Goal: Task Accomplishment & Management: Use online tool/utility

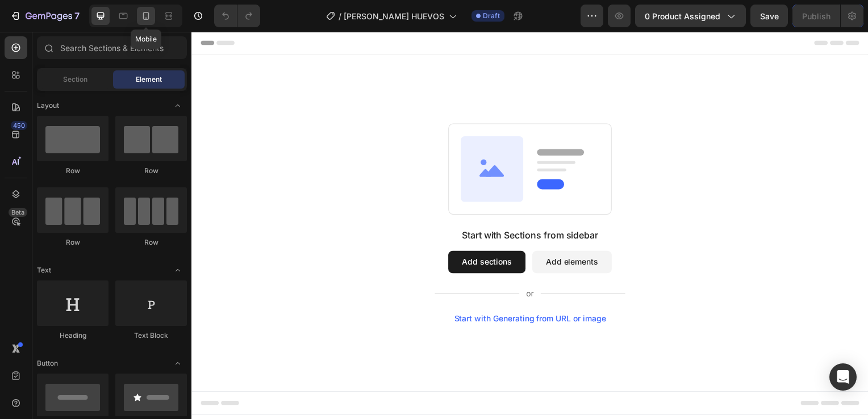
click at [143, 17] on icon at bounding box center [145, 15] width 11 height 11
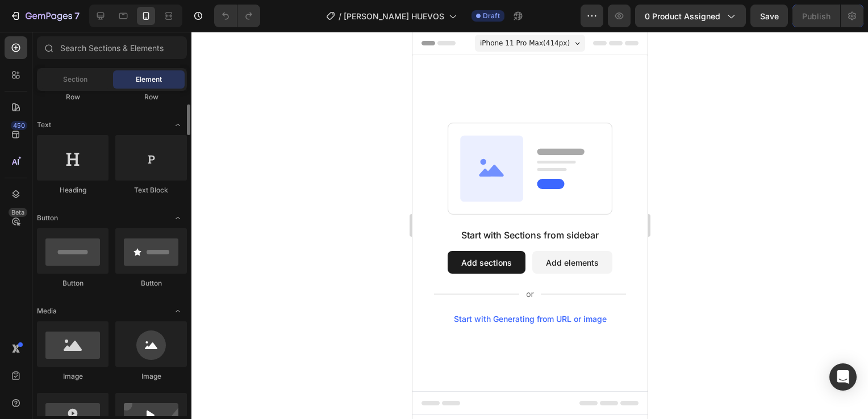
scroll to position [145, 0]
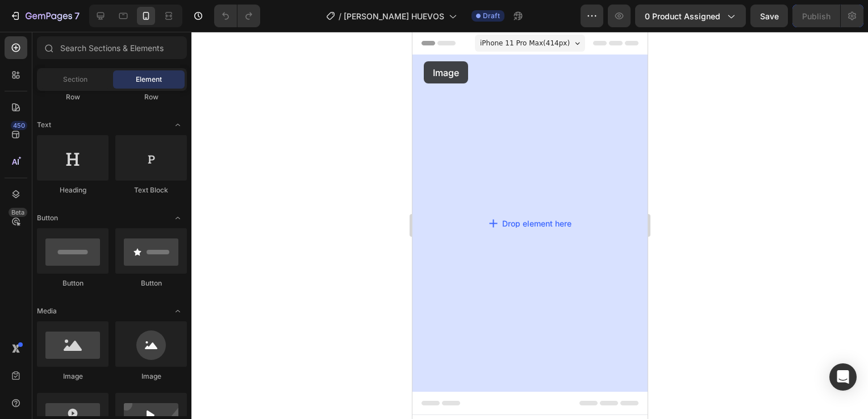
drag, startPoint x: 485, startPoint y: 373, endPoint x: 423, endPoint y: 61, distance: 318.0
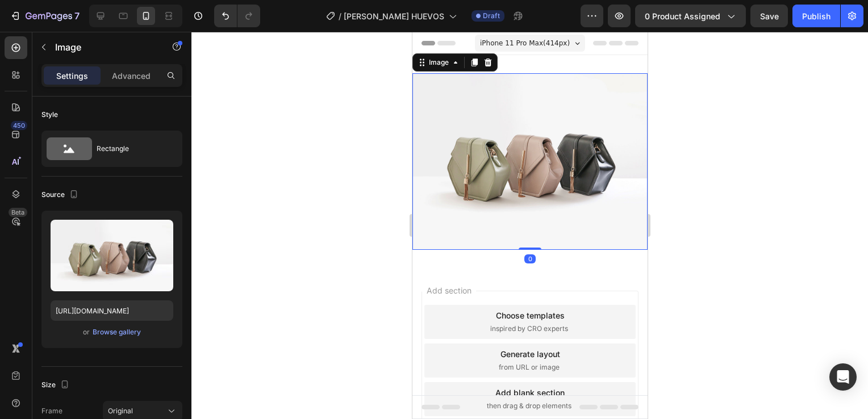
click at [459, 165] on img at bounding box center [529, 161] width 235 height 177
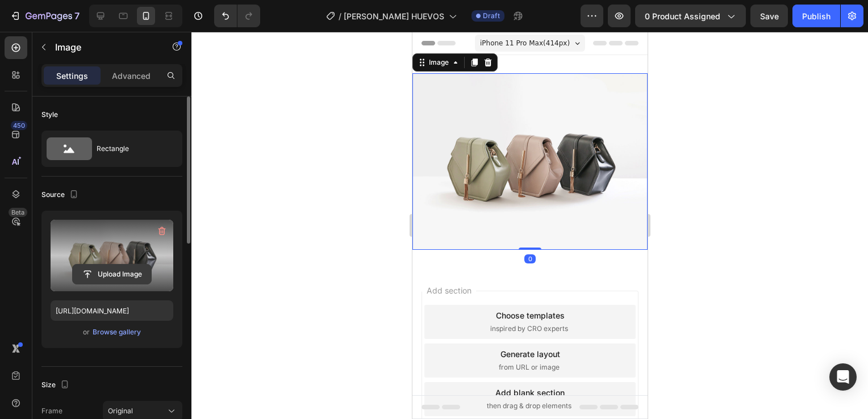
click at [91, 273] on input "file" at bounding box center [112, 274] width 78 height 19
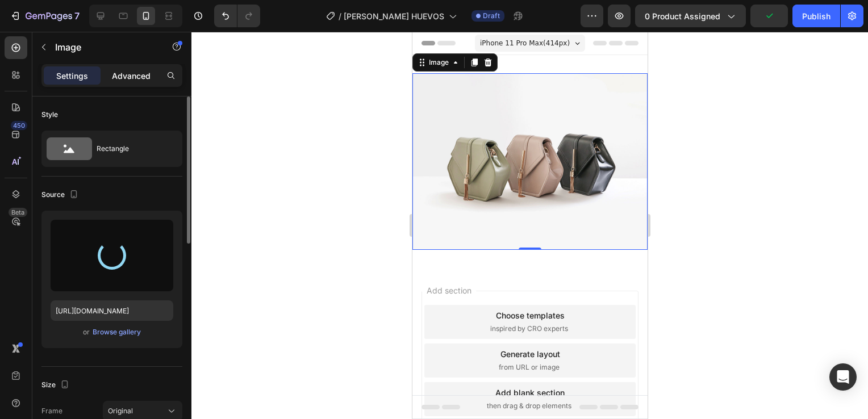
click at [139, 77] on p "Advanced" at bounding box center [131, 76] width 39 height 12
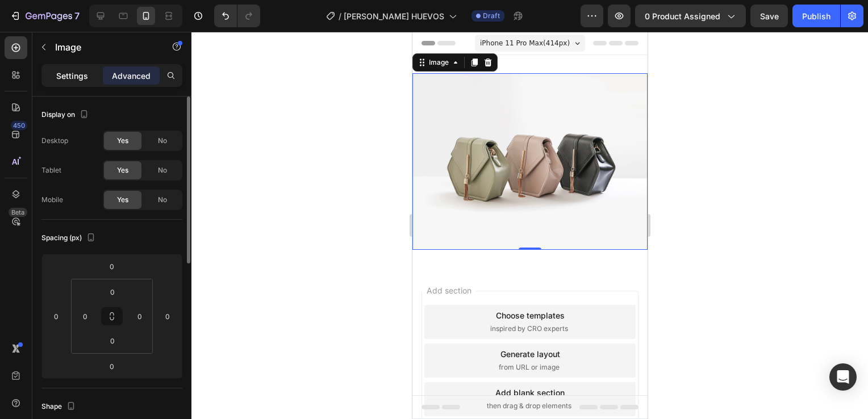
click at [62, 82] on div "Settings" at bounding box center [72, 75] width 57 height 18
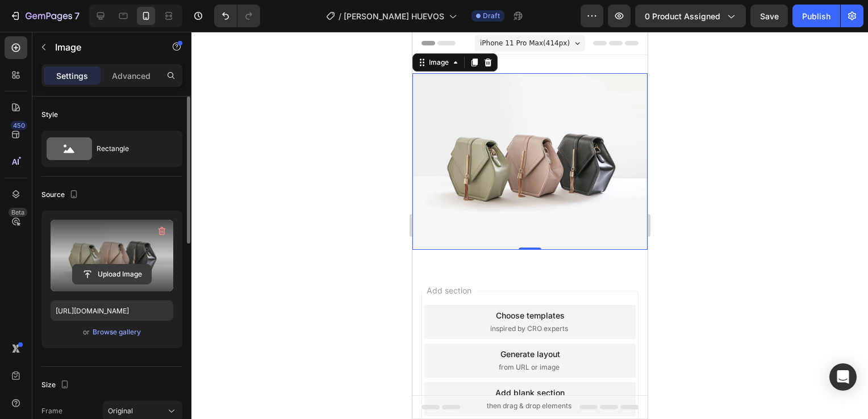
click at [112, 268] on input "file" at bounding box center [112, 274] width 78 height 19
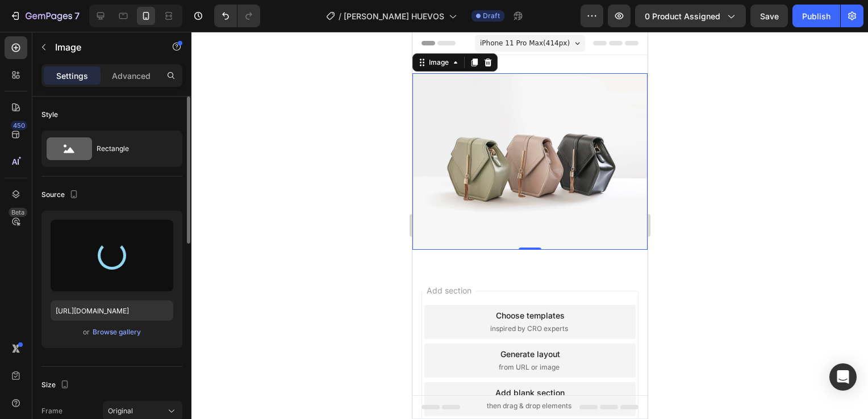
type input "[URL][DOMAIN_NAME]"
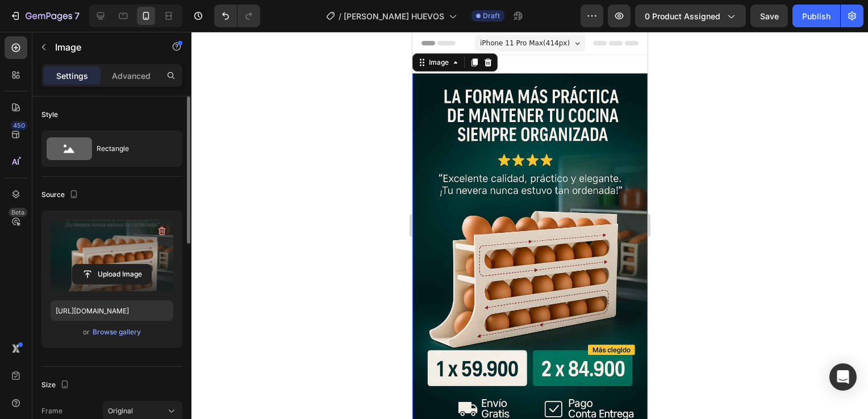
click at [549, 217] on img at bounding box center [529, 249] width 235 height 353
click at [131, 75] on p "Advanced" at bounding box center [131, 76] width 39 height 12
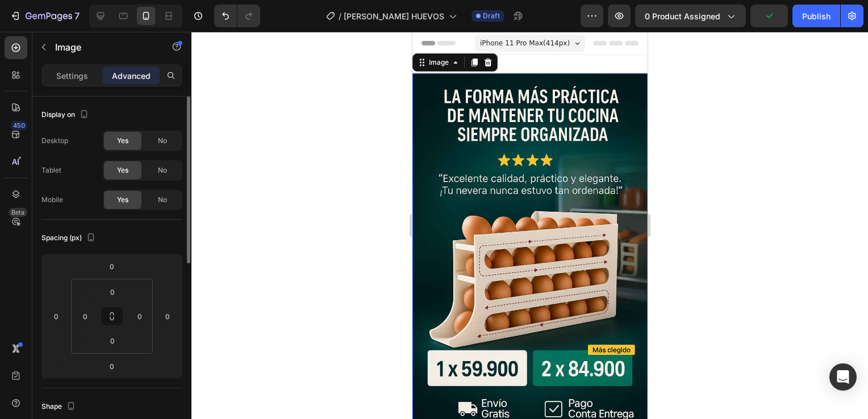
click at [694, 223] on div at bounding box center [530, 226] width 677 height 388
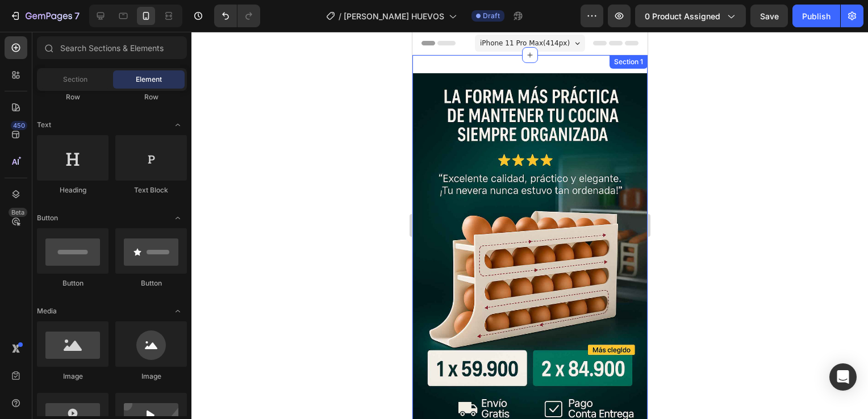
click at [562, 64] on div "Image Section 1" at bounding box center [529, 249] width 235 height 389
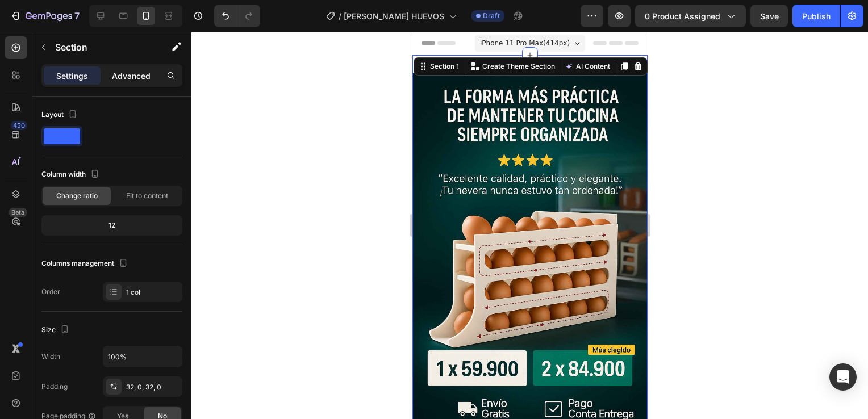
click at [142, 72] on p "Advanced" at bounding box center [131, 76] width 39 height 12
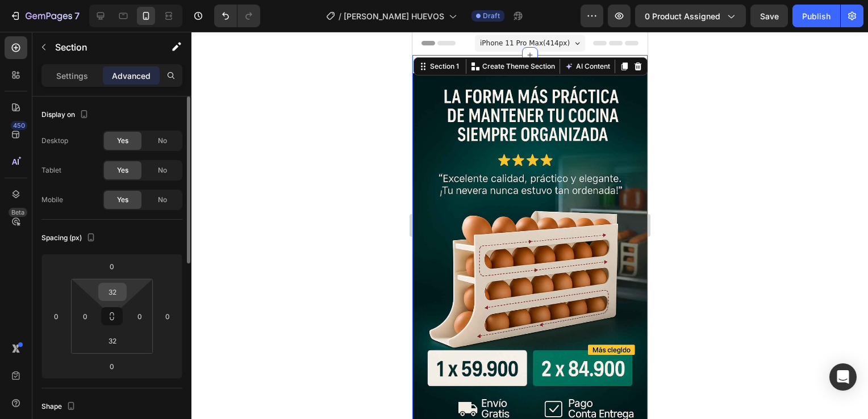
click at [107, 288] on input "32" at bounding box center [112, 292] width 23 height 17
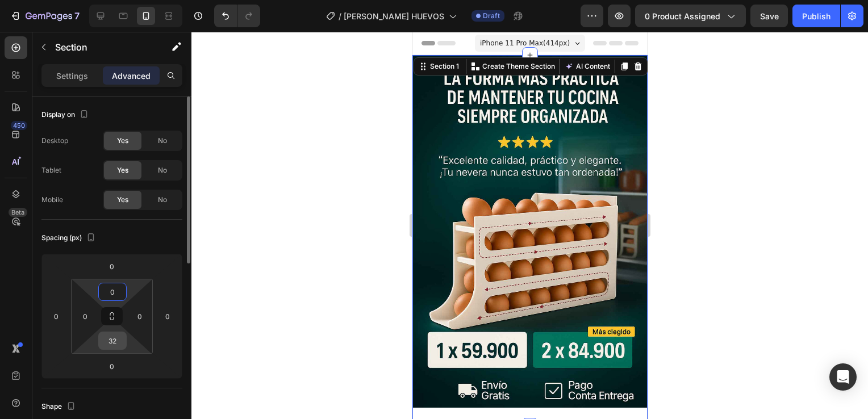
type input "0"
click at [118, 347] on input "32" at bounding box center [112, 340] width 23 height 17
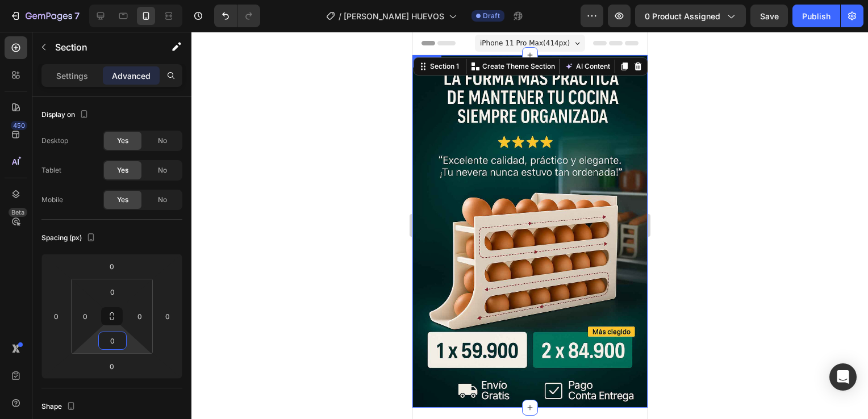
type input "0"
click at [680, 281] on div at bounding box center [530, 226] width 677 height 388
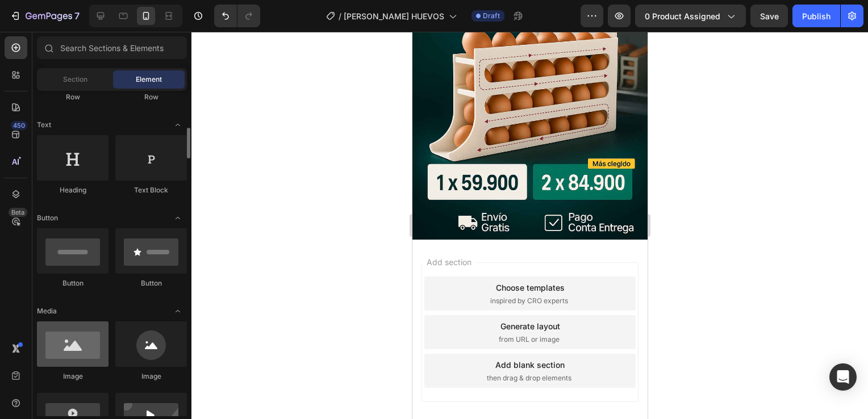
scroll to position [218, 0]
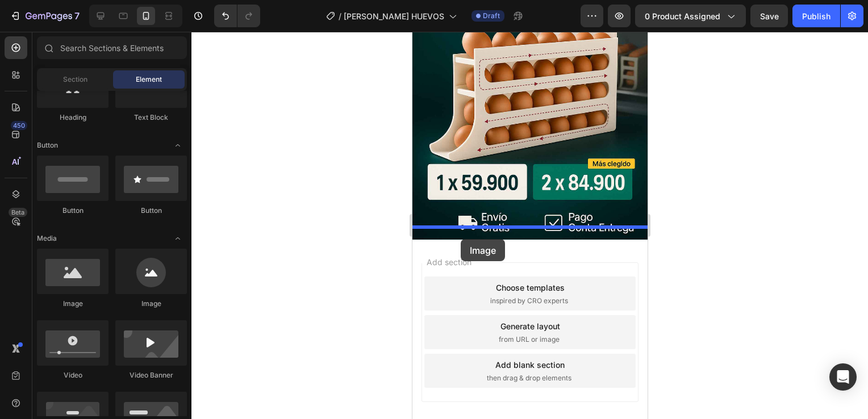
drag, startPoint x: 494, startPoint y: 313, endPoint x: 460, endPoint y: 239, distance: 80.9
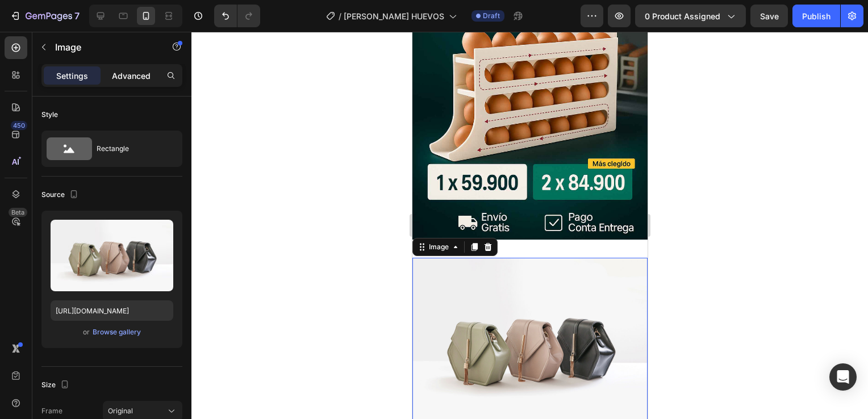
click at [120, 80] on p "Advanced" at bounding box center [131, 76] width 39 height 12
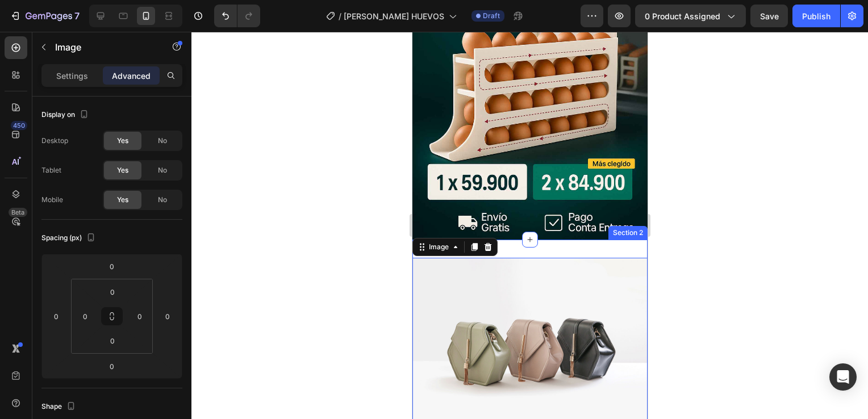
click at [505, 240] on div "Image 0 Section 2" at bounding box center [529, 346] width 235 height 213
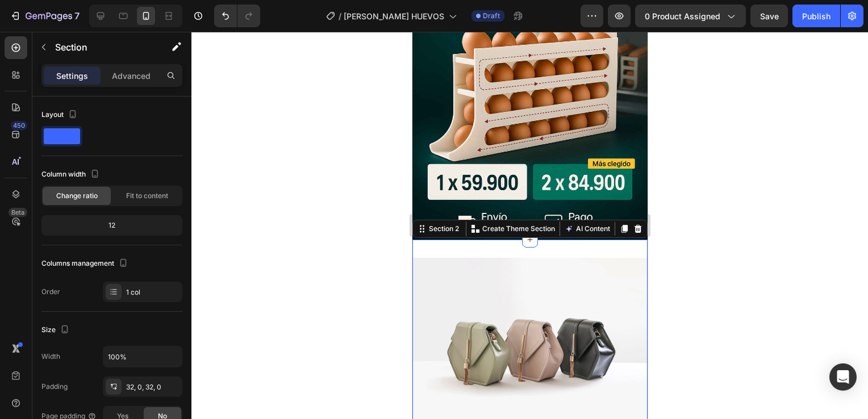
click at [494, 240] on div "Image Section 2 You can create reusable sections Create Theme Section AI Conten…" at bounding box center [529, 346] width 235 height 213
click at [134, 78] on p "Advanced" at bounding box center [131, 76] width 39 height 12
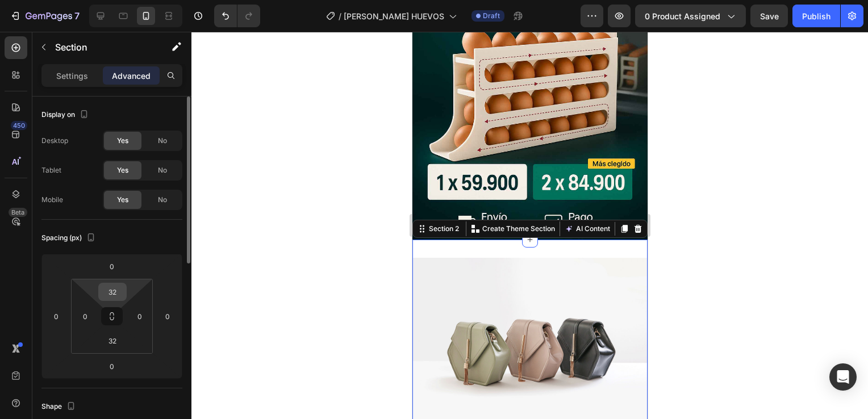
click at [116, 296] on input "32" at bounding box center [112, 292] width 23 height 17
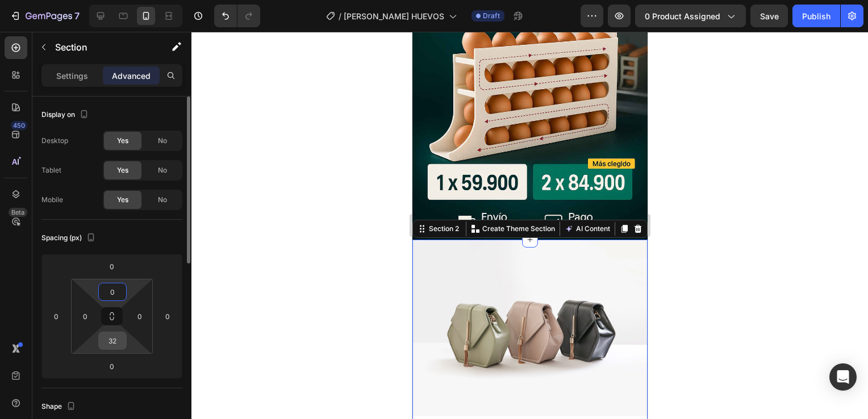
type input "0"
click at [115, 342] on input "32" at bounding box center [112, 340] width 23 height 17
type input "0"
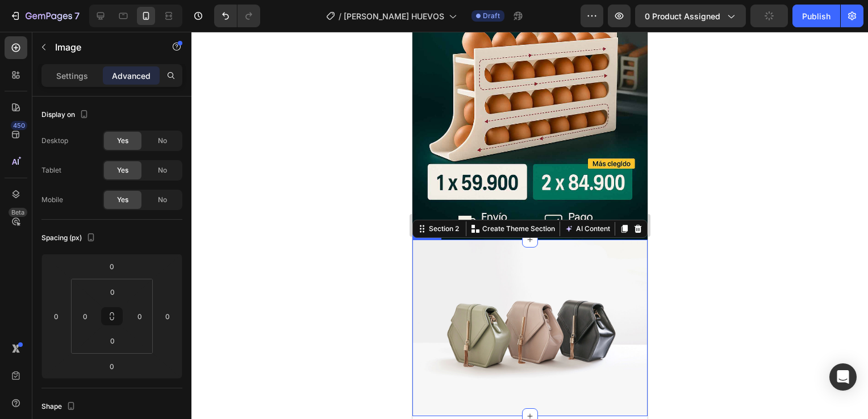
click at [503, 316] on img at bounding box center [529, 328] width 235 height 177
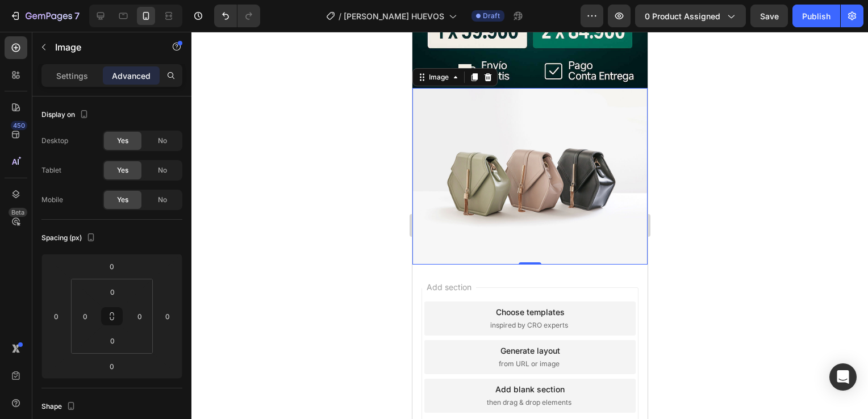
scroll to position [323, 0]
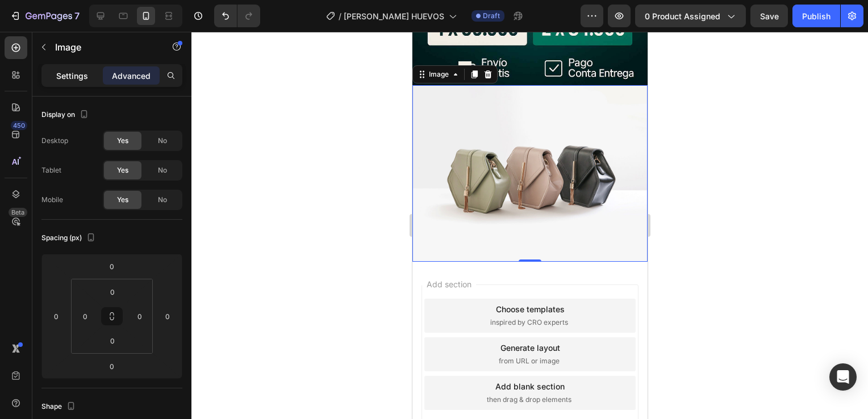
click at [80, 81] on p "Settings" at bounding box center [72, 76] width 32 height 12
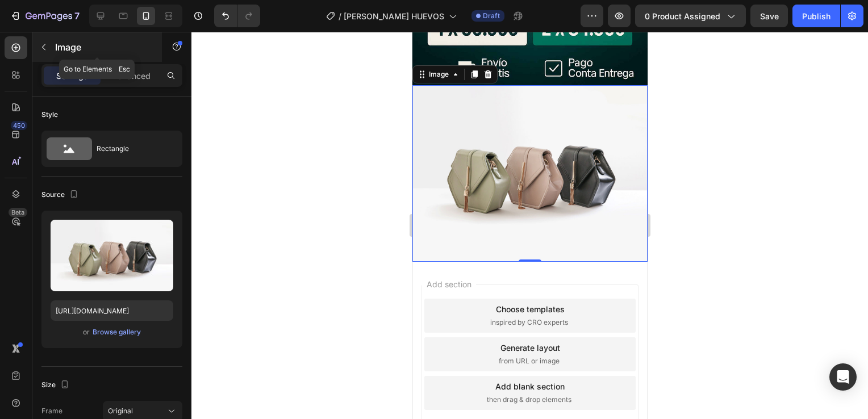
click at [43, 51] on icon "button" at bounding box center [43, 47] width 9 height 9
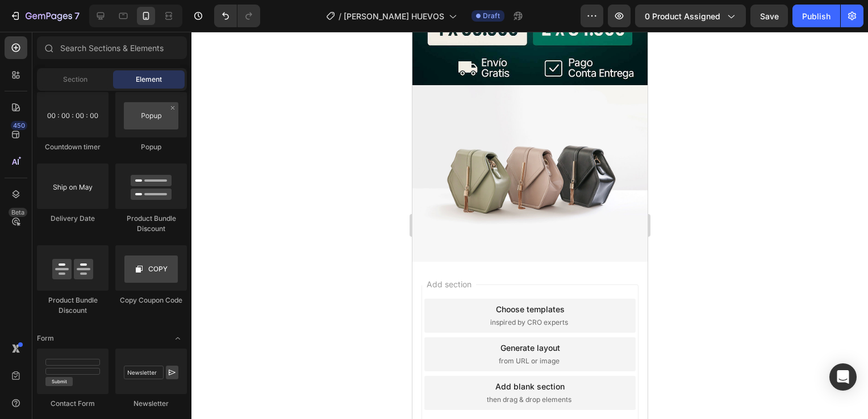
scroll to position [3117, 0]
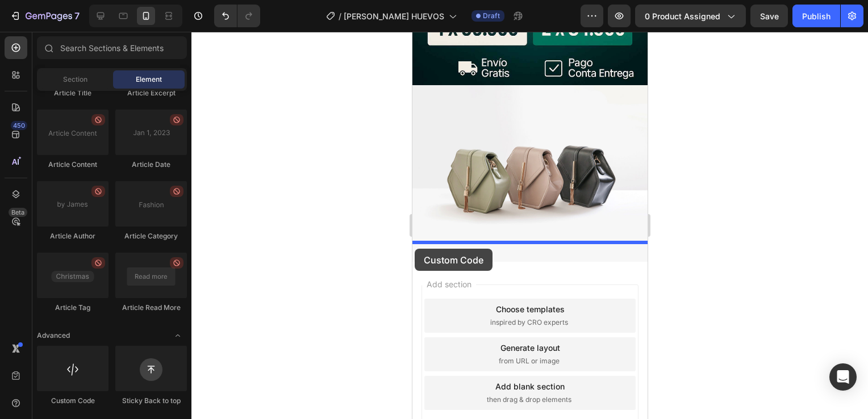
drag, startPoint x: 486, startPoint y: 393, endPoint x: 415, endPoint y: 249, distance: 161.1
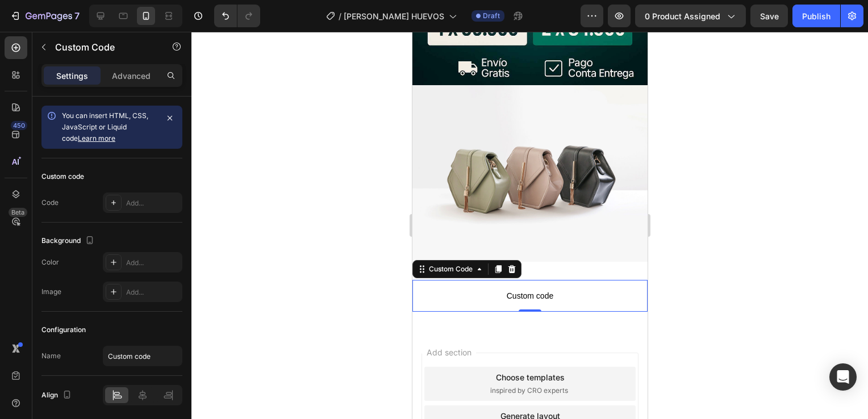
click at [446, 289] on span "Custom code" at bounding box center [529, 296] width 235 height 14
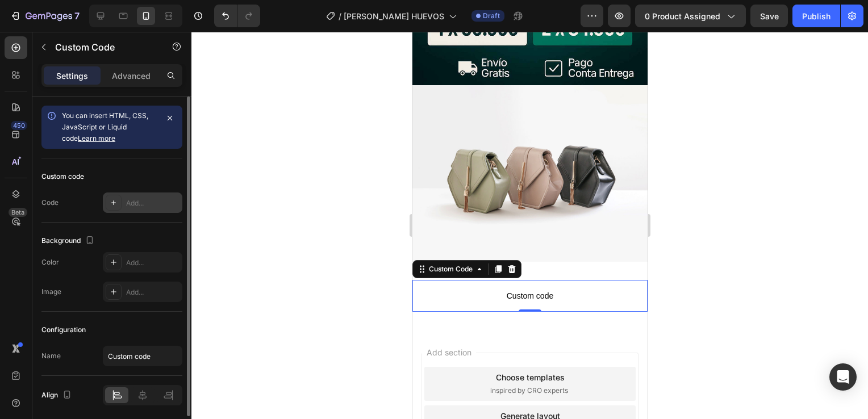
click at [143, 206] on div "Add..." at bounding box center [152, 203] width 53 height 10
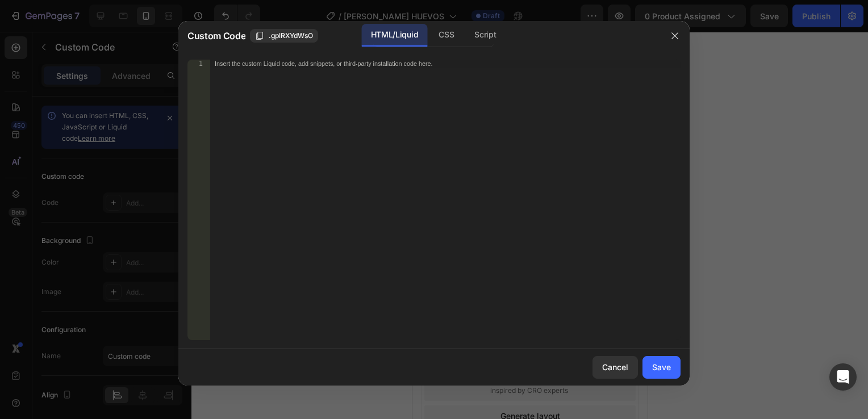
click at [264, 73] on div "Insert the custom Liquid code, add snippets, or third-party installation code h…" at bounding box center [445, 208] width 471 height 297
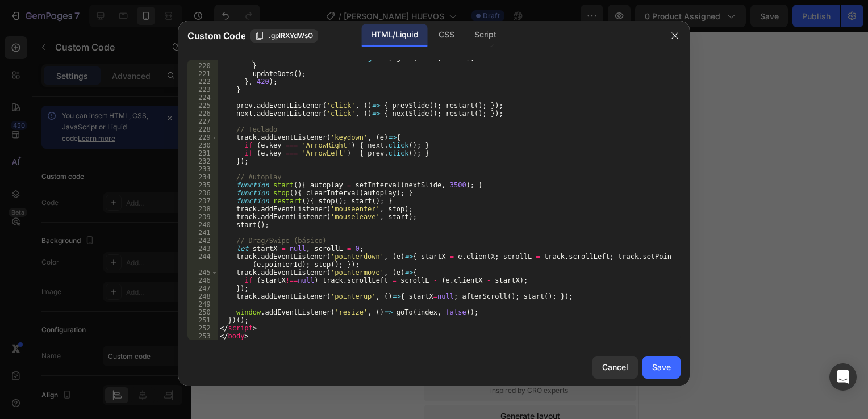
scroll to position [1875, 0]
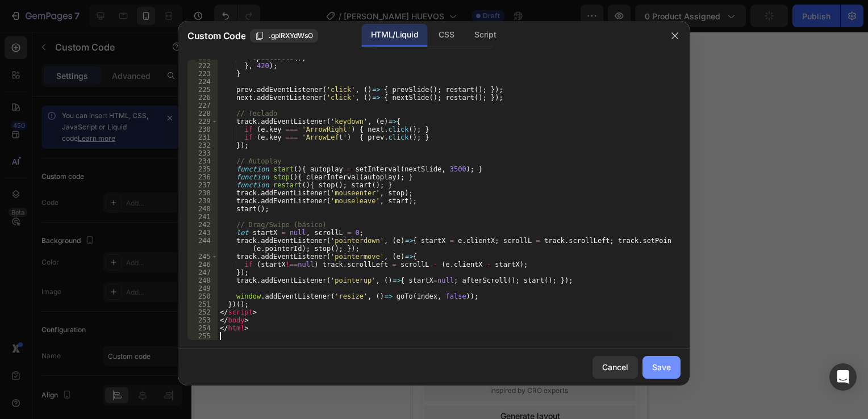
click at [657, 372] on div "Save" at bounding box center [661, 367] width 19 height 12
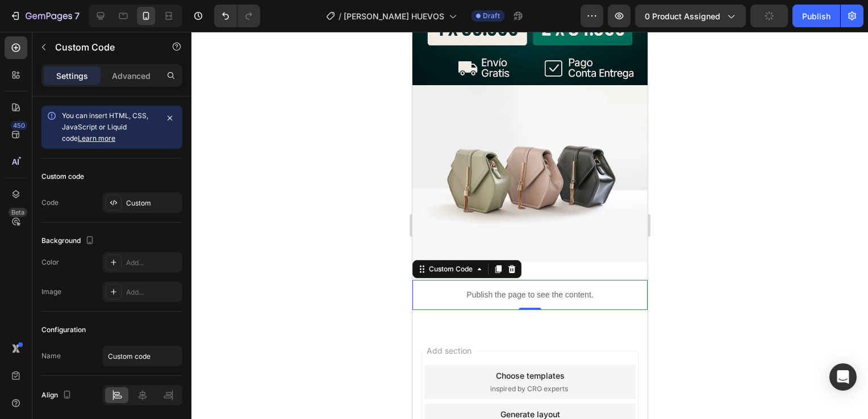
click at [671, 315] on div at bounding box center [530, 226] width 677 height 388
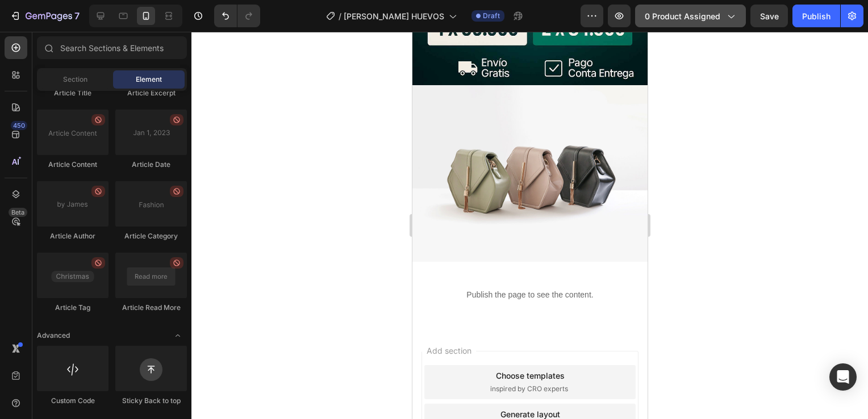
click at [659, 15] on span "0 product assigned" at bounding box center [683, 16] width 76 height 12
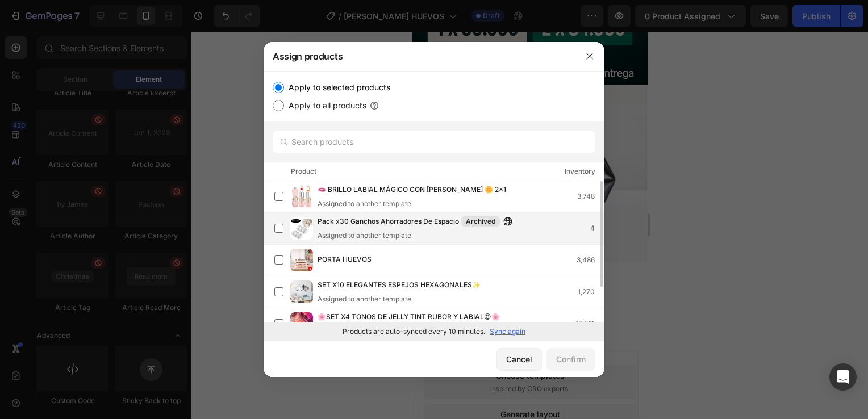
scroll to position [0, 0]
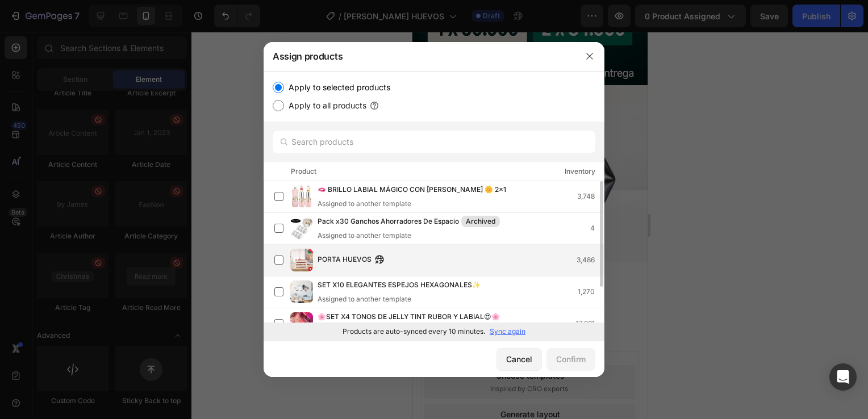
click at [311, 256] on img at bounding box center [301, 260] width 23 height 23
click at [565, 356] on div "Confirm" at bounding box center [571, 360] width 30 height 12
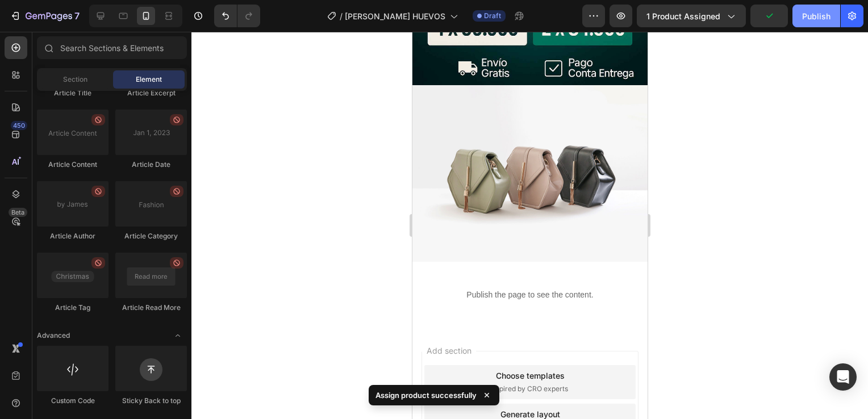
click at [824, 8] on button "Publish" at bounding box center [817, 16] width 48 height 23
click at [600, 16] on icon "button" at bounding box center [593, 15] width 11 height 11
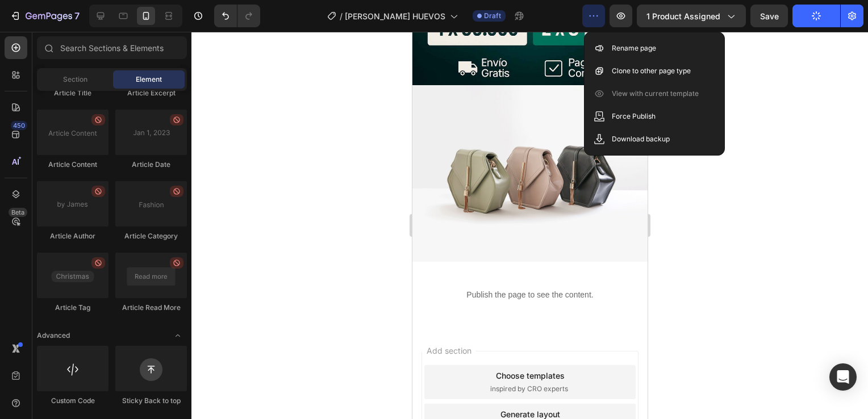
click at [798, 105] on div at bounding box center [530, 226] width 677 height 388
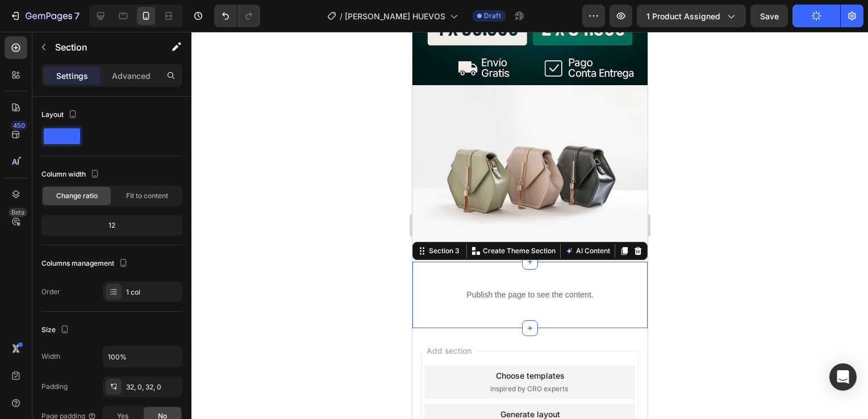
click at [552, 262] on div "Publish the page to see the content. Custom Code Section 3 You can create reusa…" at bounding box center [529, 295] width 235 height 66
click at [668, 280] on div at bounding box center [530, 226] width 677 height 388
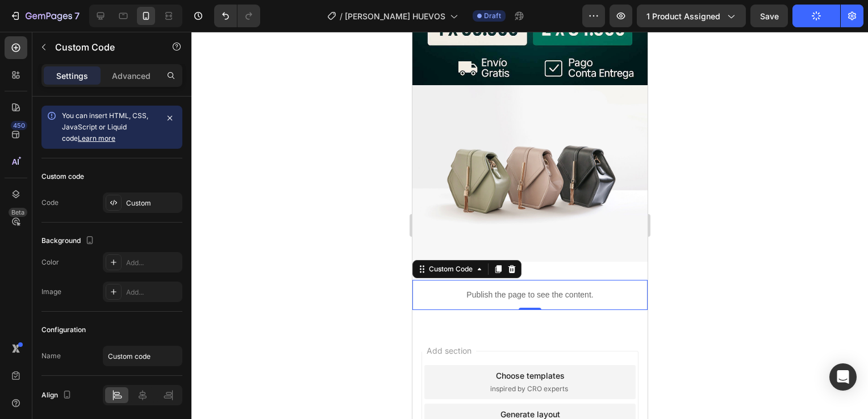
click at [562, 284] on div "Publish the page to see the content." at bounding box center [529, 295] width 235 height 30
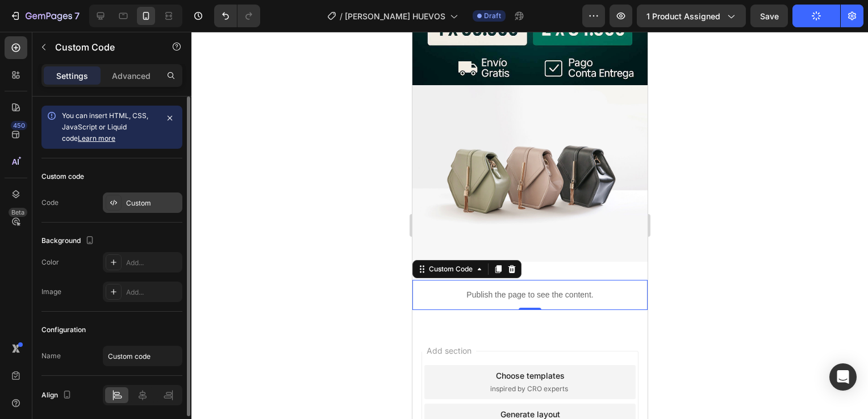
click at [139, 199] on div "Custom" at bounding box center [152, 203] width 53 height 10
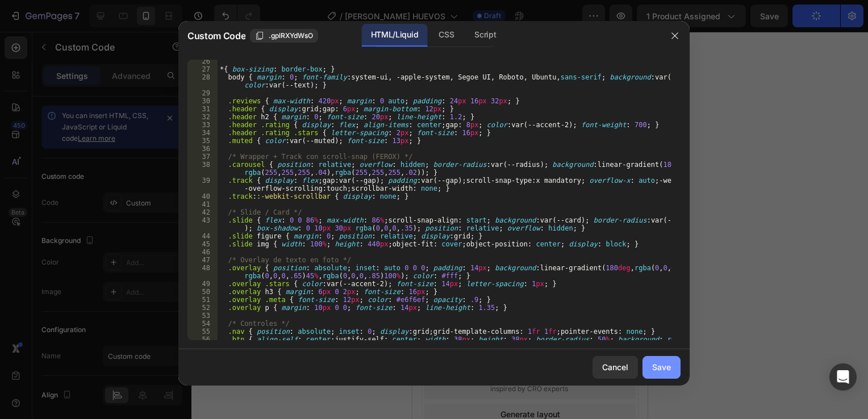
scroll to position [205, 0]
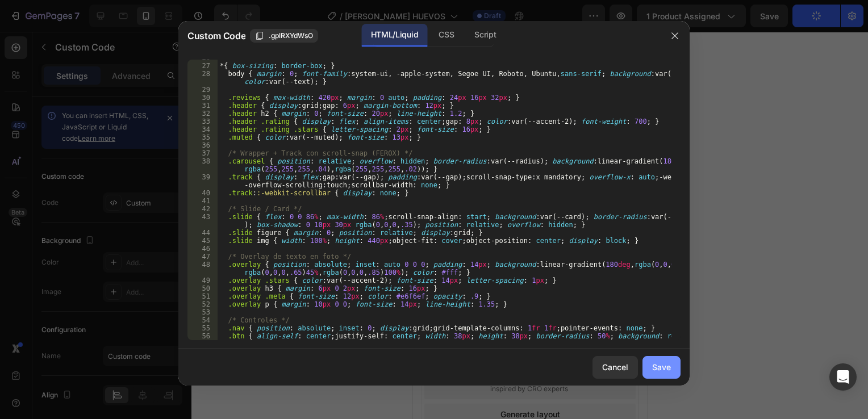
click at [669, 372] on div "Save" at bounding box center [661, 367] width 19 height 12
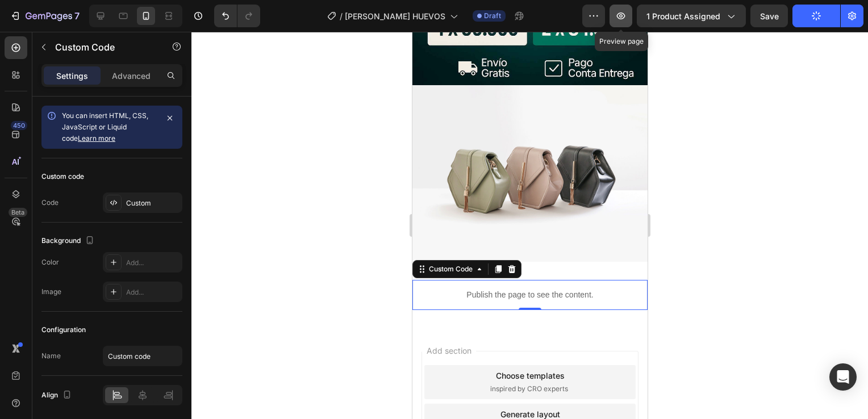
click at [619, 10] on icon "button" at bounding box center [621, 15] width 11 height 11
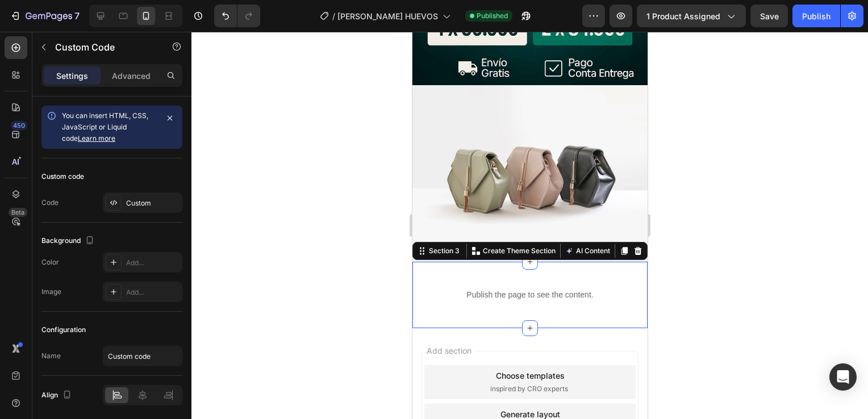
click at [571, 262] on div "Publish the page to see the content. Custom Code Section 3 You can create reusa…" at bounding box center [529, 295] width 235 height 66
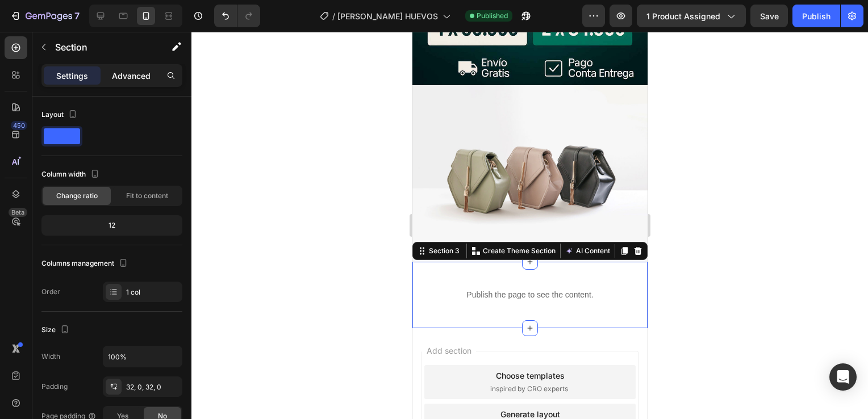
click at [132, 70] on p "Advanced" at bounding box center [131, 76] width 39 height 12
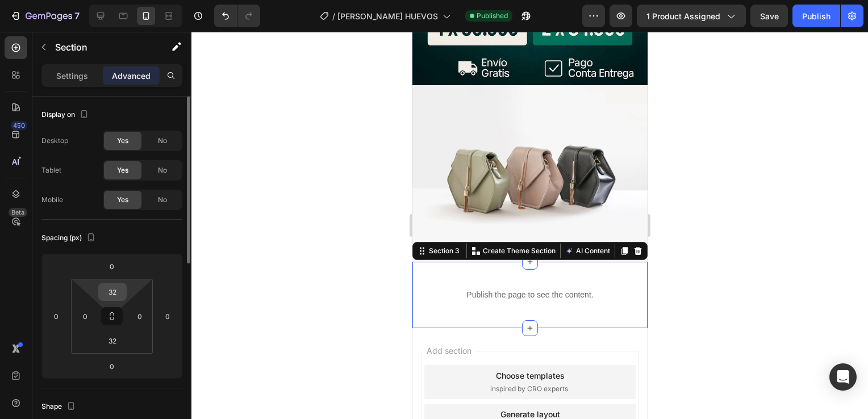
click at [105, 289] on input "32" at bounding box center [112, 292] width 23 height 17
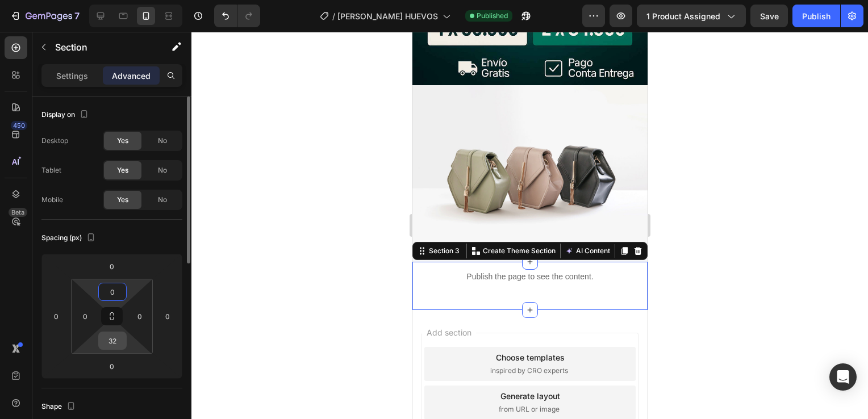
type input "0"
click at [115, 339] on input "32" at bounding box center [112, 340] width 23 height 17
type input "3"
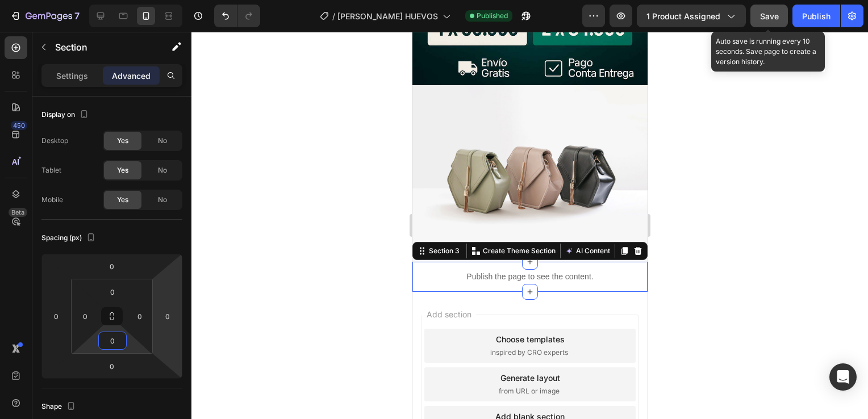
type input "0"
click at [776, 11] on span "Save" at bounding box center [769, 16] width 19 height 10
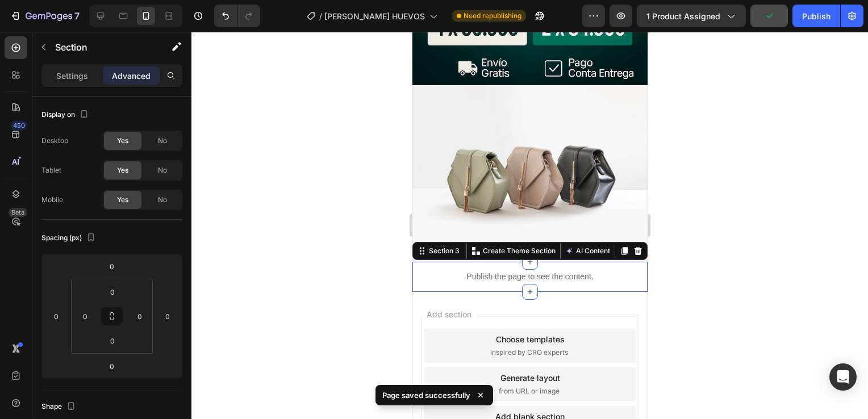
click at [678, 272] on div at bounding box center [530, 226] width 677 height 388
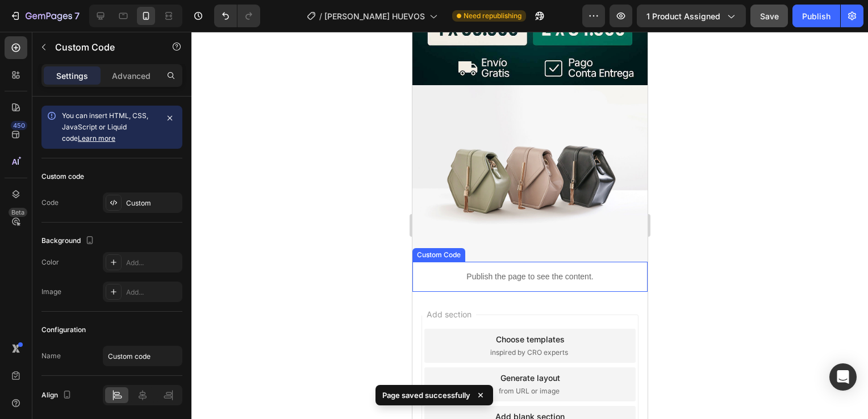
click at [596, 271] on p "Publish the page to see the content." at bounding box center [529, 277] width 235 height 12
click at [821, 17] on div "Publish" at bounding box center [816, 16] width 28 height 12
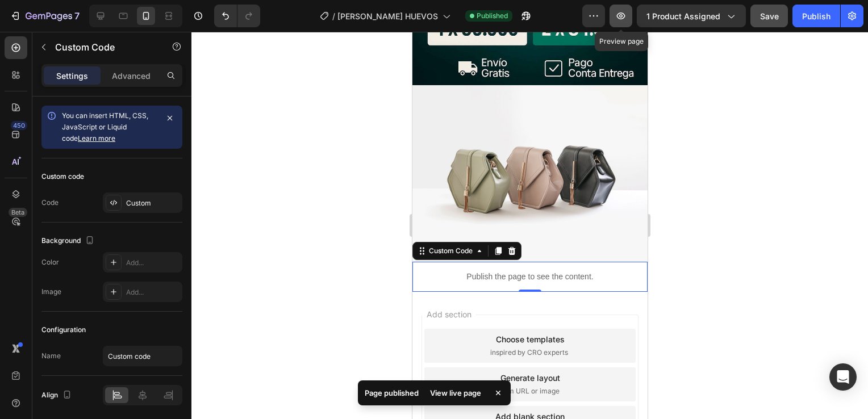
click at [618, 15] on icon "button" at bounding box center [621, 15] width 11 height 11
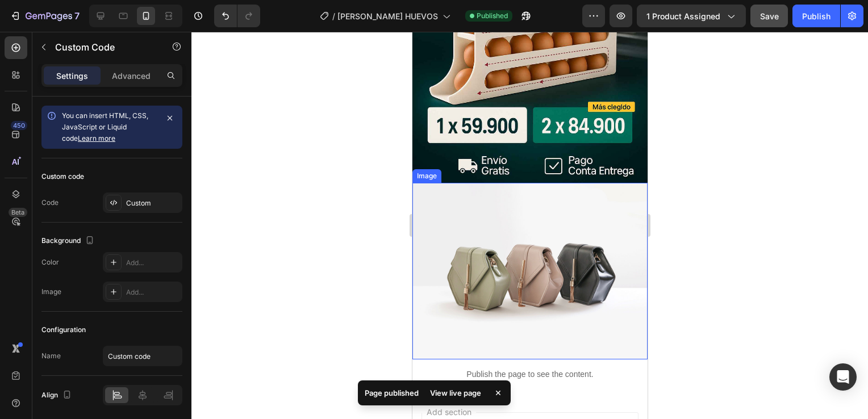
scroll to position [372, 0]
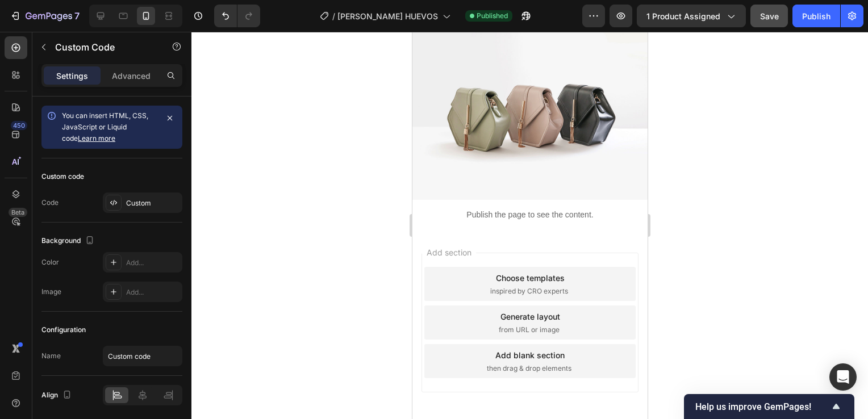
click at [487, 209] on p "Publish the page to see the content." at bounding box center [529, 215] width 235 height 12
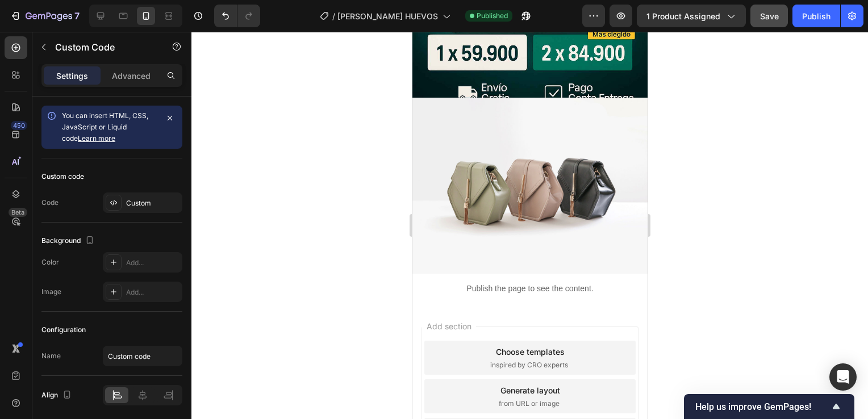
scroll to position [298, 0]
click at [489, 285] on p "Publish the page to see the content." at bounding box center [529, 289] width 235 height 12
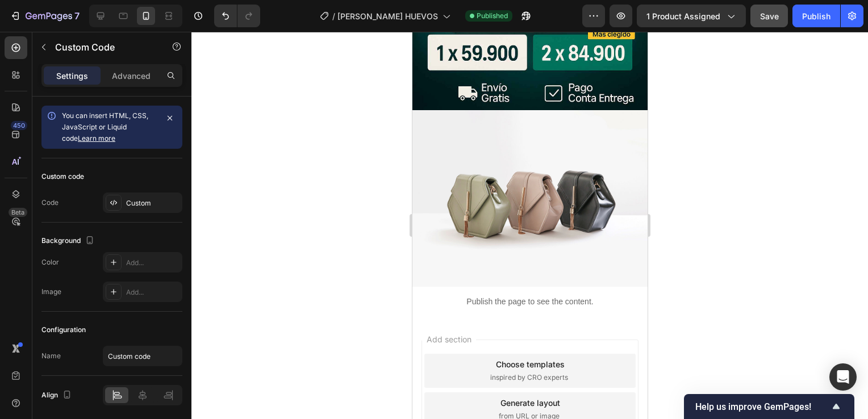
click at [467, 296] on p "Publish the page to see the content." at bounding box center [529, 302] width 235 height 12
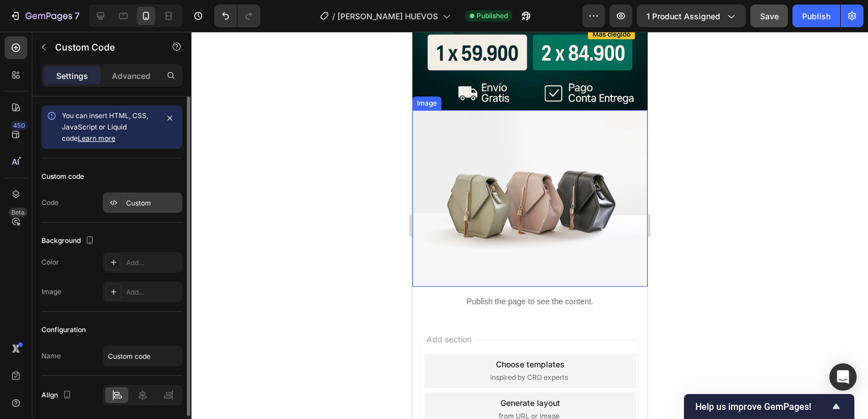
click at [152, 199] on div "Custom" at bounding box center [152, 203] width 53 height 10
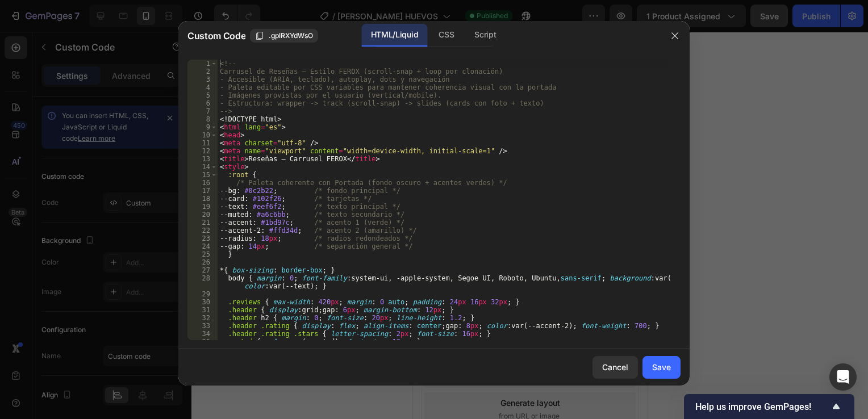
drag, startPoint x: 521, startPoint y: 342, endPoint x: 451, endPoint y: 333, distance: 71.0
click at [451, 333] on div "1 2 3 4 5 6 7 8 9 10 11 12 13 14 15 16 17 18 19 20 21 22 23 24 25 26 27 28 29 3…" at bounding box center [433, 200] width 511 height 299
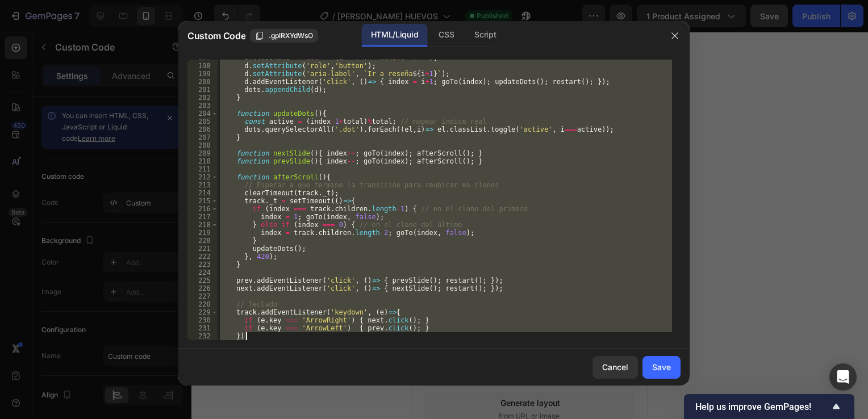
scroll to position [1875, 0]
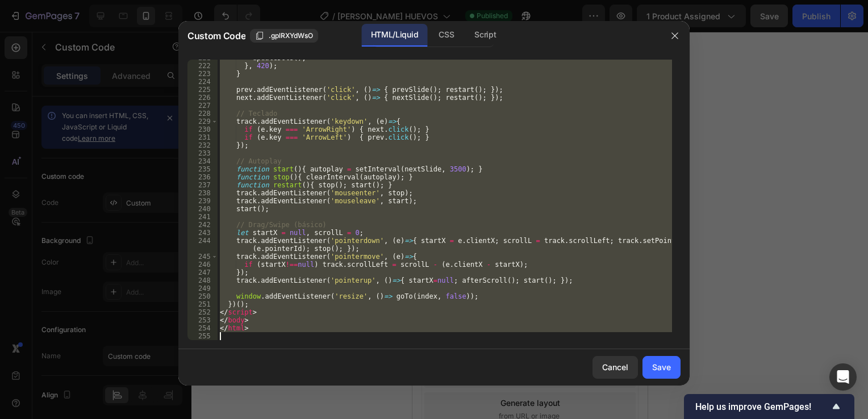
drag, startPoint x: 219, startPoint y: 65, endPoint x: 422, endPoint y: 400, distance: 391.1
click at [422, 400] on div "Custom Code .gplRXYdWsO HTML/Liquid CSS Script <!-- 221 222 223 224 225 226 227…" at bounding box center [434, 209] width 868 height 419
type textarea "</html>"
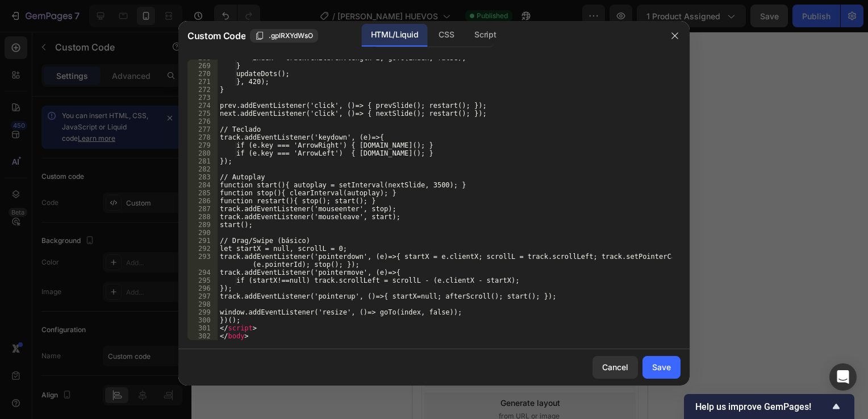
scroll to position [2257, 0]
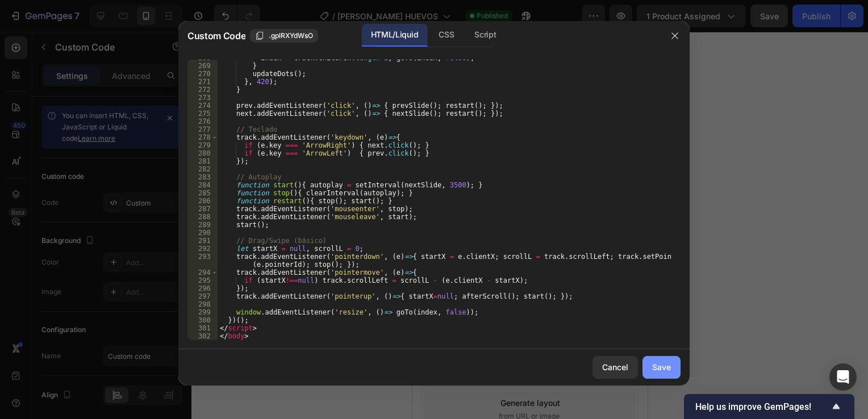
click at [679, 375] on button "Save" at bounding box center [662, 367] width 38 height 23
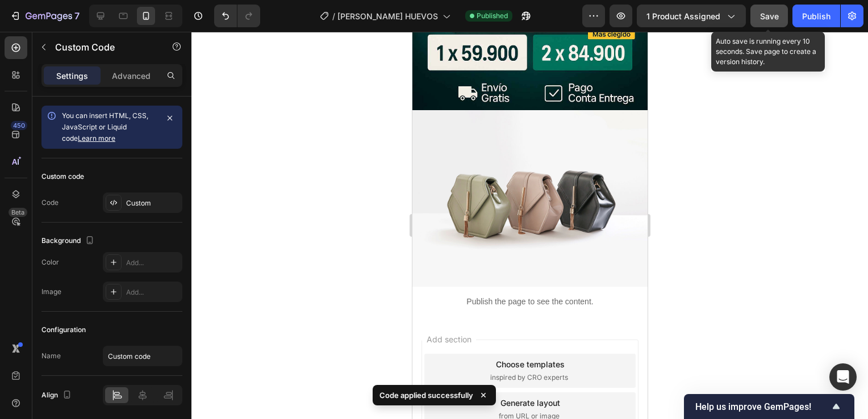
click at [771, 16] on span "Save" at bounding box center [769, 16] width 19 height 10
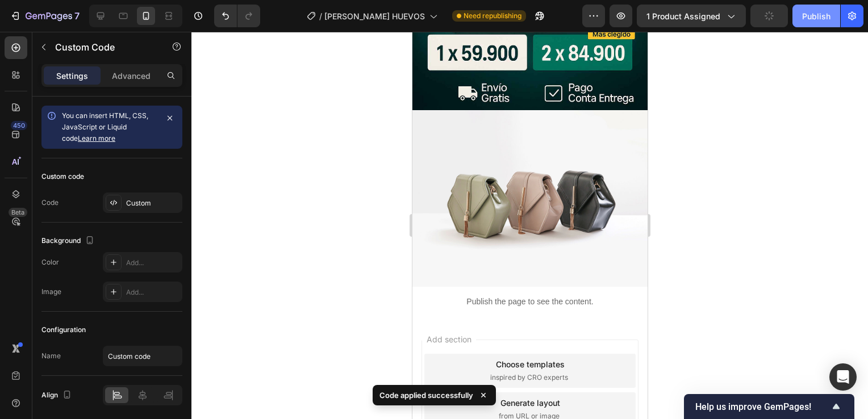
click at [818, 17] on div "Publish" at bounding box center [816, 16] width 28 height 12
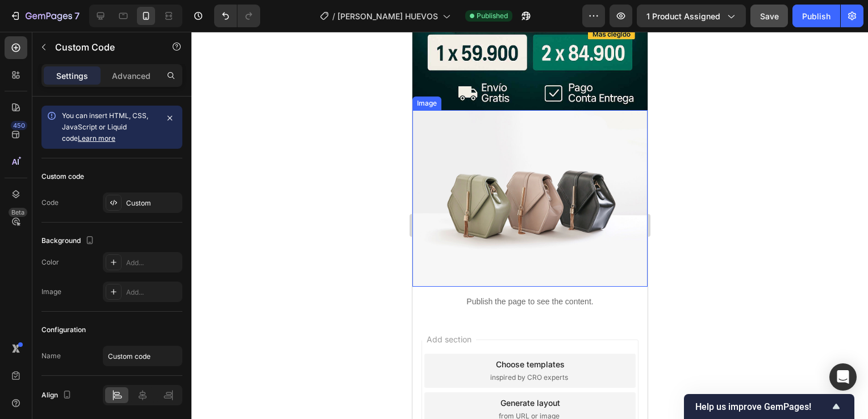
click at [512, 172] on img at bounding box center [529, 198] width 235 height 177
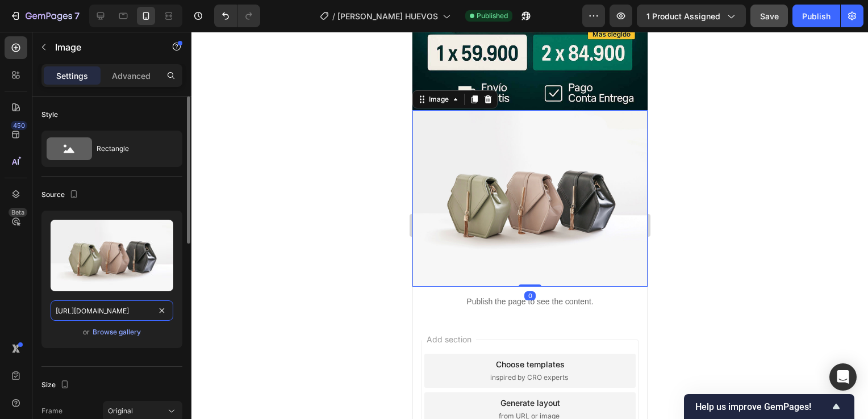
click at [111, 301] on input "[URL][DOMAIN_NAME]" at bounding box center [112, 311] width 123 height 20
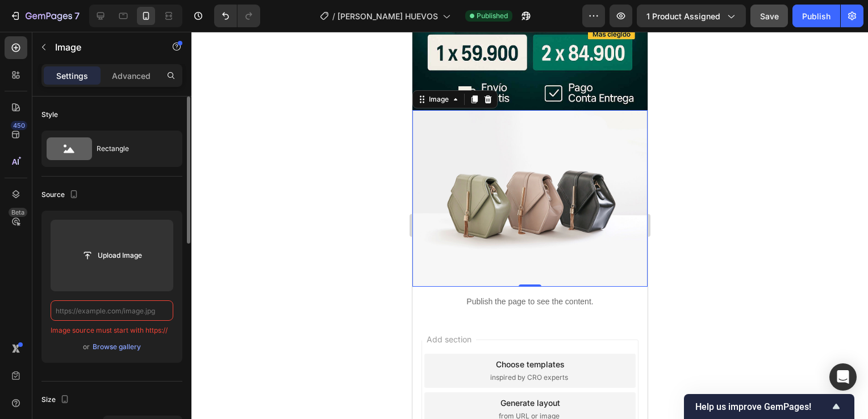
paste input "[URL][DOMAIN_NAME]"
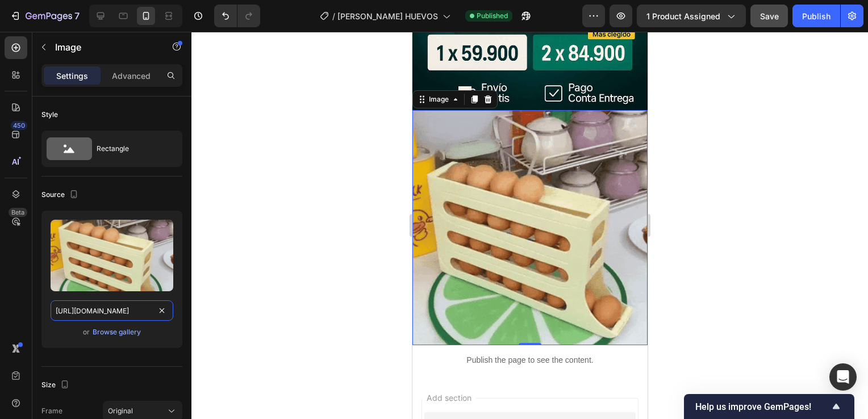
type input "[URL][DOMAIN_NAME]"
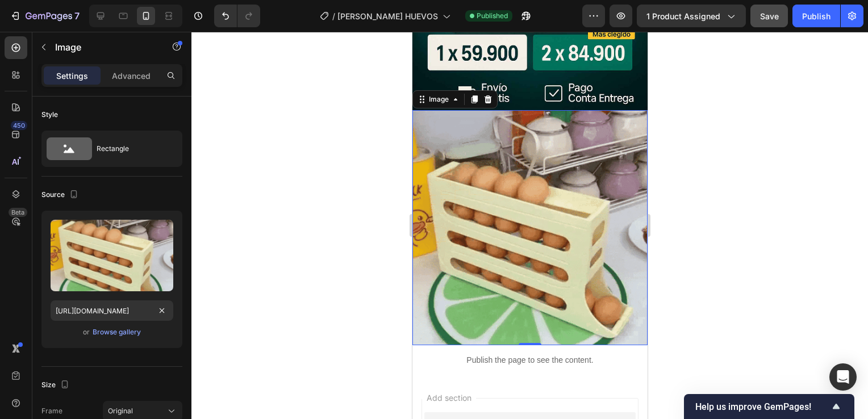
click at [693, 209] on div at bounding box center [530, 226] width 677 height 388
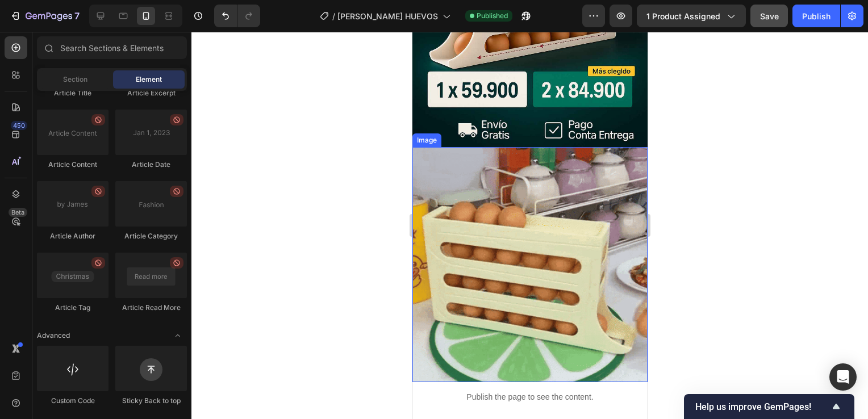
scroll to position [260, 0]
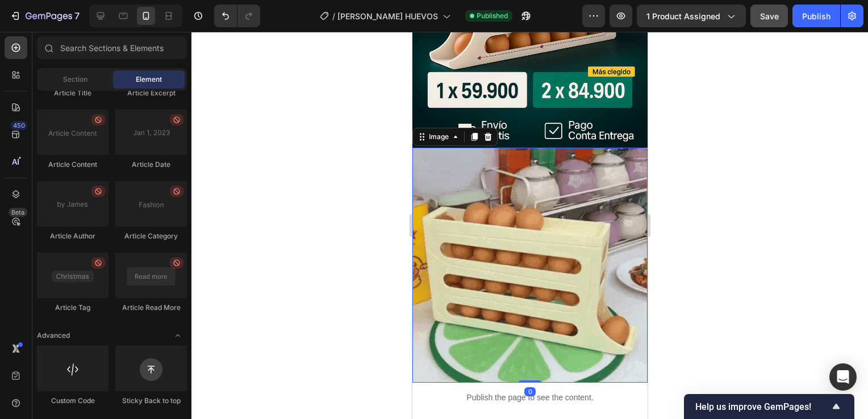
click at [569, 219] on img at bounding box center [529, 265] width 235 height 235
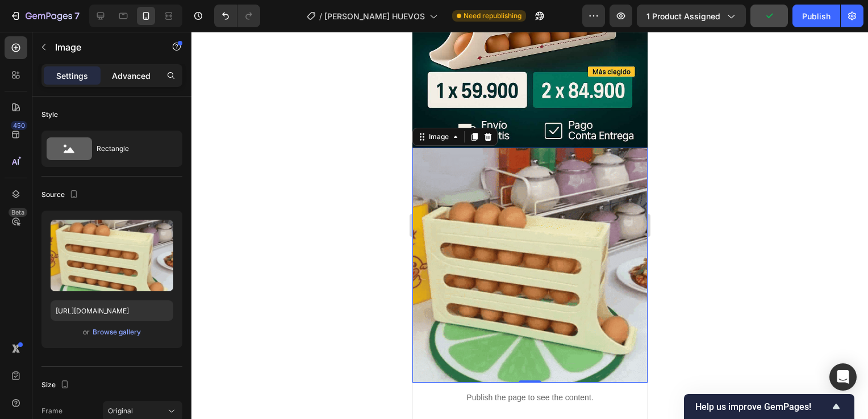
click at [150, 78] on p "Advanced" at bounding box center [131, 76] width 39 height 12
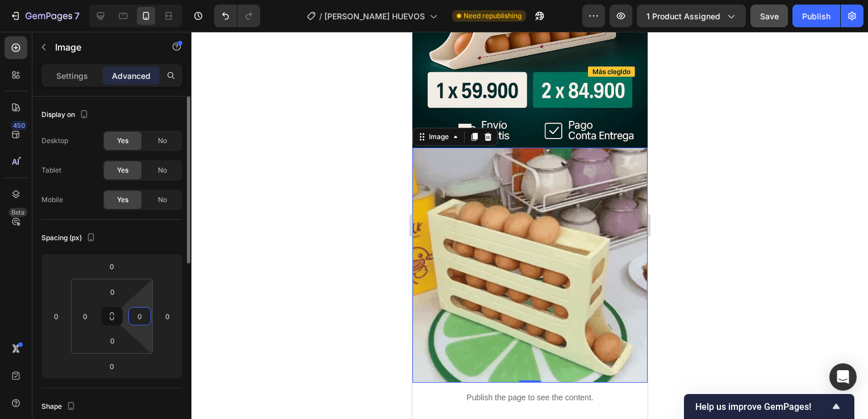
click at [139, 315] on input "0" at bounding box center [139, 316] width 17 height 17
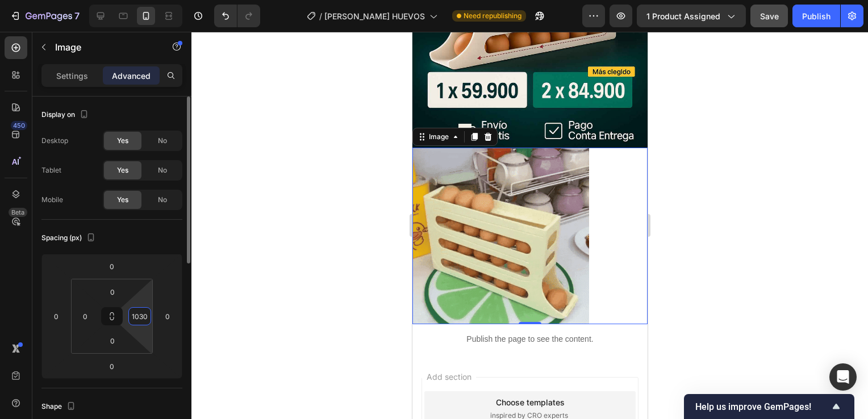
scroll to position [246, 0]
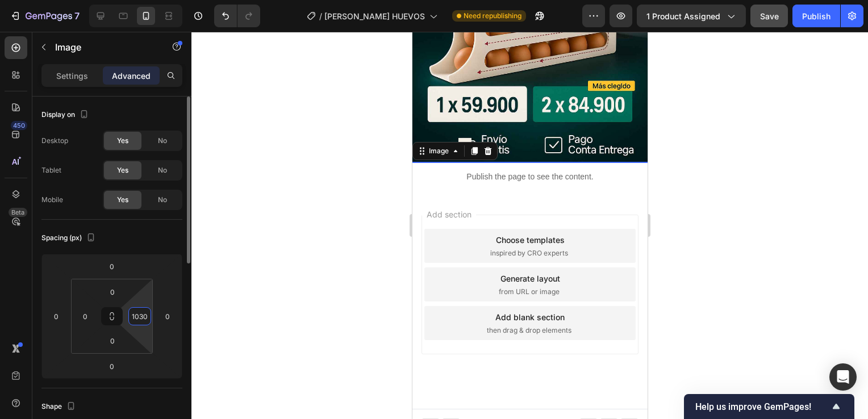
click at [139, 315] on input "1030" at bounding box center [139, 316] width 17 height 17
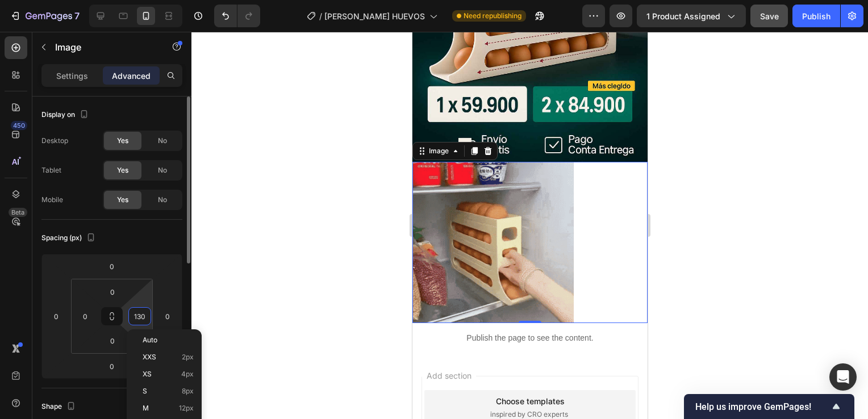
scroll to position [260, 0]
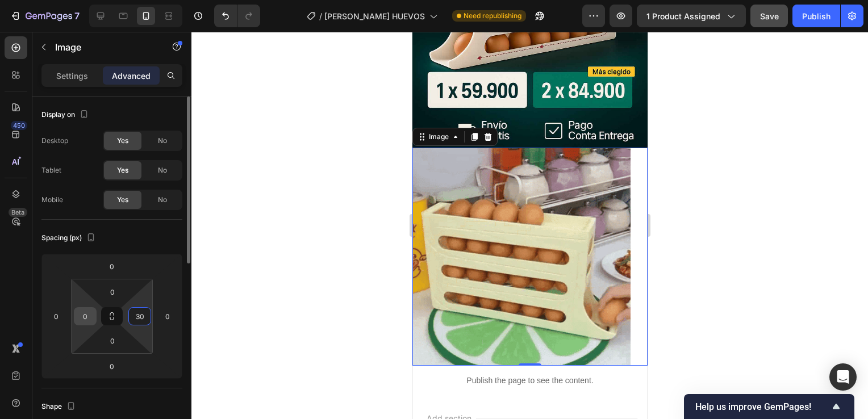
type input "30"
click at [79, 315] on input "0" at bounding box center [85, 316] width 17 height 17
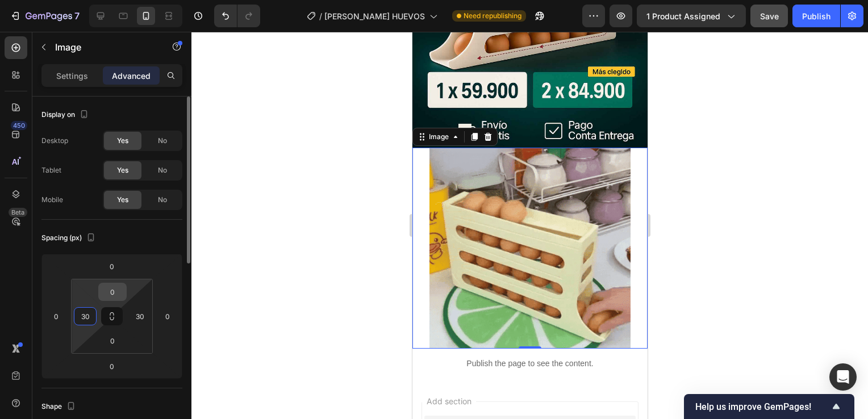
type input "30"
click at [115, 290] on input "0" at bounding box center [112, 292] width 23 height 17
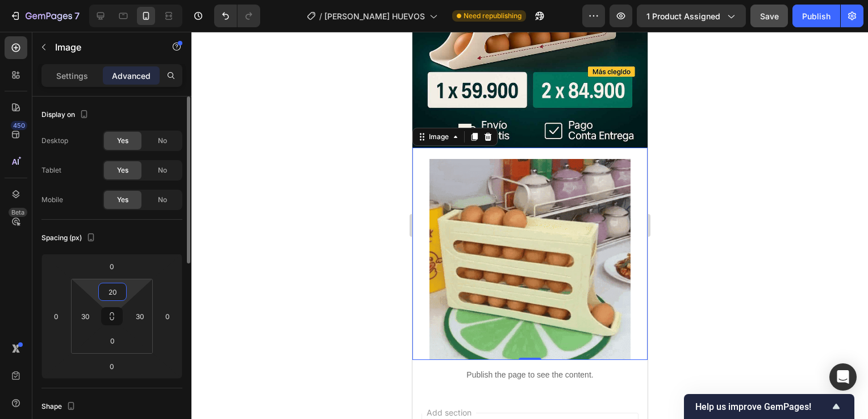
type input "2"
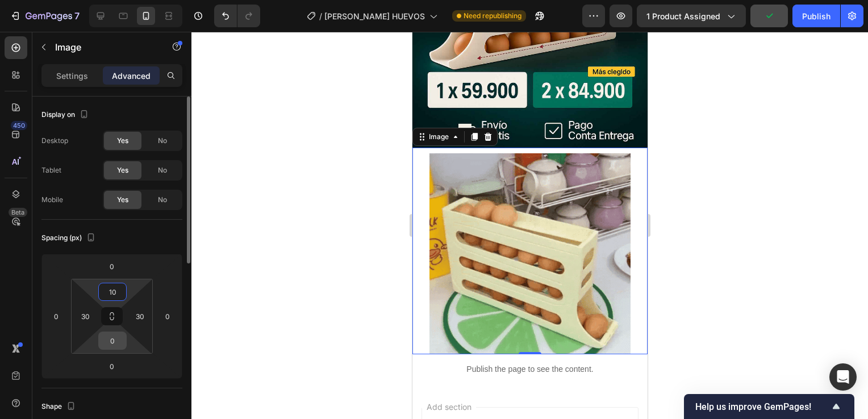
type input "10"
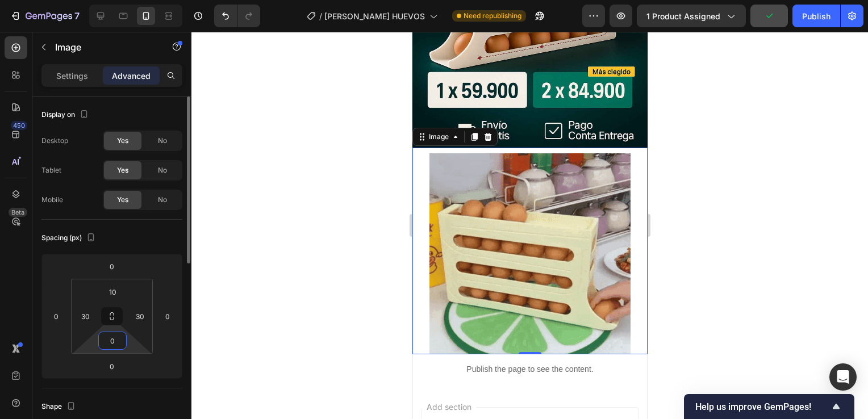
click at [116, 346] on input "0" at bounding box center [112, 340] width 23 height 17
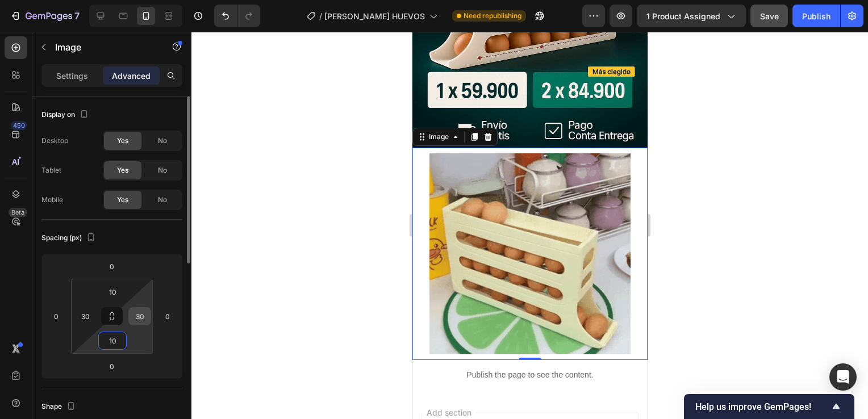
type input "10"
click at [136, 320] on input "30" at bounding box center [139, 316] width 17 height 17
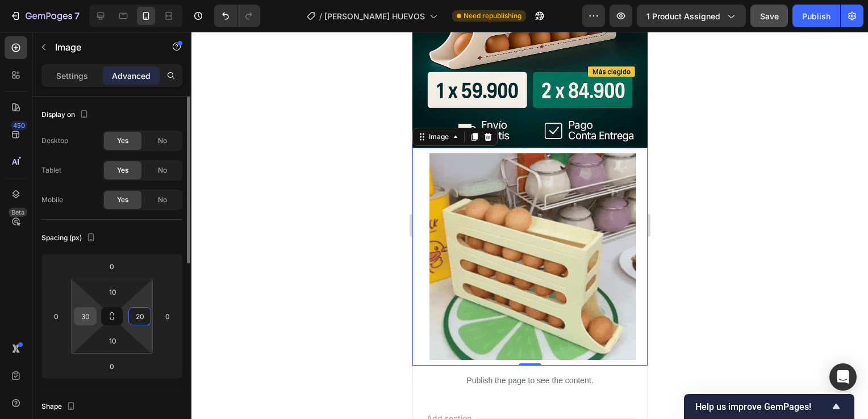
type input "20"
click at [90, 314] on input "30" at bounding box center [85, 316] width 17 height 17
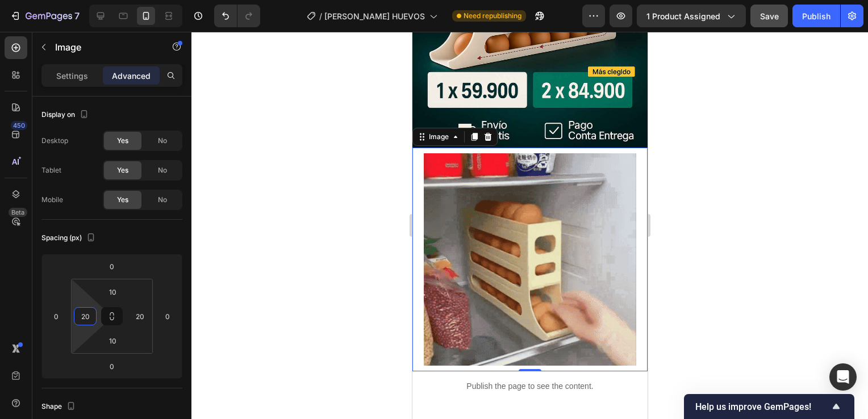
type input "20"
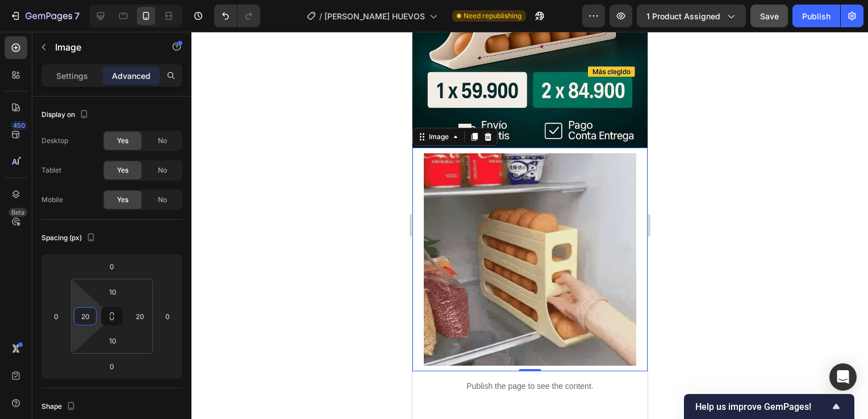
click at [672, 299] on div at bounding box center [530, 226] width 677 height 388
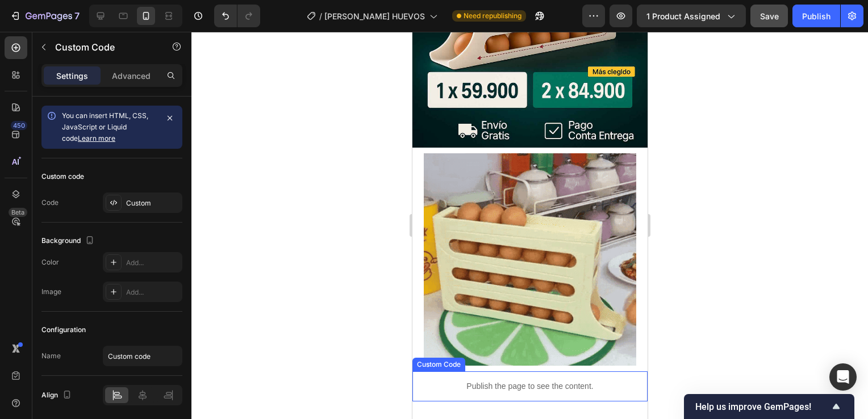
click at [565, 381] on p "Publish the page to see the content." at bounding box center [529, 387] width 235 height 12
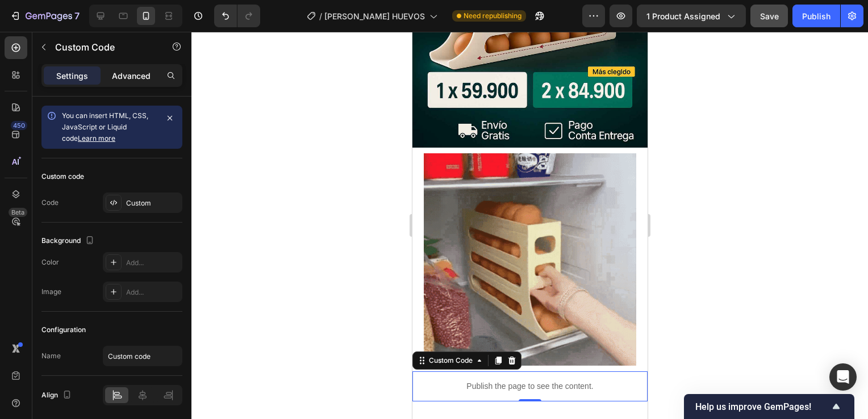
click at [128, 82] on div "Advanced" at bounding box center [131, 75] width 57 height 18
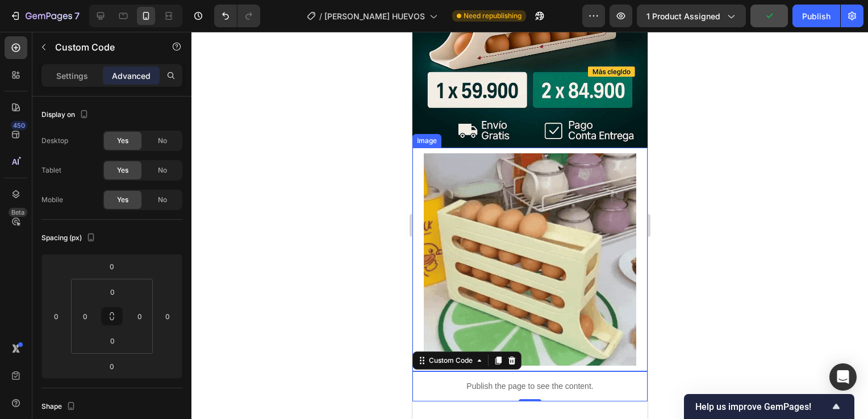
click at [415, 169] on div "Image" at bounding box center [529, 260] width 235 height 224
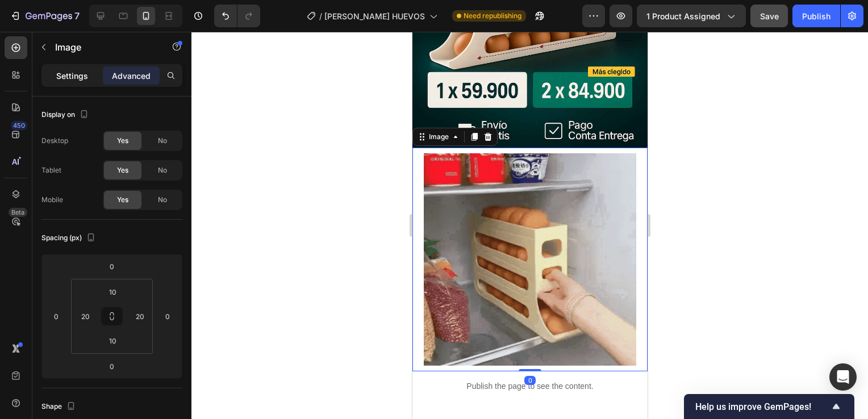
click at [75, 74] on p "Settings" at bounding box center [72, 76] width 32 height 12
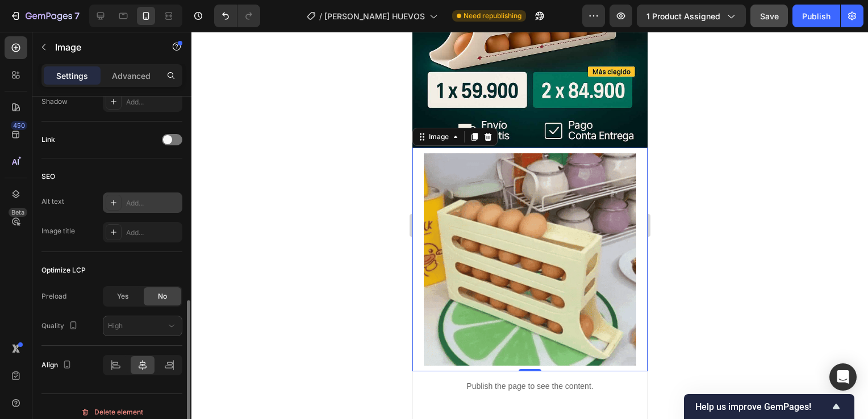
scroll to position [502, 0]
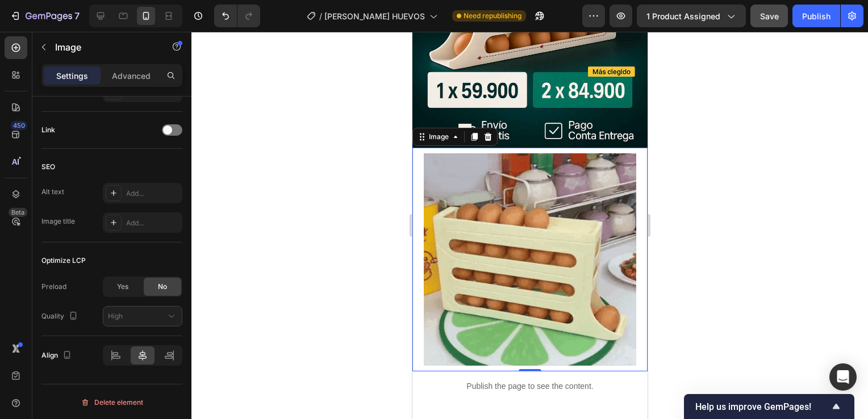
click at [478, 235] on img at bounding box center [529, 259] width 213 height 213
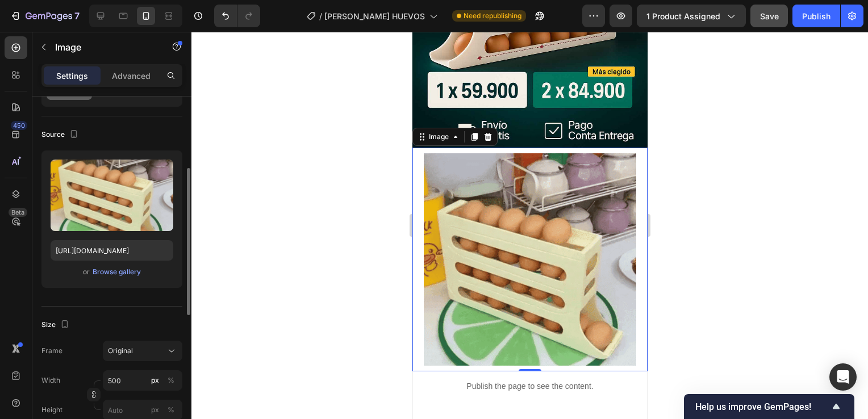
scroll to position [51, 0]
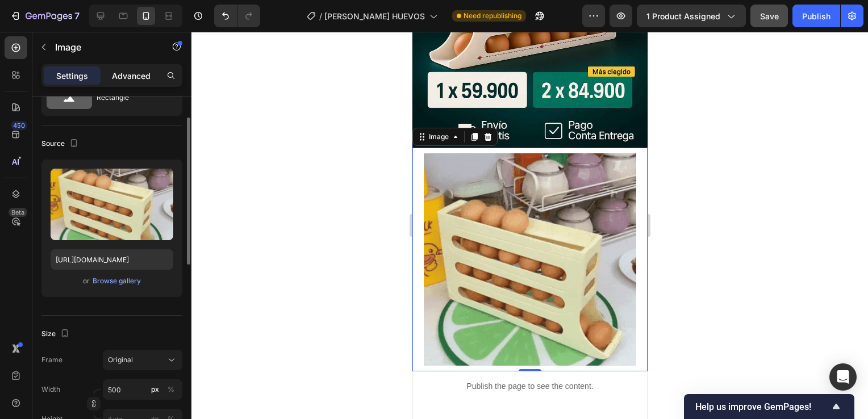
click at [123, 74] on p "Advanced" at bounding box center [131, 76] width 39 height 12
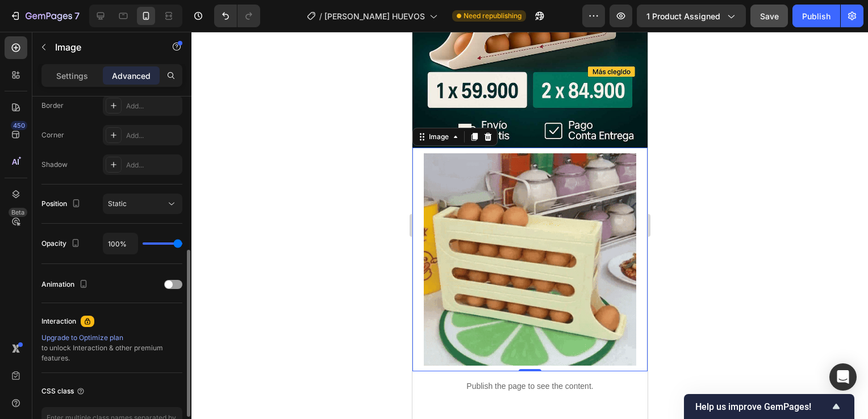
scroll to position [327, 0]
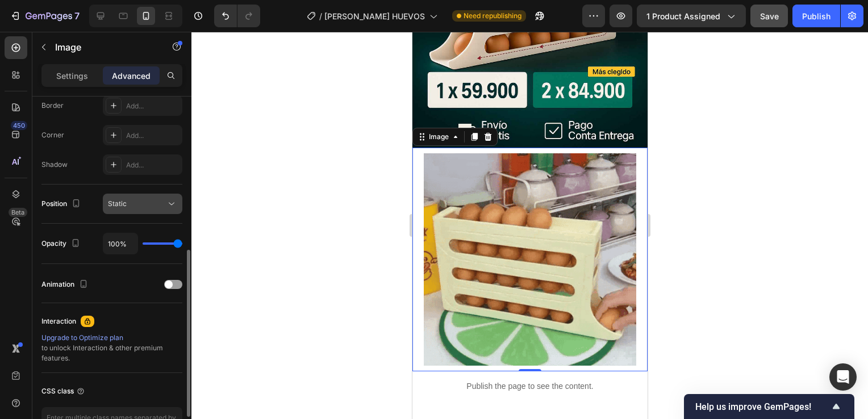
click at [126, 209] on button "Static" at bounding box center [143, 204] width 80 height 20
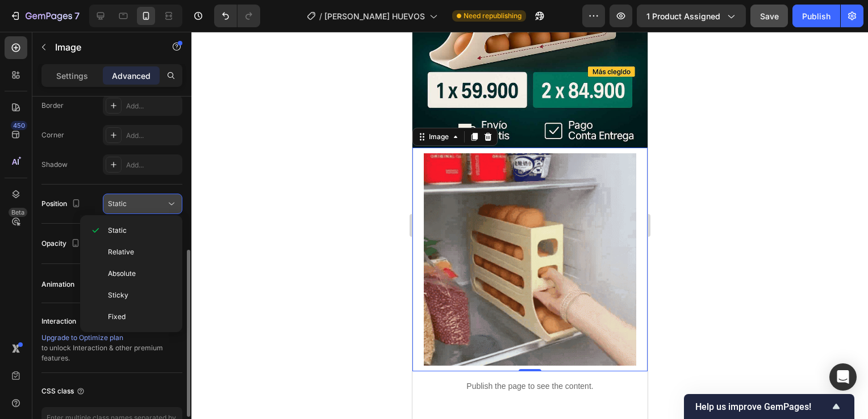
click at [126, 209] on button "Static" at bounding box center [143, 204] width 80 height 20
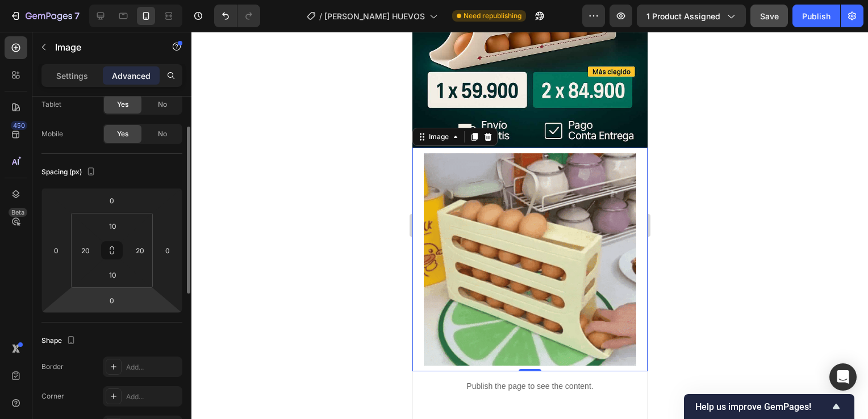
scroll to position [0, 0]
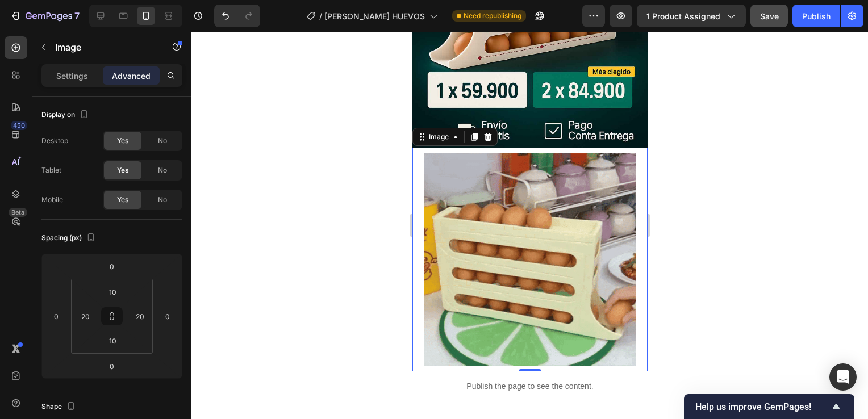
click at [418, 299] on div "Image 0" at bounding box center [529, 260] width 235 height 224
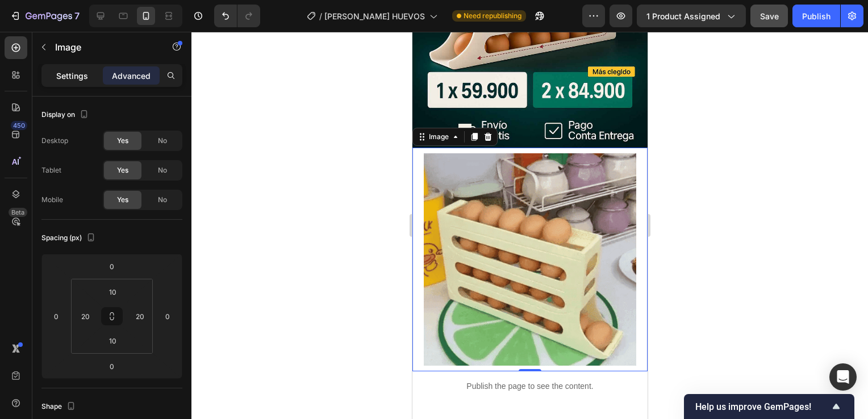
click at [75, 67] on div "Settings" at bounding box center [72, 75] width 57 height 18
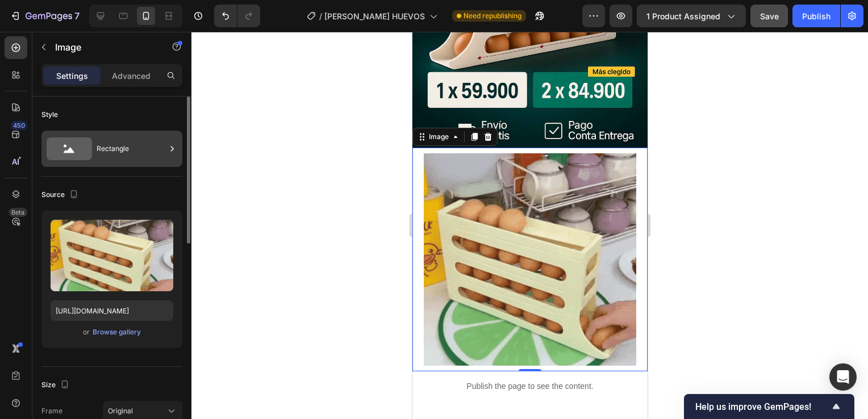
click at [117, 149] on div "Rectangle" at bounding box center [131, 149] width 69 height 26
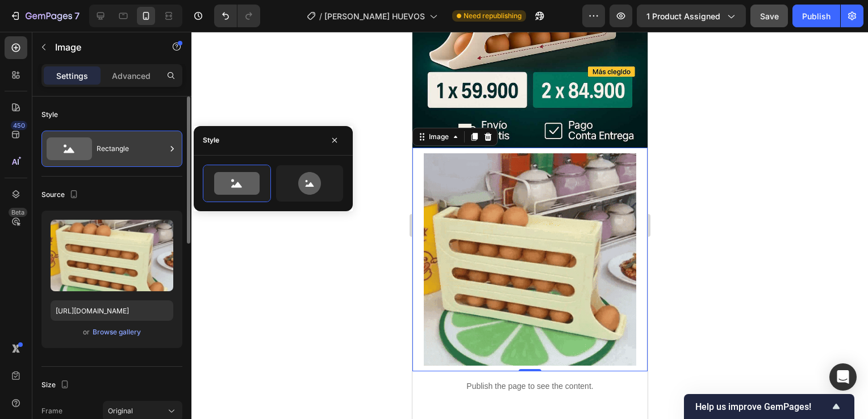
click at [117, 149] on div "Rectangle" at bounding box center [131, 149] width 69 height 26
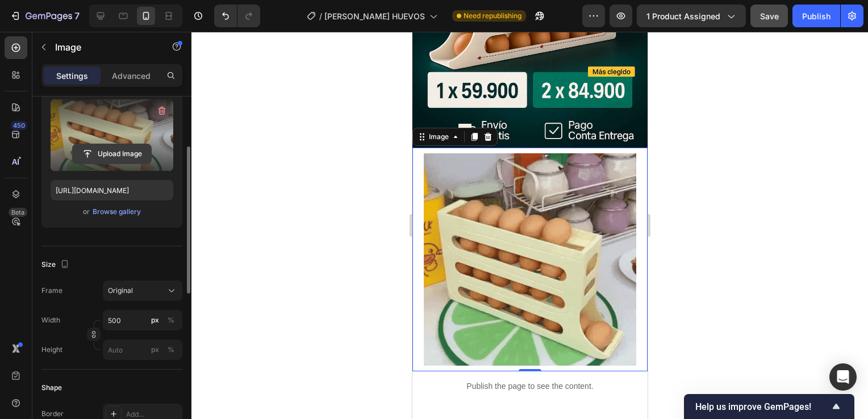
scroll to position [123, 0]
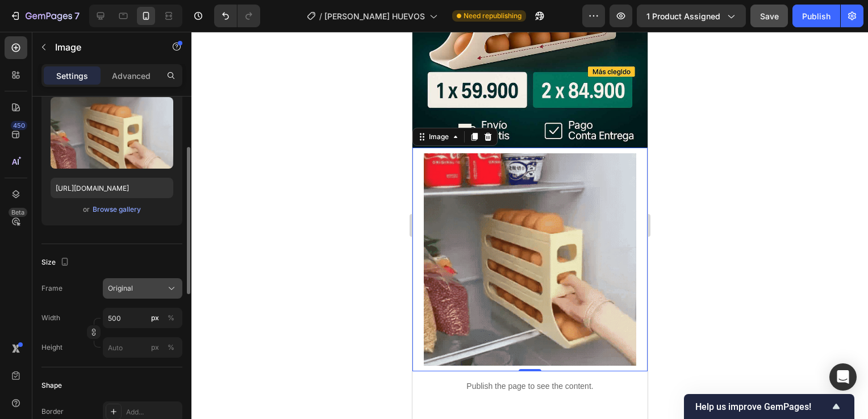
click at [123, 283] on div "Original" at bounding box center [142, 288] width 69 height 11
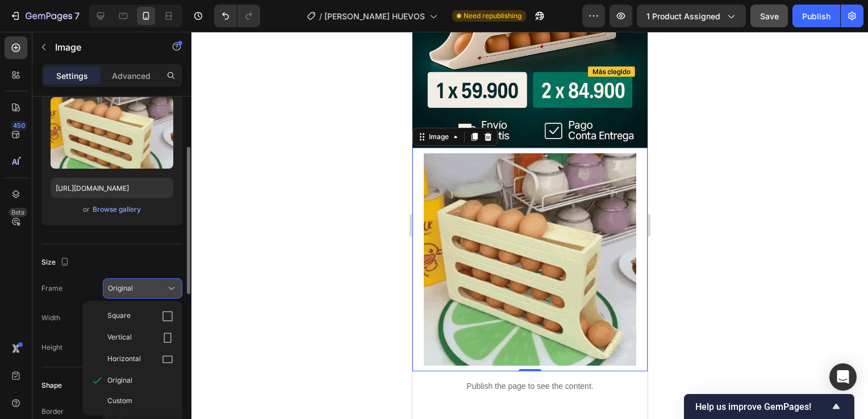
click at [123, 283] on div "Original" at bounding box center [142, 288] width 69 height 11
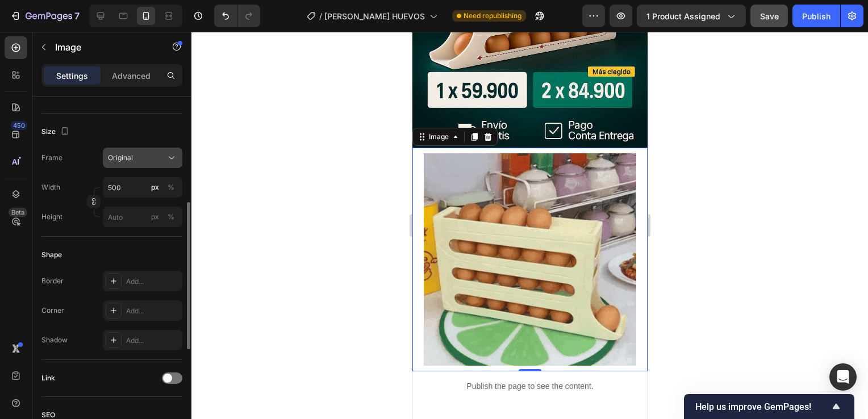
scroll to position [254, 0]
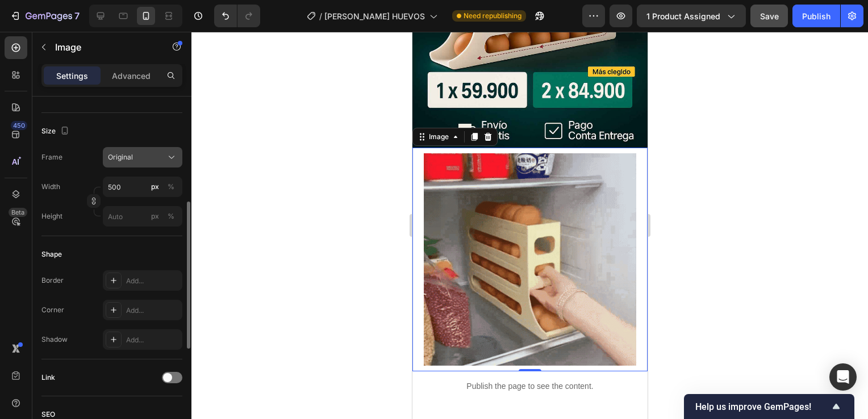
click at [123, 282] on div "Add..." at bounding box center [143, 281] width 80 height 20
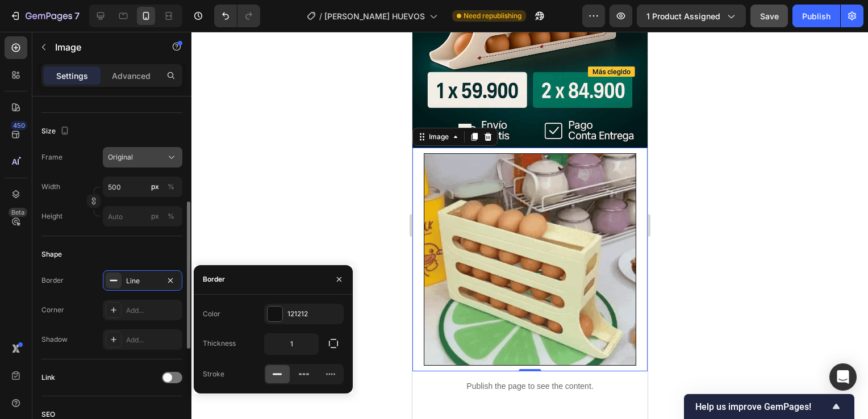
click at [123, 282] on div "Line" at bounding box center [143, 281] width 80 height 20
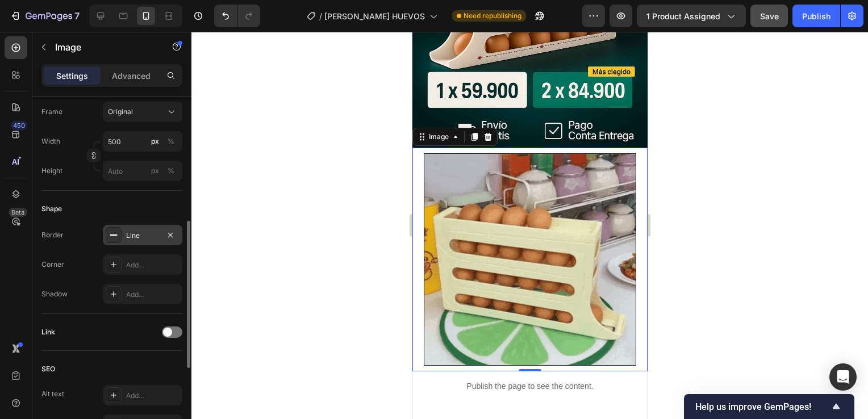
scroll to position [299, 0]
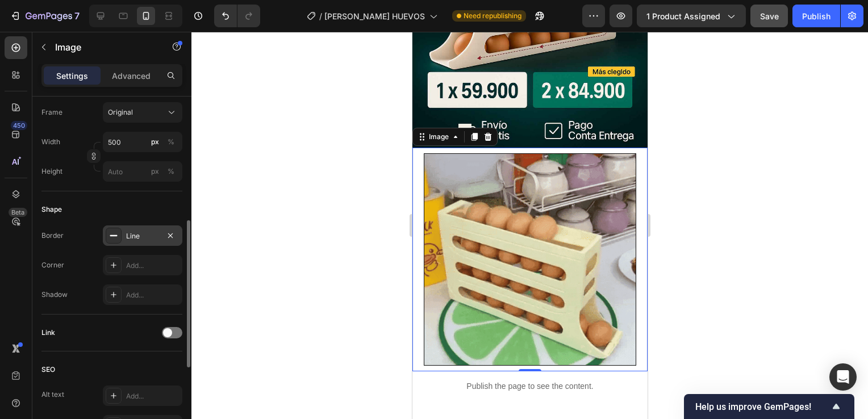
click at [127, 226] on div "Line" at bounding box center [143, 236] width 80 height 20
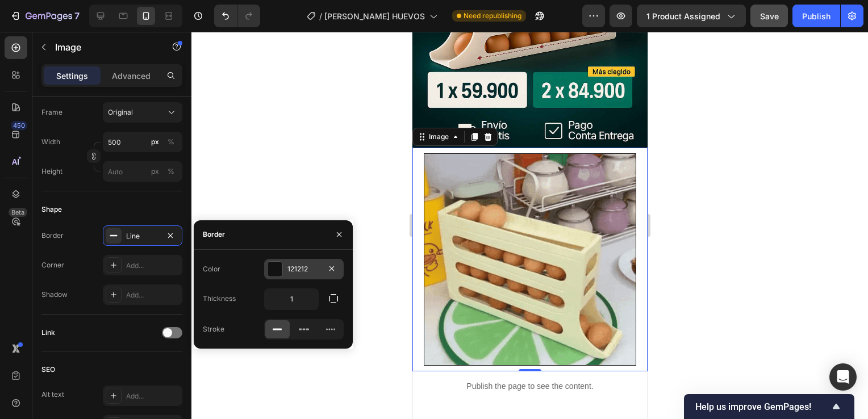
click at [274, 265] on div at bounding box center [275, 269] width 15 height 15
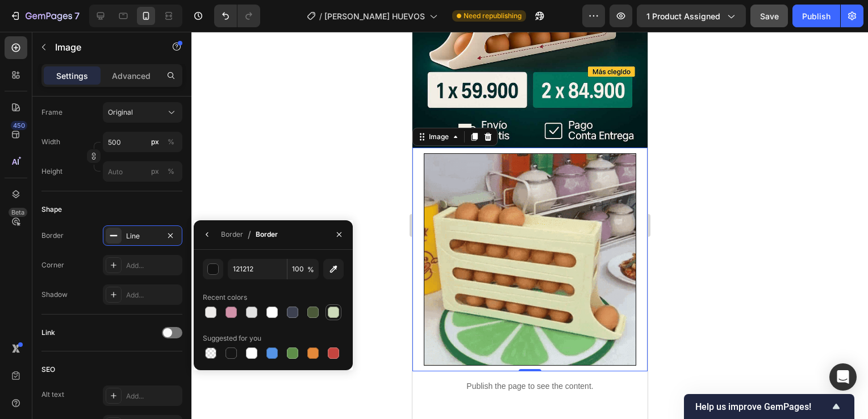
click at [330, 310] on div at bounding box center [333, 312] width 11 height 11
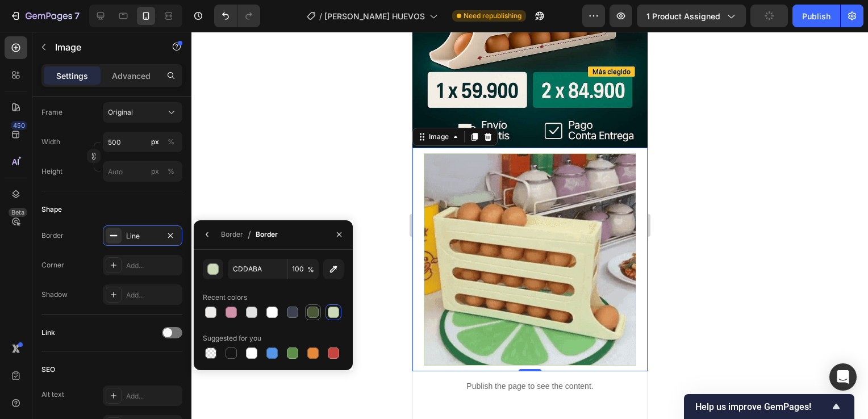
click at [314, 311] on div at bounding box center [312, 312] width 11 height 11
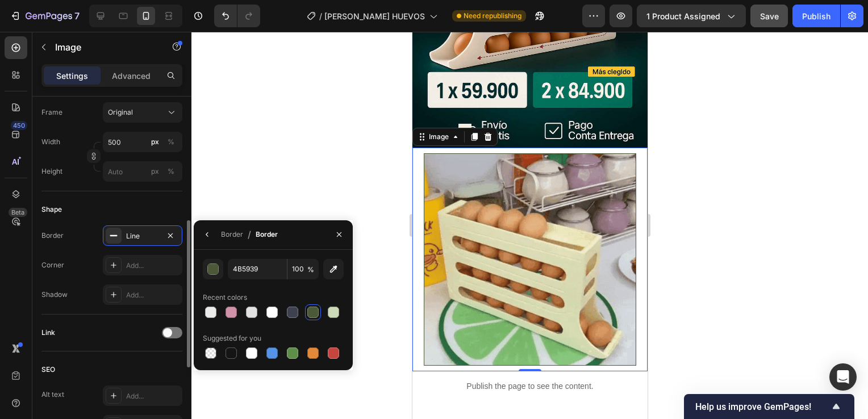
click at [78, 272] on div "Corner Add..." at bounding box center [111, 265] width 141 height 20
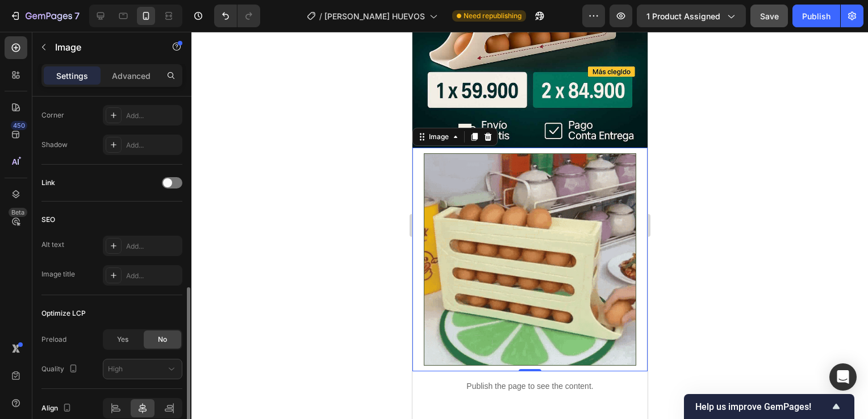
scroll to position [453, 0]
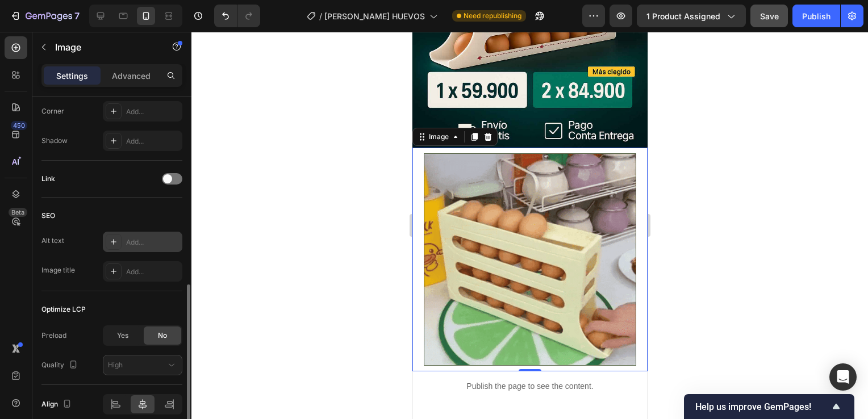
click at [126, 242] on div "Add..." at bounding box center [152, 243] width 53 height 10
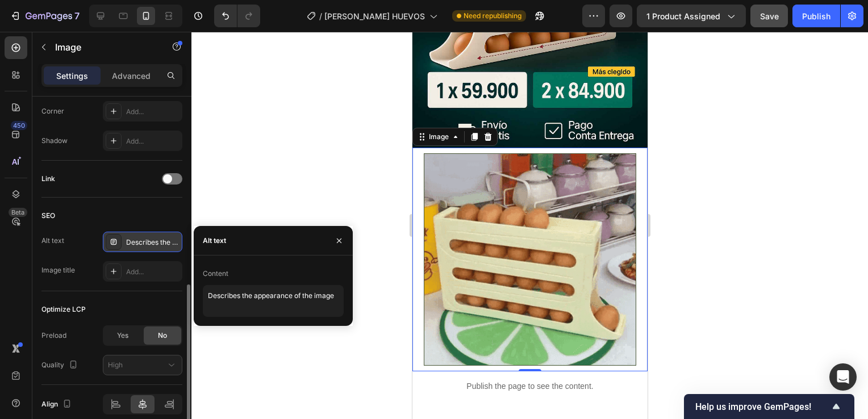
click at [111, 210] on div "SEO" at bounding box center [111, 216] width 141 height 18
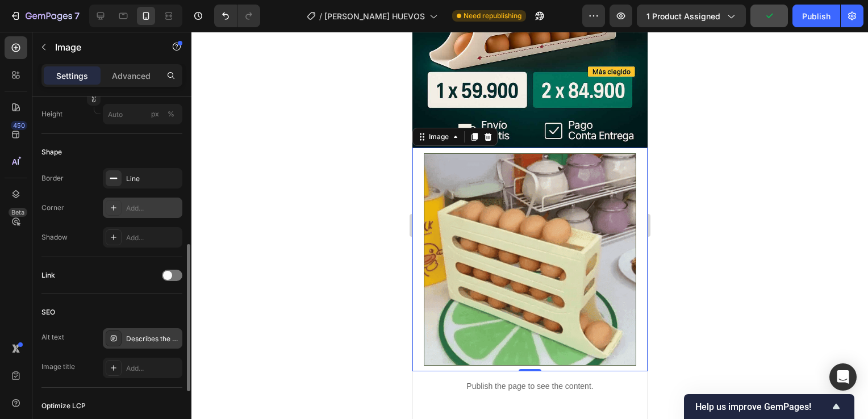
scroll to position [300, 0]
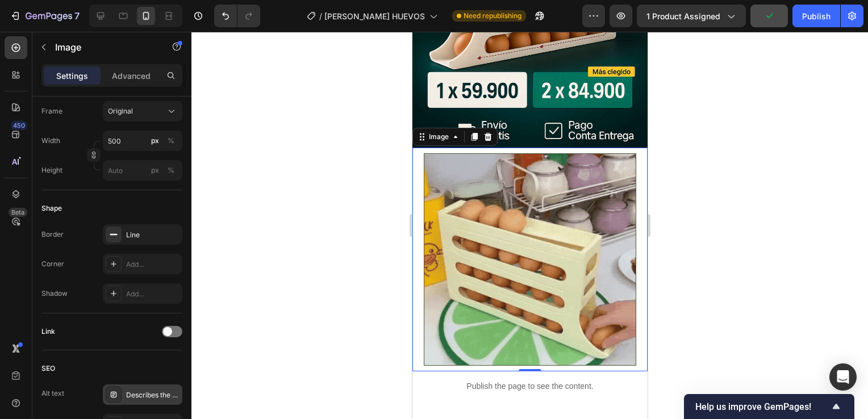
click at [421, 314] on div "Image 0" at bounding box center [529, 260] width 235 height 224
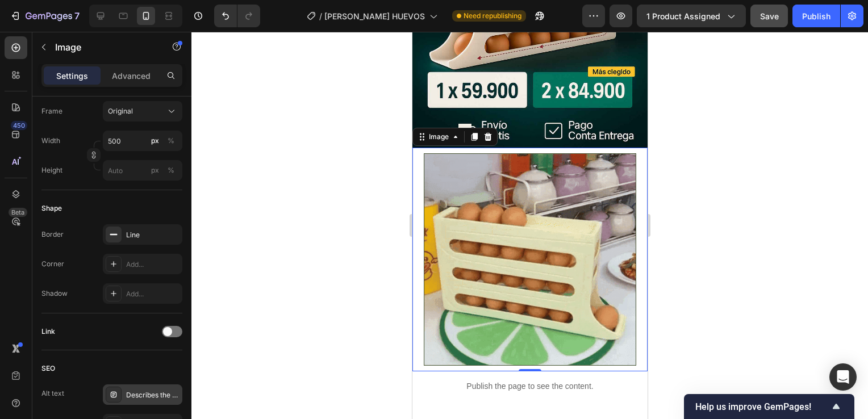
click at [419, 310] on div "Image 0" at bounding box center [529, 260] width 235 height 224
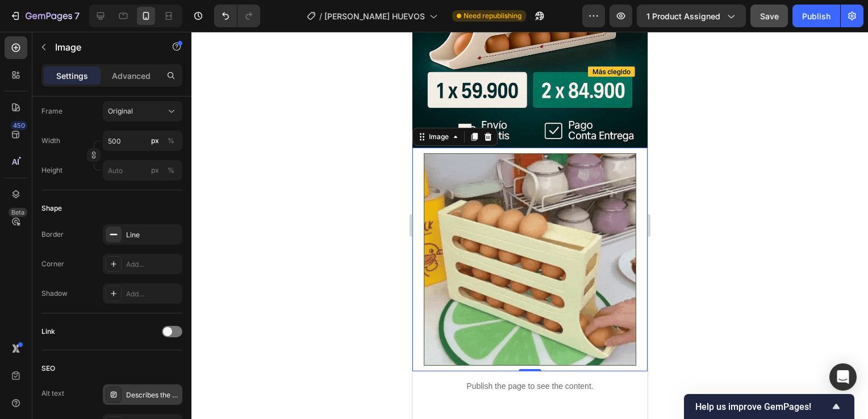
click at [453, 303] on img at bounding box center [529, 259] width 213 height 213
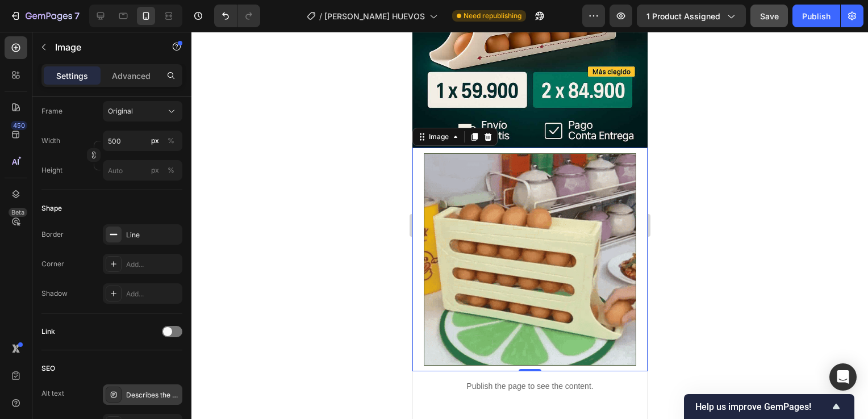
click at [412, 271] on div "Image 0" at bounding box center [529, 260] width 235 height 224
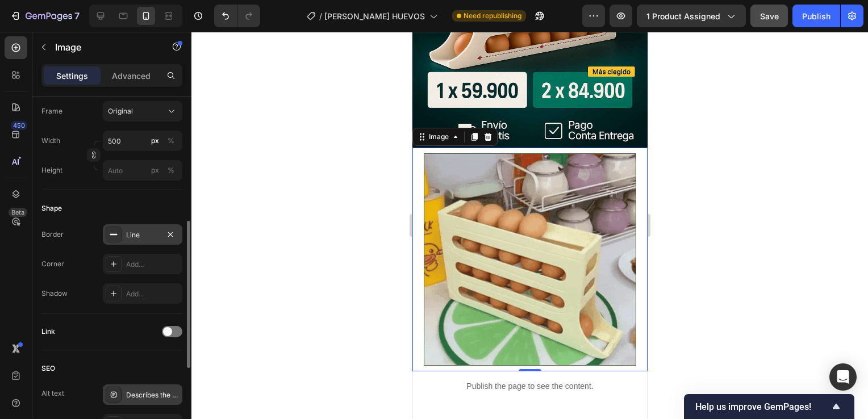
click at [124, 234] on div "Line" at bounding box center [143, 234] width 80 height 20
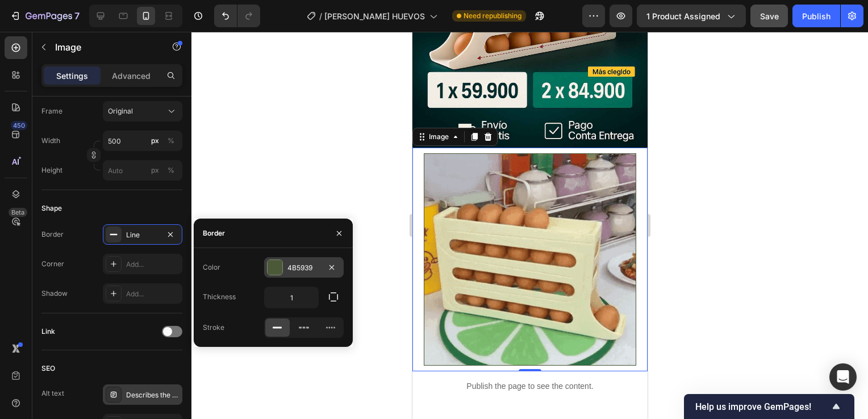
click at [278, 270] on div at bounding box center [275, 267] width 15 height 15
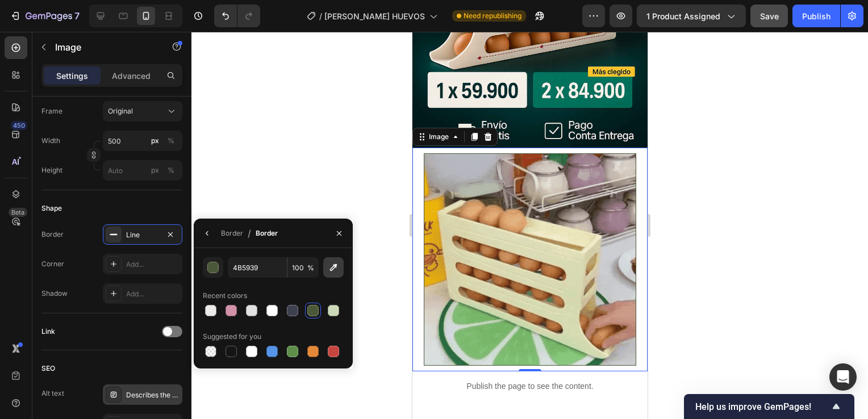
click at [334, 262] on icon "button" at bounding box center [333, 267] width 11 height 11
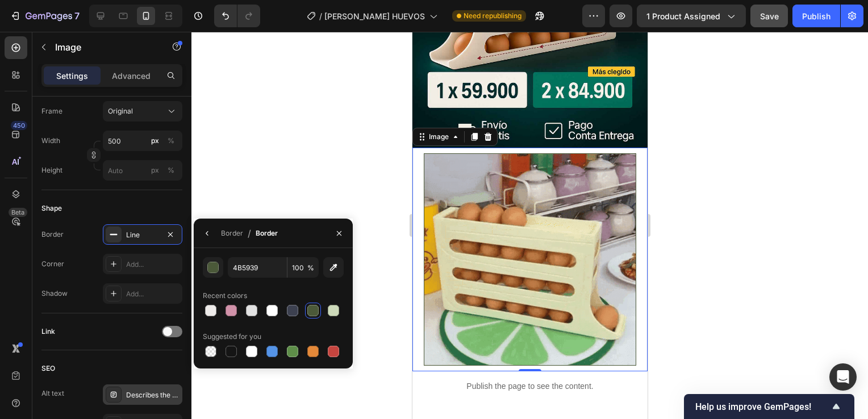
type input "011A1B"
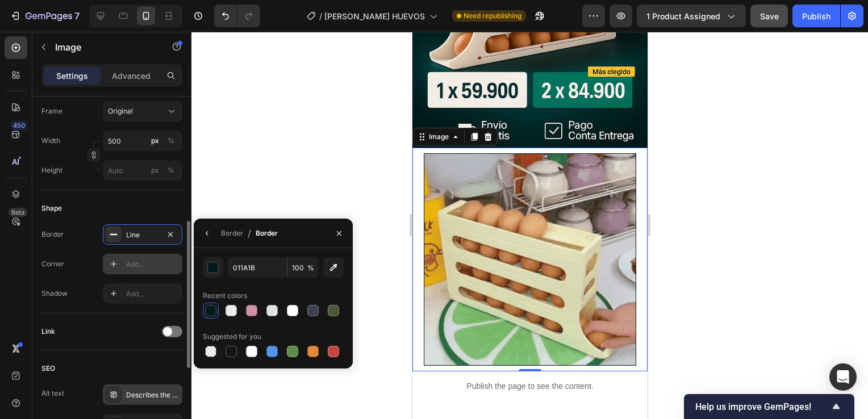
click at [140, 265] on div "Add..." at bounding box center [152, 265] width 53 height 10
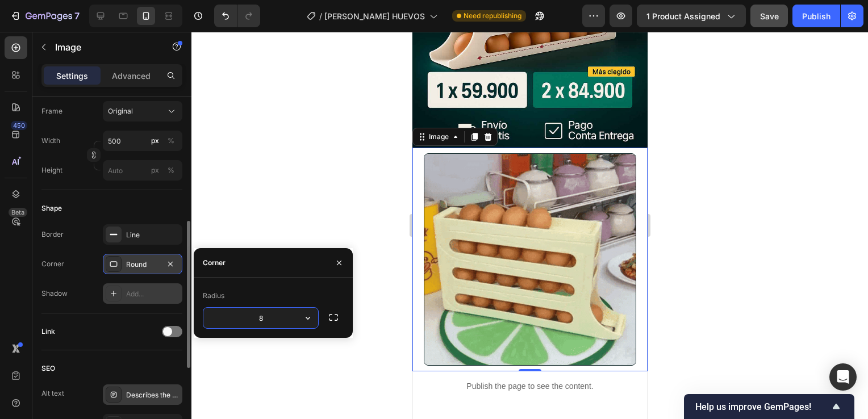
click at [128, 289] on div "Add..." at bounding box center [152, 294] width 53 height 10
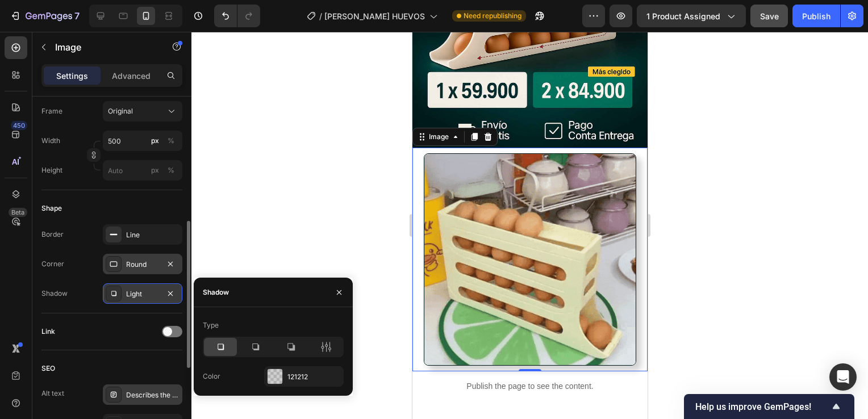
click at [83, 261] on div "Corner Round" at bounding box center [111, 264] width 141 height 20
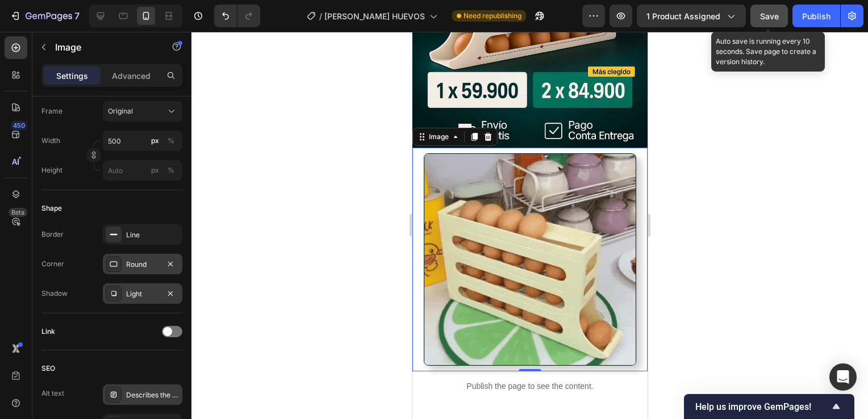
click at [768, 13] on span "Save" at bounding box center [769, 16] width 19 height 10
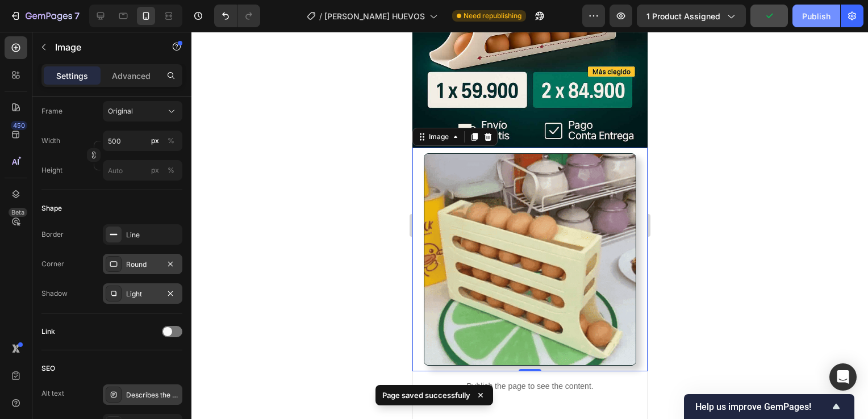
click at [812, 18] on div "Publish" at bounding box center [816, 16] width 28 height 12
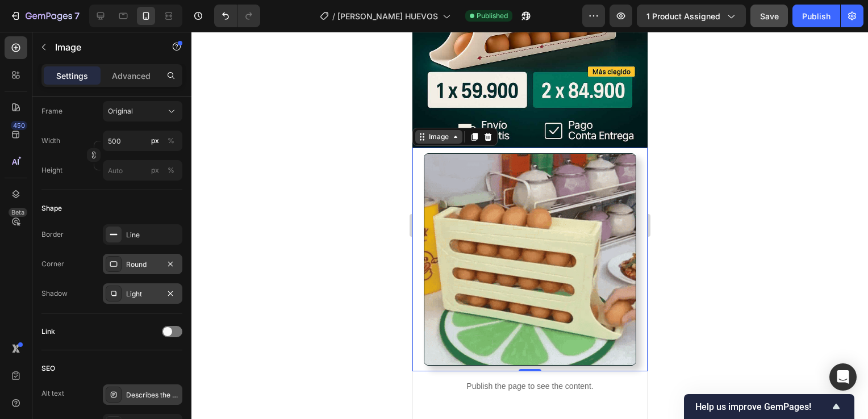
click at [435, 130] on div "Image" at bounding box center [438, 137] width 47 height 14
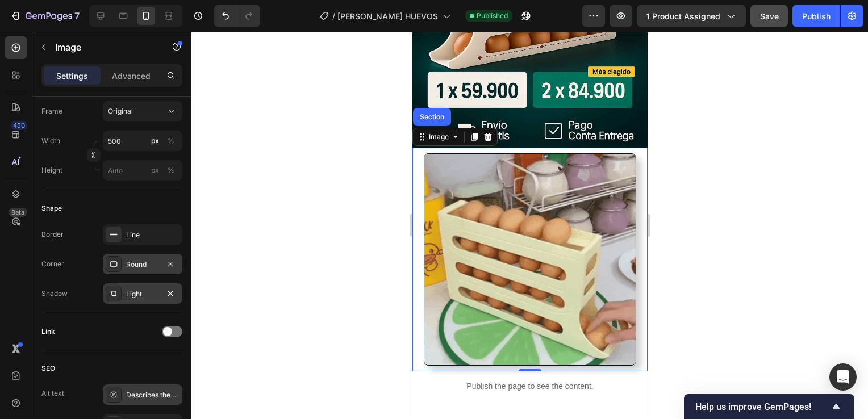
click at [737, 202] on div at bounding box center [530, 226] width 677 height 388
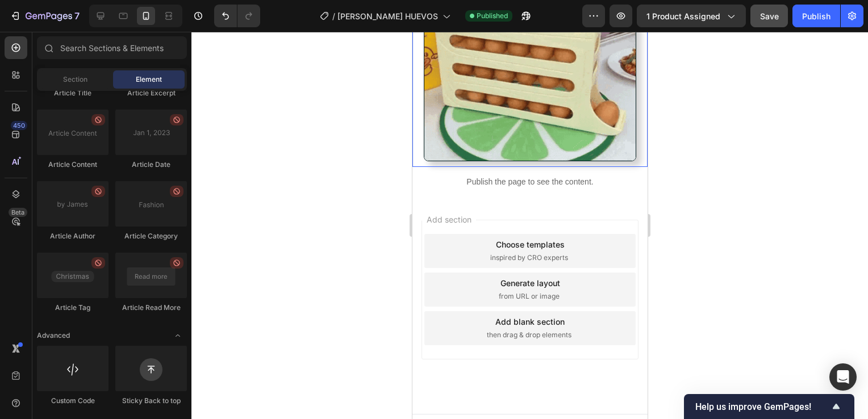
scroll to position [452, 0]
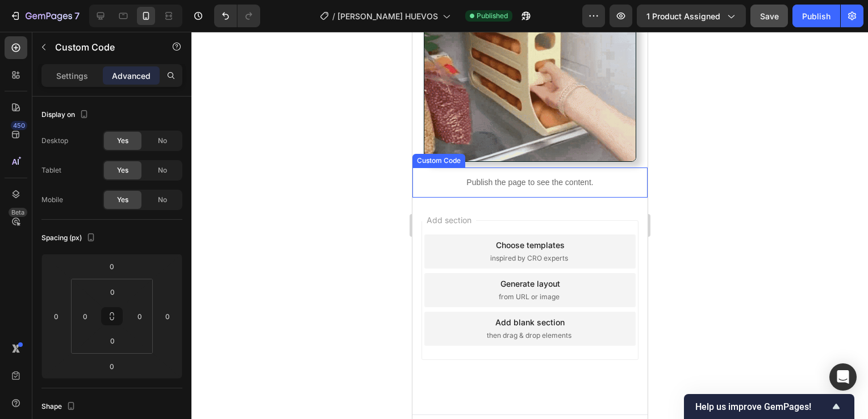
click at [519, 180] on div "Publish the page to see the content." at bounding box center [529, 183] width 235 height 30
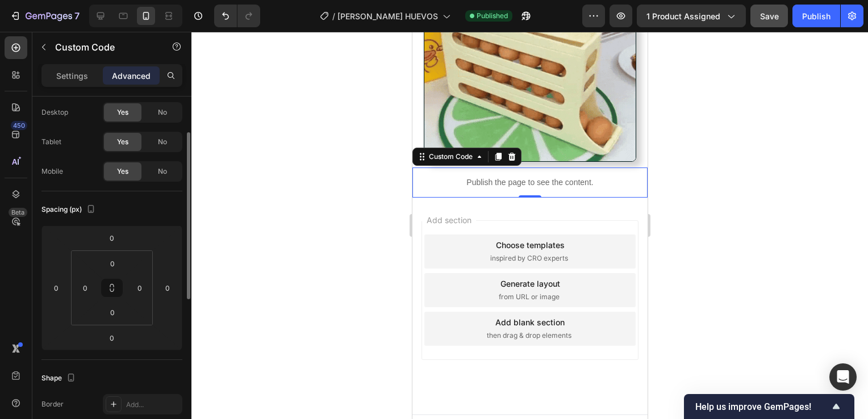
scroll to position [0, 0]
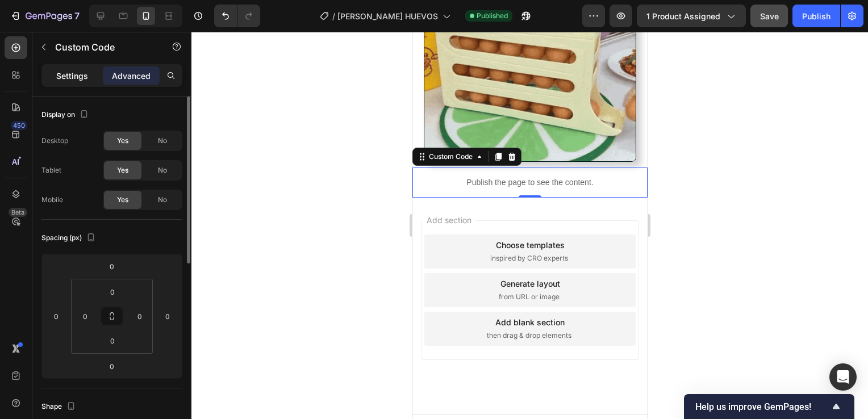
click at [68, 74] on p "Settings" at bounding box center [72, 76] width 32 height 12
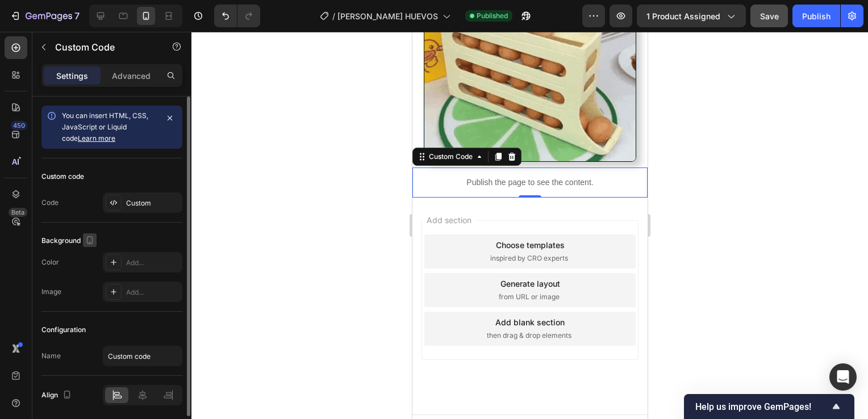
scroll to position [40, 0]
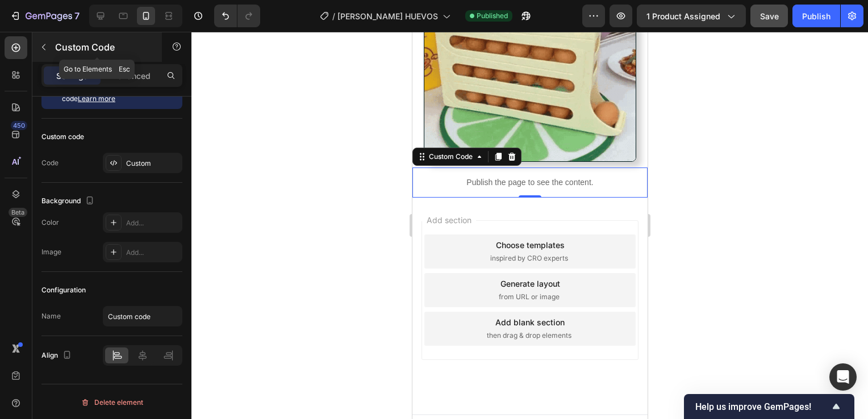
click at [45, 51] on icon "button" at bounding box center [43, 47] width 9 height 9
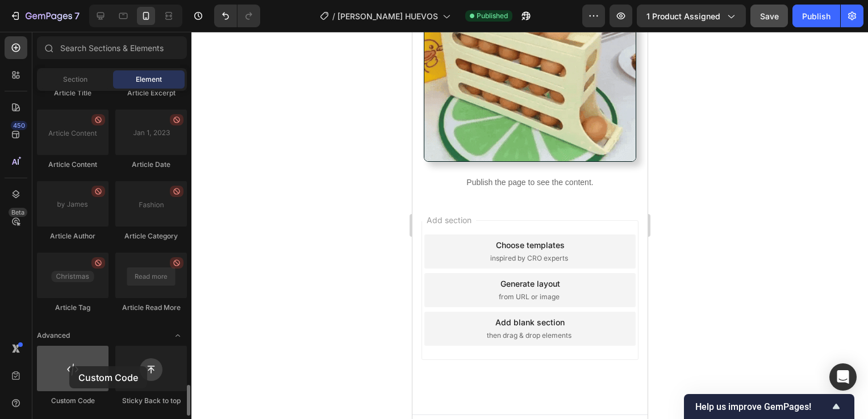
click at [69, 367] on div at bounding box center [73, 368] width 72 height 45
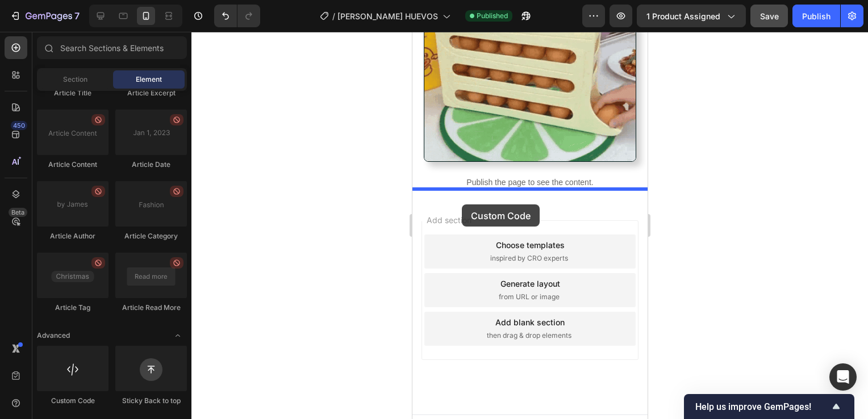
drag, startPoint x: 481, startPoint y: 398, endPoint x: 461, endPoint y: 206, distance: 193.7
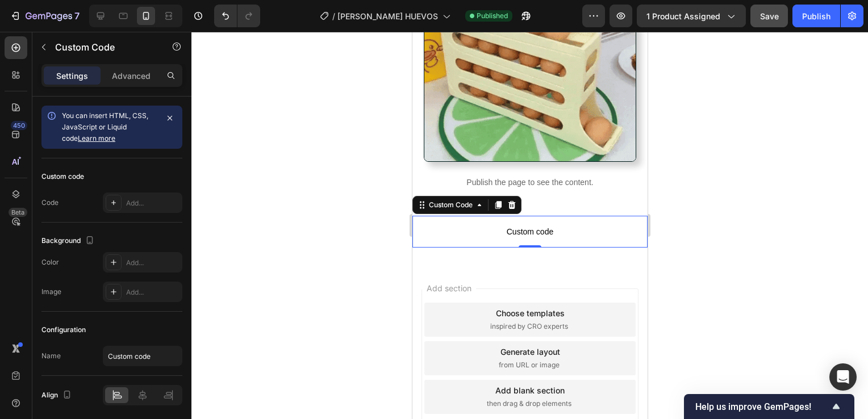
click at [561, 227] on span "Custom code" at bounding box center [529, 232] width 235 height 14
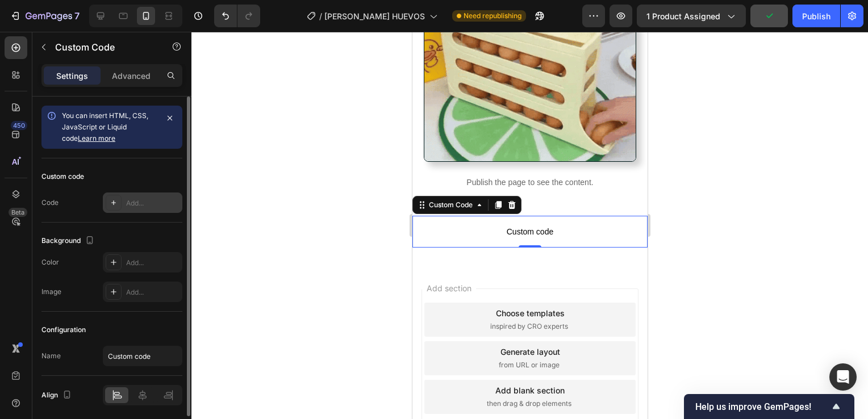
click at [137, 201] on div "Add..." at bounding box center [152, 203] width 53 height 10
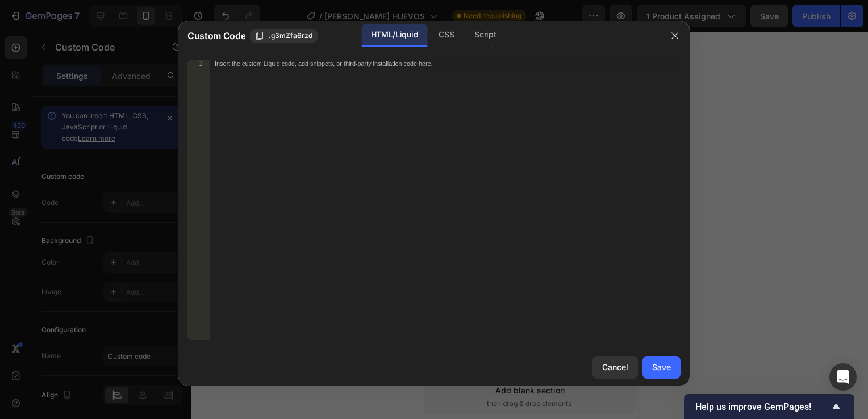
click at [389, 99] on div "Insert the custom Liquid code, add snippets, or third-party installation code h…" at bounding box center [445, 208] width 471 height 297
paste textarea "<div id="_rsi-cod-form-embed-custom-hook"></div>"
type textarea "<div id="_rsi-cod-form-embed-custom-hook"></div>"
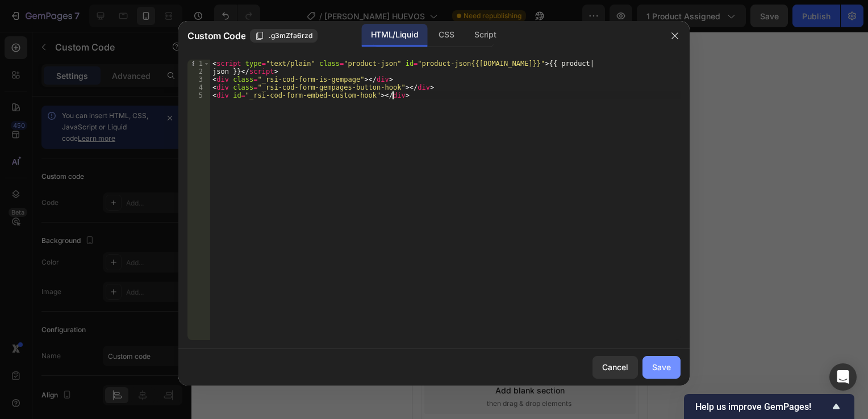
click at [652, 361] on div "Save" at bounding box center [661, 367] width 19 height 12
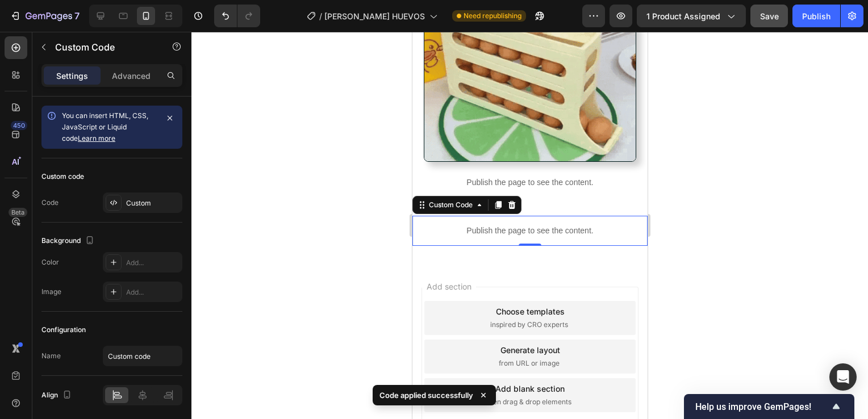
click at [451, 226] on p "Publish the page to see the content." at bounding box center [529, 231] width 235 height 12
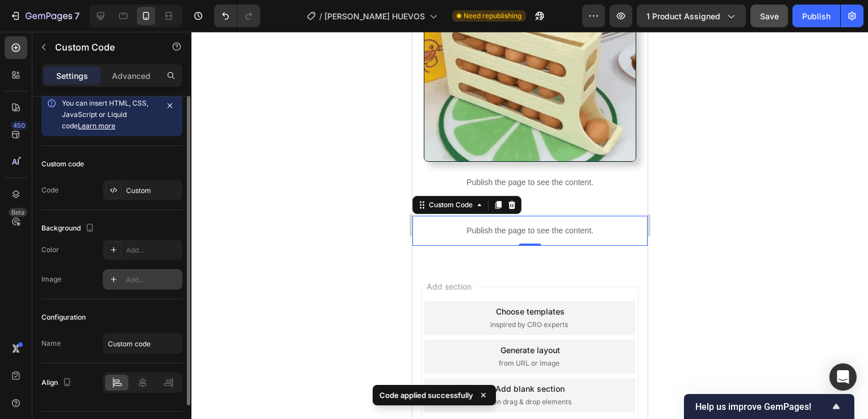
scroll to position [0, 0]
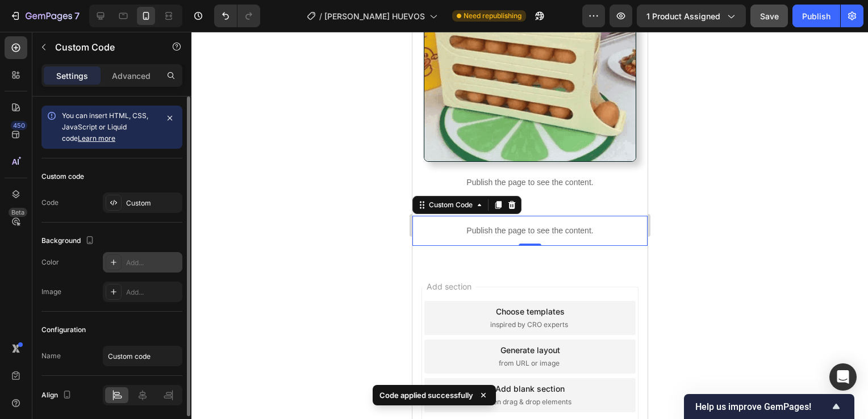
click at [124, 261] on div "Add..." at bounding box center [143, 262] width 80 height 20
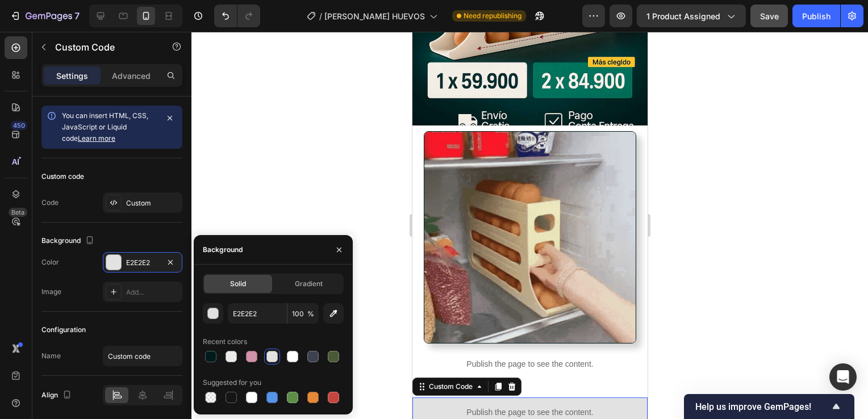
scroll to position [260, 0]
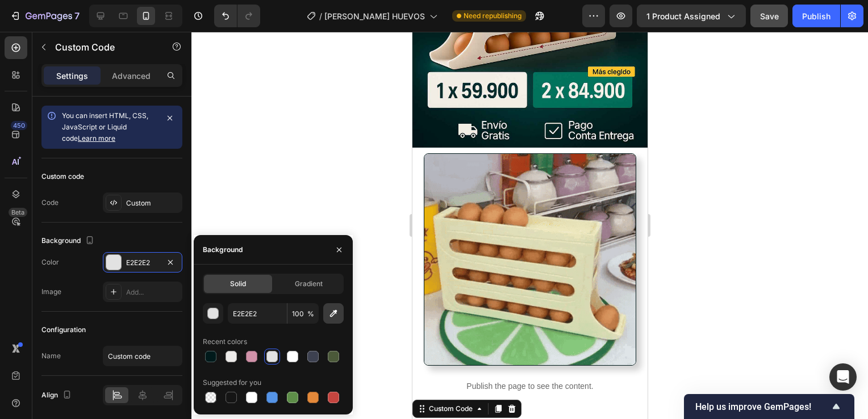
click at [335, 310] on icon "button" at bounding box center [333, 313] width 7 height 7
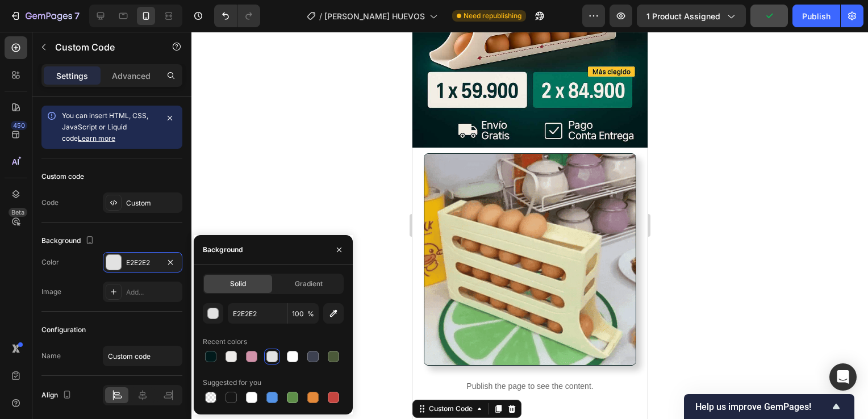
type input "011A1B"
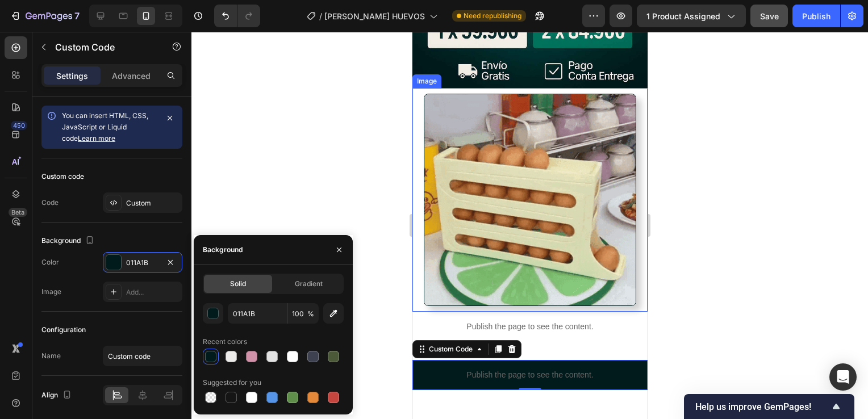
scroll to position [319, 0]
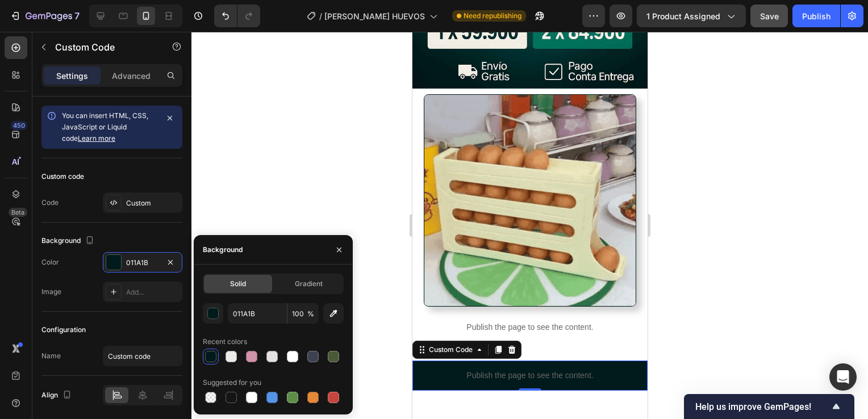
click at [720, 323] on div at bounding box center [530, 226] width 677 height 388
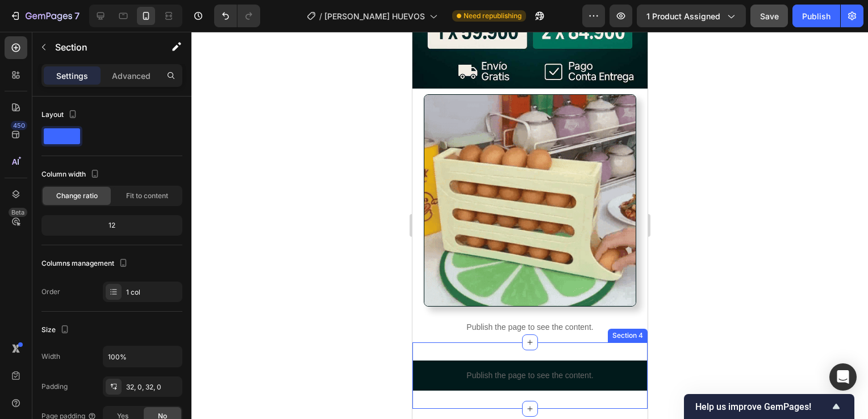
click at [608, 329] on div "Section 4" at bounding box center [628, 336] width 40 height 14
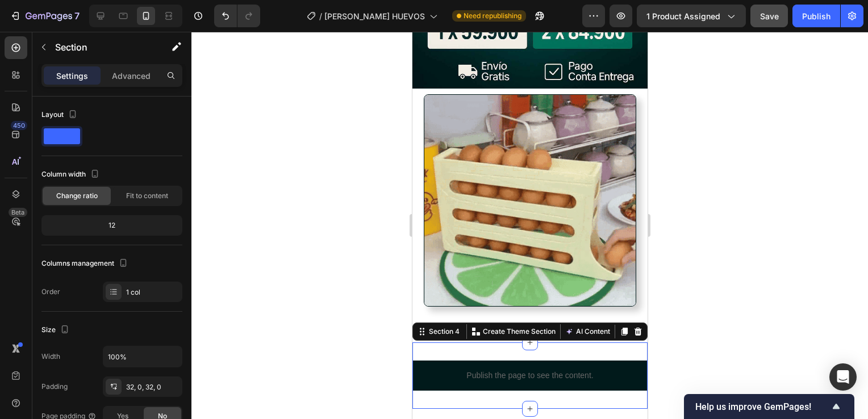
click at [574, 343] on div "Publish the page to see the content. Custom Code Section 4 You can create reusa…" at bounding box center [529, 376] width 235 height 66
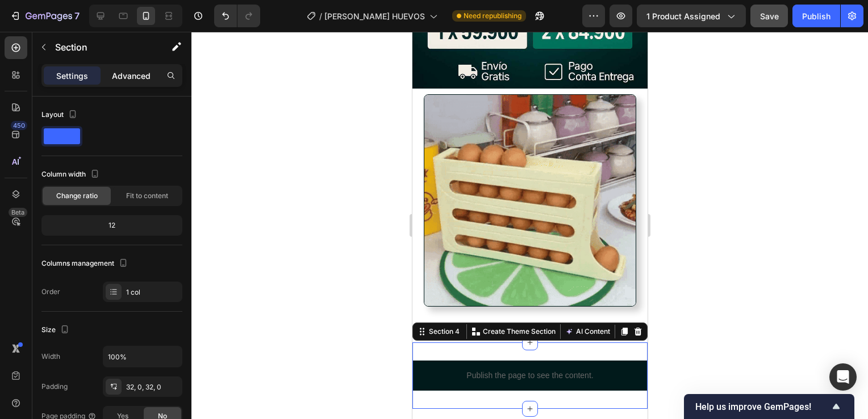
click at [144, 77] on p "Advanced" at bounding box center [131, 76] width 39 height 12
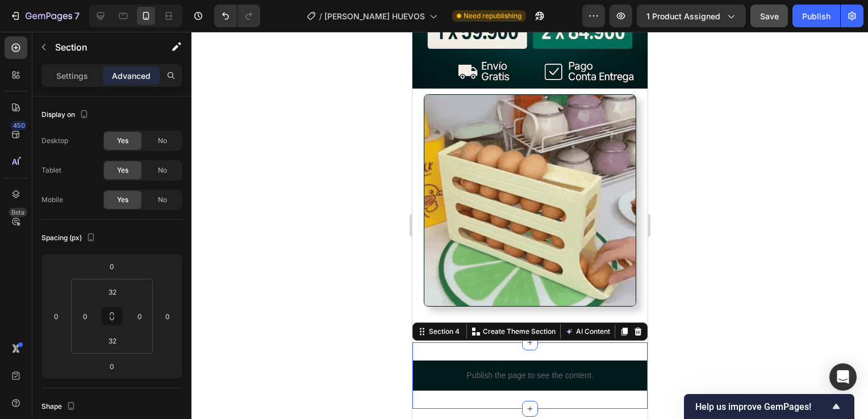
click at [669, 220] on div at bounding box center [530, 226] width 677 height 388
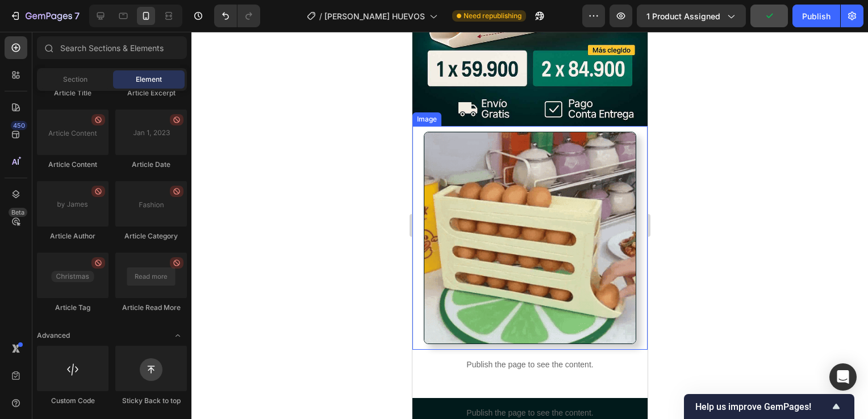
scroll to position [281, 0]
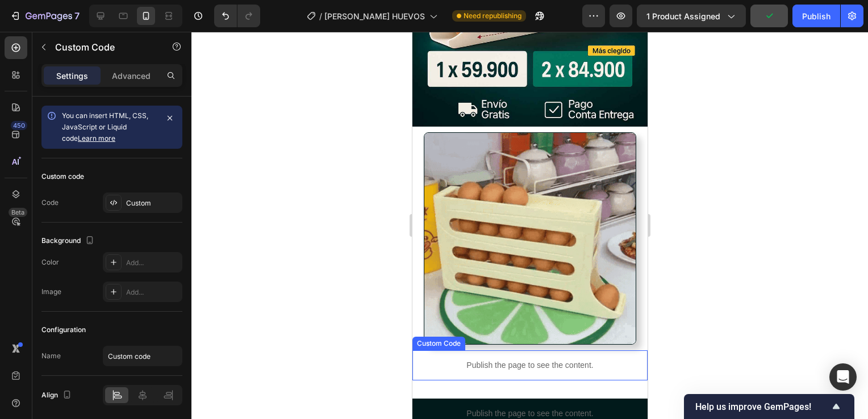
click at [499, 360] on p "Publish the page to see the content." at bounding box center [529, 366] width 235 height 12
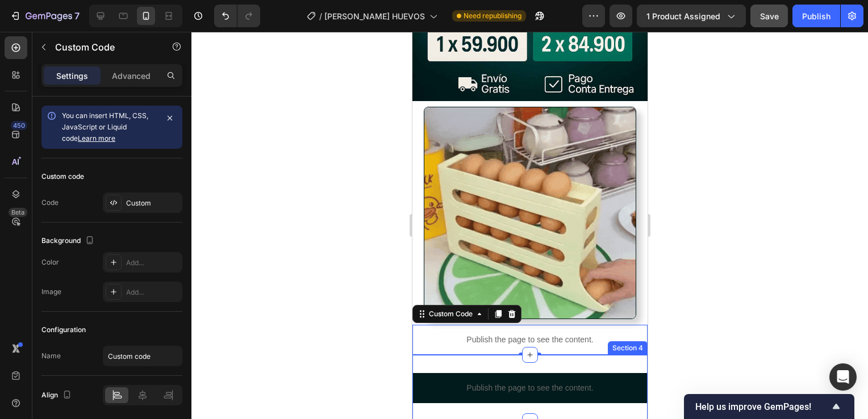
scroll to position [309, 0]
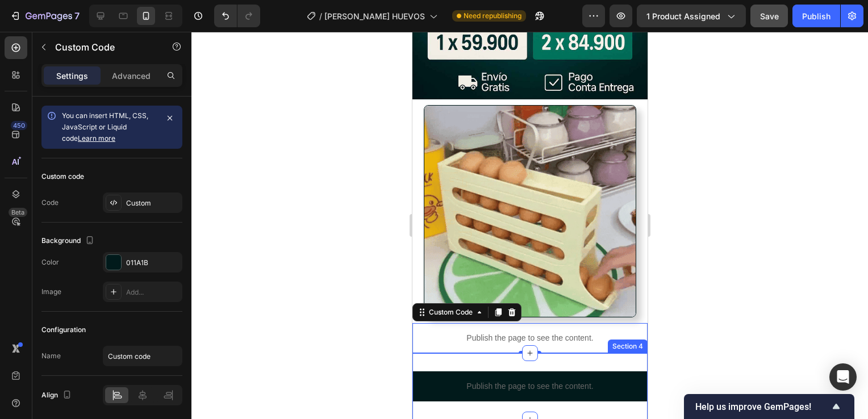
click at [506, 381] on p "Publish the page to see the content." at bounding box center [529, 387] width 235 height 12
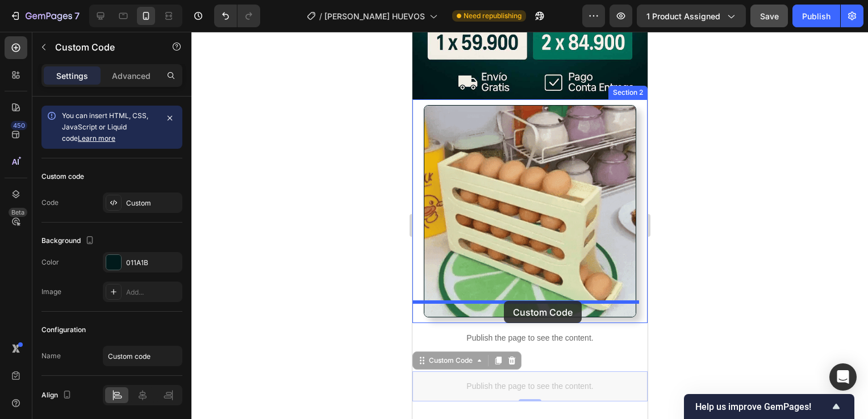
drag, startPoint x: 506, startPoint y: 363, endPoint x: 504, endPoint y: 301, distance: 62.0
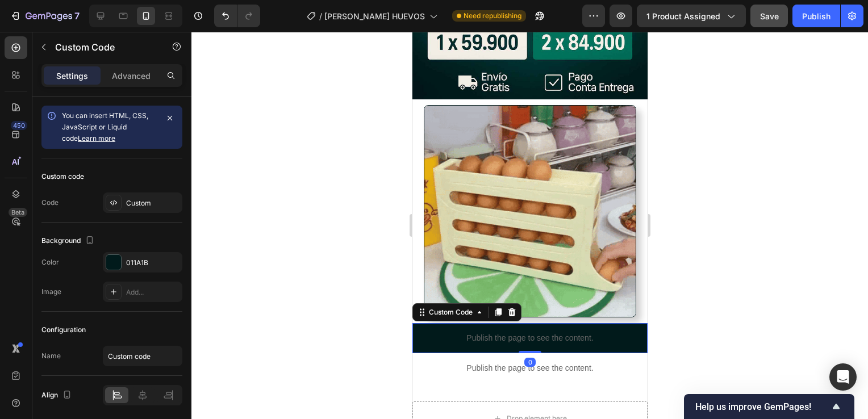
click at [663, 335] on div at bounding box center [530, 226] width 677 height 388
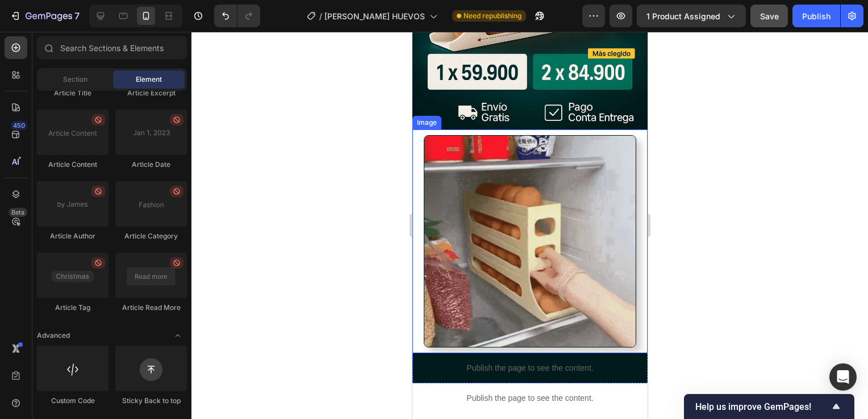
scroll to position [280, 0]
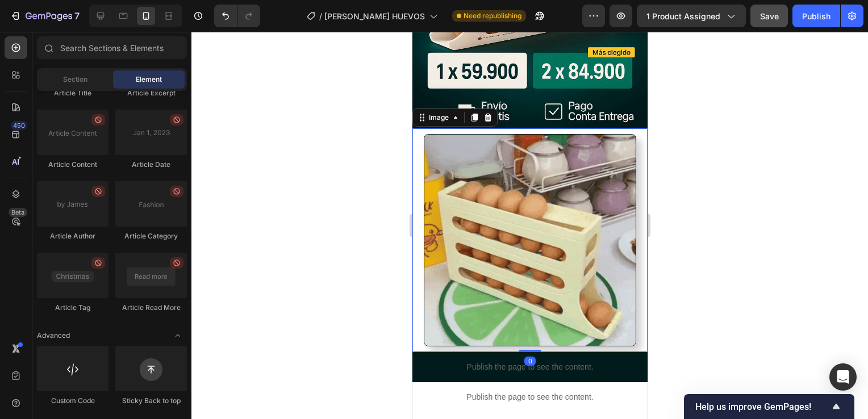
click at [565, 265] on img at bounding box center [529, 240] width 213 height 213
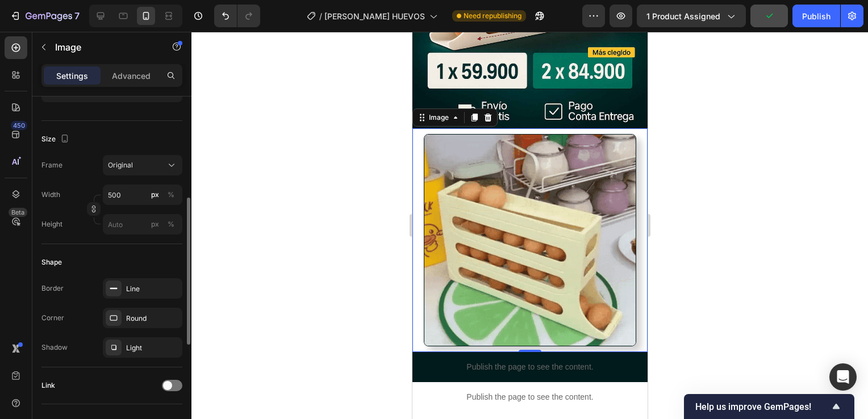
scroll to position [246, 0]
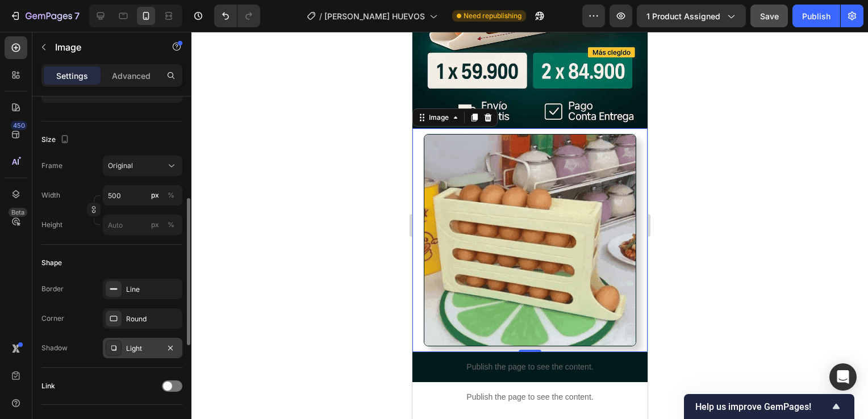
click at [131, 344] on div "Light" at bounding box center [142, 349] width 33 height 10
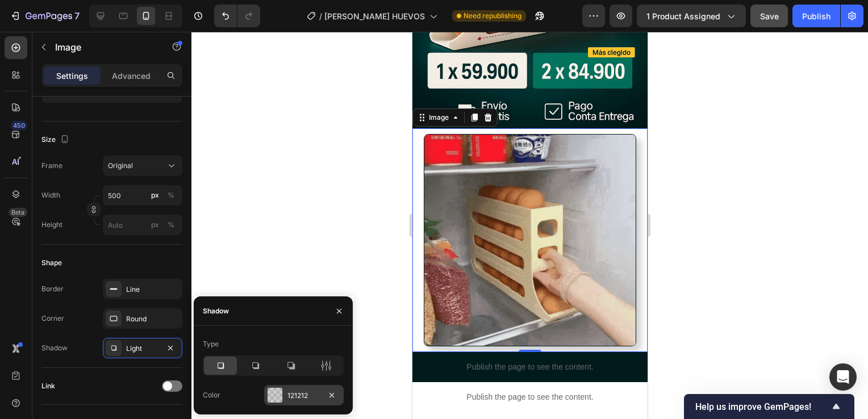
click at [277, 389] on div at bounding box center [275, 395] width 15 height 15
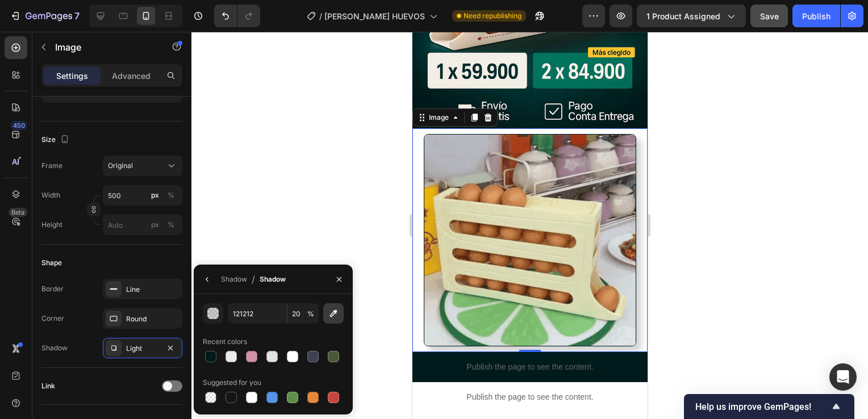
click at [330, 319] on icon "button" at bounding box center [333, 313] width 11 height 11
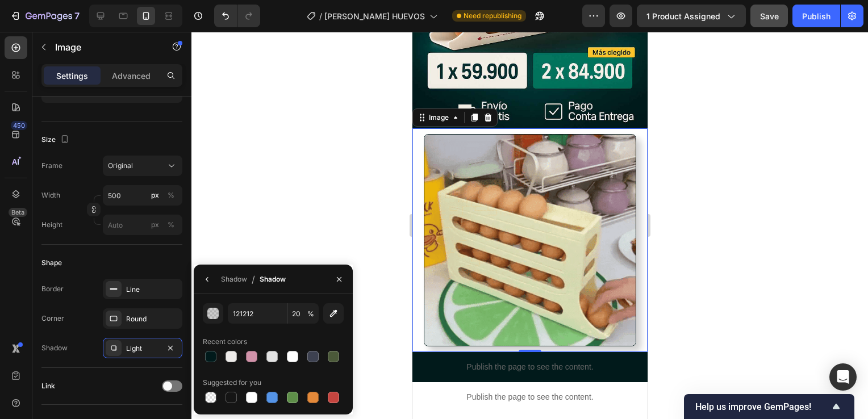
type input "001D1C"
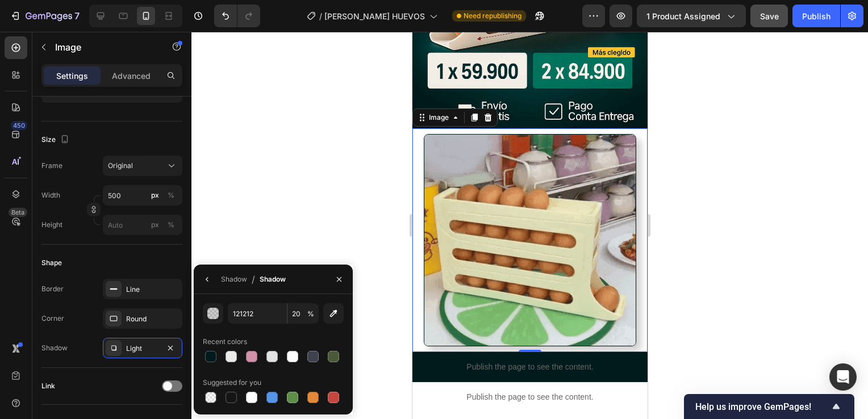
type input "100"
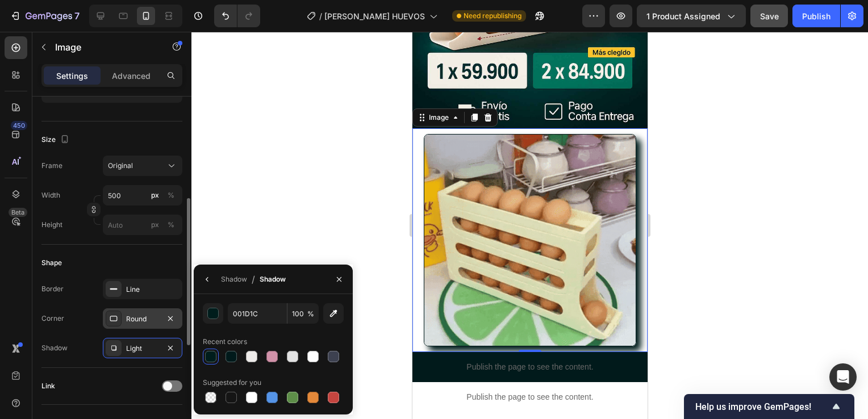
click at [128, 325] on div "Round" at bounding box center [143, 319] width 80 height 20
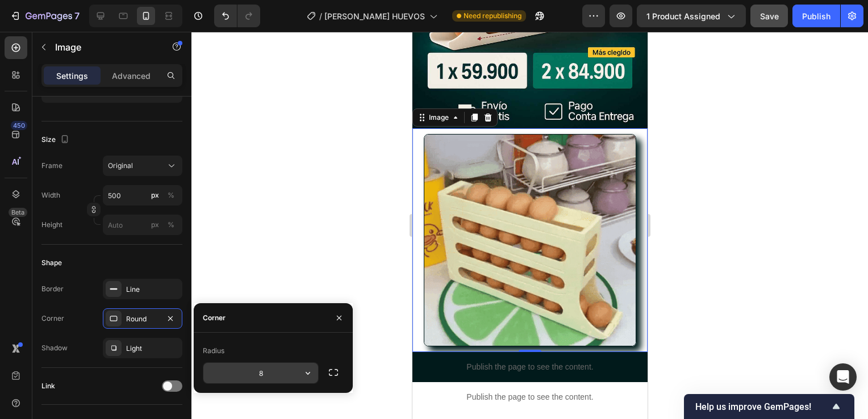
click at [264, 369] on input "8" at bounding box center [260, 373] width 115 height 20
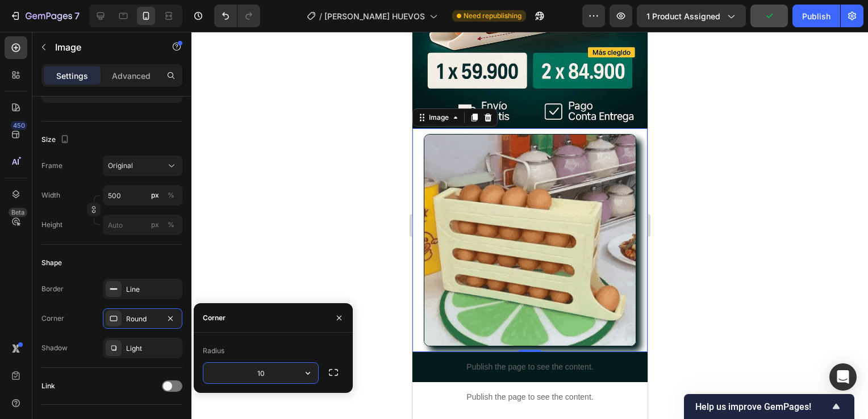
type input "1"
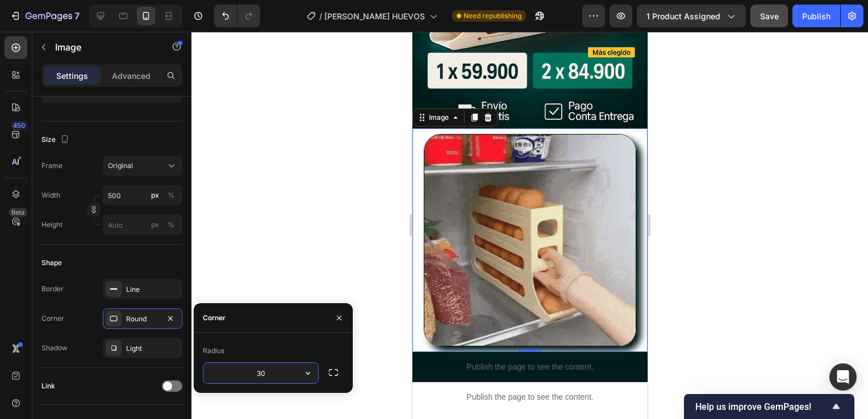
type input "3"
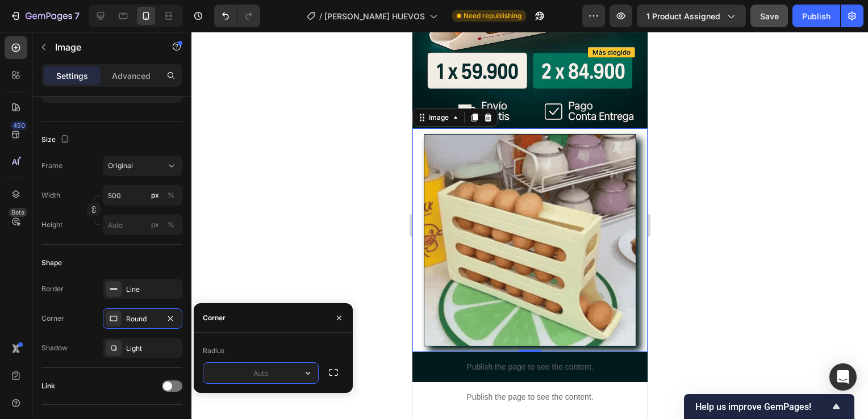
type input "8"
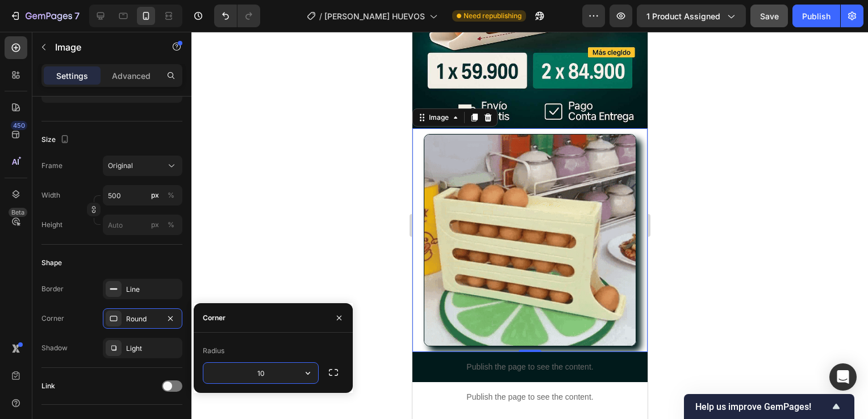
type input "1"
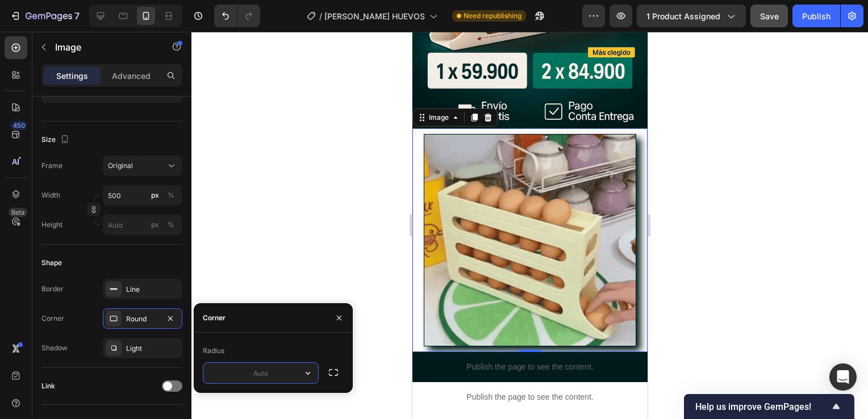
type input "8"
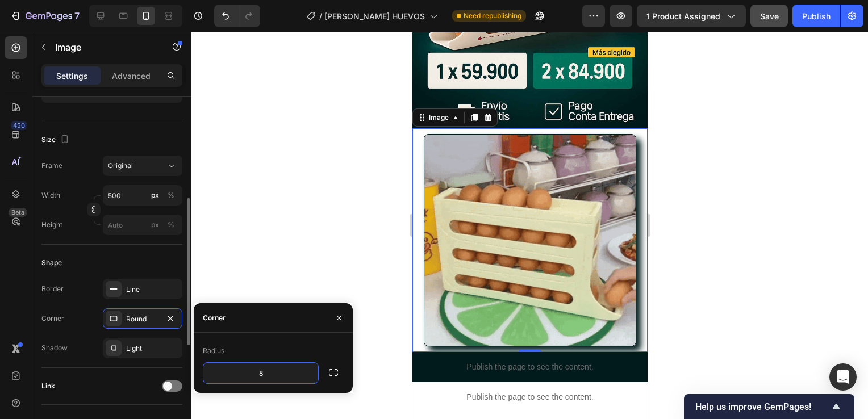
click at [96, 301] on div "Border Line Corner Round Shadow Light" at bounding box center [111, 319] width 141 height 80
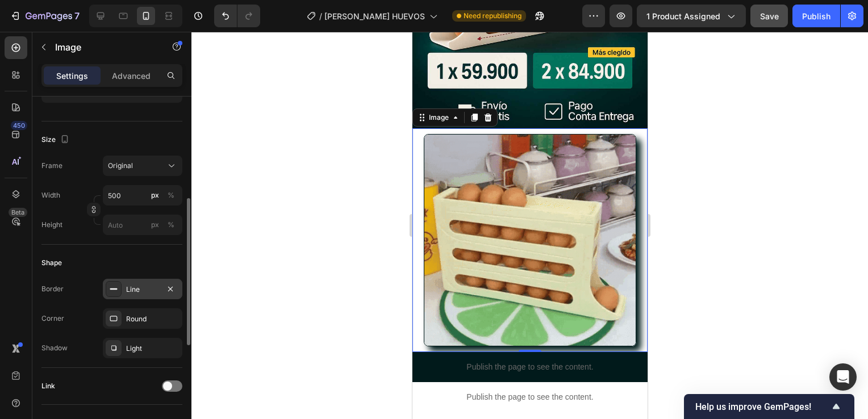
click at [108, 290] on div at bounding box center [114, 289] width 16 height 16
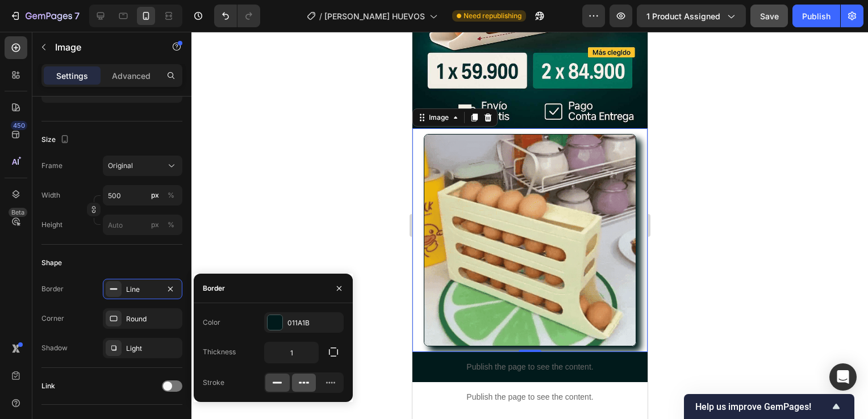
click at [309, 387] on icon at bounding box center [303, 382] width 11 height 11
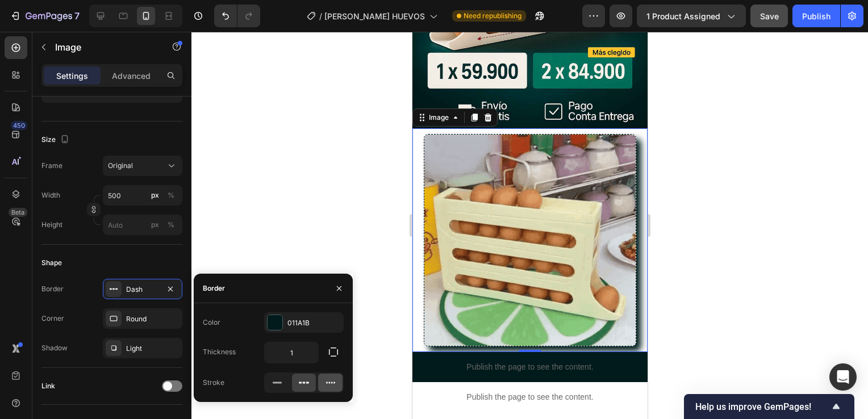
click at [327, 388] on icon at bounding box center [330, 382] width 11 height 11
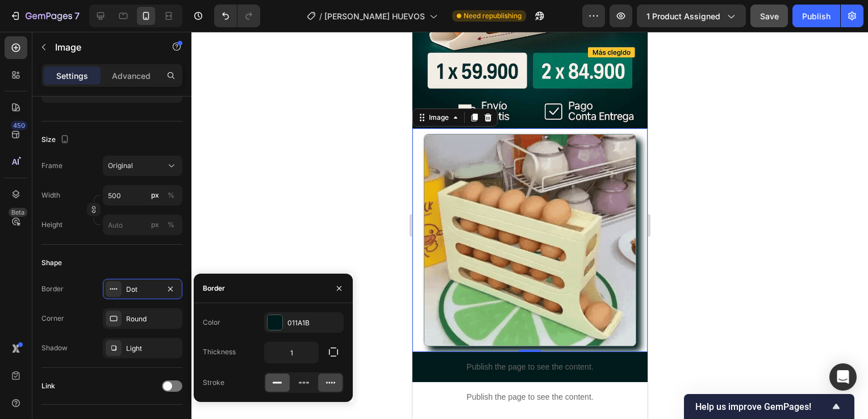
click at [280, 382] on rect at bounding box center [277, 383] width 9 height 2
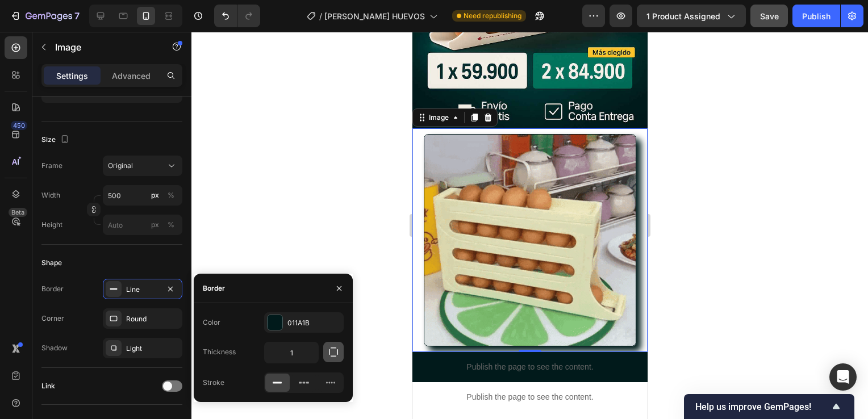
click at [334, 357] on icon "button" at bounding box center [333, 352] width 11 height 11
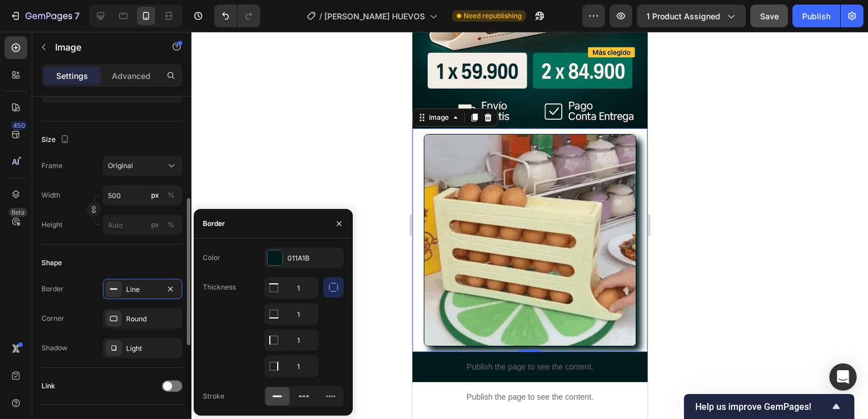
click at [120, 263] on div "Shape" at bounding box center [111, 263] width 141 height 18
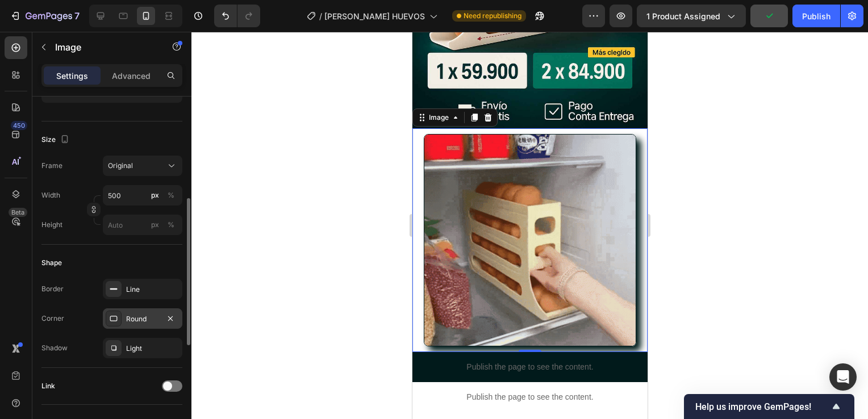
click at [132, 314] on div "Round" at bounding box center [142, 319] width 33 height 10
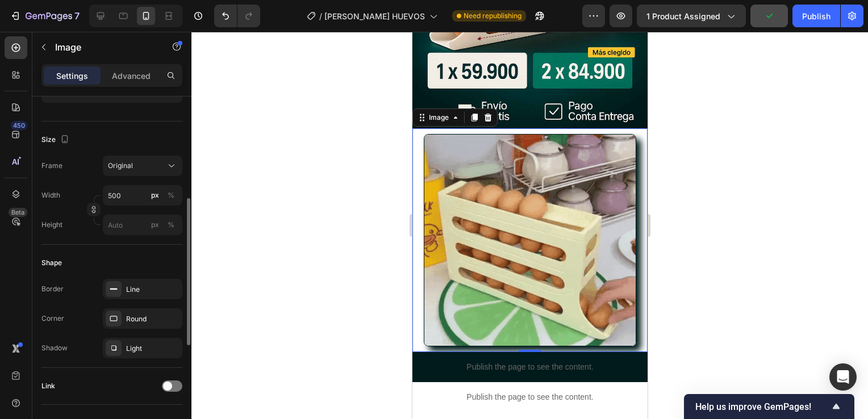
click at [60, 303] on div "Border Line Corner Round Shadow Light" at bounding box center [111, 319] width 141 height 80
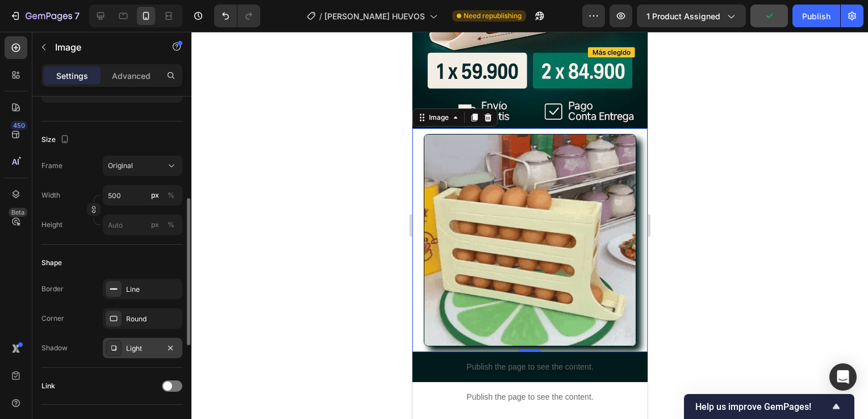
click at [104, 347] on div "Light" at bounding box center [143, 348] width 80 height 20
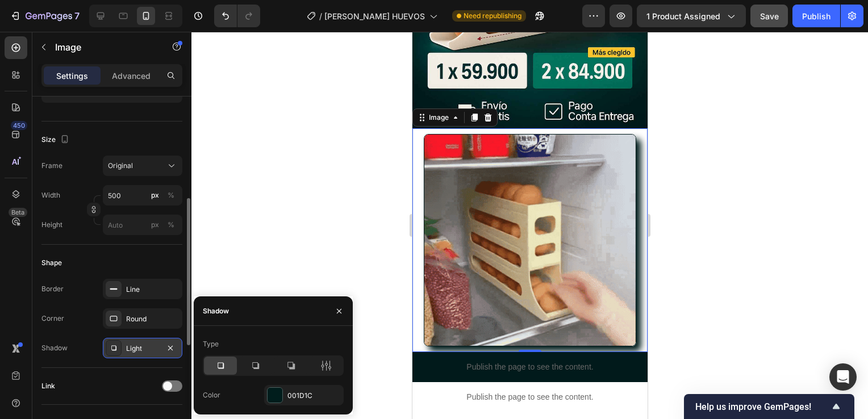
click at [104, 347] on div "Light" at bounding box center [143, 348] width 80 height 20
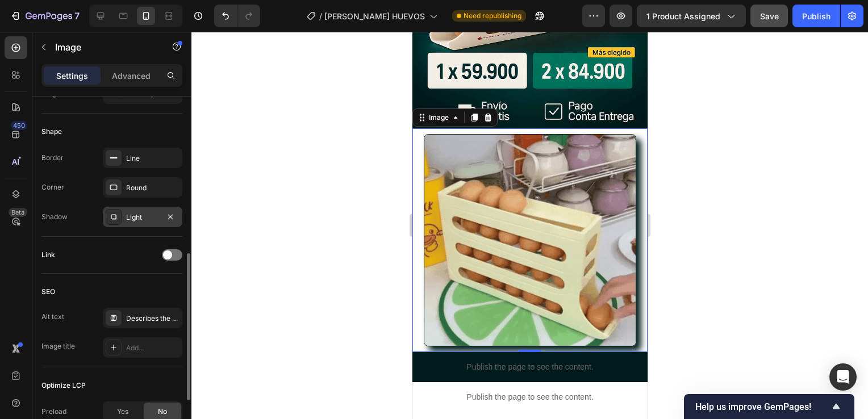
scroll to position [377, 0]
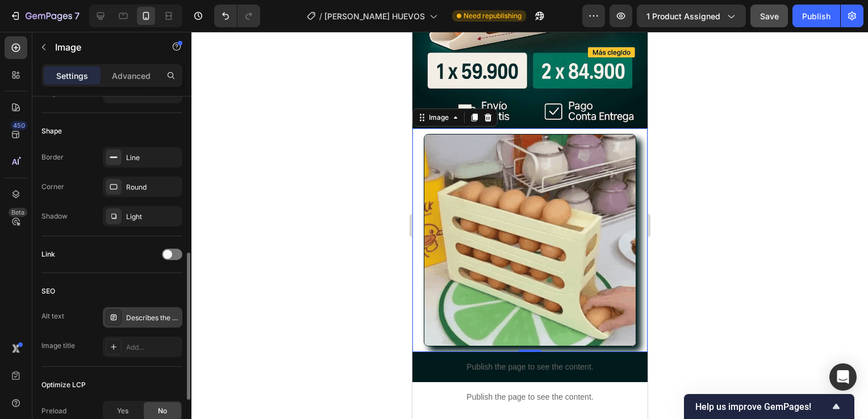
click at [120, 315] on div at bounding box center [114, 318] width 16 height 16
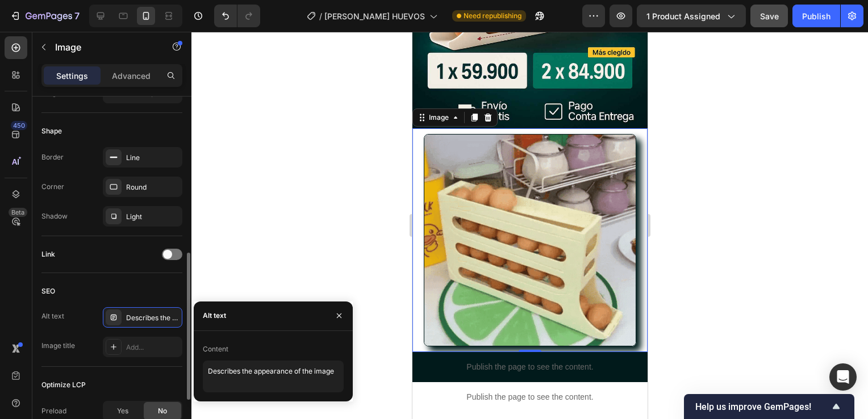
click at [106, 276] on div "SEO Alt text Describes the appearance of the image Image title Add..." at bounding box center [111, 320] width 141 height 94
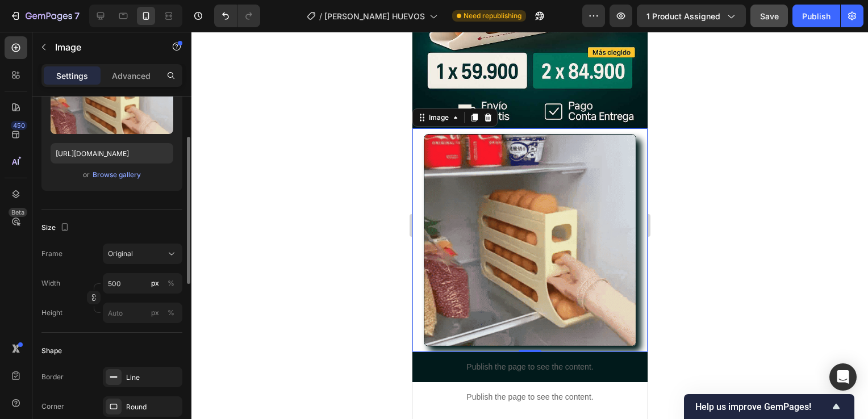
scroll to position [0, 0]
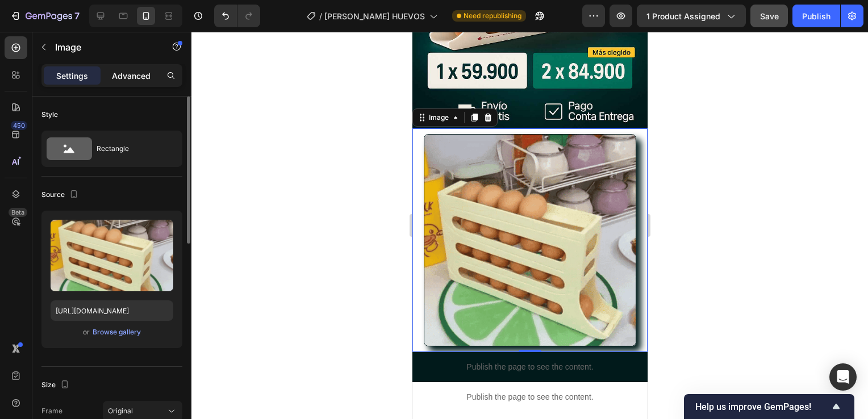
click at [124, 74] on p "Advanced" at bounding box center [131, 76] width 39 height 12
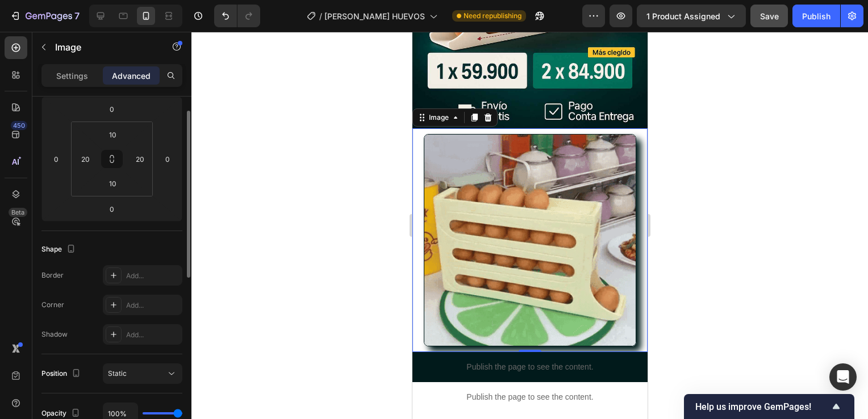
scroll to position [158, 0]
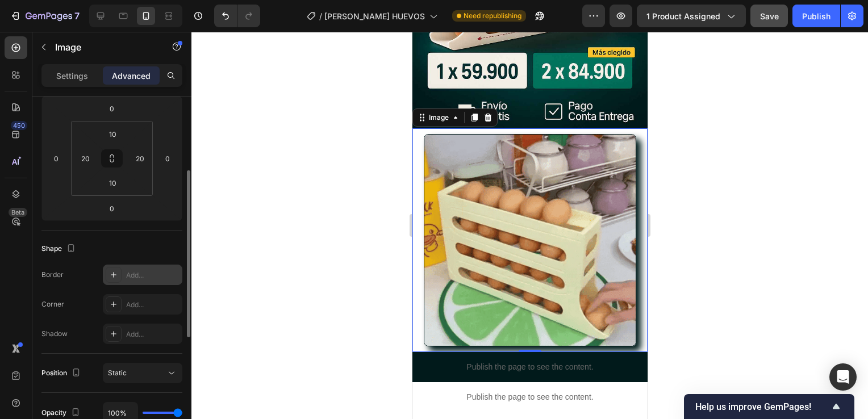
click at [122, 277] on div "Add..." at bounding box center [143, 275] width 80 height 20
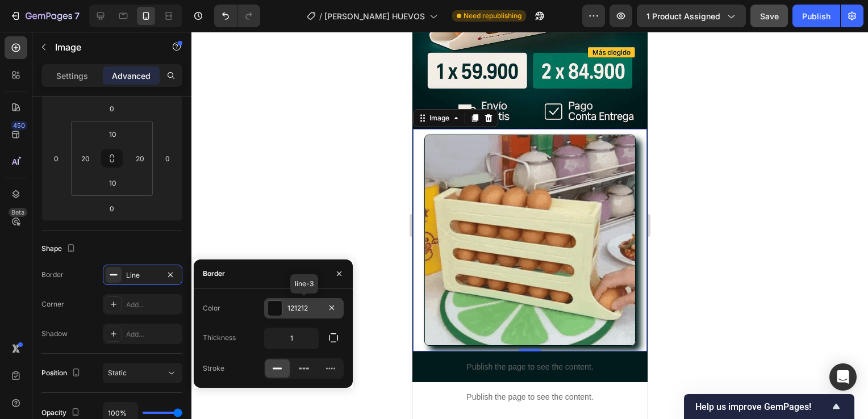
click at [271, 309] on div at bounding box center [275, 308] width 15 height 15
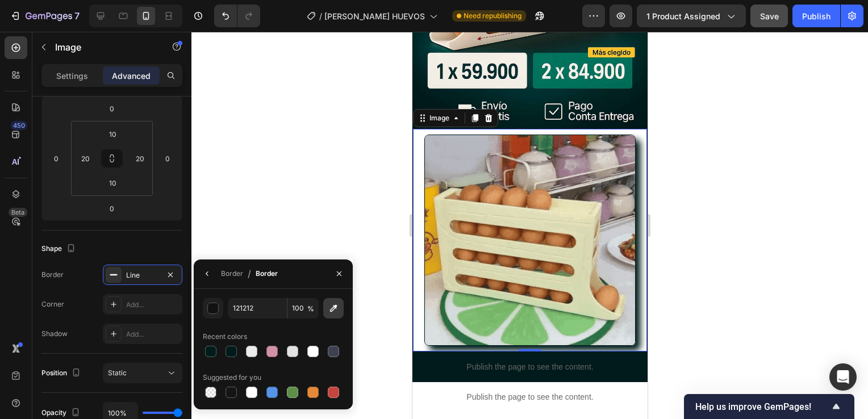
click at [337, 309] on icon "button" at bounding box center [333, 308] width 11 height 11
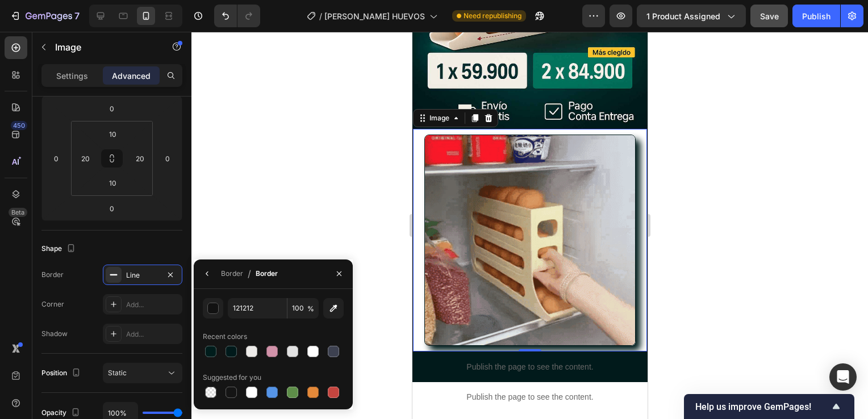
type input "021D1D"
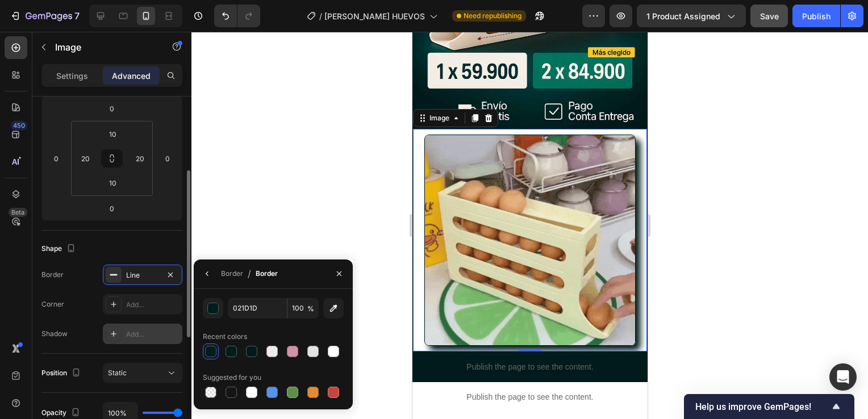
click at [126, 336] on div "Add..." at bounding box center [152, 335] width 53 height 10
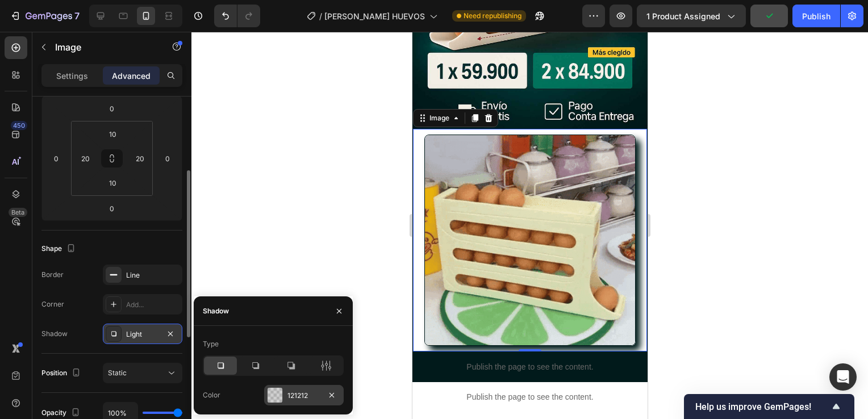
click at [289, 397] on div "121212" at bounding box center [304, 396] width 33 height 10
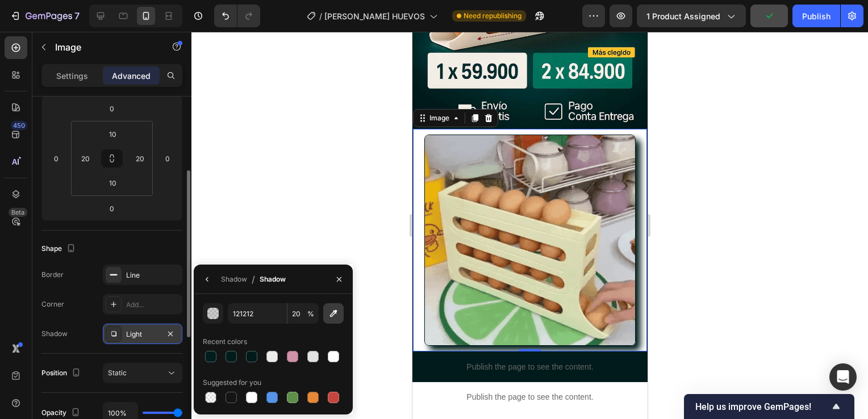
click at [334, 314] on icon "button" at bounding box center [333, 313] width 7 height 7
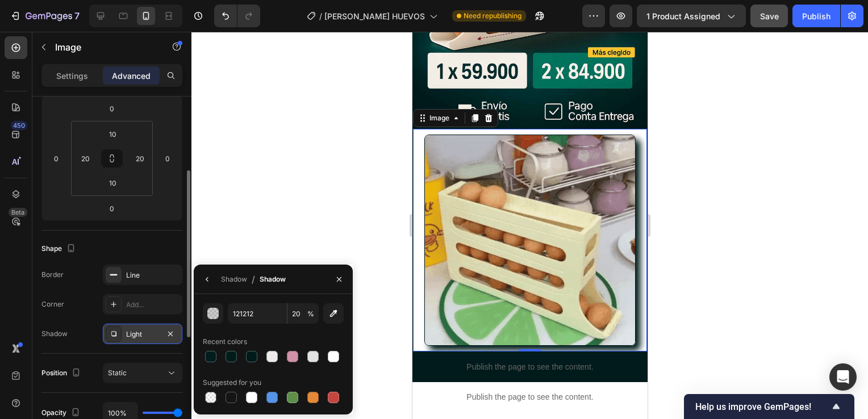
type input "031C1D"
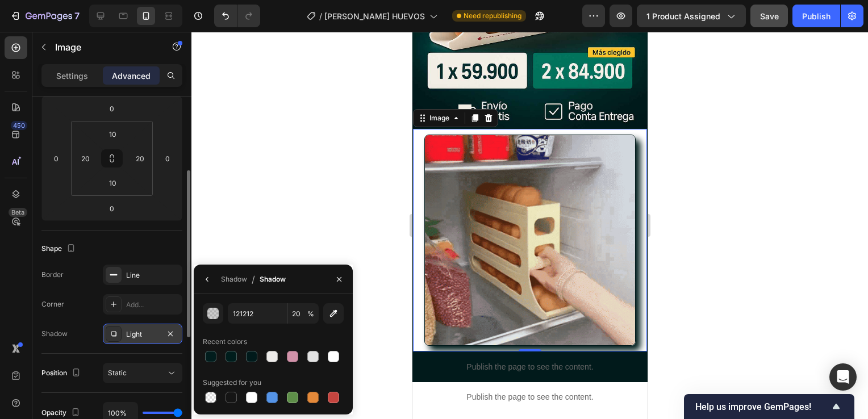
type input "100"
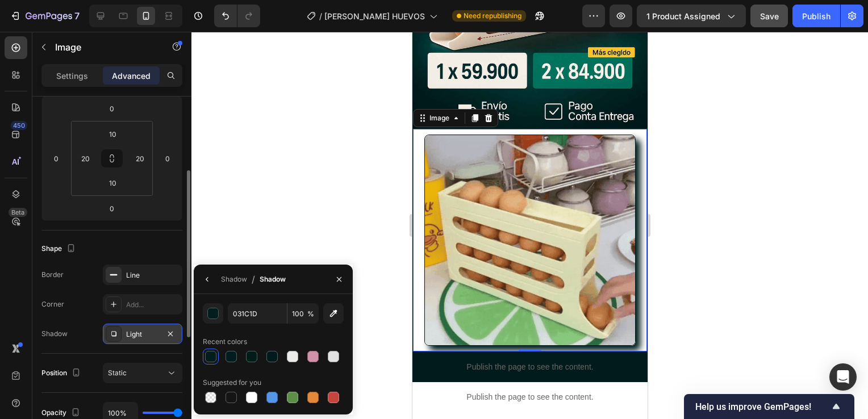
click at [91, 348] on div "Shape Border Line Corner Add... Shadow Light" at bounding box center [111, 292] width 141 height 123
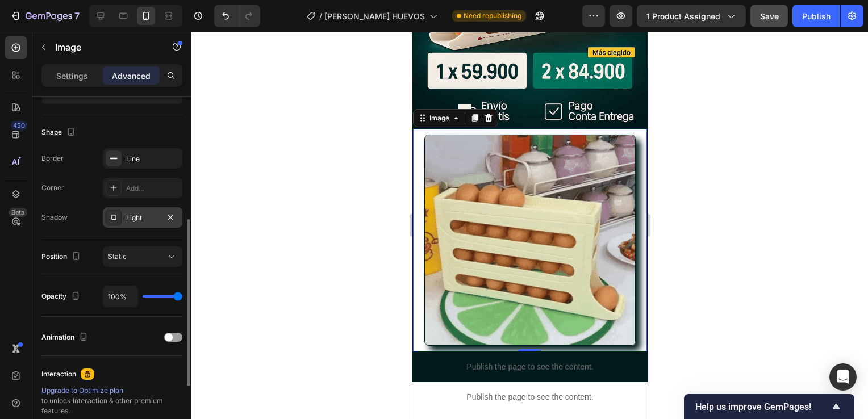
scroll to position [275, 0]
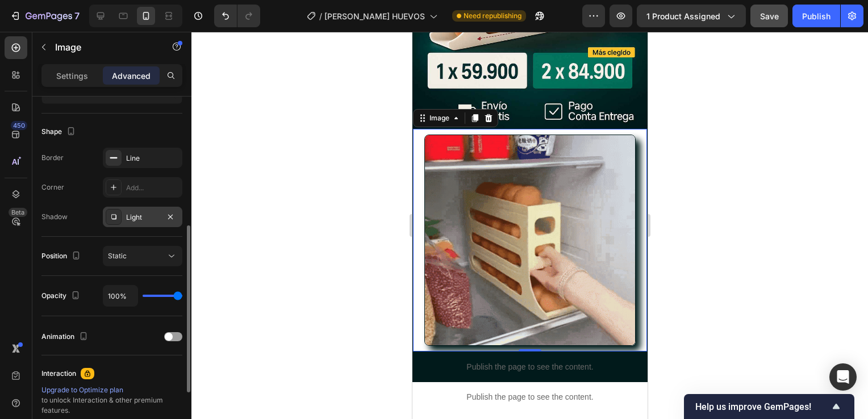
type input "98%"
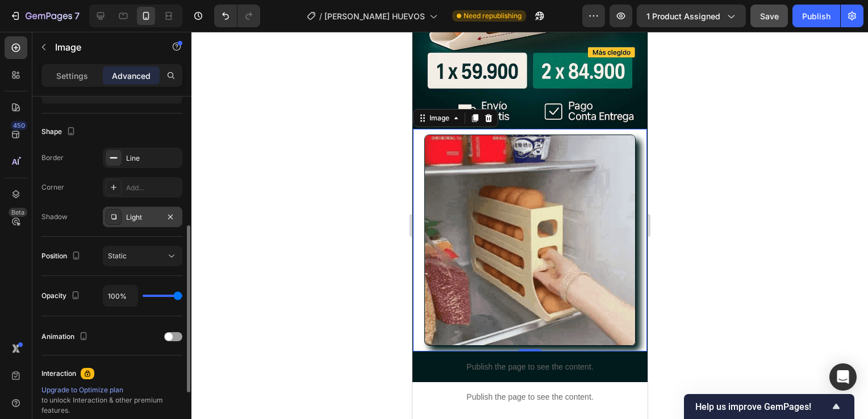
type input "98"
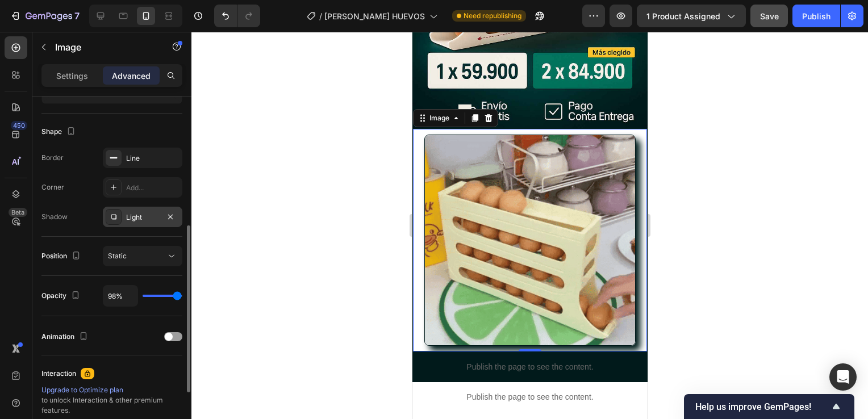
type input "91%"
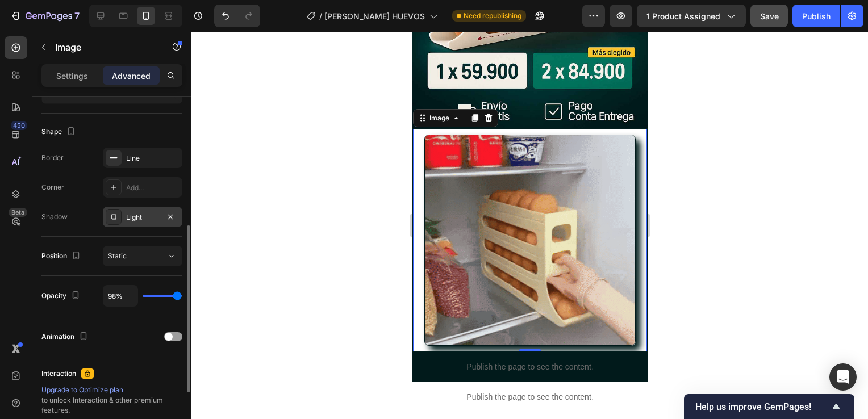
type input "91"
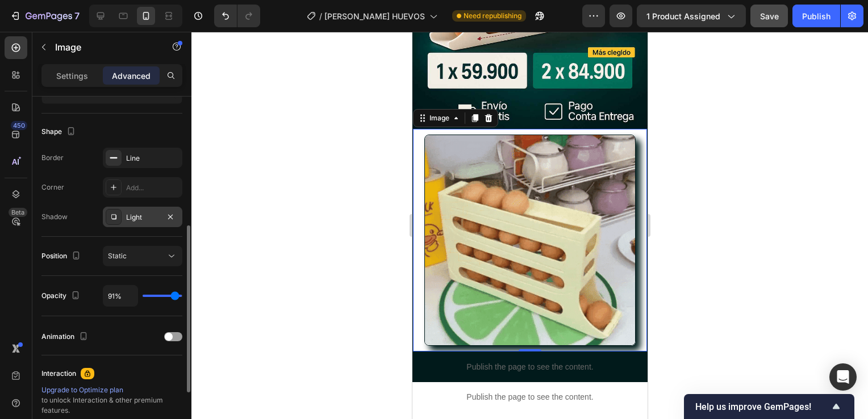
type input "86%"
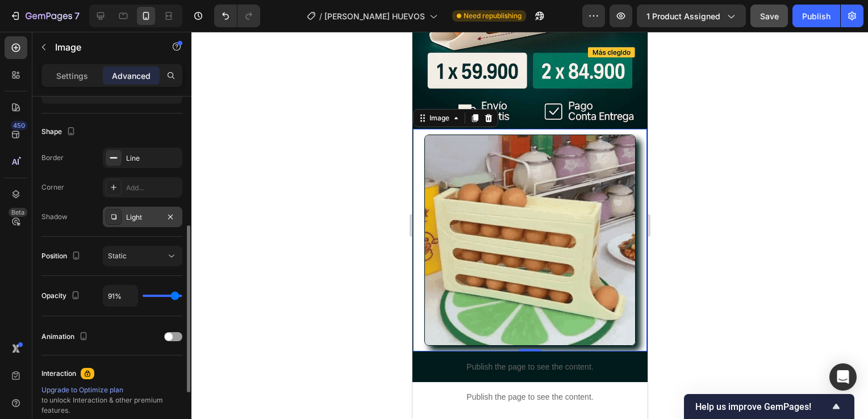
type input "86"
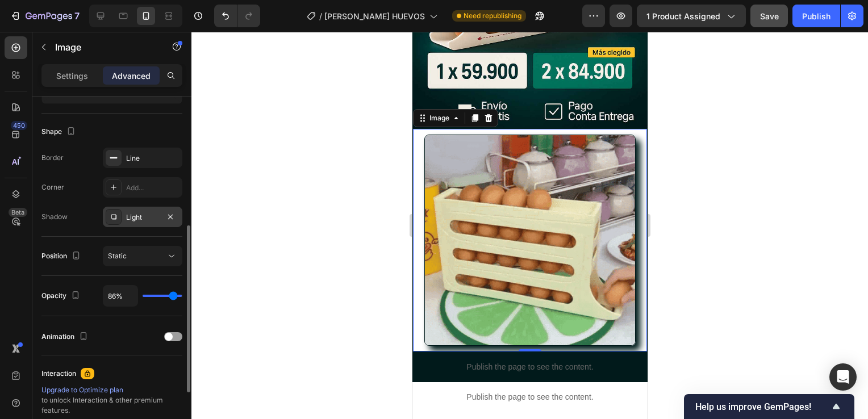
type input "82%"
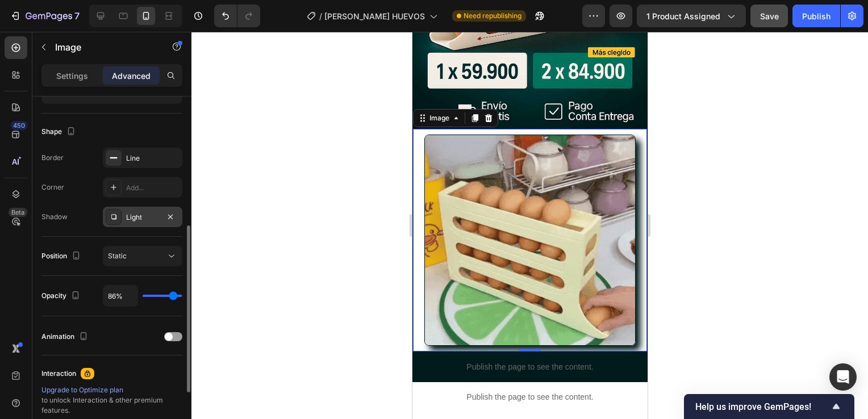
type input "82"
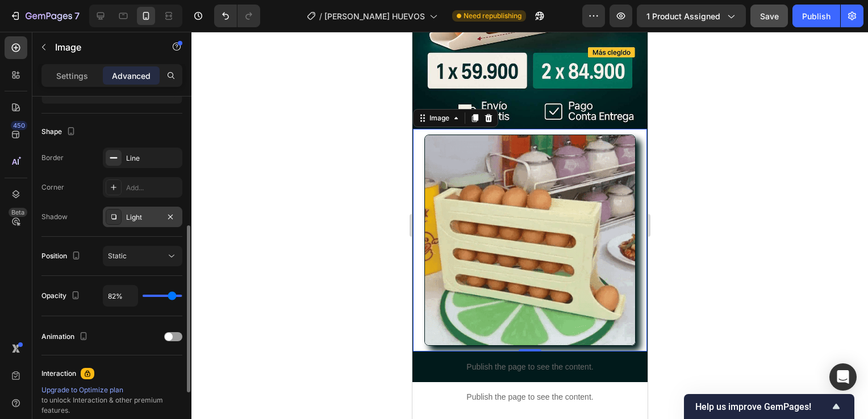
type input "79%"
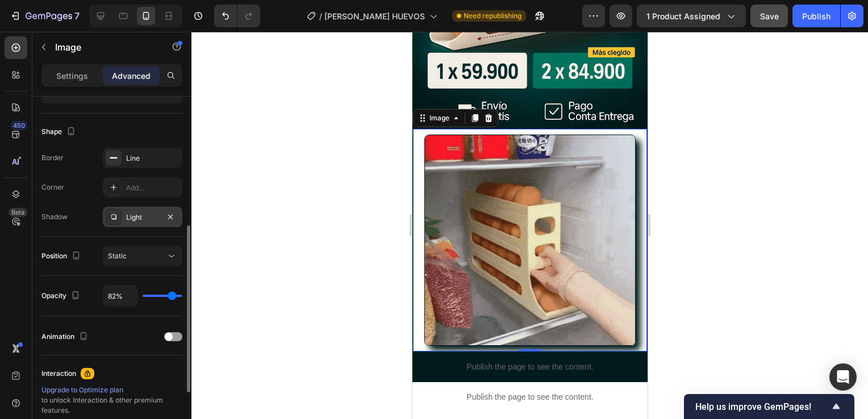
type input "79"
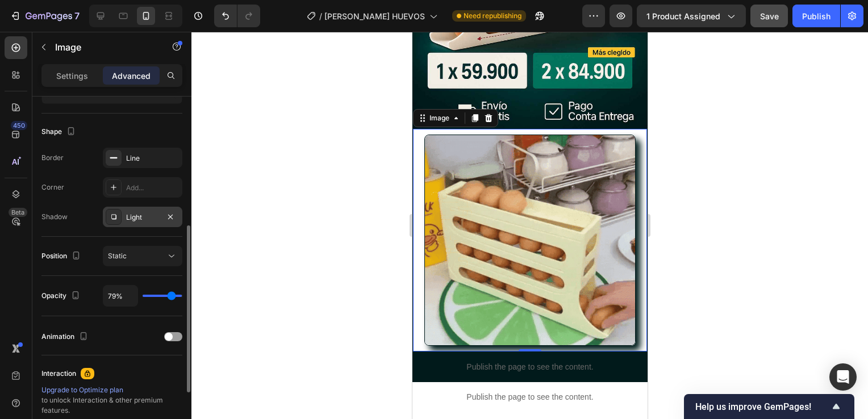
type input "74%"
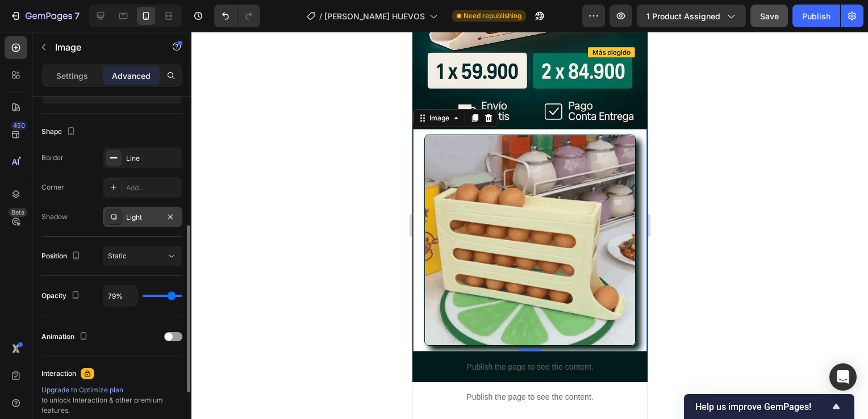
type input "74"
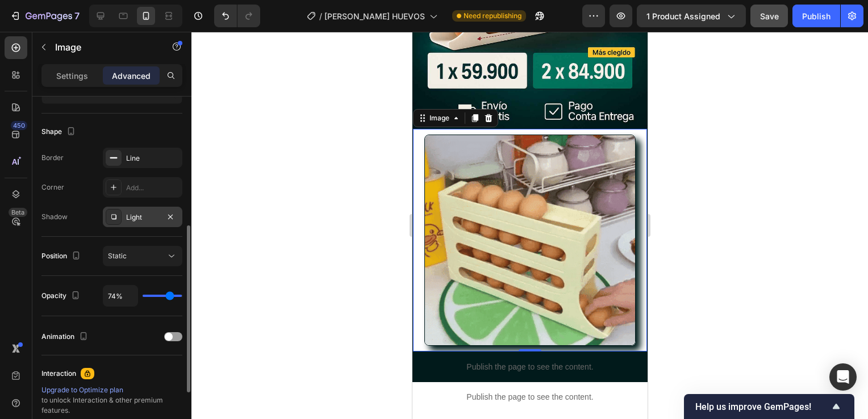
type input "70%"
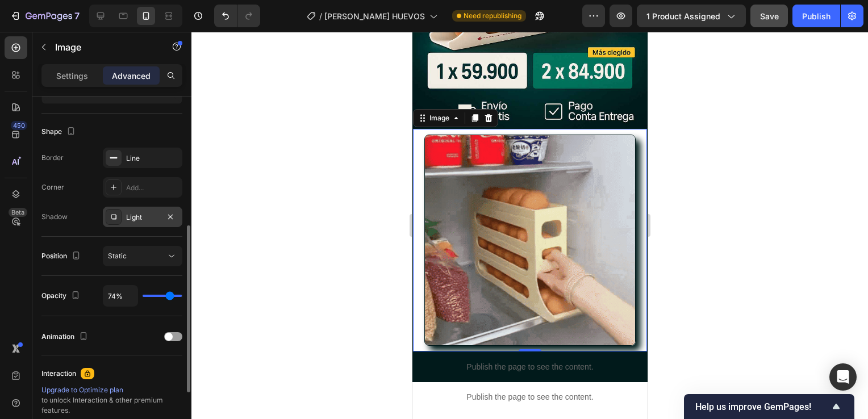
type input "70"
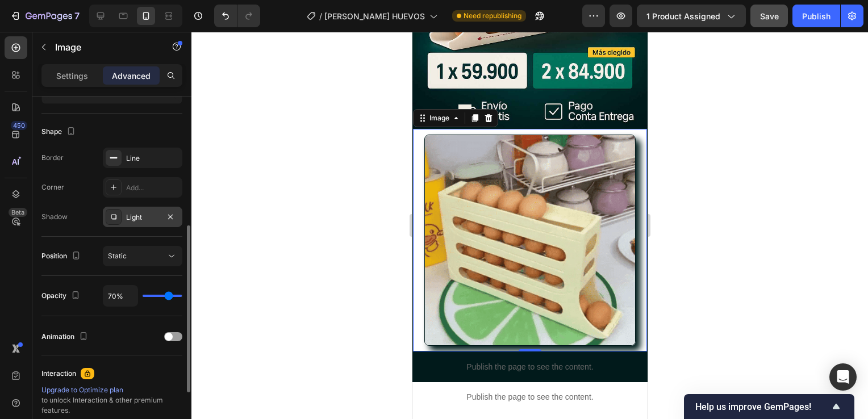
type input "66%"
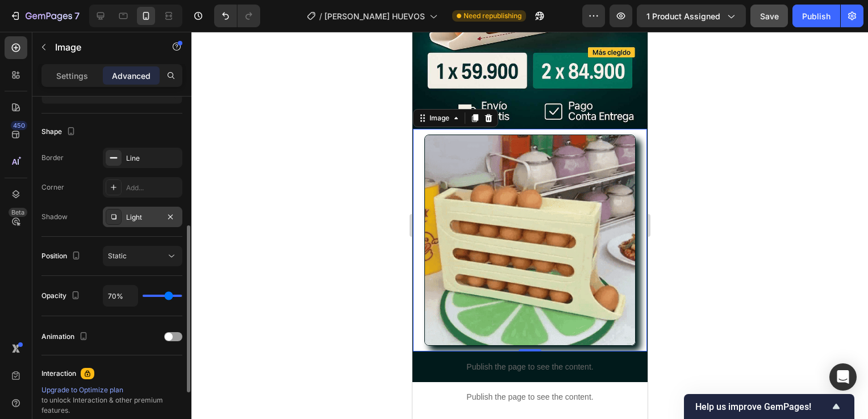
type input "66"
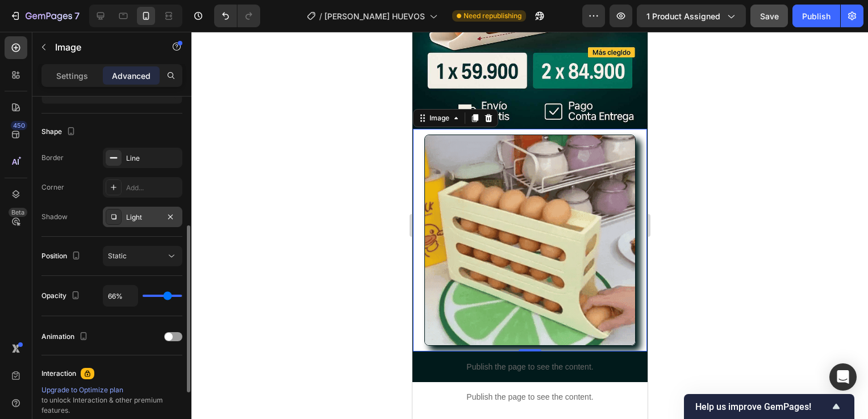
type input "61%"
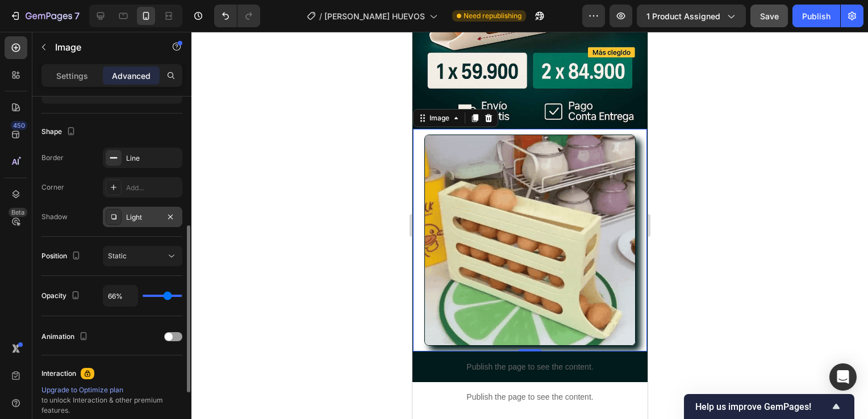
type input "61"
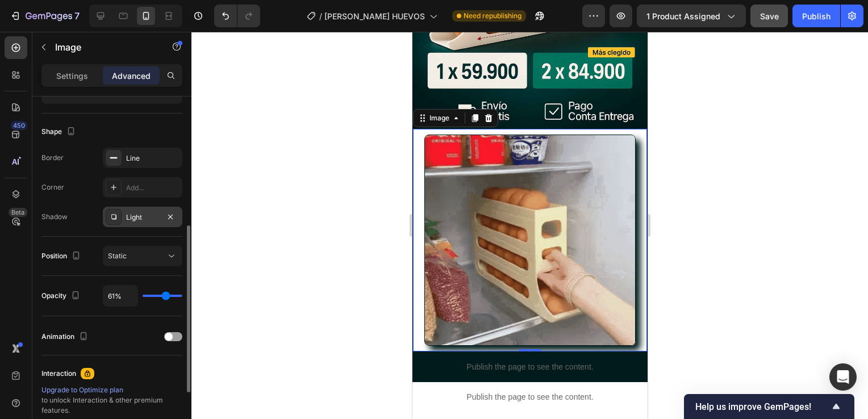
type input "58%"
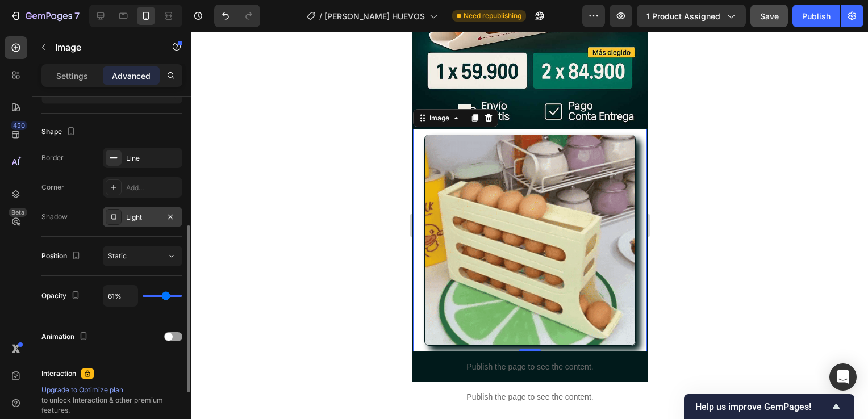
type input "58"
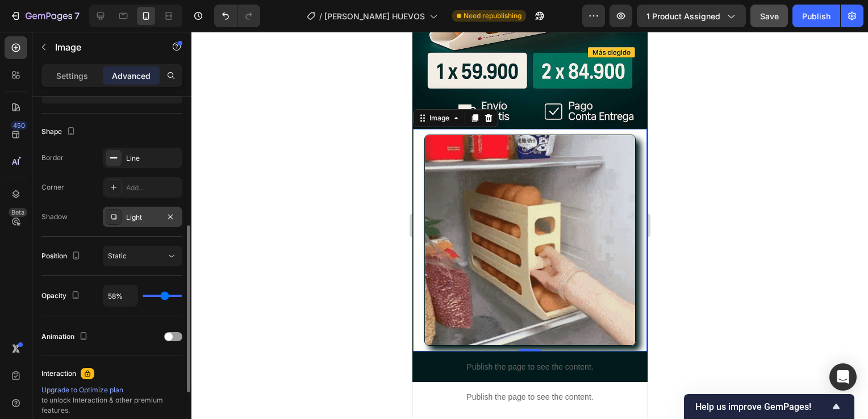
type input "54%"
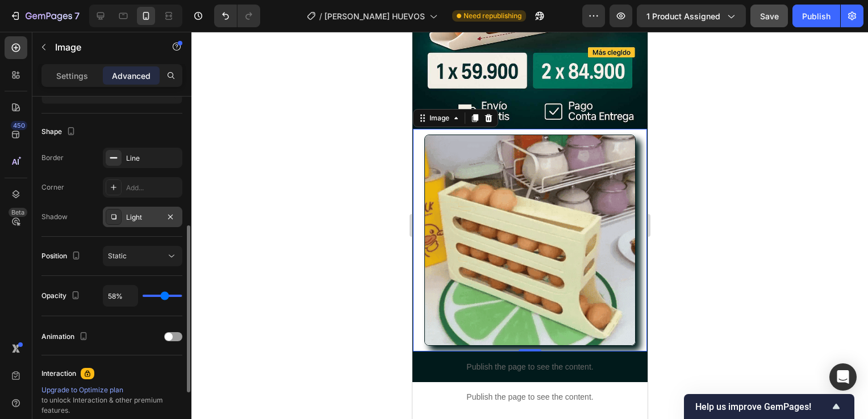
type input "54"
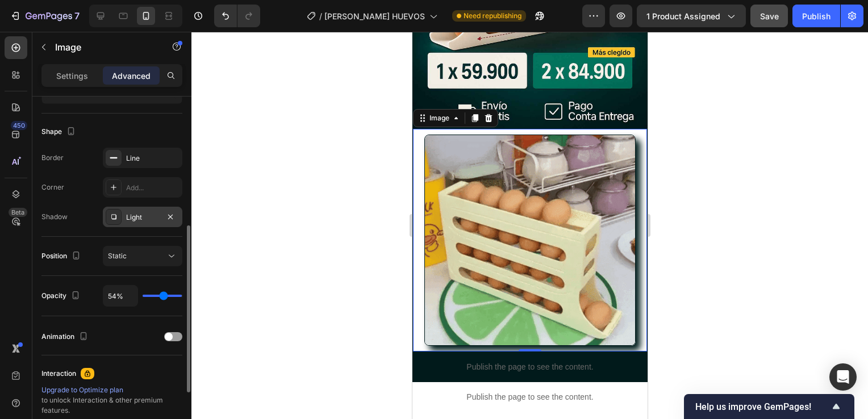
type input "49%"
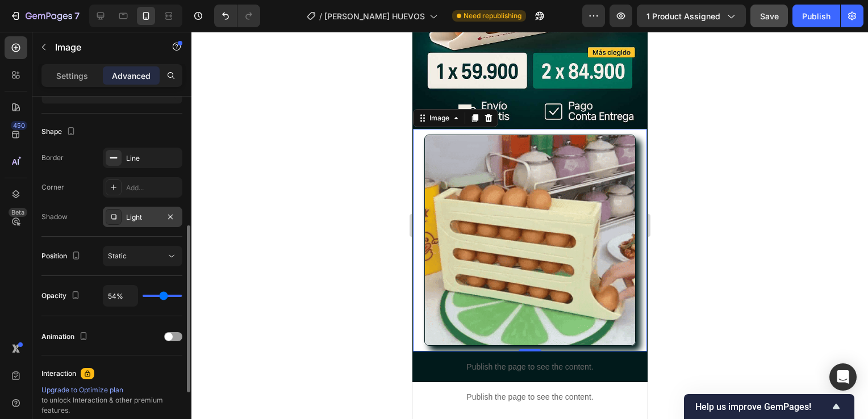
type input "49"
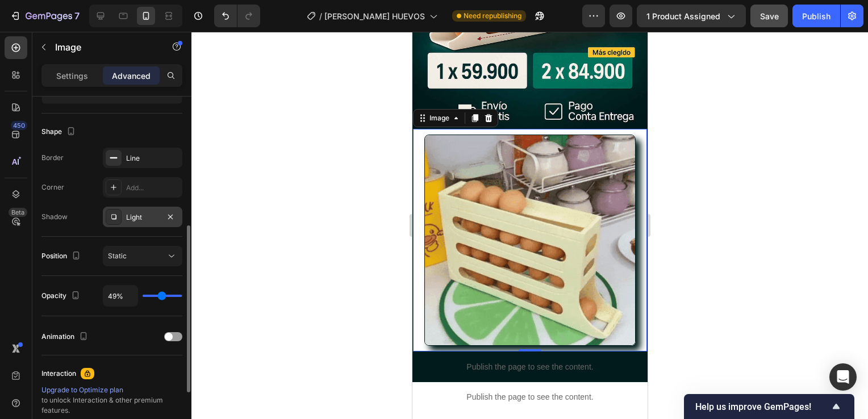
type input "45%"
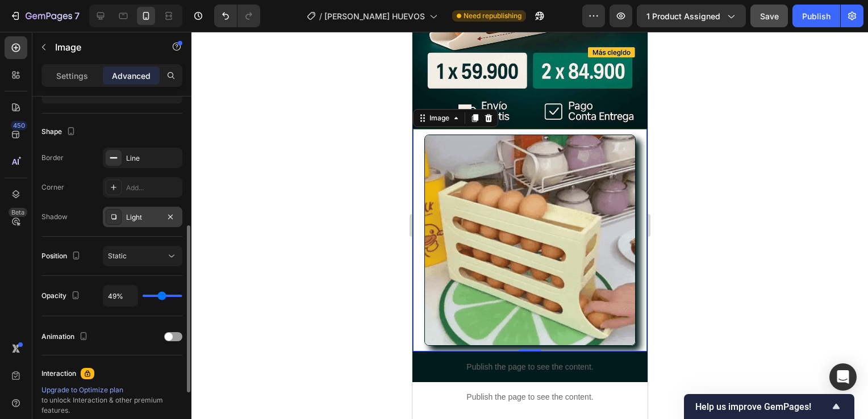
type input "45"
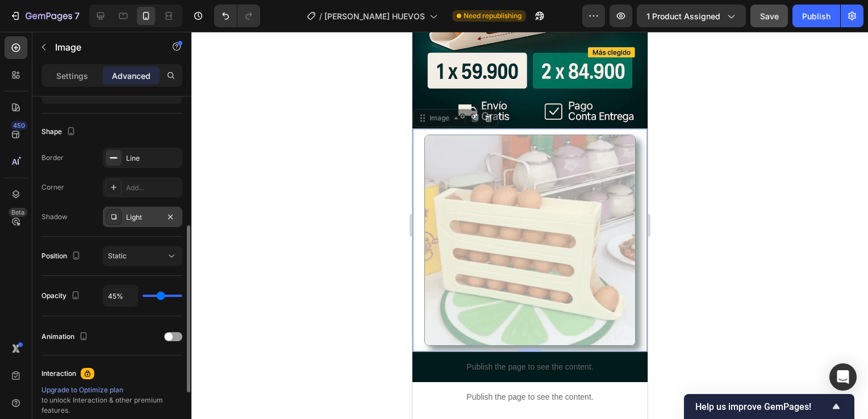
type input "40%"
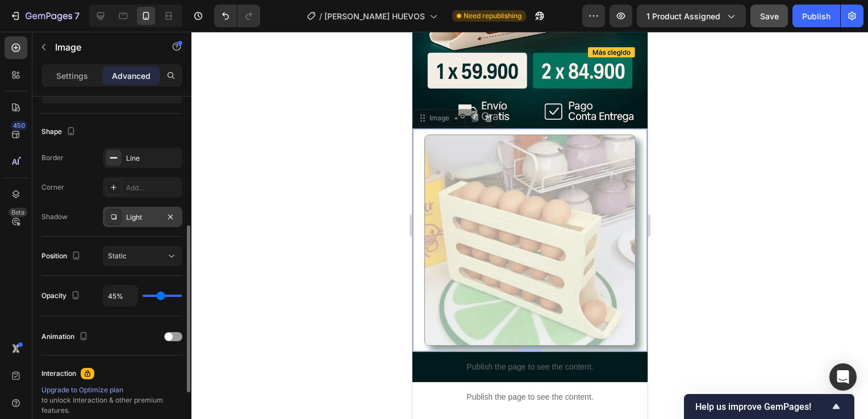
type input "40"
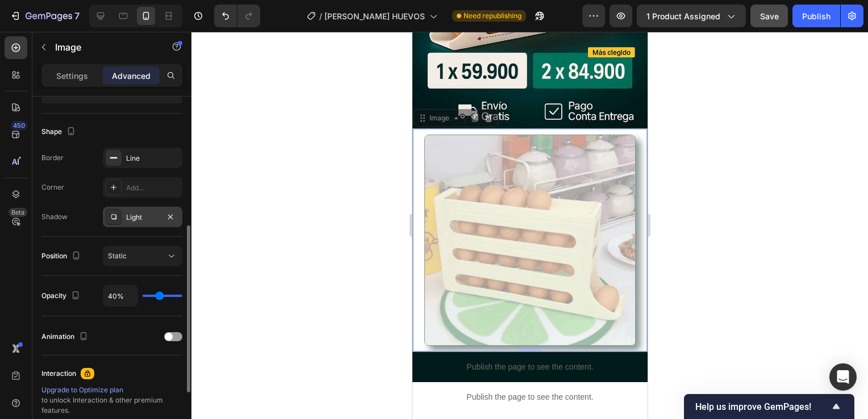
type input "36%"
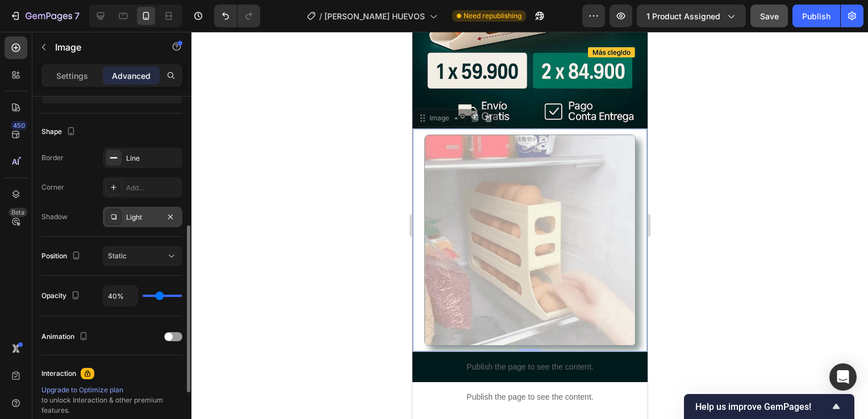
type input "36"
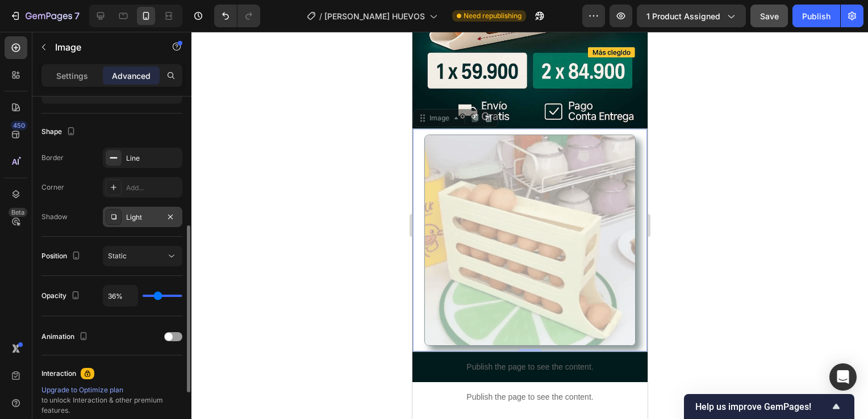
type input "31%"
type input "31"
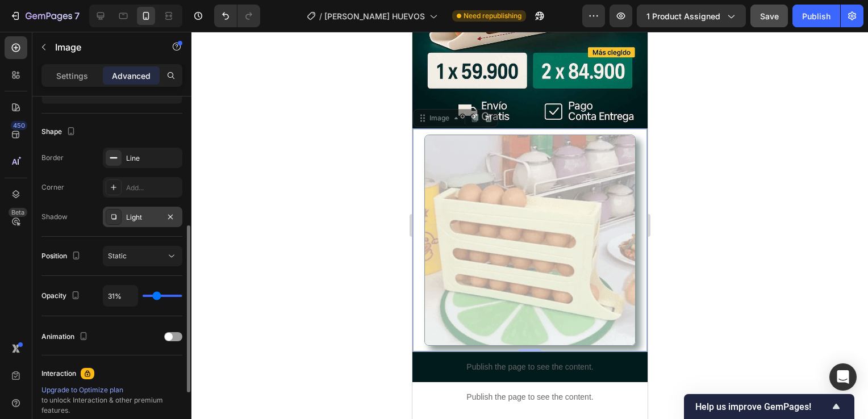
type input "27%"
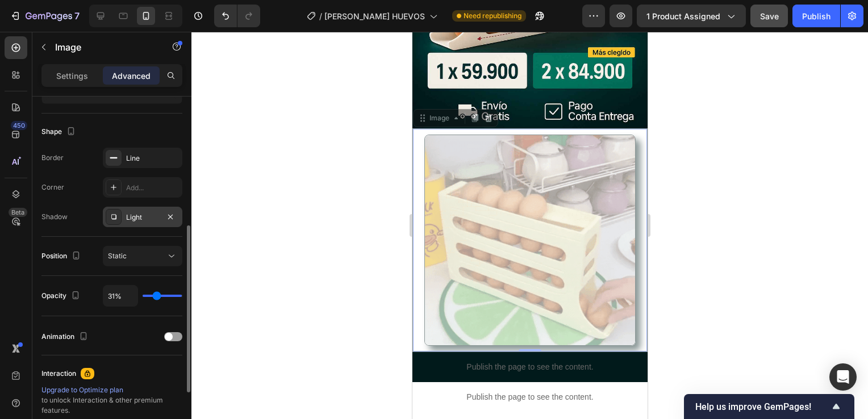
type input "27"
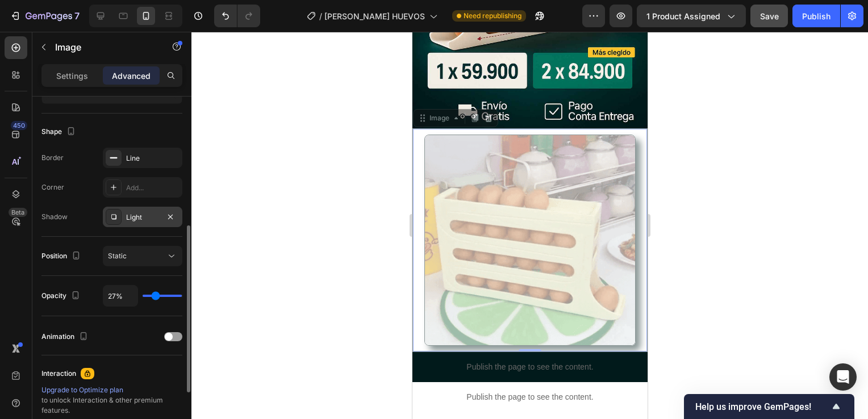
type input "23%"
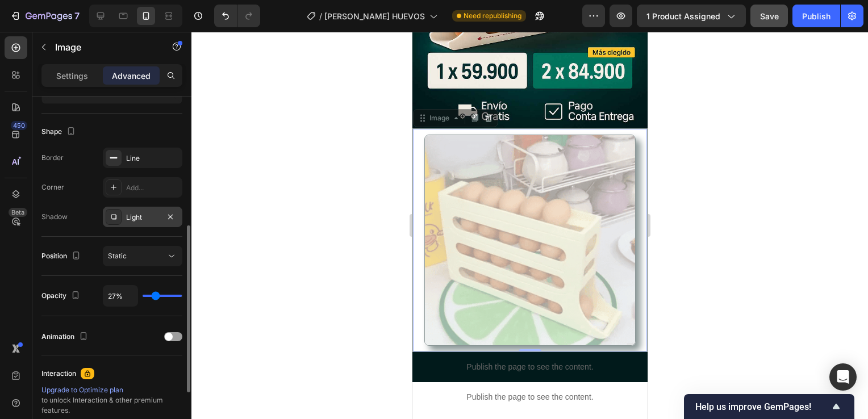
type input "23"
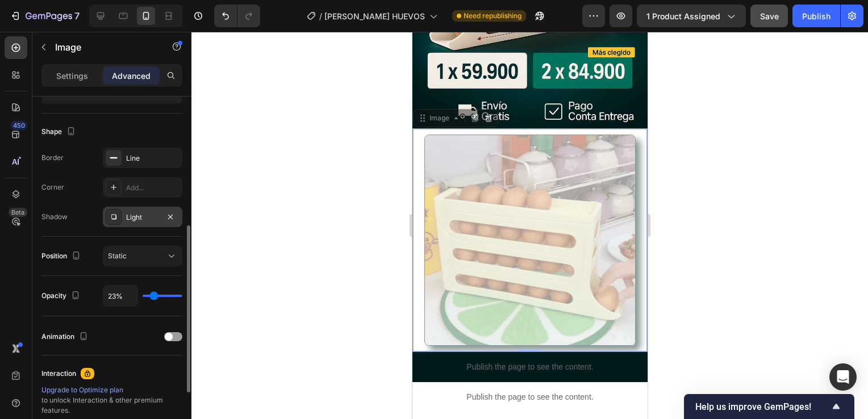
type input "18%"
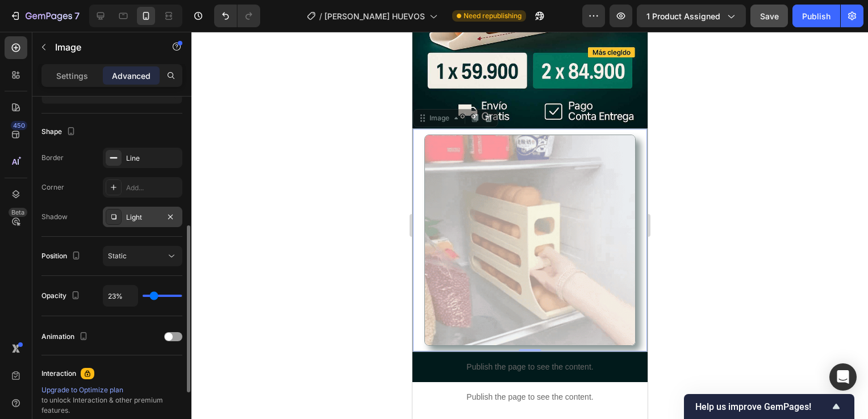
type input "18"
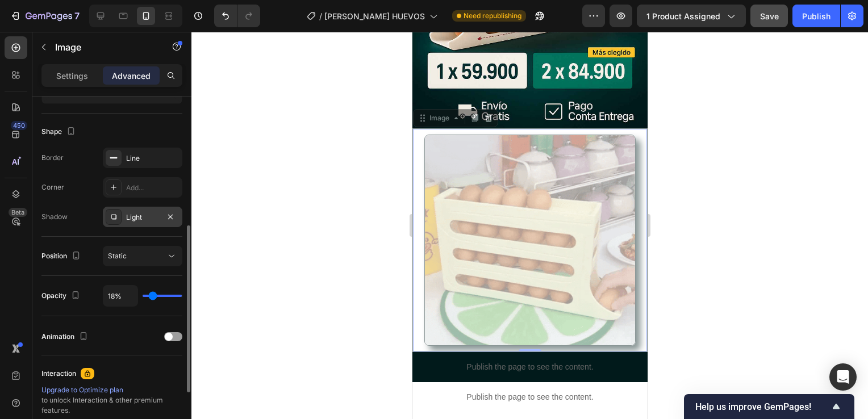
type input "15%"
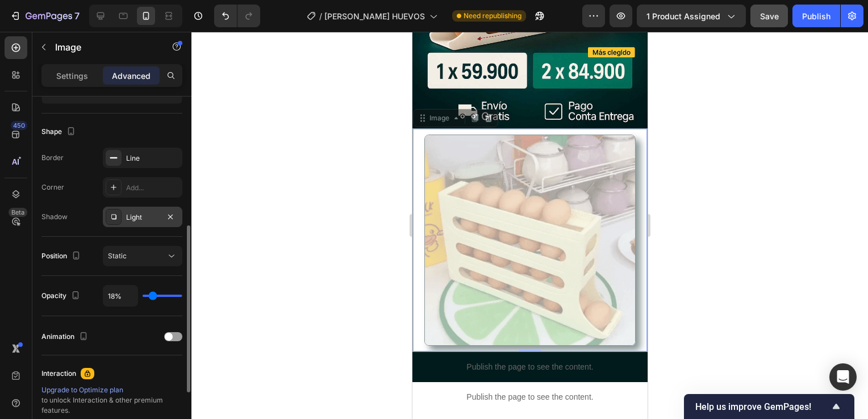
type input "15"
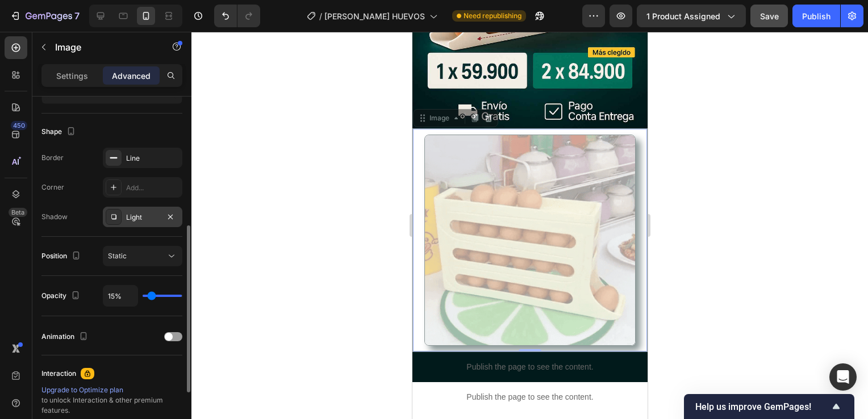
type input "8%"
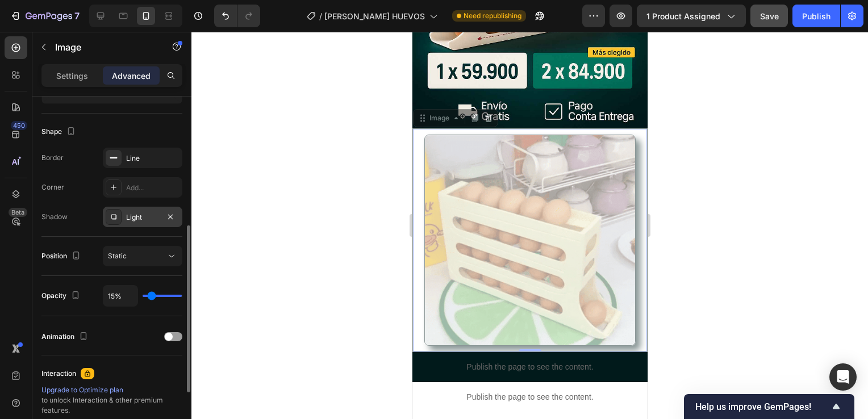
type input "8"
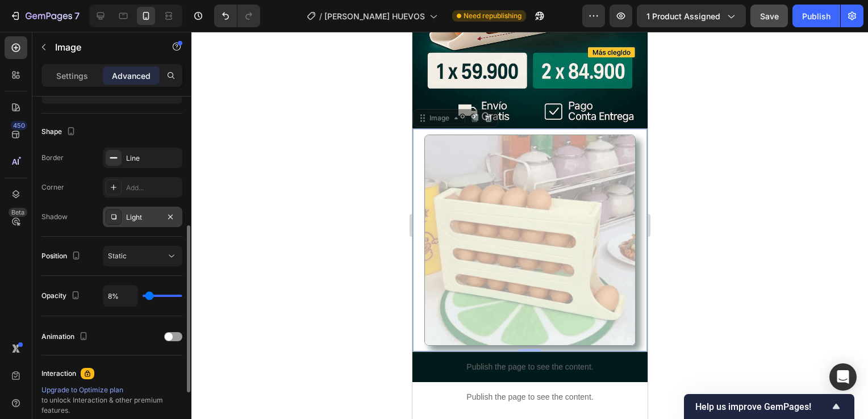
type input "0%"
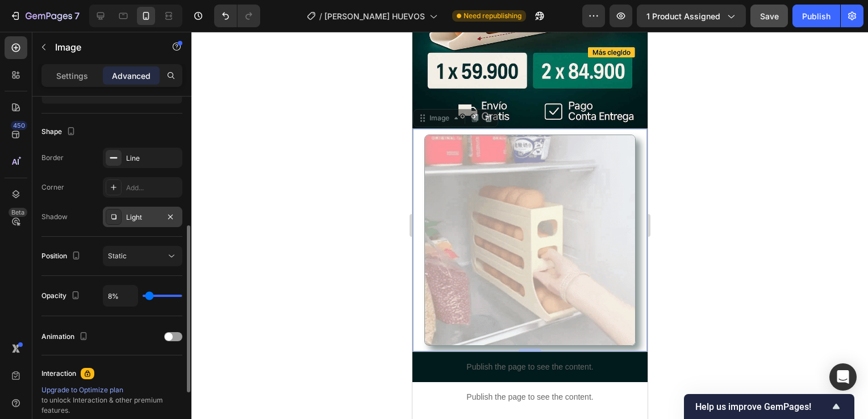
type input "0"
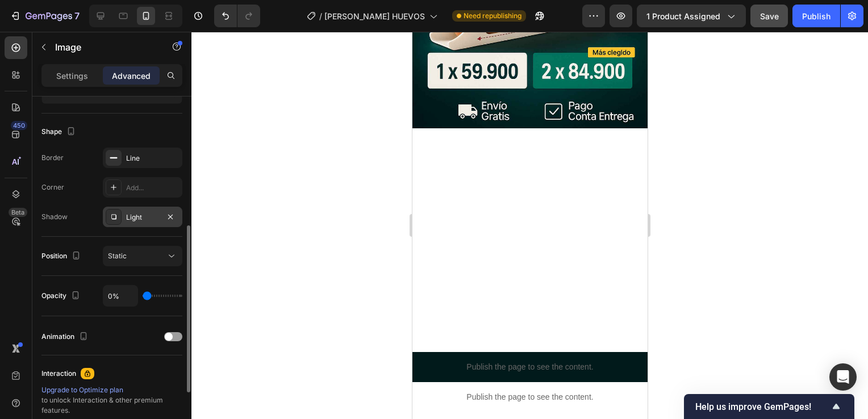
type input "2%"
type input "2"
type input "5%"
type input "5"
type input "8%"
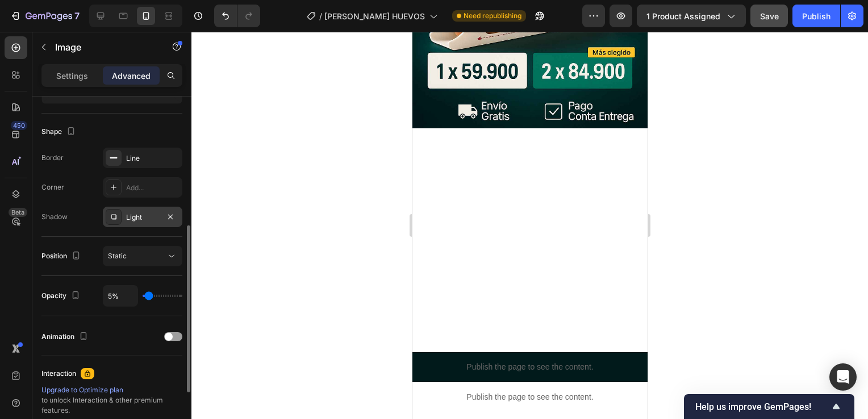
type input "8"
type input "11%"
type input "11"
type input "15%"
type input "15"
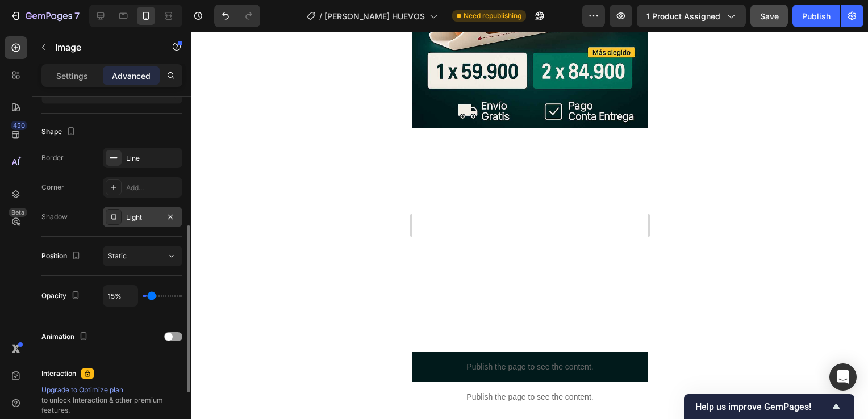
type input "18%"
type input "18"
type input "23%"
type input "23"
type input "26%"
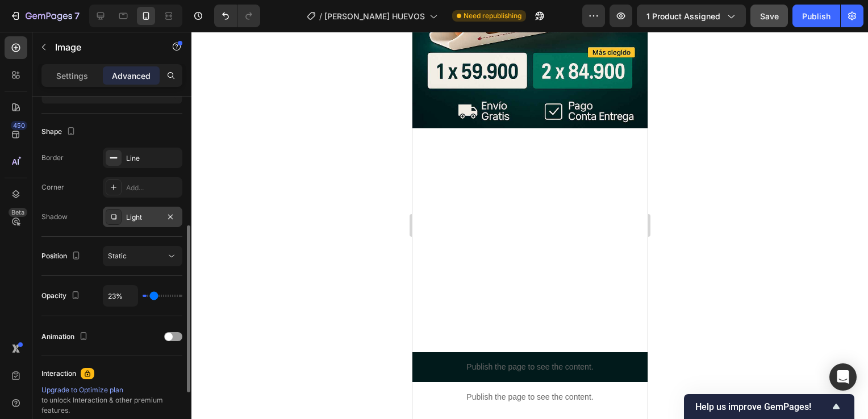
type input "26"
type input "29%"
type input "29"
type input "30%"
type input "30"
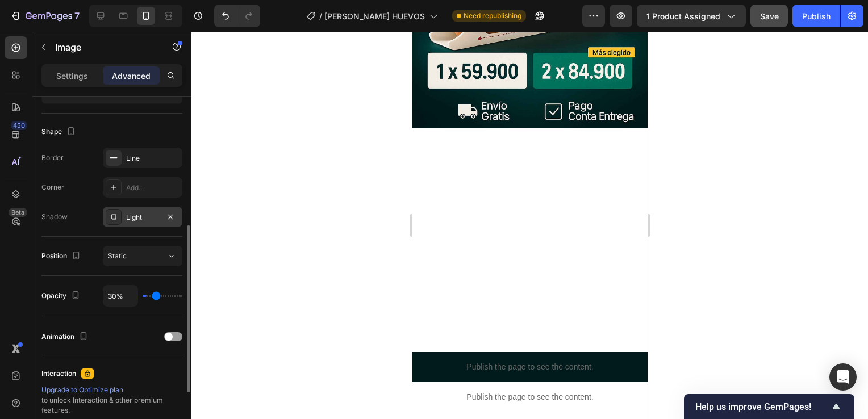
type input "34%"
type input "34"
type input "37%"
type input "37"
type input "39%"
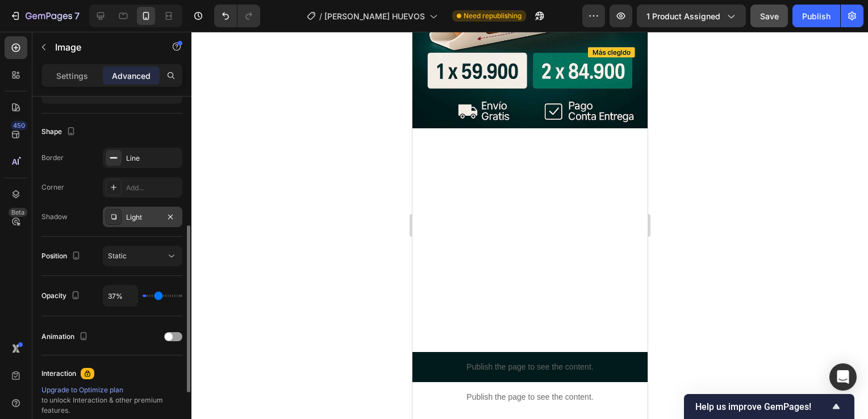
type input "39"
type input "40%"
type input "40"
type input "43%"
type input "43"
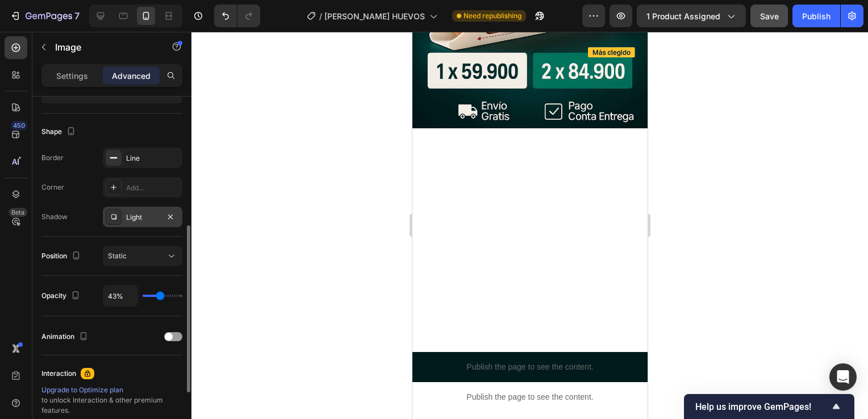
type input "45%"
type input "45"
type input "46%"
type input "46"
type input "48%"
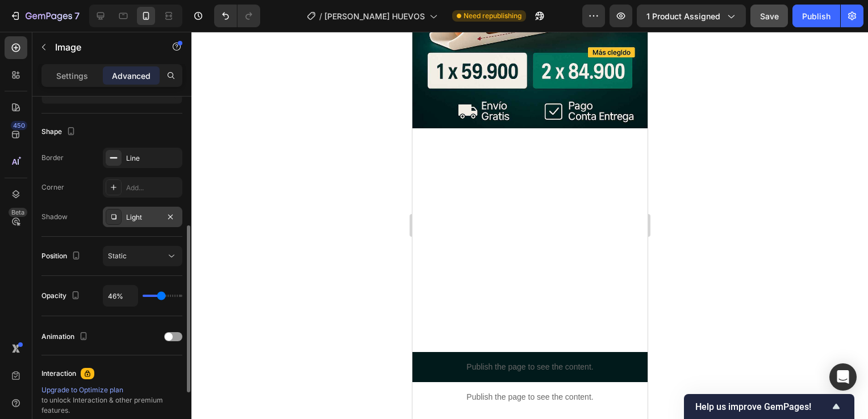
type input "48"
type input "51%"
type input "51"
type input "52%"
type input "52"
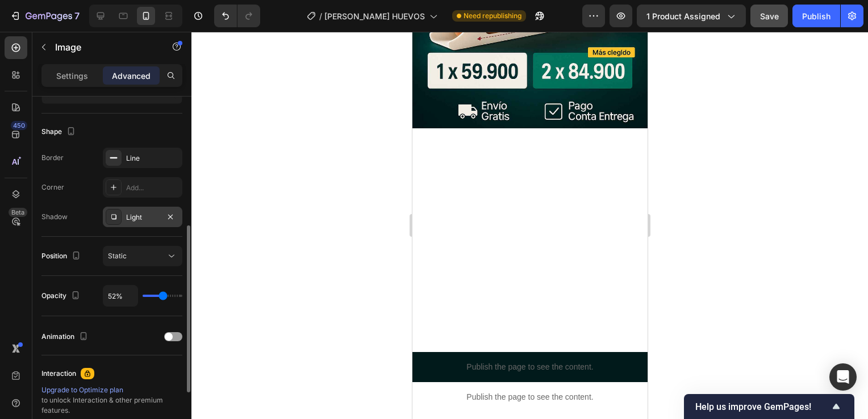
type input "55%"
type input "55"
type input "58%"
type input "58"
type input "60%"
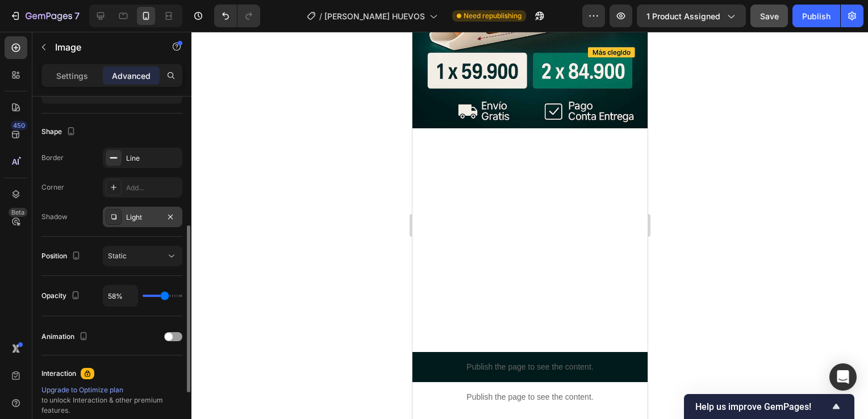
type input "60"
type input "61%"
type input "61"
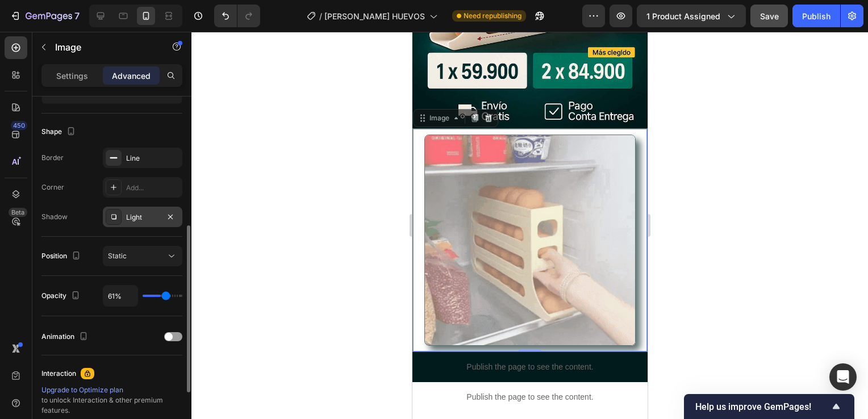
type input "63%"
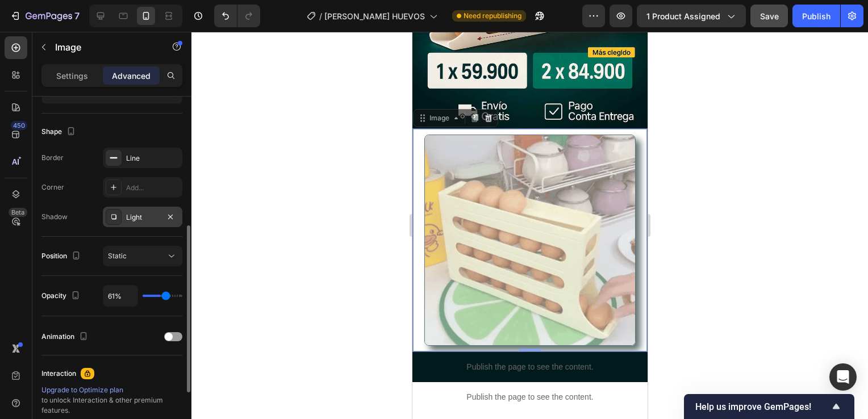
type input "63"
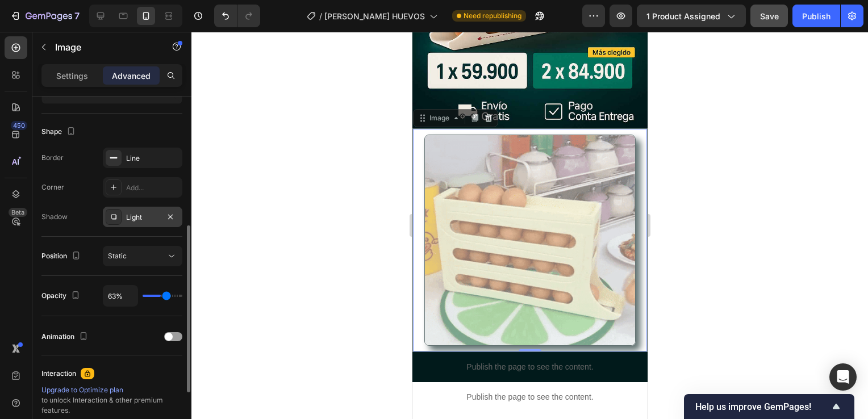
type input "64%"
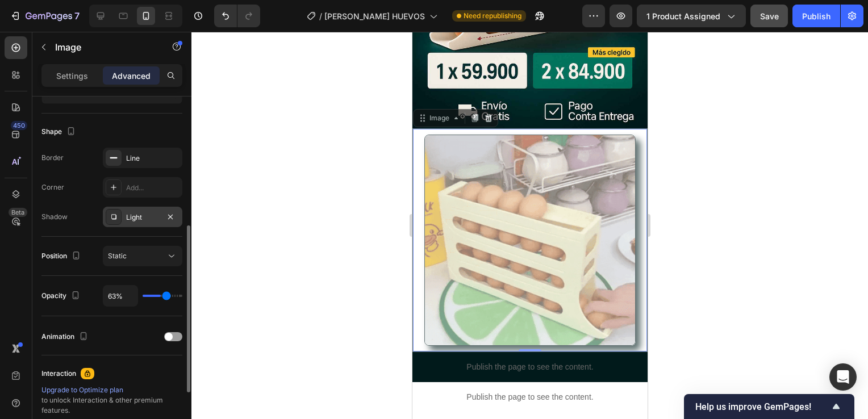
type input "64"
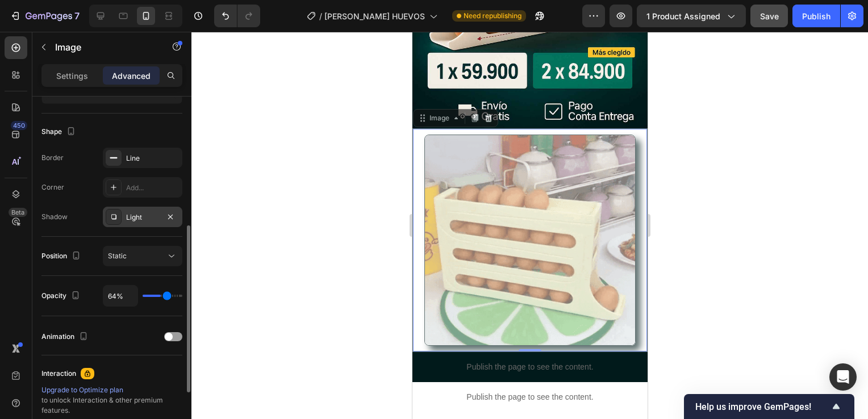
type input "66%"
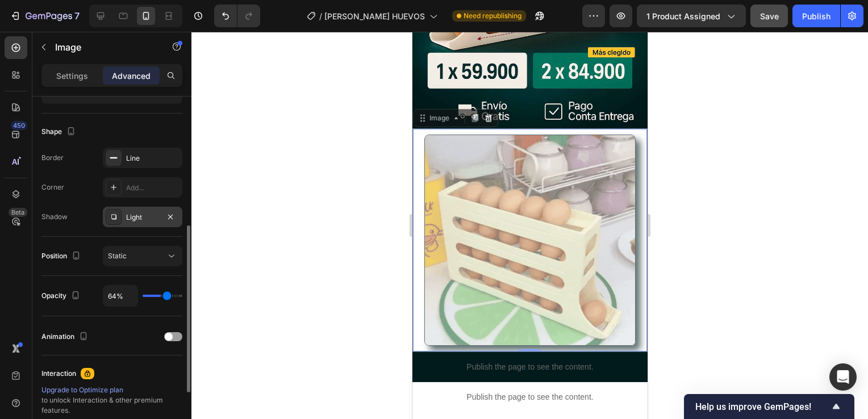
type input "66"
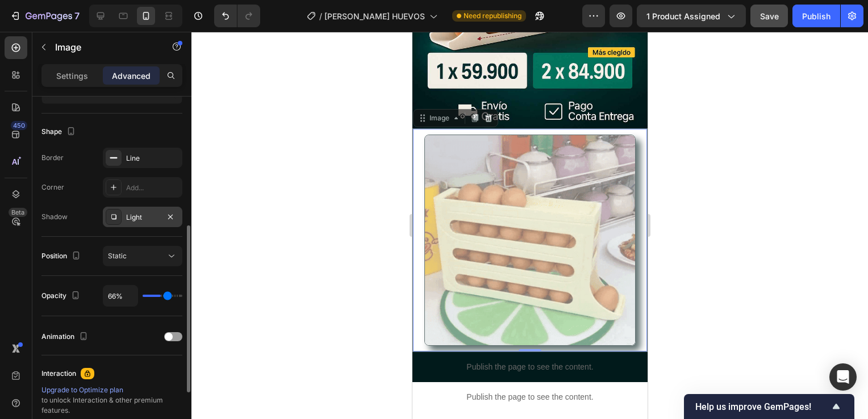
type input "67%"
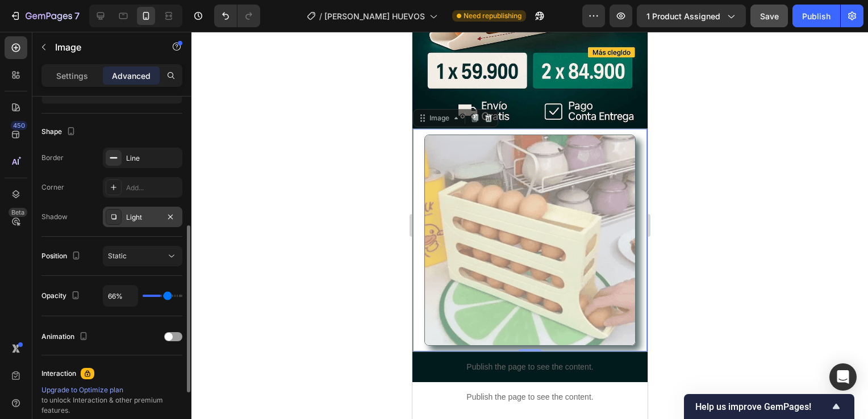
type input "67"
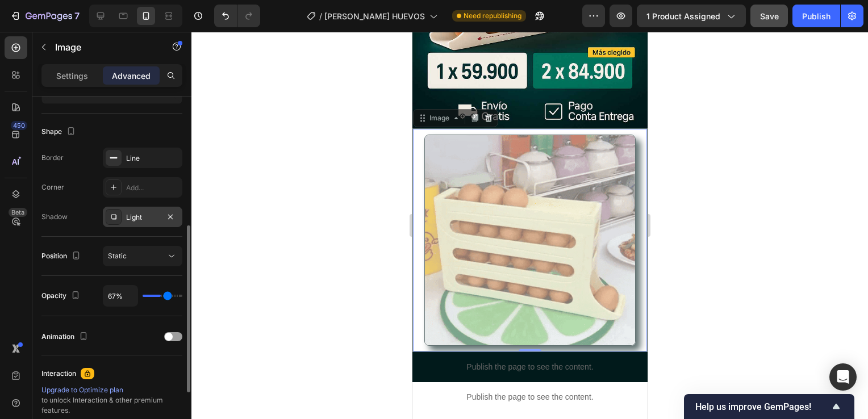
type input "69%"
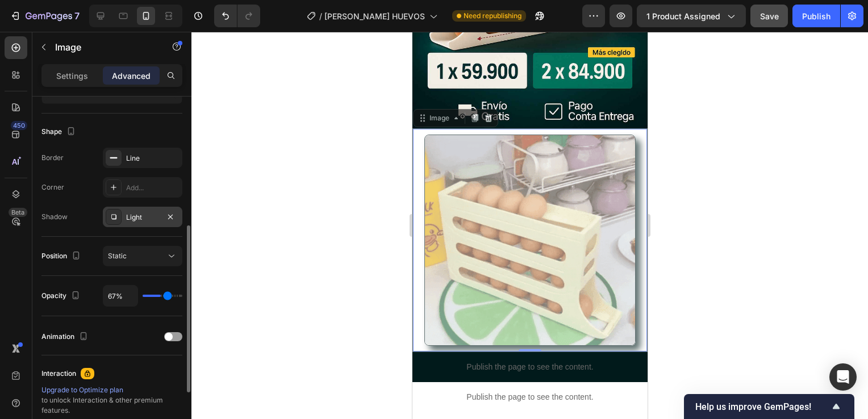
type input "69"
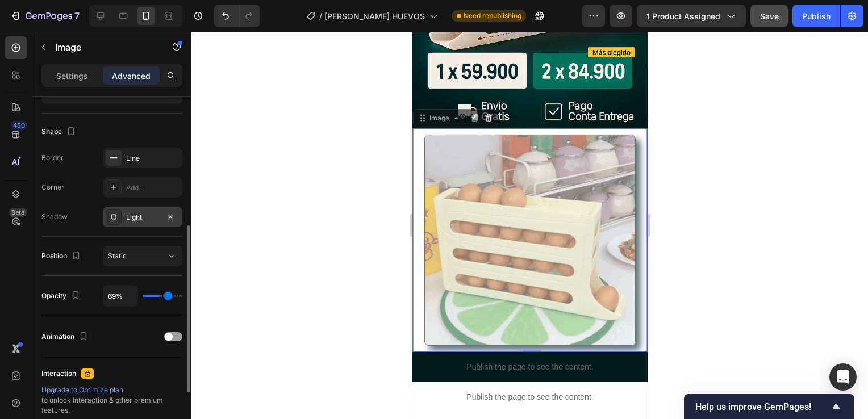
type input "70%"
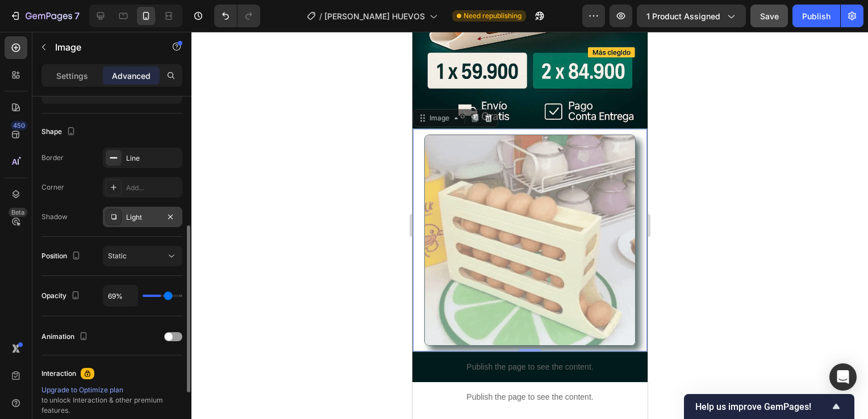
type input "70"
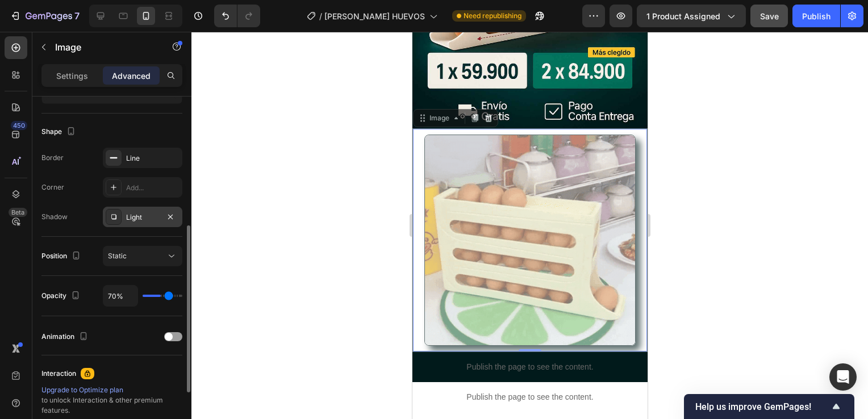
type input "73%"
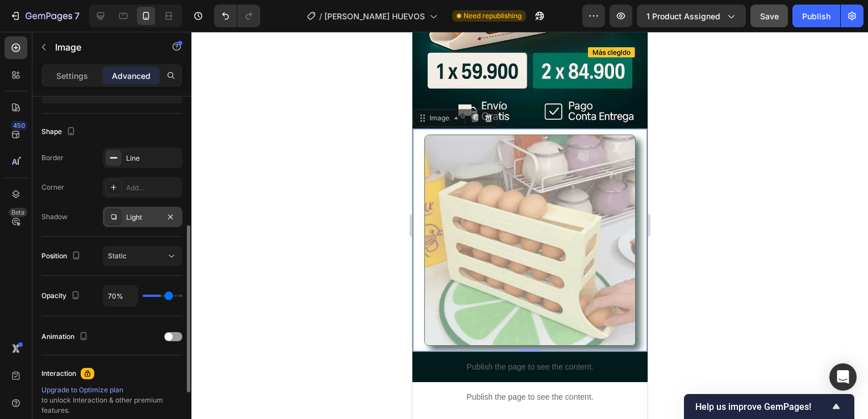
type input "73"
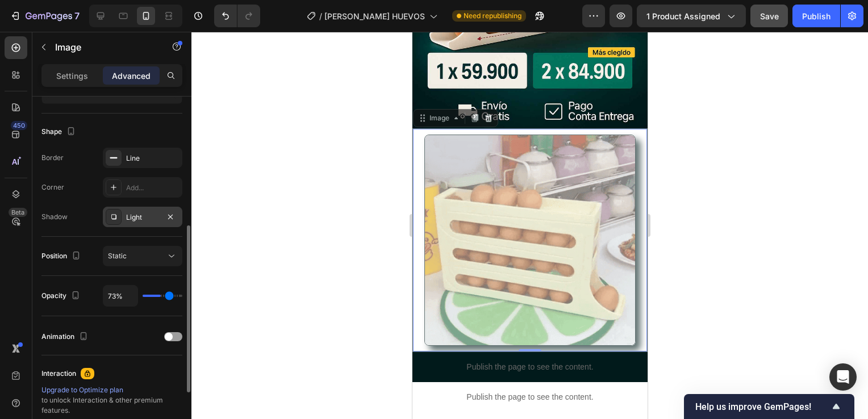
type input "74%"
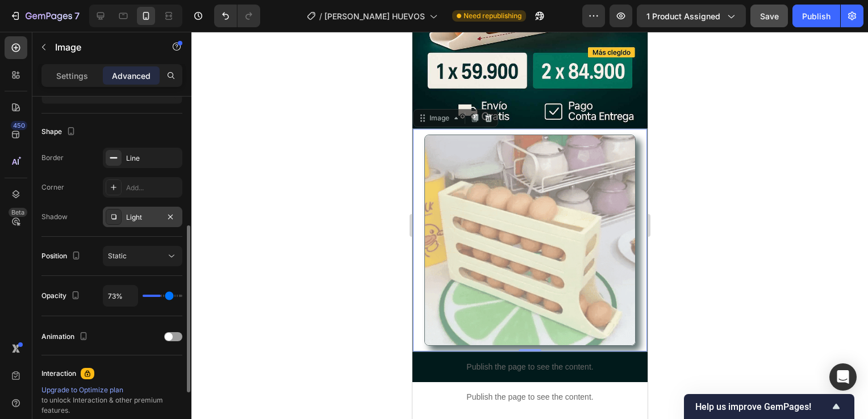
type input "74"
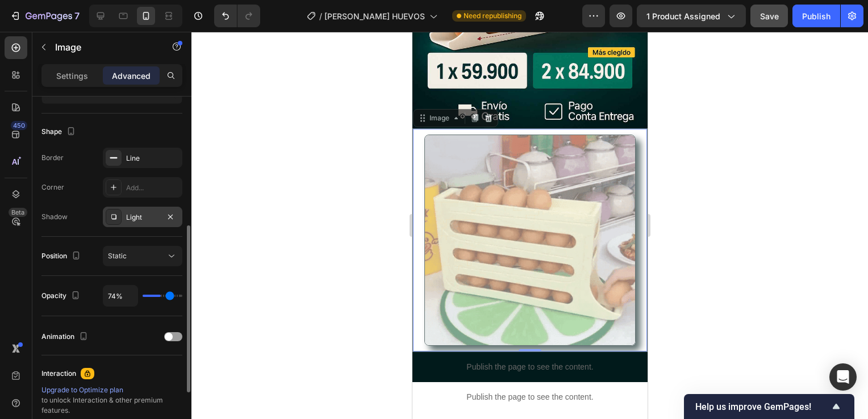
type input "76%"
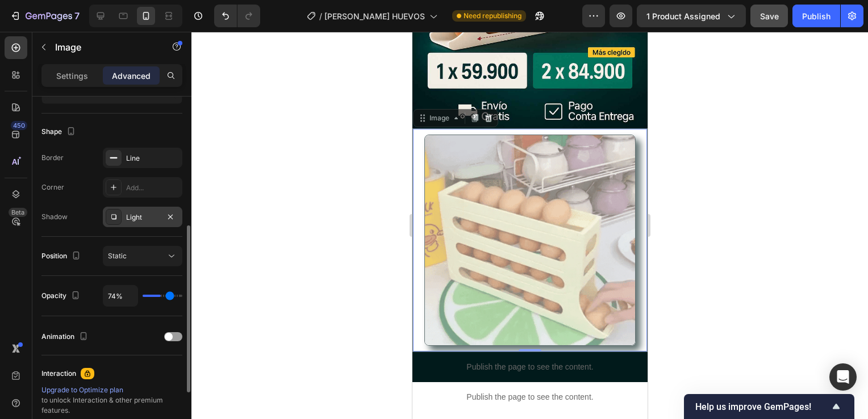
type input "76"
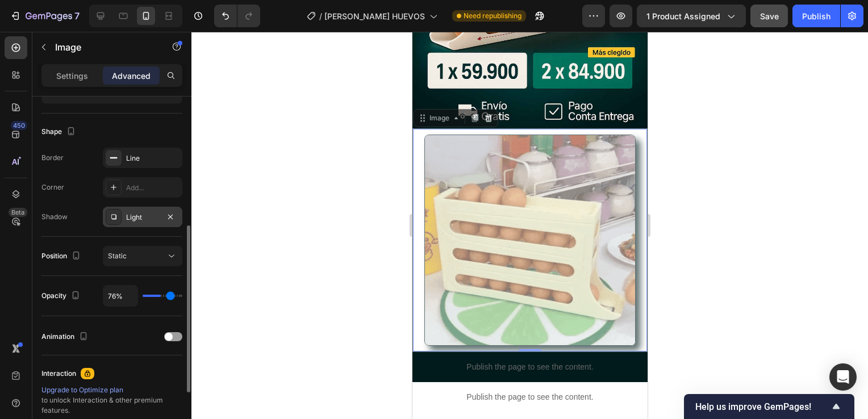
type input "77%"
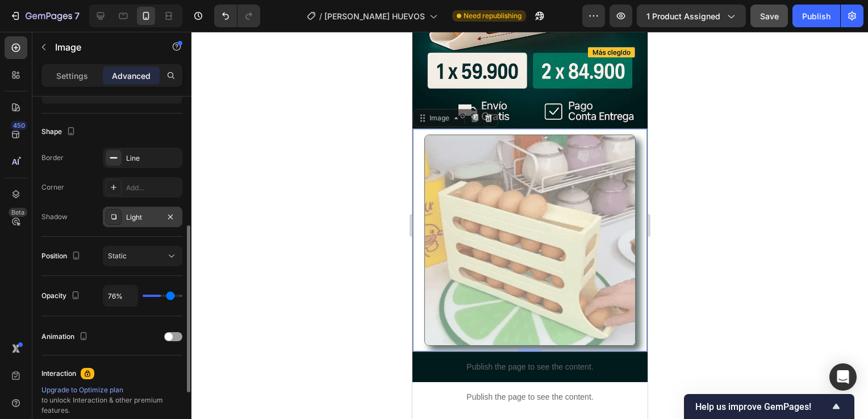
type input "77"
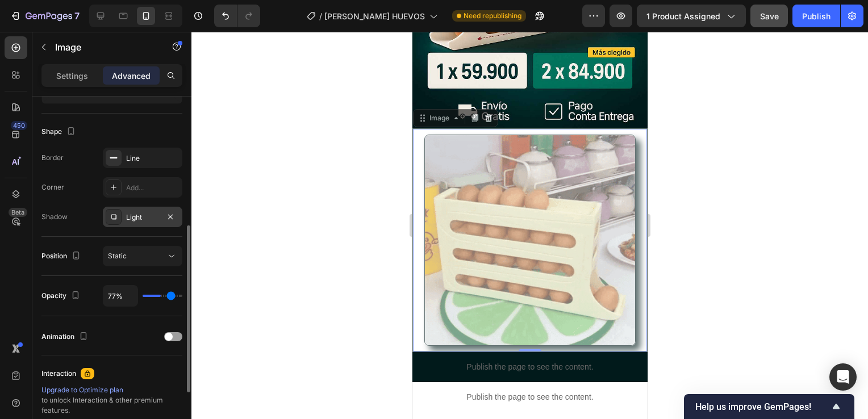
type input "79%"
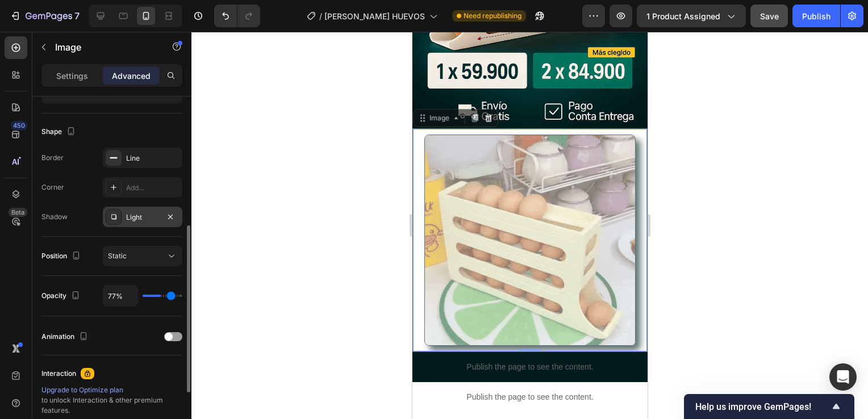
type input "79"
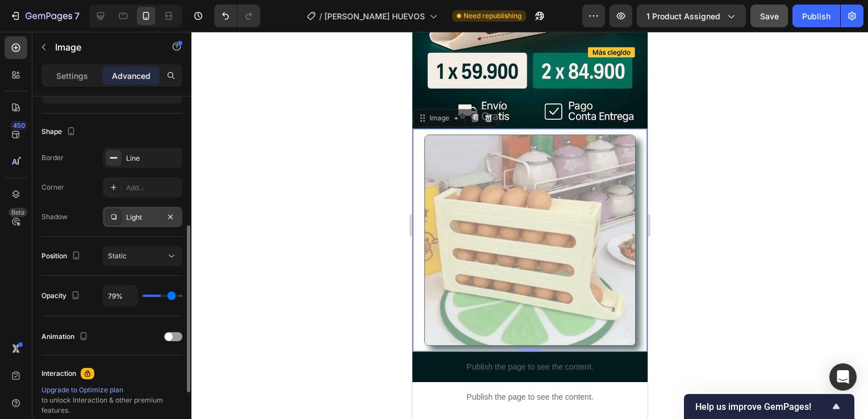
type input "80%"
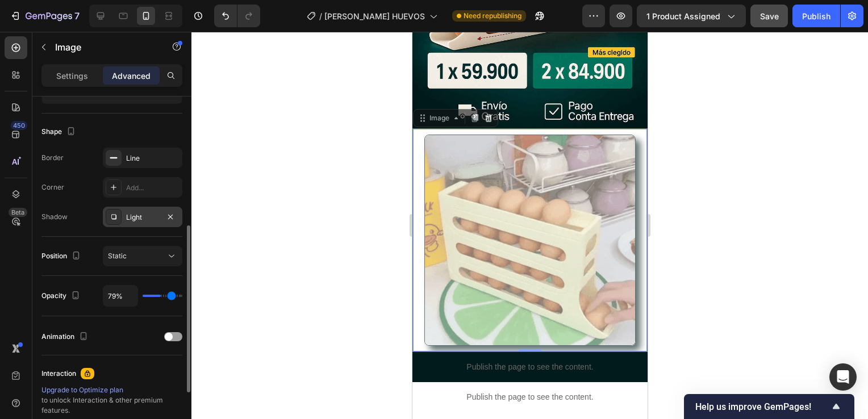
type input "80"
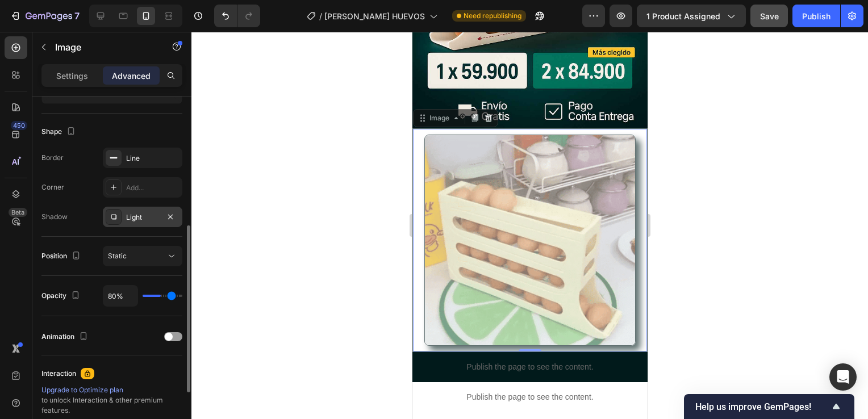
type input "82%"
type input "82"
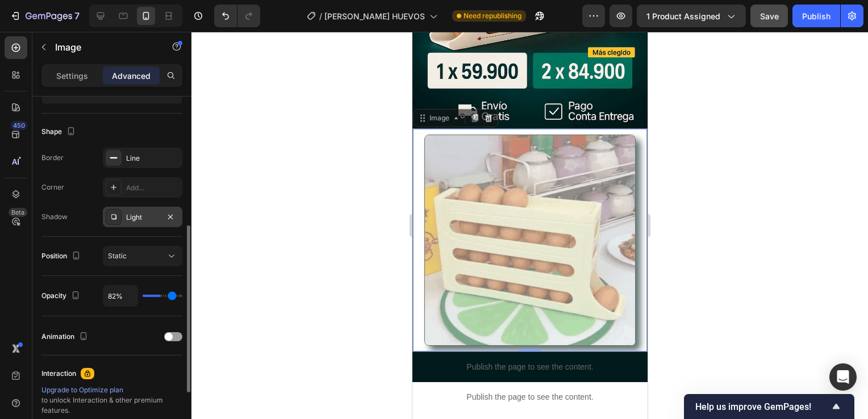
type input "83%"
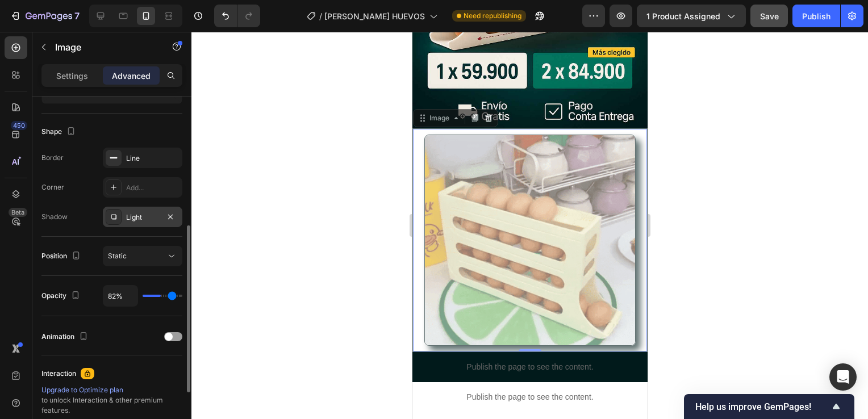
type input "83"
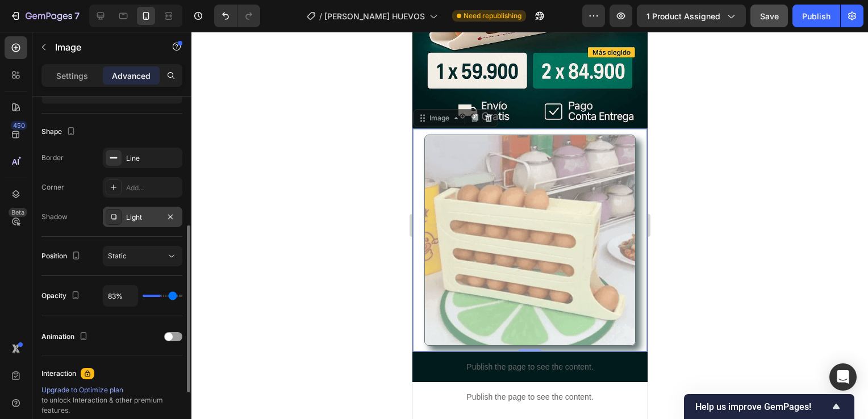
type input "86%"
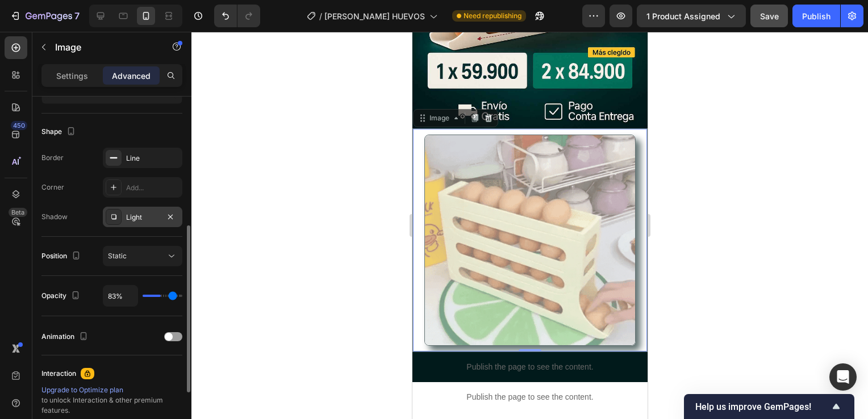
type input "86"
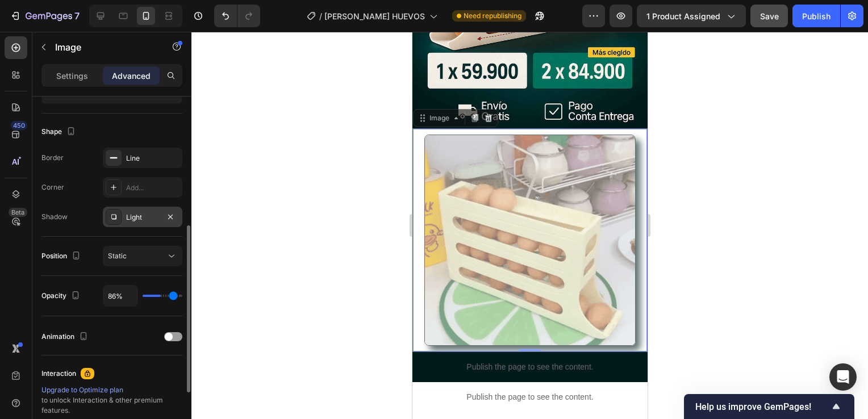
type input "88%"
type input "88"
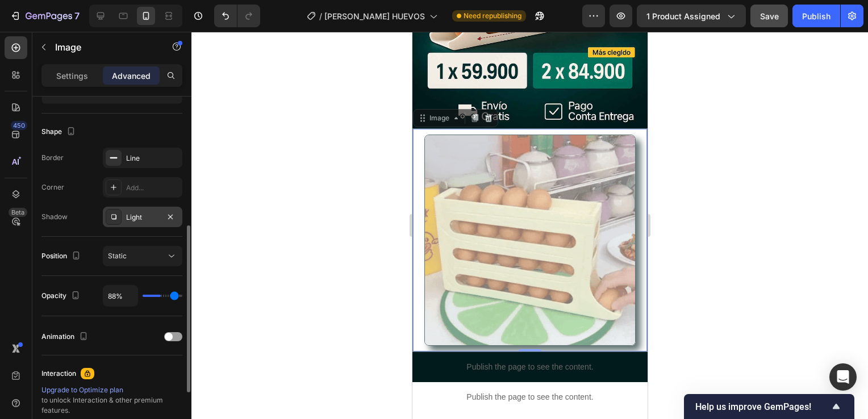
type input "89%"
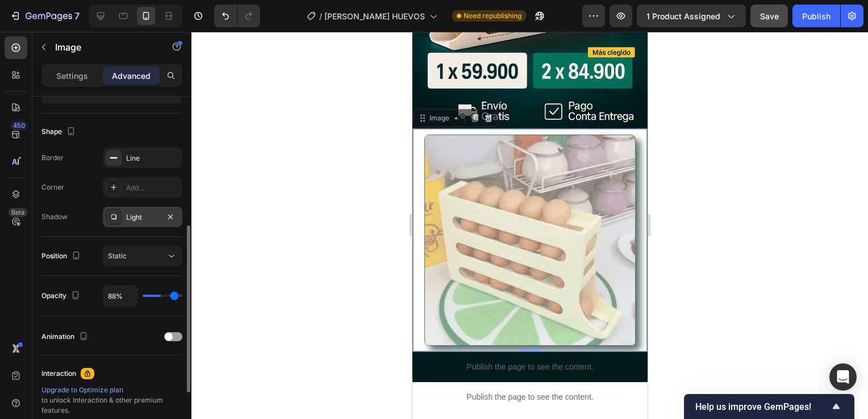
type input "89"
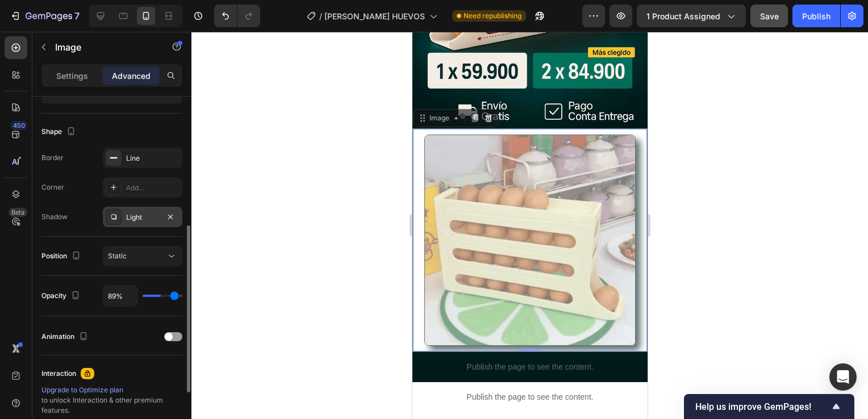
type input "94%"
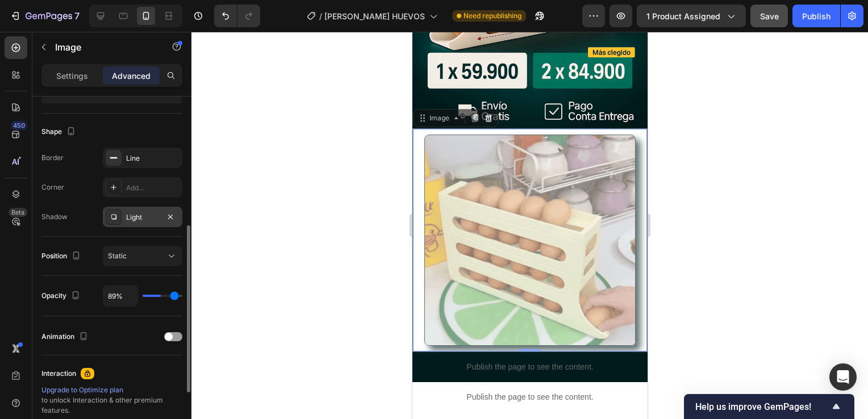
type input "94"
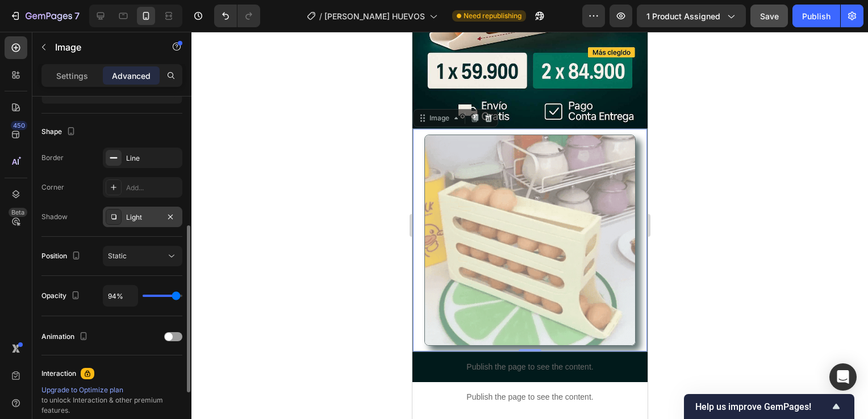
type input "97%"
type input "97"
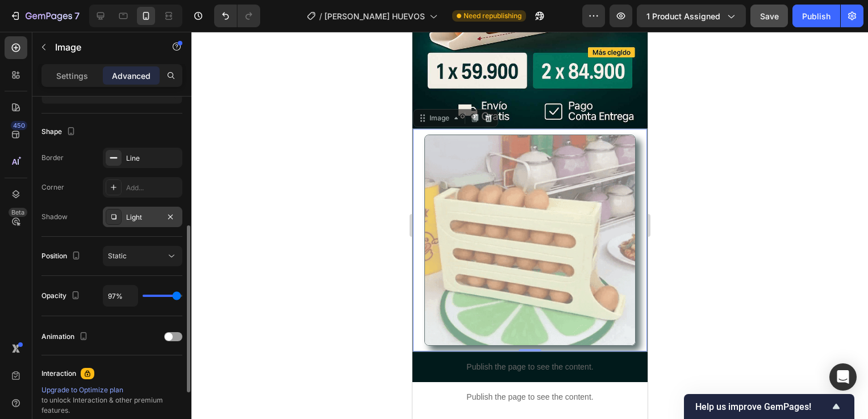
type input "100%"
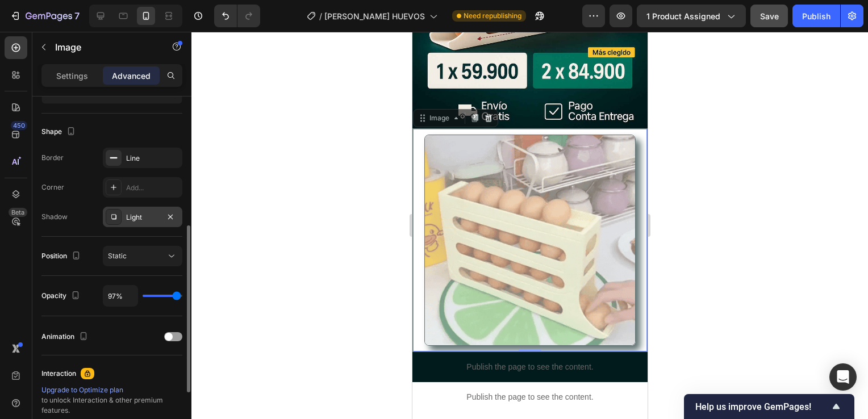
type input "100"
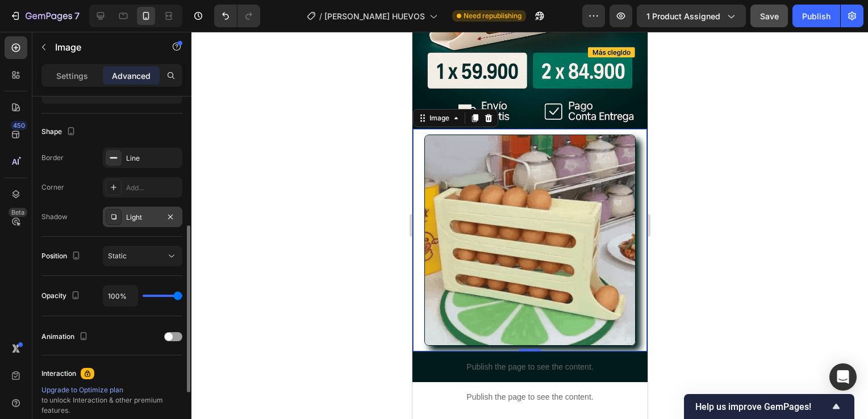
drag, startPoint x: 179, startPoint y: 297, endPoint x: 198, endPoint y: 296, distance: 18.8
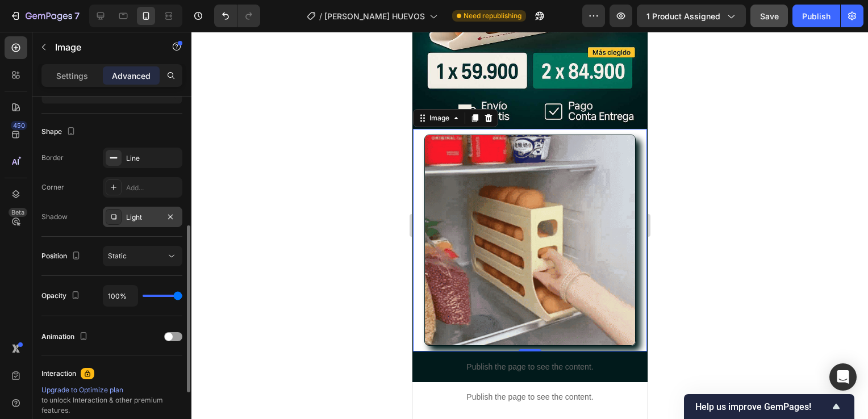
click at [182, 296] on input "range" at bounding box center [163, 296] width 40 height 2
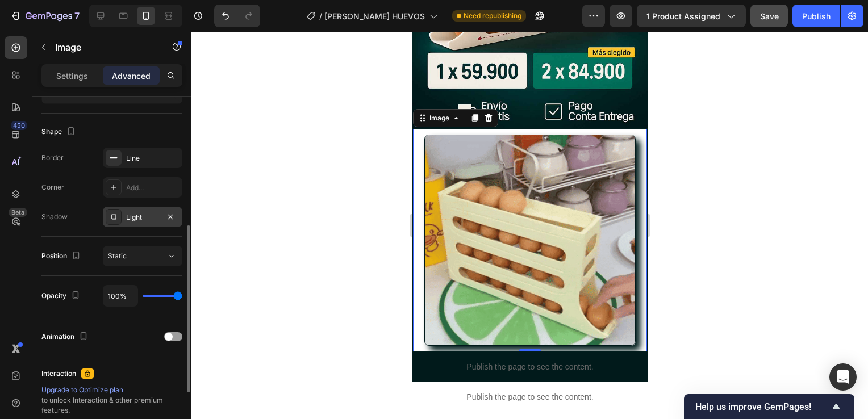
click at [136, 322] on div "Animation" at bounding box center [111, 336] width 141 height 39
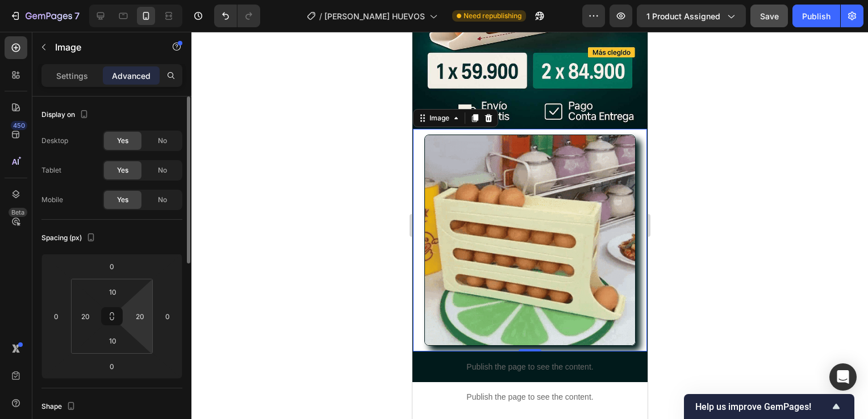
scroll to position [0, 0]
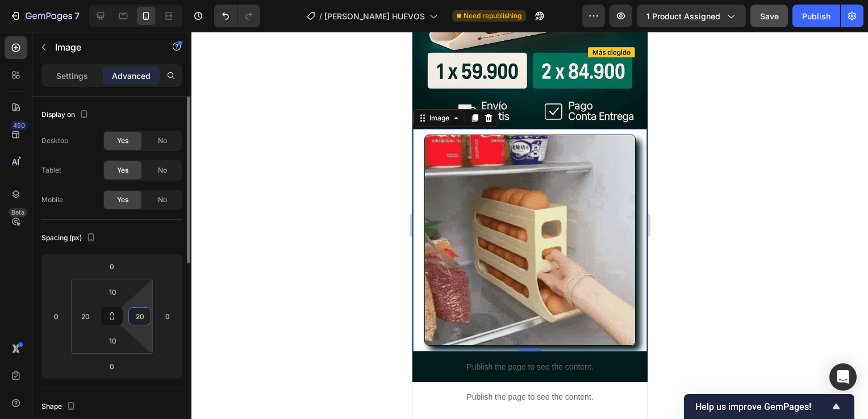
click at [139, 318] on input "20" at bounding box center [139, 316] width 17 height 17
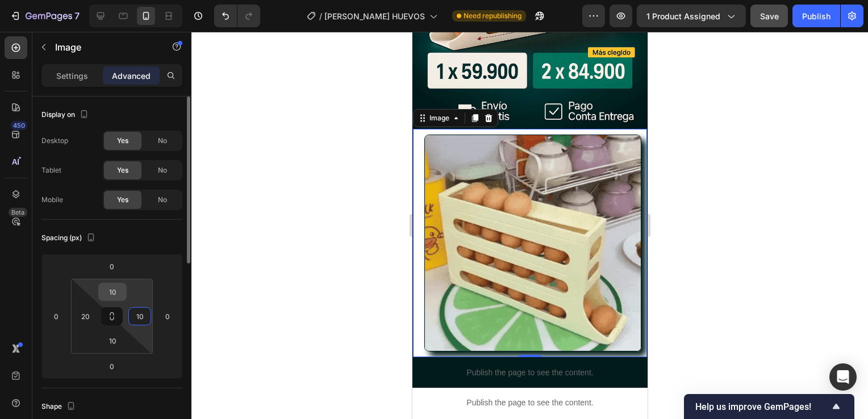
type input "10"
click at [116, 293] on input "10" at bounding box center [112, 292] width 23 height 17
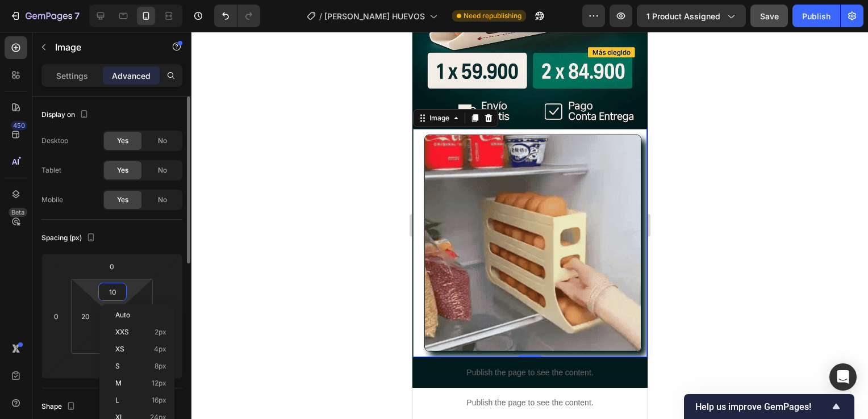
type input "5"
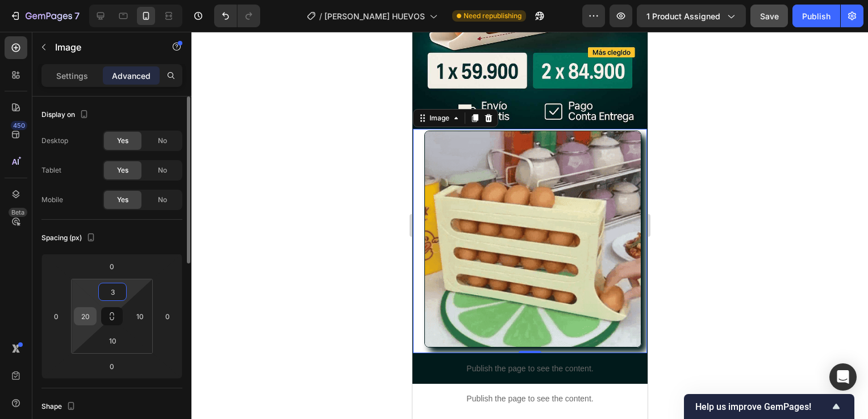
type input "3"
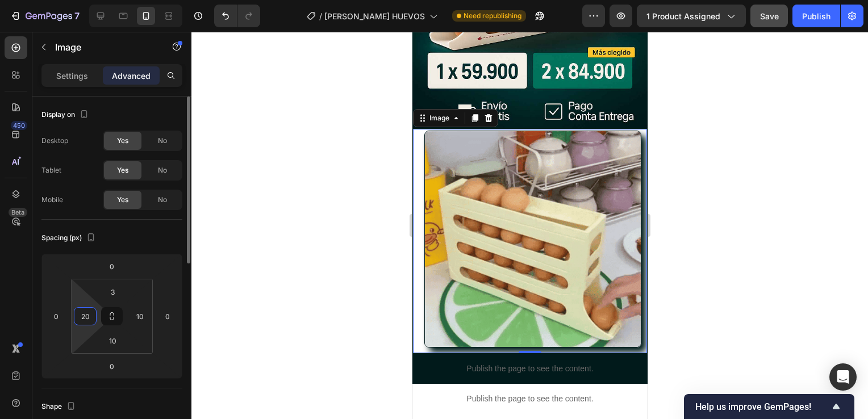
click at [80, 319] on input "20" at bounding box center [85, 316] width 17 height 17
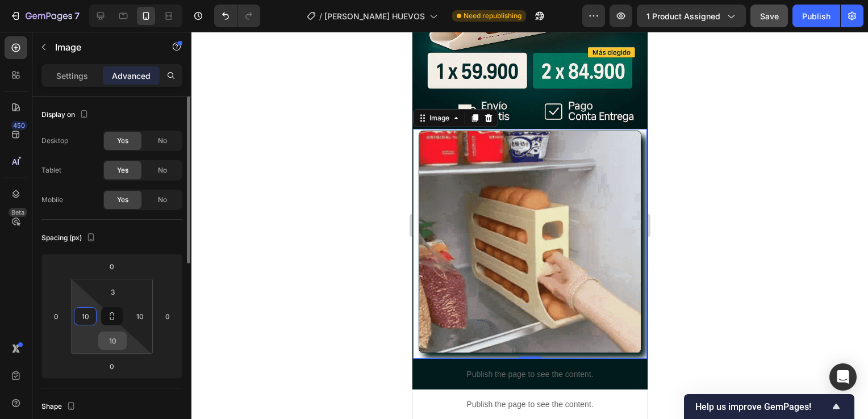
type input "10"
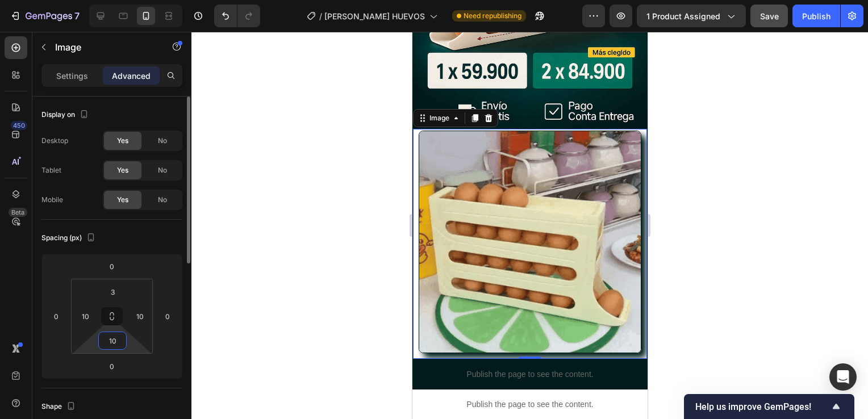
click at [111, 338] on input "10" at bounding box center [112, 340] width 23 height 17
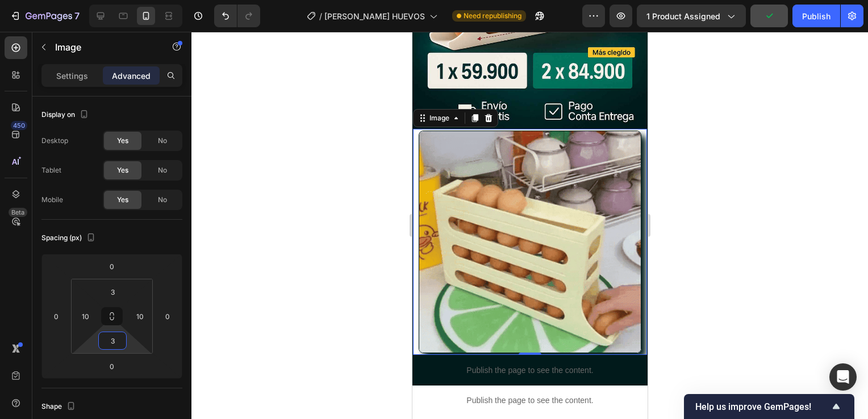
type input "3"
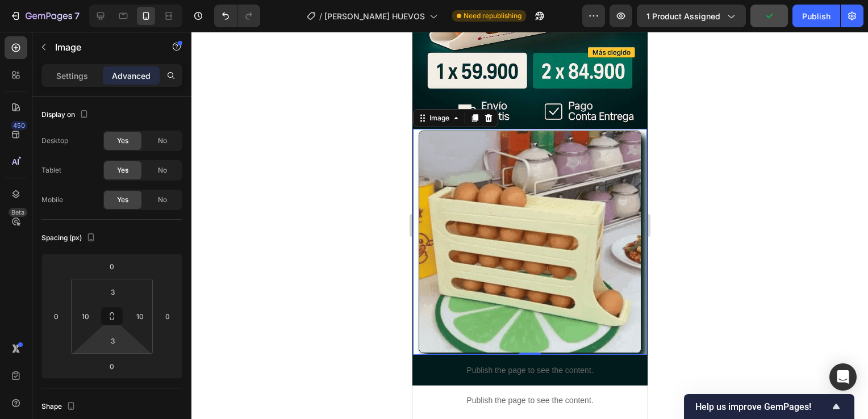
click at [689, 281] on div at bounding box center [530, 226] width 677 height 388
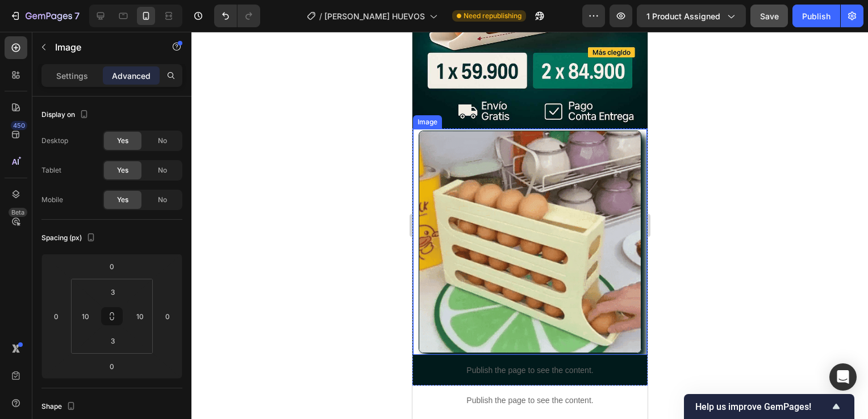
click at [480, 208] on img at bounding box center [529, 242] width 223 height 223
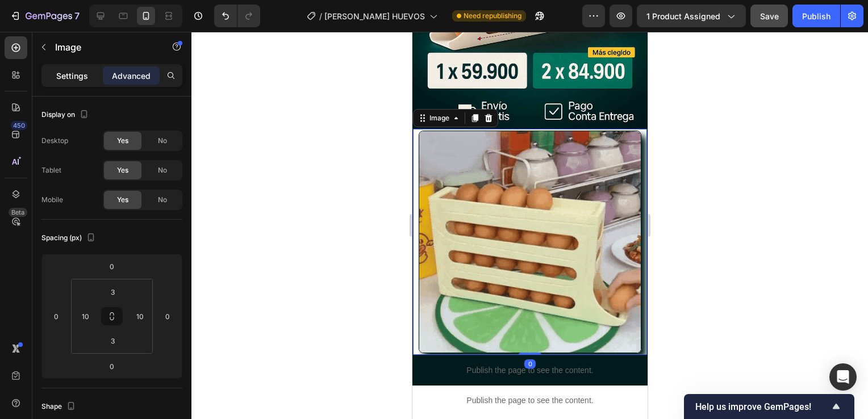
click at [68, 78] on p "Settings" at bounding box center [72, 76] width 32 height 12
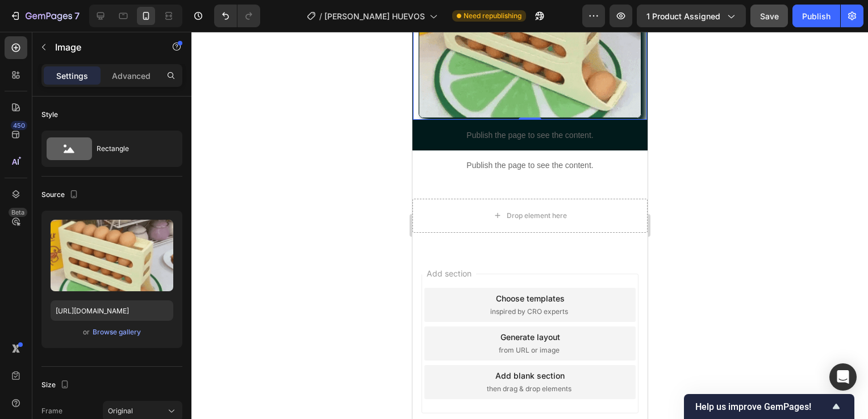
scroll to position [502, 0]
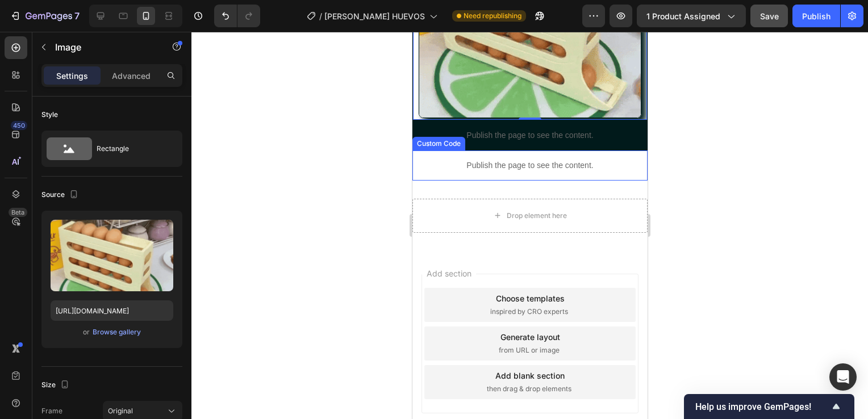
click at [558, 162] on p "Publish the page to see the content." at bounding box center [529, 166] width 235 height 12
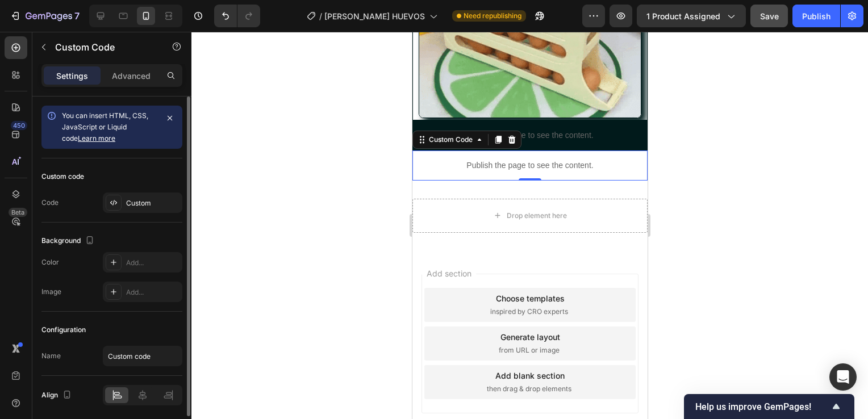
click at [145, 191] on div "Custom code Code Custom" at bounding box center [111, 191] width 141 height 64
click at [142, 198] on div "Custom" at bounding box center [152, 203] width 53 height 10
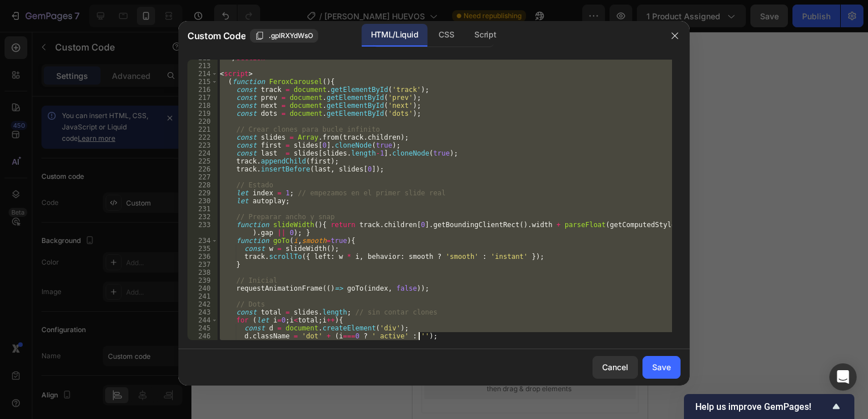
scroll to position [2273, 0]
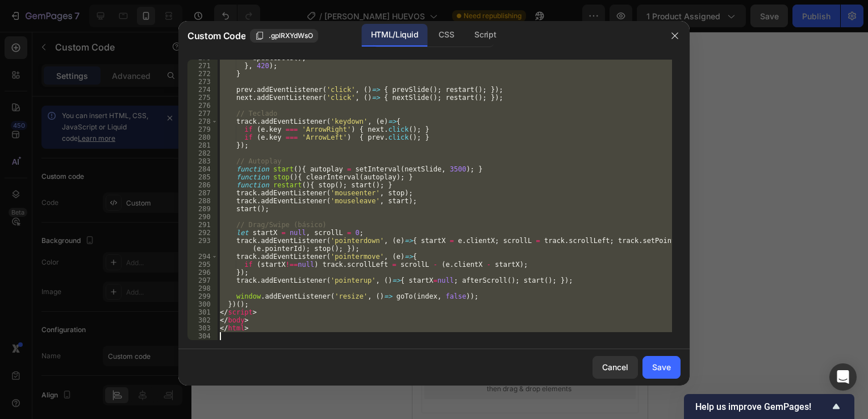
drag, startPoint x: 218, startPoint y: 66, endPoint x: 523, endPoint y: 448, distance: 489.0
click at [523, 0] on html "7 Version history / [PERSON_NAME] HUEVOS Need republishing Preview 1 product as…" at bounding box center [434, 0] width 868 height 0
type textarea "</html>"
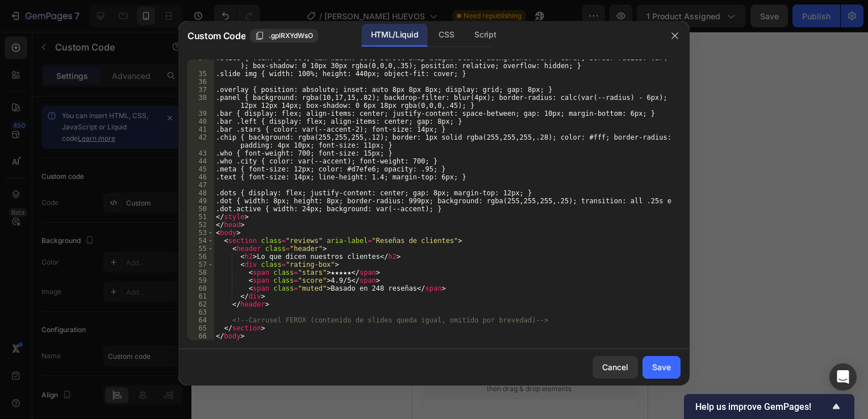
scroll to position [316, 0]
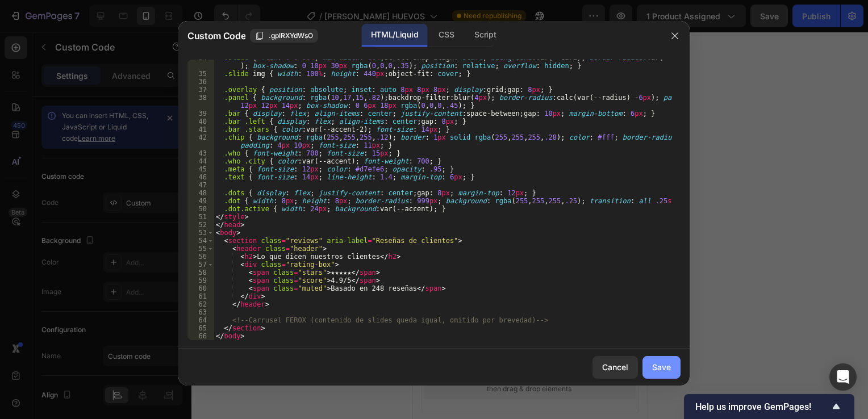
click at [669, 371] on div "Save" at bounding box center [661, 367] width 19 height 12
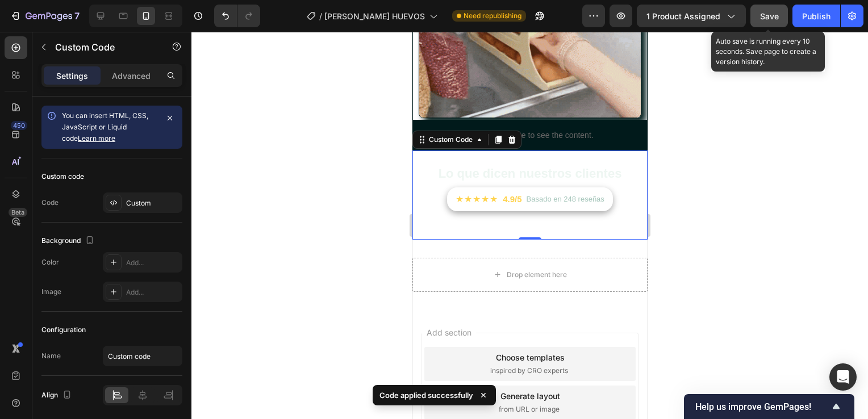
click at [775, 14] on span "Save" at bounding box center [769, 16] width 19 height 10
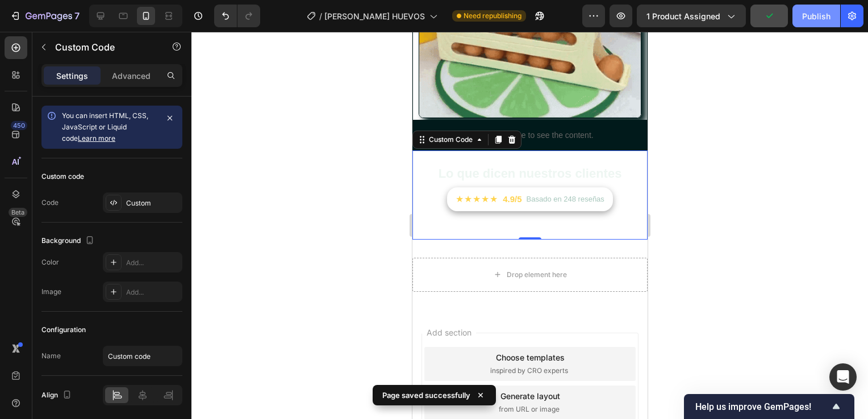
click at [815, 22] on button "Publish" at bounding box center [817, 16] width 48 height 23
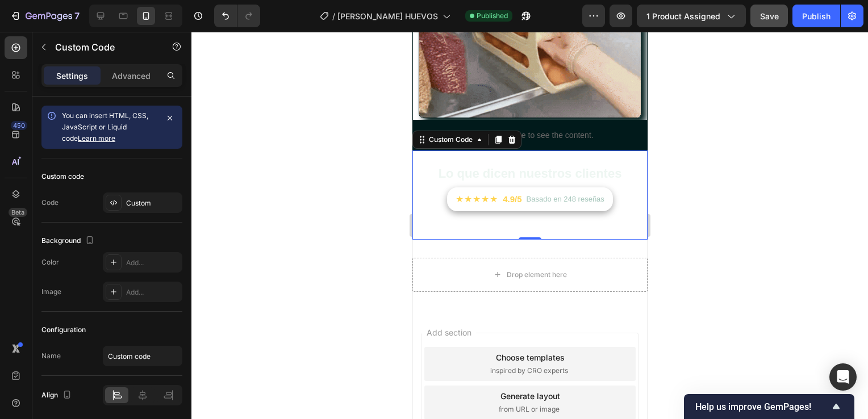
click at [556, 194] on span "Basado en 248 reseñas" at bounding box center [565, 199] width 78 height 11
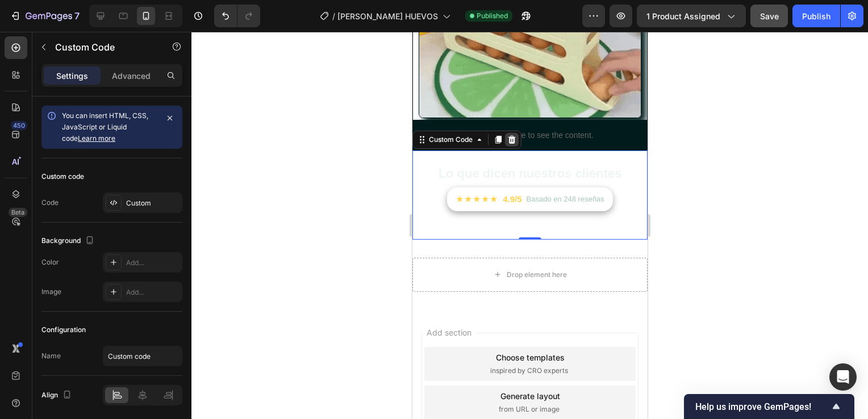
click at [511, 136] on icon at bounding box center [511, 140] width 7 height 8
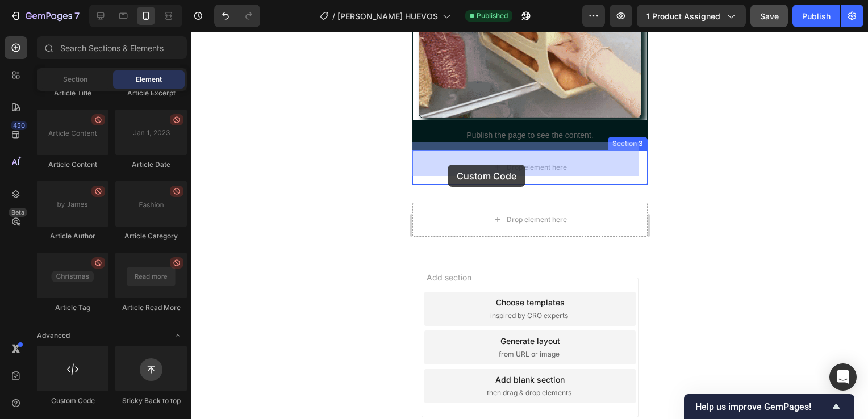
drag, startPoint x: 492, startPoint y: 382, endPoint x: 447, endPoint y: 165, distance: 222.1
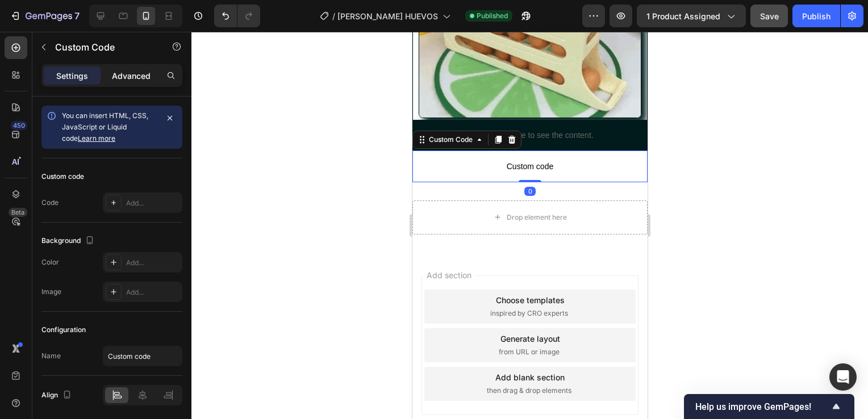
click at [138, 72] on p "Advanced" at bounding box center [131, 76] width 39 height 12
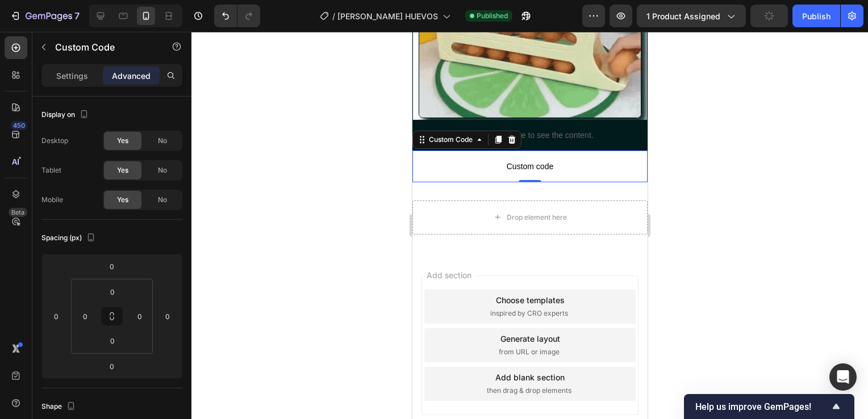
click at [462, 160] on span "Custom code" at bounding box center [529, 167] width 235 height 14
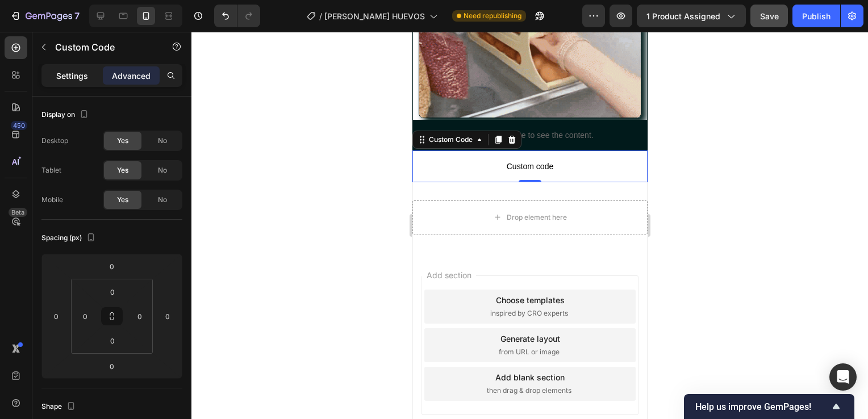
click at [86, 76] on p "Settings" at bounding box center [72, 76] width 32 height 12
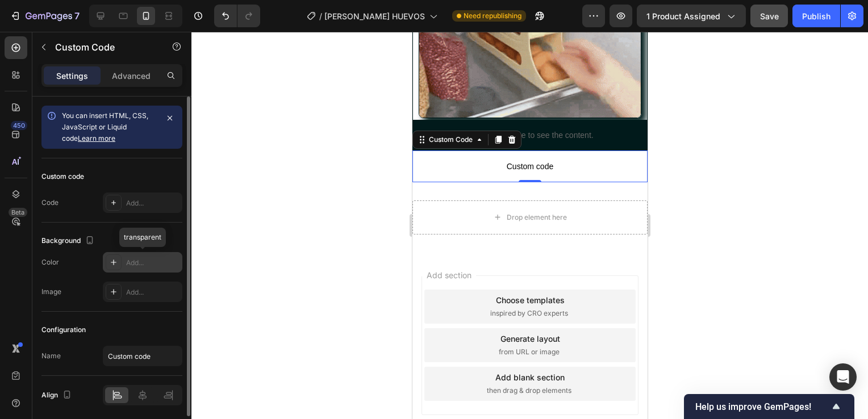
click at [126, 266] on div "Add..." at bounding box center [152, 263] width 53 height 10
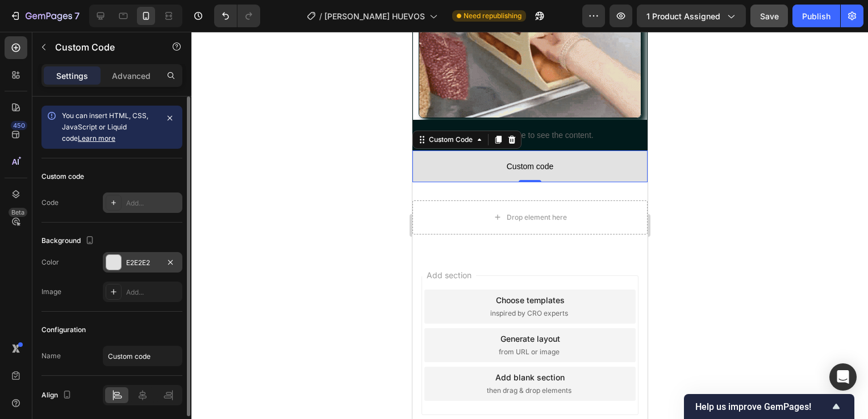
click at [127, 205] on div "Add..." at bounding box center [152, 203] width 53 height 10
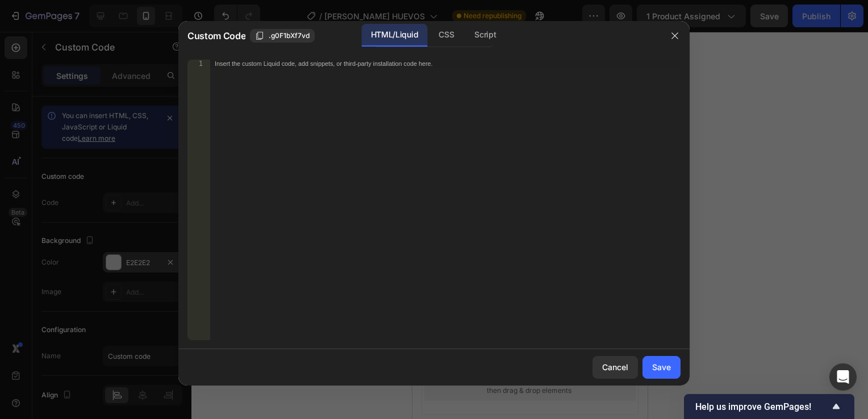
click at [119, 226] on div at bounding box center [434, 209] width 868 height 419
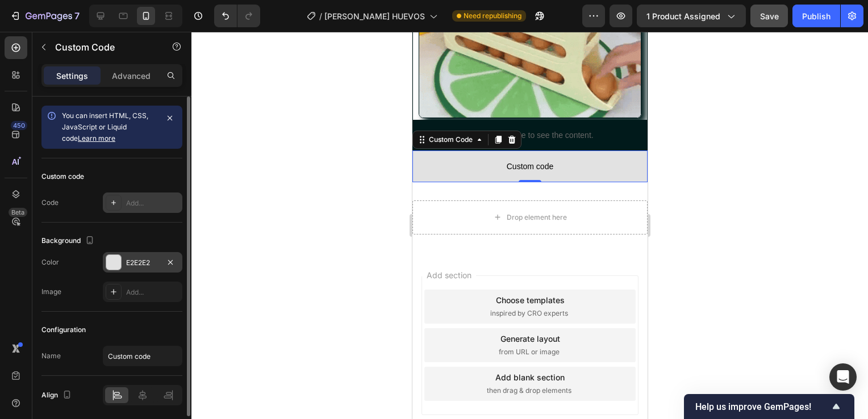
click at [130, 206] on div "Add..." at bounding box center [152, 203] width 53 height 10
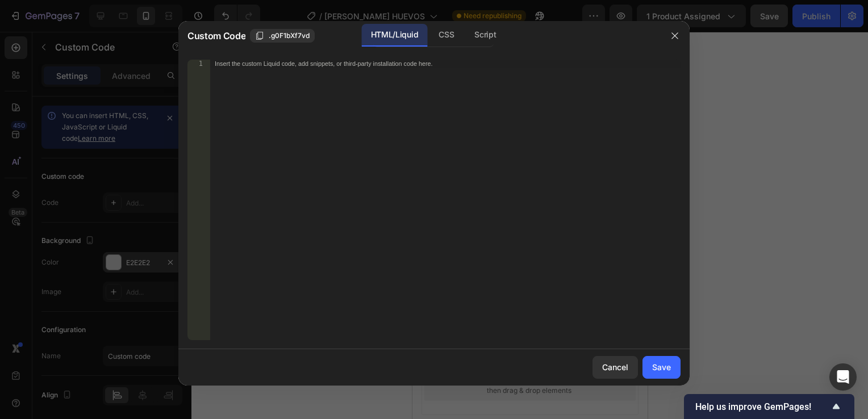
click at [103, 257] on div at bounding box center [434, 209] width 868 height 419
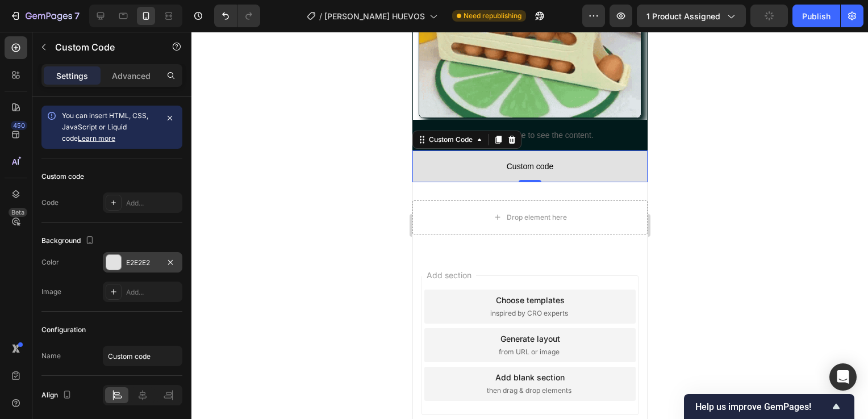
click at [107, 259] on div at bounding box center [113, 262] width 15 height 15
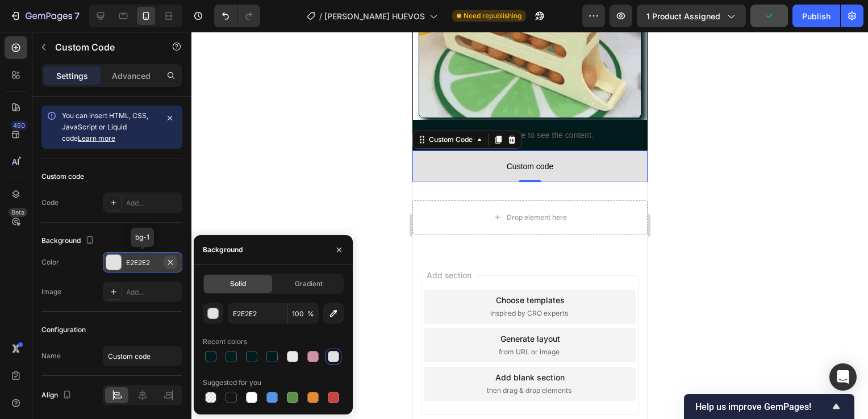
click at [173, 261] on icon "button" at bounding box center [170, 262] width 9 height 9
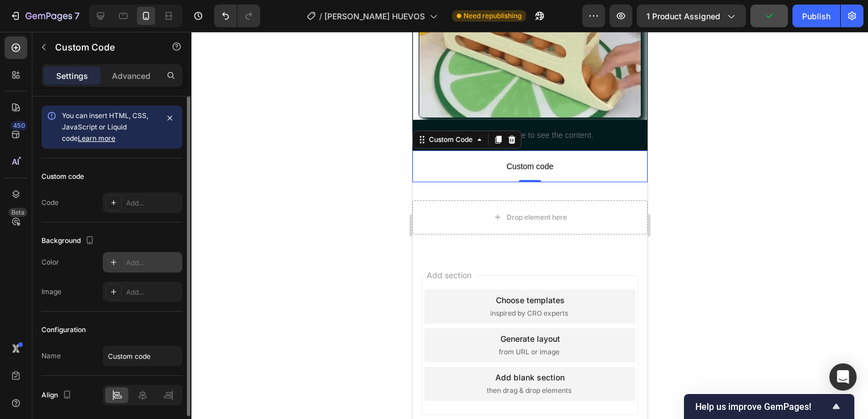
click at [148, 190] on div "Custom code Code Add..." at bounding box center [111, 191] width 141 height 64
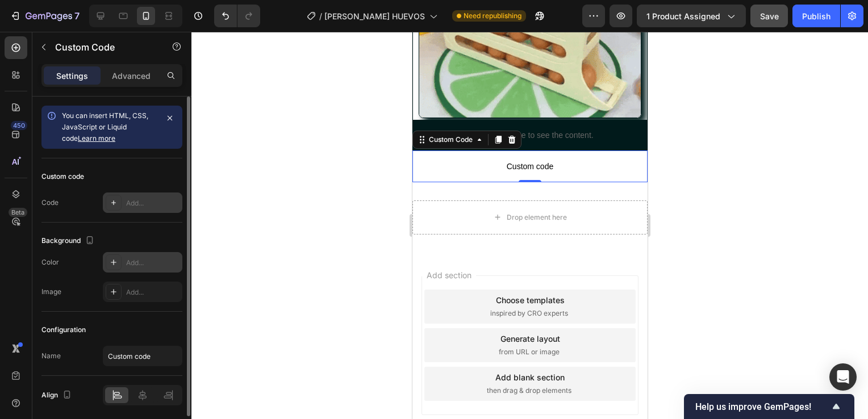
click at [143, 207] on div "Add..." at bounding box center [152, 203] width 53 height 10
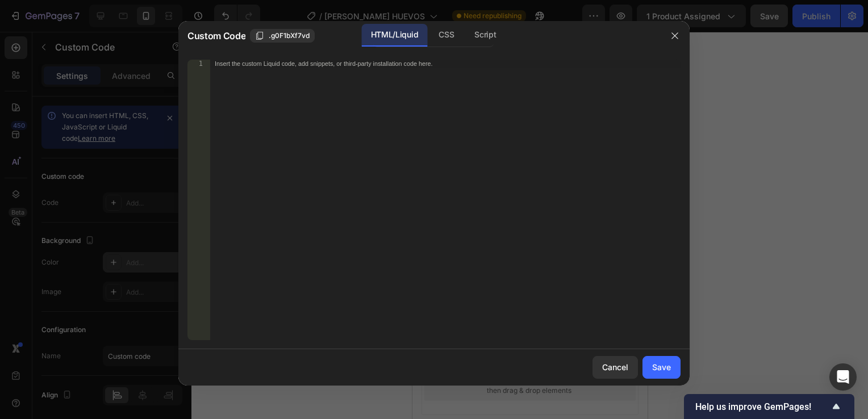
click at [293, 113] on div "Insert the custom Liquid code, add snippets, or third-party installation code h…" at bounding box center [445, 208] width 471 height 297
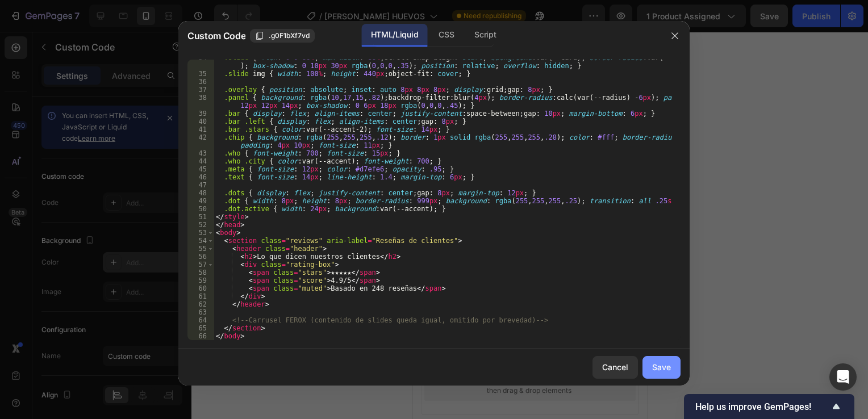
click at [662, 379] on button "Save" at bounding box center [662, 367] width 38 height 23
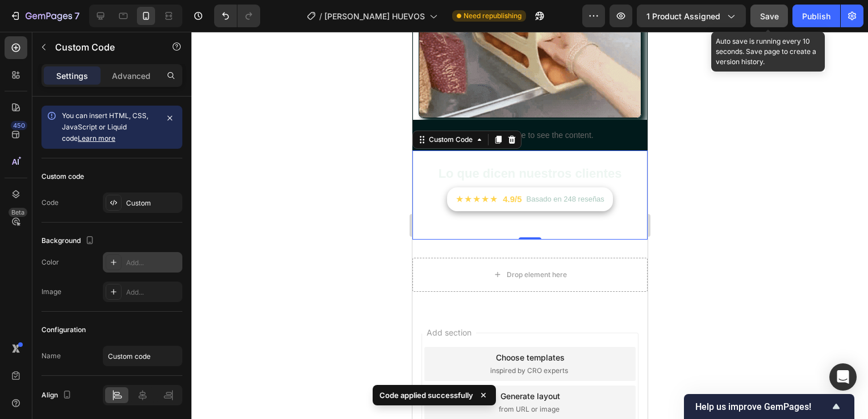
click at [756, 22] on button "Save" at bounding box center [770, 16] width 38 height 23
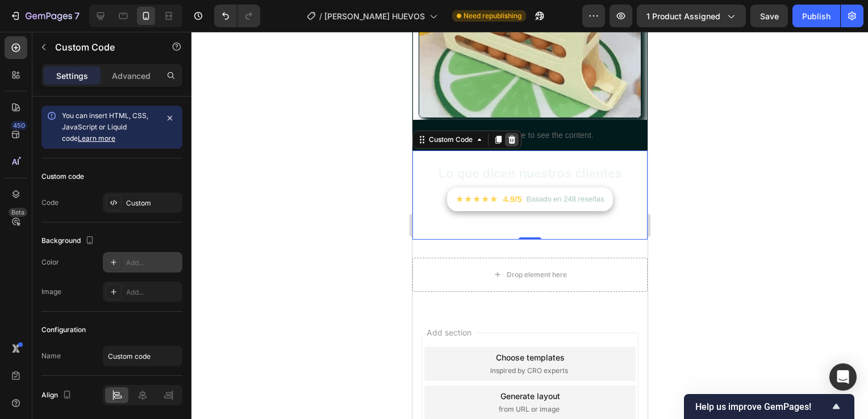
click at [510, 136] on icon at bounding box center [511, 140] width 7 height 8
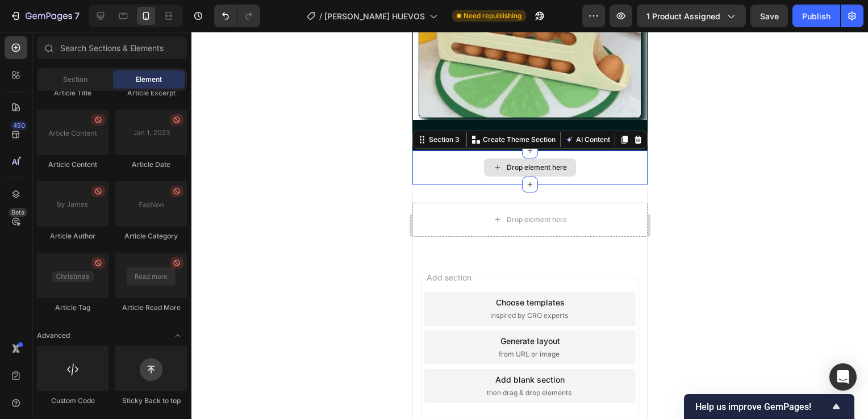
click at [458, 161] on div "Drop element here" at bounding box center [529, 168] width 235 height 34
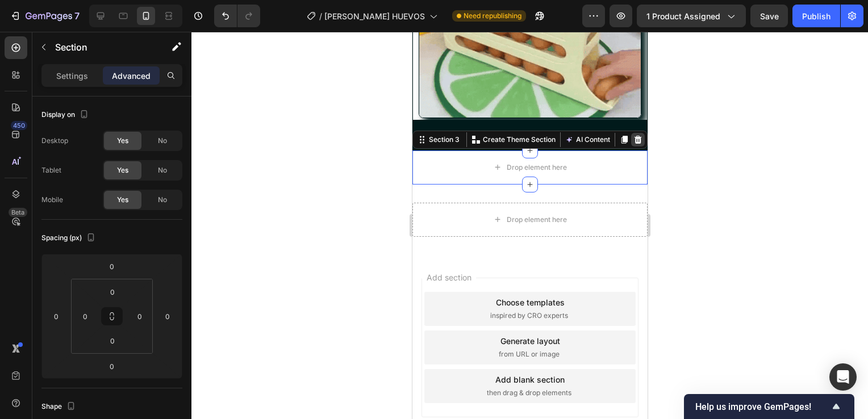
click at [633, 135] on icon at bounding box center [637, 139] width 9 height 9
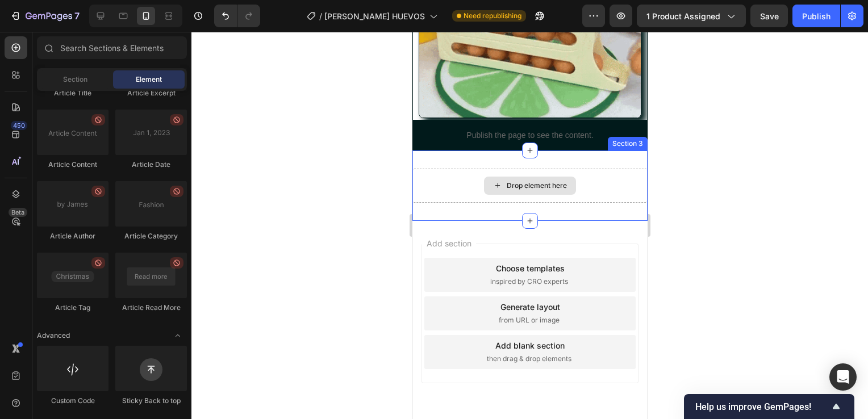
click at [587, 176] on div "Drop element here" at bounding box center [529, 186] width 235 height 34
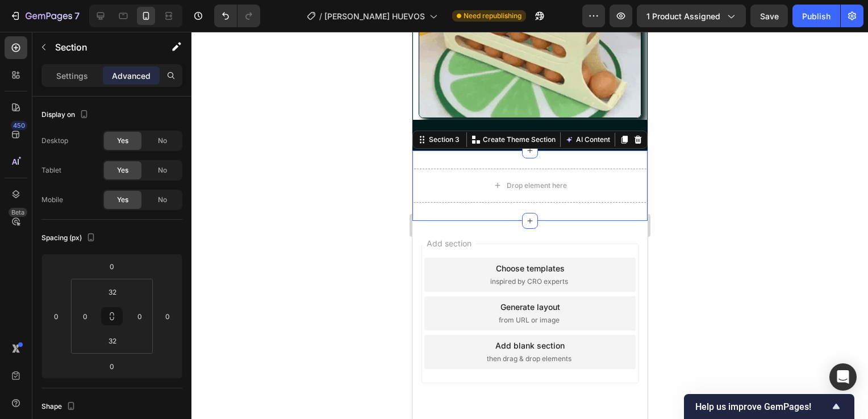
click at [629, 138] on div "Section 3 You can create reusable sections Create Theme Section AI Content Writ…" at bounding box center [529, 140] width 235 height 18
click at [634, 136] on icon at bounding box center [637, 140] width 7 height 8
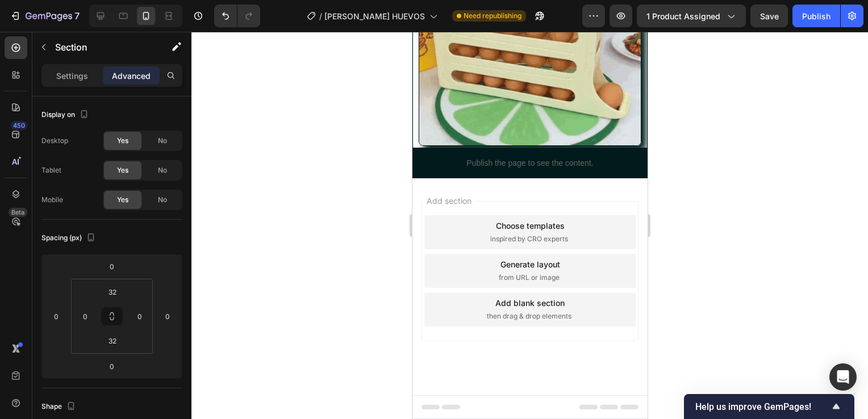
scroll to position [465, 0]
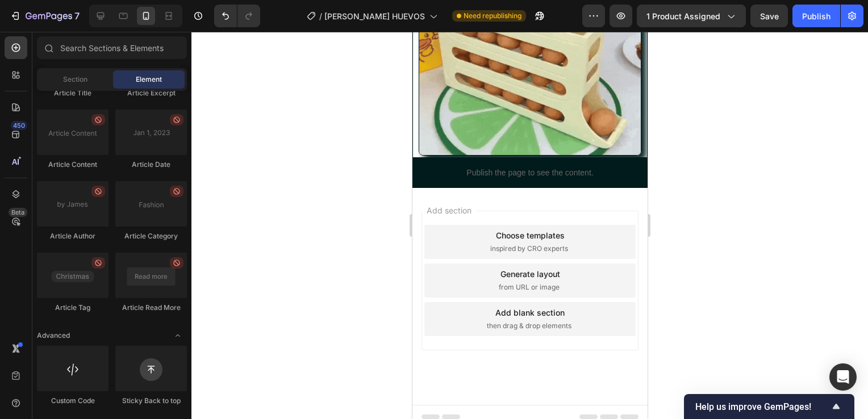
click at [497, 196] on div "Add section Choose templates inspired by CRO experts Generate layout from URL o…" at bounding box center [529, 296] width 235 height 217
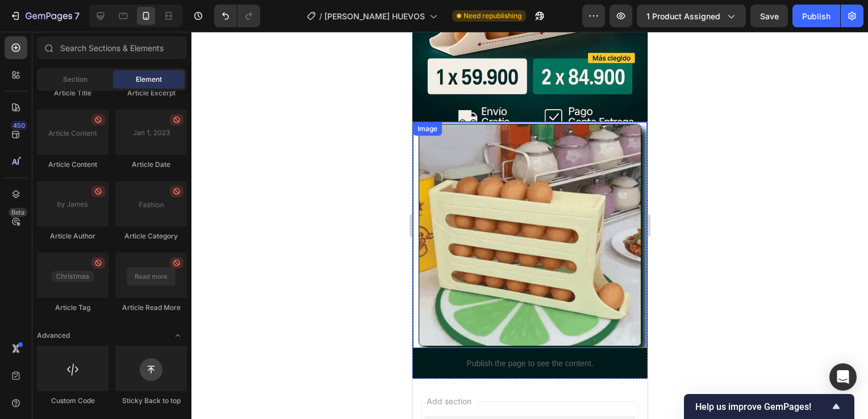
scroll to position [272, 0]
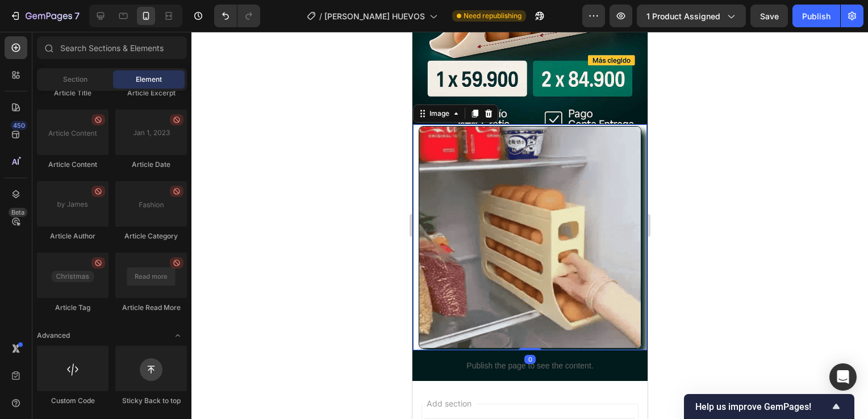
click at [508, 233] on img at bounding box center [529, 237] width 223 height 223
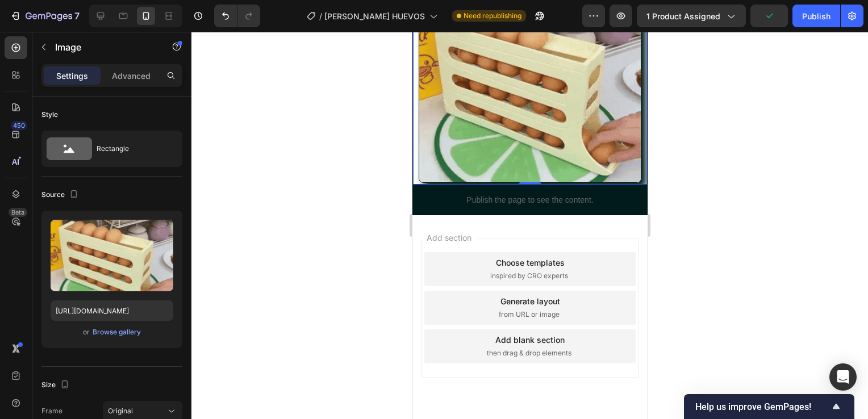
scroll to position [465, 0]
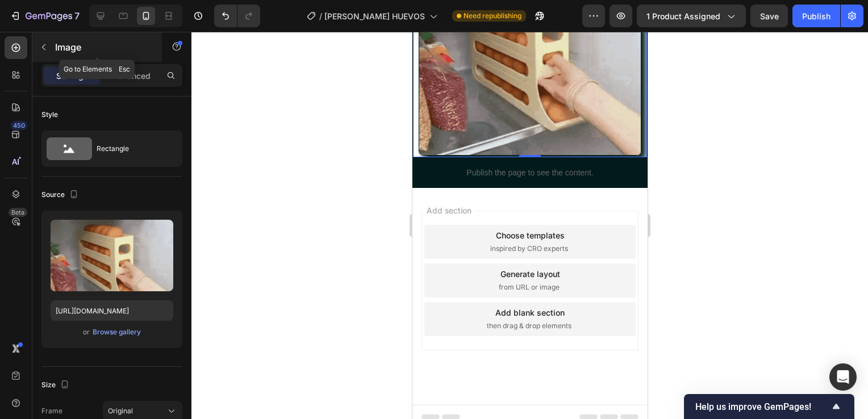
click at [56, 53] on div "Image" at bounding box center [97, 47] width 130 height 30
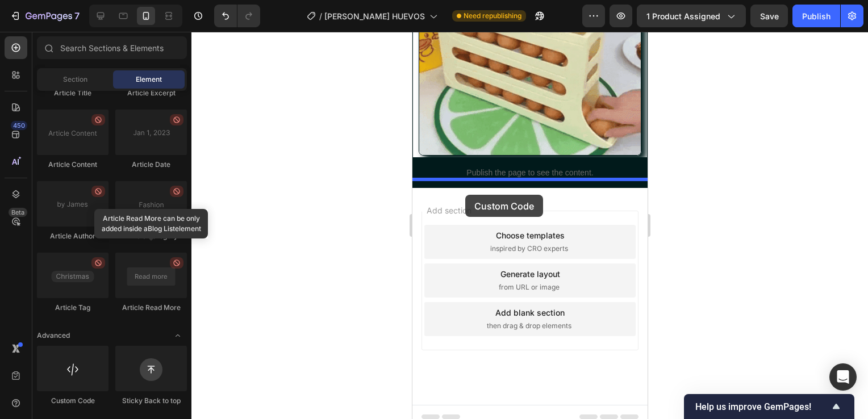
drag, startPoint x: 493, startPoint y: 408, endPoint x: 465, endPoint y: 195, distance: 215.0
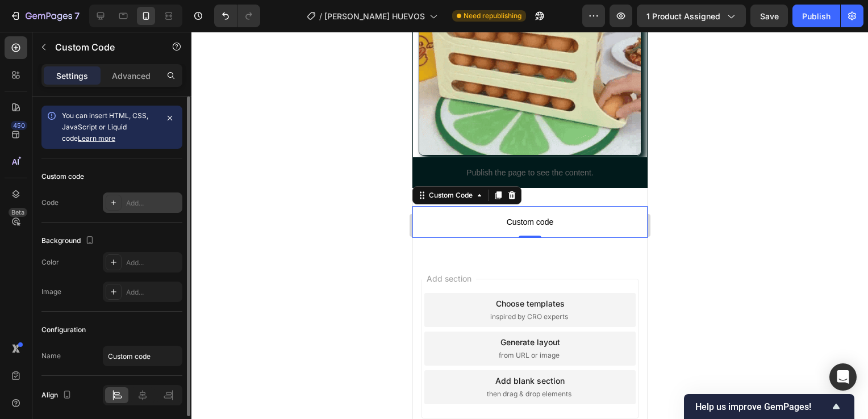
click at [141, 203] on div "Add..." at bounding box center [152, 203] width 53 height 10
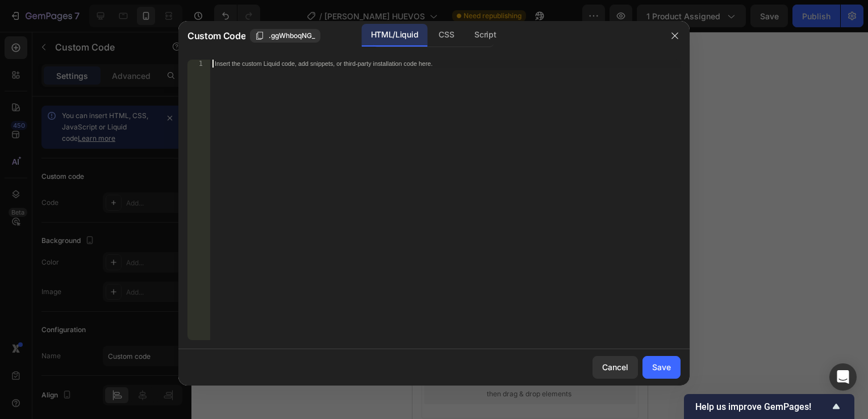
click at [268, 118] on div "Insert the custom Liquid code, add snippets, or third-party installation code h…" at bounding box center [445, 208] width 471 height 297
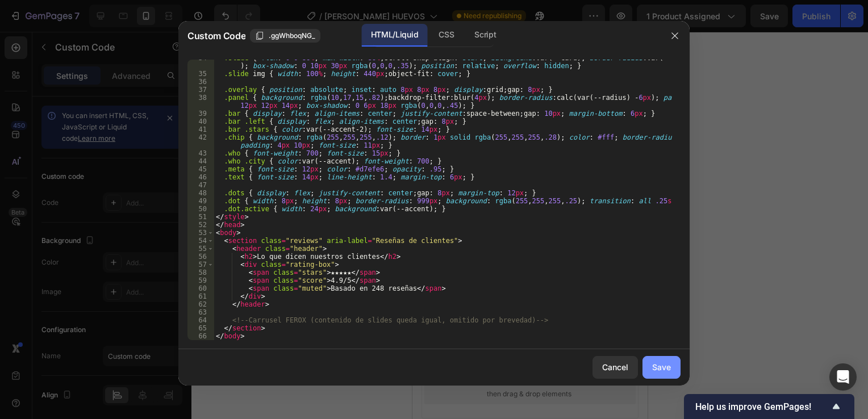
click at [652, 367] on div "Save" at bounding box center [661, 367] width 19 height 12
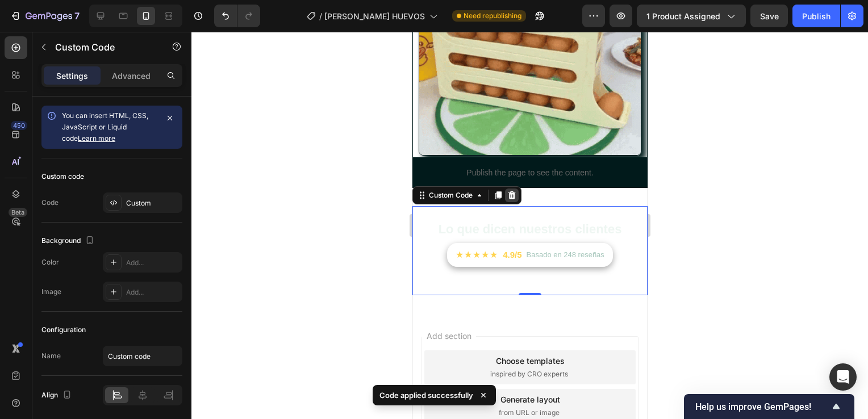
click at [512, 191] on icon at bounding box center [511, 195] width 9 height 9
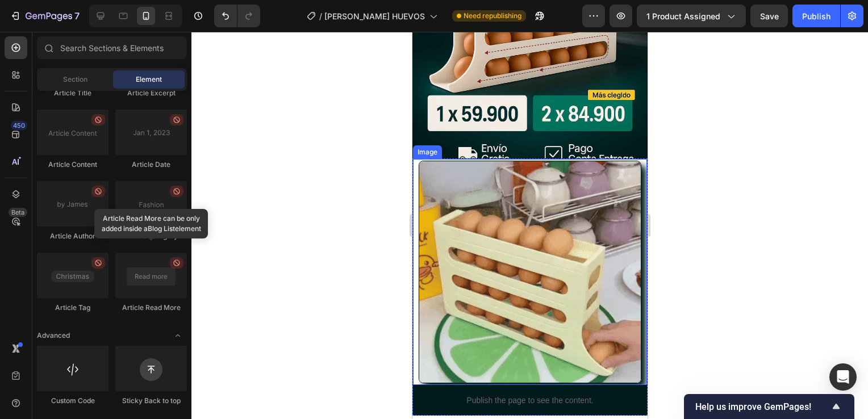
scroll to position [238, 0]
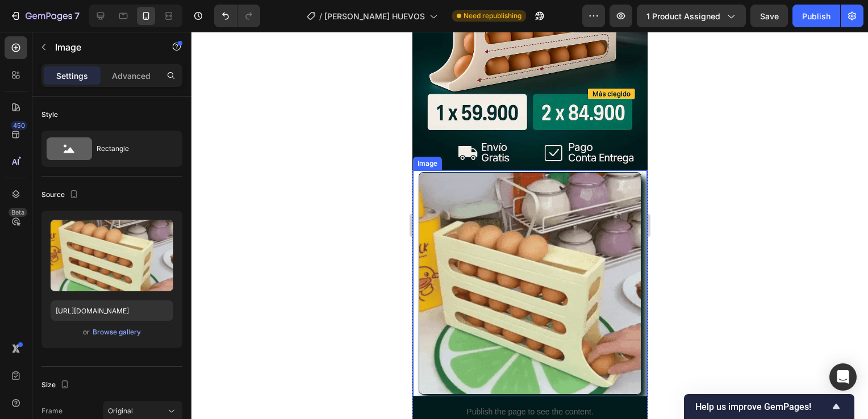
click at [479, 281] on img at bounding box center [529, 283] width 223 height 223
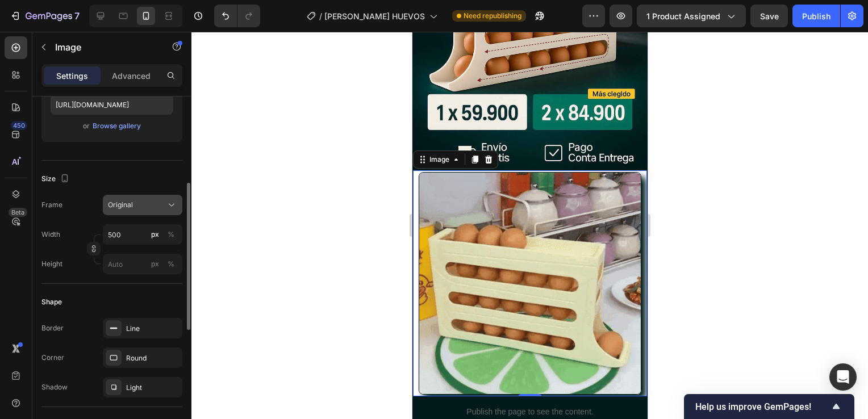
scroll to position [218, 0]
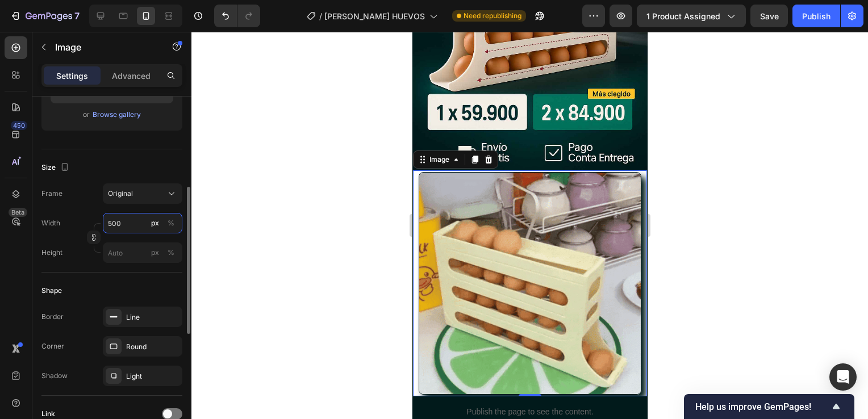
click at [125, 229] on input "500" at bounding box center [143, 223] width 80 height 20
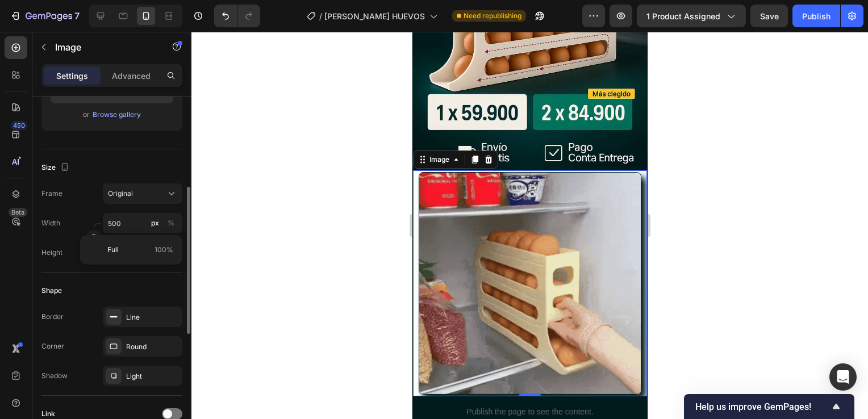
click at [130, 290] on div "Shape" at bounding box center [111, 291] width 141 height 18
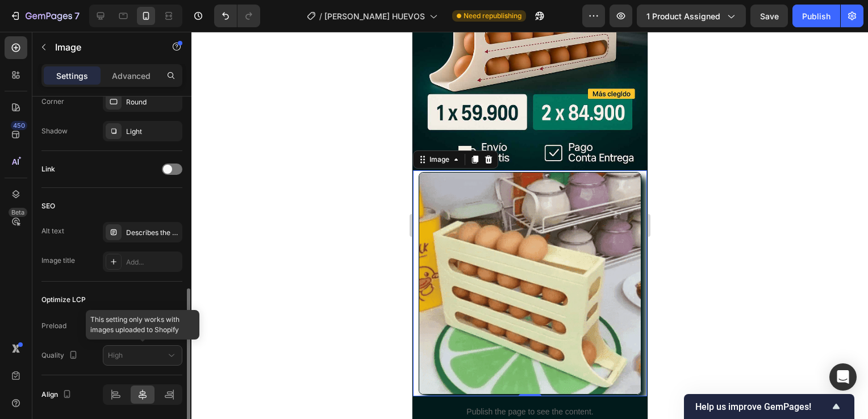
scroll to position [502, 0]
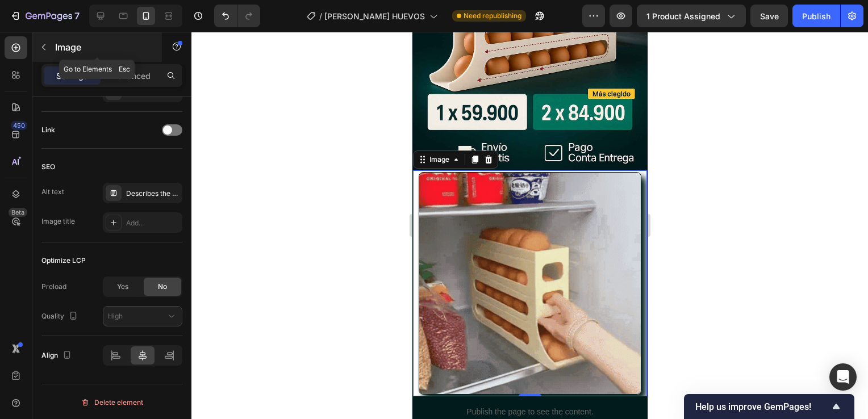
click at [48, 40] on button "button" at bounding box center [44, 47] width 18 height 18
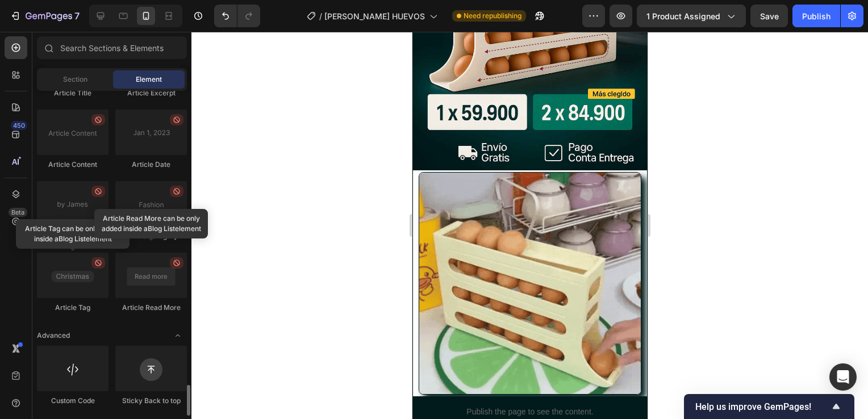
click at [78, 397] on div "Custom Code" at bounding box center [73, 401] width 72 height 10
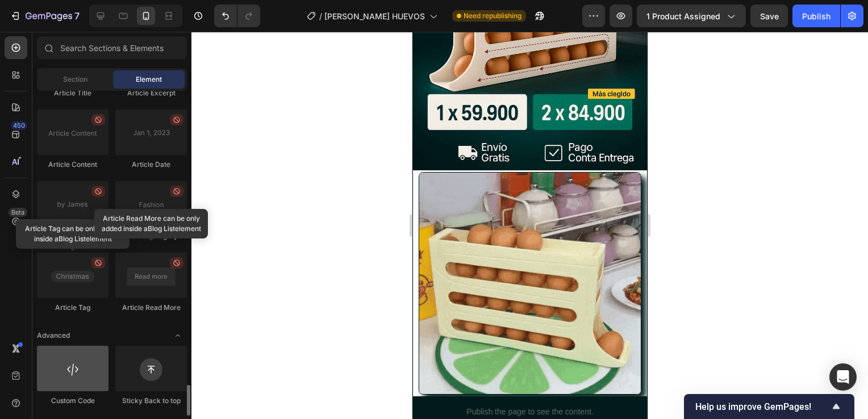
click at [77, 390] on div at bounding box center [73, 368] width 72 height 45
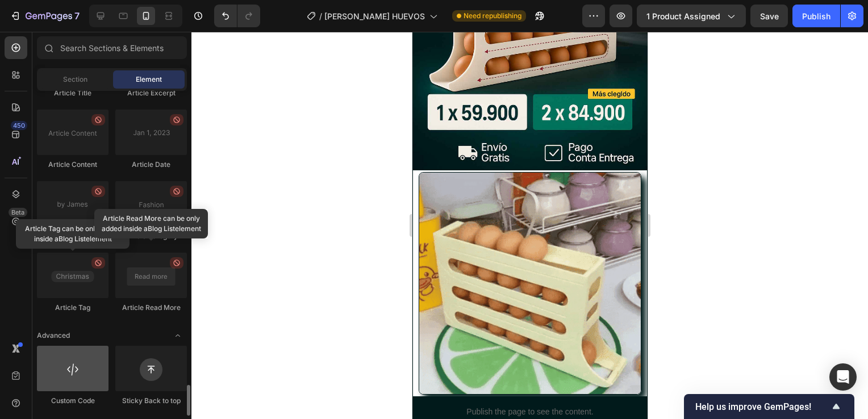
click at [70, 377] on div at bounding box center [73, 368] width 72 height 45
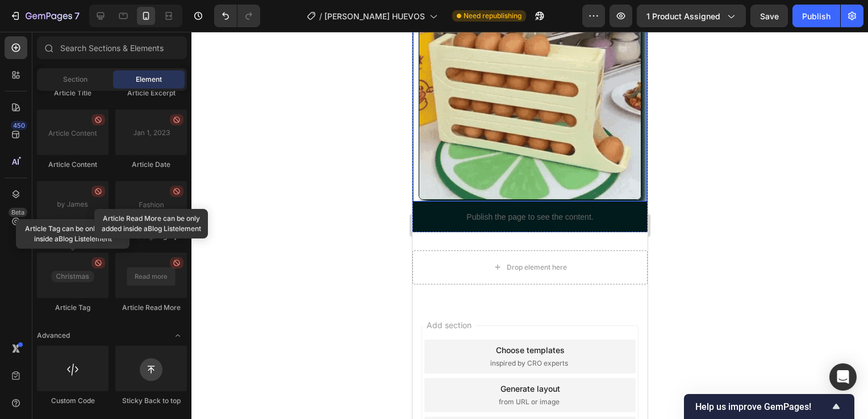
scroll to position [421, 0]
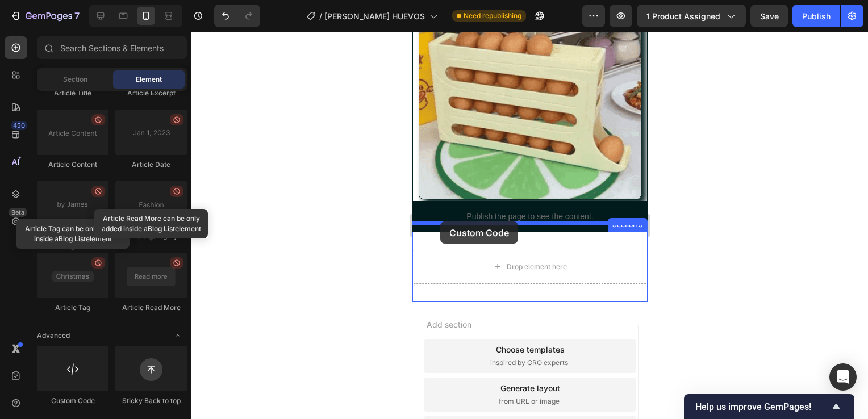
drag, startPoint x: 484, startPoint y: 410, endPoint x: 440, endPoint y: 222, distance: 193.7
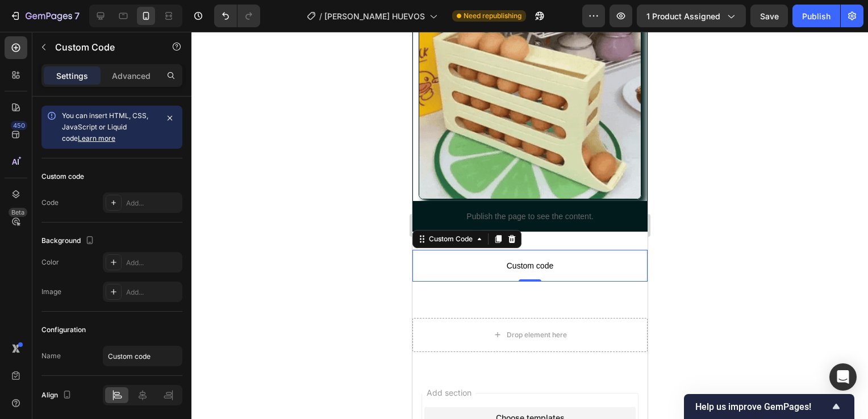
click at [547, 261] on span "Custom code" at bounding box center [529, 266] width 235 height 14
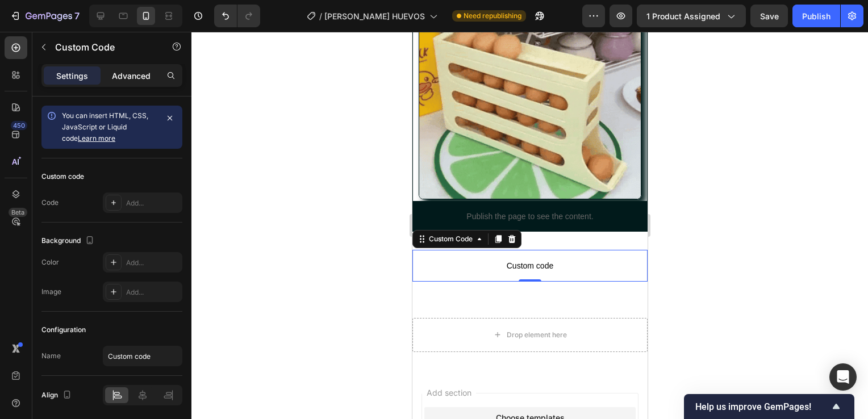
click at [121, 72] on p "Advanced" at bounding box center [131, 76] width 39 height 12
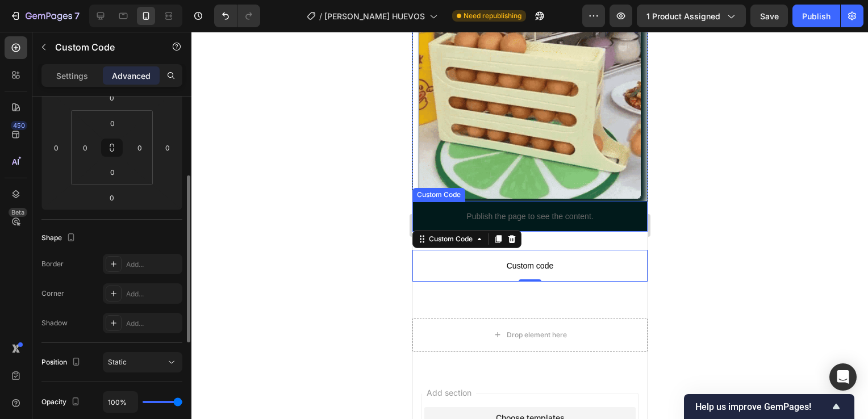
click at [525, 211] on p "Publish the page to see the content." at bounding box center [529, 217] width 235 height 12
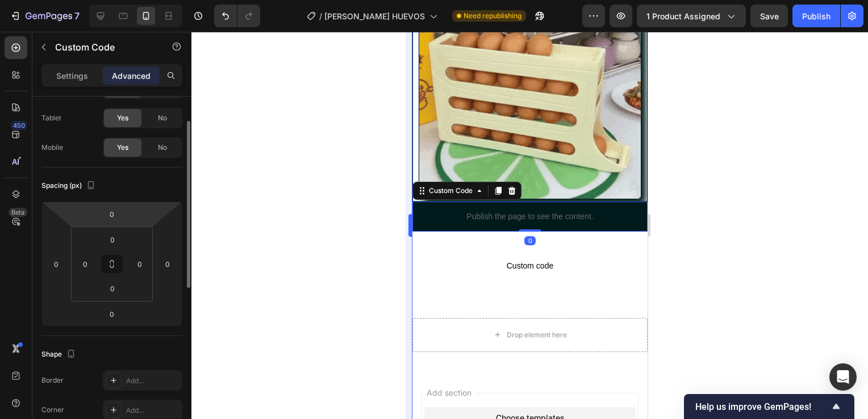
scroll to position [52, 0]
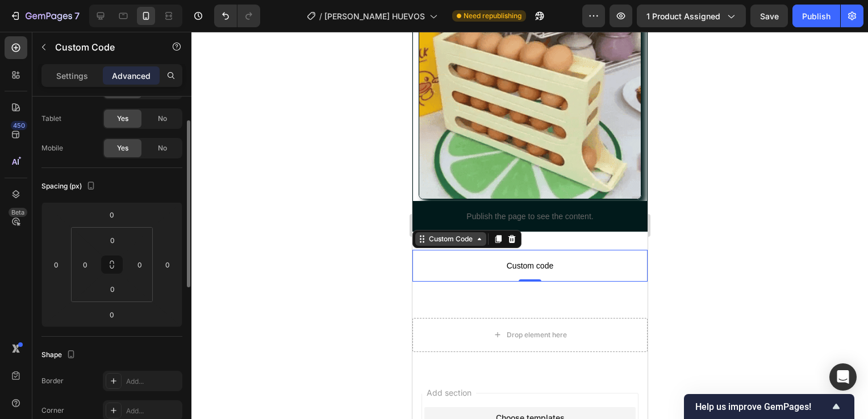
click at [444, 236] on div "Custom Code" at bounding box center [450, 239] width 71 height 14
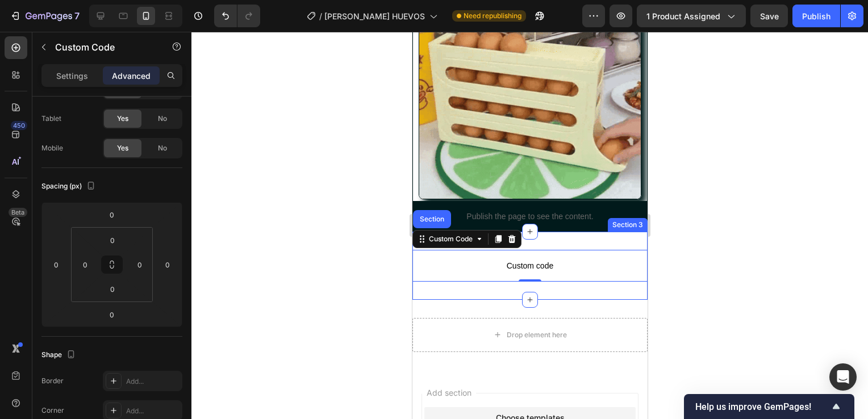
click at [556, 232] on div "Custom code Custom Code Section 0 Section 3" at bounding box center [529, 266] width 235 height 68
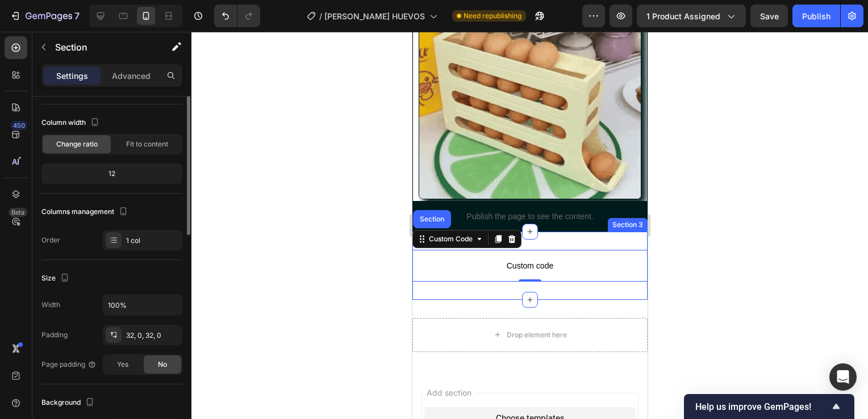
scroll to position [0, 0]
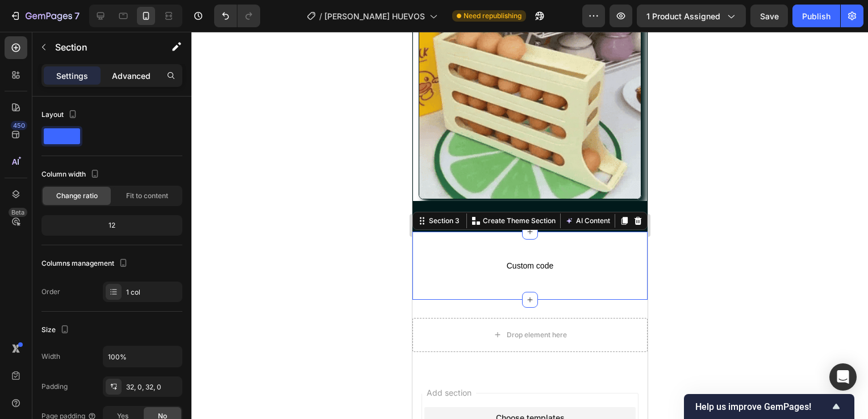
click at [148, 80] on p "Advanced" at bounding box center [131, 76] width 39 height 12
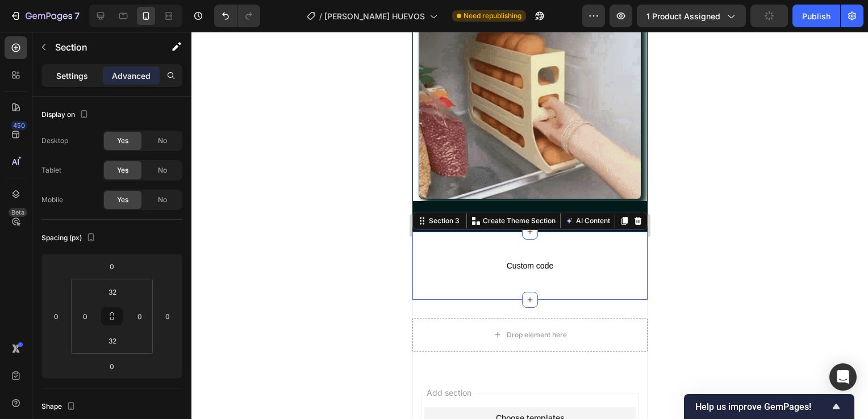
click at [65, 77] on p "Settings" at bounding box center [72, 76] width 32 height 12
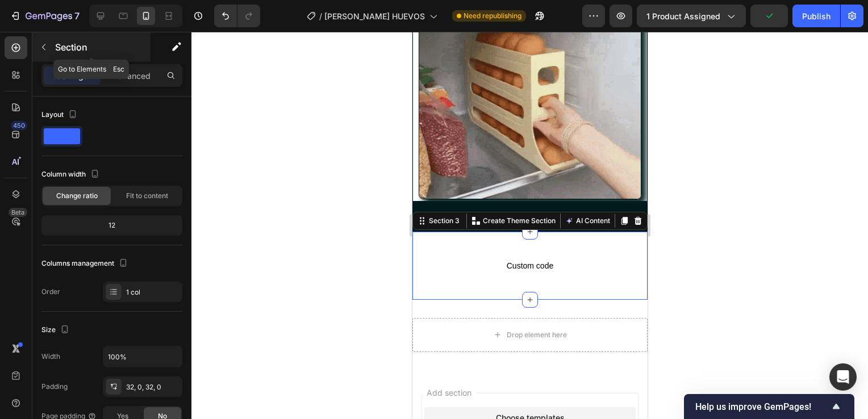
click at [49, 40] on button "button" at bounding box center [44, 47] width 18 height 18
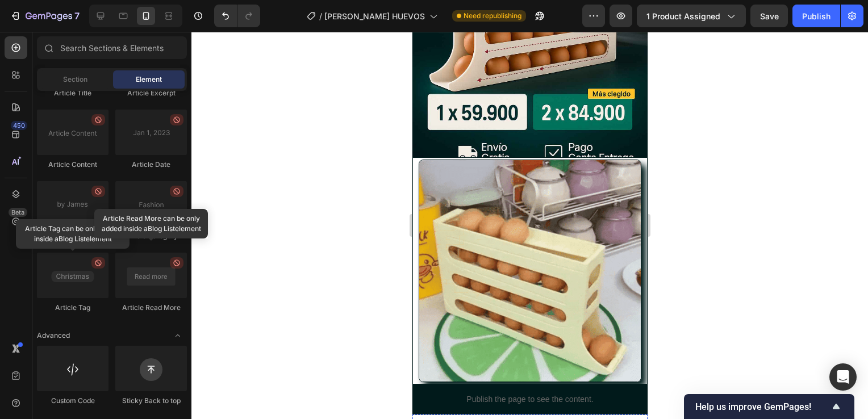
scroll to position [234, 0]
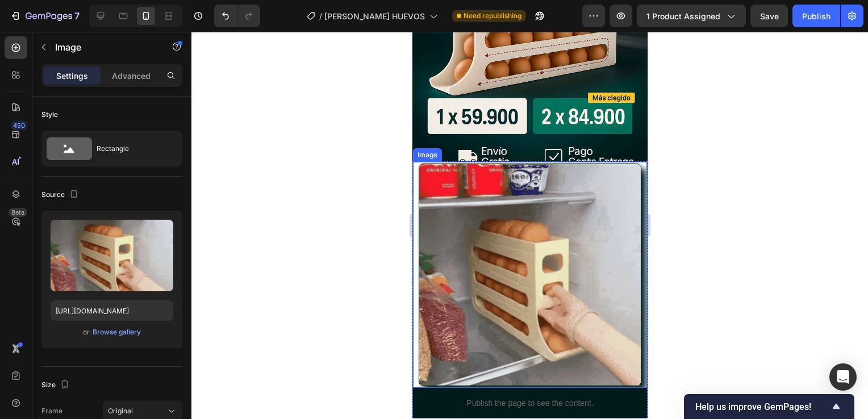
click at [456, 197] on img at bounding box center [529, 275] width 223 height 223
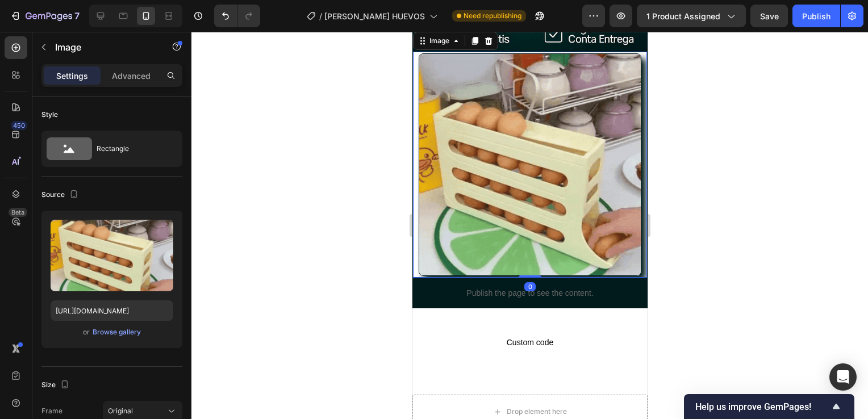
scroll to position [357, 0]
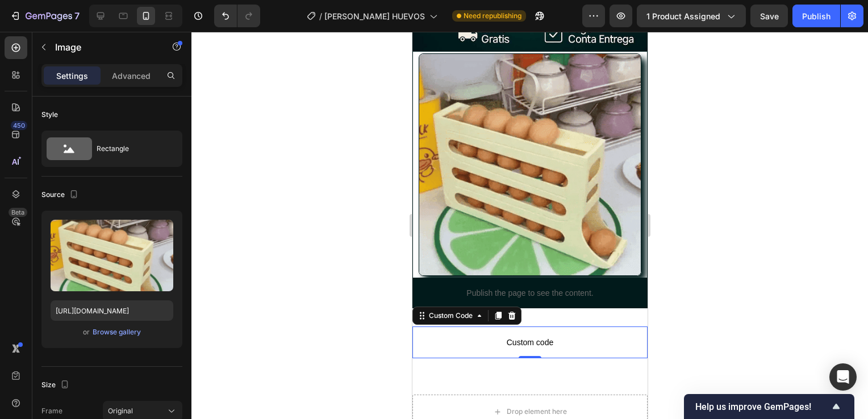
click at [461, 336] on span "Custom code" at bounding box center [529, 343] width 235 height 14
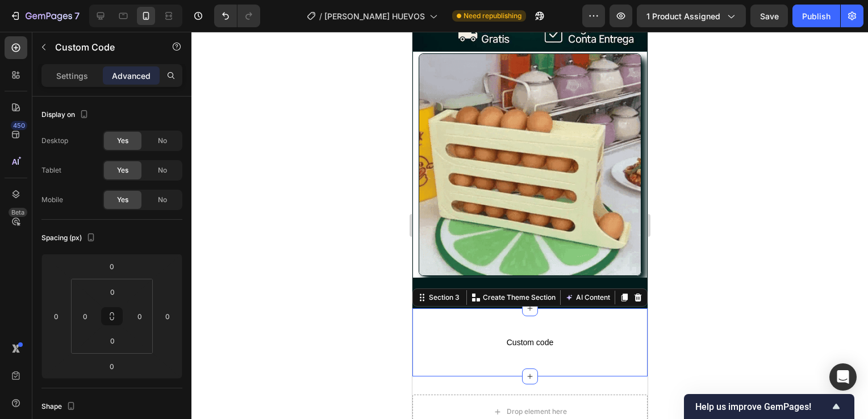
click at [546, 309] on div "Custom code Custom Code Section 3 You can create reusable sections Create Theme…" at bounding box center [529, 343] width 235 height 68
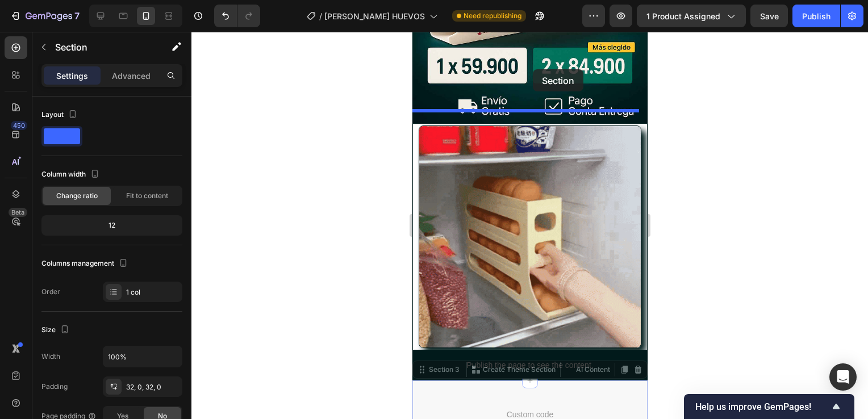
drag, startPoint x: 546, startPoint y: 296, endPoint x: 533, endPoint y: 68, distance: 228.3
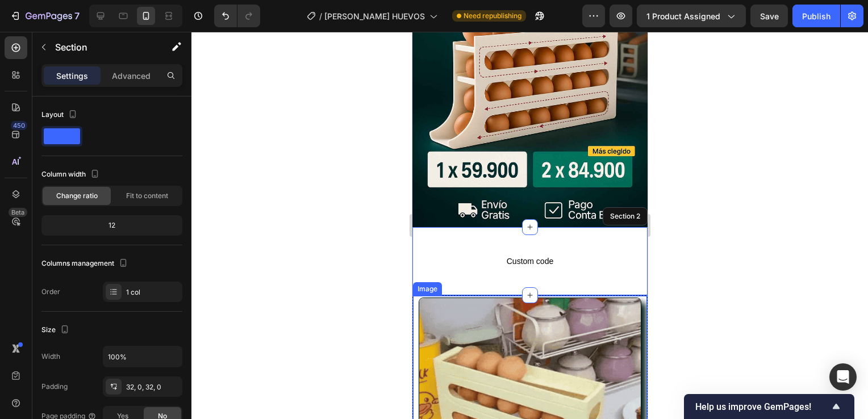
scroll to position [180, 0]
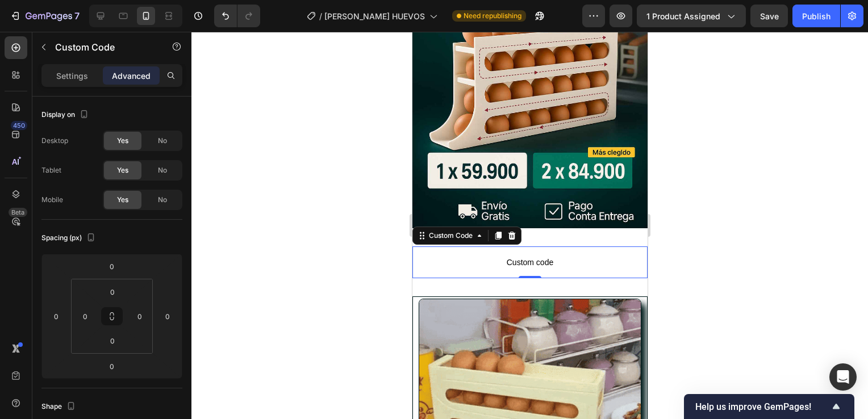
click at [469, 256] on span "Custom code" at bounding box center [529, 263] width 235 height 14
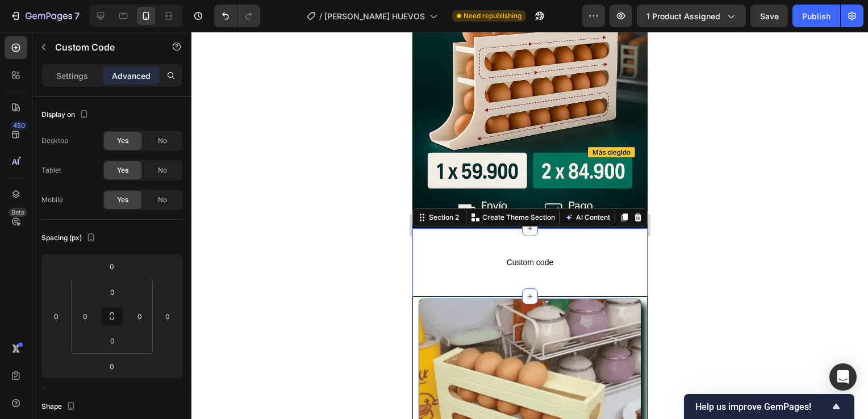
click at [573, 228] on div "Custom code Custom Code Section 2 You can create reusable sections Create Theme…" at bounding box center [529, 262] width 235 height 68
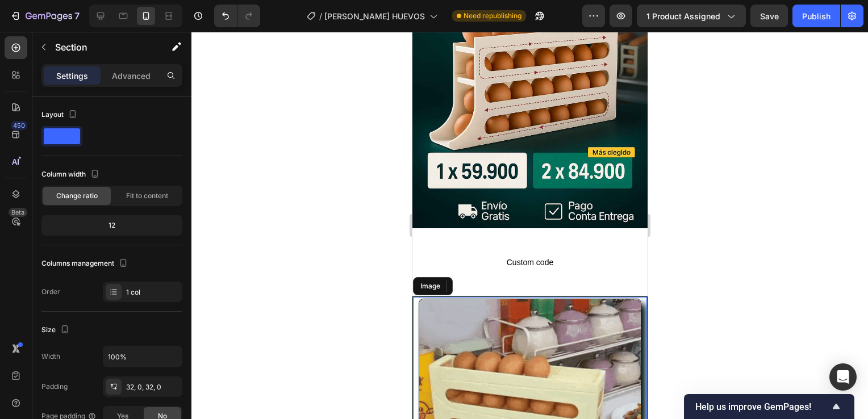
click at [572, 306] on img at bounding box center [529, 410] width 223 height 223
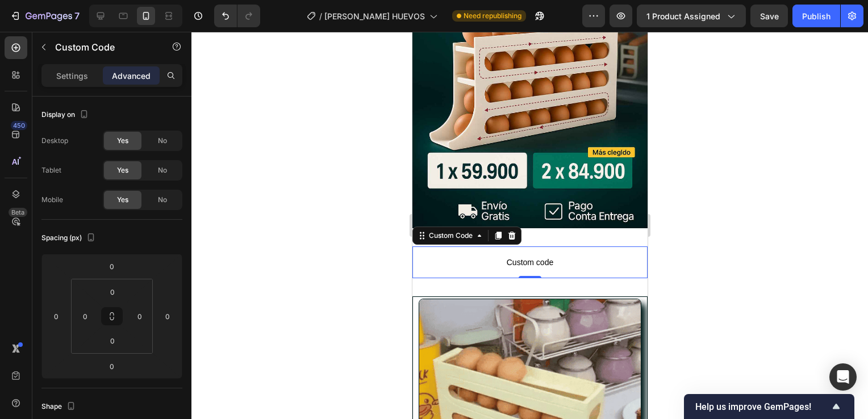
click at [556, 263] on p "Custom code" at bounding box center [529, 263] width 235 height 32
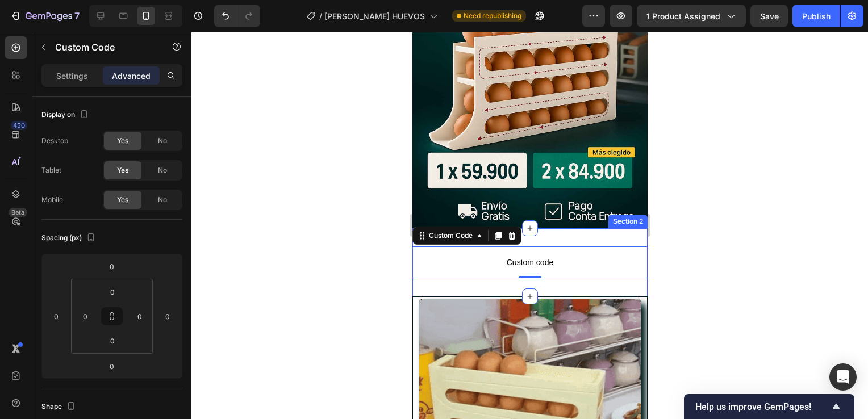
click at [558, 276] on div "Custom code Custom Code 0 Section 2" at bounding box center [529, 262] width 235 height 68
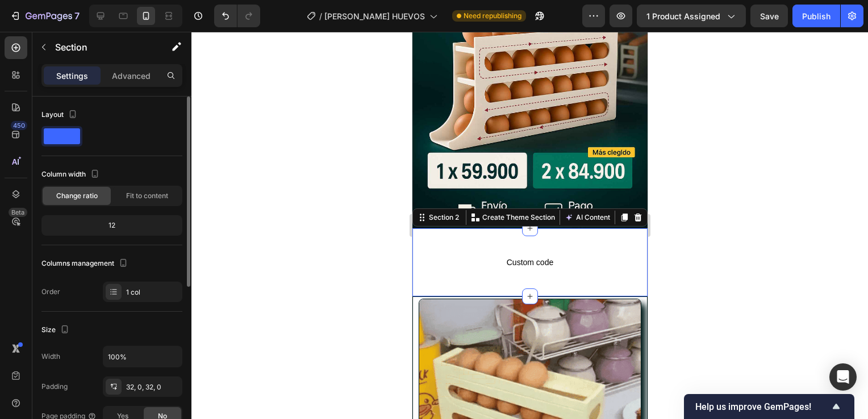
click at [58, 131] on span at bounding box center [62, 136] width 36 height 16
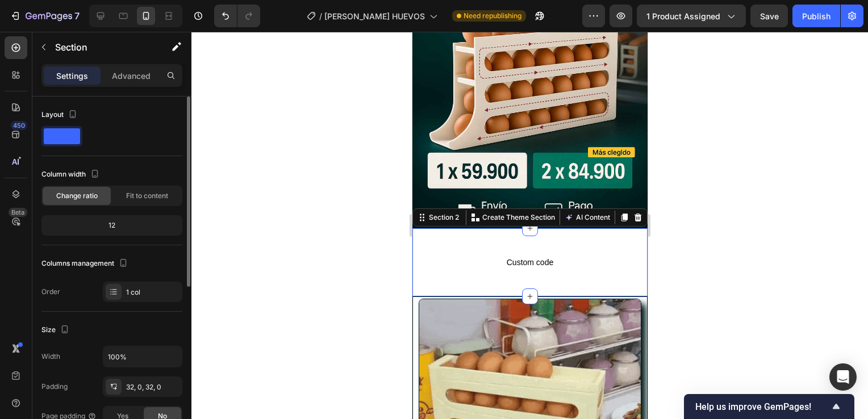
click at [75, 143] on span at bounding box center [62, 136] width 36 height 16
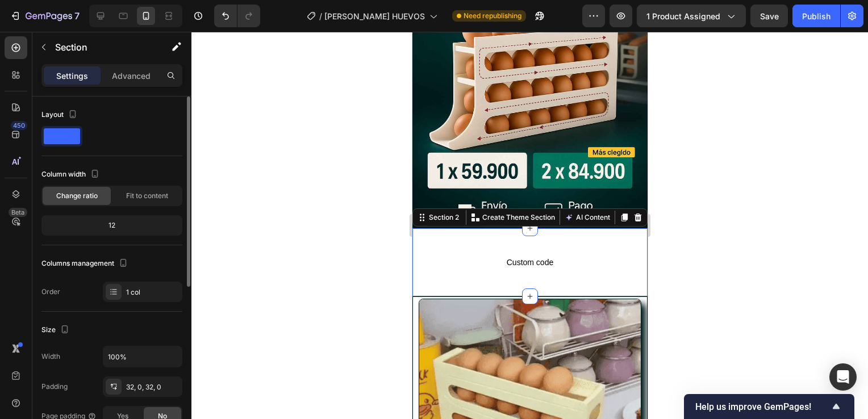
scroll to position [0, 0]
click at [69, 128] on span at bounding box center [62, 136] width 36 height 16
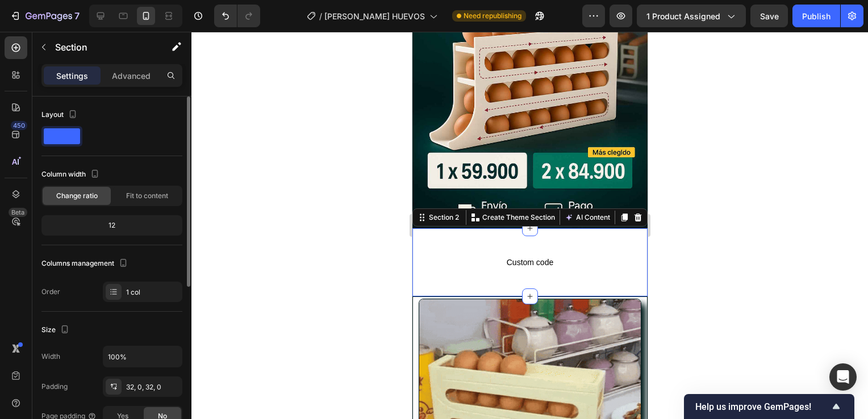
click at [63, 151] on div "Layout" at bounding box center [111, 131] width 141 height 51
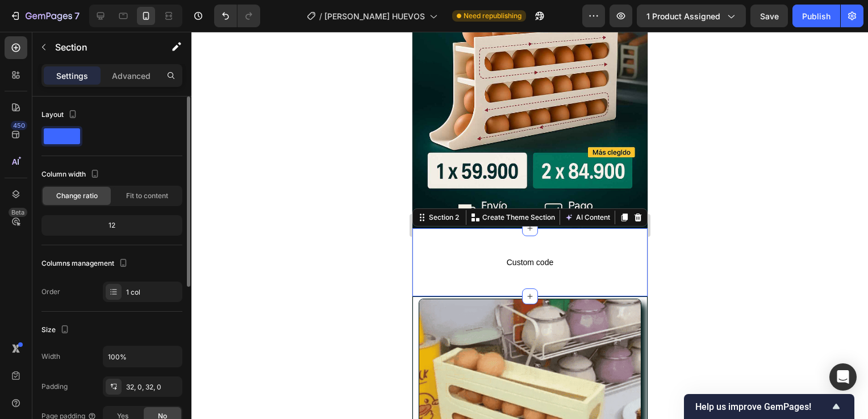
click at [63, 149] on div "Layout" at bounding box center [111, 131] width 141 height 51
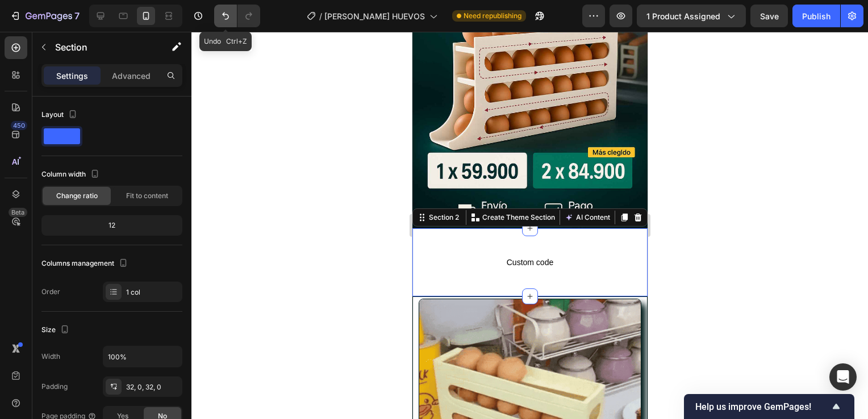
click at [227, 14] on icon "Undo/Redo" at bounding box center [225, 15] width 11 height 11
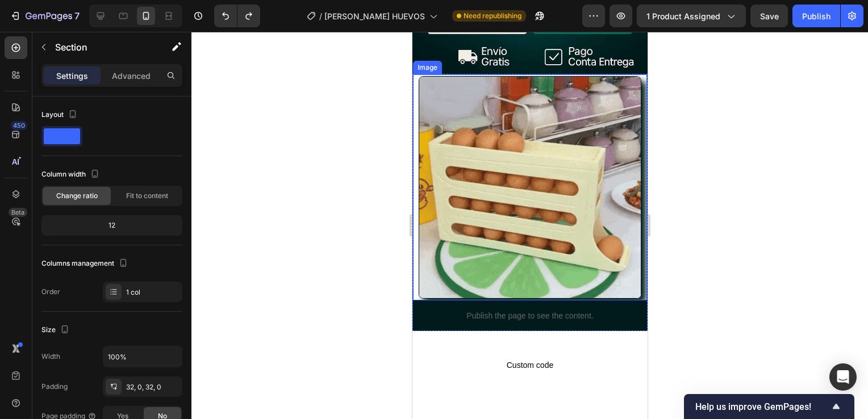
scroll to position [335, 0]
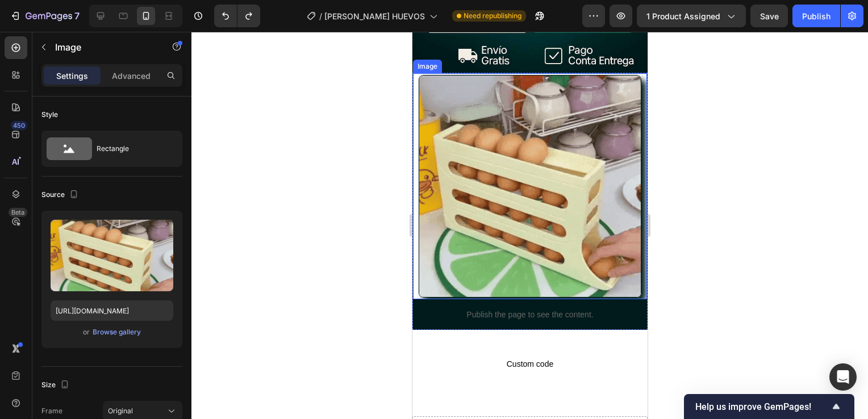
click at [480, 196] on img at bounding box center [529, 186] width 223 height 223
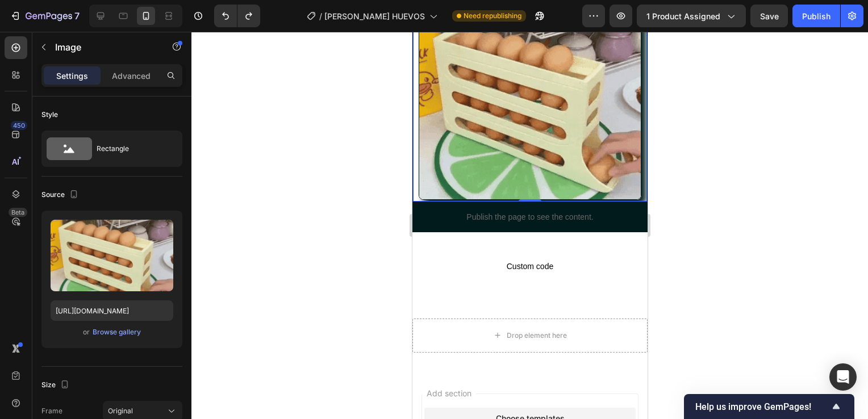
scroll to position [422, 0]
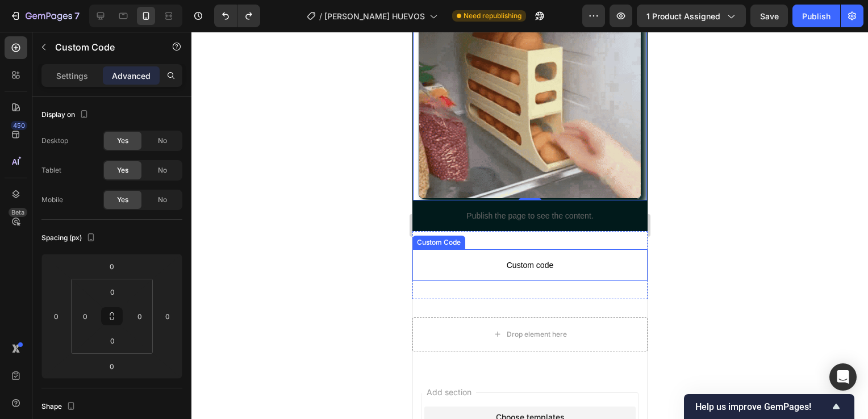
click at [508, 265] on p "Custom code" at bounding box center [529, 265] width 235 height 32
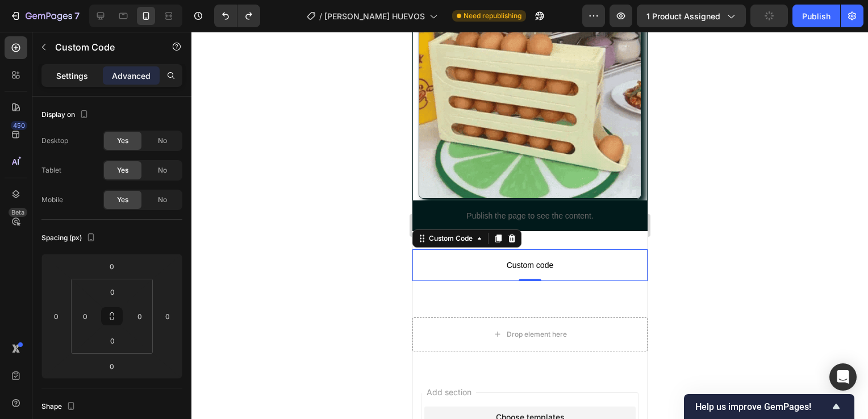
click at [68, 74] on p "Settings" at bounding box center [72, 76] width 32 height 12
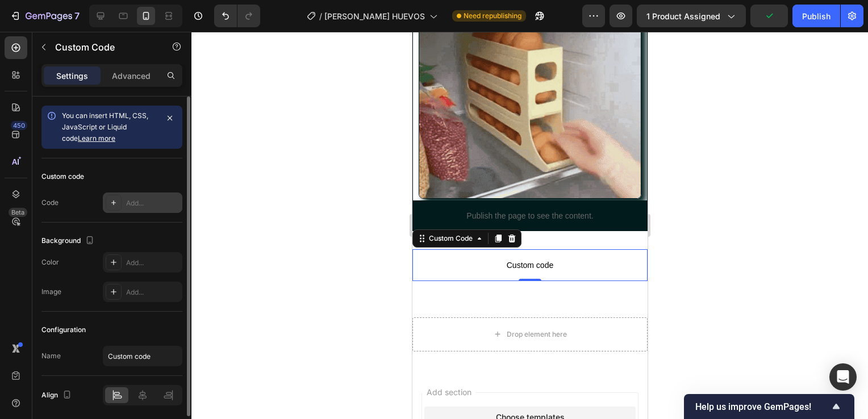
click at [126, 210] on div "Add..." at bounding box center [143, 203] width 80 height 20
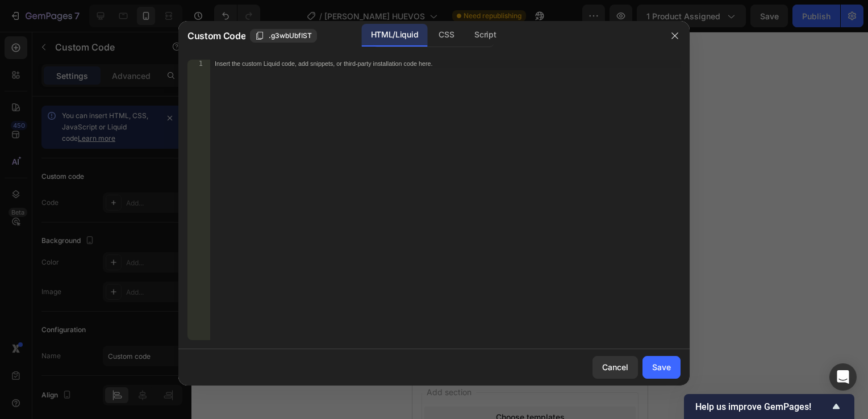
click at [321, 82] on div "Insert the custom Liquid code, add snippets, or third-party installation code h…" at bounding box center [445, 208] width 471 height 297
paste textarea "[URL][DOMAIN_NAME]"
type textarea "[URL][DOMAIN_NAME]"
click at [662, 369] on div "Save" at bounding box center [661, 367] width 19 height 12
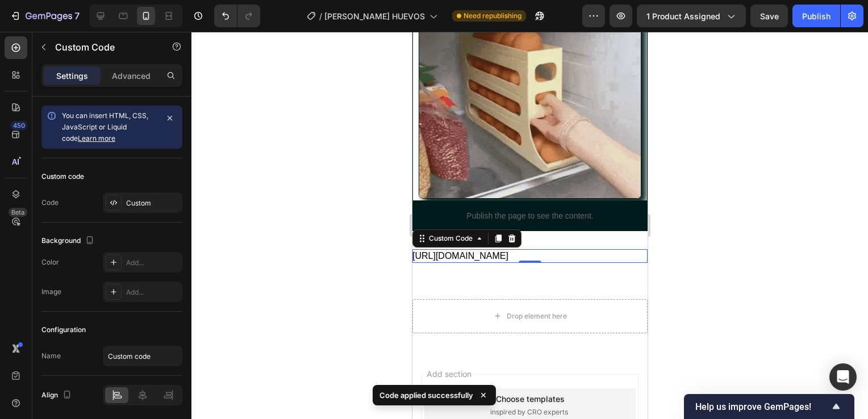
click at [518, 256] on div "[URL][DOMAIN_NAME]" at bounding box center [529, 256] width 235 height 14
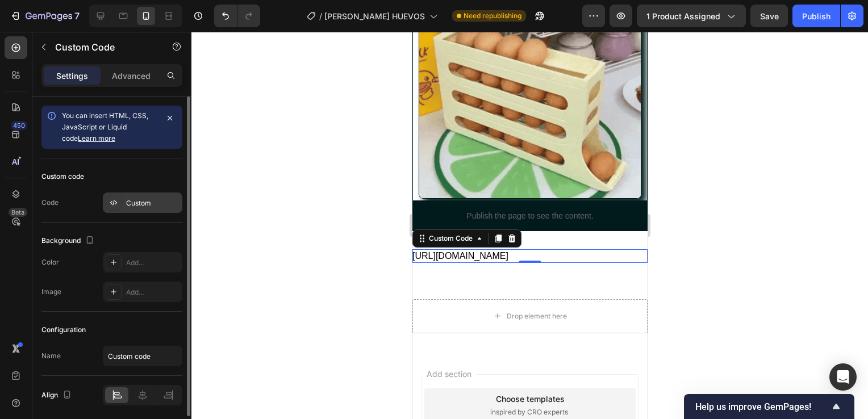
click at [127, 196] on div "Custom" at bounding box center [143, 203] width 80 height 20
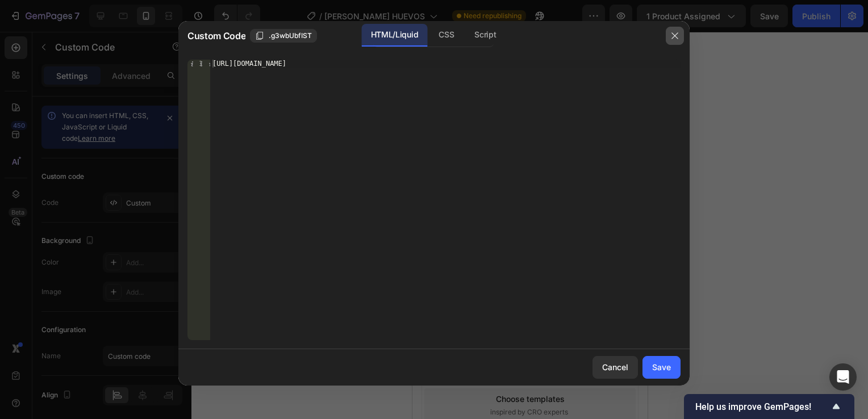
click at [677, 41] on button "button" at bounding box center [675, 36] width 18 height 18
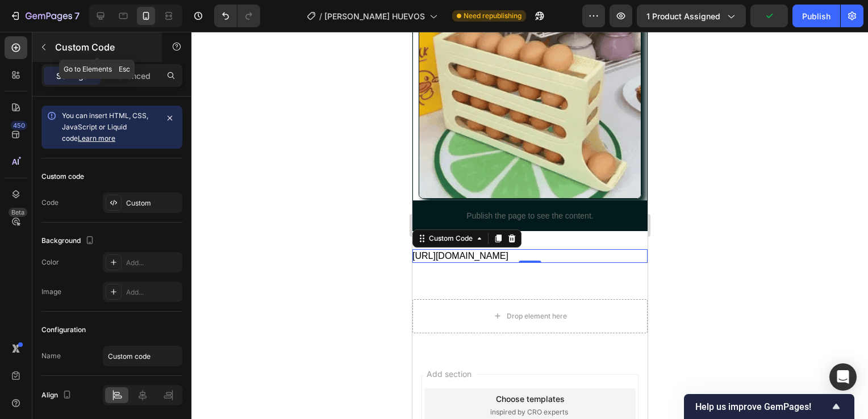
click at [46, 52] on button "button" at bounding box center [44, 47] width 18 height 18
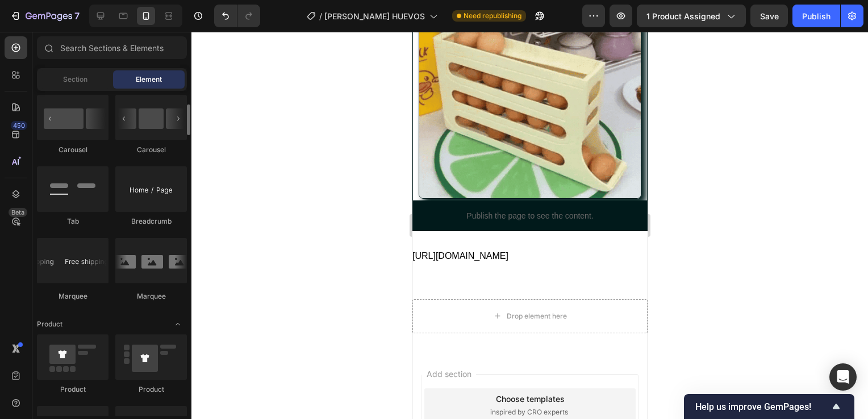
scroll to position [1115, 0]
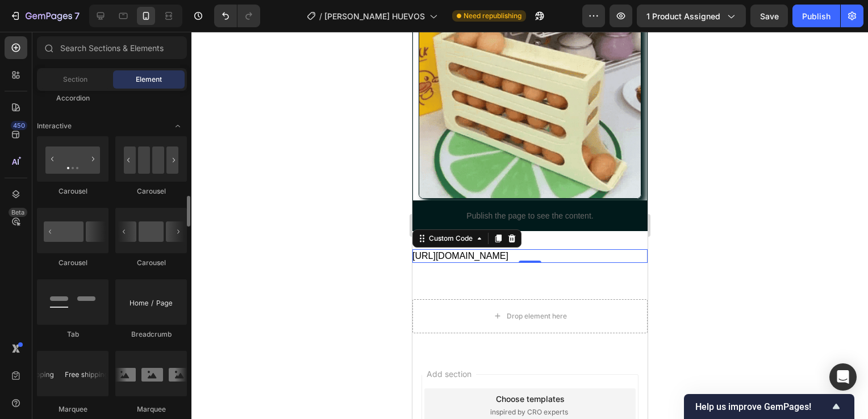
click at [504, 249] on div "[URL][DOMAIN_NAME]" at bounding box center [529, 256] width 235 height 14
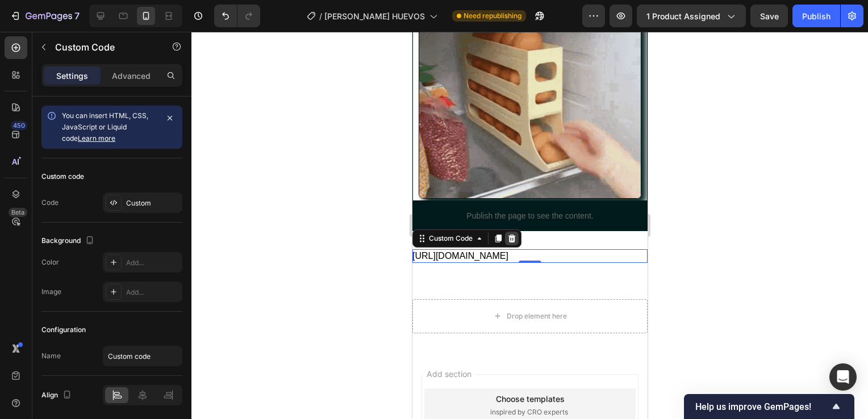
click at [512, 234] on icon at bounding box center [511, 238] width 9 height 9
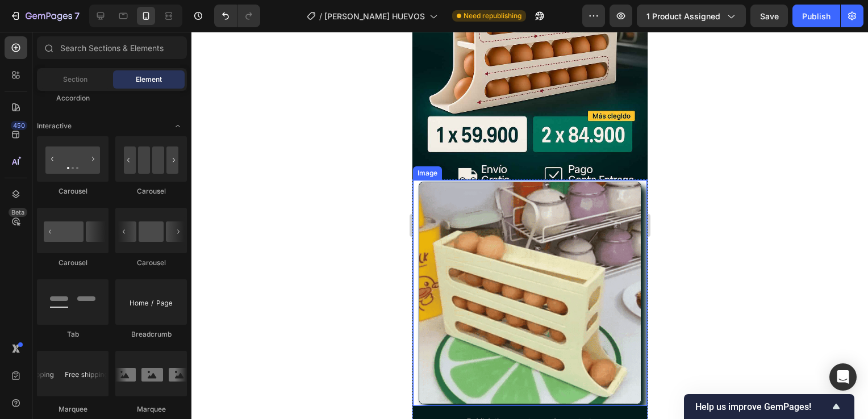
scroll to position [217, 0]
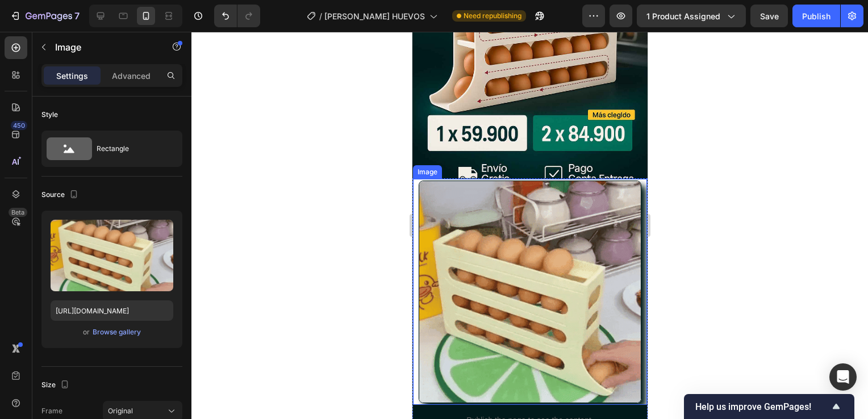
click at [508, 209] on img at bounding box center [529, 292] width 223 height 223
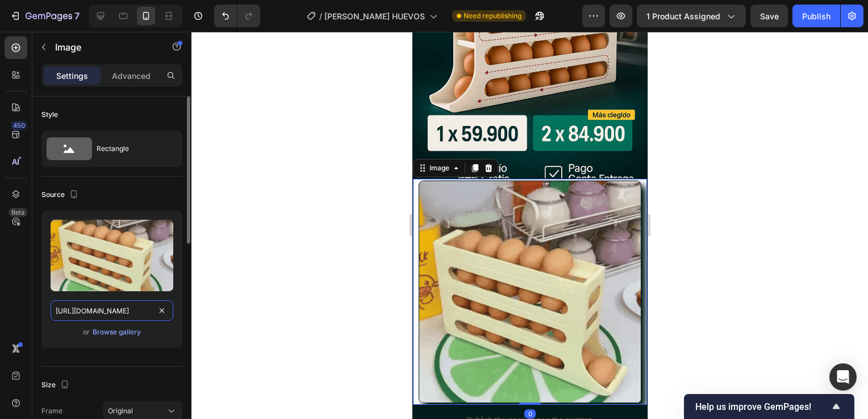
click at [86, 313] on input "[URL][DOMAIN_NAME]" at bounding box center [112, 311] width 123 height 20
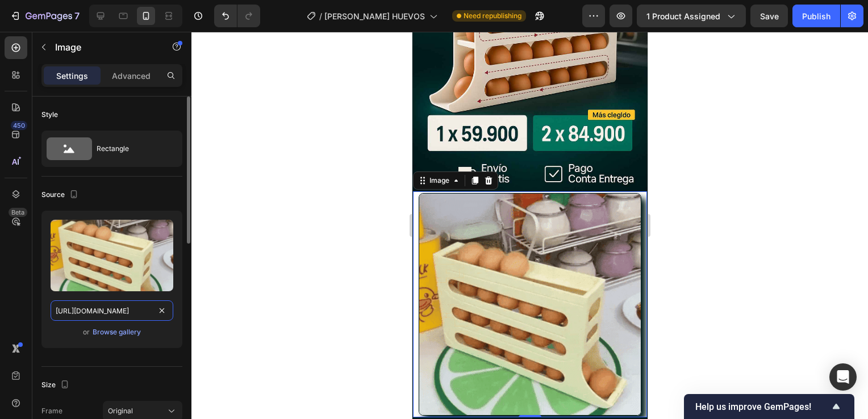
click at [86, 313] on input "[URL][DOMAIN_NAME]" at bounding box center [112, 311] width 123 height 20
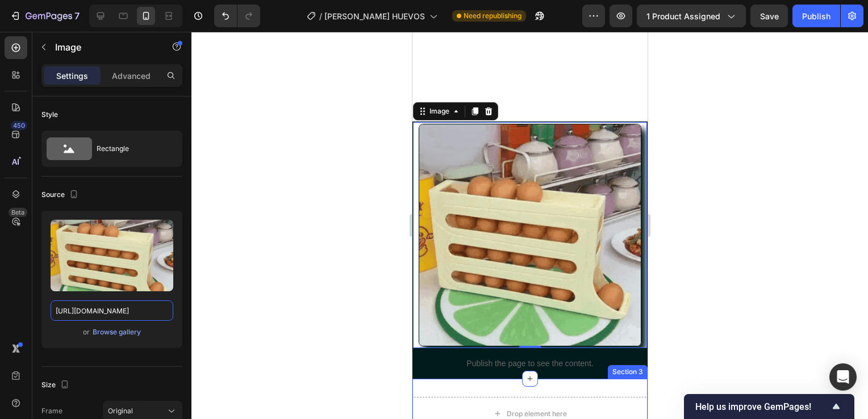
scroll to position [426, 0]
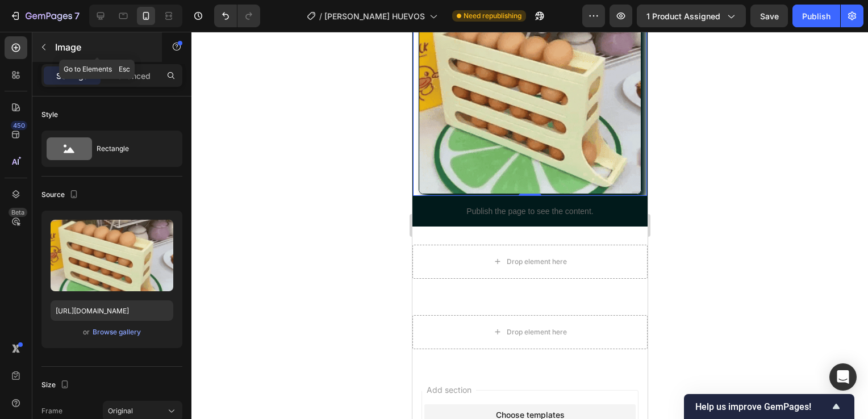
click at [70, 52] on p "Image" at bounding box center [103, 47] width 97 height 14
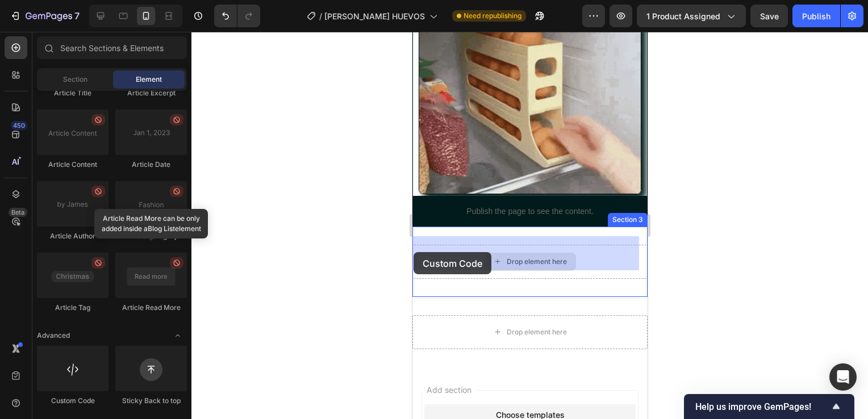
scroll to position [439, 0]
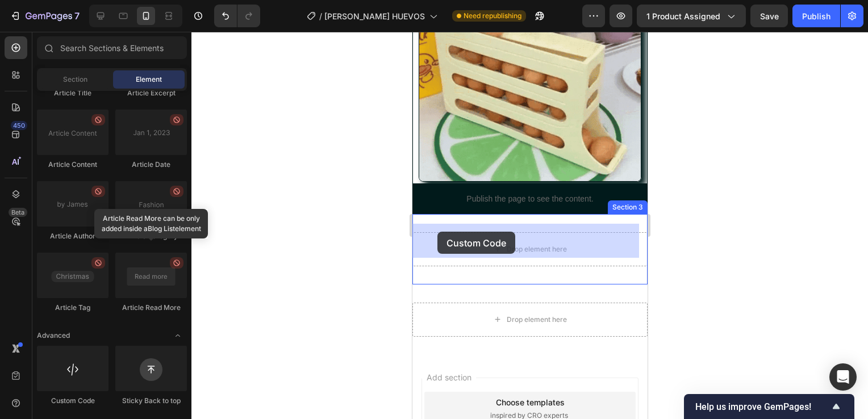
drag, startPoint x: 494, startPoint y: 387, endPoint x: 437, endPoint y: 233, distance: 164.2
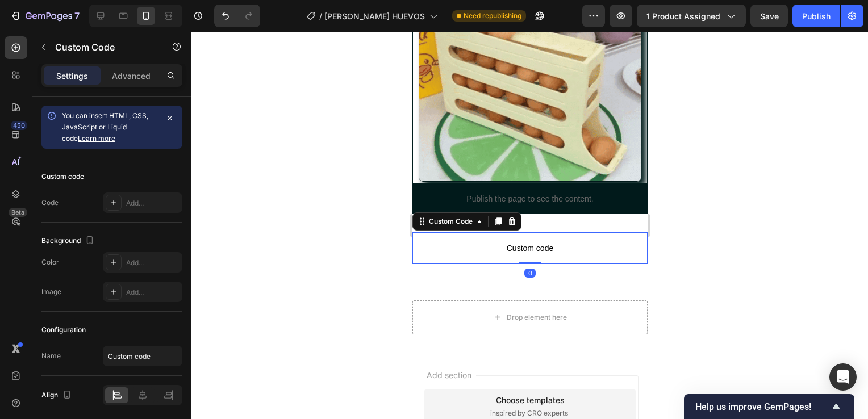
click at [473, 242] on span "Custom code" at bounding box center [529, 249] width 235 height 14
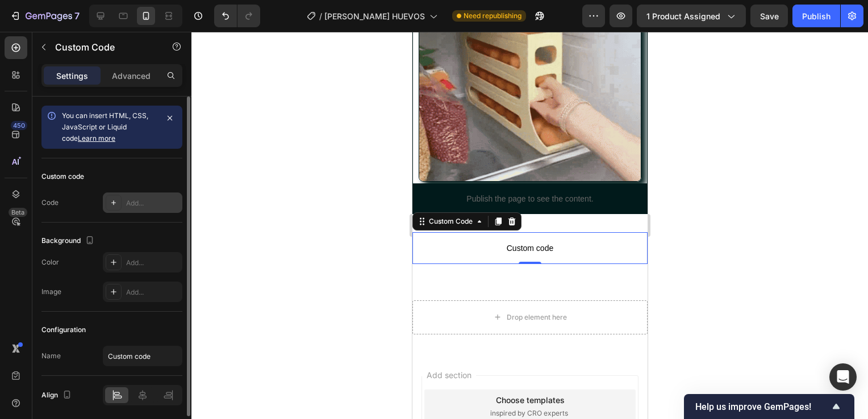
click at [124, 201] on div "Add..." at bounding box center [143, 203] width 80 height 20
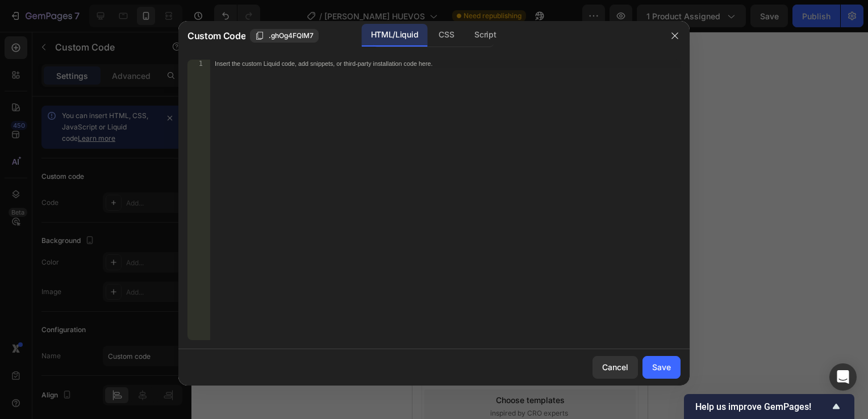
click at [259, 109] on div "Insert the custom Liquid code, add snippets, or third-party installation code h…" at bounding box center [445, 208] width 471 height 297
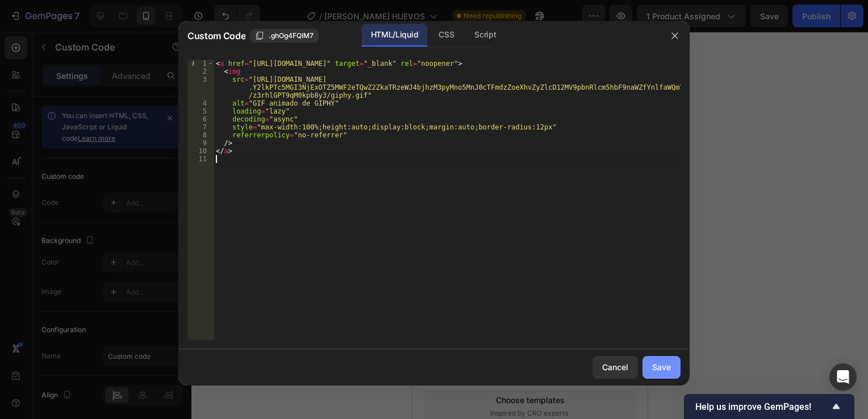
click at [669, 364] on div "Save" at bounding box center [661, 367] width 19 height 12
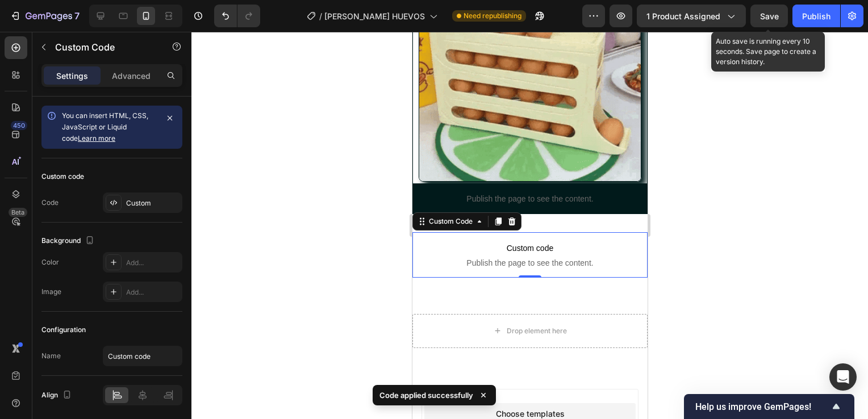
click at [773, 15] on span "Save" at bounding box center [769, 16] width 19 height 10
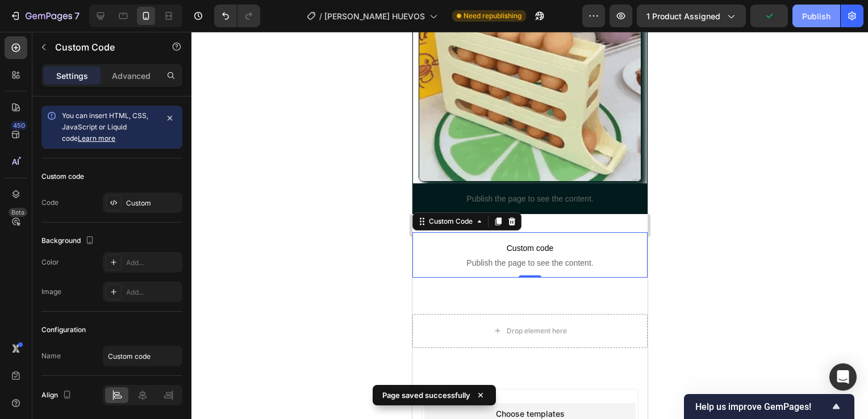
click at [804, 17] on div "Publish" at bounding box center [816, 16] width 28 height 12
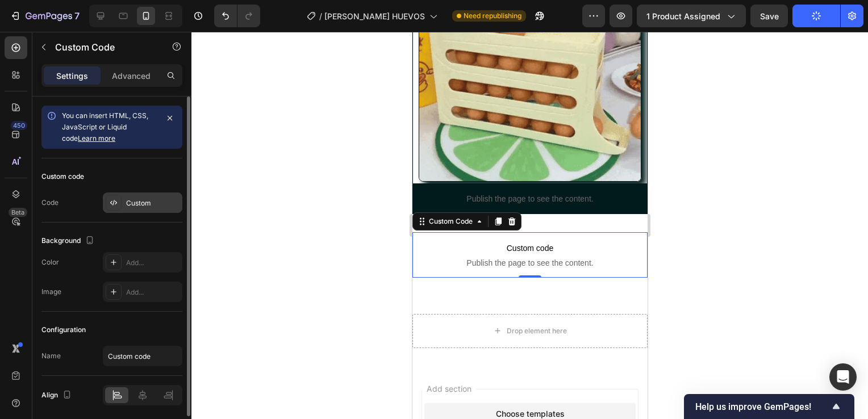
click at [160, 194] on div "Custom" at bounding box center [143, 203] width 80 height 20
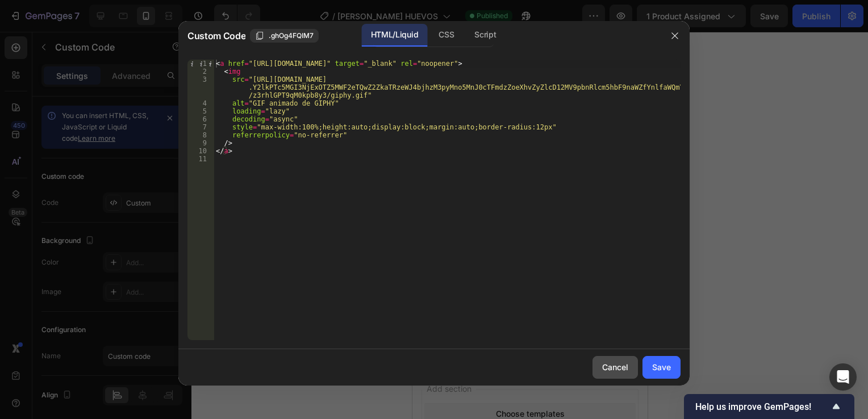
click at [627, 371] on div "Cancel" at bounding box center [615, 367] width 26 height 12
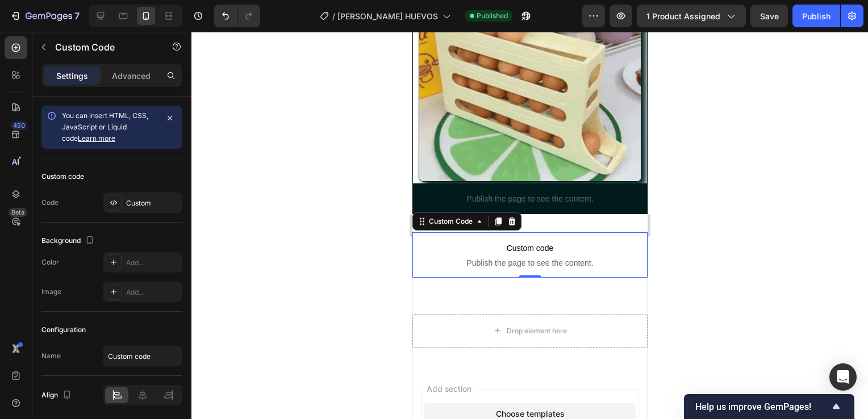
click at [431, 242] on span "Custom code" at bounding box center [529, 249] width 235 height 14
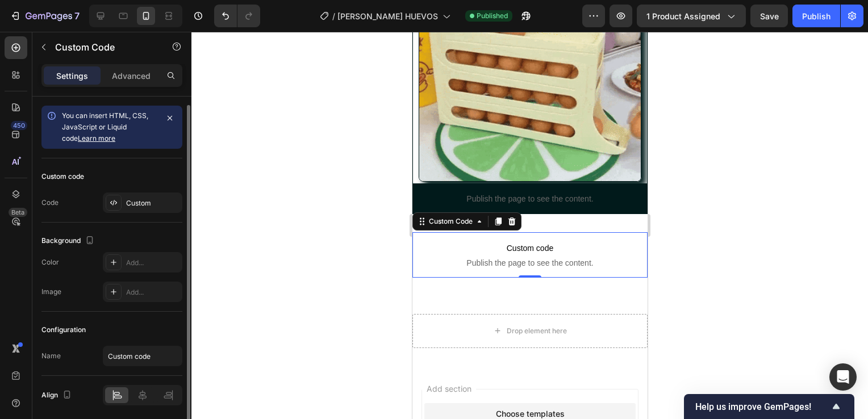
scroll to position [40, 0]
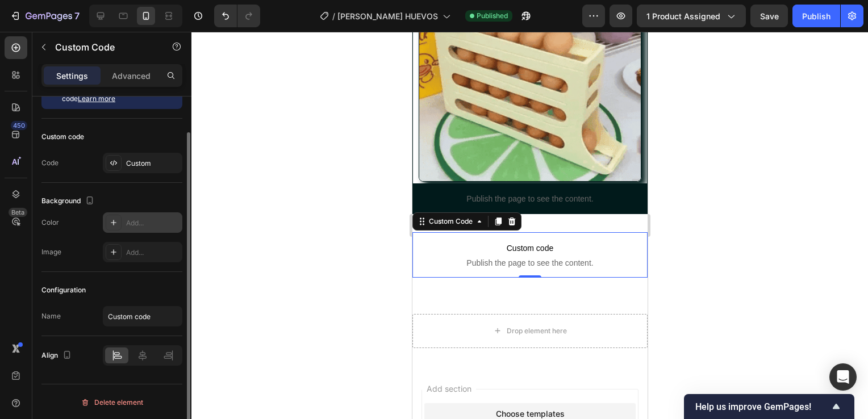
click at [130, 225] on div "Add..." at bounding box center [152, 223] width 53 height 10
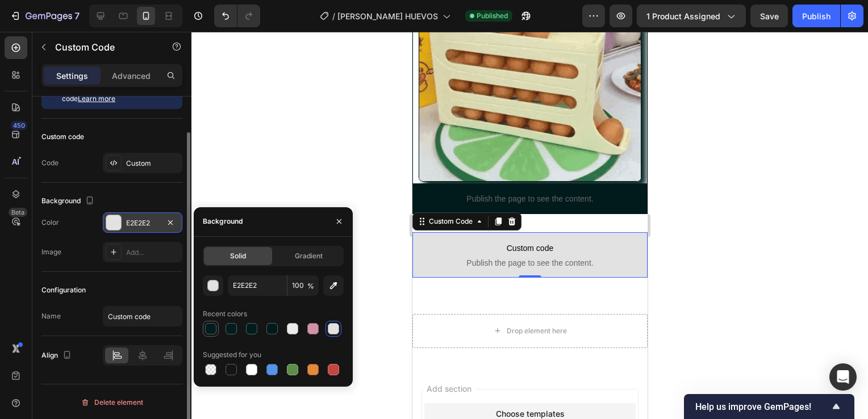
click at [211, 326] on div at bounding box center [210, 328] width 11 height 11
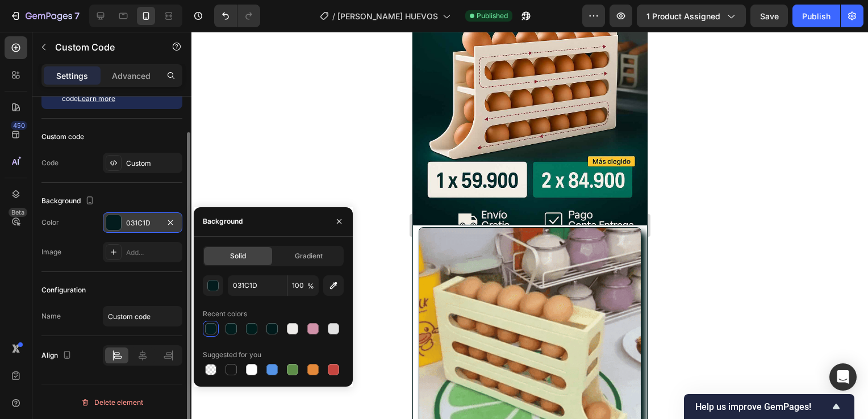
scroll to position [169, 0]
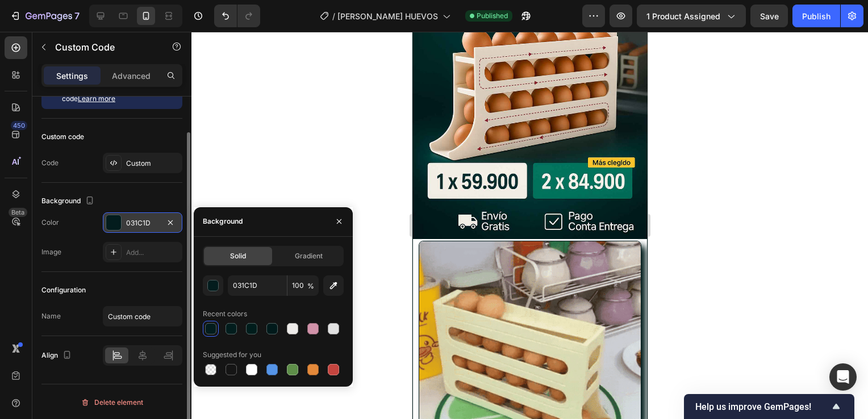
click at [210, 328] on div at bounding box center [210, 328] width 11 height 11
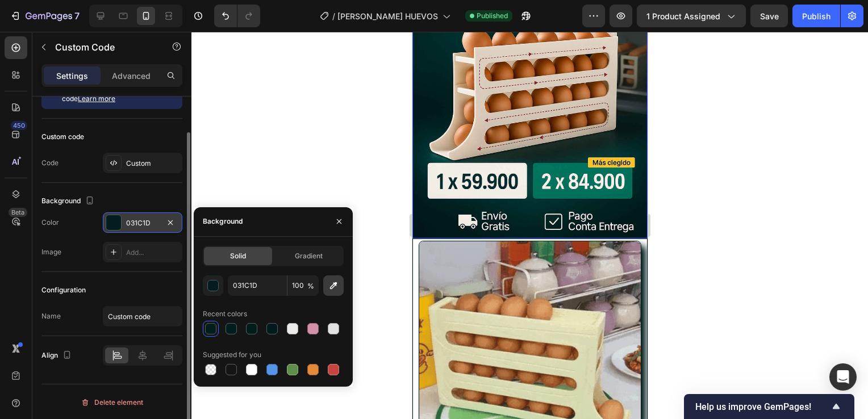
click at [338, 284] on icon "button" at bounding box center [333, 285] width 11 height 11
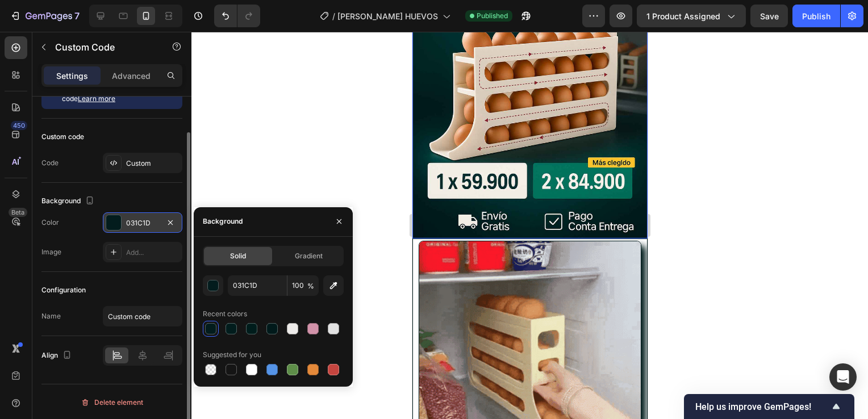
type input "00201E"
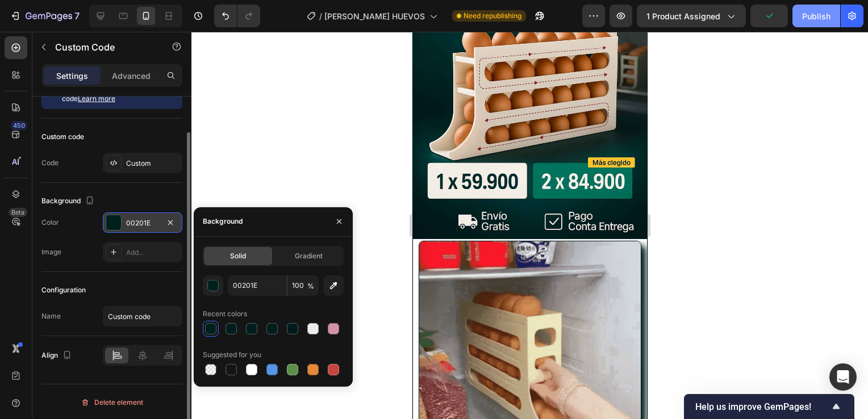
click at [815, 14] on div "Publish" at bounding box center [816, 16] width 28 height 12
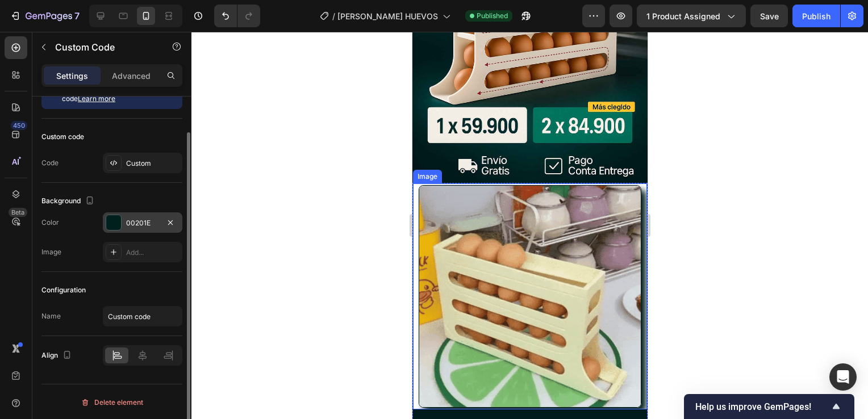
scroll to position [332, 0]
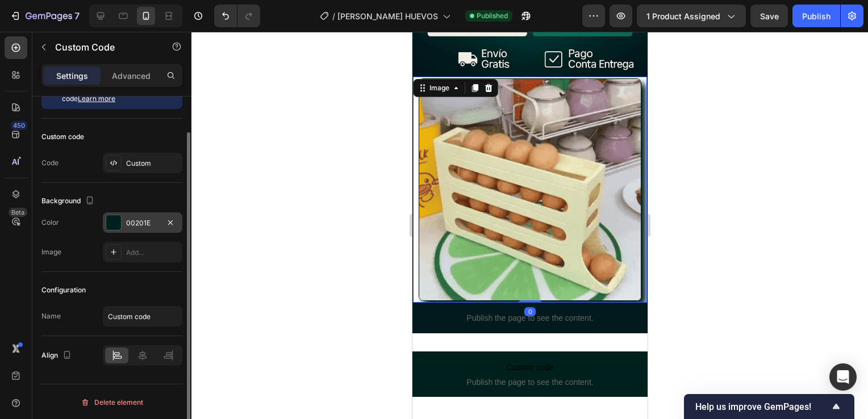
click at [498, 218] on img at bounding box center [529, 189] width 223 height 223
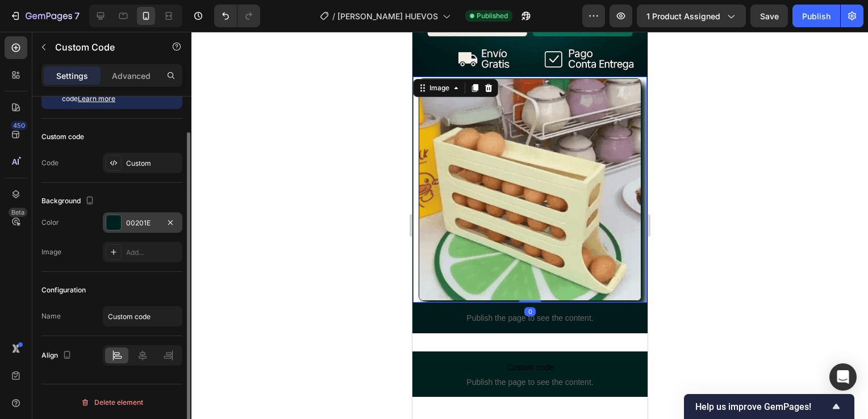
scroll to position [0, 0]
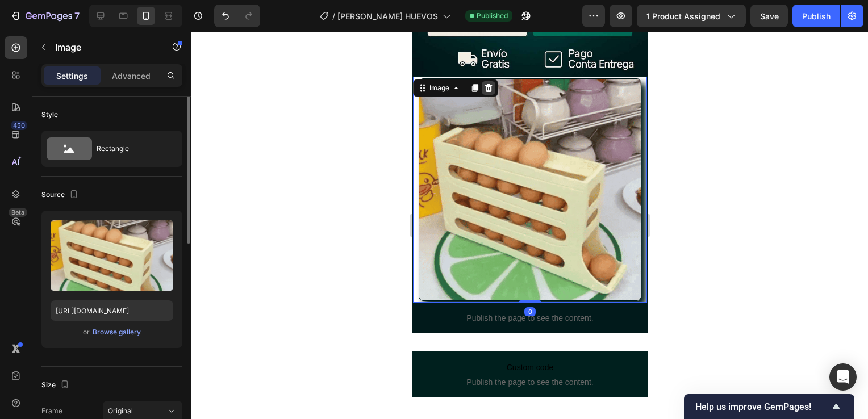
click at [488, 84] on icon at bounding box center [488, 88] width 7 height 8
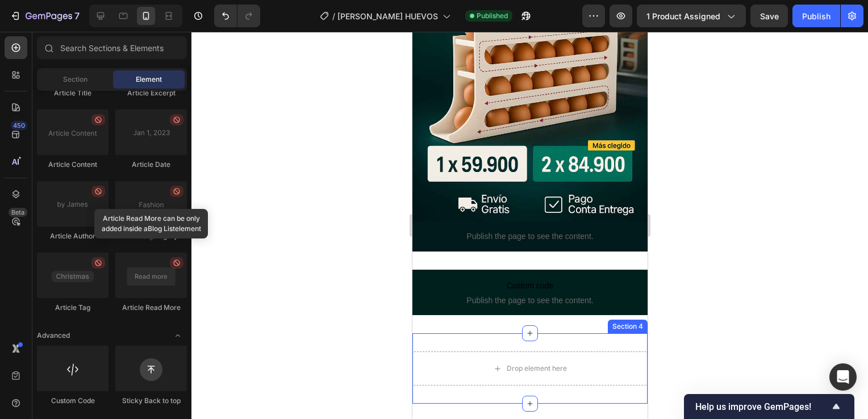
scroll to position [186, 0]
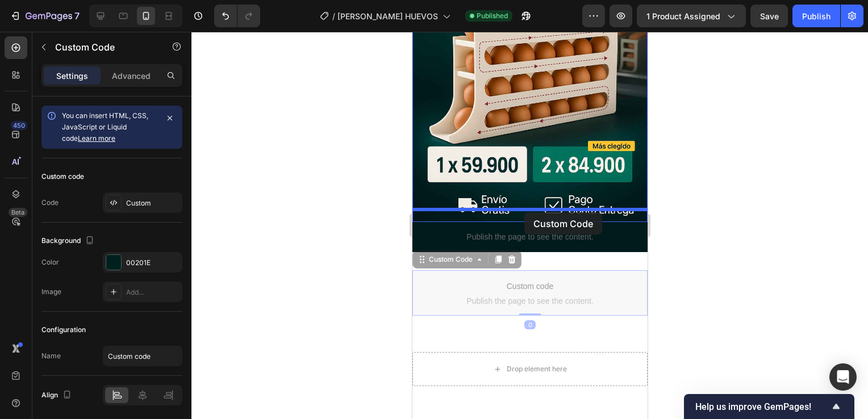
drag, startPoint x: 530, startPoint y: 286, endPoint x: 524, endPoint y: 210, distance: 77.0
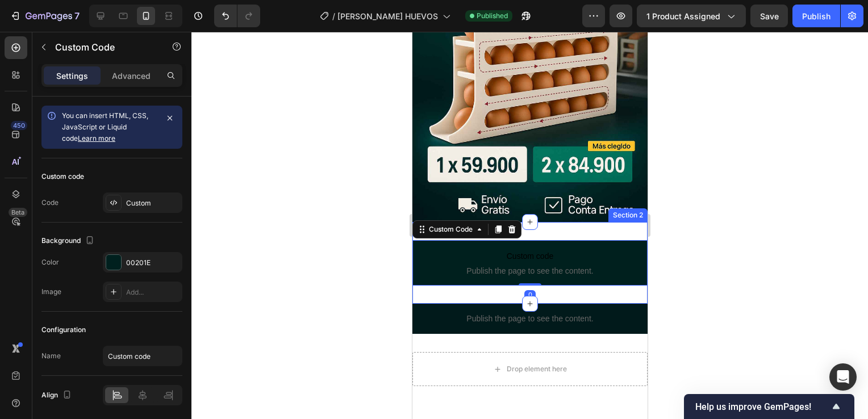
click at [572, 222] on div "Custom code Publish the page to see the content. Custom Code 0 Section 2" at bounding box center [529, 263] width 235 height 82
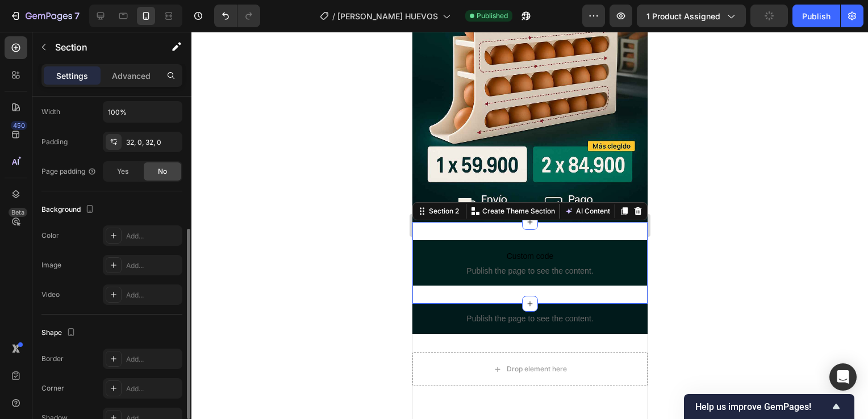
scroll to position [246, 0]
click at [134, 236] on div "Add..." at bounding box center [152, 236] width 53 height 10
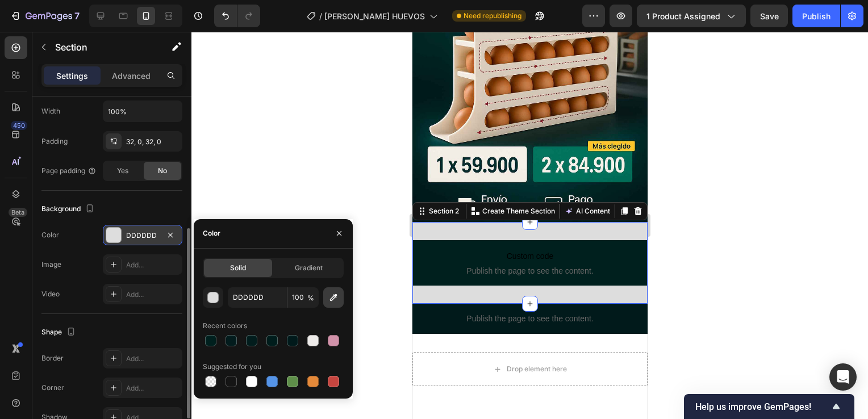
click at [326, 299] on button "button" at bounding box center [333, 298] width 20 height 20
type input "031C1D"
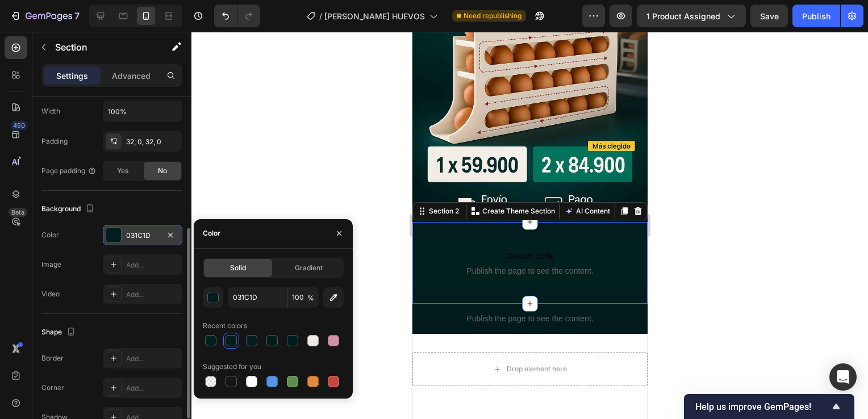
click at [717, 242] on div at bounding box center [530, 226] width 677 height 388
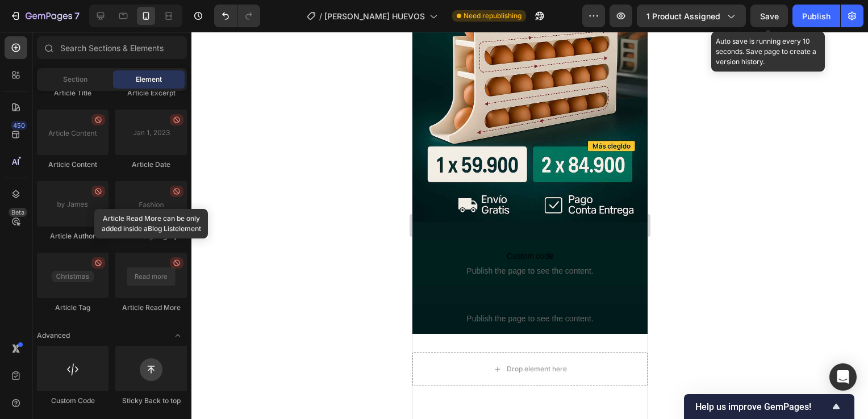
click at [771, 16] on span "Save" at bounding box center [769, 16] width 19 height 10
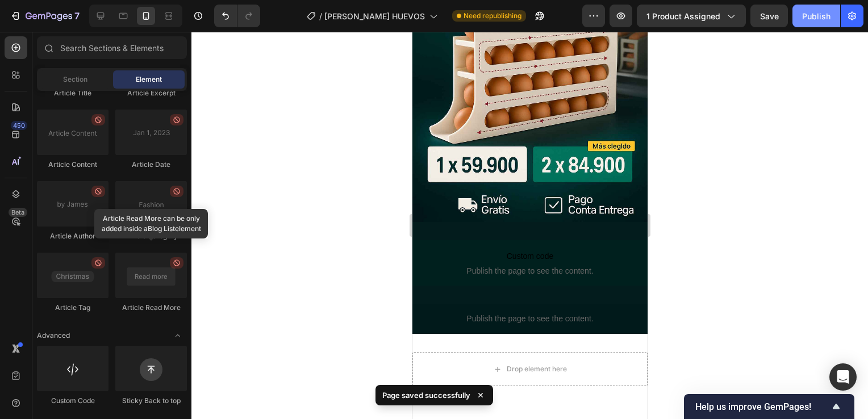
click at [817, 17] on div "Publish" at bounding box center [816, 16] width 28 height 12
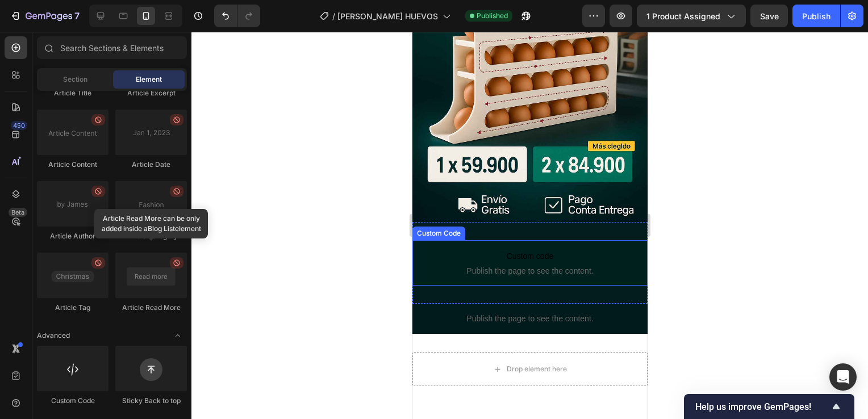
click at [479, 249] on span "Custom code" at bounding box center [529, 256] width 235 height 14
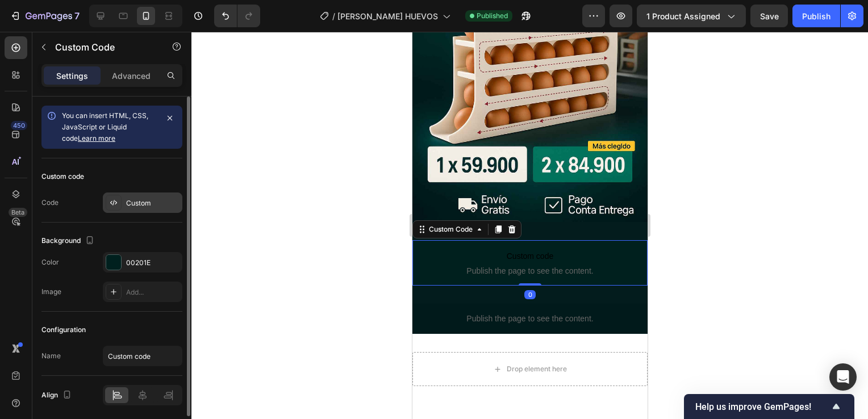
click at [130, 198] on div "Custom" at bounding box center [152, 203] width 53 height 10
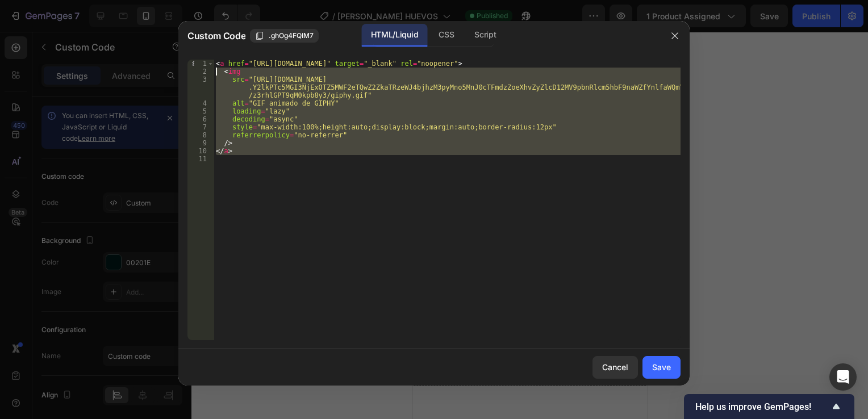
drag, startPoint x: 371, startPoint y: 159, endPoint x: 205, endPoint y: 63, distance: 192.5
click at [205, 63] on div "1 2 3 4 5 6 7 8 9 10 11 < a href = "[URL][DOMAIN_NAME]" target = "_blank" rel =…" at bounding box center [434, 200] width 493 height 281
type textarea "<a href="[URL][DOMAIN_NAME]" target="_blank" rel="noopener"> <img"
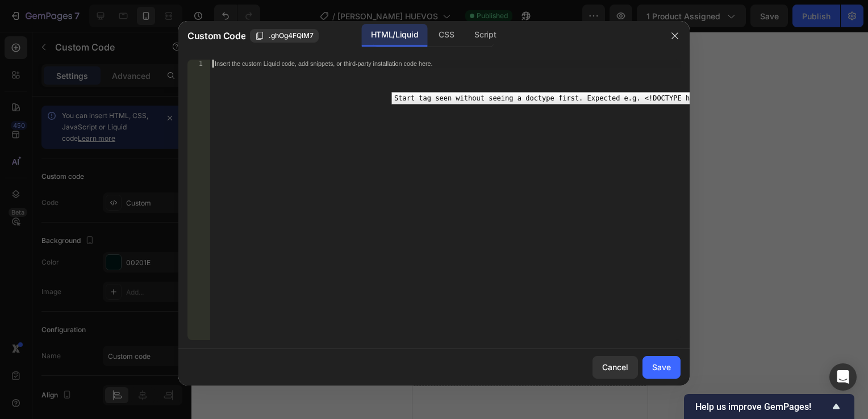
paste textarea "referrerpolicy="no-referrer""
type textarea "referrerpolicy="no-referrer""
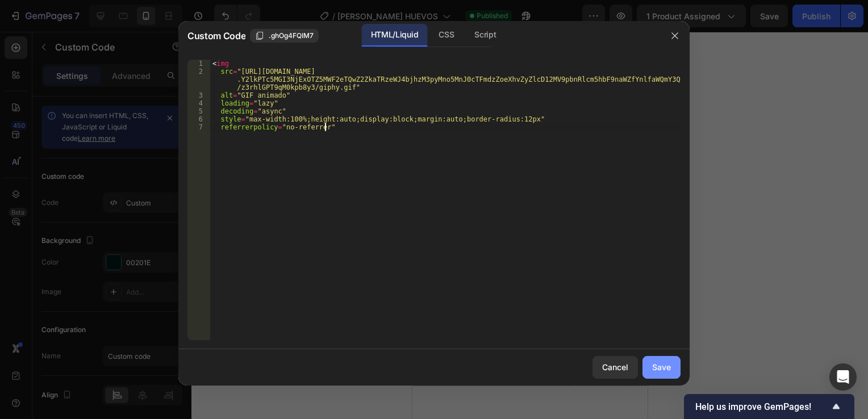
click at [668, 379] on button "Save" at bounding box center [662, 367] width 38 height 23
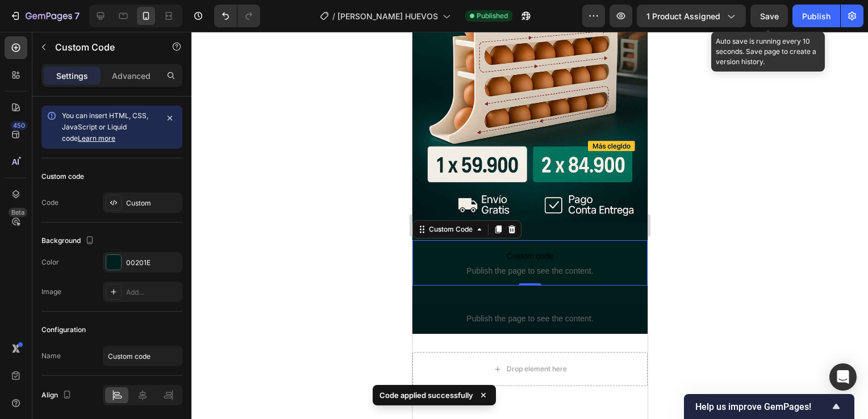
click at [776, 16] on span "Save" at bounding box center [769, 16] width 19 height 10
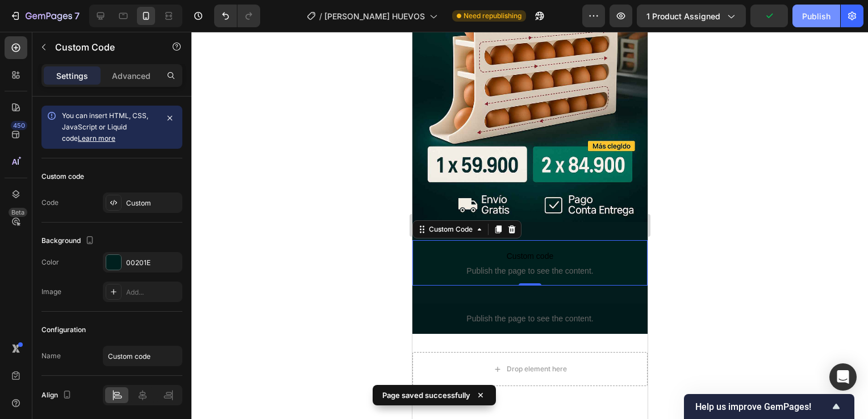
click at [806, 20] on div "Publish" at bounding box center [816, 16] width 28 height 12
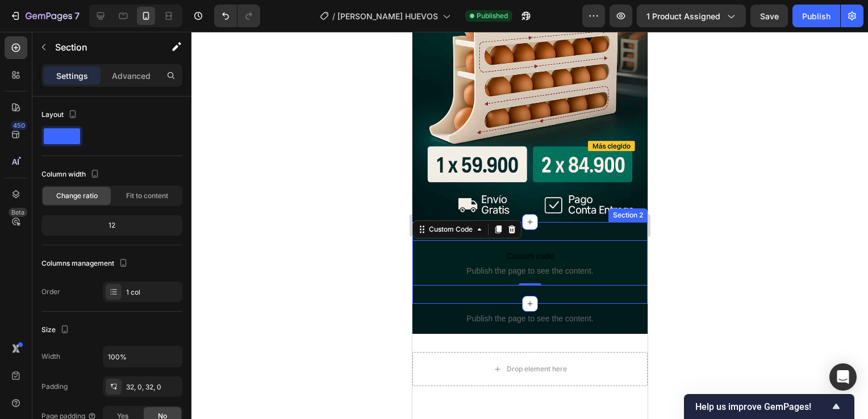
click at [596, 222] on div "Custom code Publish the page to see the content. Custom Code 0 Section 2" at bounding box center [529, 263] width 235 height 82
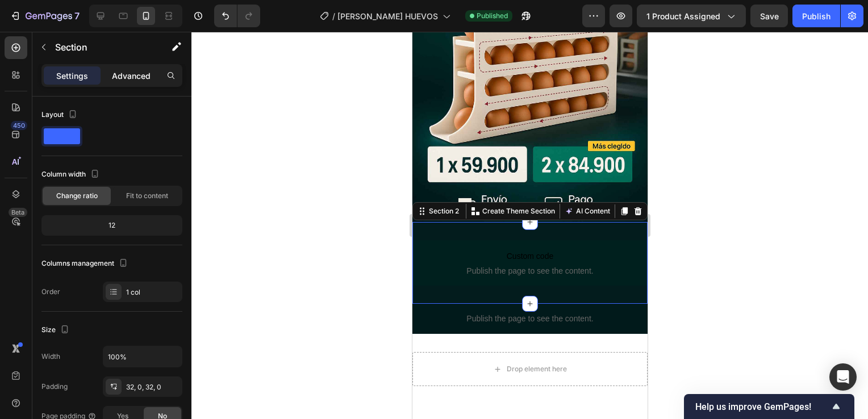
click at [136, 70] on p "Advanced" at bounding box center [131, 76] width 39 height 12
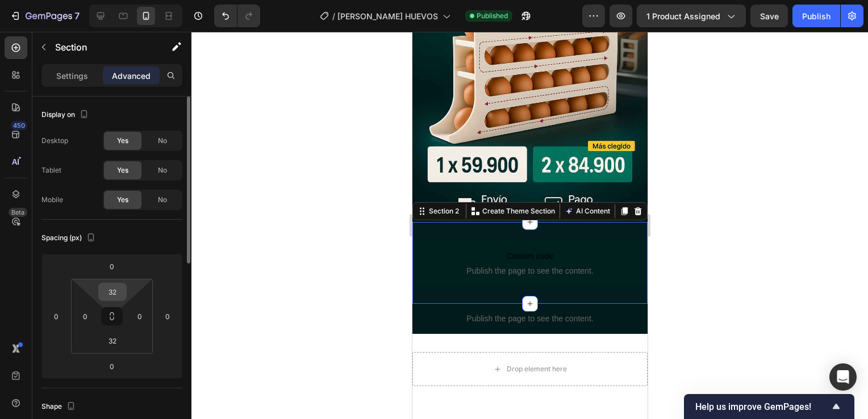
click at [109, 293] on input "32" at bounding box center [112, 292] width 23 height 17
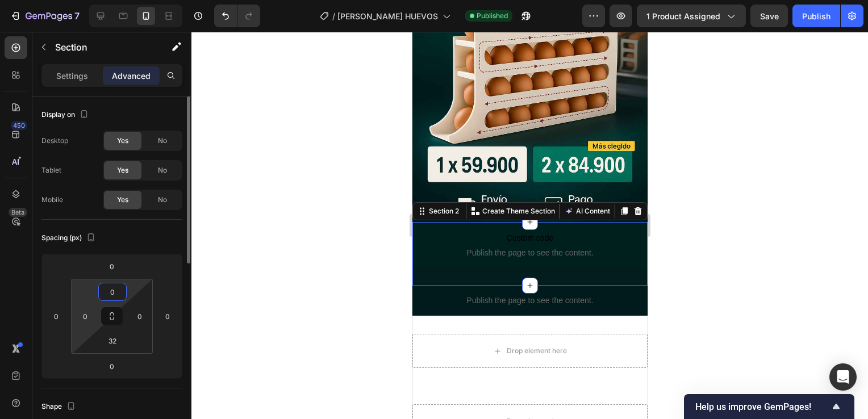
type input "0"
click at [76, 0] on html "7 Version history / [PERSON_NAME] HUEVOS Published Preview 1 product assigned S…" at bounding box center [434, 0] width 868 height 0
click at [105, 344] on input "32" at bounding box center [112, 340] width 23 height 17
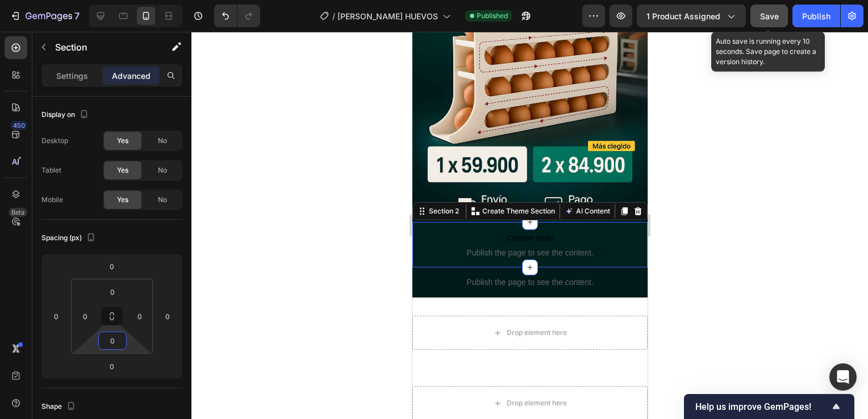
type input "0"
click at [773, 23] on button "Save" at bounding box center [770, 16] width 38 height 23
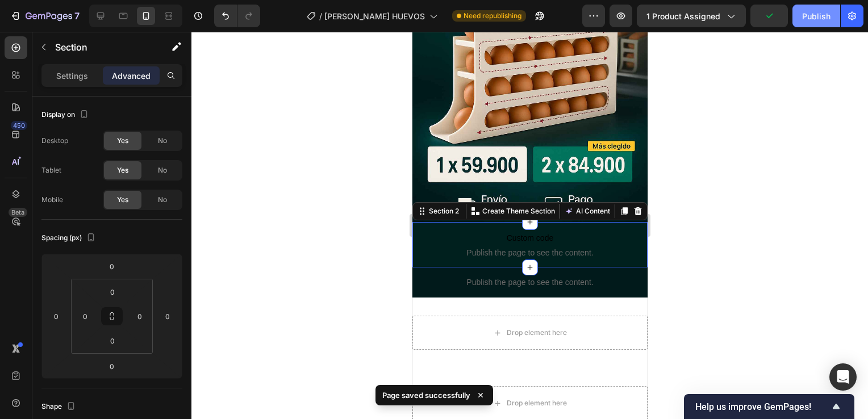
click at [809, 19] on div "Publish" at bounding box center [816, 16] width 28 height 12
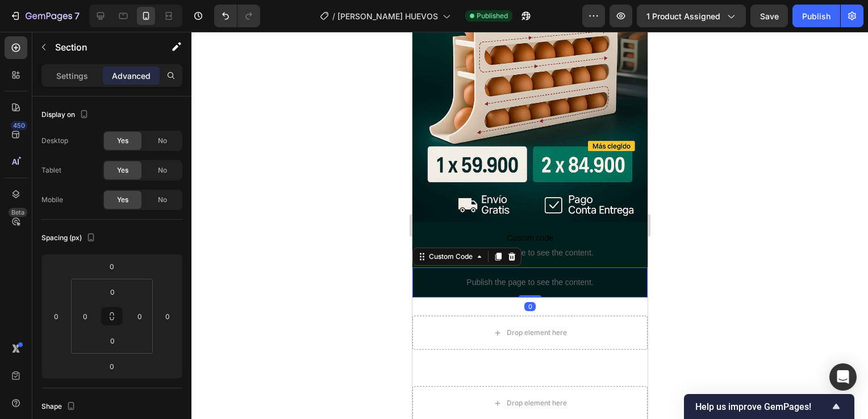
click at [443, 277] on p "Publish the page to see the content." at bounding box center [529, 283] width 235 height 12
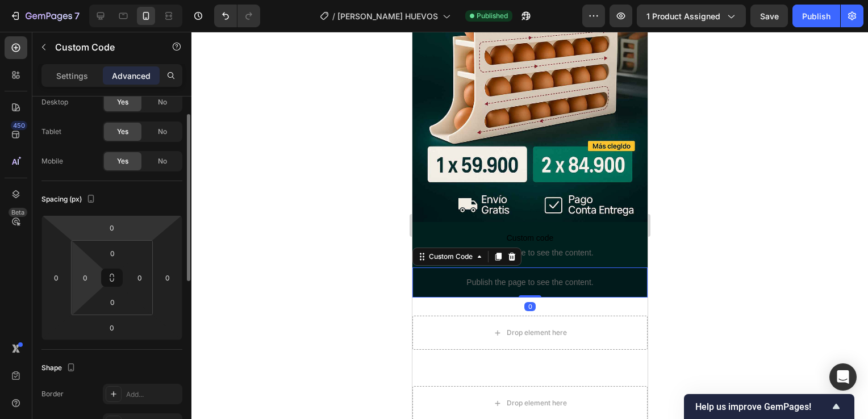
scroll to position [39, 0]
click at [111, 304] on input "0" at bounding box center [112, 302] width 23 height 17
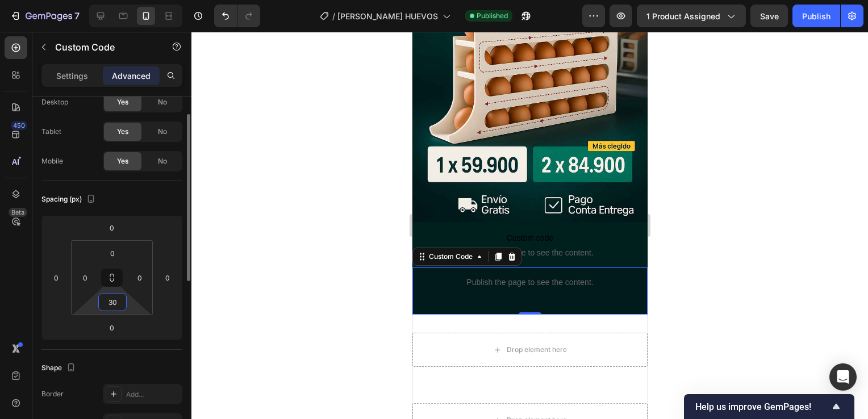
click at [111, 304] on input "30" at bounding box center [112, 302] width 23 height 17
type input "0"
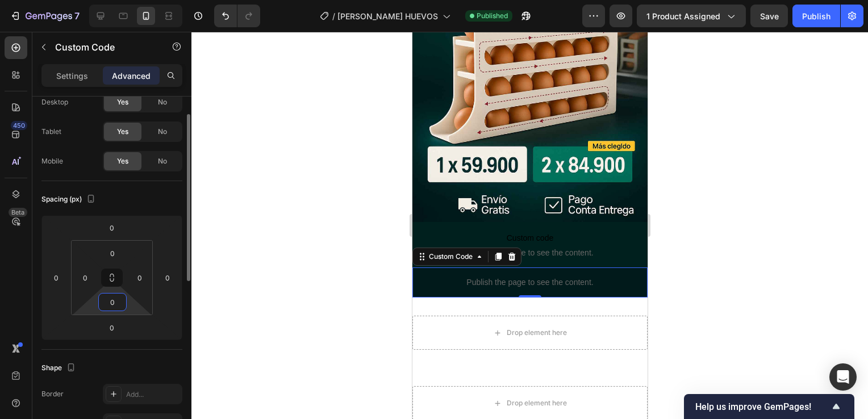
click at [111, 304] on input "0" at bounding box center [112, 302] width 23 height 17
click at [119, 301] on input "0" at bounding box center [112, 302] width 23 height 17
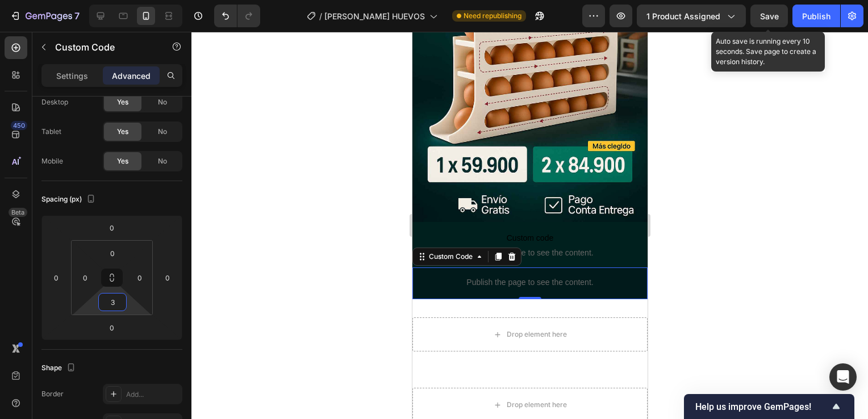
type input "3"
click at [771, 15] on span "Save" at bounding box center [769, 16] width 19 height 10
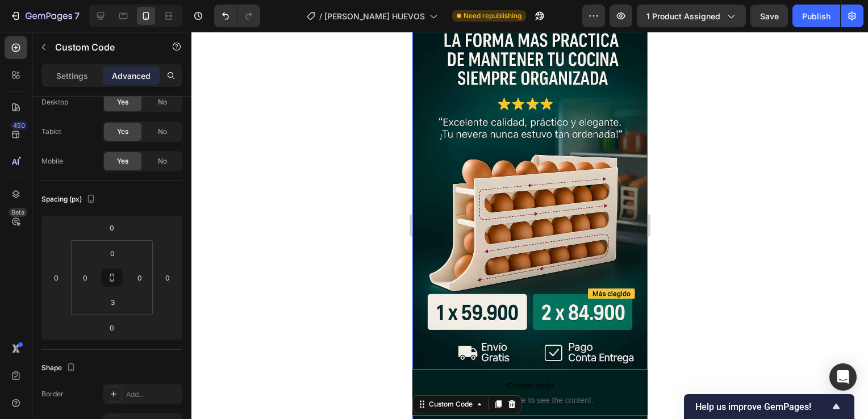
scroll to position [20, 0]
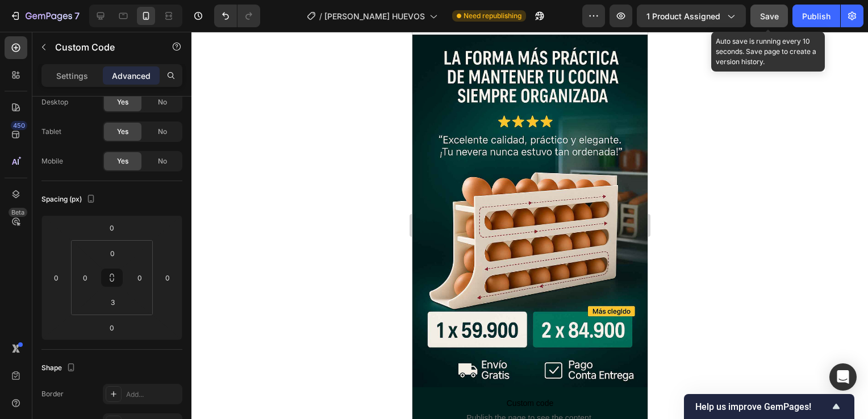
click at [772, 25] on button "Save" at bounding box center [770, 16] width 38 height 23
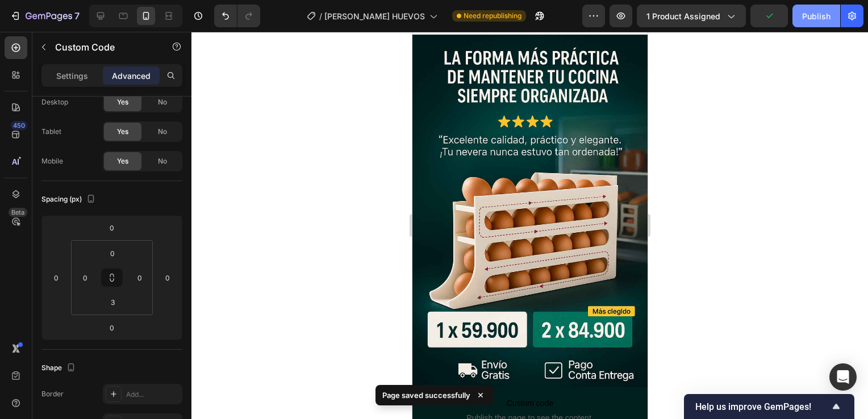
click at [806, 22] on button "Publish" at bounding box center [817, 16] width 48 height 23
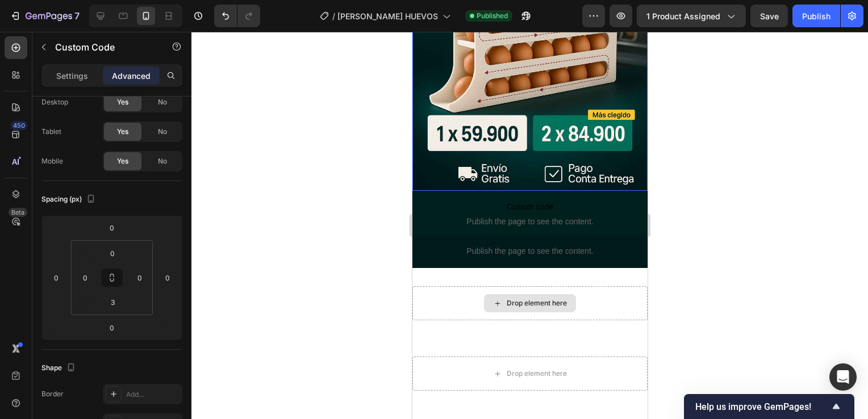
scroll to position [220, 0]
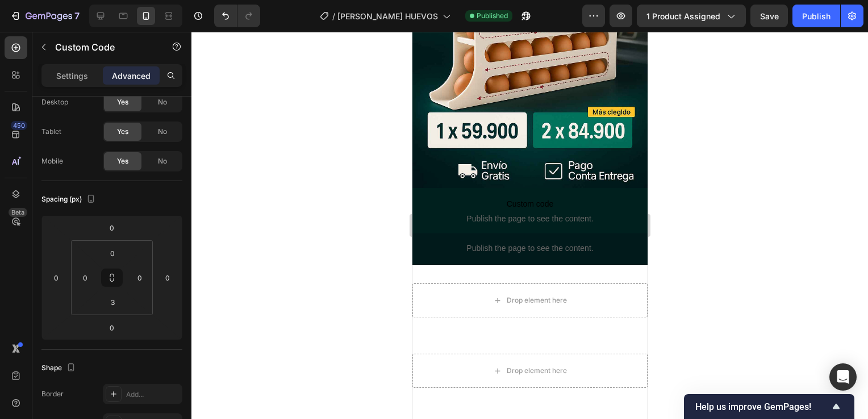
click at [534, 243] on p "Publish the page to see the content." at bounding box center [529, 249] width 235 height 12
click at [428, 243] on p "Publish the page to see the content." at bounding box center [529, 249] width 235 height 12
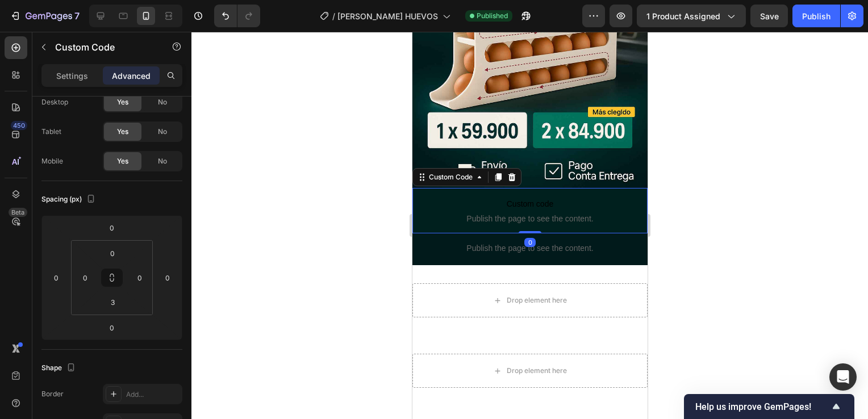
click at [496, 213] on span "Publish the page to see the content." at bounding box center [529, 218] width 235 height 11
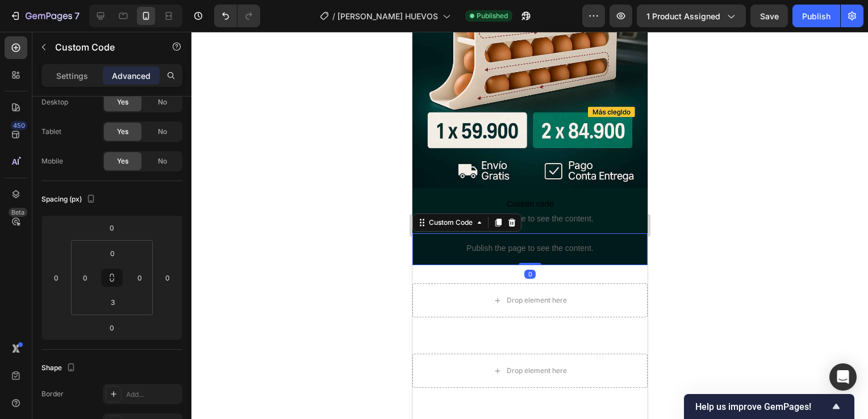
click at [477, 243] on p "Publish the page to see the content." at bounding box center [529, 249] width 235 height 12
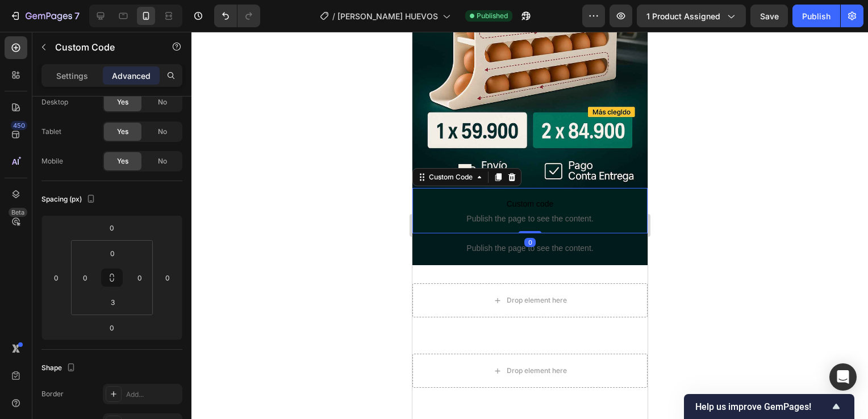
click at [571, 213] on span "Publish the page to see the content." at bounding box center [529, 218] width 235 height 11
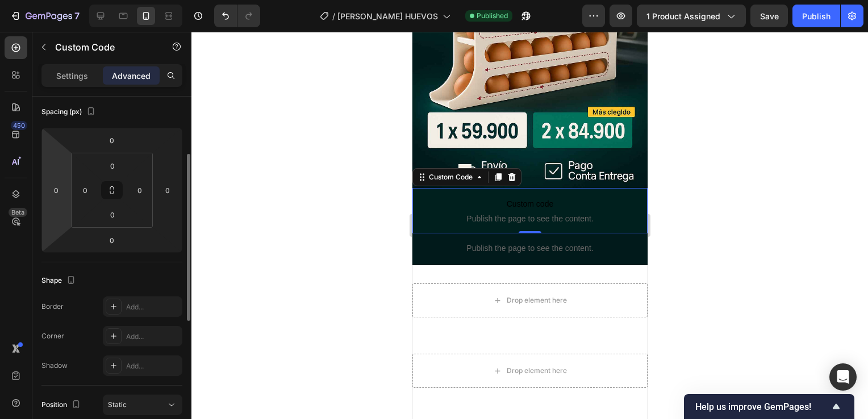
scroll to position [124, 0]
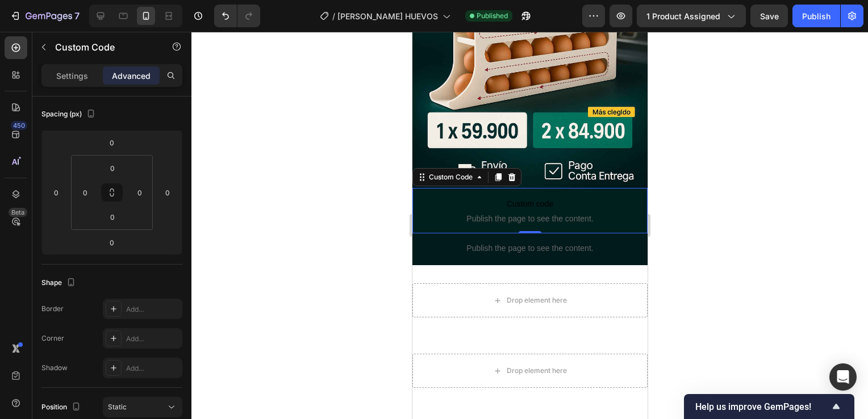
click at [502, 213] on span "Publish the page to see the content." at bounding box center [529, 218] width 235 height 11
click at [78, 78] on p "Settings" at bounding box center [72, 76] width 32 height 12
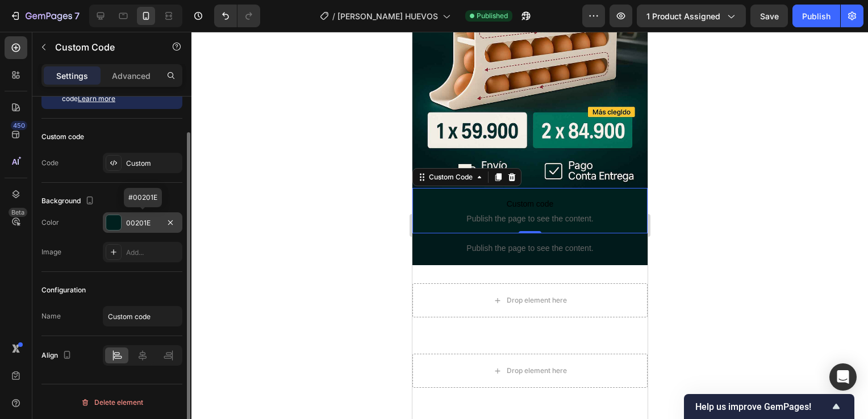
click at [116, 226] on div at bounding box center [113, 222] width 15 height 15
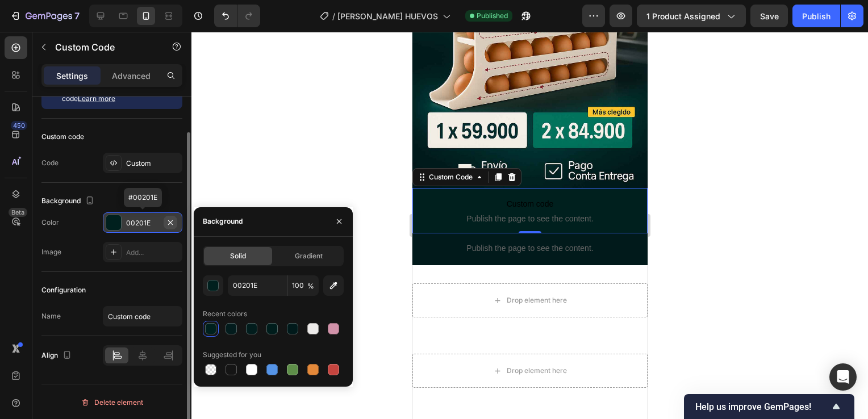
click at [173, 219] on icon "button" at bounding box center [170, 222] width 9 height 9
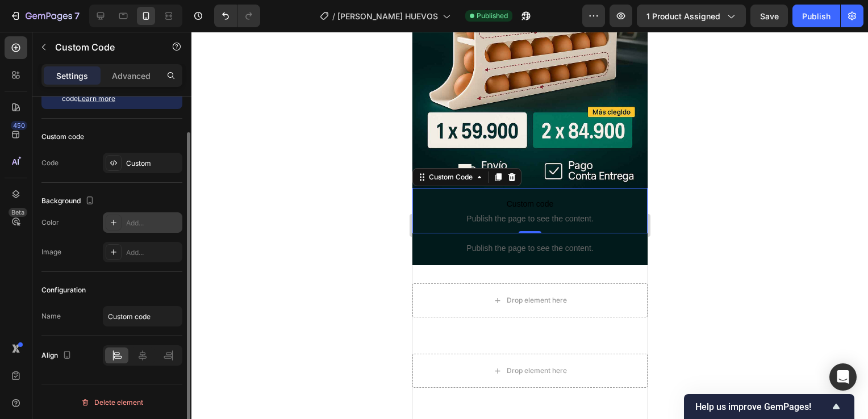
click at [176, 194] on div "Background" at bounding box center [111, 201] width 141 height 18
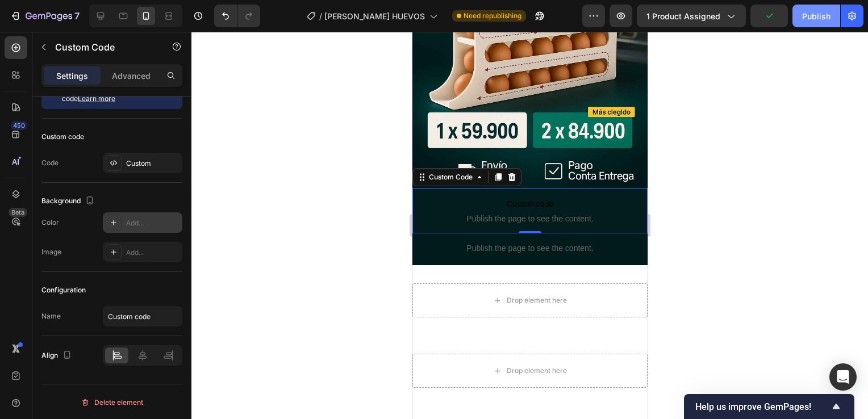
click at [805, 14] on div "Publish" at bounding box center [816, 16] width 28 height 12
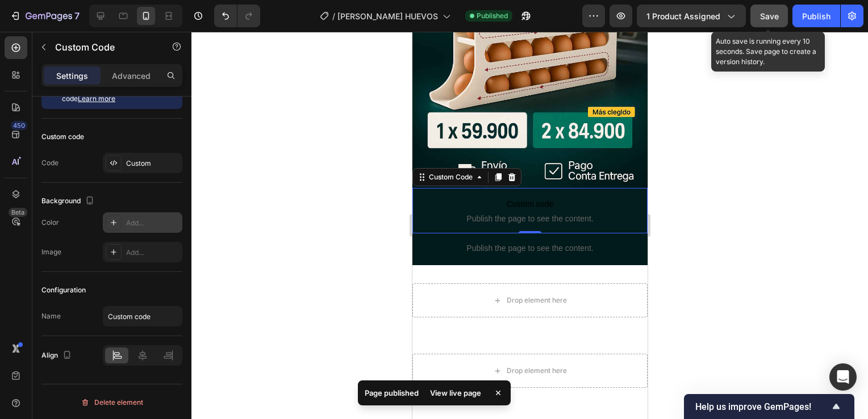
click at [783, 14] on button "Save" at bounding box center [770, 16] width 38 height 23
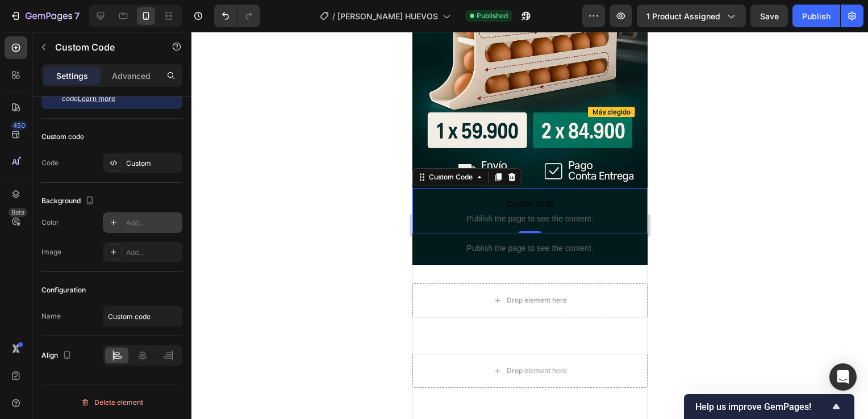
click at [432, 197] on span "Custom code" at bounding box center [529, 204] width 235 height 14
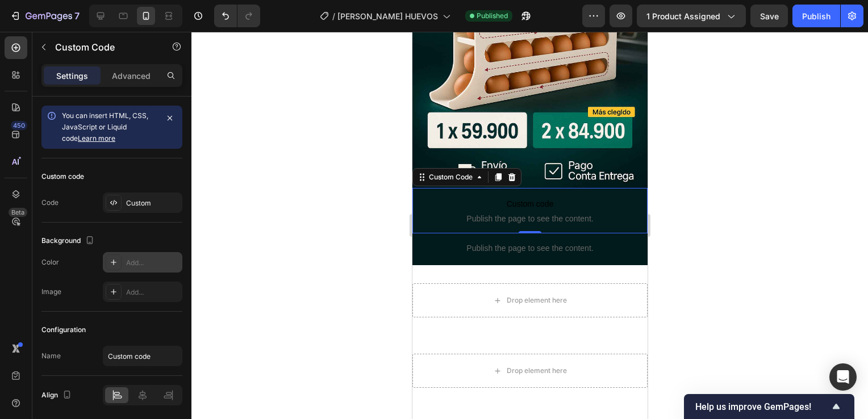
click at [132, 265] on div "Add..." at bounding box center [152, 263] width 53 height 10
type input "E2E2E2"
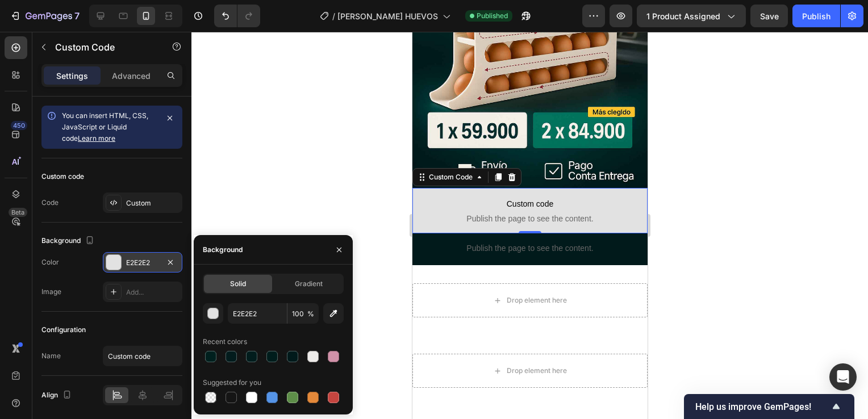
click at [328, 197] on div at bounding box center [530, 226] width 677 height 388
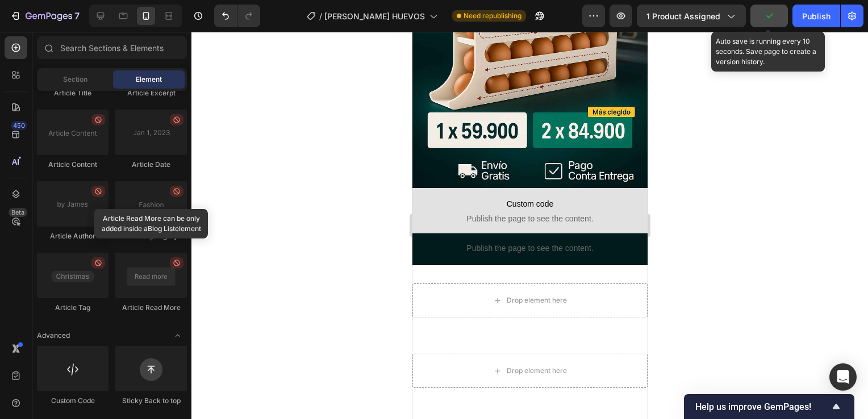
click at [768, 24] on button "button" at bounding box center [770, 16] width 38 height 23
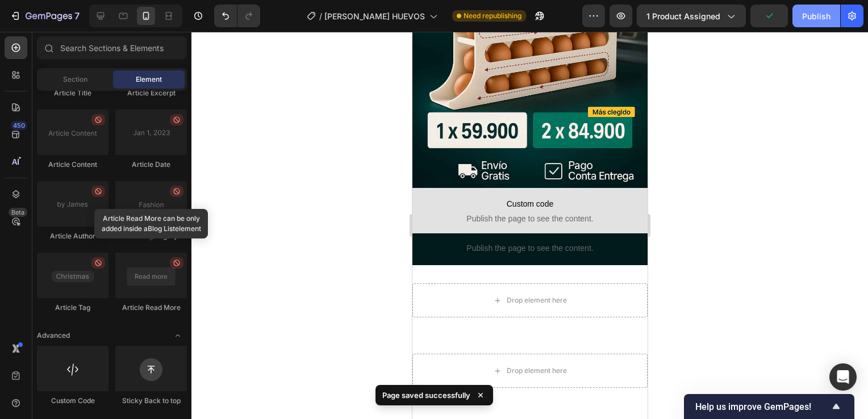
click at [806, 20] on div "Publish" at bounding box center [816, 16] width 28 height 12
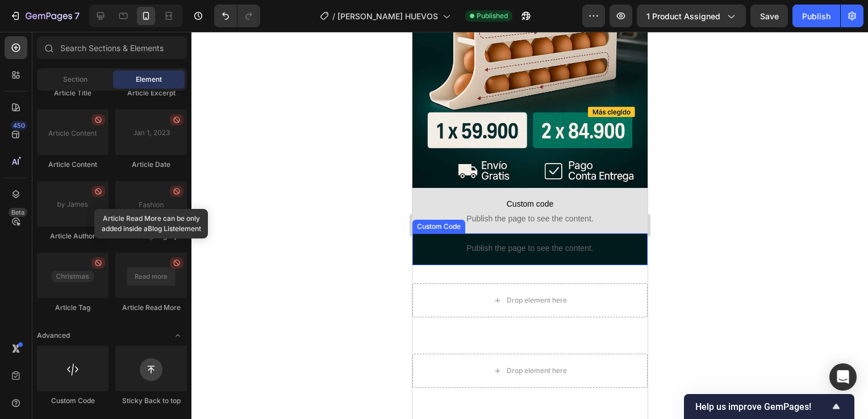
click at [426, 243] on p "Publish the page to see the content." at bounding box center [529, 249] width 235 height 12
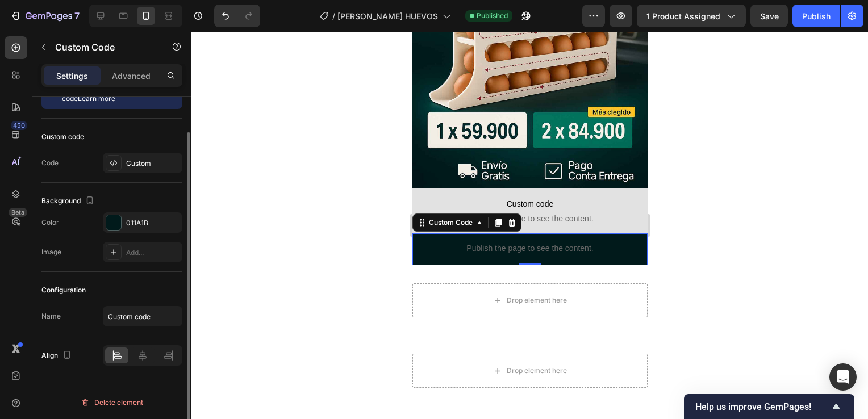
scroll to position [40, 0]
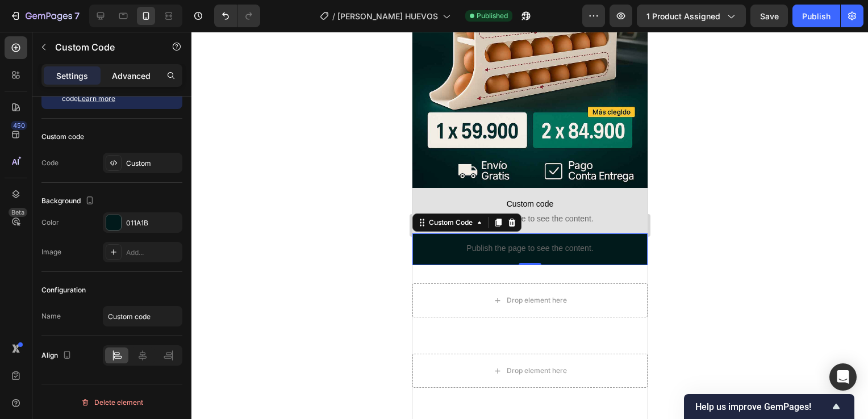
click at [137, 79] on p "Advanced" at bounding box center [131, 76] width 39 height 12
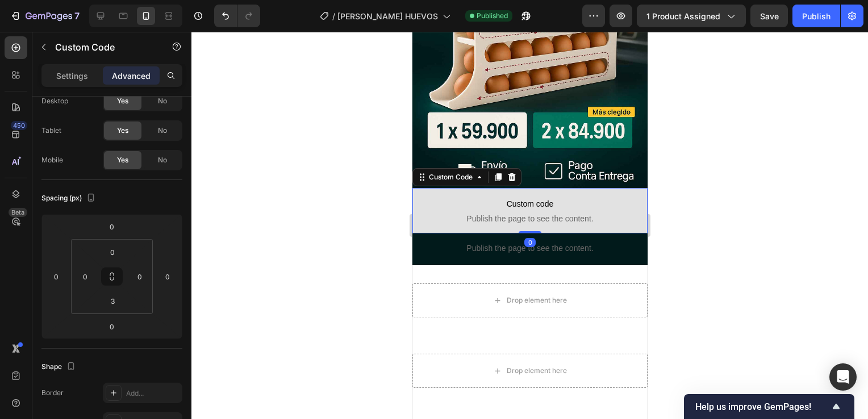
click at [429, 197] on span "Custom code" at bounding box center [529, 204] width 235 height 14
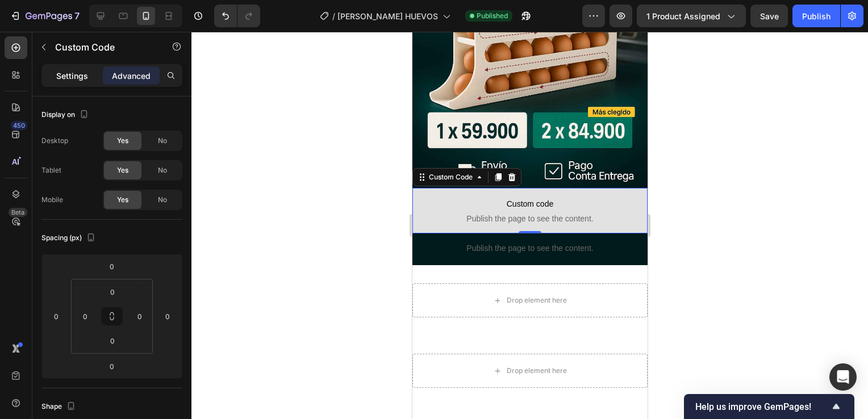
click at [81, 78] on p "Settings" at bounding box center [72, 76] width 32 height 12
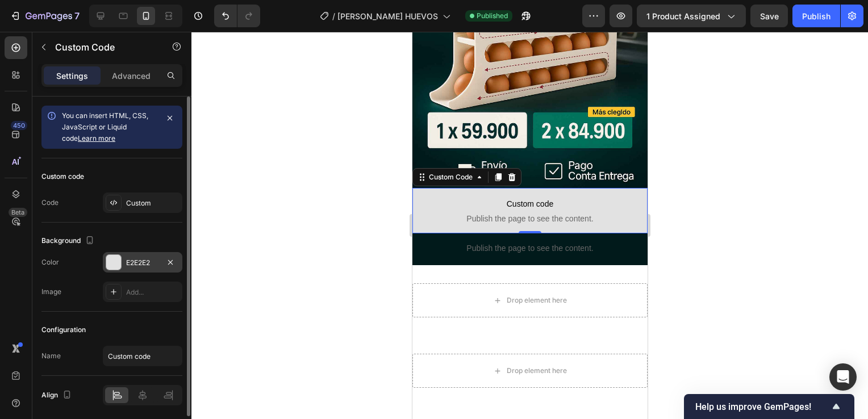
click at [114, 268] on div at bounding box center [113, 262] width 15 height 15
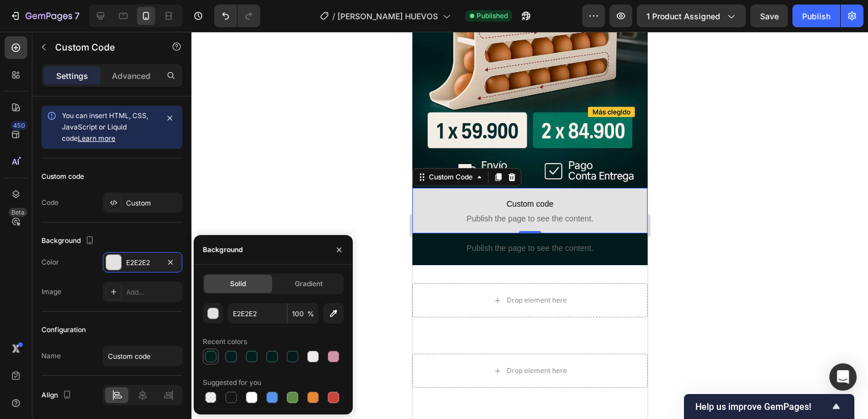
click at [210, 360] on div at bounding box center [210, 356] width 11 height 11
type input "00201E"
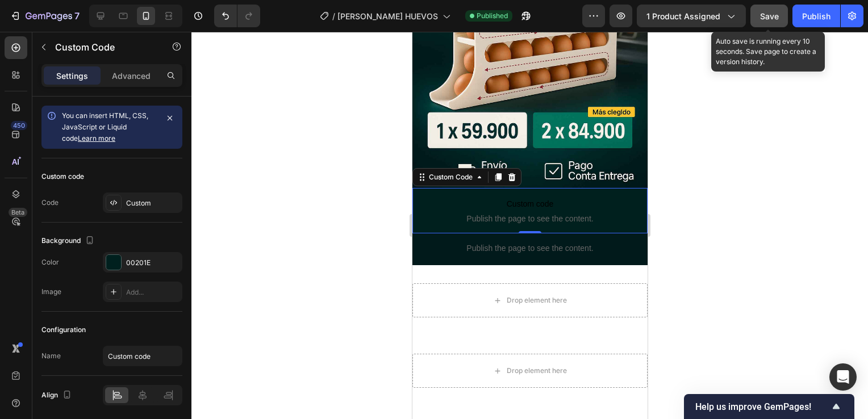
click at [781, 17] on button "Save" at bounding box center [770, 16] width 38 height 23
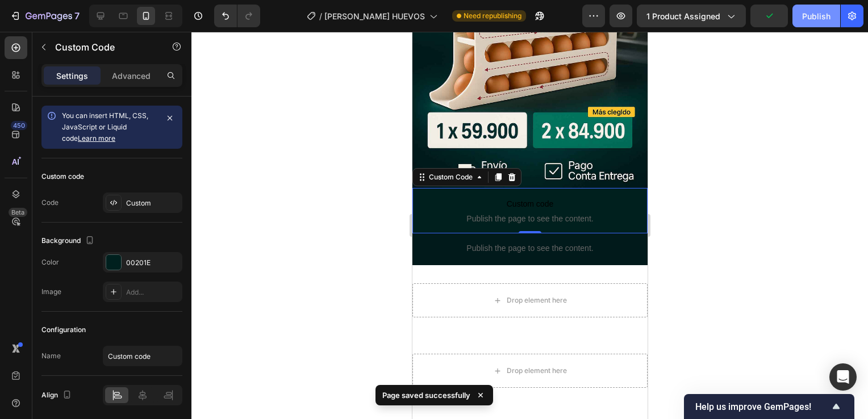
click at [818, 22] on div "Publish" at bounding box center [816, 16] width 28 height 12
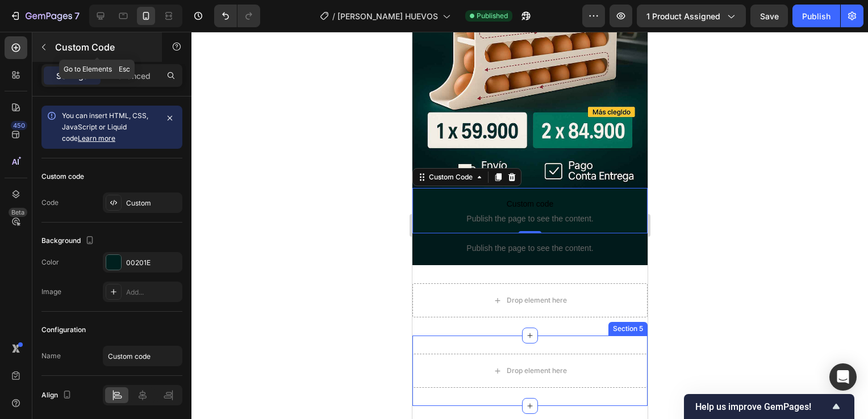
click at [44, 41] on button "button" at bounding box center [44, 47] width 18 height 18
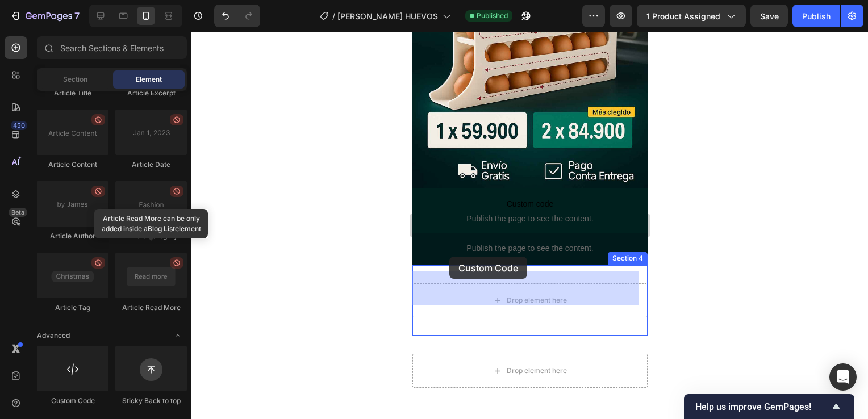
drag, startPoint x: 484, startPoint y: 384, endPoint x: 449, endPoint y: 257, distance: 132.1
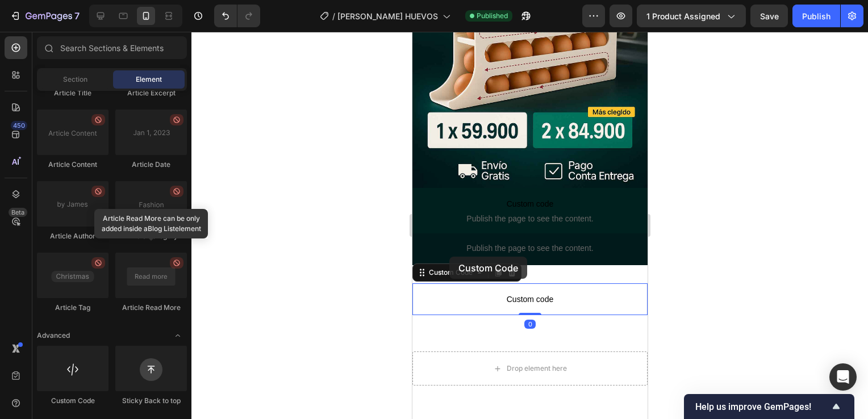
click at [449, 268] on div "Custom Code" at bounding box center [450, 273] width 48 height 10
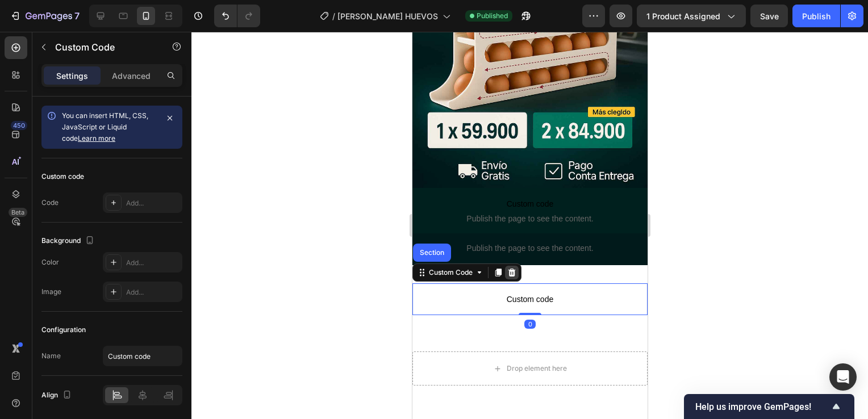
click at [507, 268] on icon at bounding box center [511, 272] width 9 height 9
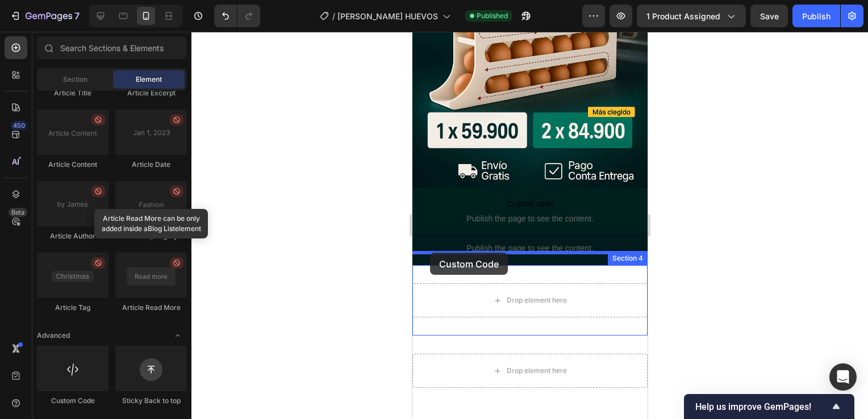
drag, startPoint x: 500, startPoint y: 399, endPoint x: 430, endPoint y: 253, distance: 161.9
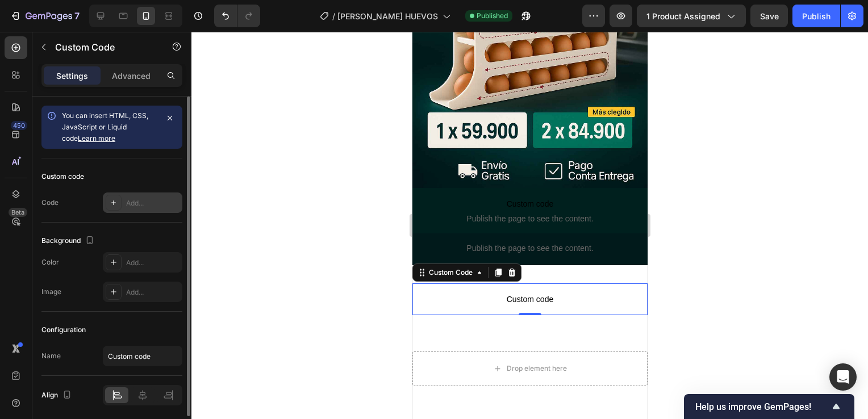
click at [133, 210] on div "Add..." at bounding box center [143, 203] width 80 height 20
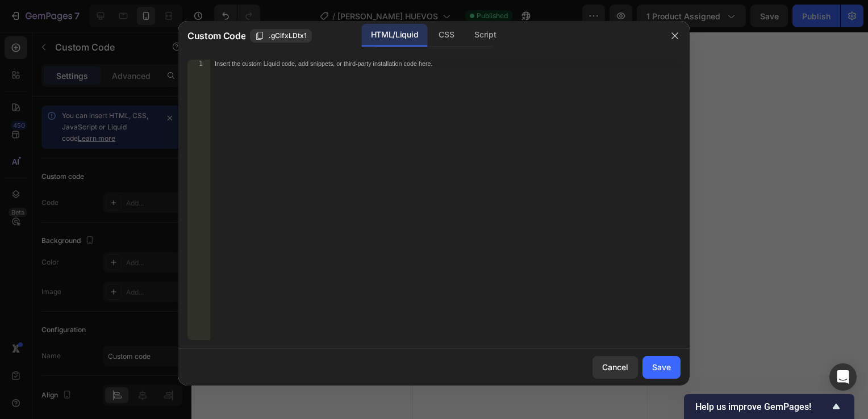
click at [249, 121] on div "Insert the custom Liquid code, add snippets, or third-party installation code h…" at bounding box center [445, 208] width 471 height 297
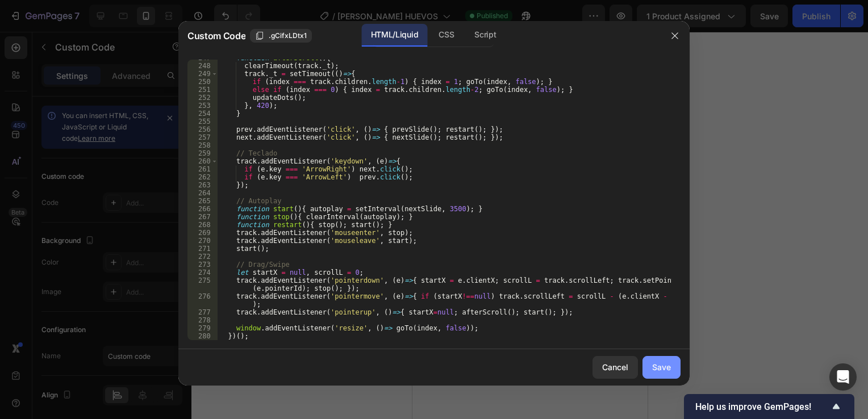
click at [663, 367] on div "Save" at bounding box center [661, 367] width 19 height 12
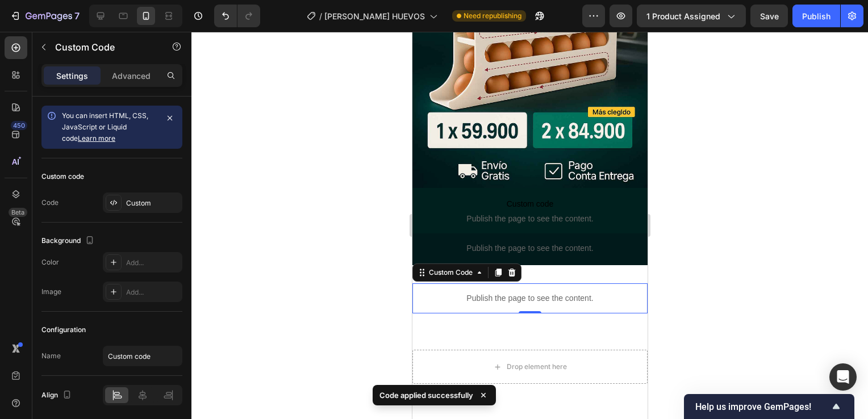
click at [683, 265] on div at bounding box center [530, 226] width 677 height 388
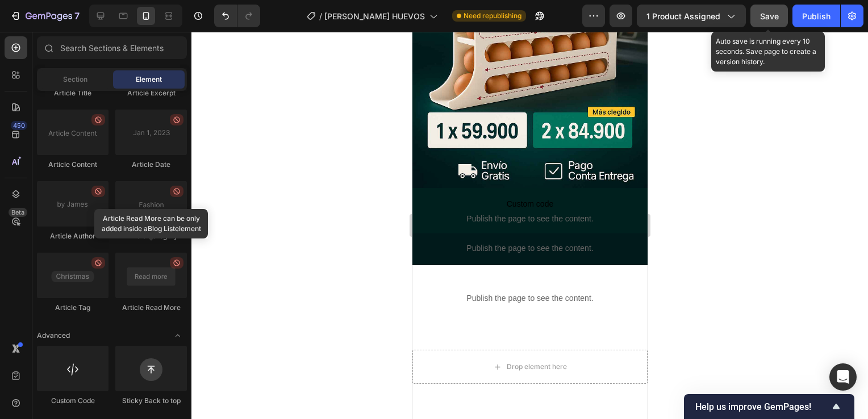
click at [780, 17] on button "Save" at bounding box center [770, 16] width 38 height 23
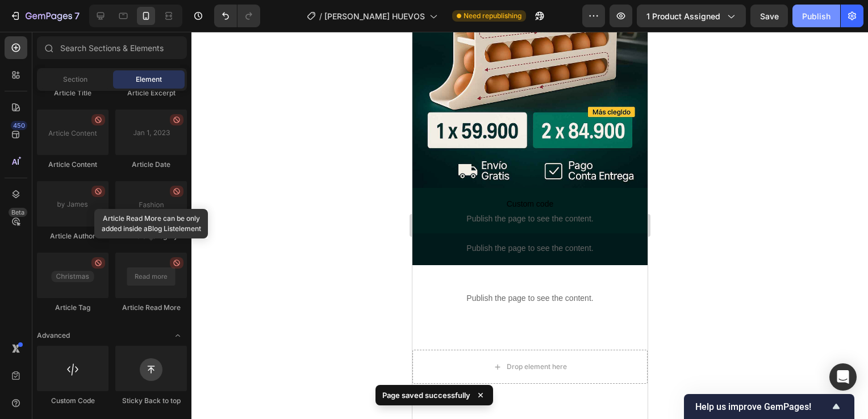
click at [814, 21] on div "Publish" at bounding box center [816, 16] width 28 height 12
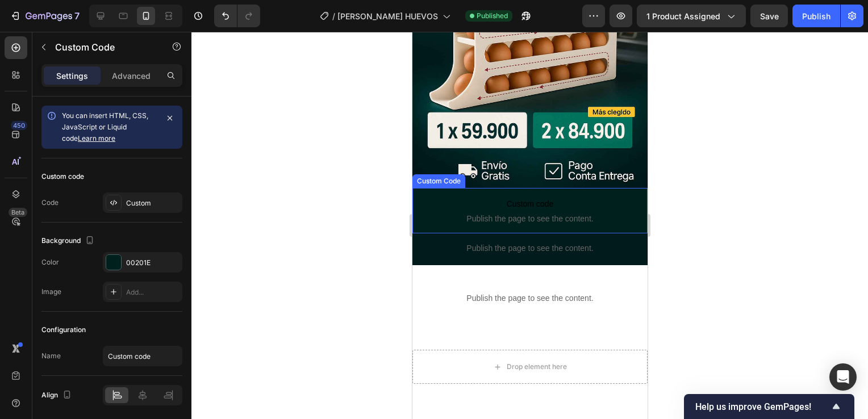
click at [446, 198] on p "Custom code Publish the page to see the content." at bounding box center [529, 210] width 235 height 45
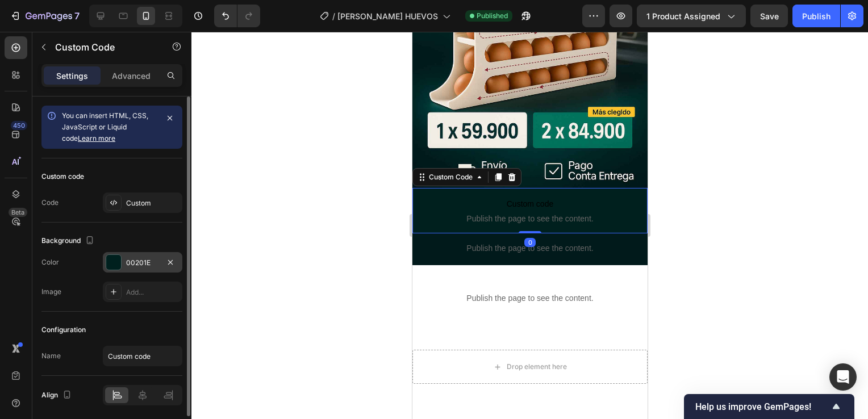
click at [120, 263] on div at bounding box center [113, 262] width 15 height 15
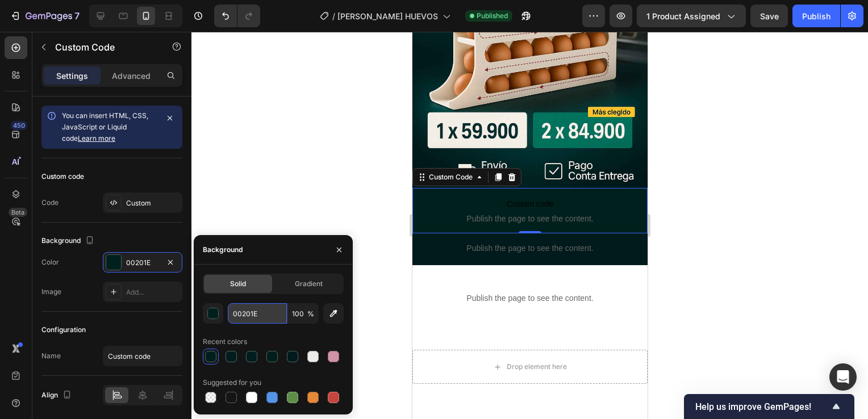
click at [240, 311] on input "00201E" at bounding box center [257, 313] width 59 height 20
click at [733, 210] on div at bounding box center [530, 226] width 677 height 388
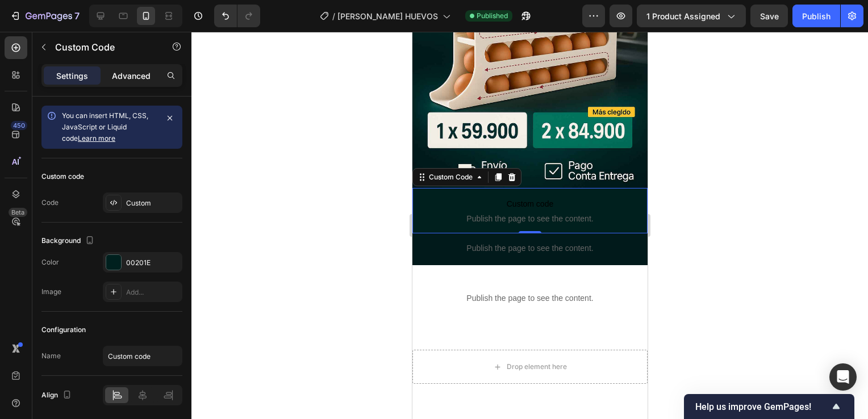
click at [141, 82] on div "Advanced" at bounding box center [131, 75] width 57 height 18
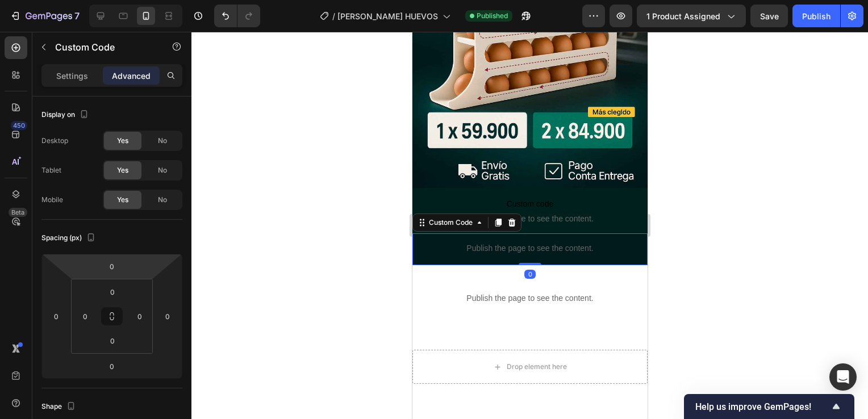
click at [465, 243] on p "Publish the page to see the content." at bounding box center [529, 249] width 235 height 12
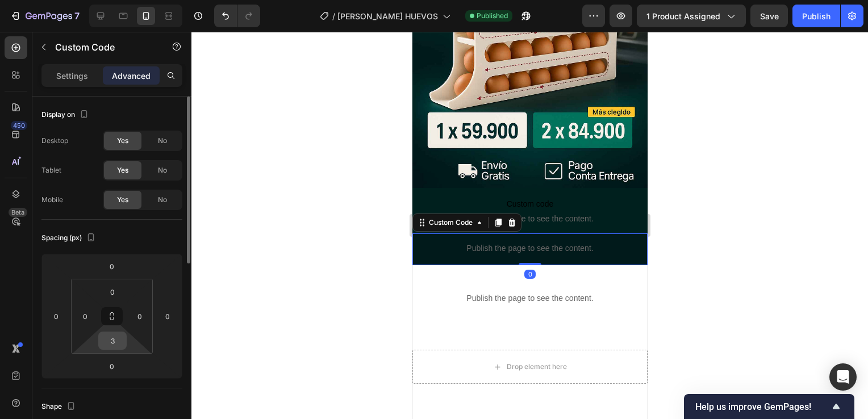
click at [111, 341] on input "3" at bounding box center [112, 340] width 23 height 17
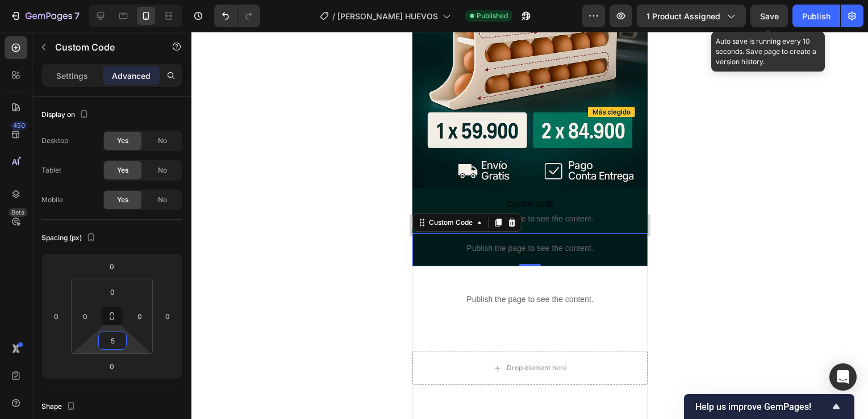
type input "5"
click at [769, 10] on div "Save" at bounding box center [769, 16] width 19 height 12
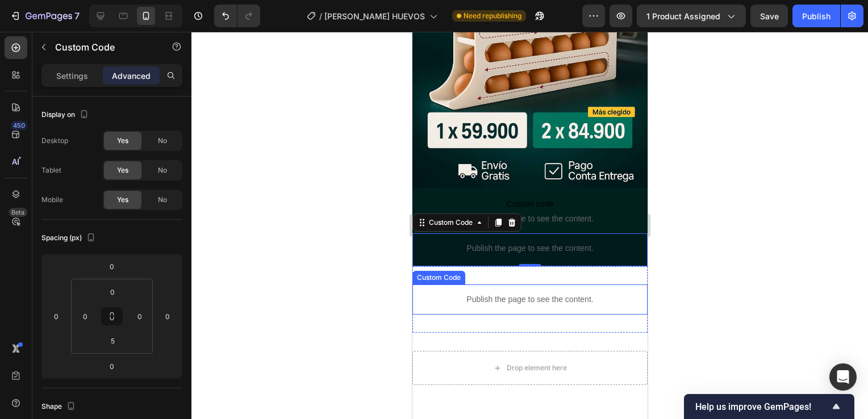
click at [571, 285] on div "Publish the page to see the content." at bounding box center [529, 300] width 235 height 30
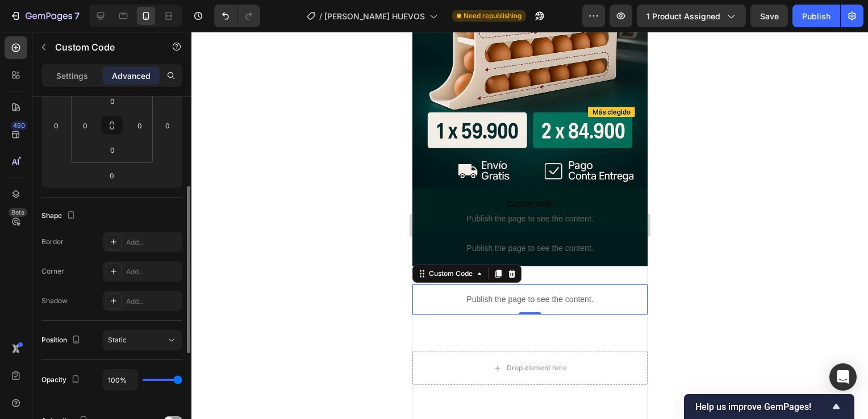
scroll to position [0, 0]
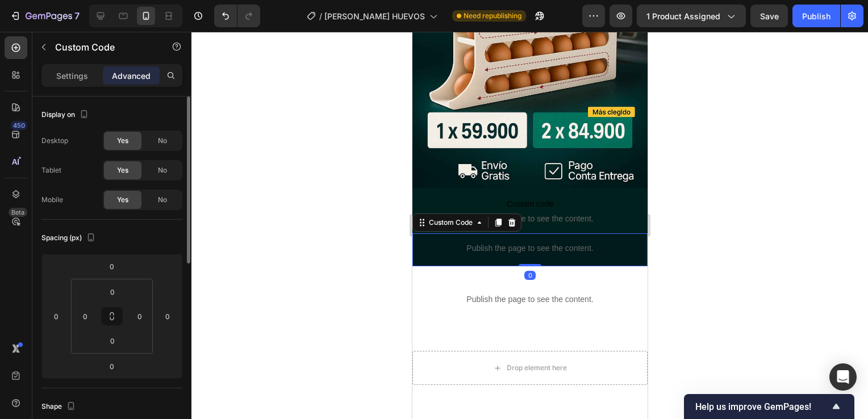
click at [471, 243] on p "Publish the page to see the content." at bounding box center [529, 249] width 235 height 12
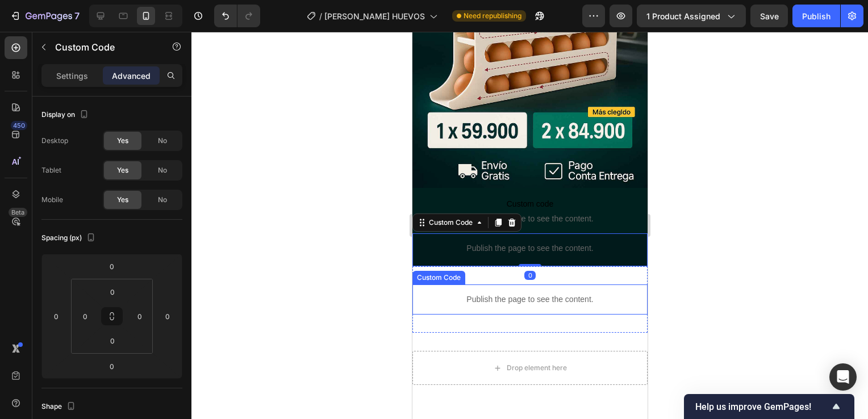
click at [454, 294] on p "Publish the page to see the content." at bounding box center [529, 300] width 235 height 12
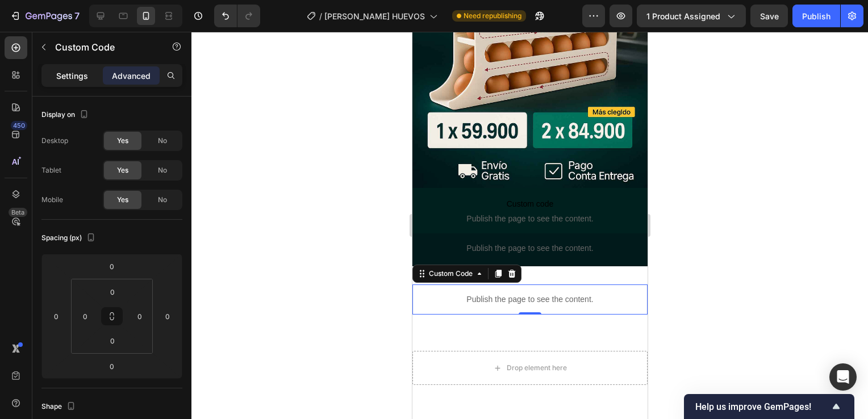
click at [72, 74] on p "Settings" at bounding box center [72, 76] width 32 height 12
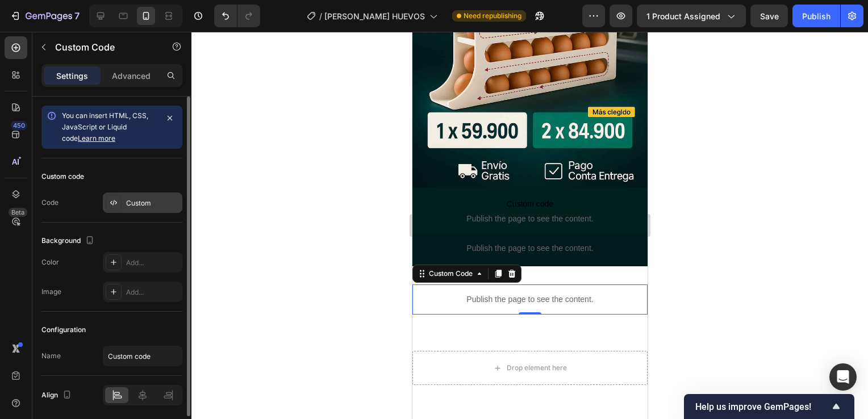
click at [138, 193] on div "Custom" at bounding box center [143, 203] width 80 height 20
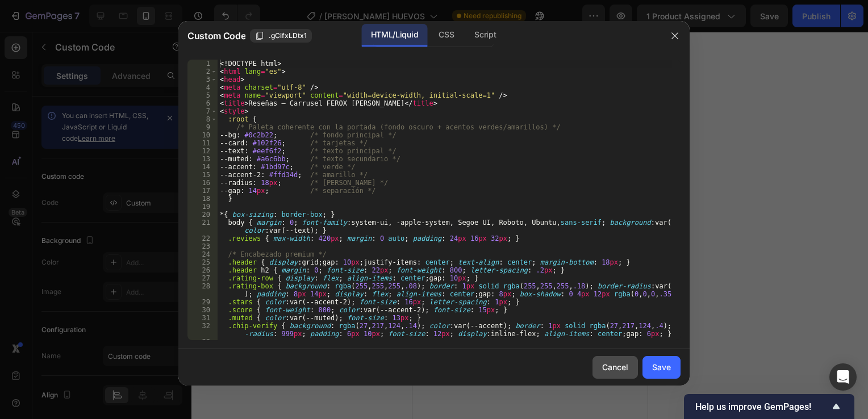
click at [615, 371] on div "Cancel" at bounding box center [615, 367] width 26 height 12
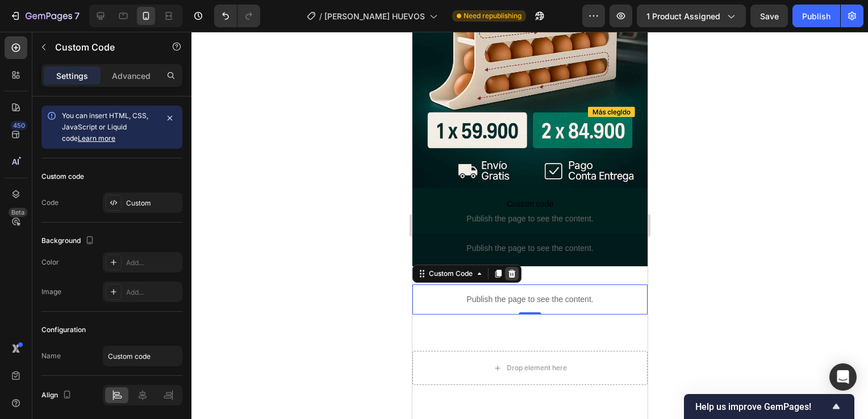
click at [514, 270] on icon at bounding box center [511, 274] width 7 height 8
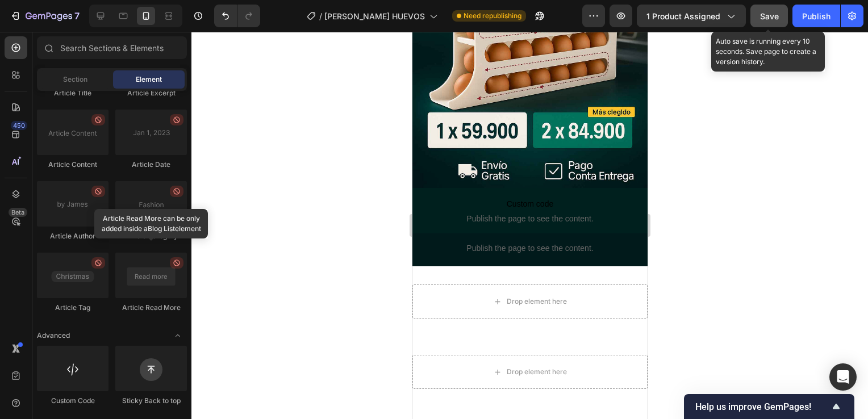
click at [776, 7] on button "Save" at bounding box center [770, 16] width 38 height 23
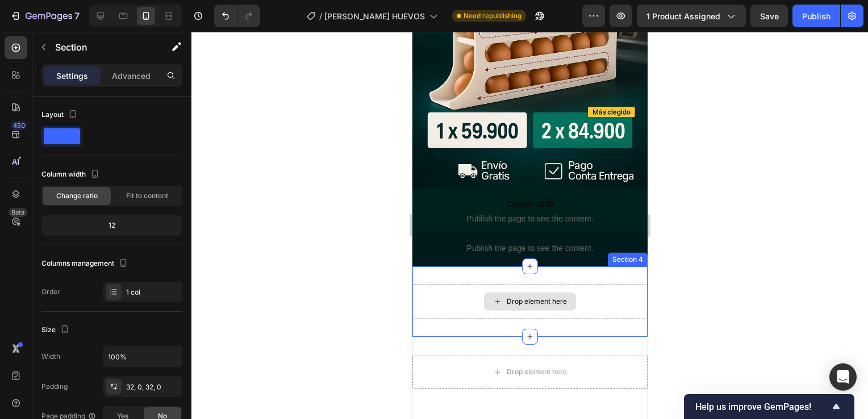
click at [447, 285] on div "Drop element here" at bounding box center [529, 302] width 235 height 34
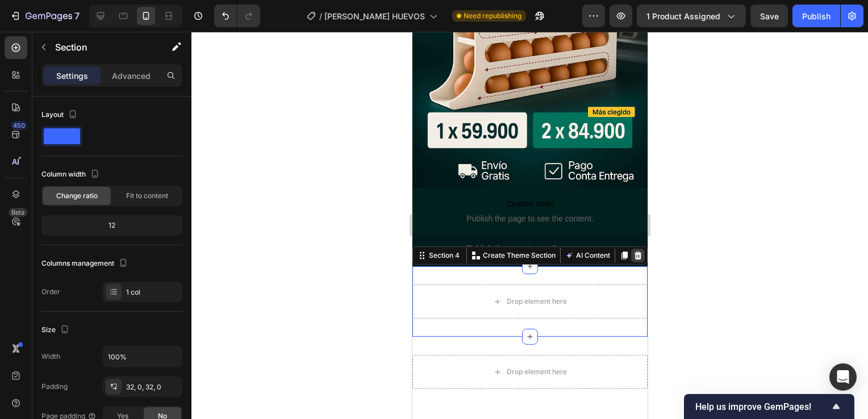
click at [634, 252] on icon at bounding box center [637, 256] width 7 height 8
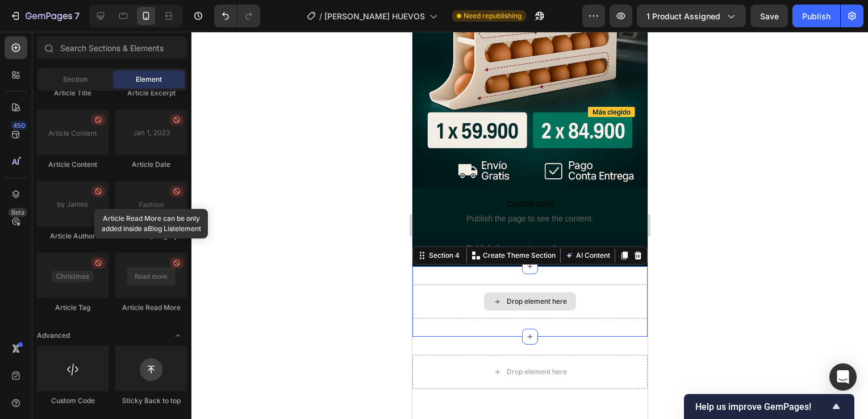
click at [580, 285] on div "Drop element here" at bounding box center [529, 302] width 235 height 34
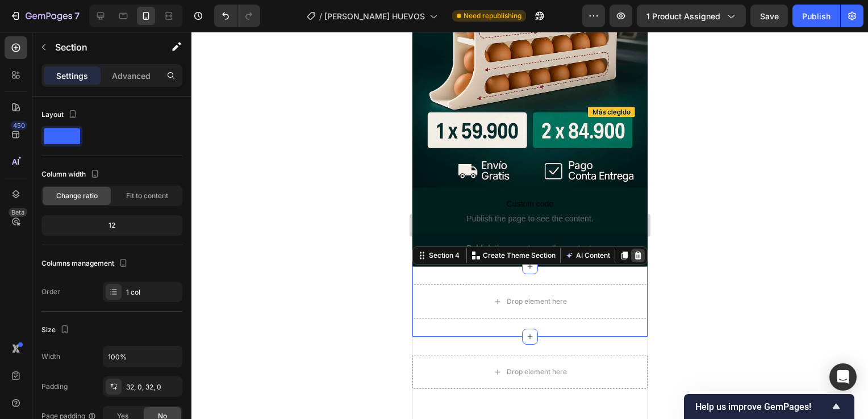
click at [633, 251] on icon at bounding box center [637, 255] width 9 height 9
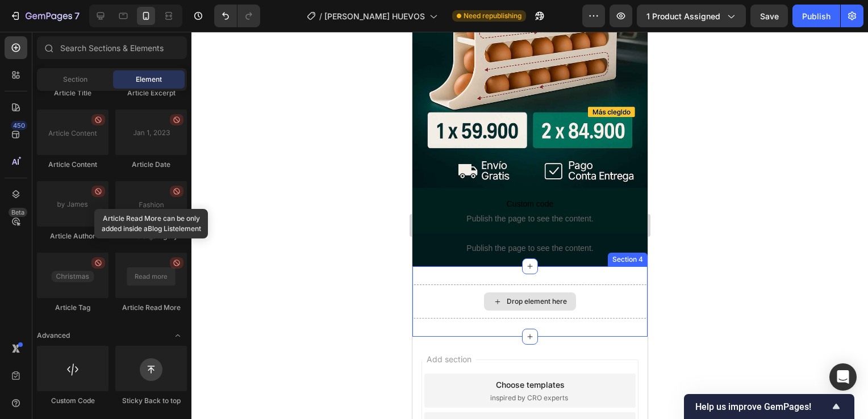
click at [596, 286] on div "Drop element here" at bounding box center [529, 302] width 235 height 34
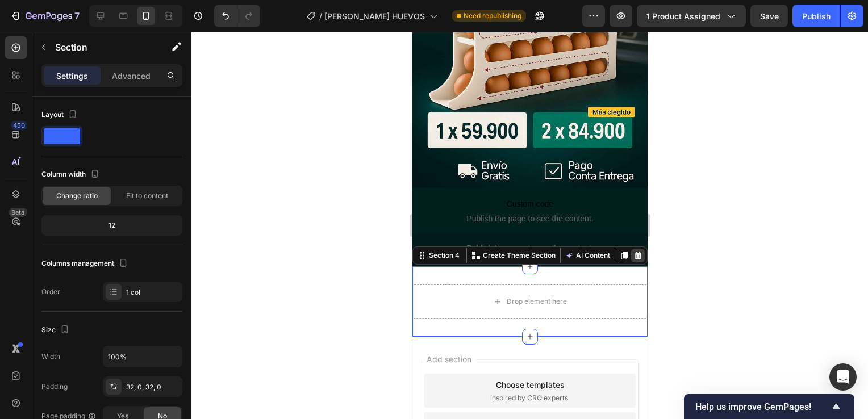
click at [634, 252] on icon at bounding box center [637, 256] width 7 height 8
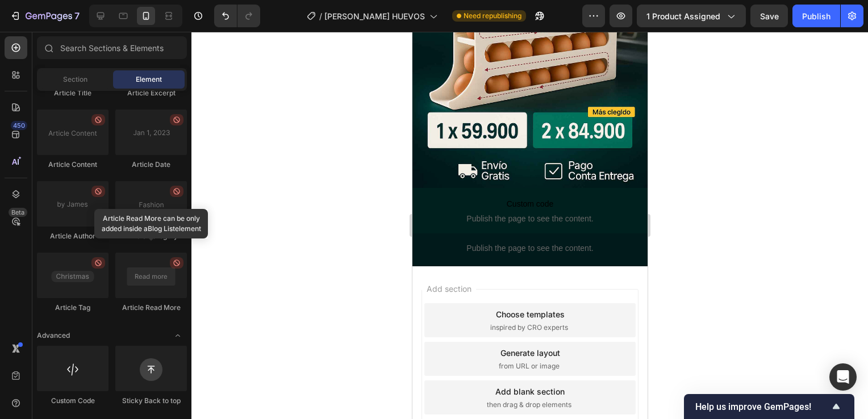
click at [582, 272] on div "Add section Choose templates inspired by CRO experts Generate layout from URL o…" at bounding box center [529, 375] width 235 height 217
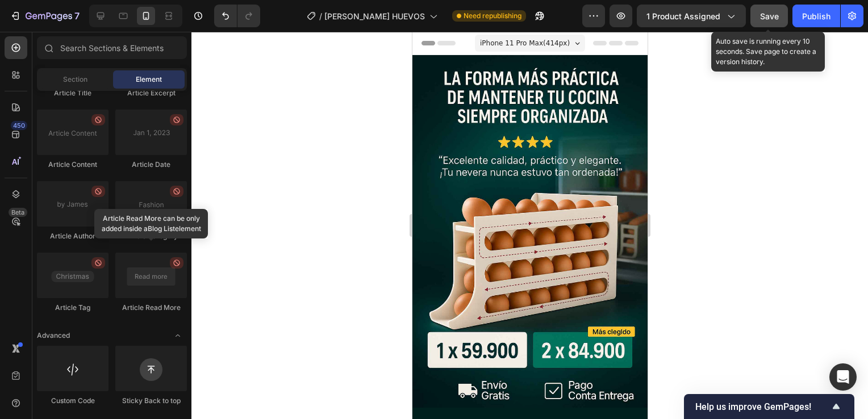
click at [772, 22] on button "Save" at bounding box center [770, 16] width 38 height 23
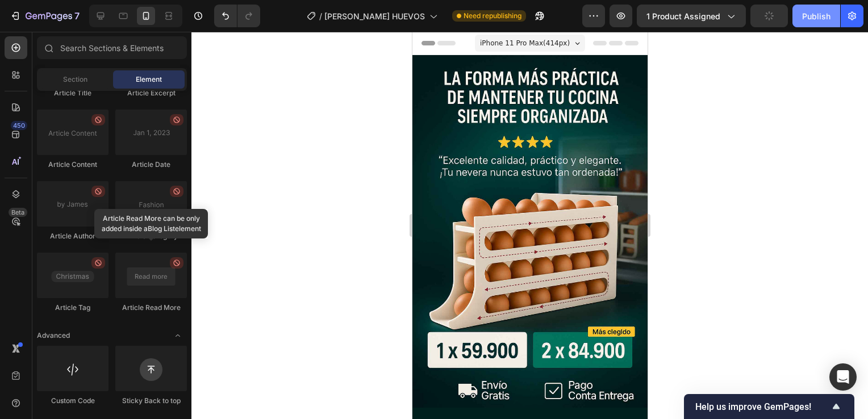
click at [818, 19] on div "Publish" at bounding box center [816, 16] width 28 height 12
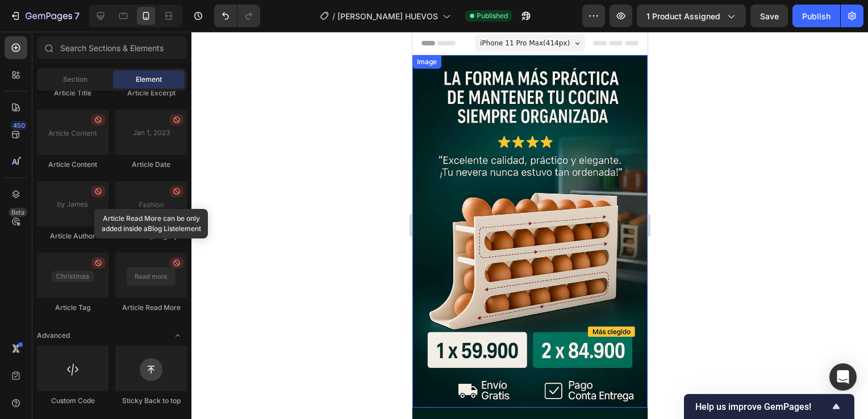
scroll to position [168, 0]
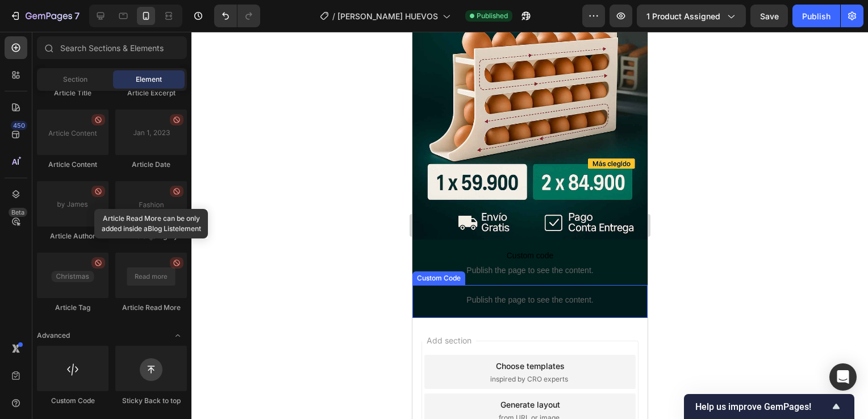
click at [520, 294] on p "Publish the page to see the content." at bounding box center [529, 300] width 235 height 12
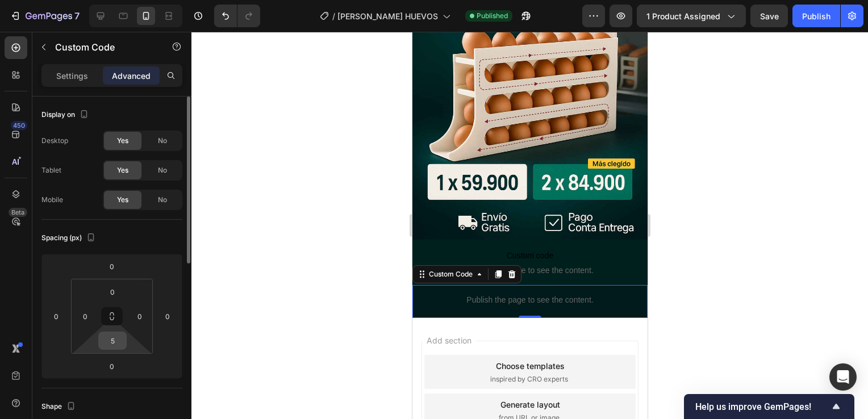
click at [111, 339] on input "5" at bounding box center [112, 340] width 23 height 17
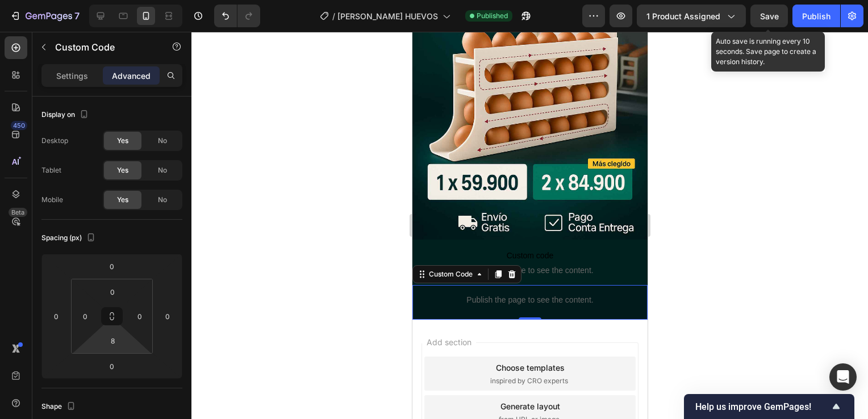
click at [764, 13] on span "Save" at bounding box center [769, 16] width 19 height 10
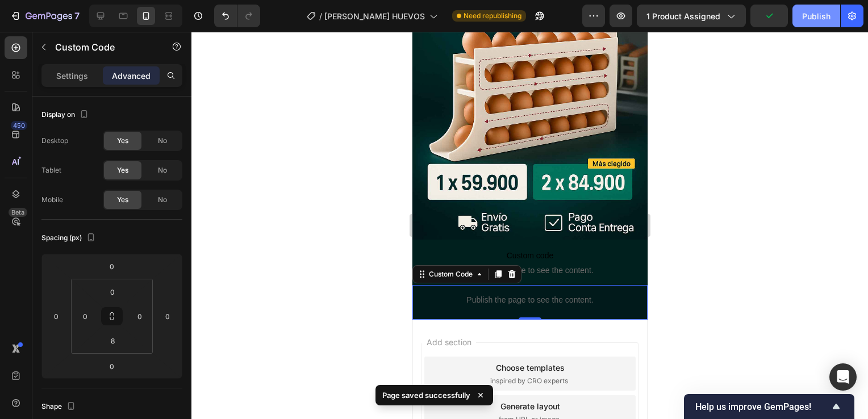
click at [818, 18] on div "Publish" at bounding box center [816, 16] width 28 height 12
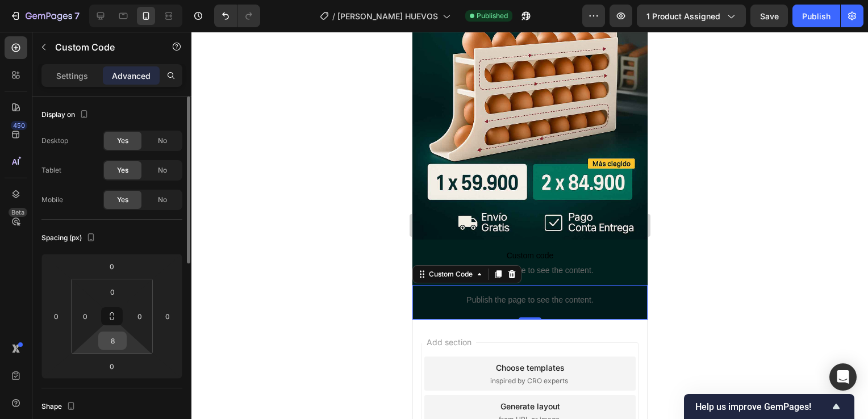
click at [116, 339] on input "8" at bounding box center [112, 340] width 23 height 17
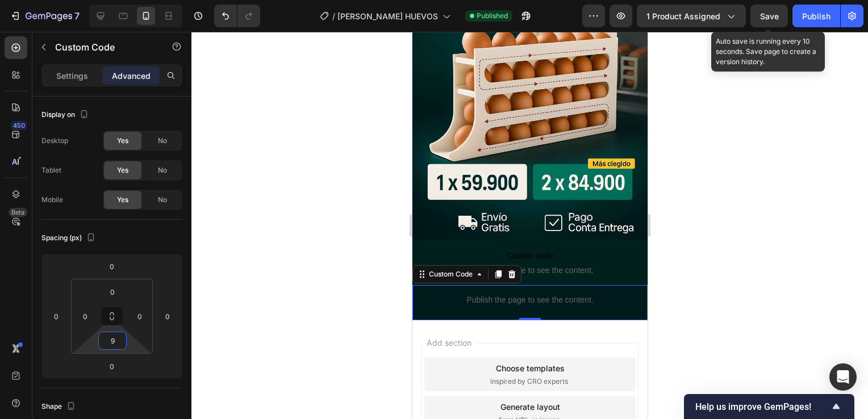
type input "9"
click at [767, 20] on span "Save" at bounding box center [769, 16] width 19 height 10
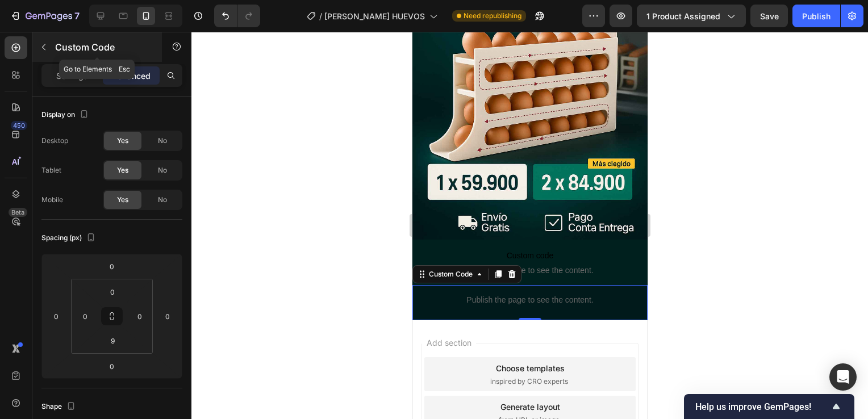
click at [59, 42] on p "Custom Code" at bounding box center [103, 47] width 97 height 14
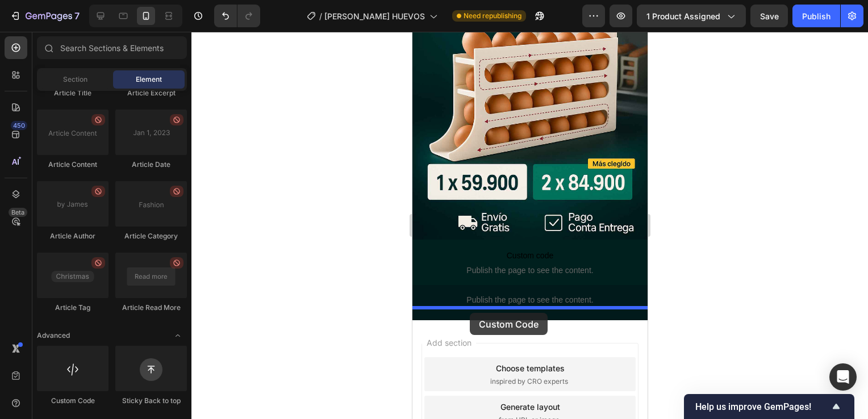
drag, startPoint x: 483, startPoint y: 403, endPoint x: 469, endPoint y: 313, distance: 90.7
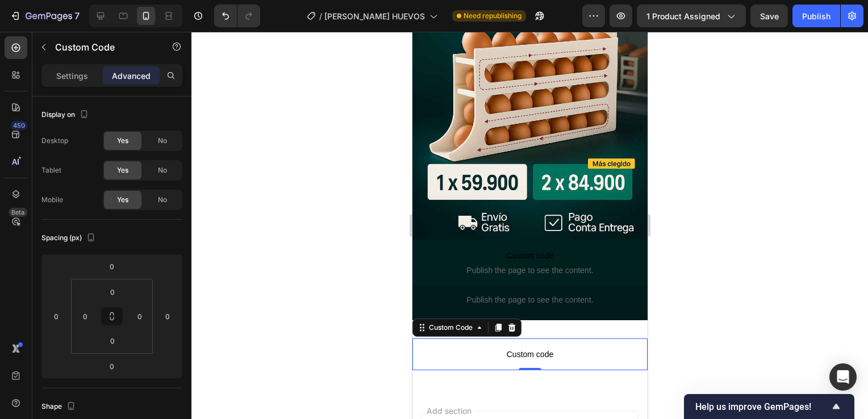
click at [485, 348] on span "Custom code" at bounding box center [529, 355] width 235 height 14
click at [68, 74] on p "Settings" at bounding box center [72, 76] width 32 height 12
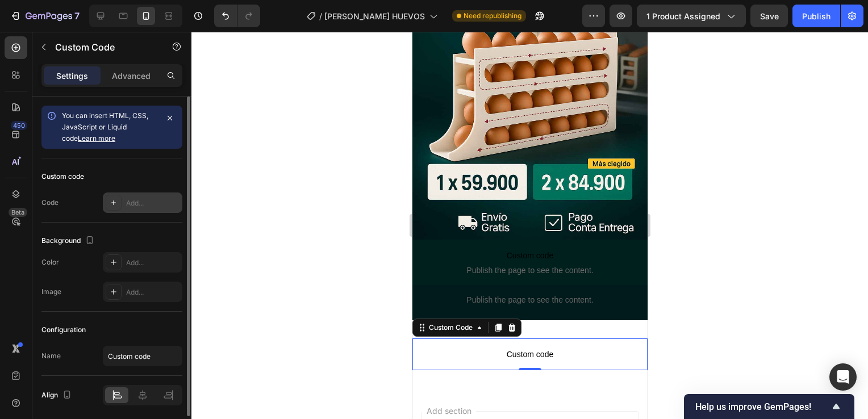
click at [129, 196] on div "Add..." at bounding box center [143, 203] width 80 height 20
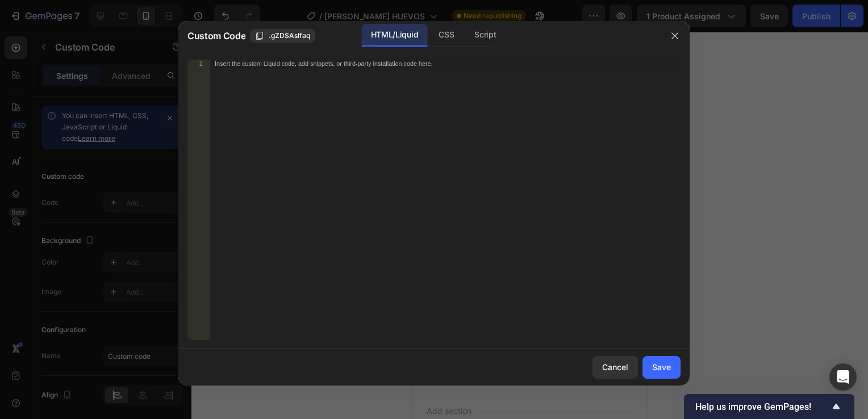
click at [254, 79] on div "Insert the custom Liquid code, add snippets, or third-party installation code h…" at bounding box center [445, 208] width 471 height 297
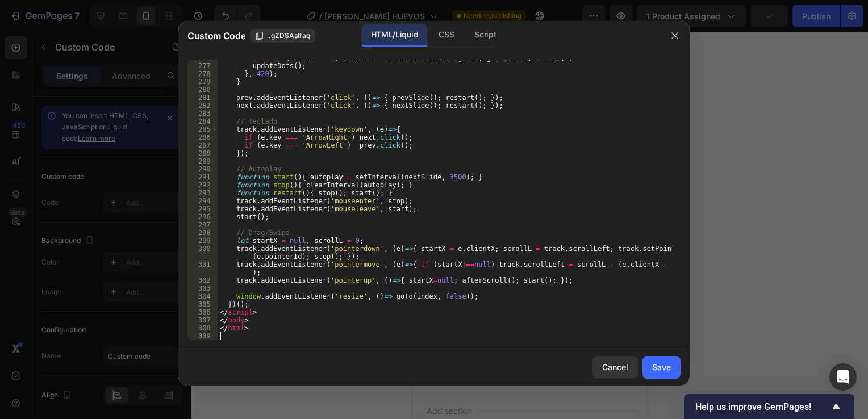
scroll to position [2369, 0]
click at [654, 367] on div "Save" at bounding box center [661, 367] width 19 height 12
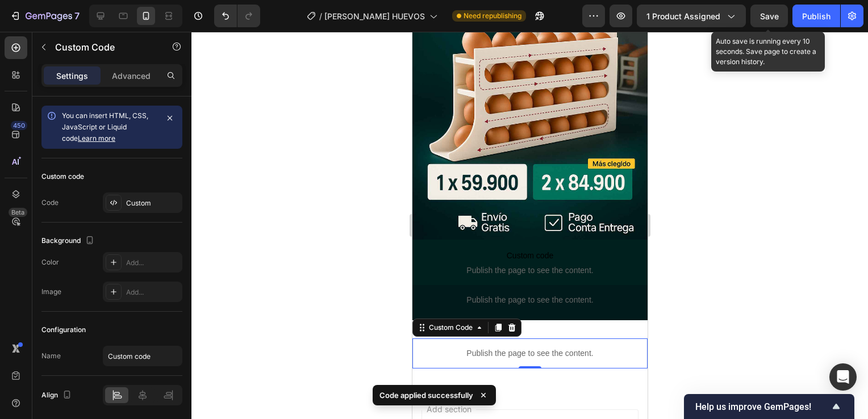
click at [762, 21] on div "Save" at bounding box center [769, 16] width 19 height 12
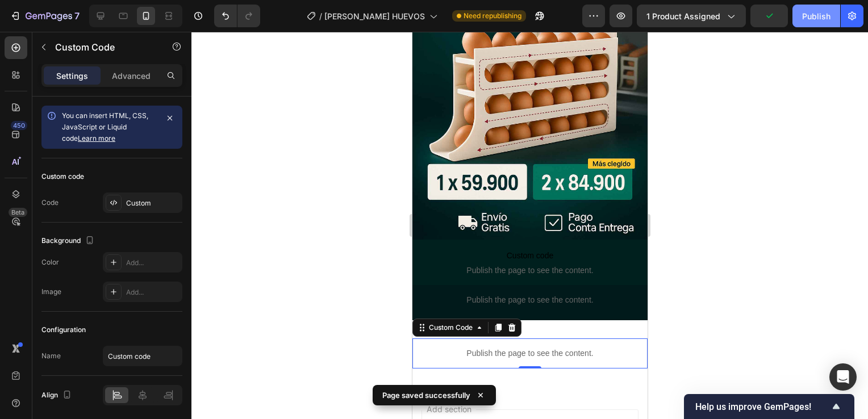
click at [796, 15] on button "Publish" at bounding box center [817, 16] width 48 height 23
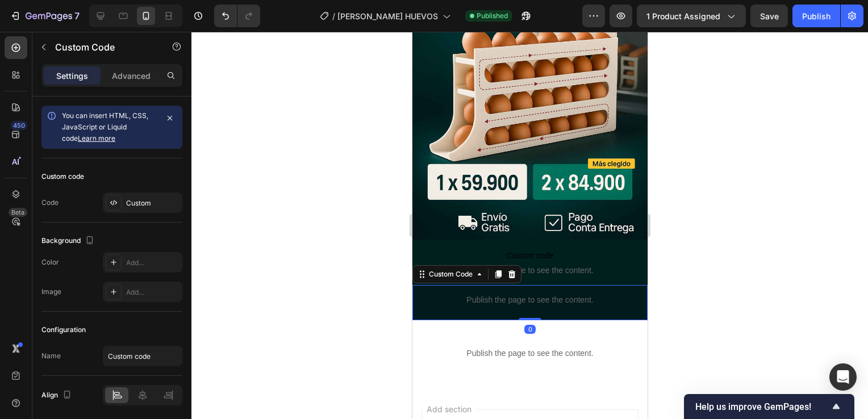
click at [481, 294] on p "Publish the page to see the content." at bounding box center [529, 300] width 235 height 12
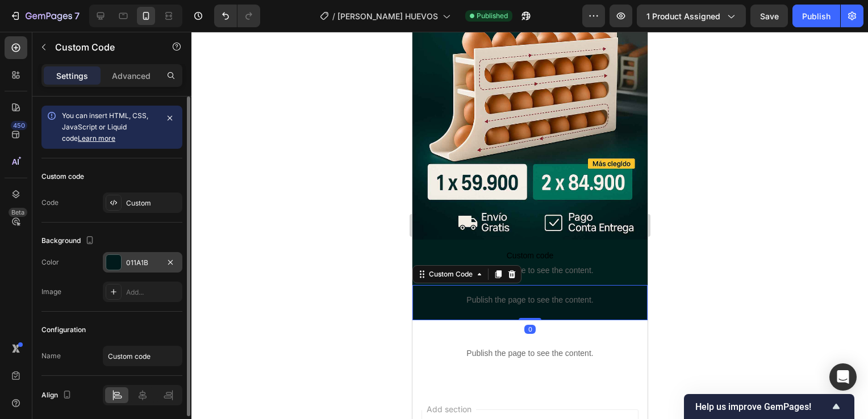
click at [114, 263] on div at bounding box center [113, 262] width 15 height 15
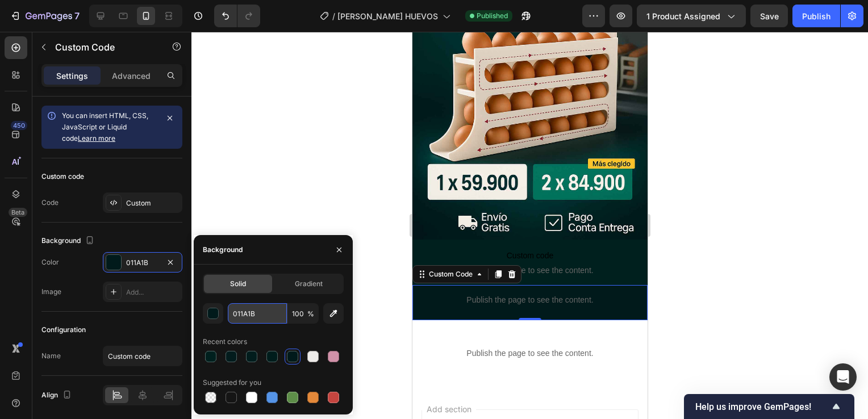
click at [250, 311] on input "011A1B" at bounding box center [257, 313] width 59 height 20
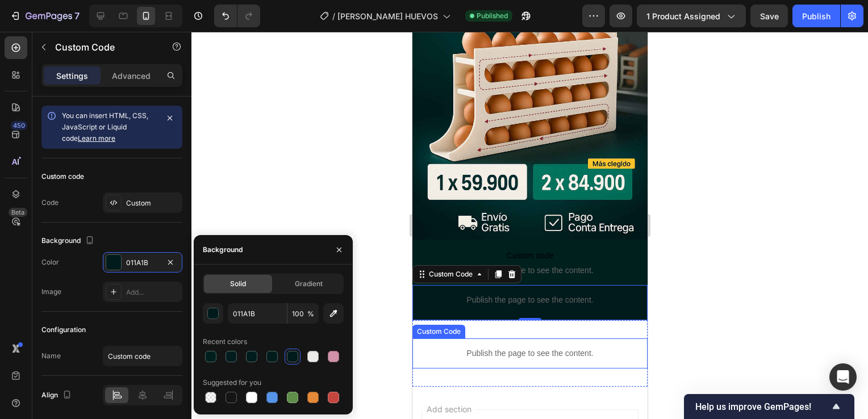
click at [486, 339] on div "Publish the page to see the content." at bounding box center [529, 354] width 235 height 30
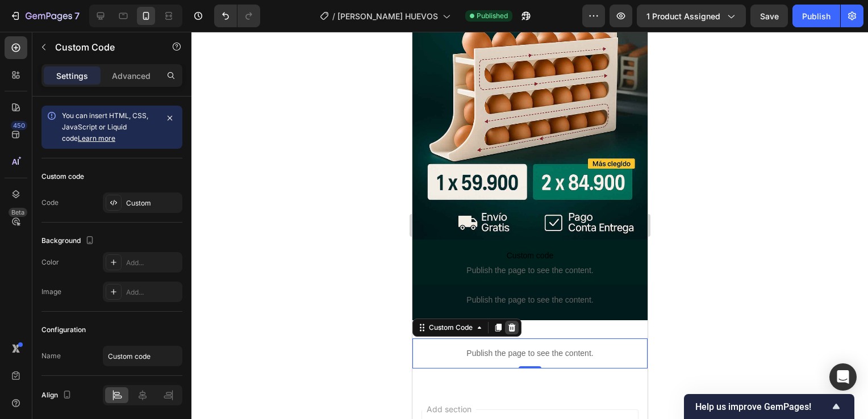
click at [513, 324] on icon at bounding box center [511, 328] width 7 height 8
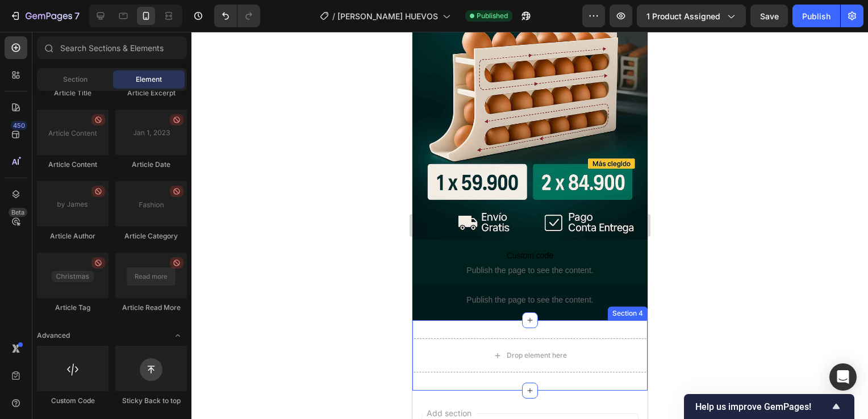
click at [550, 322] on div "Drop element here Section 4" at bounding box center [529, 356] width 235 height 70
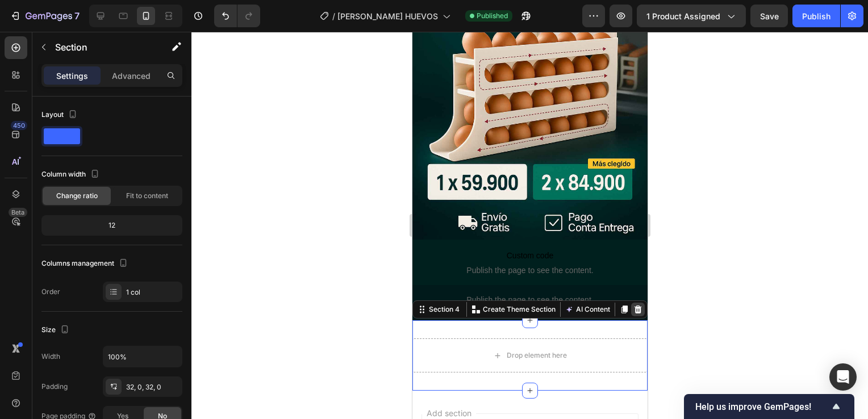
click at [633, 305] on icon at bounding box center [637, 309] width 9 height 9
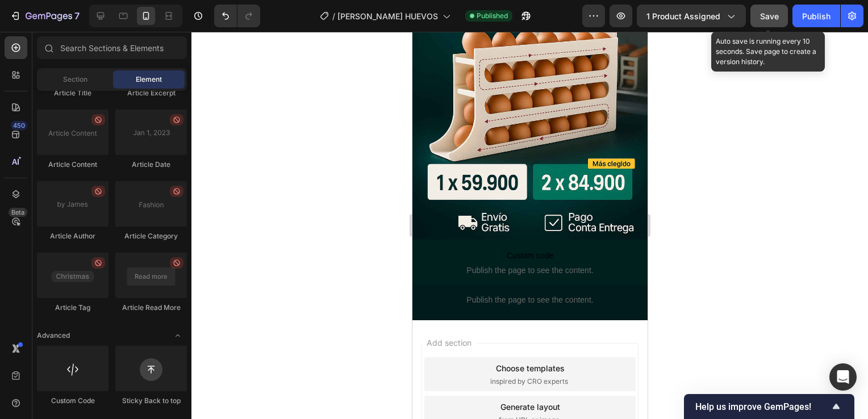
click at [773, 26] on button "Save" at bounding box center [770, 16] width 38 height 23
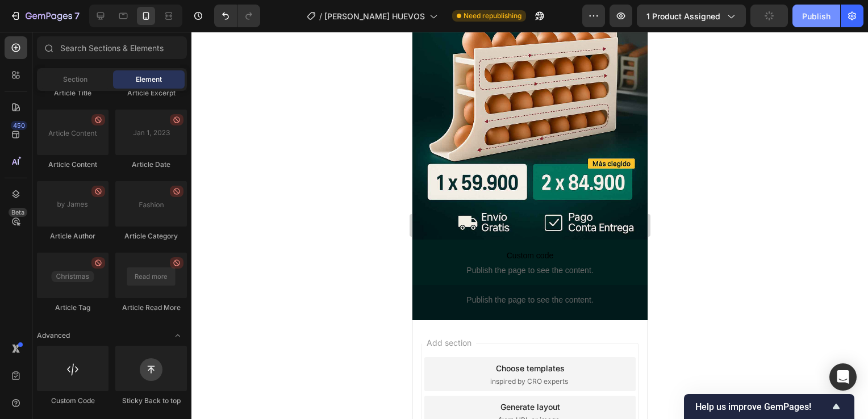
click at [809, 18] on div "Publish" at bounding box center [816, 16] width 28 height 12
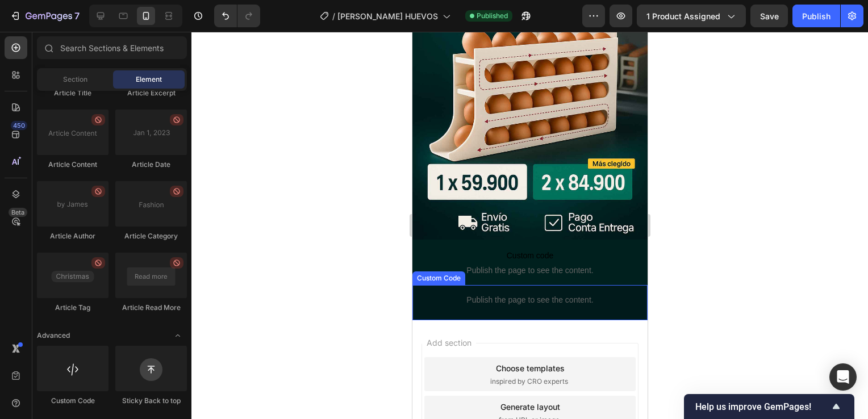
click at [458, 294] on p "Publish the page to see the content." at bounding box center [529, 300] width 235 height 12
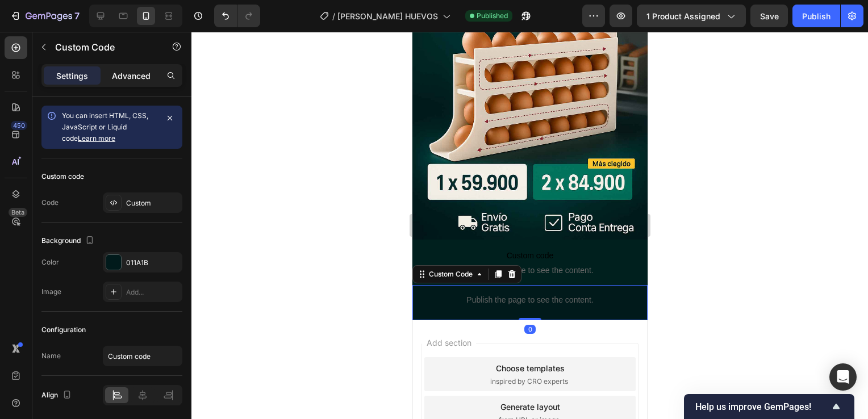
click at [118, 71] on p "Advanced" at bounding box center [131, 76] width 39 height 12
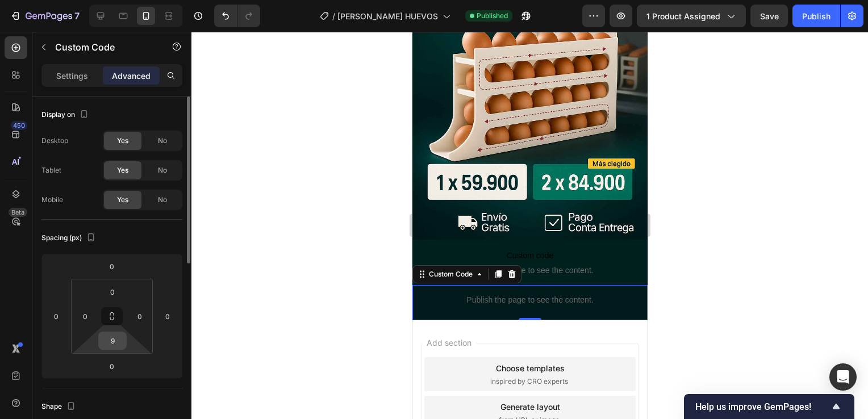
click at [117, 335] on input "9" at bounding box center [112, 340] width 23 height 17
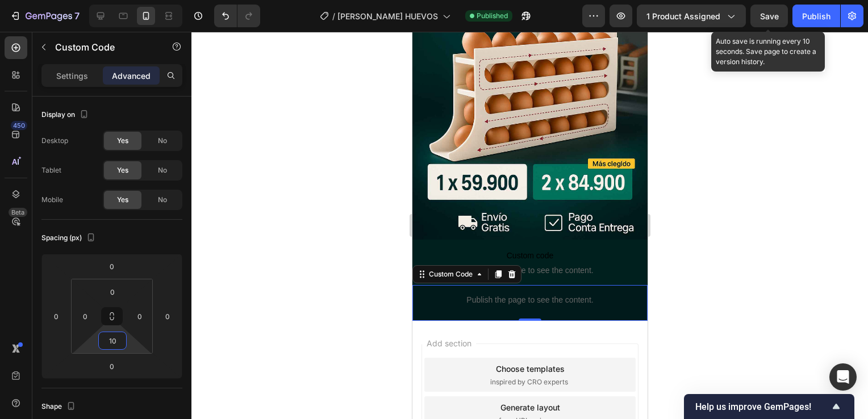
type input "10"
click at [776, 13] on span "Save" at bounding box center [769, 16] width 19 height 10
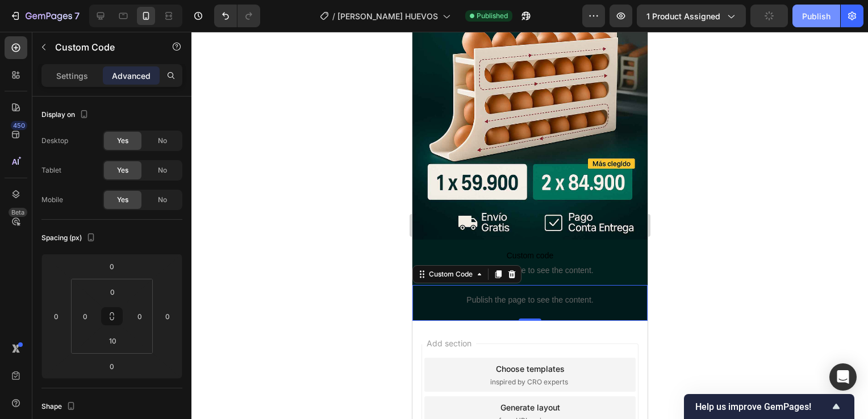
click at [808, 21] on div "Publish" at bounding box center [816, 16] width 28 height 12
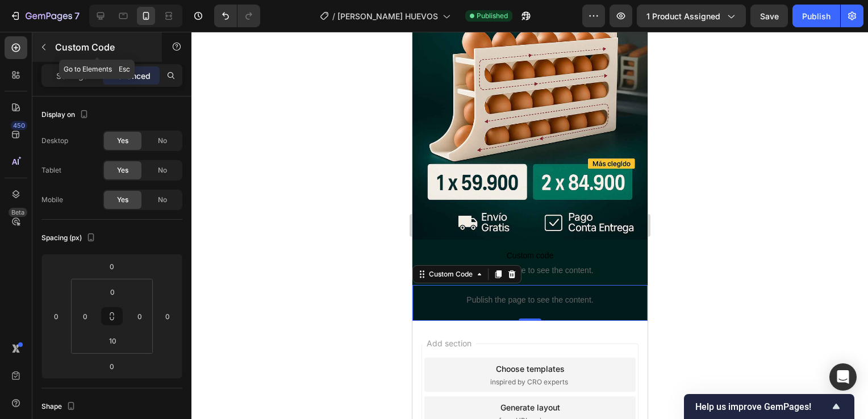
click at [43, 52] on button "button" at bounding box center [44, 47] width 18 height 18
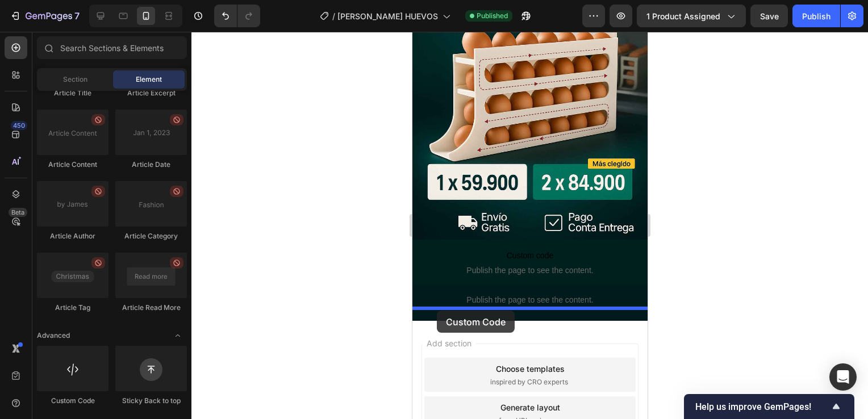
drag, startPoint x: 486, startPoint y: 409, endPoint x: 436, endPoint y: 311, distance: 110.3
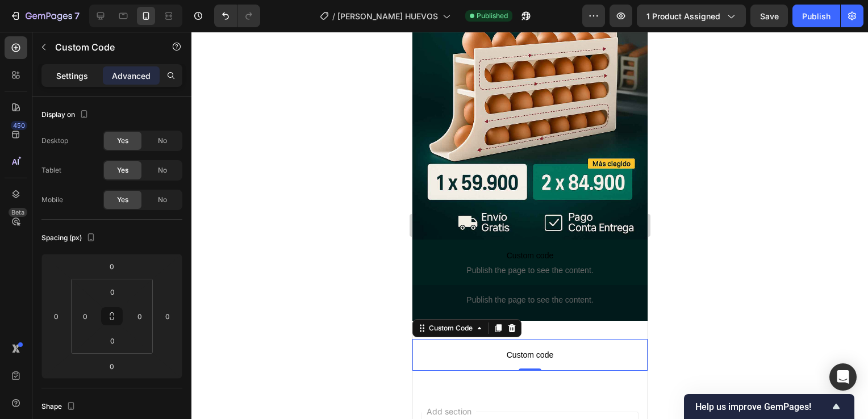
click at [79, 78] on p "Settings" at bounding box center [72, 76] width 32 height 12
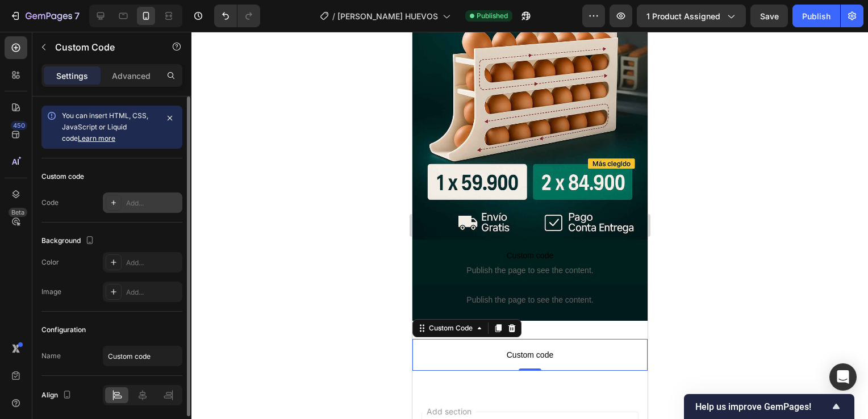
click at [148, 207] on div "Add..." at bounding box center [152, 203] width 53 height 10
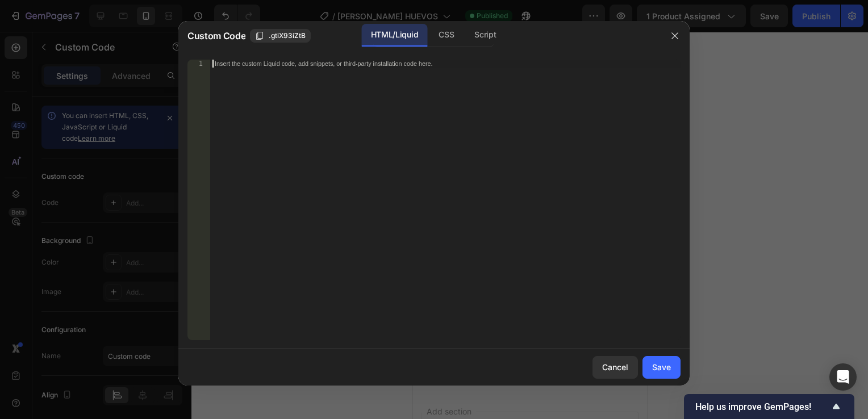
click at [255, 88] on div "Insert the custom Liquid code, add snippets, or third-party installation code h…" at bounding box center [445, 208] width 471 height 297
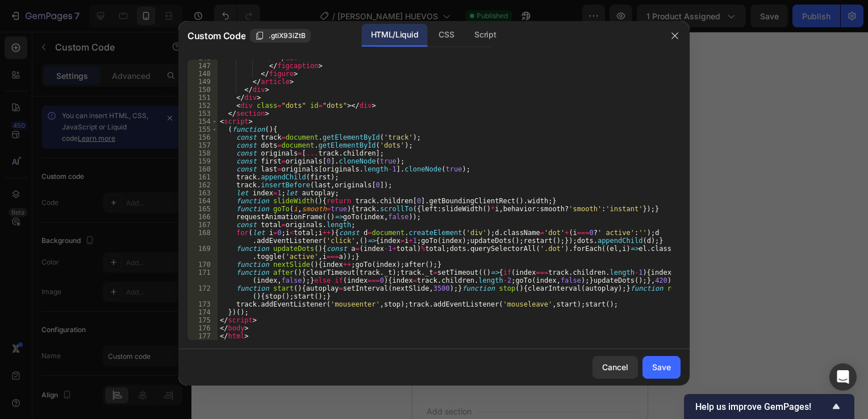
scroll to position [1303, 0]
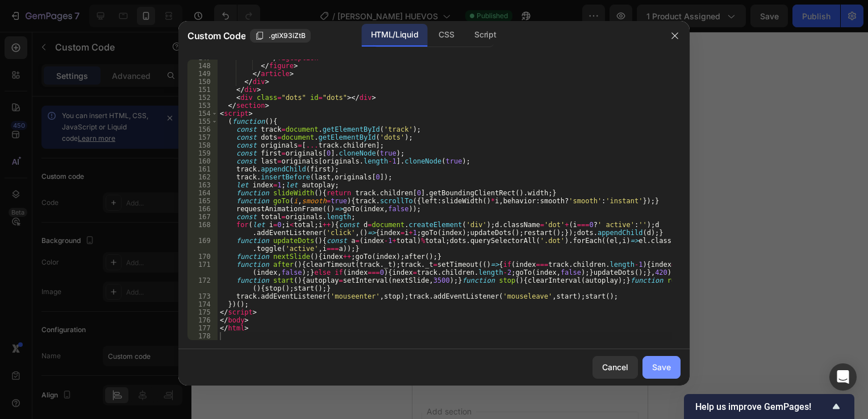
click at [648, 366] on button "Save" at bounding box center [662, 367] width 38 height 23
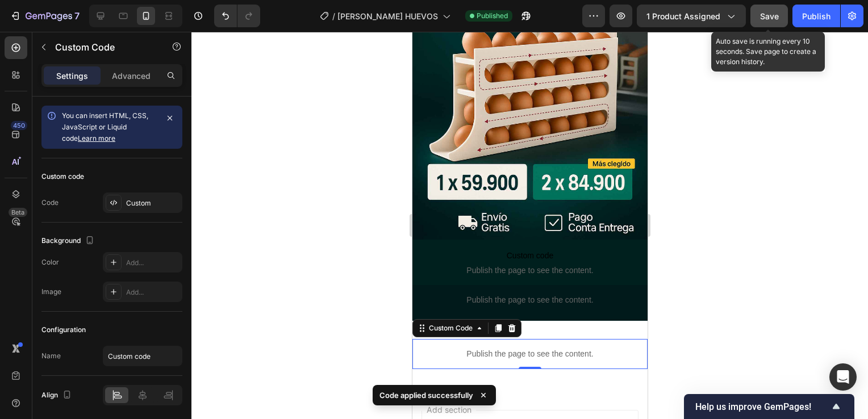
click at [764, 22] on div "Save" at bounding box center [769, 16] width 19 height 12
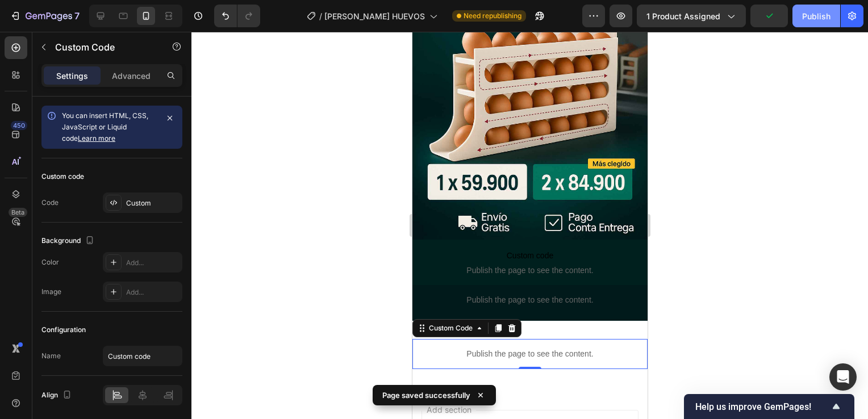
click at [818, 24] on button "Publish" at bounding box center [817, 16] width 48 height 23
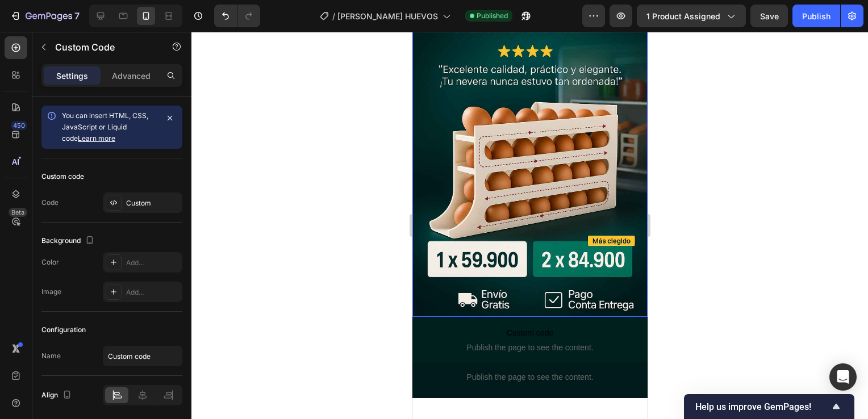
scroll to position [0, 0]
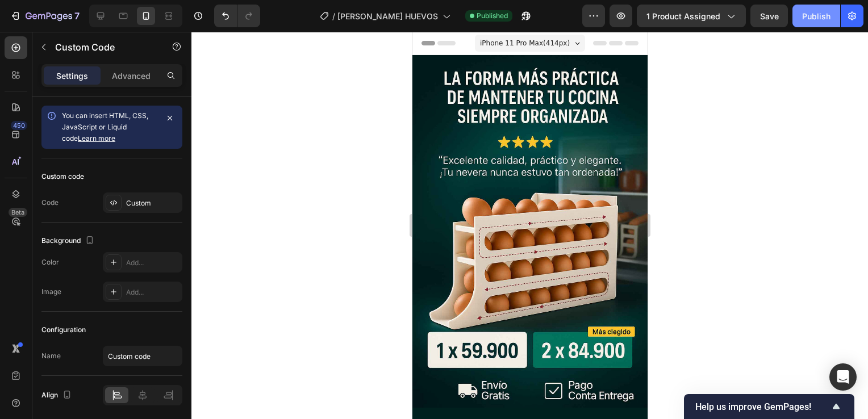
click at [799, 17] on button "Publish" at bounding box center [817, 16] width 48 height 23
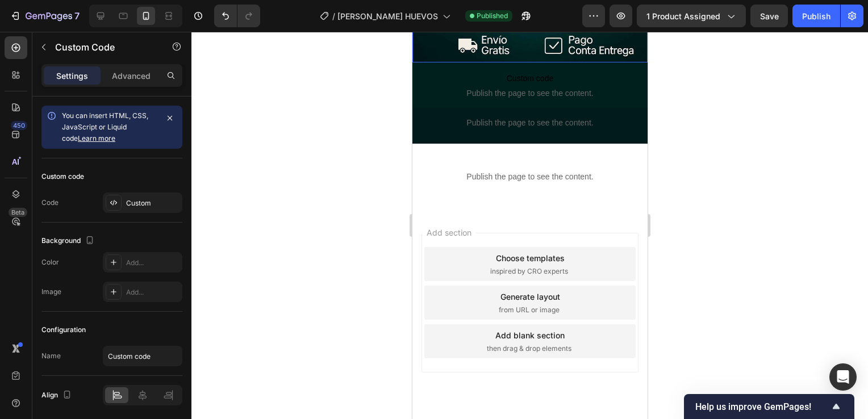
scroll to position [361, 0]
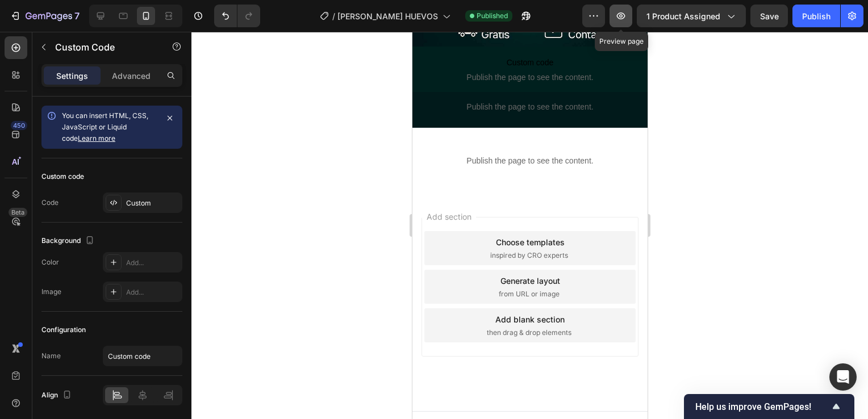
click at [622, 10] on icon "button" at bounding box center [621, 15] width 11 height 11
click at [483, 155] on p "Publish the page to see the content." at bounding box center [529, 161] width 235 height 12
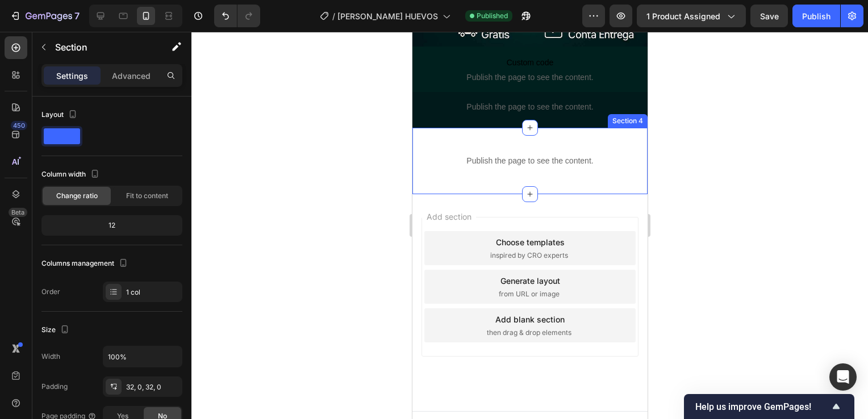
click at [476, 174] on div "Publish the page to see the content. Custom Code Section 4" at bounding box center [529, 161] width 235 height 66
click at [634, 113] on icon at bounding box center [637, 117] width 7 height 8
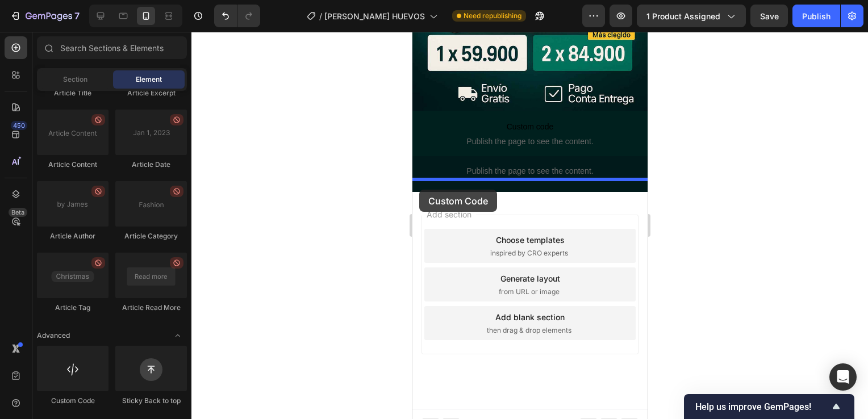
drag, startPoint x: 477, startPoint y: 383, endPoint x: 419, endPoint y: 190, distance: 201.9
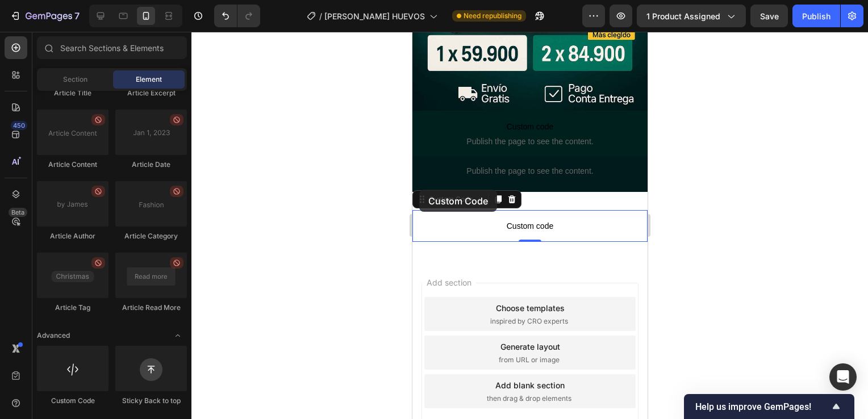
scroll to position [361, 0]
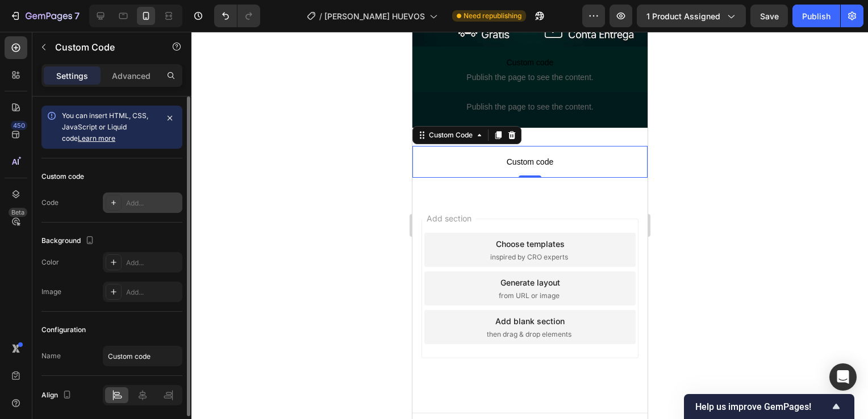
click at [113, 198] on icon at bounding box center [113, 202] width 9 height 9
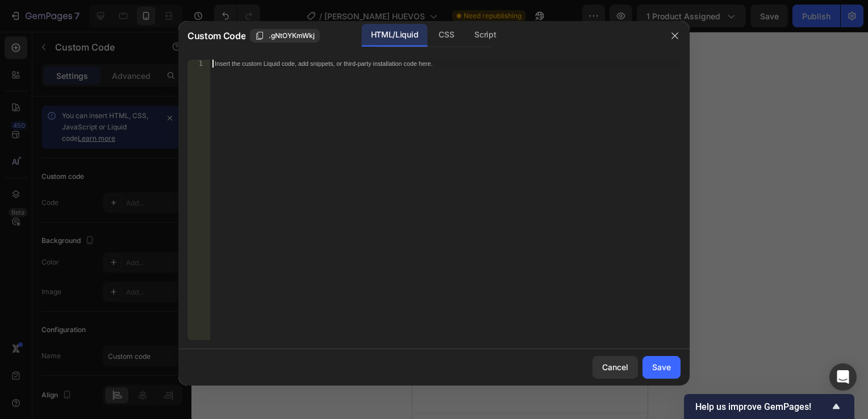
click at [260, 90] on div "Insert the custom Liquid code, add snippets, or third-party installation code h…" at bounding box center [445, 208] width 471 height 297
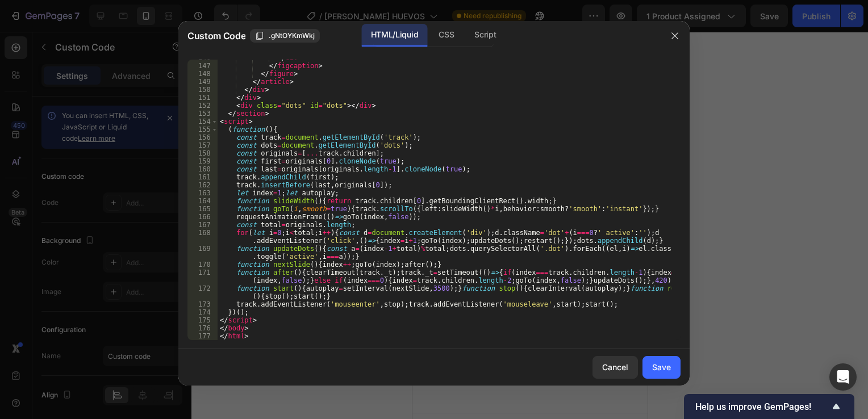
click at [641, 365] on div "Cancel Save" at bounding box center [433, 368] width 511 height 36
click at [650, 365] on button "Save" at bounding box center [662, 367] width 38 height 23
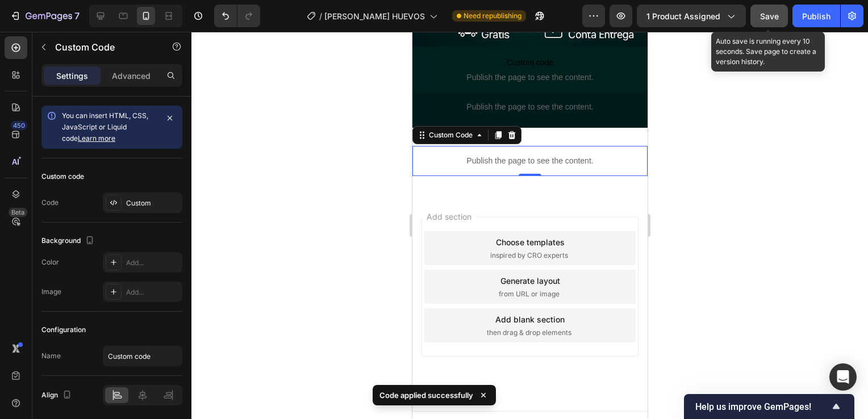
click at [765, 23] on button "Save" at bounding box center [770, 16] width 38 height 23
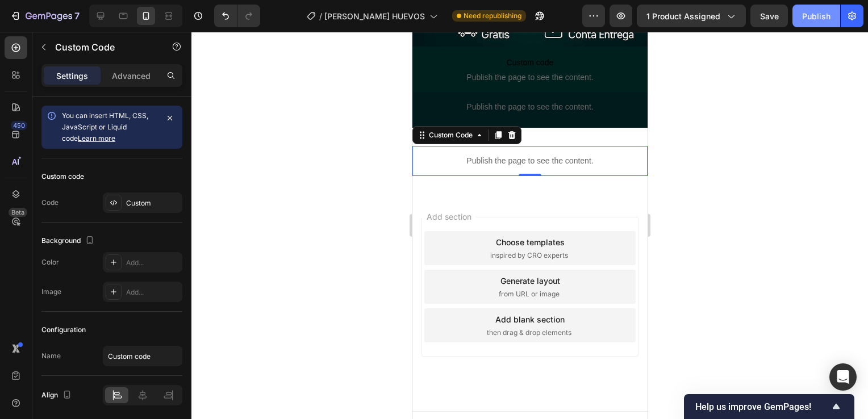
click at [820, 17] on div "Publish" at bounding box center [816, 16] width 28 height 12
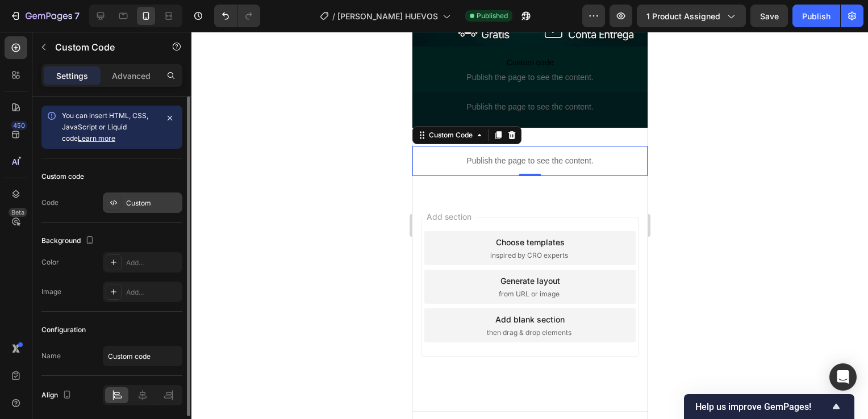
click at [134, 206] on div "Custom" at bounding box center [152, 203] width 53 height 10
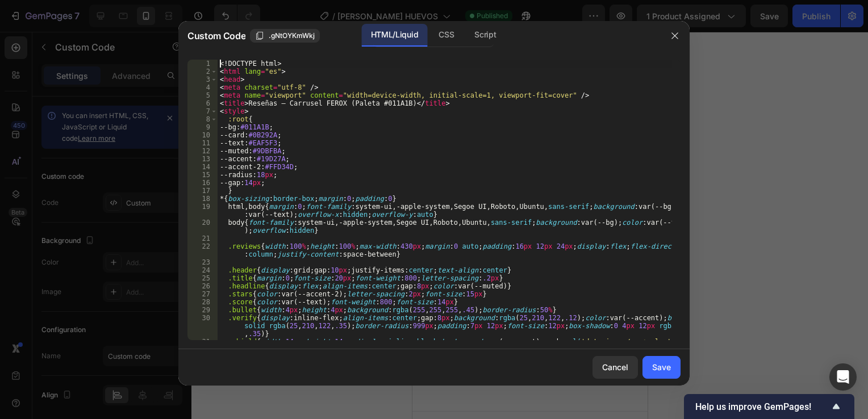
drag, startPoint x: 215, startPoint y: 63, endPoint x: 435, endPoint y: 262, distance: 296.9
click at [435, 262] on div "<!DOCTYPE html> 1 2 3 4 5 6 7 8 9 10 11 12 13 14 15 16 17 18 19 20 21 22 23 24 …" at bounding box center [434, 200] width 493 height 281
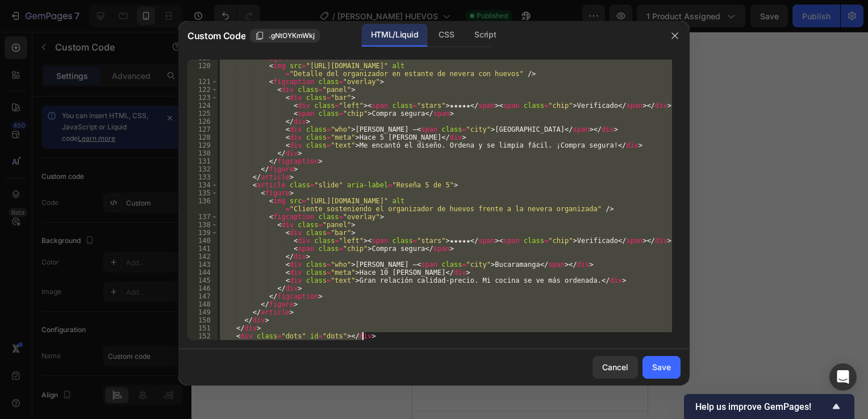
scroll to position [1310, 0]
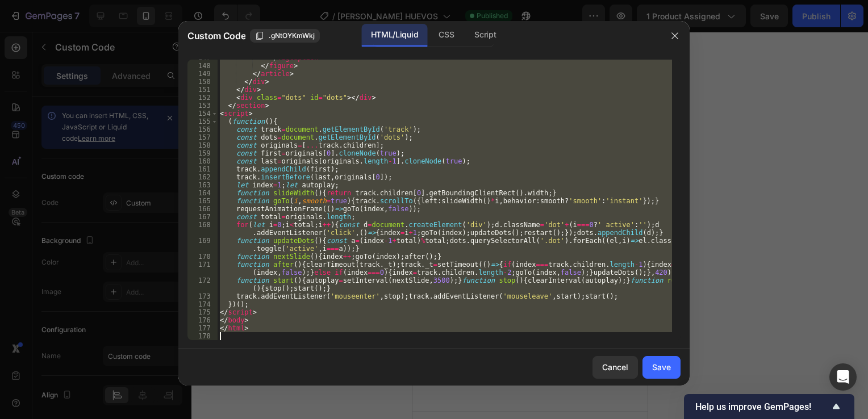
drag, startPoint x: 221, startPoint y: 64, endPoint x: 576, endPoint y: 390, distance: 483.1
click at [576, 390] on div "Custom Code .gNtOYKmWkj HTML/Liquid CSS Script <!DOCTYPE html> 147 148 149 150 …" at bounding box center [433, 209] width 511 height 377
type textarea "</html>"
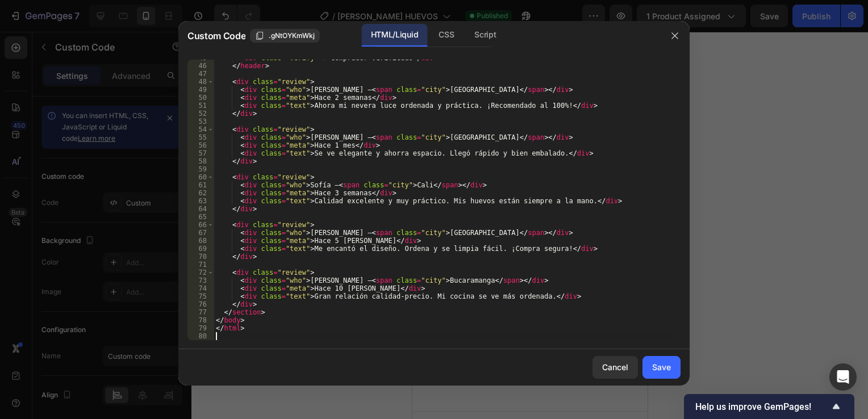
scroll to position [371, 0]
click at [673, 369] on button "Save" at bounding box center [662, 367] width 38 height 23
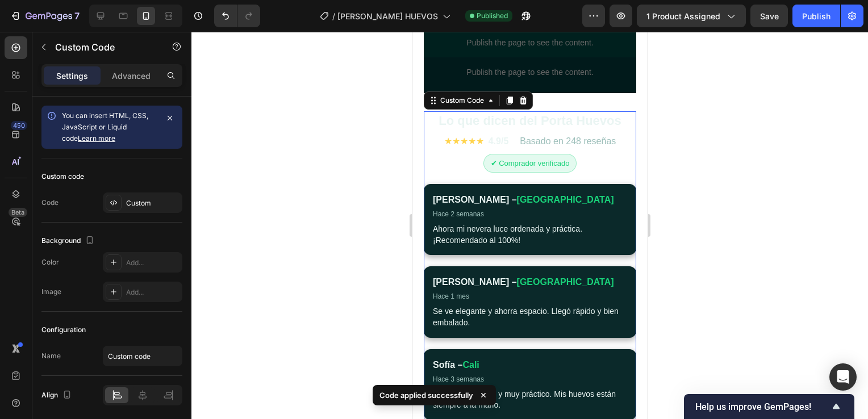
scroll to position [359, 0]
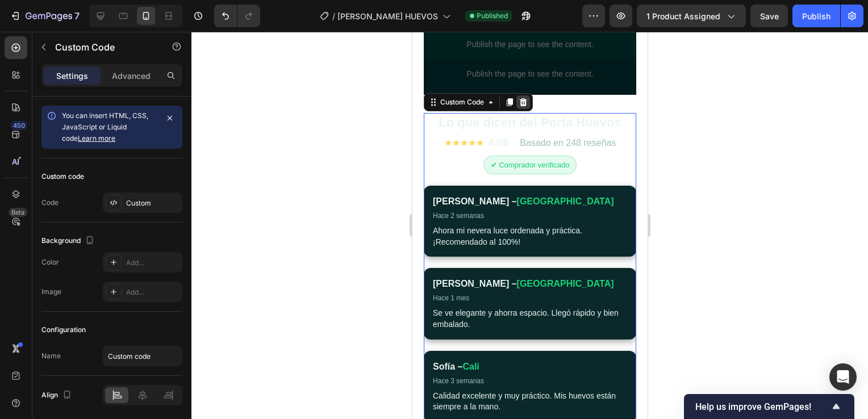
click at [523, 101] on icon at bounding box center [522, 102] width 7 height 8
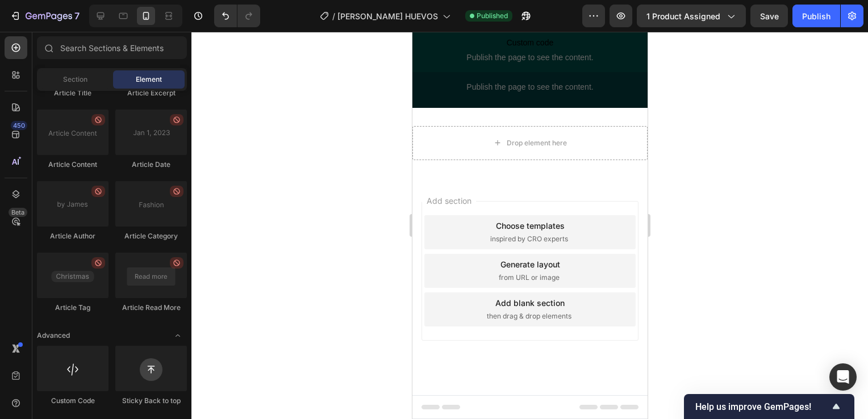
scroll to position [334, 0]
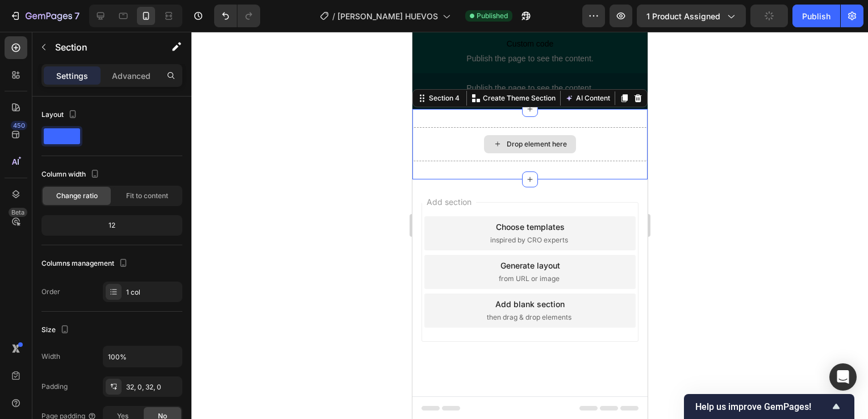
click at [476, 160] on div "Drop element here" at bounding box center [529, 144] width 235 height 34
click at [634, 100] on icon at bounding box center [637, 98] width 7 height 8
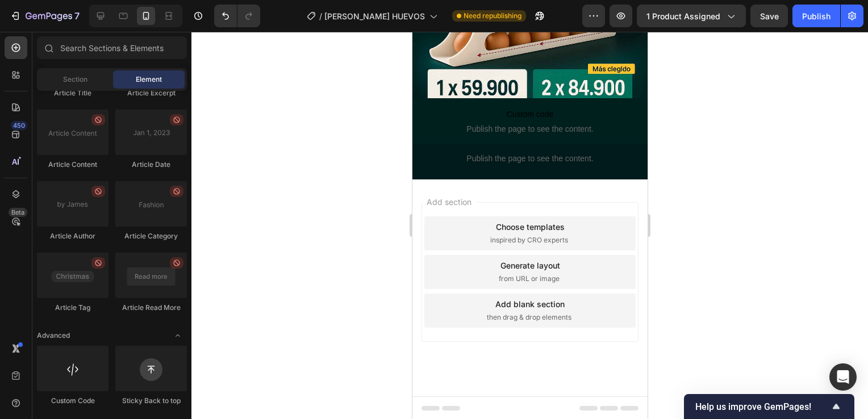
scroll to position [297, 0]
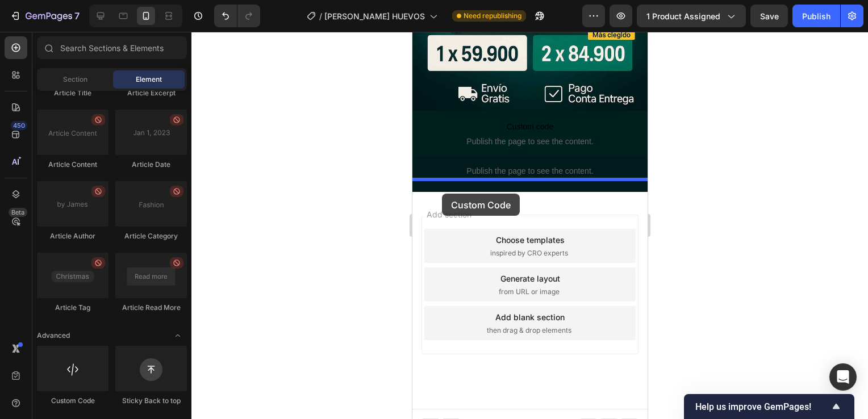
drag, startPoint x: 467, startPoint y: 403, endPoint x: 442, endPoint y: 194, distance: 210.7
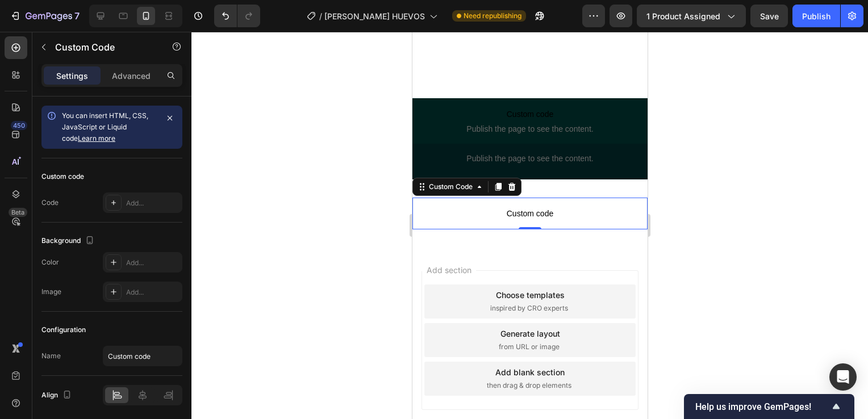
scroll to position [365, 0]
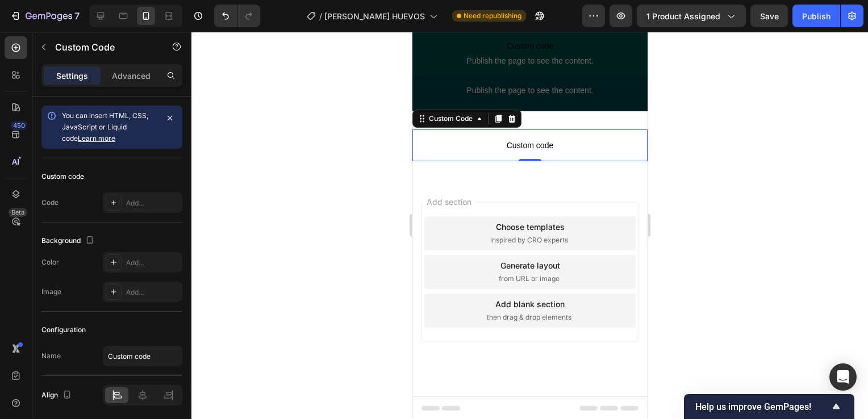
click at [511, 147] on span "Custom code" at bounding box center [529, 146] width 235 height 14
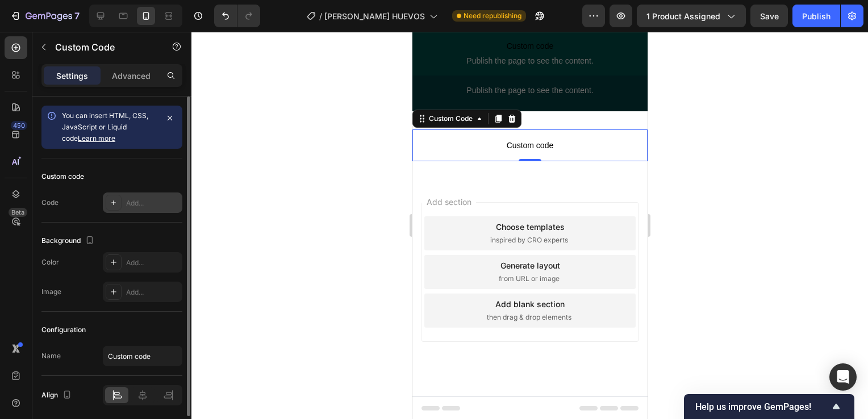
click at [141, 209] on div "Add..." at bounding box center [143, 203] width 80 height 20
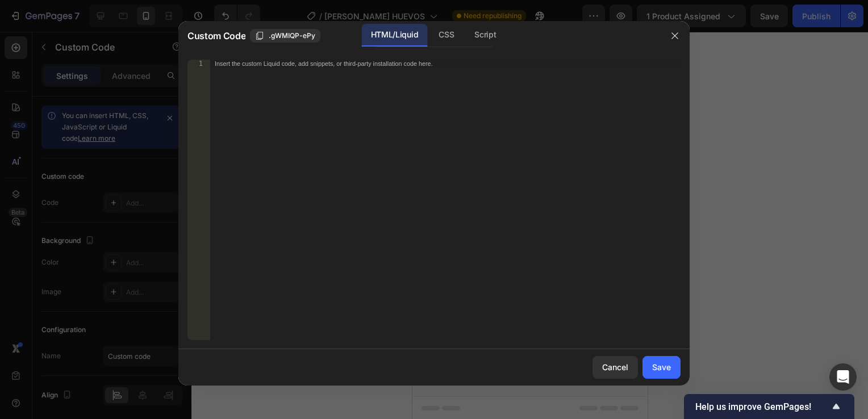
click at [257, 68] on div "Insert the custom Liquid code, add snippets, or third-party installation code h…" at bounding box center [445, 208] width 471 height 297
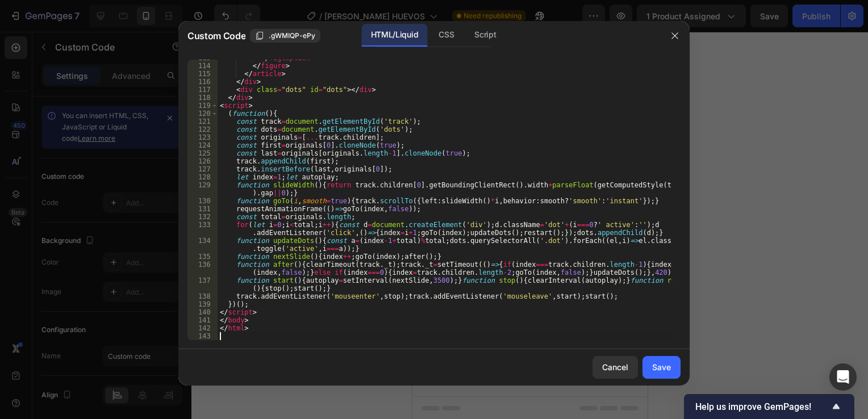
scroll to position [1016, 0]
click at [660, 360] on button "Save" at bounding box center [662, 367] width 38 height 23
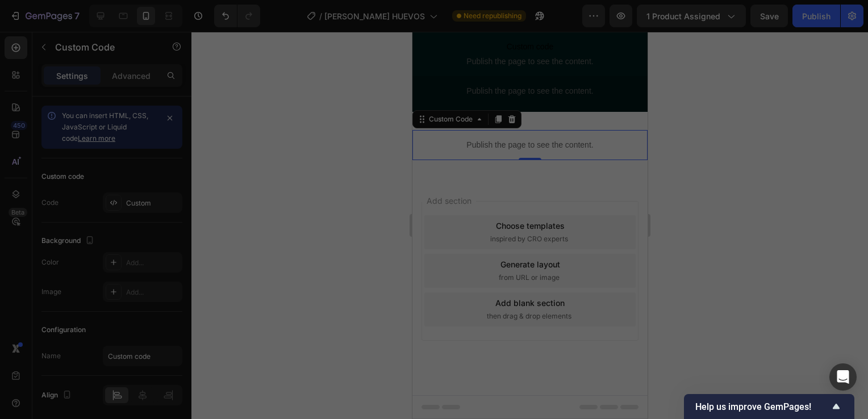
scroll to position [364, 0]
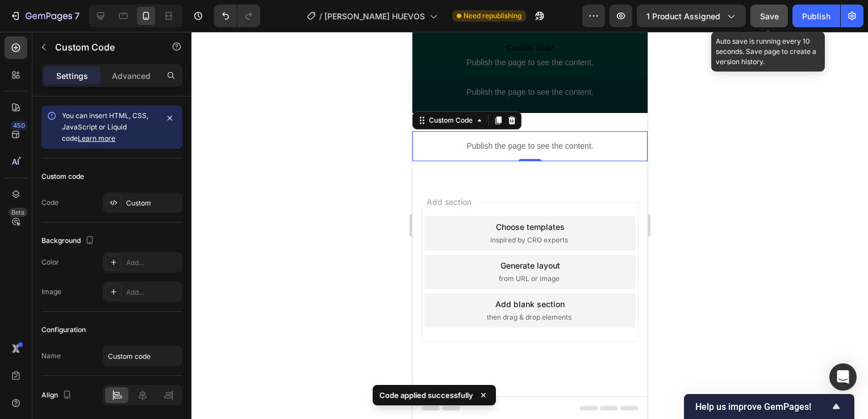
click at [758, 19] on button "Save" at bounding box center [770, 16] width 38 height 23
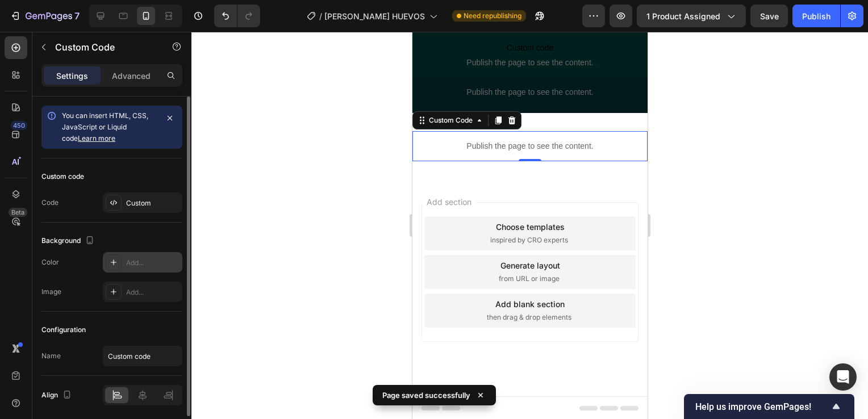
click at [125, 267] on div "Add..." at bounding box center [143, 262] width 80 height 20
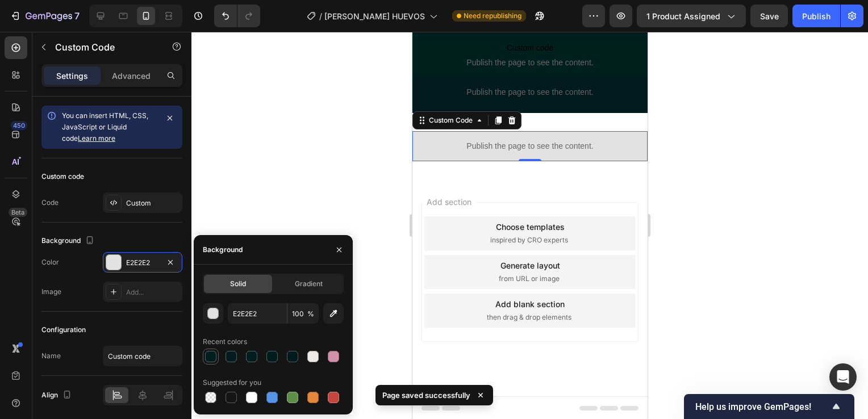
click at [205, 355] on div at bounding box center [210, 356] width 11 height 11
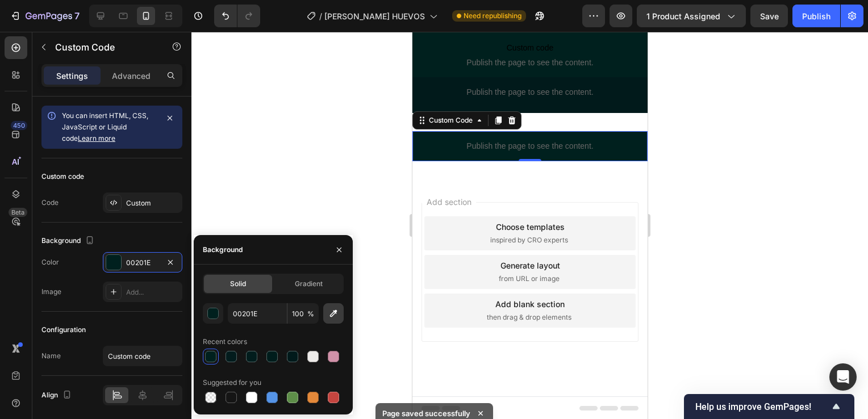
click at [332, 311] on icon "button" at bounding box center [333, 313] width 11 height 11
type input "011A1B"
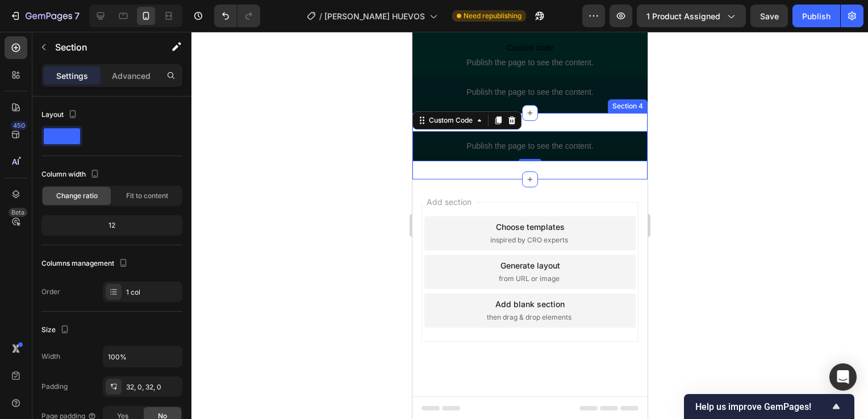
click at [588, 126] on div "Publish the page to see the content. Custom Code 0 Section 4" at bounding box center [529, 146] width 235 height 66
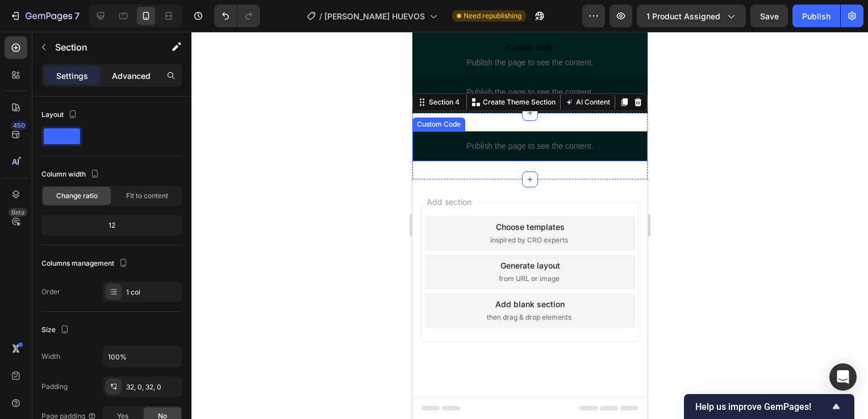
click at [123, 78] on p "Advanced" at bounding box center [131, 76] width 39 height 12
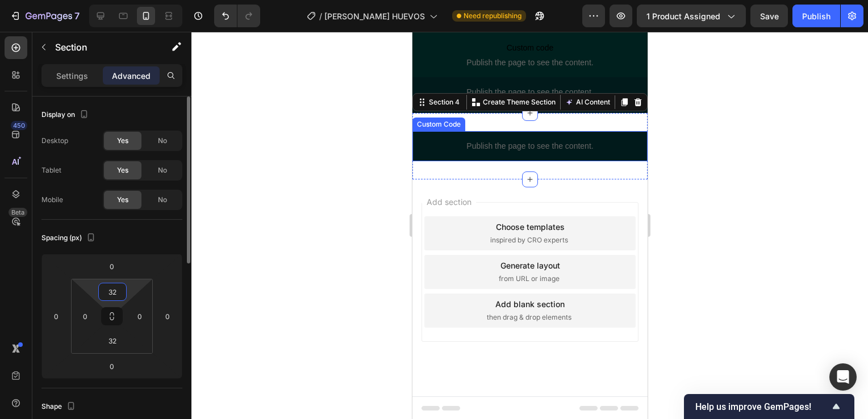
click at [102, 292] on input "32" at bounding box center [112, 292] width 23 height 17
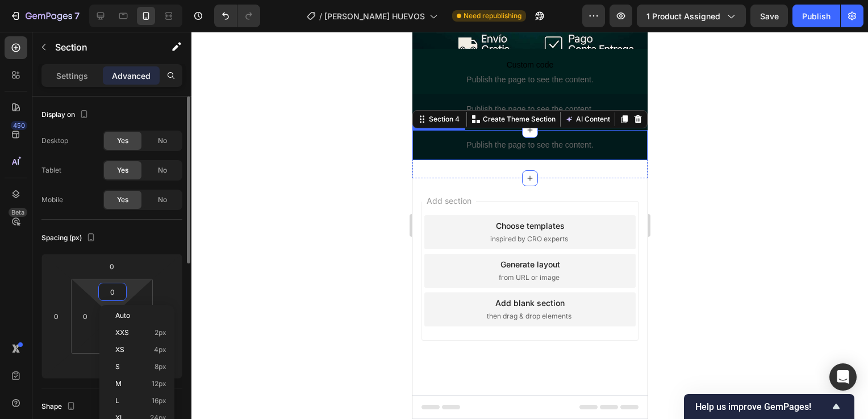
scroll to position [346, 0]
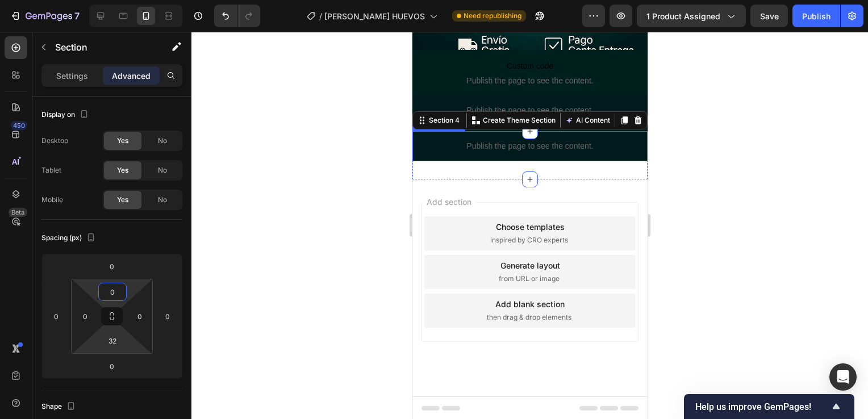
type input "0"
click at [95, 0] on html "7 Version history / [PERSON_NAME] HUEVOS Need republishing Preview 1 product as…" at bounding box center [434, 0] width 868 height 0
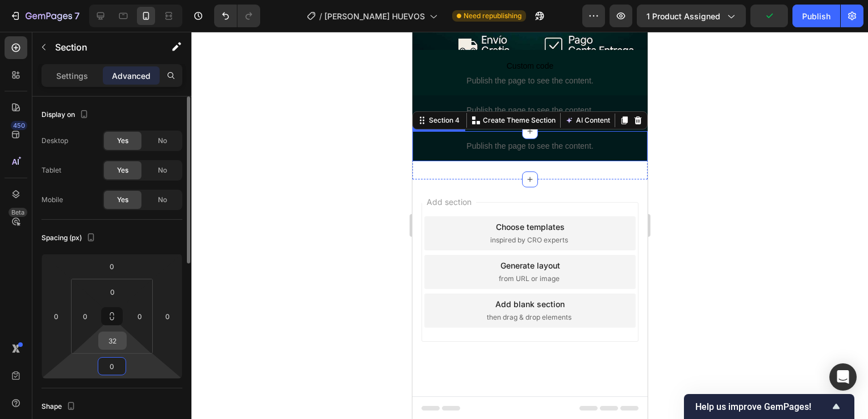
click at [107, 344] on input "32" at bounding box center [112, 340] width 23 height 17
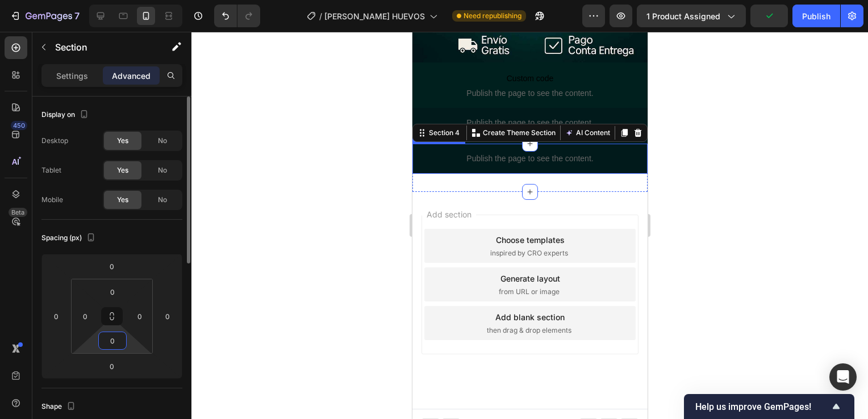
scroll to position [327, 0]
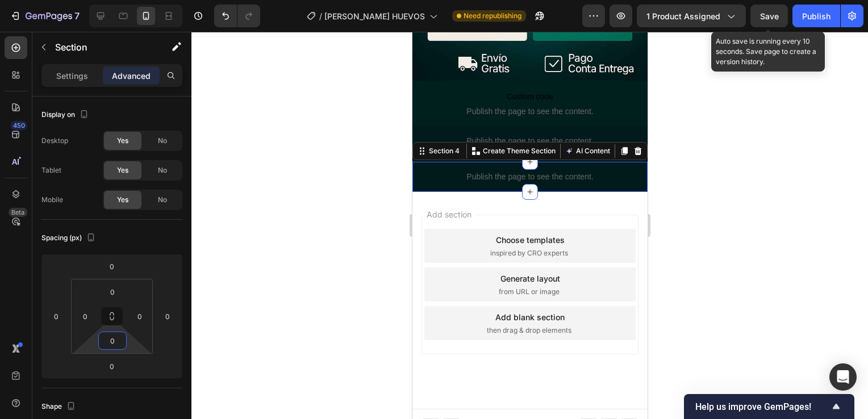
type input "0"
click at [779, 14] on span "Save" at bounding box center [769, 16] width 19 height 10
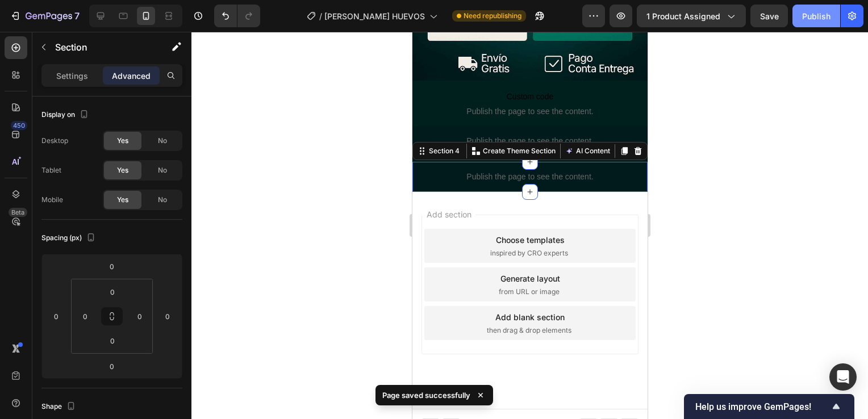
click at [807, 13] on div "Publish" at bounding box center [816, 16] width 28 height 12
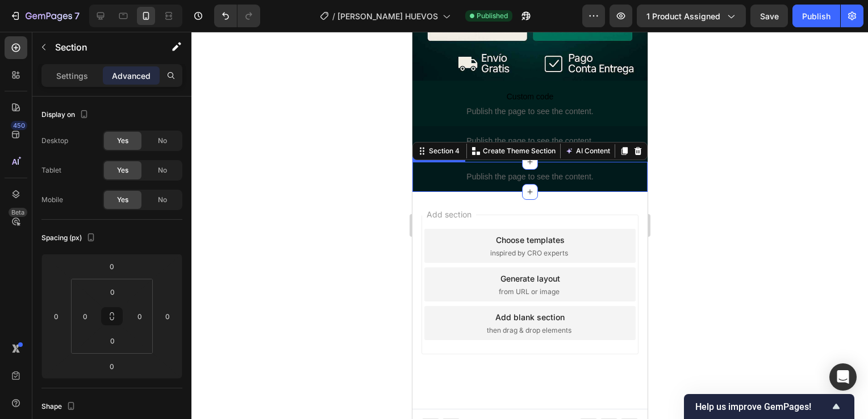
click at [735, 201] on div at bounding box center [530, 226] width 677 height 388
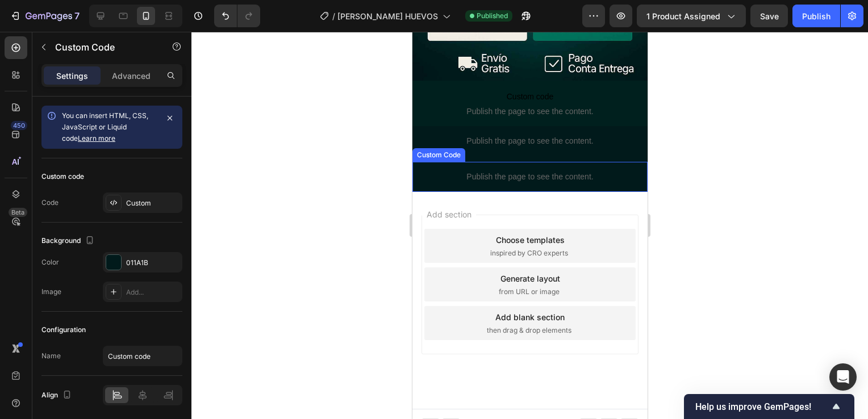
click at [555, 162] on div "Publish the page to see the content." at bounding box center [529, 177] width 235 height 30
click at [136, 70] on p "Advanced" at bounding box center [131, 76] width 39 height 12
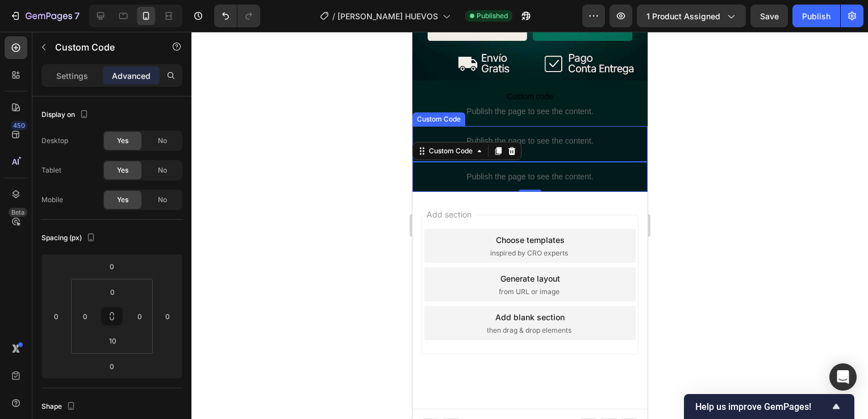
click at [546, 135] on p "Publish the page to see the content." at bounding box center [529, 141] width 235 height 12
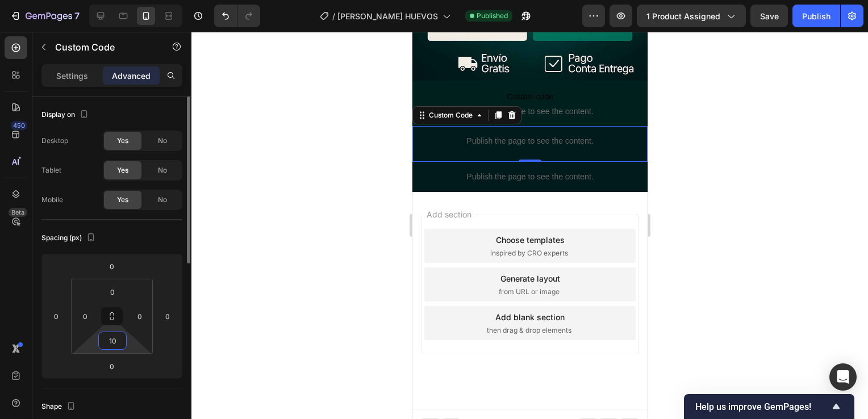
click at [111, 336] on input "10" at bounding box center [112, 340] width 23 height 17
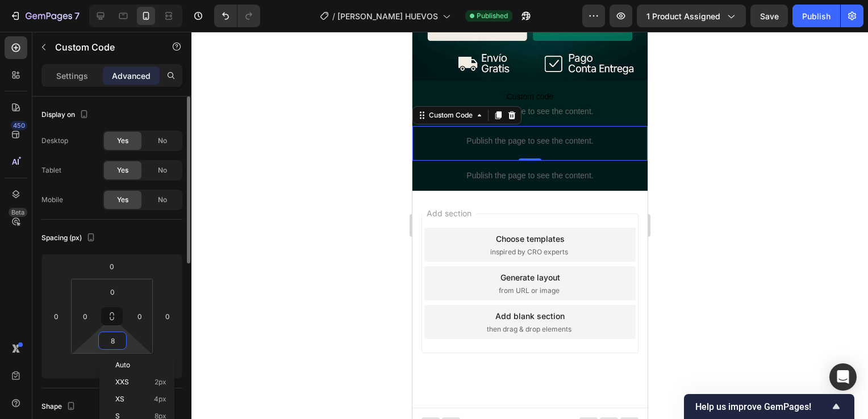
scroll to position [326, 0]
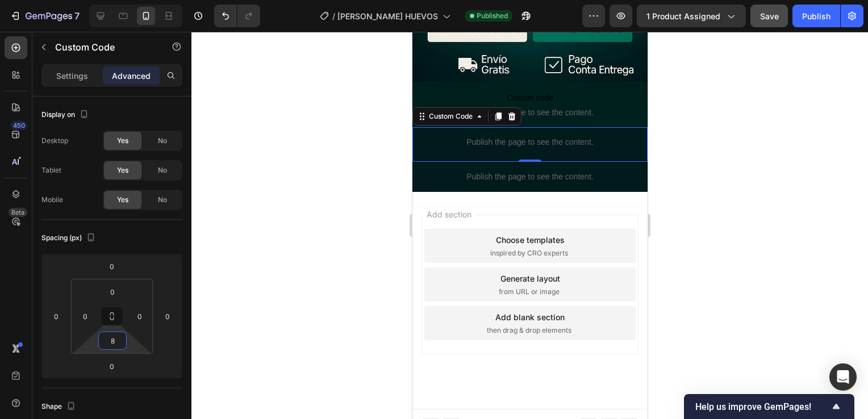
type input "8"
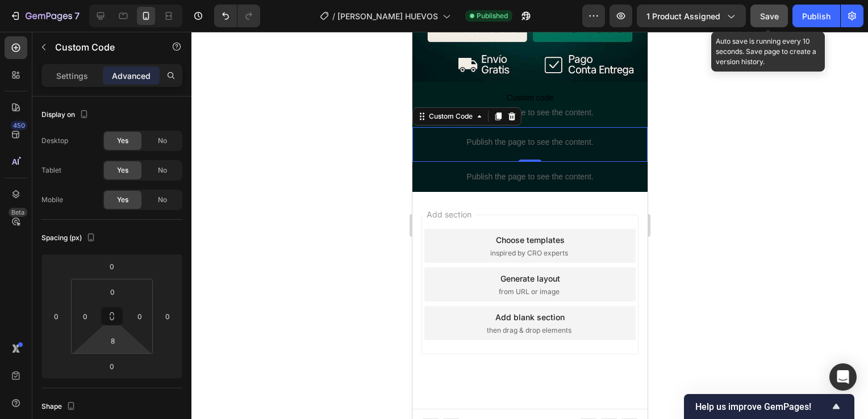
click at [764, 26] on button "Save" at bounding box center [770, 16] width 38 height 23
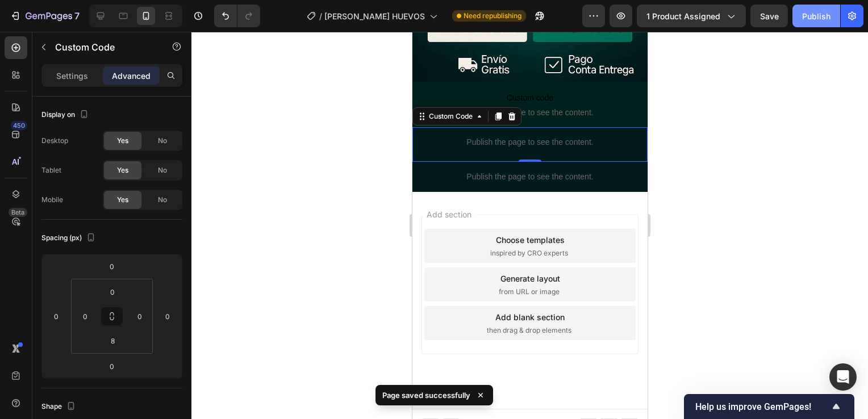
click at [825, 15] on div "Publish" at bounding box center [816, 16] width 28 height 12
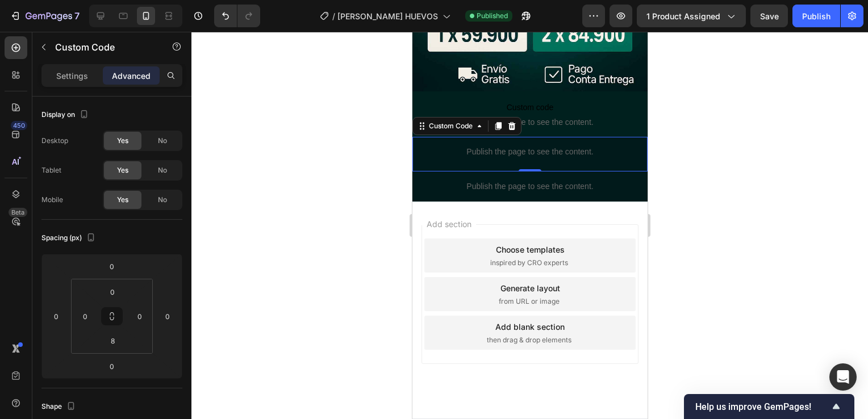
scroll to position [317, 0]
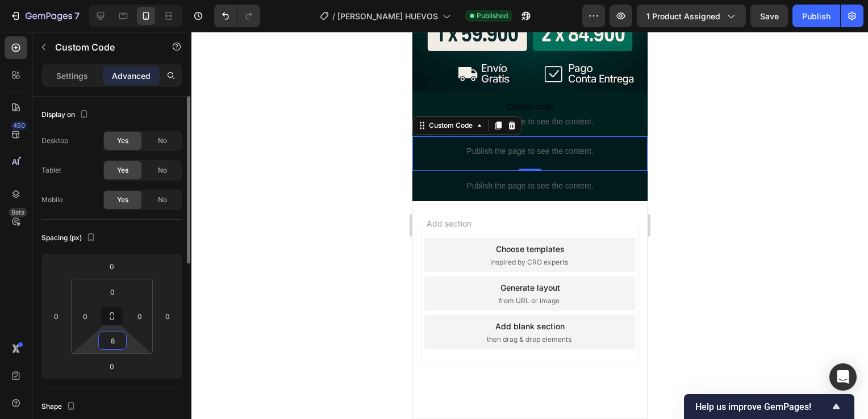
click at [114, 345] on input "8" at bounding box center [112, 340] width 23 height 17
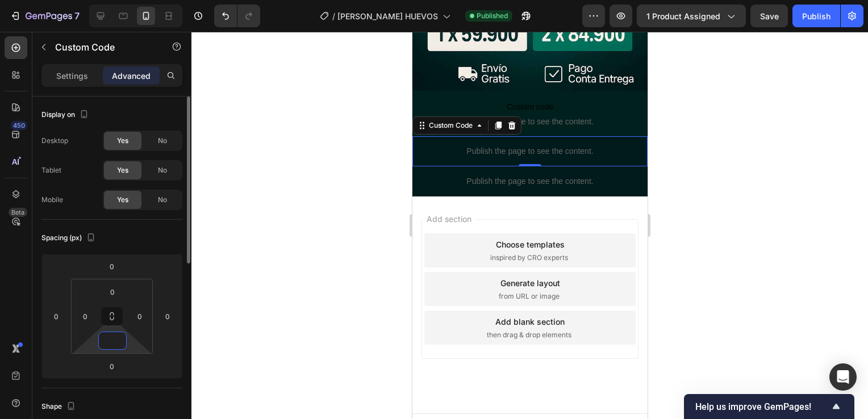
type input "3"
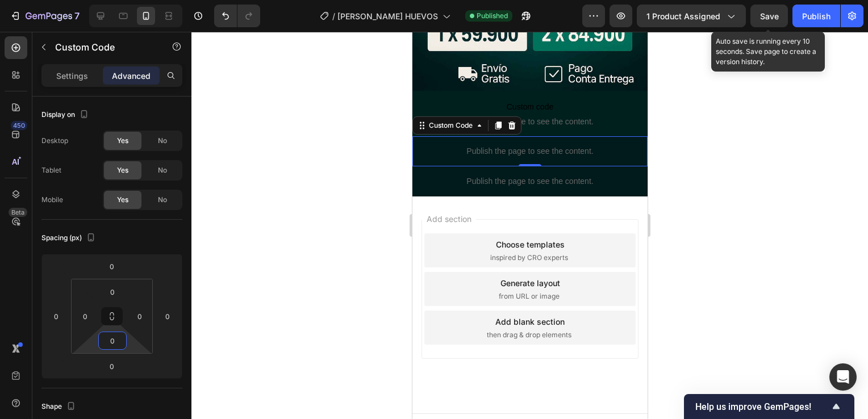
click at [765, 14] on span "Save" at bounding box center [769, 16] width 19 height 10
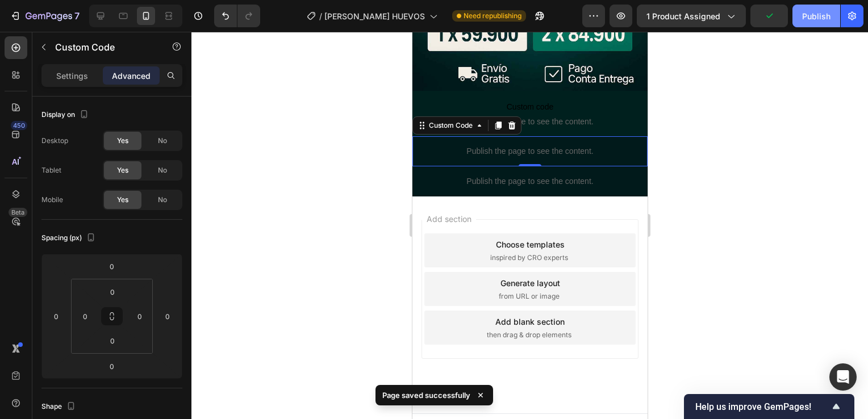
click at [808, 16] on div "Publish" at bounding box center [816, 16] width 28 height 12
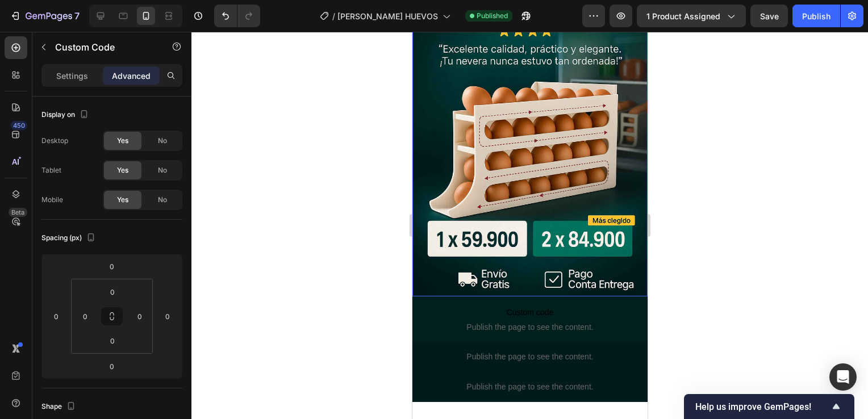
scroll to position [111, 0]
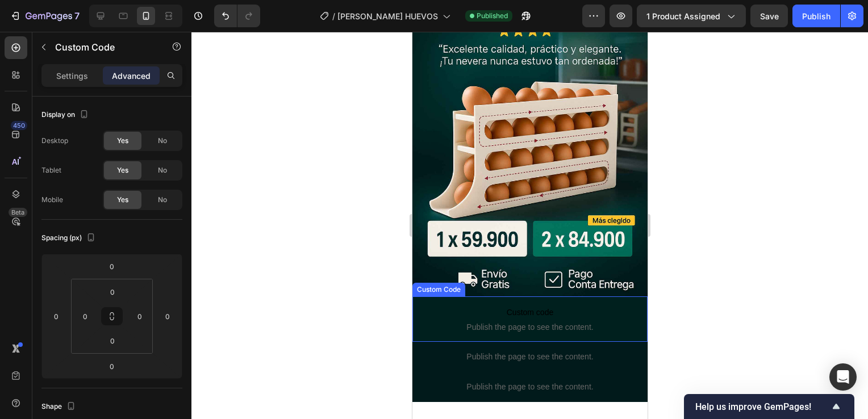
click at [529, 322] on span "Publish the page to see the content." at bounding box center [529, 327] width 235 height 11
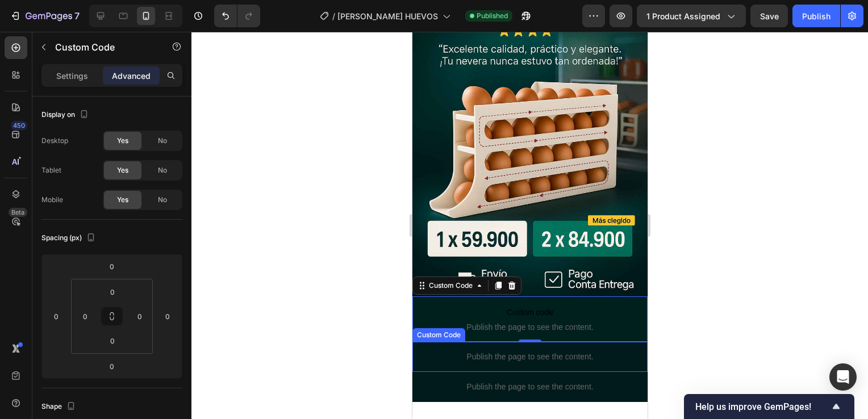
click at [551, 342] on div "Publish the page to see the content." at bounding box center [529, 357] width 235 height 30
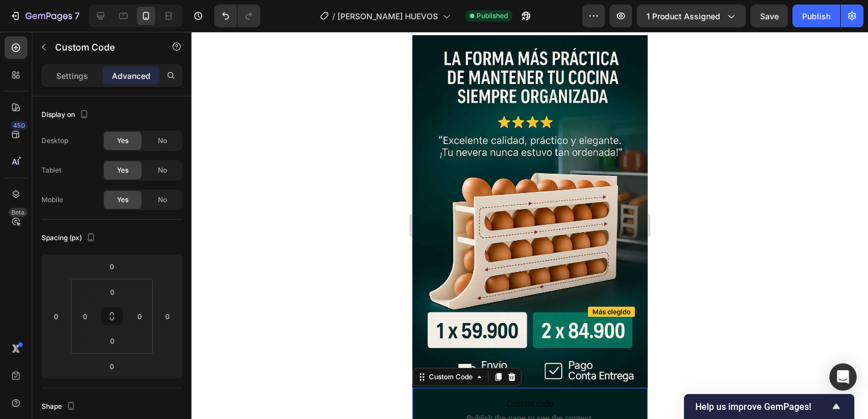
scroll to position [20, 0]
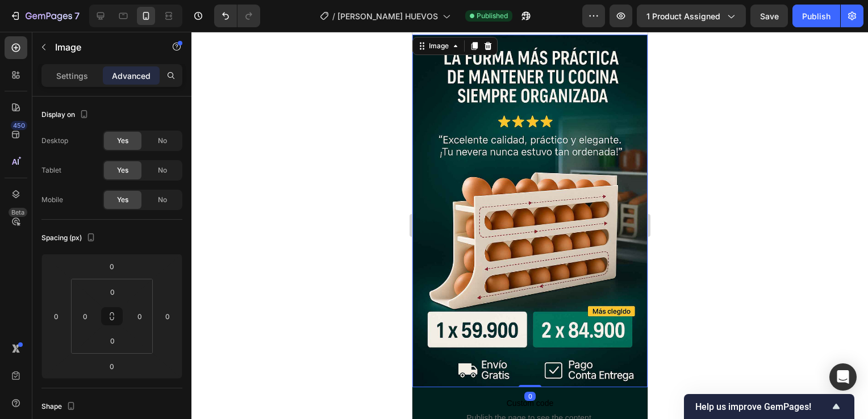
click at [637, 276] on img at bounding box center [529, 211] width 235 height 353
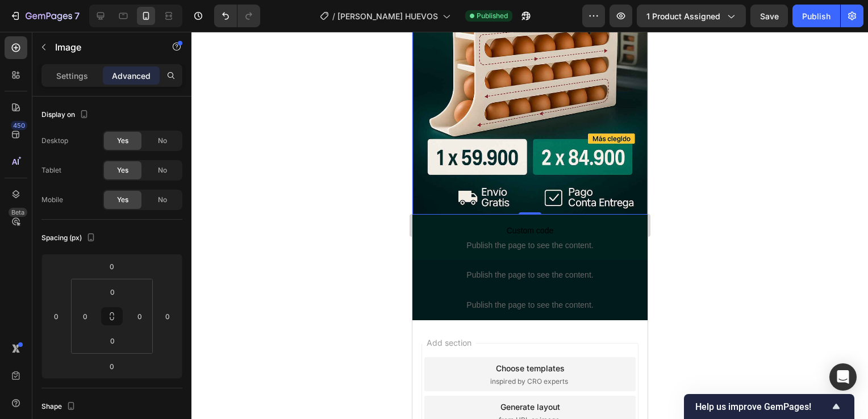
scroll to position [322, 0]
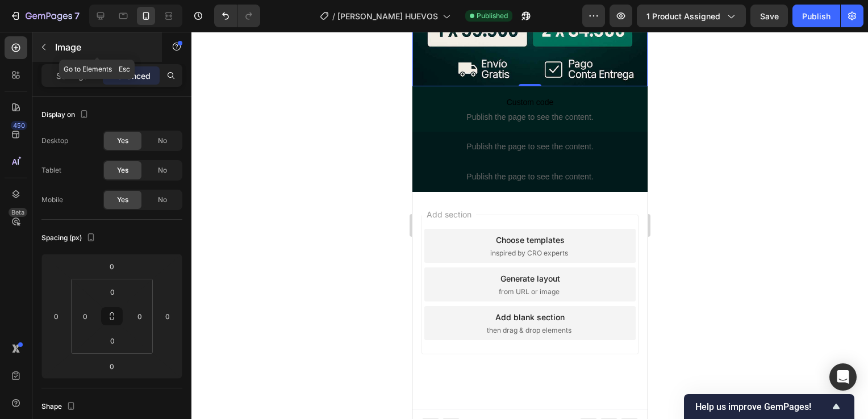
click at [59, 56] on div "Image" at bounding box center [97, 47] width 130 height 30
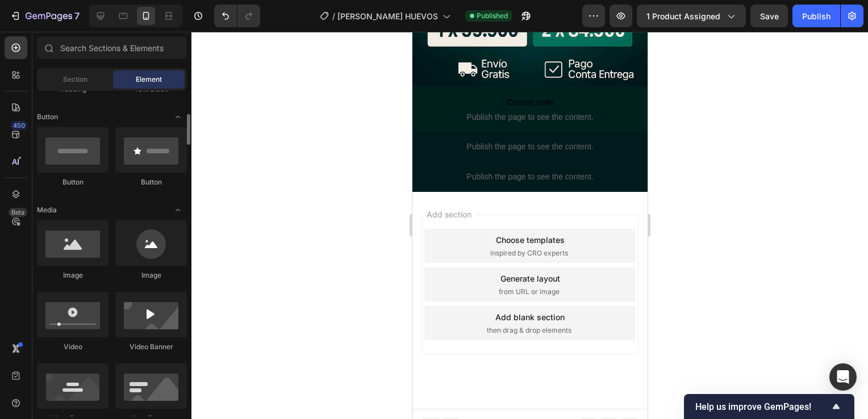
scroll to position [246, 0]
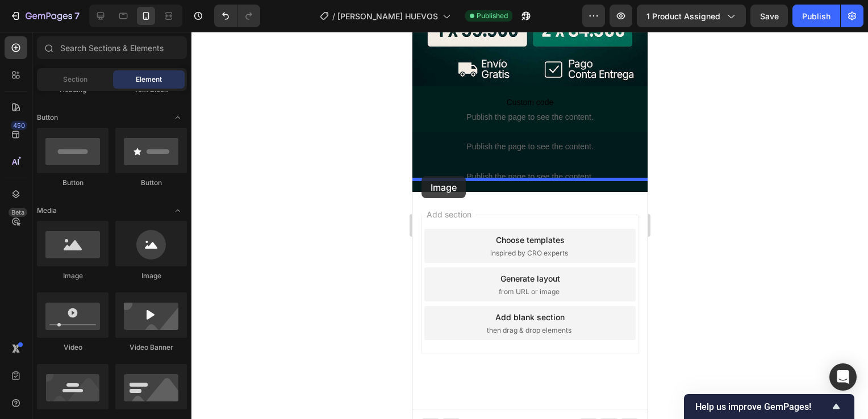
drag, startPoint x: 480, startPoint y: 303, endPoint x: 421, endPoint y: 177, distance: 139.3
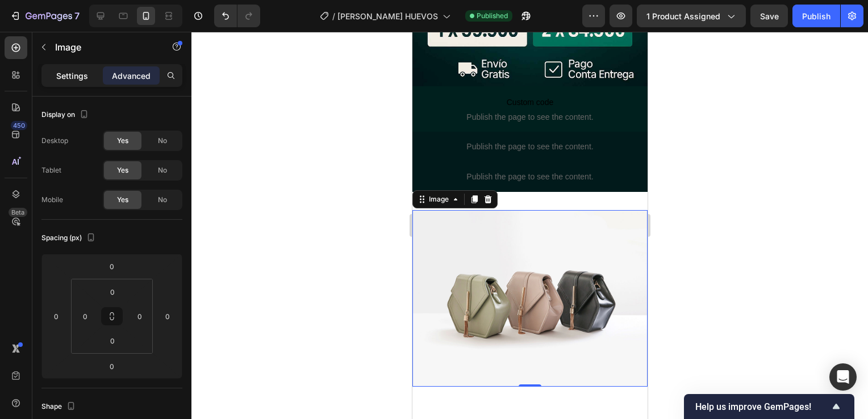
click at [85, 77] on p "Settings" at bounding box center [72, 76] width 32 height 12
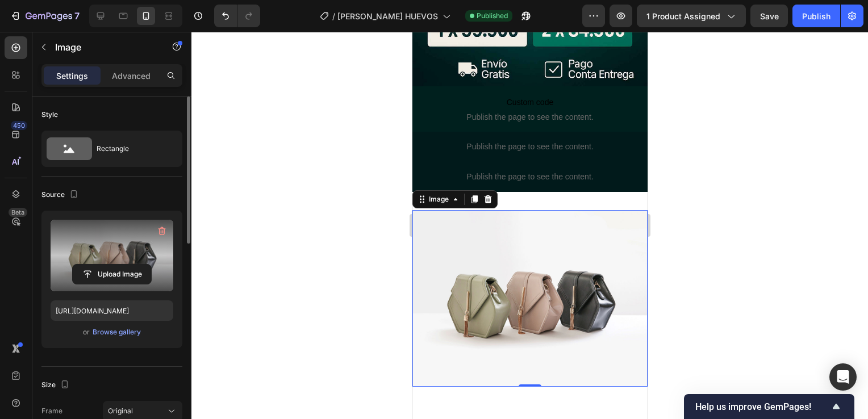
click at [112, 253] on label at bounding box center [112, 256] width 123 height 72
click at [112, 265] on input "file" at bounding box center [112, 274] width 78 height 19
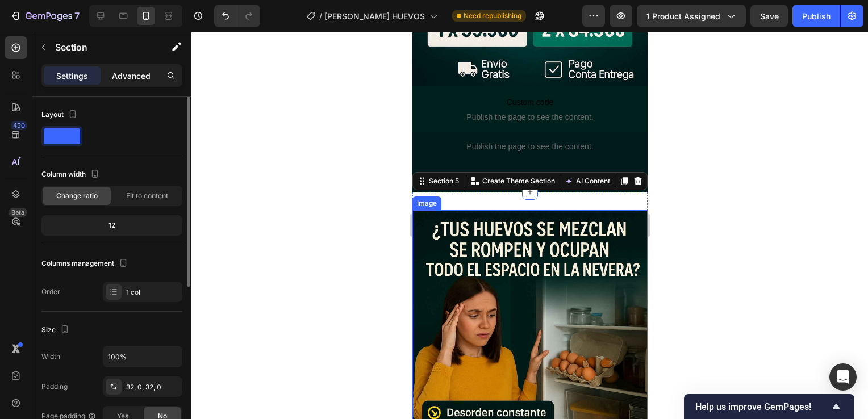
click at [142, 81] on div "Advanced" at bounding box center [131, 75] width 57 height 18
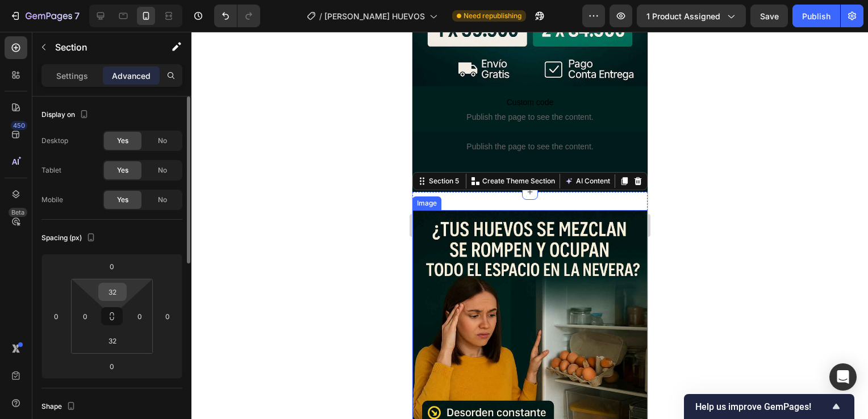
click at [114, 290] on input "32" at bounding box center [112, 292] width 23 height 17
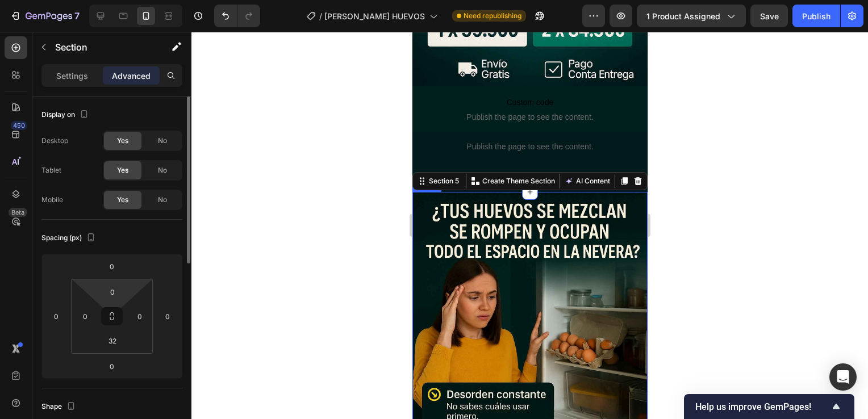
click at [72, 380] on div "Spacing (px) 0 0 0 0 0 0 32 0" at bounding box center [111, 304] width 141 height 169
click at [111, 344] on input "32" at bounding box center [112, 340] width 23 height 17
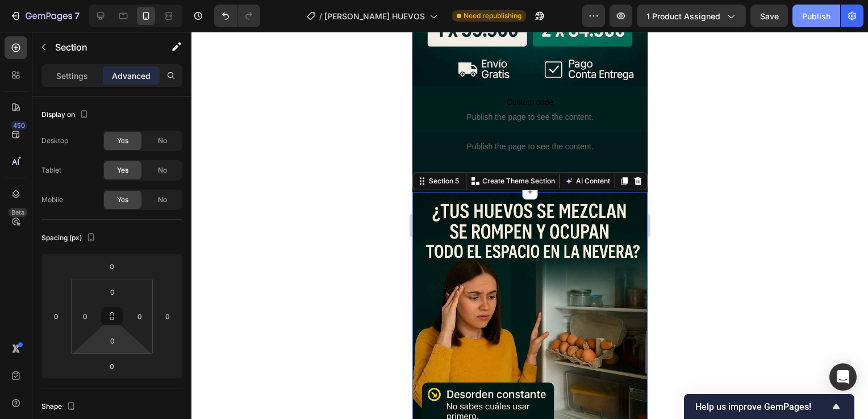
click at [814, 17] on div "Publish" at bounding box center [816, 16] width 28 height 12
click at [729, 213] on div at bounding box center [530, 226] width 677 height 388
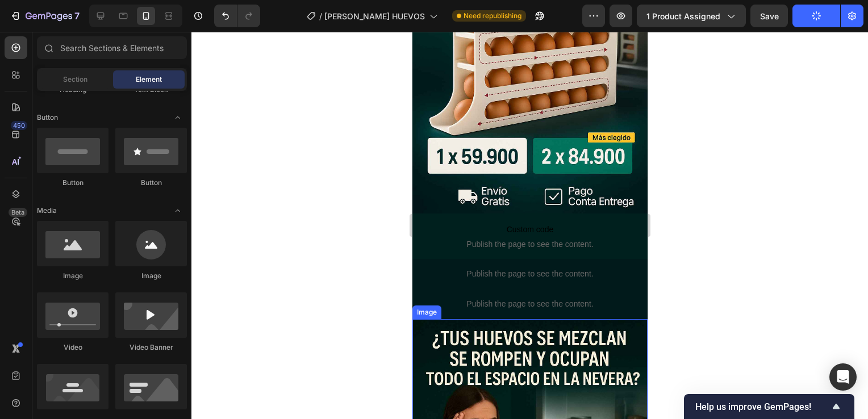
scroll to position [0, 0]
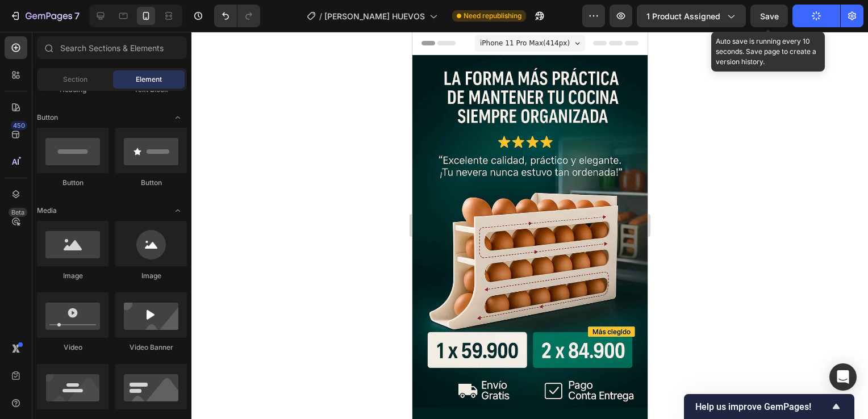
click at [776, 15] on span "Save" at bounding box center [769, 16] width 19 height 10
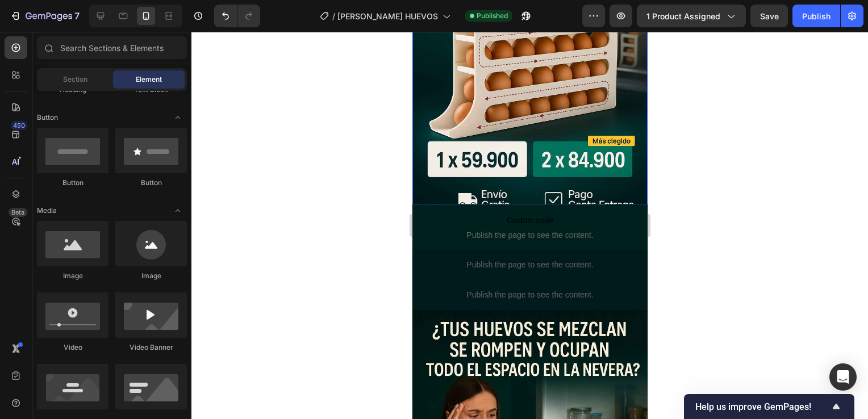
scroll to position [191, 0]
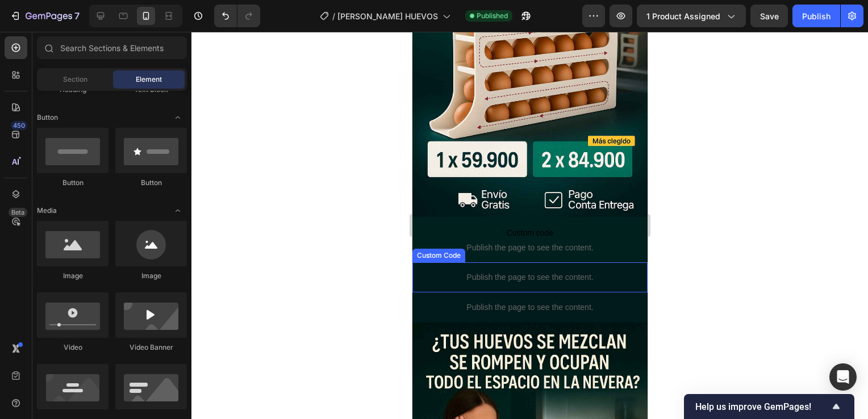
click at [535, 272] on p "Publish the page to see the content." at bounding box center [529, 278] width 235 height 12
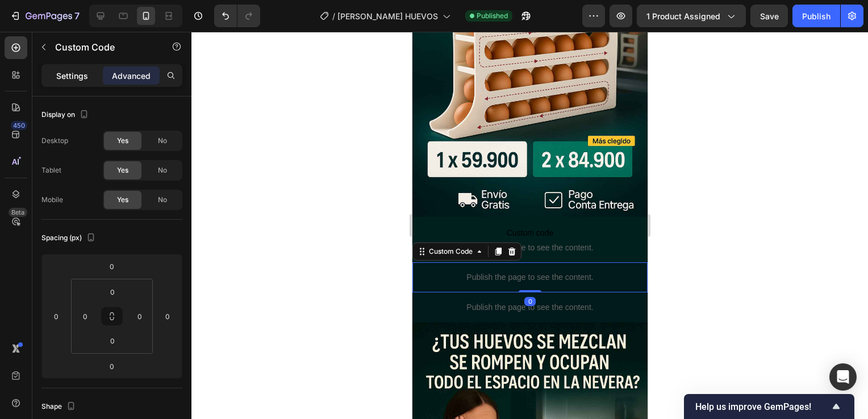
click at [78, 78] on p "Settings" at bounding box center [72, 76] width 32 height 12
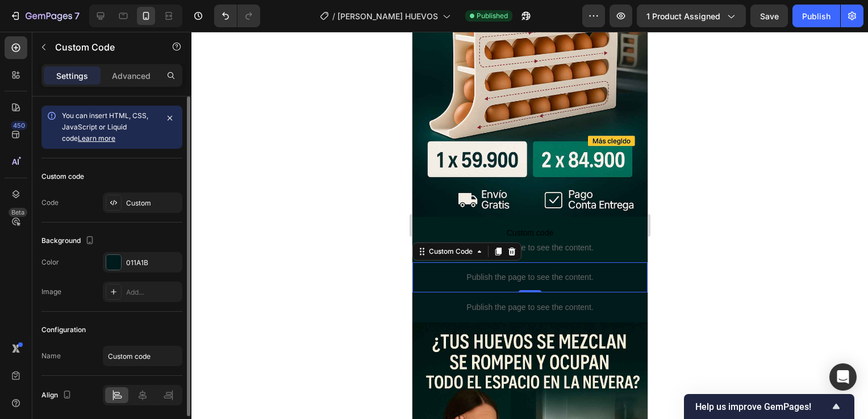
click at [150, 213] on div "Custom code Code Custom" at bounding box center [111, 191] width 141 height 64
click at [141, 205] on div "Custom" at bounding box center [152, 203] width 53 height 10
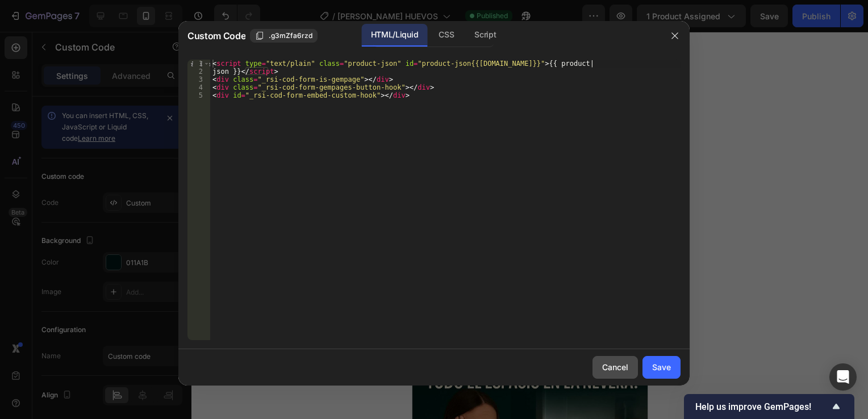
click at [612, 369] on div "Cancel" at bounding box center [615, 367] width 26 height 12
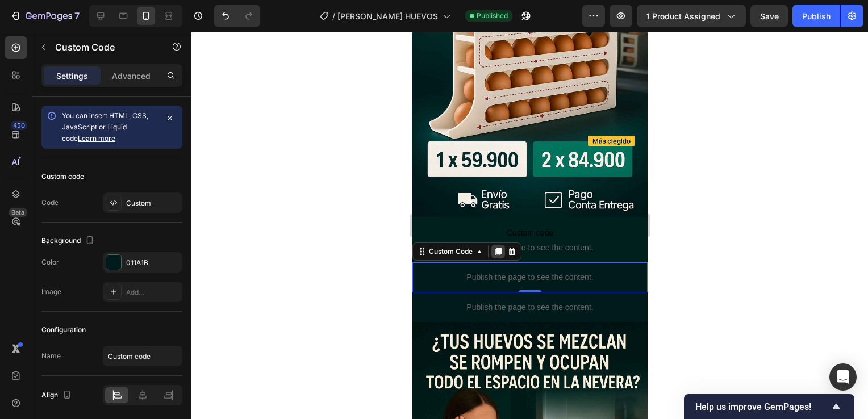
click at [494, 247] on icon at bounding box center [497, 251] width 9 height 9
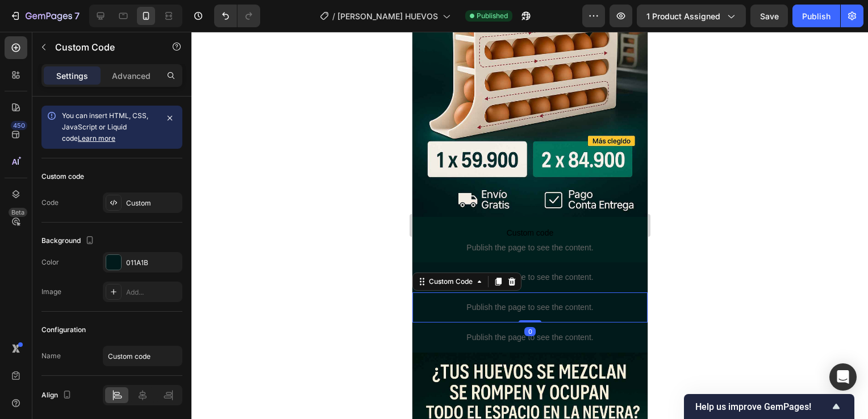
click at [673, 310] on div at bounding box center [530, 226] width 677 height 388
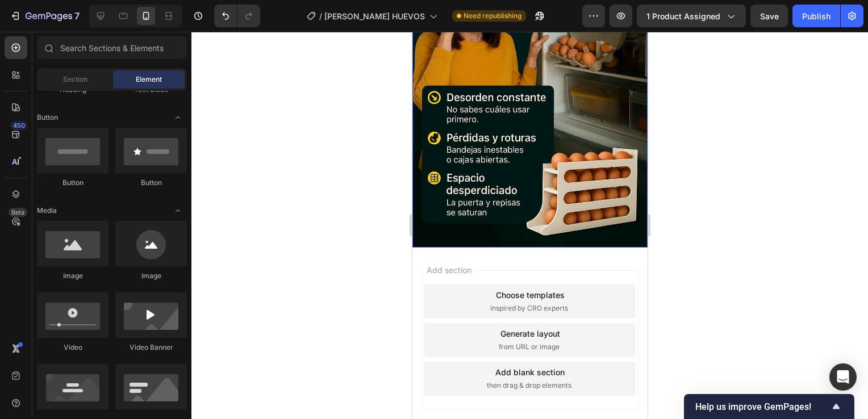
scroll to position [638, 0]
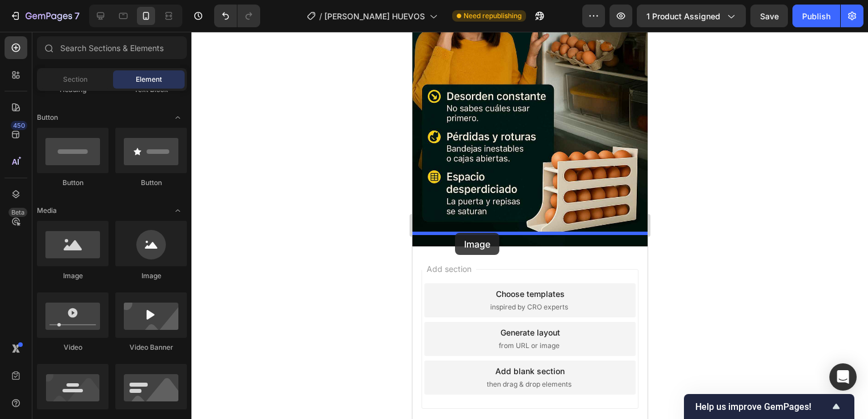
drag, startPoint x: 489, startPoint y: 275, endPoint x: 455, endPoint y: 233, distance: 54.5
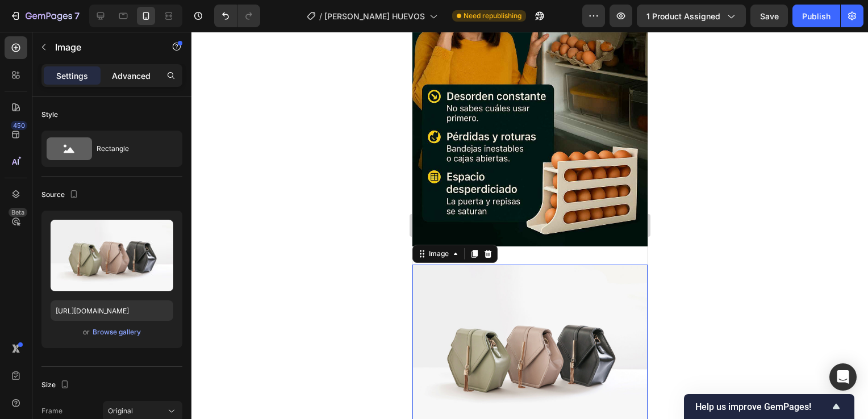
click at [123, 76] on p "Advanced" at bounding box center [131, 76] width 39 height 12
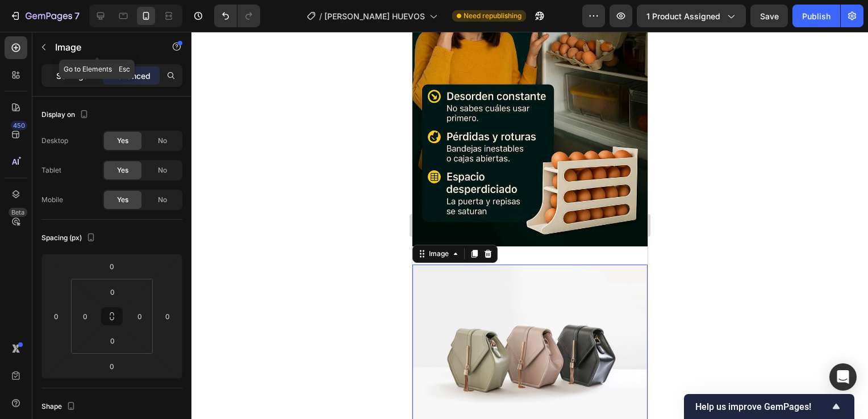
click at [64, 67] on div "Settings" at bounding box center [72, 75] width 57 height 18
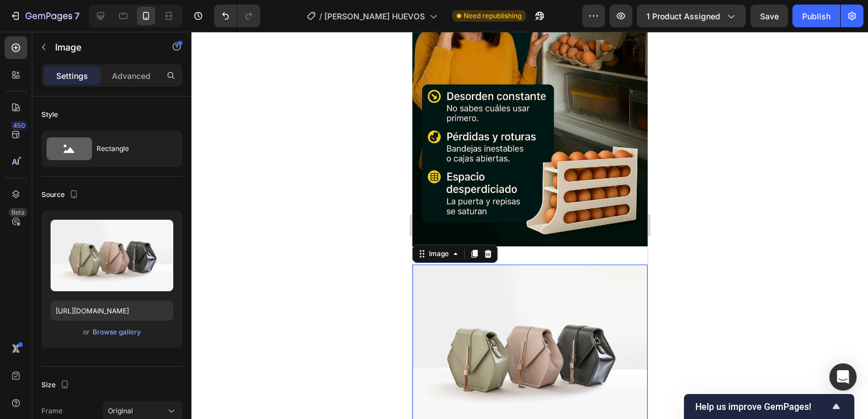
click at [62, 73] on p "Settings" at bounding box center [72, 76] width 32 height 12
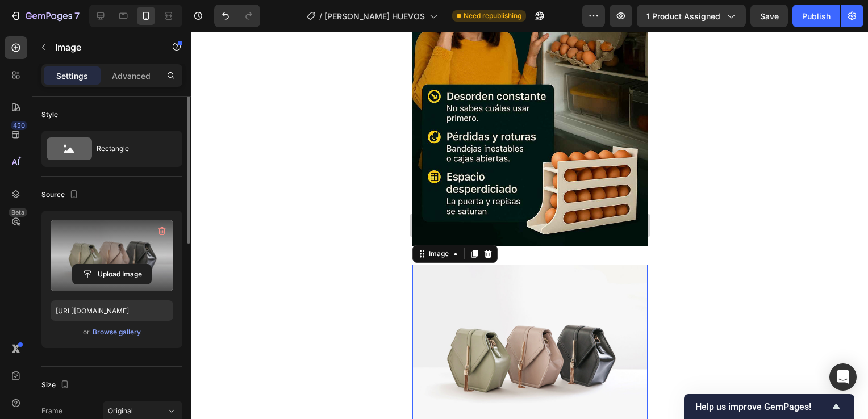
click at [100, 263] on label at bounding box center [112, 256] width 123 height 72
click at [100, 265] on input "file" at bounding box center [112, 274] width 78 height 19
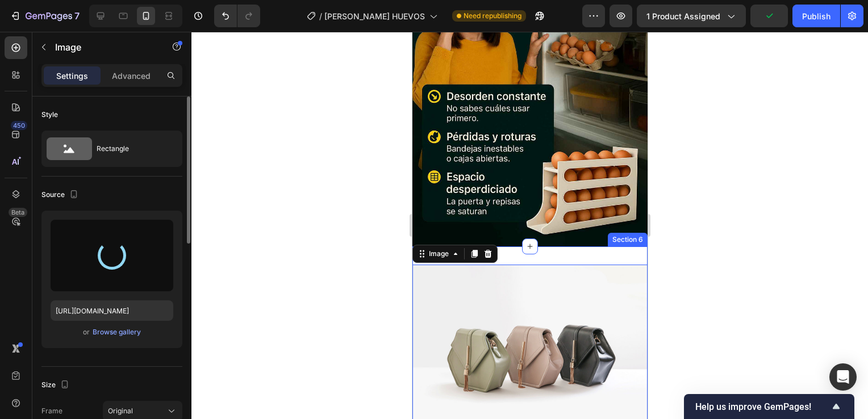
click at [534, 247] on div "Image 0 Section 6" at bounding box center [529, 353] width 235 height 213
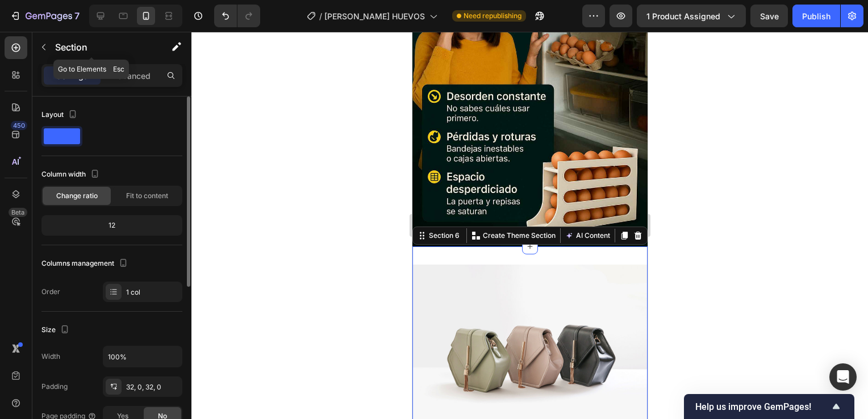
click at [136, 63] on div "Section" at bounding box center [91, 48] width 118 height 32
click at [132, 69] on div "Advanced" at bounding box center [131, 75] width 57 height 18
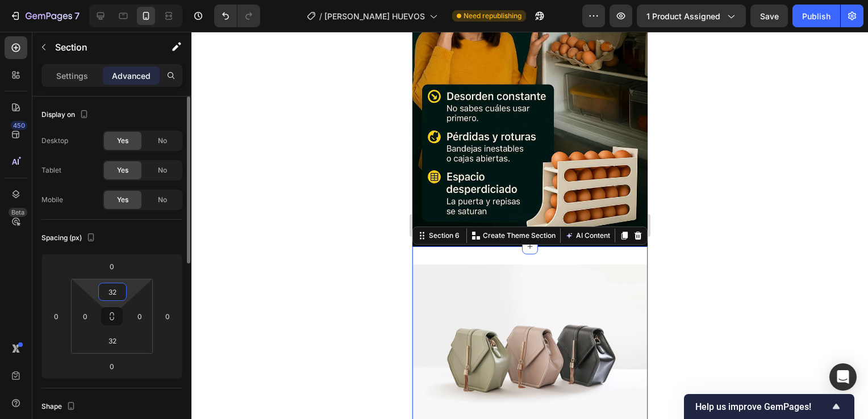
click at [108, 287] on input "32" at bounding box center [112, 292] width 23 height 17
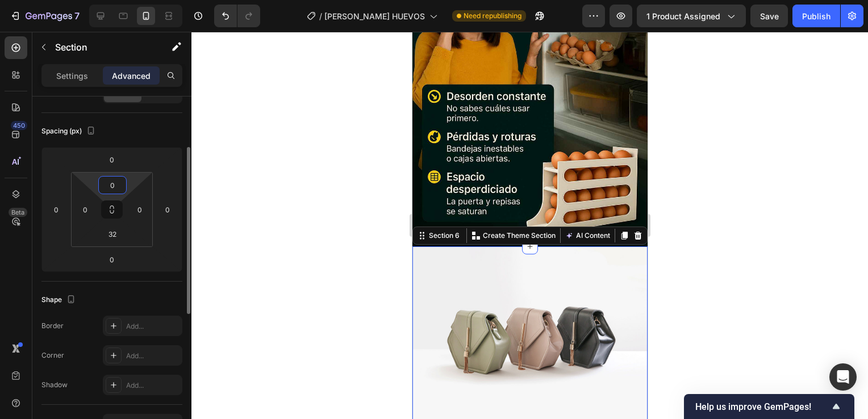
scroll to position [107, 0]
type input "0"
click at [114, 235] on input "32" at bounding box center [112, 233] width 23 height 17
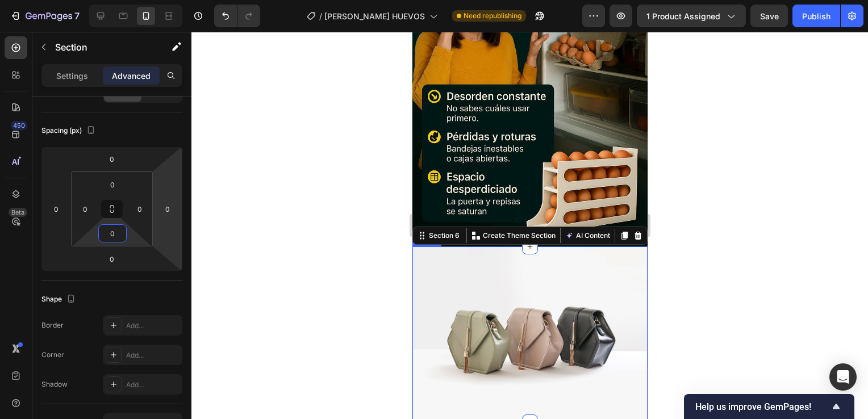
type input "0"
click at [369, 272] on div at bounding box center [530, 226] width 677 height 388
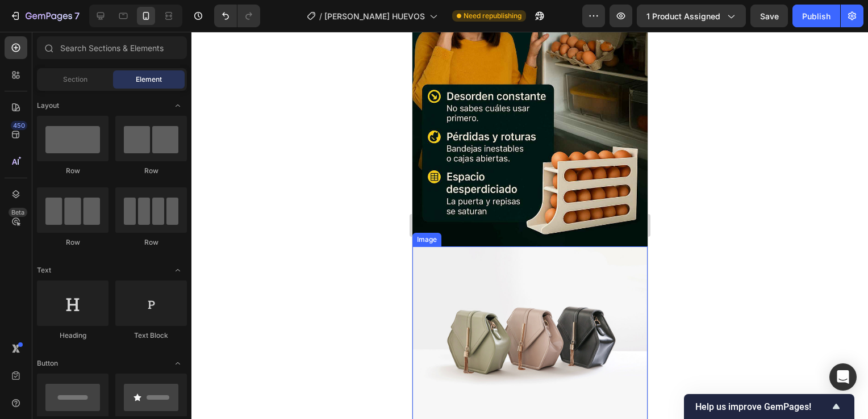
click at [468, 288] on img at bounding box center [529, 335] width 235 height 177
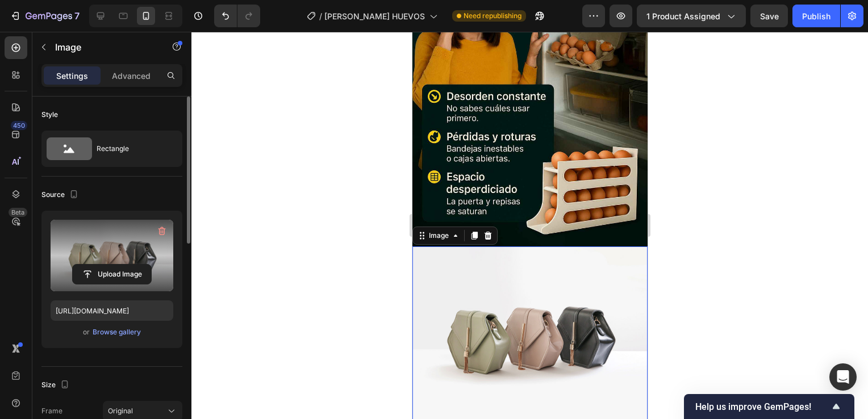
click at [104, 261] on label at bounding box center [112, 256] width 123 height 72
click at [104, 265] on input "file" at bounding box center [112, 274] width 78 height 19
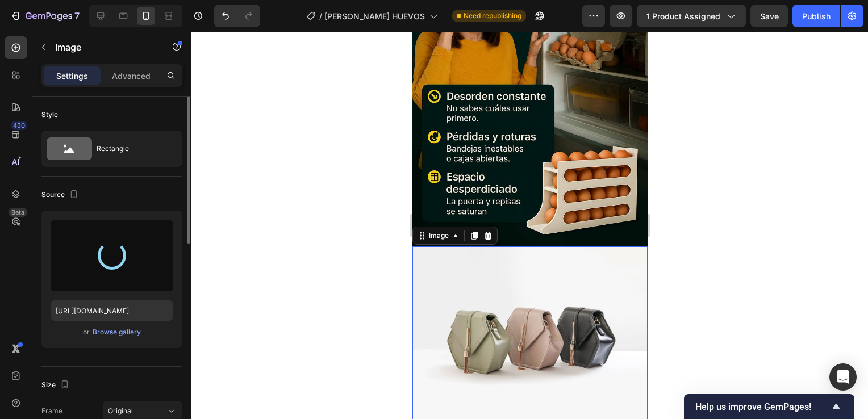
type input "https://cdn.shopify.com/s/files/1/0697/2588/0534/files/gempages_529978560060851…"
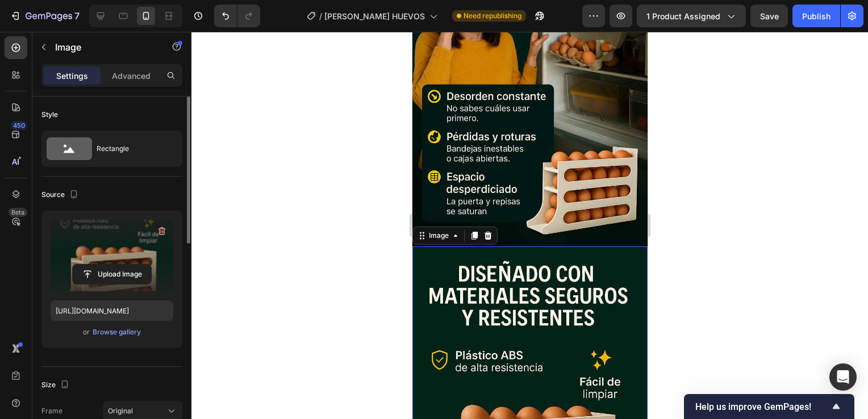
click at [655, 304] on div at bounding box center [530, 226] width 677 height 388
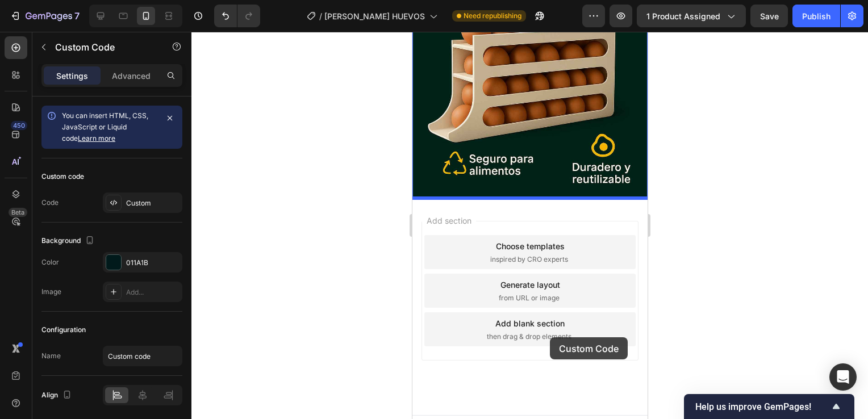
scroll to position [1032, 0]
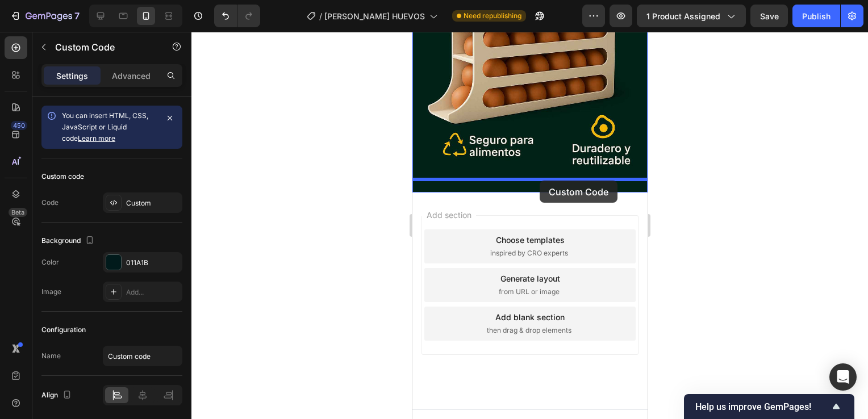
drag, startPoint x: 567, startPoint y: 195, endPoint x: 539, endPoint y: 182, distance: 30.8
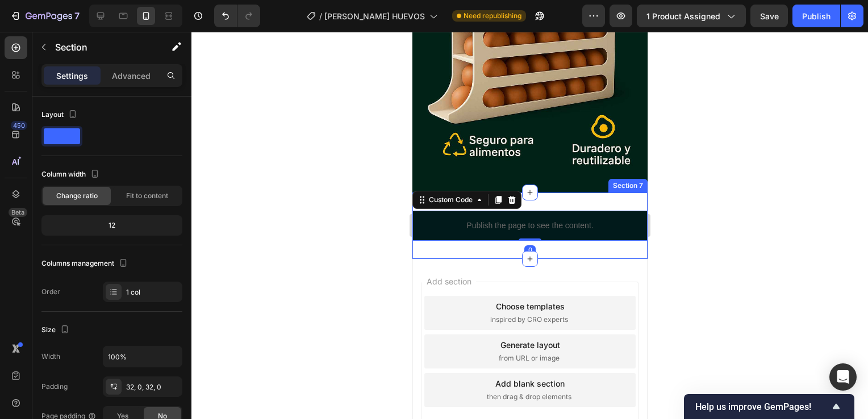
click at [571, 194] on div "Publish the page to see the content. Custom Code 0 Section 7" at bounding box center [529, 226] width 235 height 66
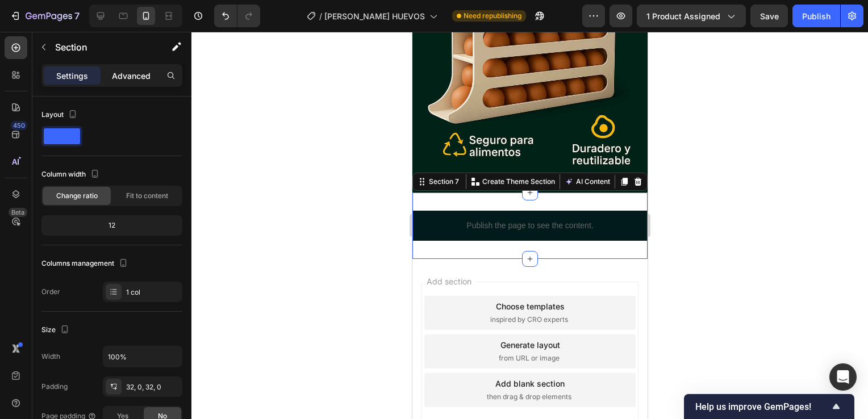
click at [142, 73] on p "Advanced" at bounding box center [131, 76] width 39 height 12
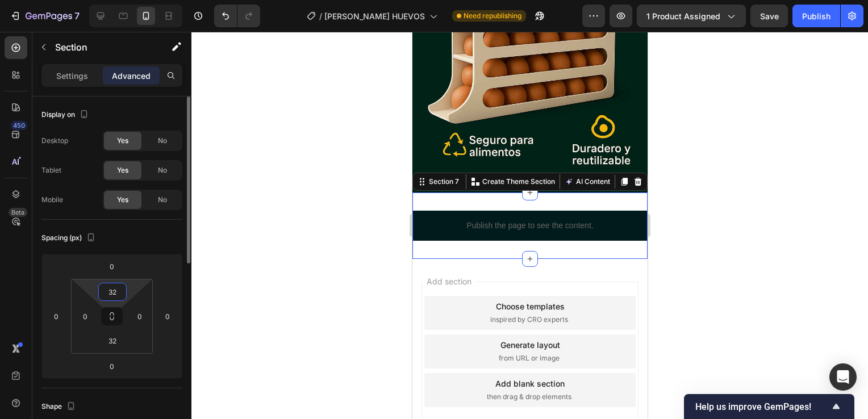
click at [109, 289] on input "32" at bounding box center [112, 292] width 23 height 17
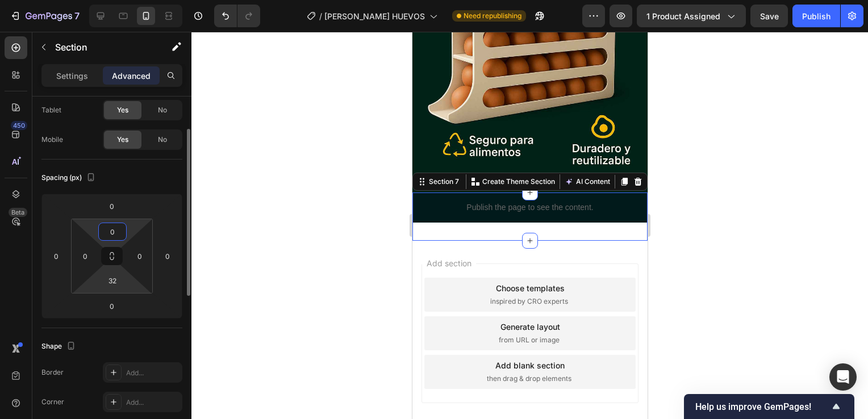
scroll to position [63, 0]
type input "0"
click at [111, 274] on input "32" at bounding box center [112, 277] width 23 height 17
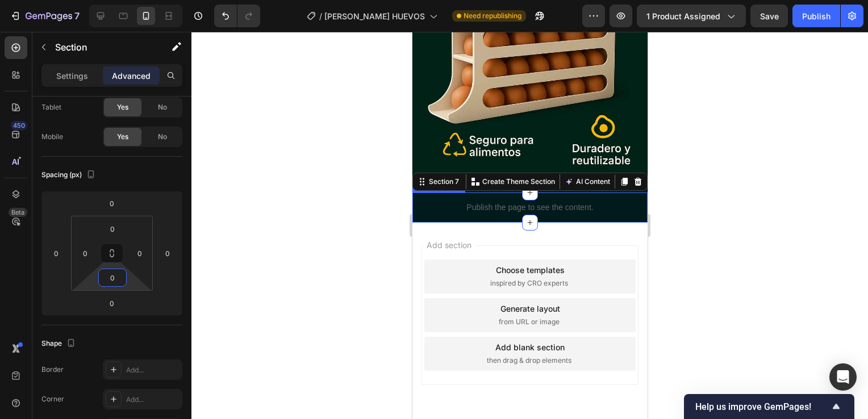
type input "0"
click at [669, 197] on div at bounding box center [530, 226] width 677 height 388
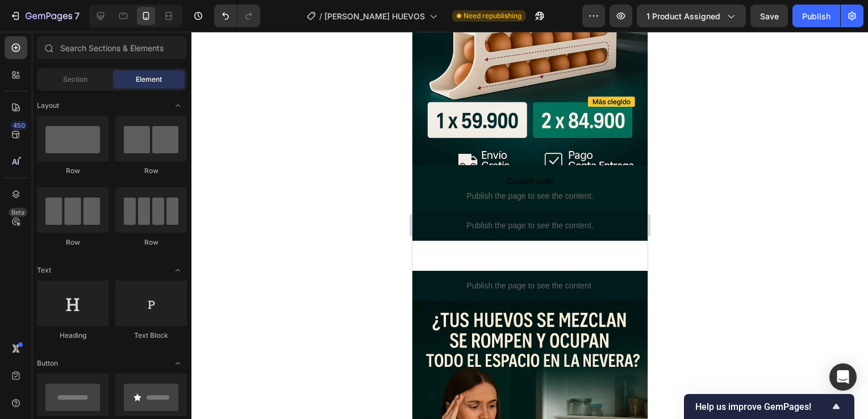
scroll to position [196, 0]
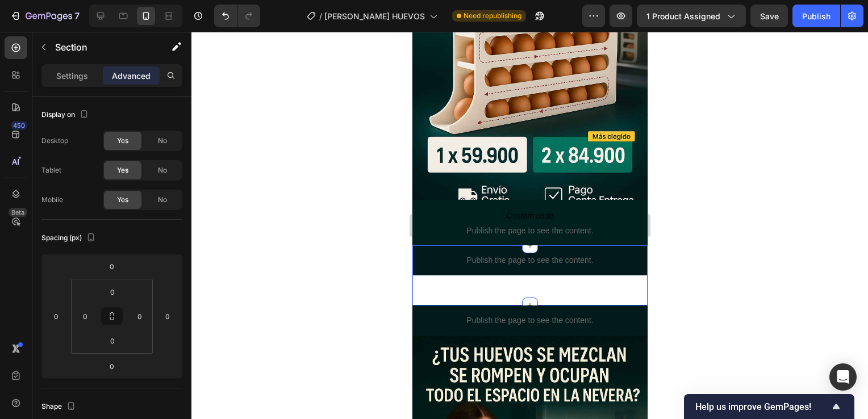
click at [500, 288] on div "Publish the page to see the content. Custom Code" at bounding box center [529, 276] width 235 height 60
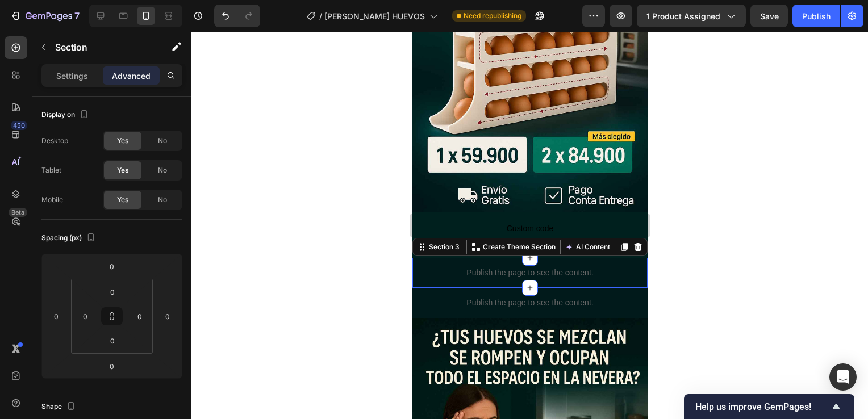
click at [696, 256] on div at bounding box center [530, 226] width 677 height 388
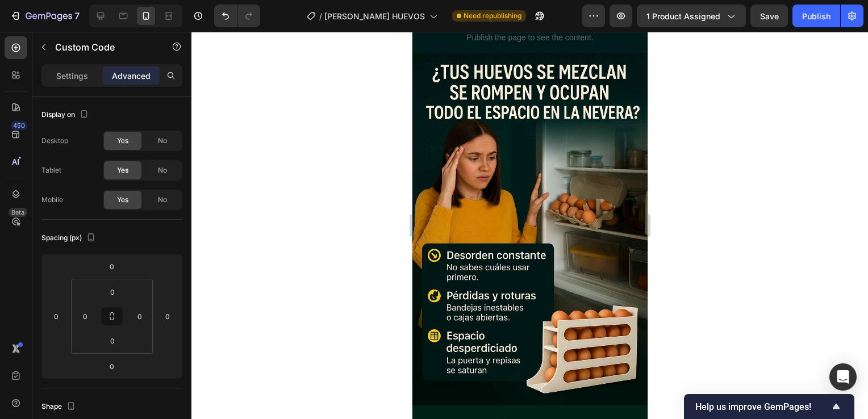
scroll to position [451, 0]
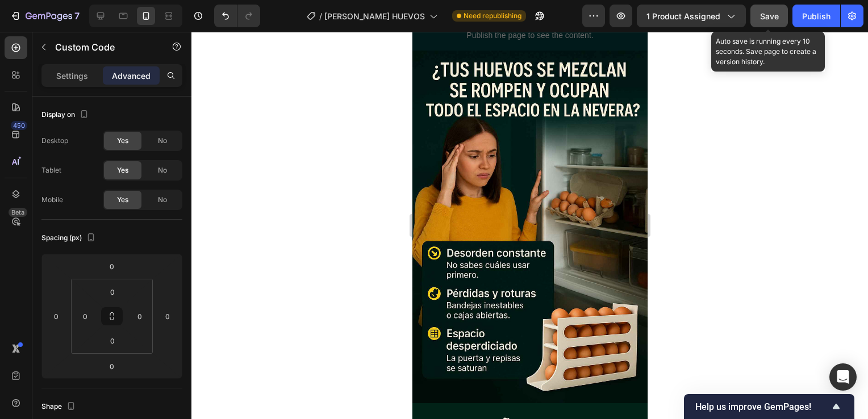
click at [771, 14] on span "Save" at bounding box center [769, 16] width 19 height 10
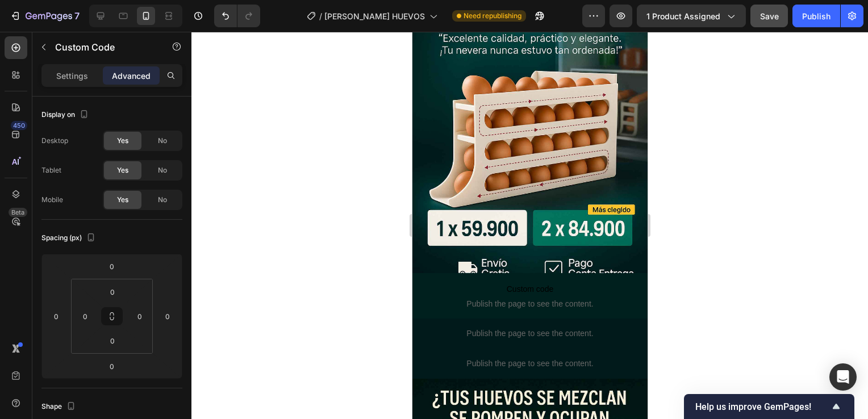
scroll to position [120, 0]
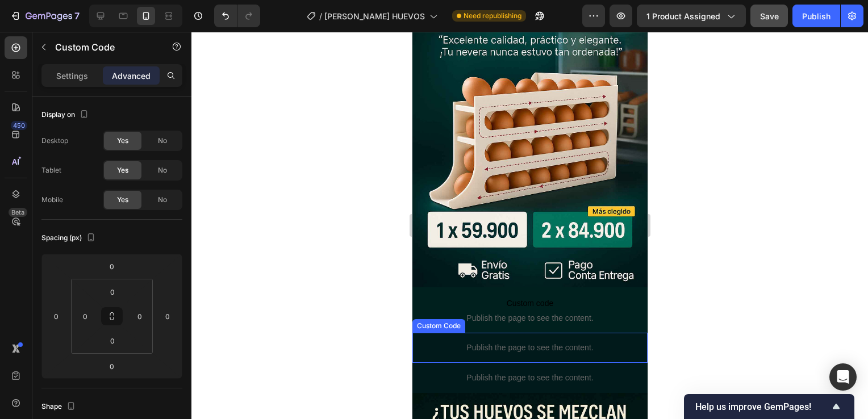
click at [493, 342] on p "Publish the page to see the content." at bounding box center [529, 348] width 235 height 12
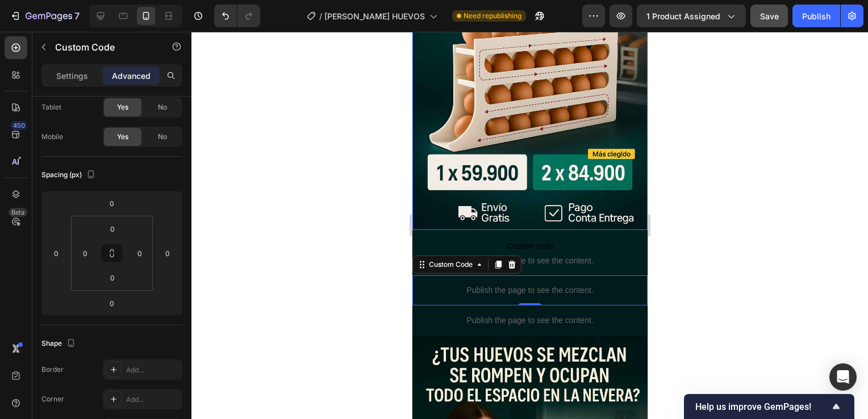
scroll to position [177, 0]
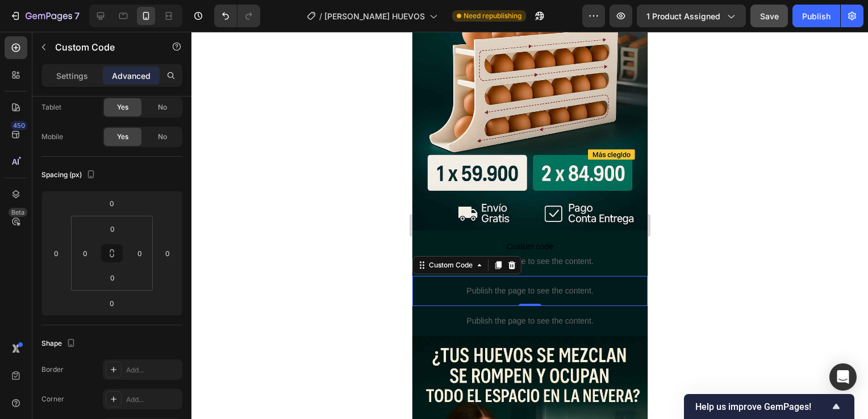
click at [528, 285] on p "Publish the page to see the content." at bounding box center [529, 291] width 235 height 12
click at [86, 74] on p "Settings" at bounding box center [72, 76] width 32 height 12
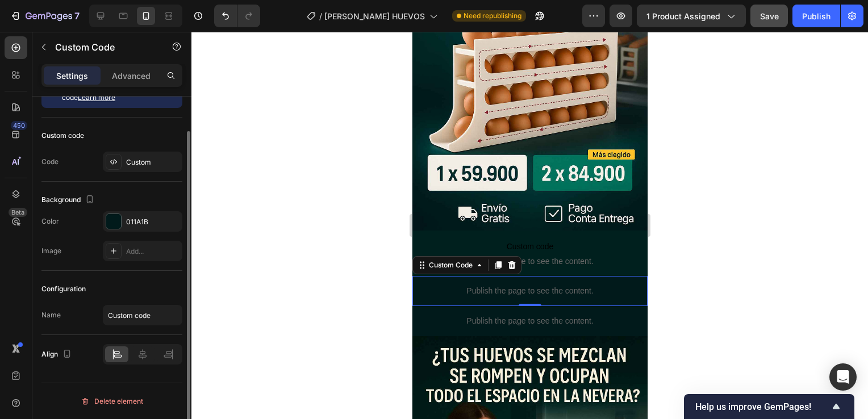
scroll to position [40, 0]
click at [139, 172] on div "Custom" at bounding box center [143, 163] width 80 height 20
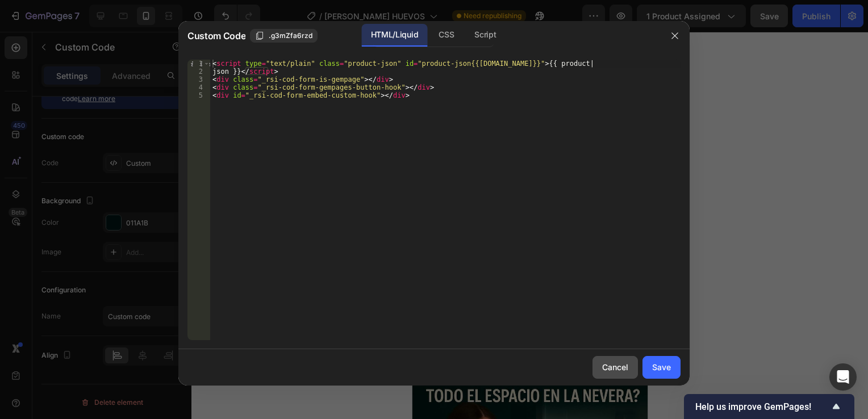
click at [599, 368] on button "Cancel" at bounding box center [615, 367] width 45 height 23
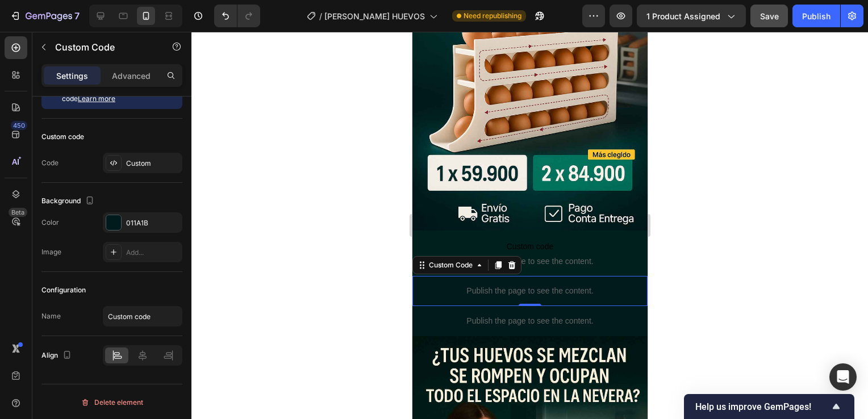
click at [662, 280] on div at bounding box center [530, 226] width 677 height 388
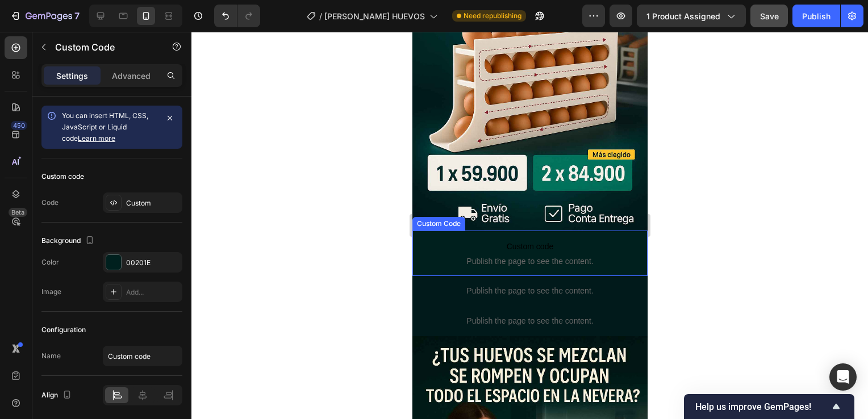
click at [575, 240] on span "Custom code" at bounding box center [529, 247] width 235 height 14
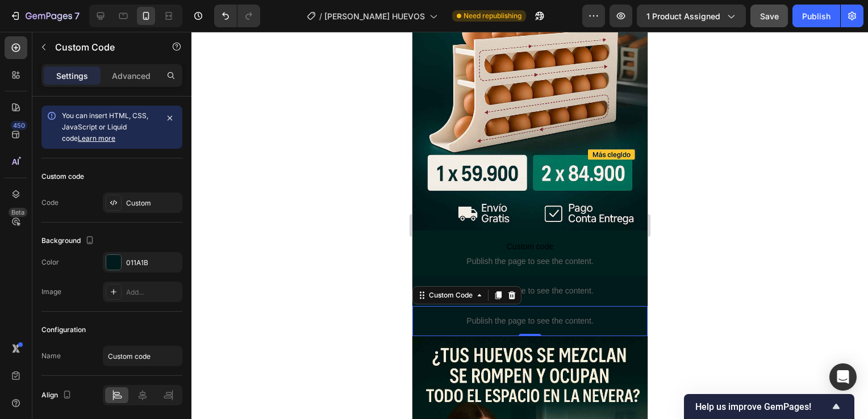
click at [552, 315] on p "Publish the page to see the content." at bounding box center [529, 321] width 235 height 12
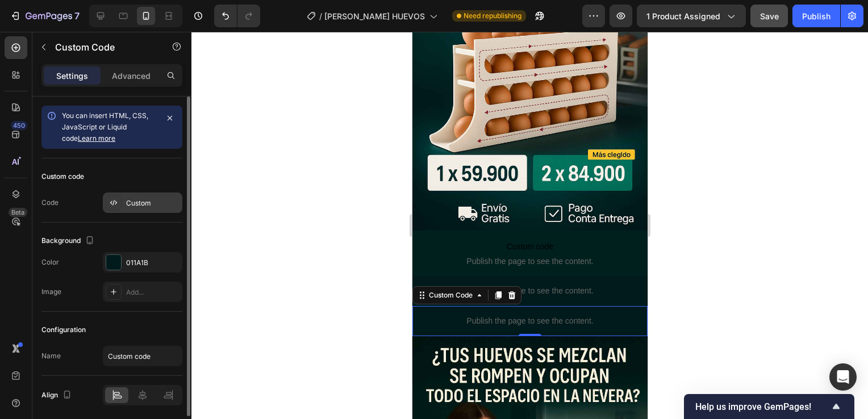
click at [143, 206] on div "Custom" at bounding box center [152, 203] width 53 height 10
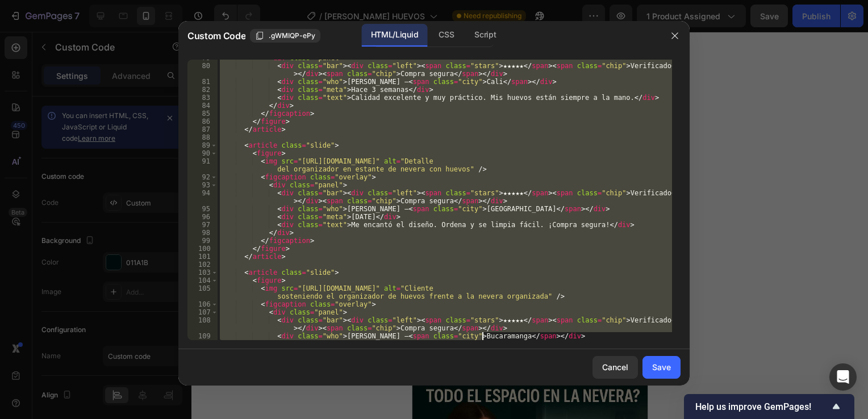
scroll to position [1016, 0]
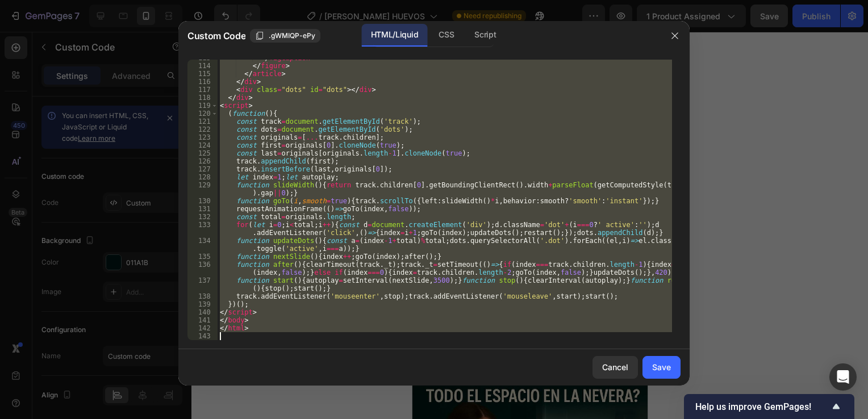
drag, startPoint x: 219, startPoint y: 65, endPoint x: 481, endPoint y: 366, distance: 399.2
click at [481, 366] on div "Custom Code .gWMIQP-ePy HTML/Liquid CSS Script <!DOCTYPE html> 113 114 115 116 …" at bounding box center [433, 203] width 511 height 365
type textarea "</html>"
click at [675, 42] on button "button" at bounding box center [675, 36] width 18 height 18
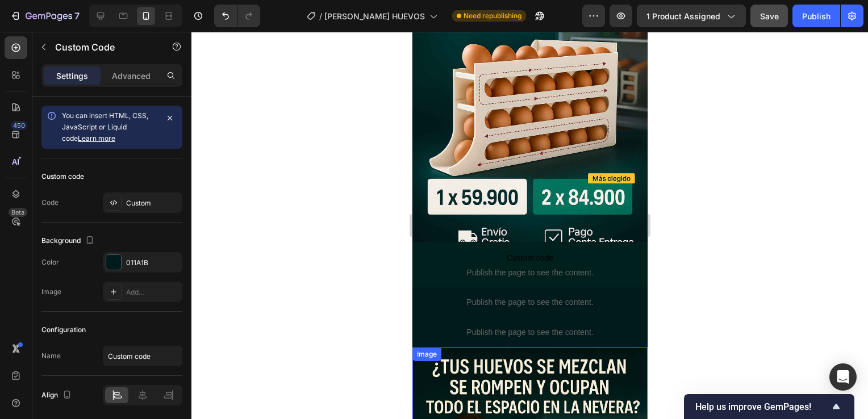
scroll to position [152, 0]
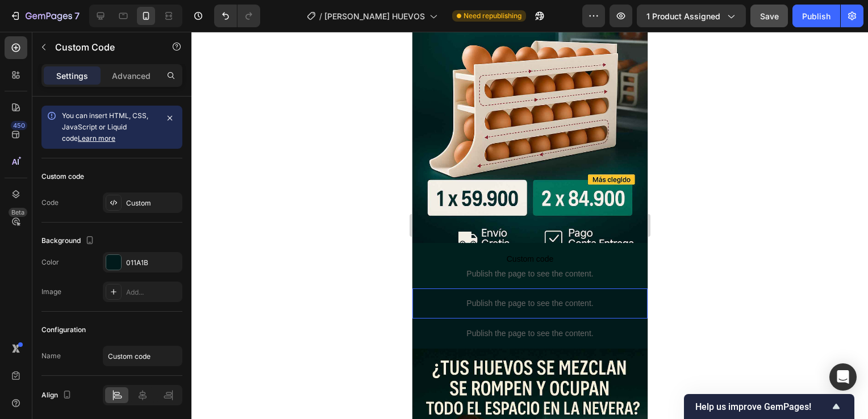
click at [508, 303] on p "Publish the page to see the content." at bounding box center [529, 304] width 235 height 12
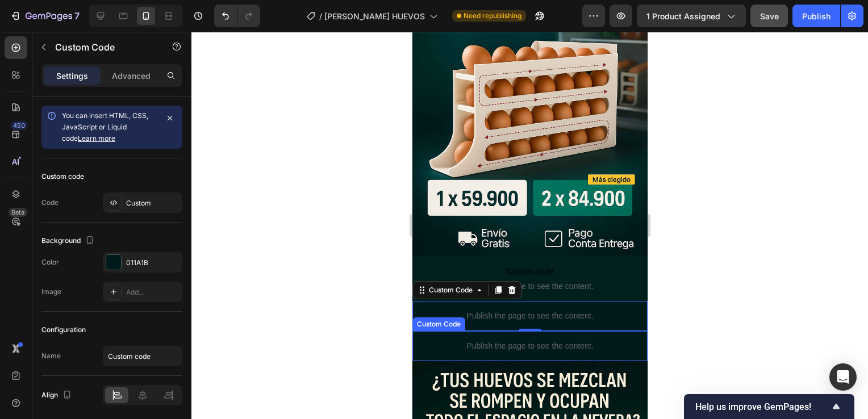
click at [476, 340] on p "Publish the page to see the content." at bounding box center [529, 346] width 235 height 12
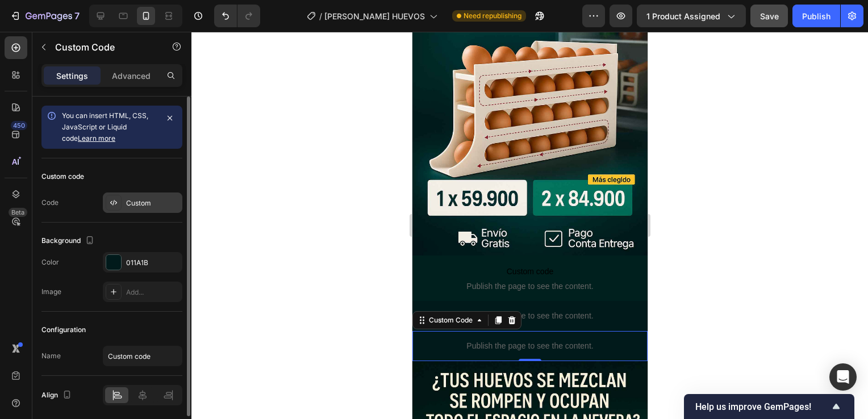
click at [125, 198] on div "Custom" at bounding box center [143, 203] width 80 height 20
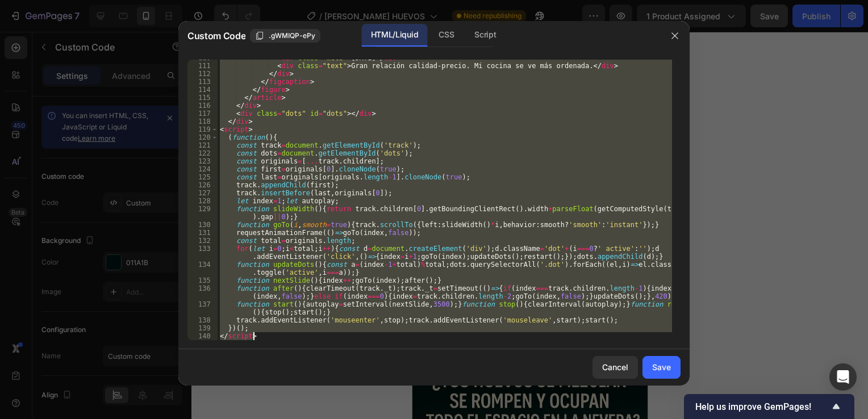
scroll to position [1016, 0]
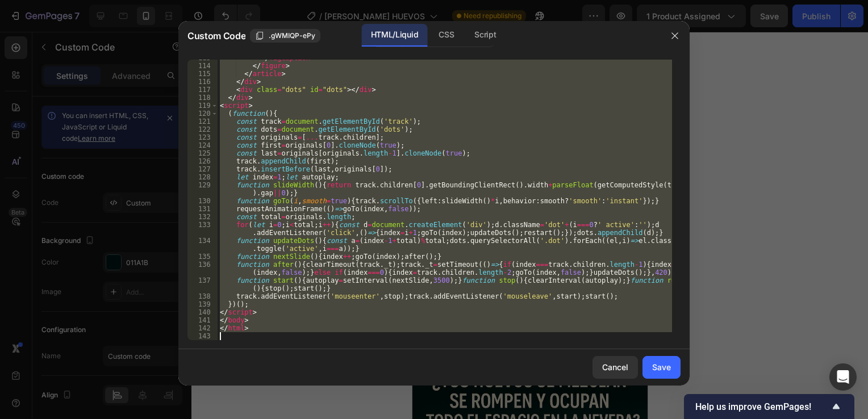
drag, startPoint x: 219, startPoint y: 65, endPoint x: 473, endPoint y: 394, distance: 414.9
click at [473, 394] on div "Custom Code .gWMIQP-ePy HTML/Liquid CSS Script <!DOCTYPE html> 113 114 115 116 …" at bounding box center [433, 209] width 511 height 377
type textarea "</html>"
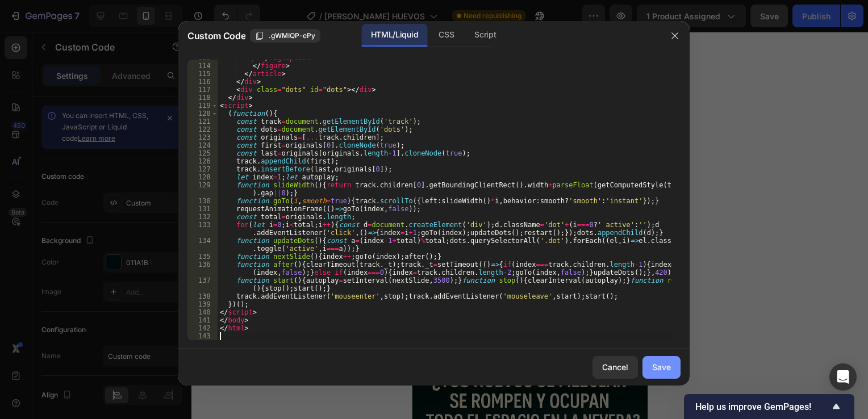
click at [671, 369] on button "Save" at bounding box center [662, 367] width 38 height 23
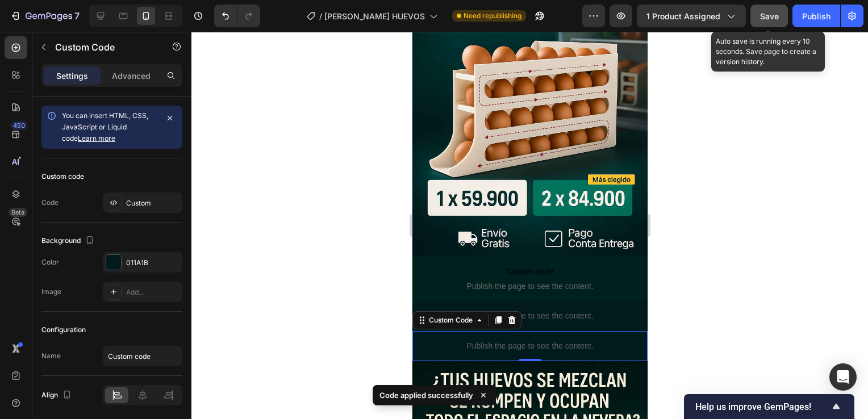
click at [766, 24] on button "Save" at bounding box center [770, 16] width 38 height 23
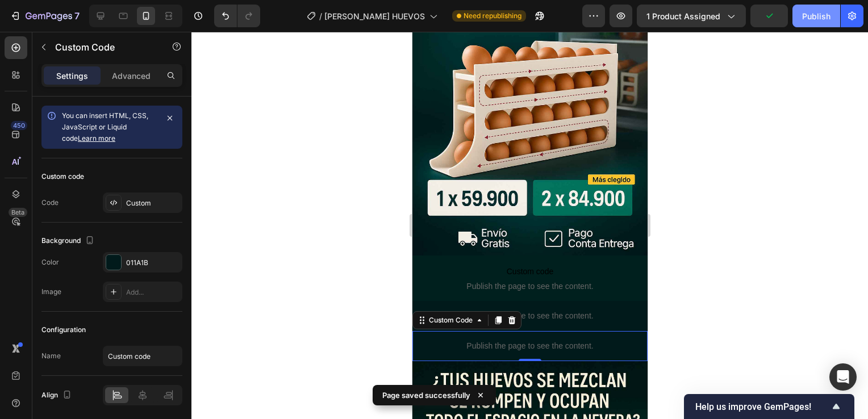
click at [814, 19] on div "Publish" at bounding box center [816, 16] width 28 height 12
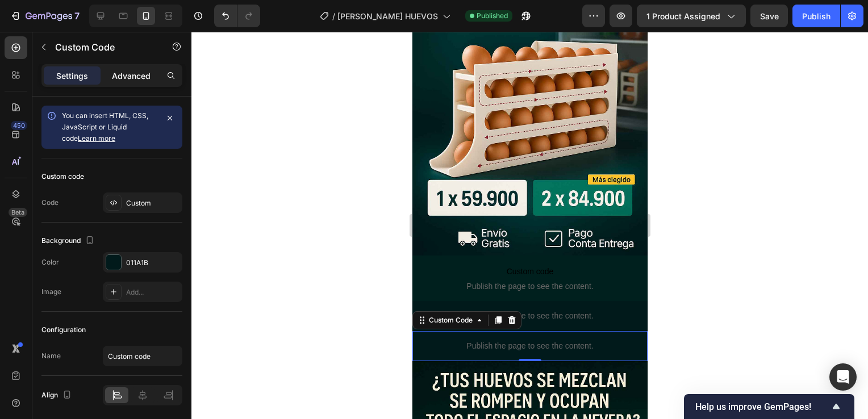
click at [135, 69] on div "Advanced" at bounding box center [131, 75] width 57 height 18
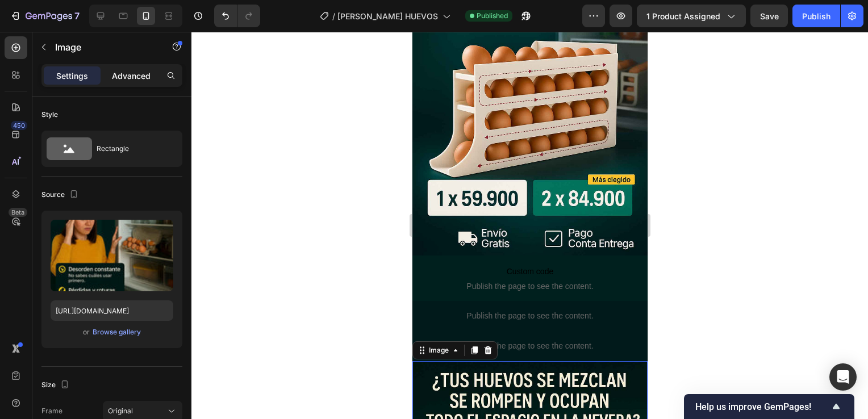
click at [124, 80] on p "Advanced" at bounding box center [131, 76] width 39 height 12
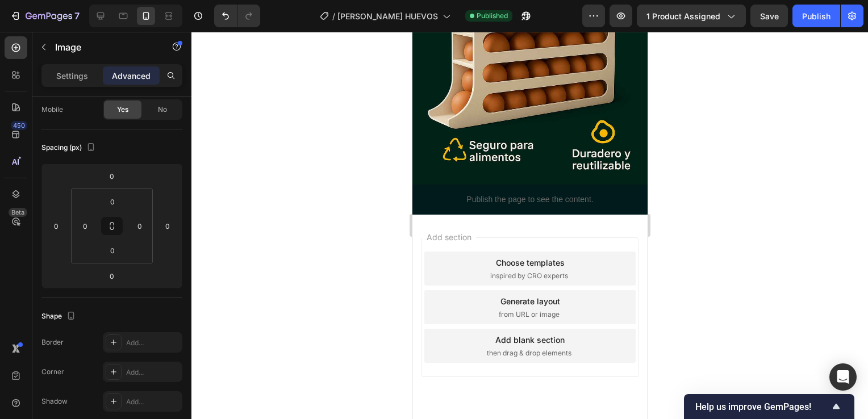
scroll to position [997, 0]
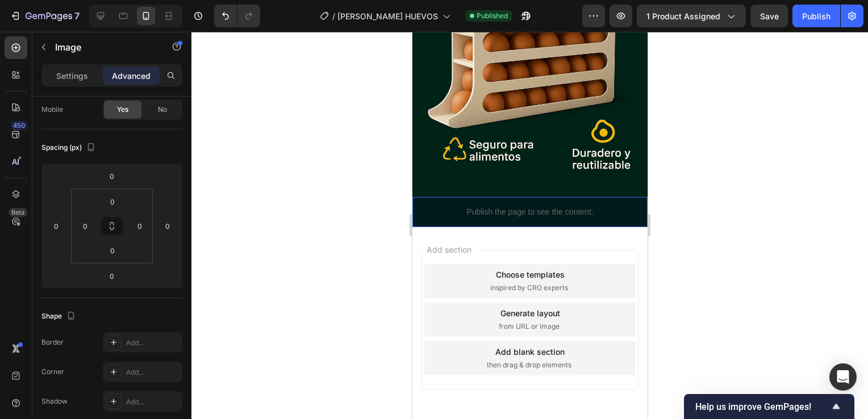
click at [460, 206] on p "Publish the page to see the content." at bounding box center [529, 212] width 235 height 12
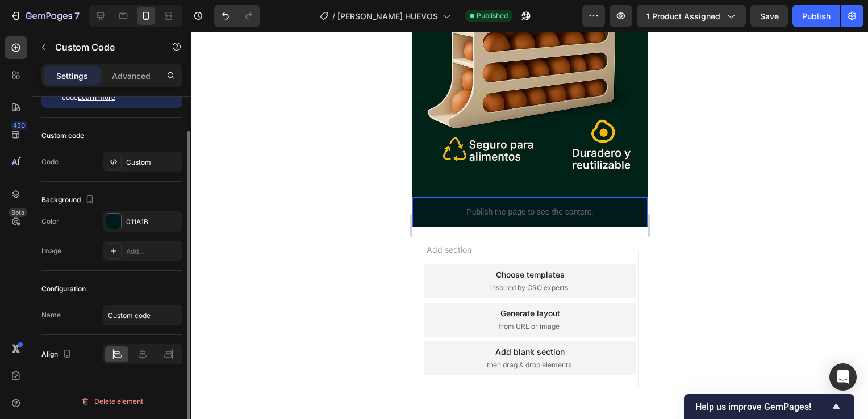
scroll to position [0, 0]
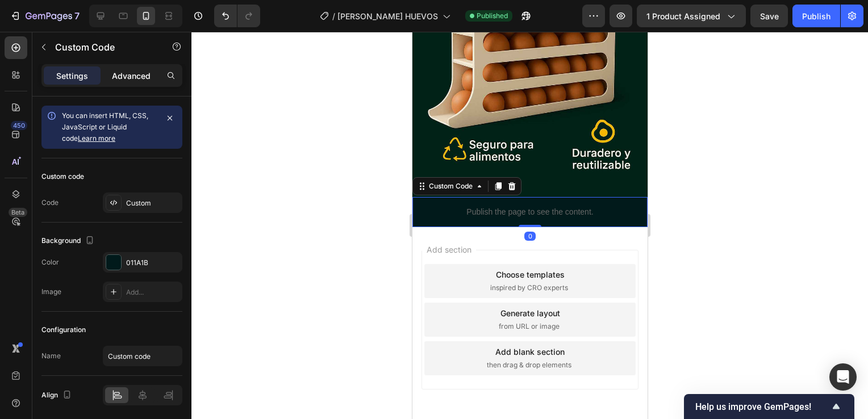
click at [128, 81] on p "Advanced" at bounding box center [131, 76] width 39 height 12
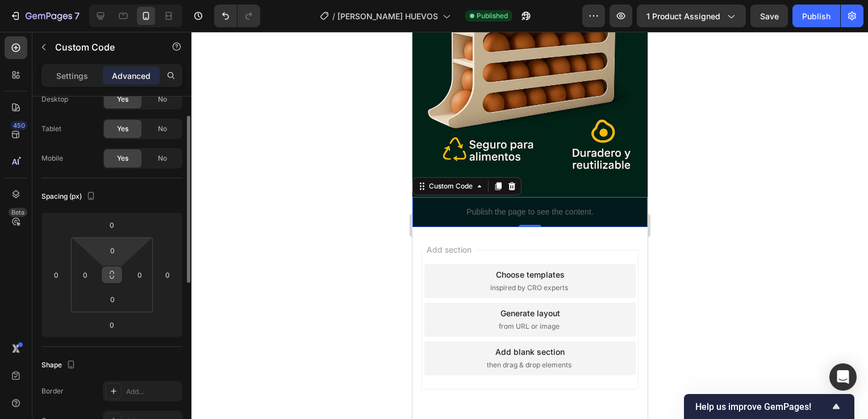
scroll to position [41, 0]
click at [110, 294] on input "0" at bounding box center [112, 300] width 23 height 17
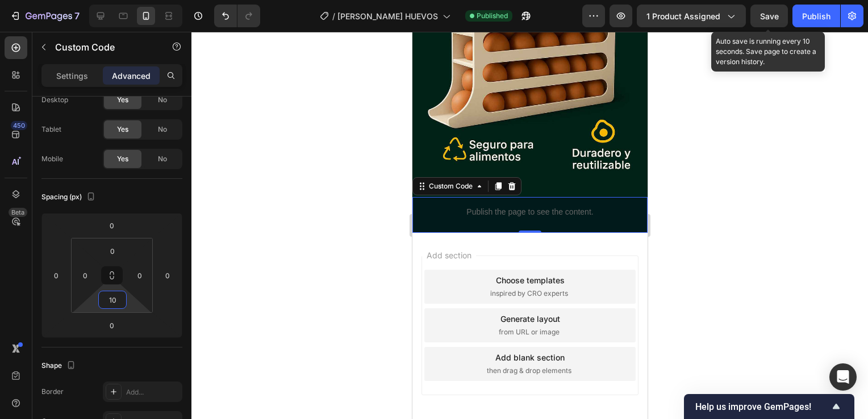
type input "10"
click at [764, 15] on span "Save" at bounding box center [769, 16] width 19 height 10
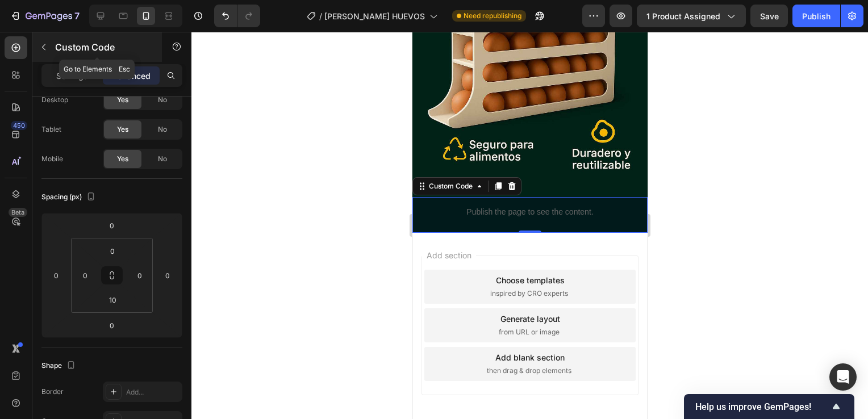
click at [55, 52] on p "Custom Code" at bounding box center [103, 47] width 97 height 14
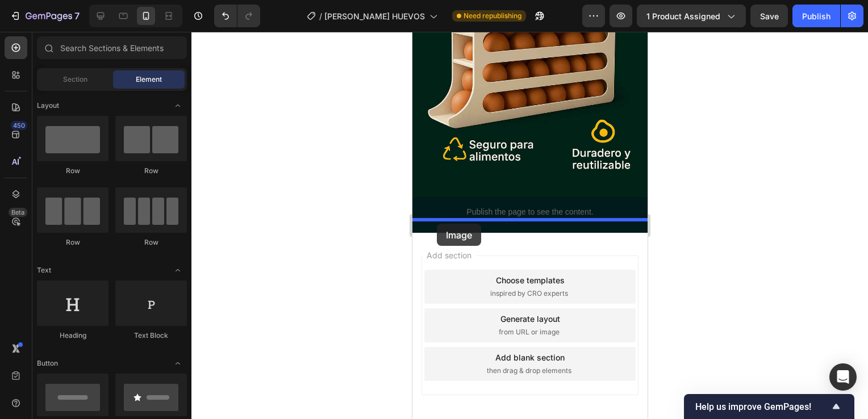
drag, startPoint x: 498, startPoint y: 286, endPoint x: 436, endPoint y: 223, distance: 87.6
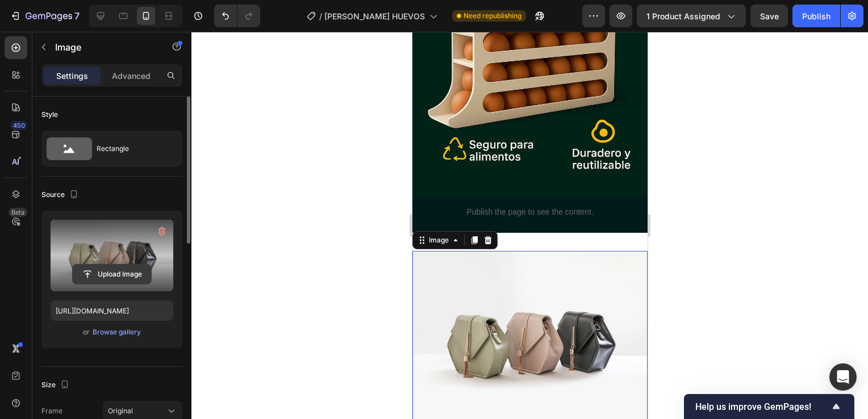
click at [105, 264] on button "Upload Image" at bounding box center [112, 274] width 80 height 20
click at [104, 272] on input "file" at bounding box center [112, 274] width 78 height 19
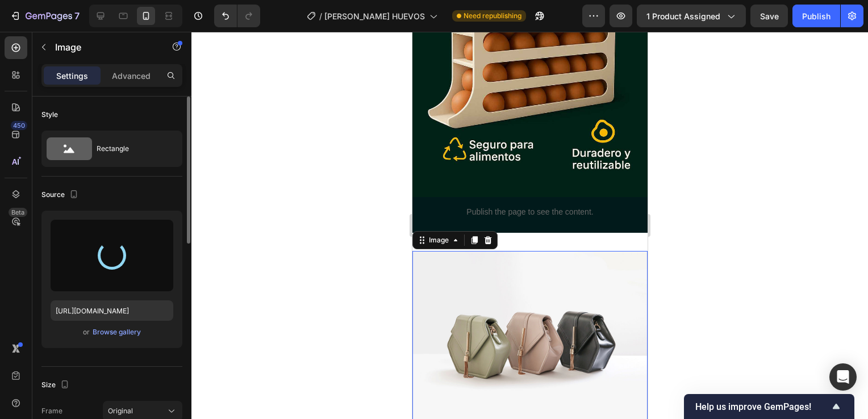
type input "https://cdn.shopify.com/s/files/1/0697/2588/0534/files/gempages_529978560060851…"
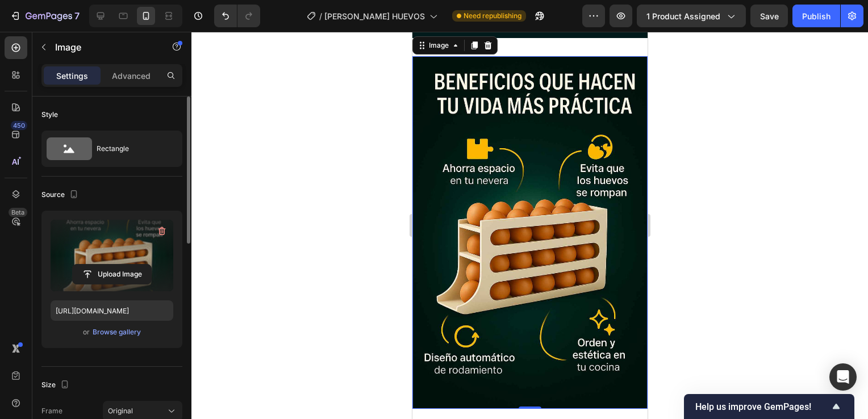
scroll to position [1087, 0]
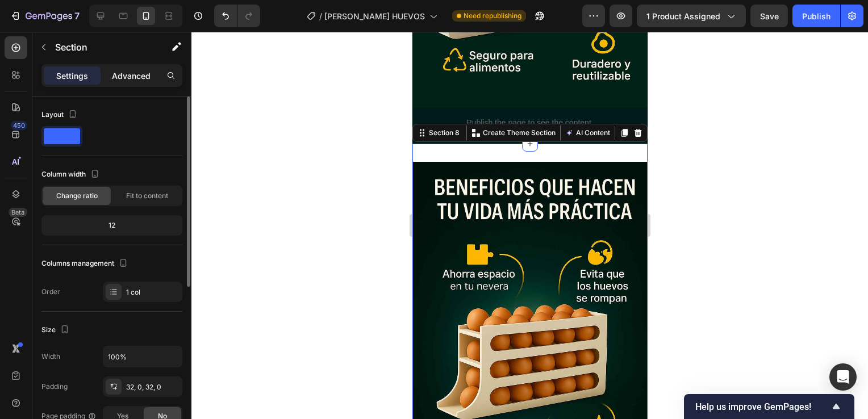
click at [137, 78] on p "Advanced" at bounding box center [131, 76] width 39 height 12
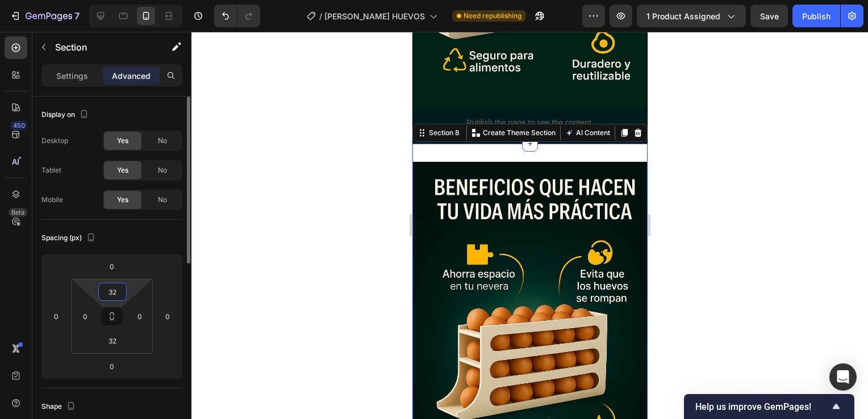
click at [110, 290] on input "32" at bounding box center [112, 292] width 23 height 17
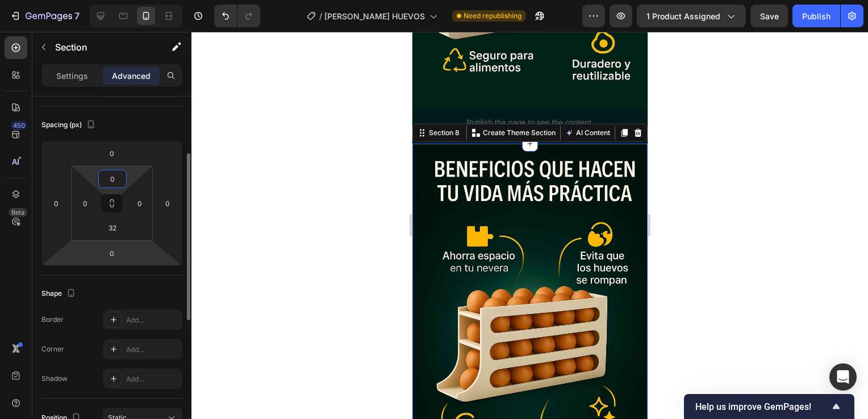
scroll to position [118, 0]
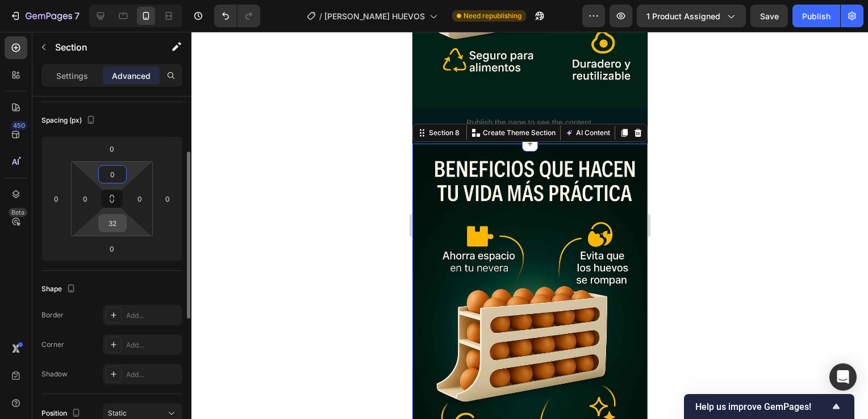
type input "0"
click at [113, 223] on input "32" at bounding box center [112, 223] width 23 height 17
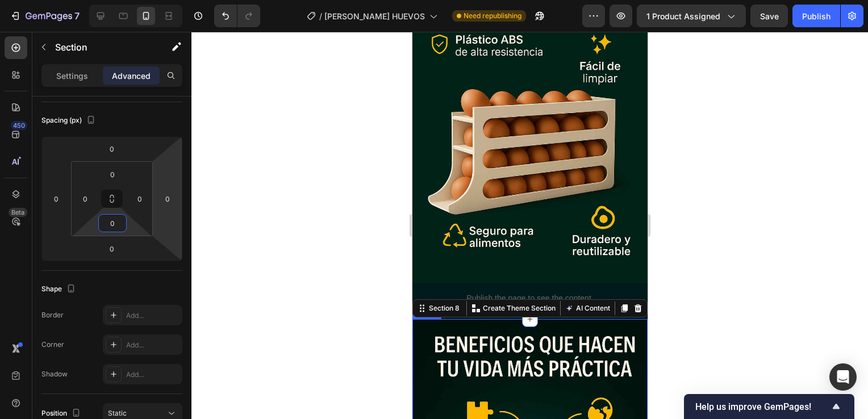
scroll to position [909, 0]
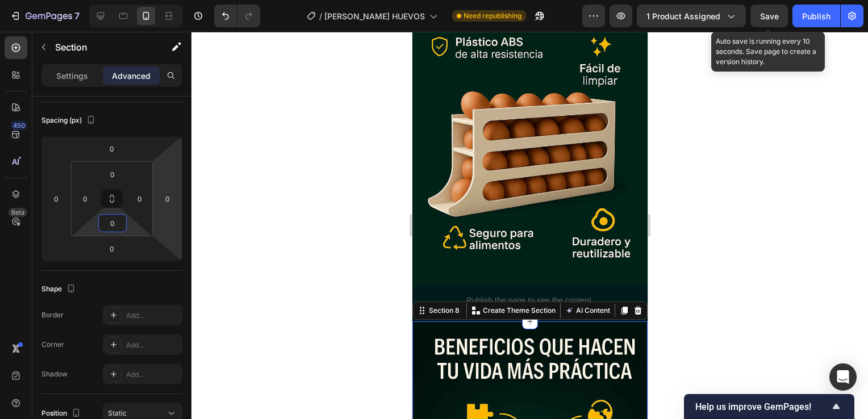
type input "0"
click at [772, 19] on span "Save" at bounding box center [769, 16] width 19 height 10
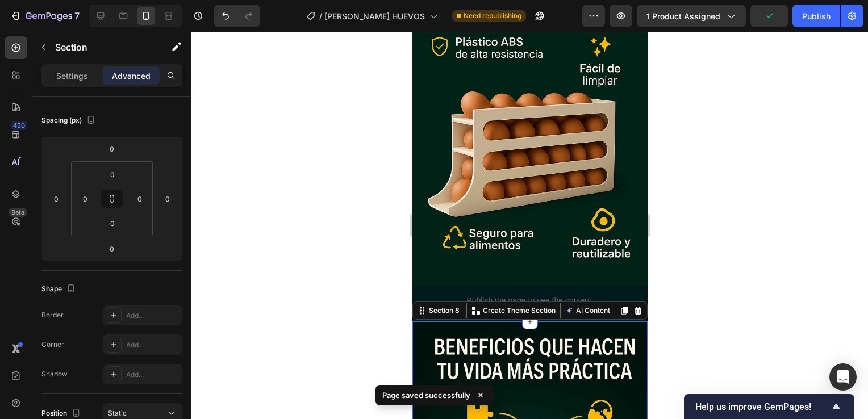
click at [692, 275] on div at bounding box center [530, 226] width 677 height 388
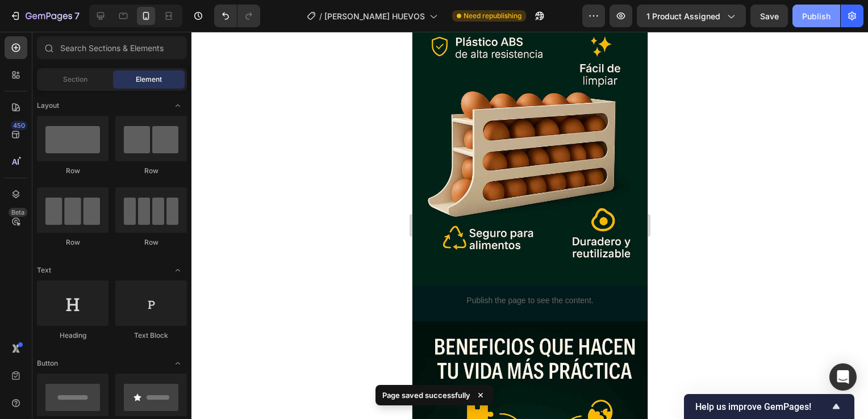
click at [812, 19] on div "Publish" at bounding box center [816, 16] width 28 height 12
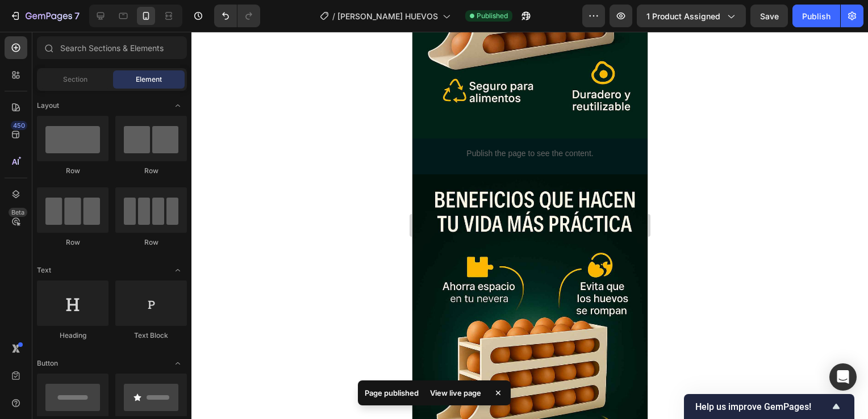
scroll to position [1055, 0]
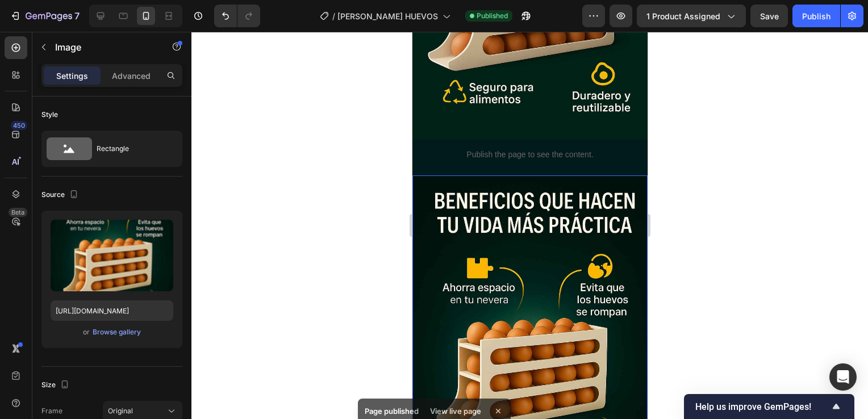
click at [575, 278] on img at bounding box center [529, 352] width 235 height 353
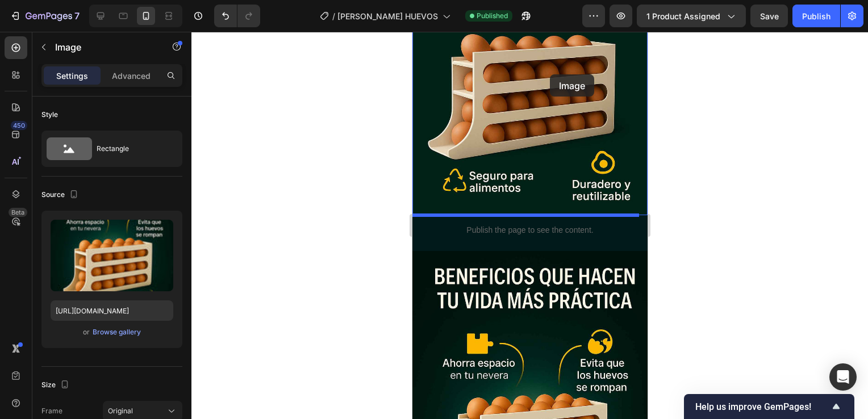
drag, startPoint x: 575, startPoint y: 278, endPoint x: 549, endPoint y: 76, distance: 204.6
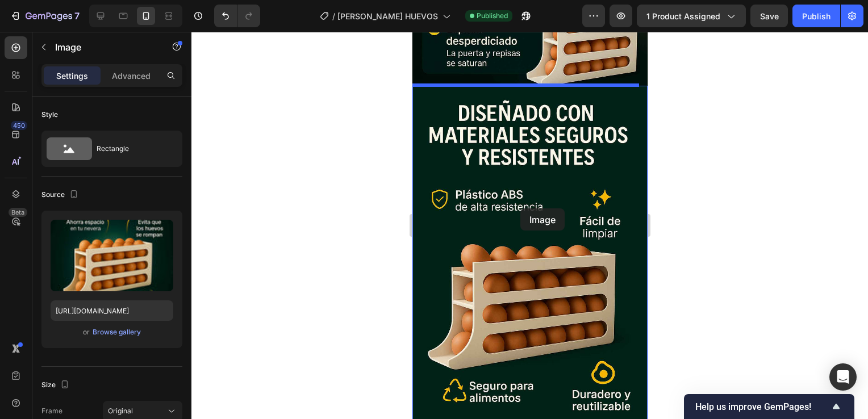
scroll to position [760, 0]
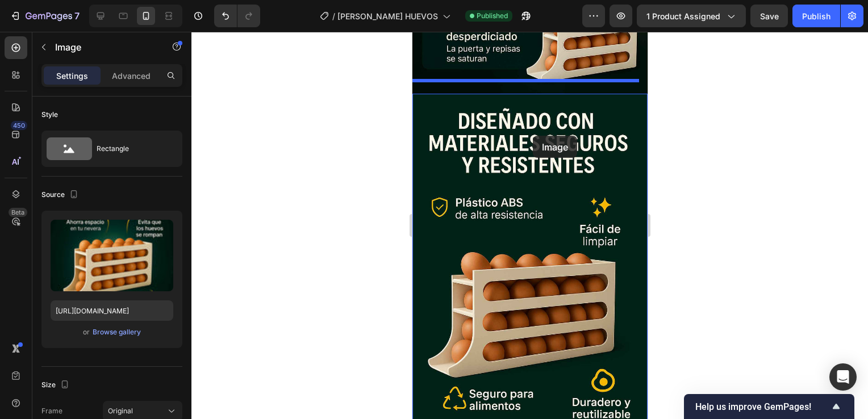
drag, startPoint x: 546, startPoint y: 356, endPoint x: 533, endPoint y: 136, distance: 220.9
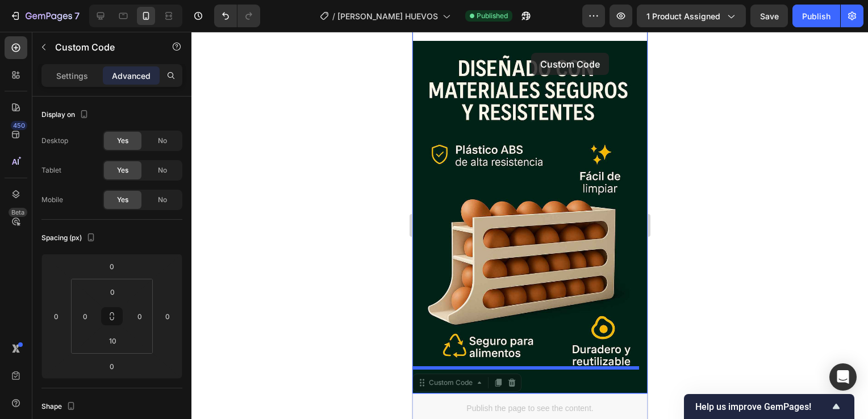
scroll to position [1006, 0]
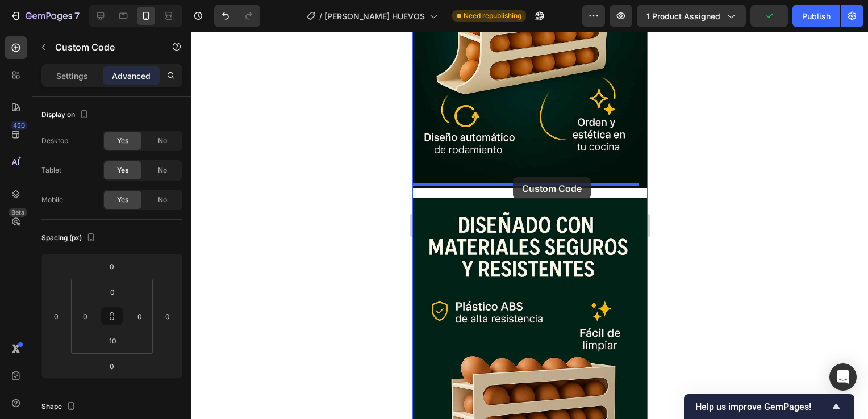
drag, startPoint x: 535, startPoint y: 219, endPoint x: 513, endPoint y: 177, distance: 47.5
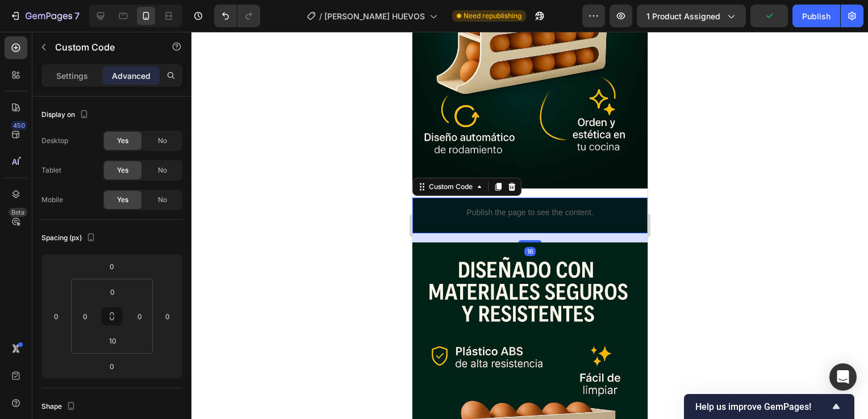
click at [562, 207] on p "Publish the page to see the content." at bounding box center [529, 213] width 235 height 12
click at [683, 156] on div at bounding box center [530, 226] width 677 height 388
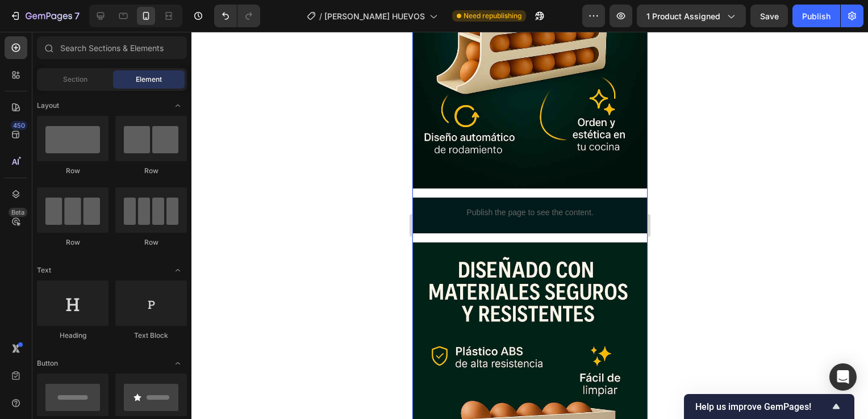
click at [619, 178] on div "Image Publish the page to see the content. Custom Code Image" at bounding box center [529, 216] width 235 height 760
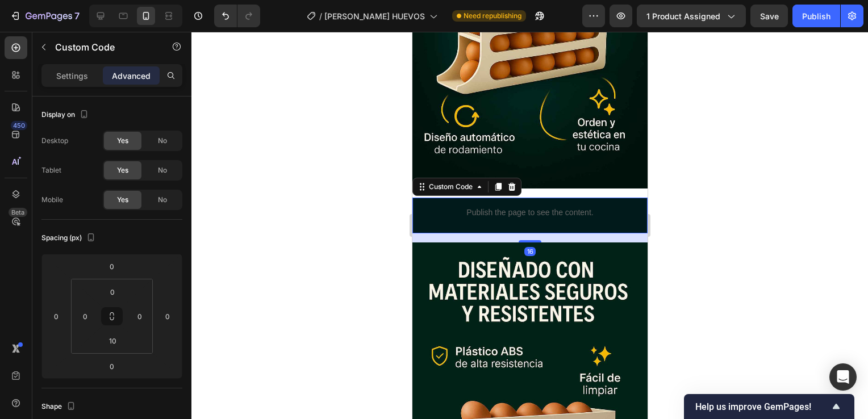
click at [489, 208] on div "Publish the page to see the content." at bounding box center [529, 213] width 235 height 30
click at [508, 182] on icon at bounding box center [511, 186] width 9 height 9
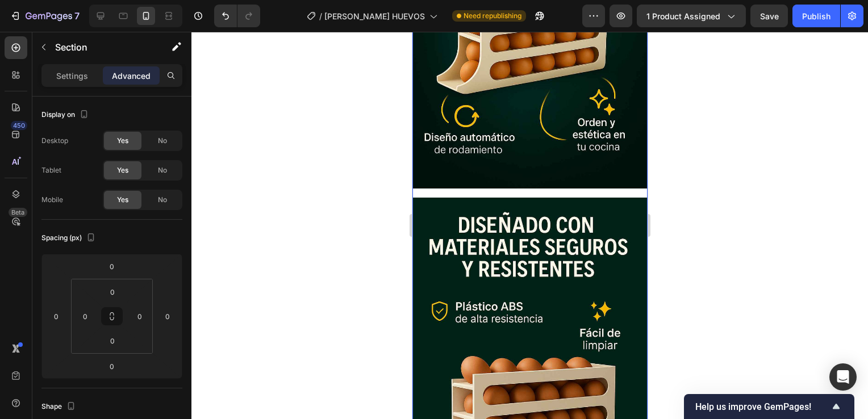
click at [509, 180] on div "Image Image" at bounding box center [529, 193] width 235 height 715
click at [488, 214] on img at bounding box center [529, 374] width 235 height 353
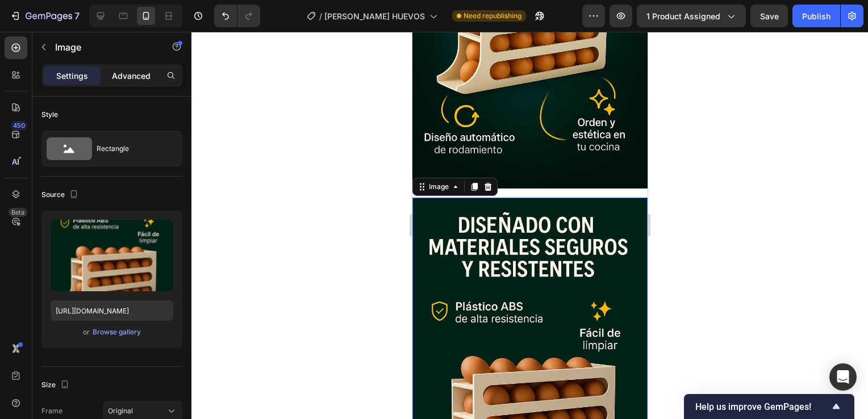
click at [137, 79] on p "Advanced" at bounding box center [131, 76] width 39 height 12
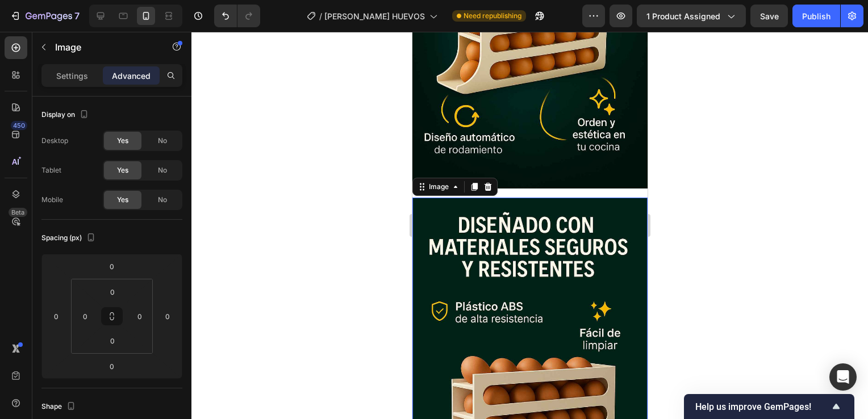
click at [530, 230] on img at bounding box center [529, 374] width 235 height 353
click at [527, 254] on img at bounding box center [529, 374] width 235 height 353
click at [484, 182] on icon at bounding box center [487, 186] width 9 height 9
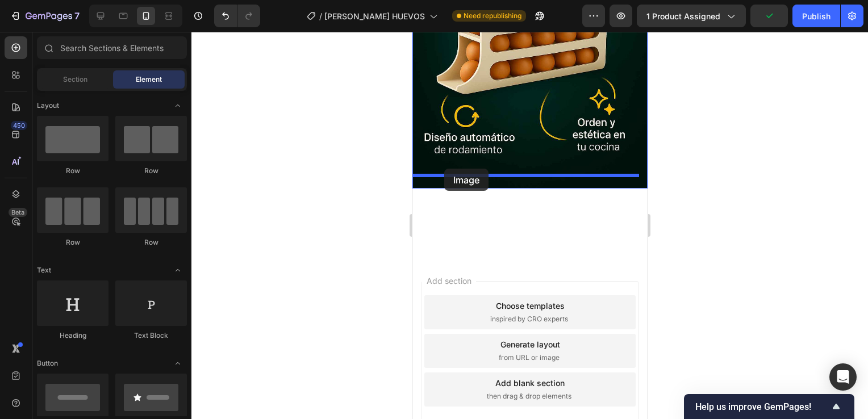
drag, startPoint x: 497, startPoint y: 286, endPoint x: 444, endPoint y: 169, distance: 128.7
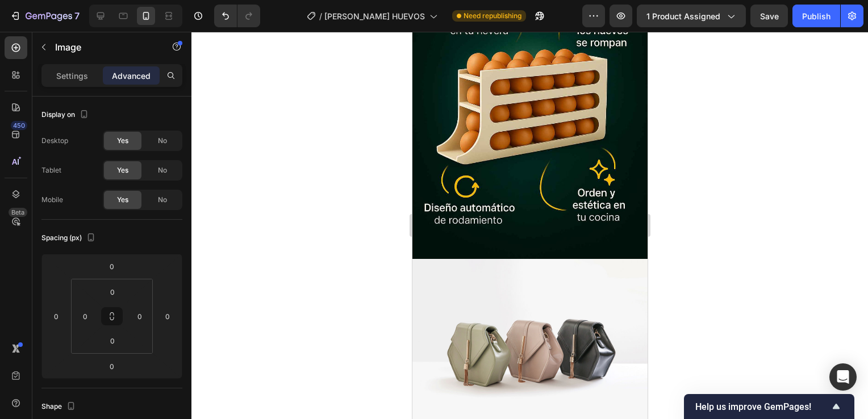
scroll to position [937, 0]
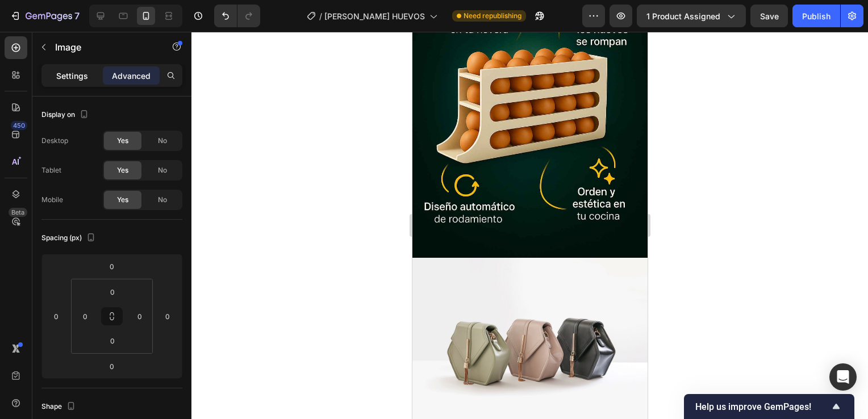
click at [77, 73] on p "Settings" at bounding box center [72, 76] width 32 height 12
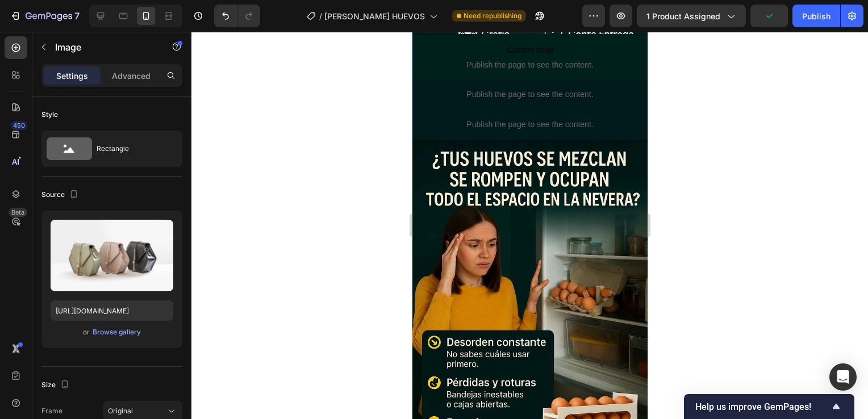
scroll to position [228, 0]
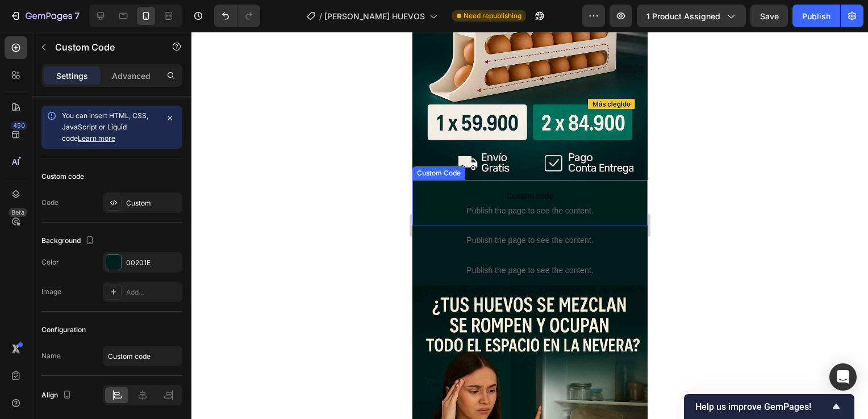
click at [517, 205] on span "Publish the page to see the content." at bounding box center [529, 210] width 235 height 11
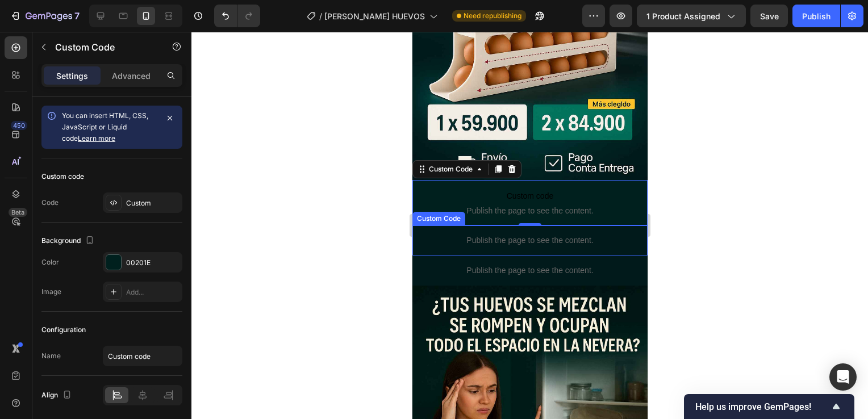
scroll to position [40, 0]
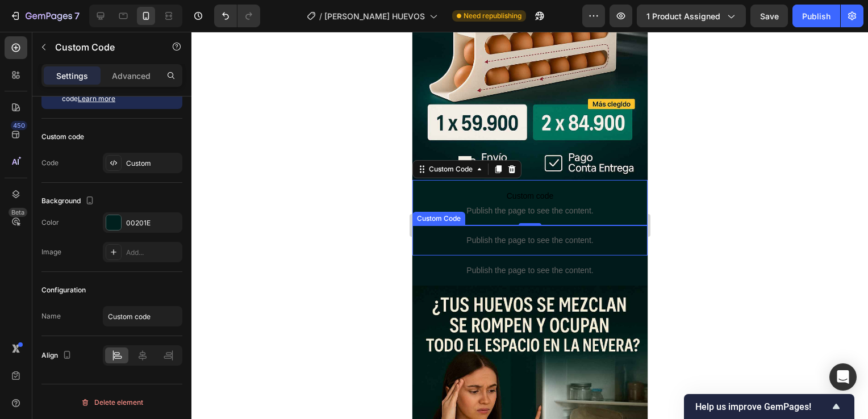
click at [560, 235] on p "Publish the page to see the content." at bounding box center [529, 241] width 235 height 12
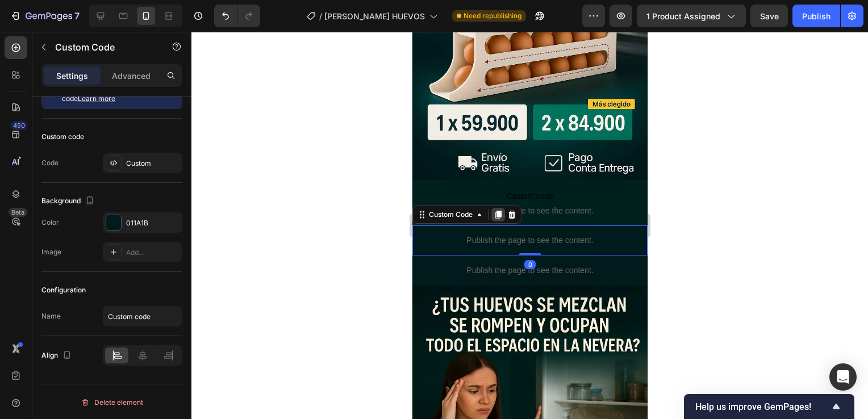
click at [501, 211] on icon at bounding box center [498, 215] width 6 height 8
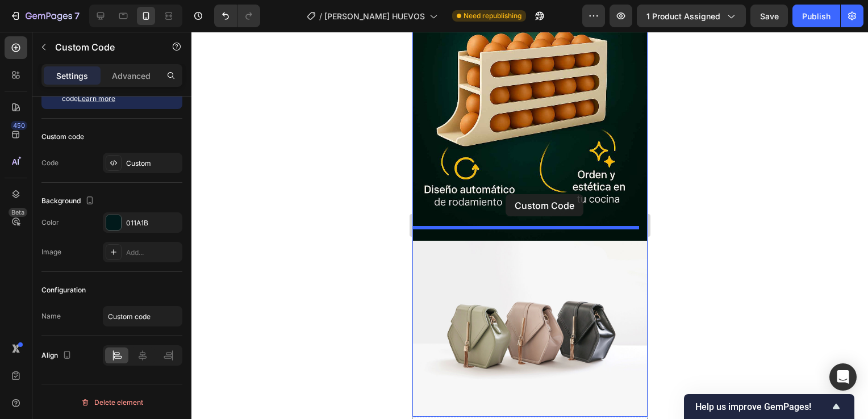
scroll to position [973, 0]
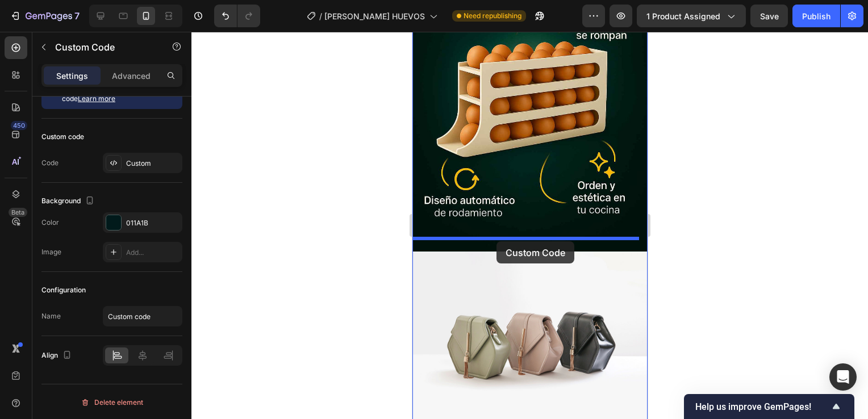
drag, startPoint x: 515, startPoint y: 128, endPoint x: 496, endPoint y: 242, distance: 115.4
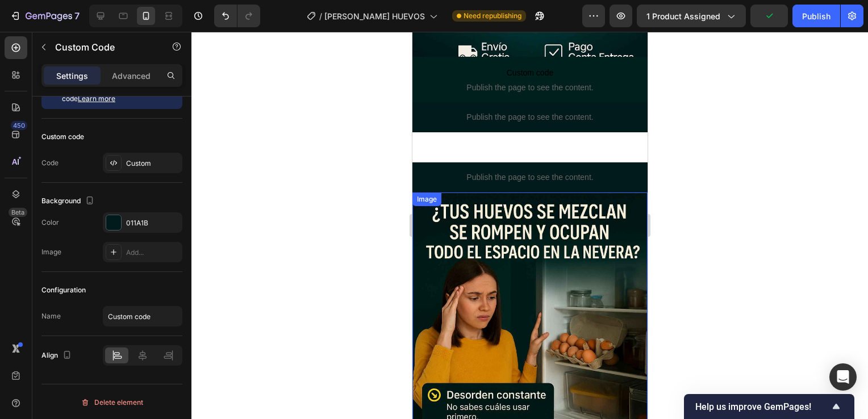
scroll to position [339, 0]
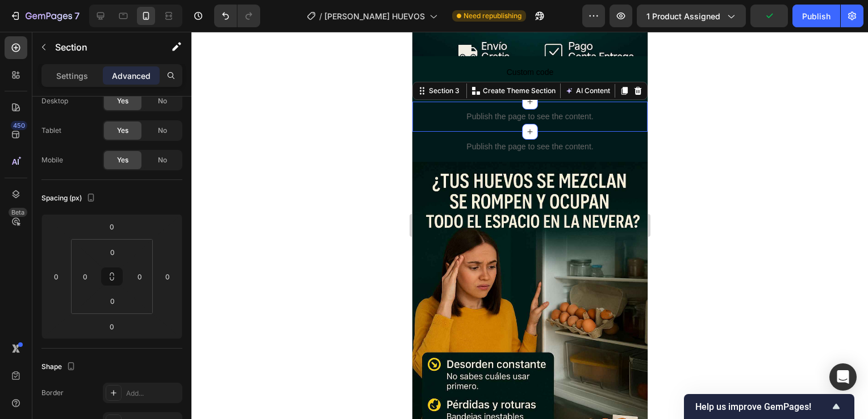
click at [508, 139] on div "Image Section 1 Custom code Publish the page to see the content. Custom Code Se…" at bounding box center [529, 420] width 235 height 1408
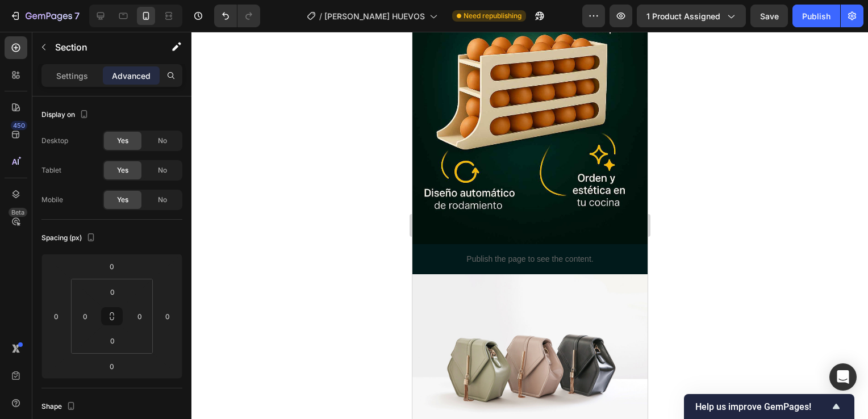
scroll to position [951, 0]
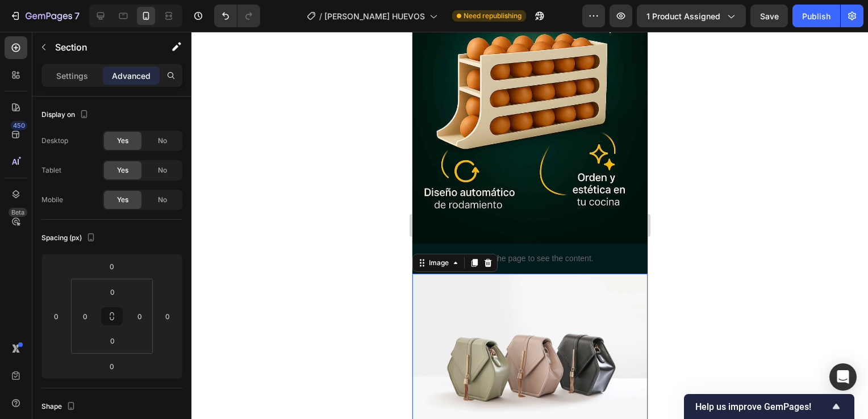
click at [536, 301] on img at bounding box center [529, 362] width 235 height 177
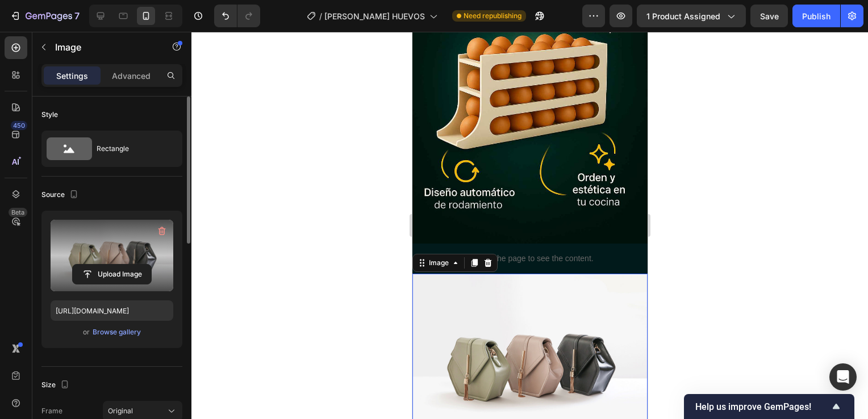
click at [137, 255] on label at bounding box center [112, 256] width 123 height 72
click at [137, 265] on input "file" at bounding box center [112, 274] width 78 height 19
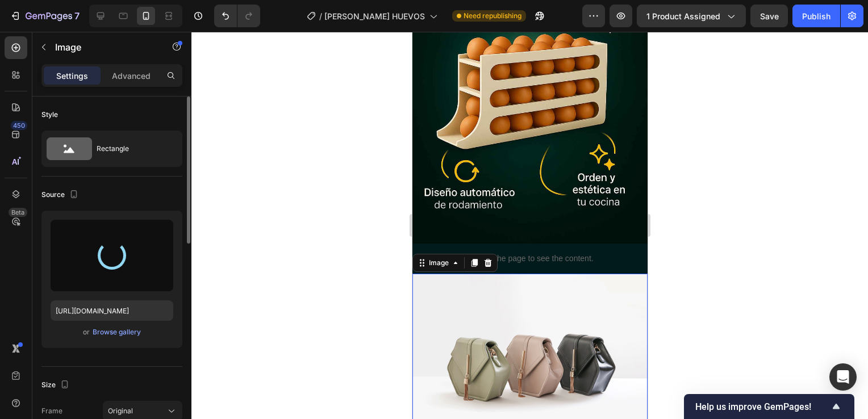
type input "https://cdn.shopify.com/s/files/1/0697/2588/0534/files/gempages_529978560060851…"
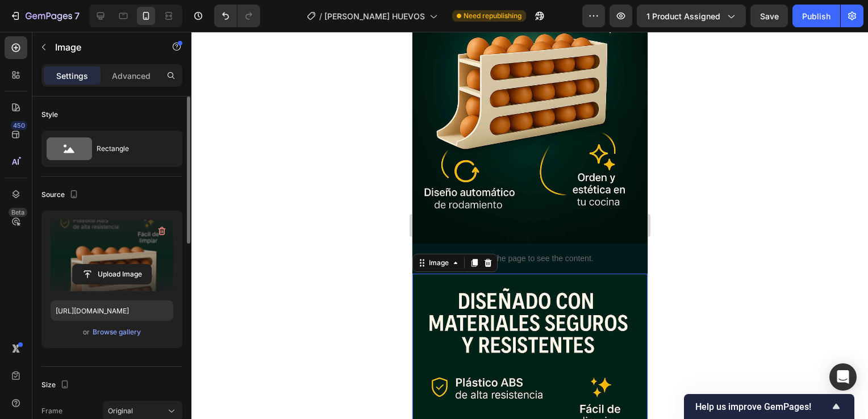
click at [672, 278] on div at bounding box center [530, 226] width 677 height 388
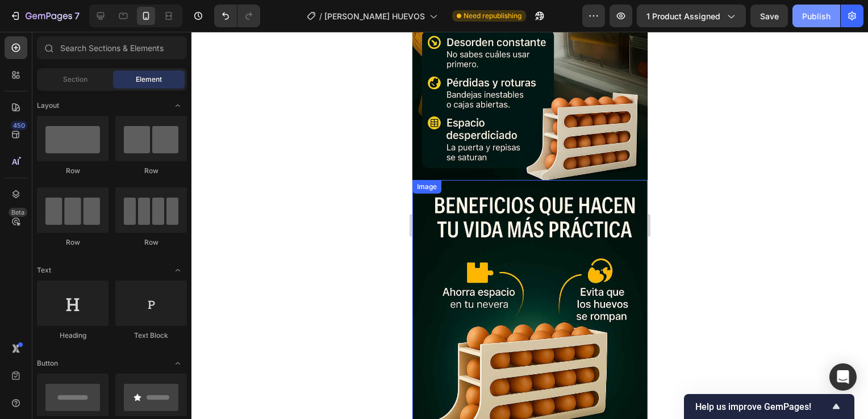
scroll to position [662, 0]
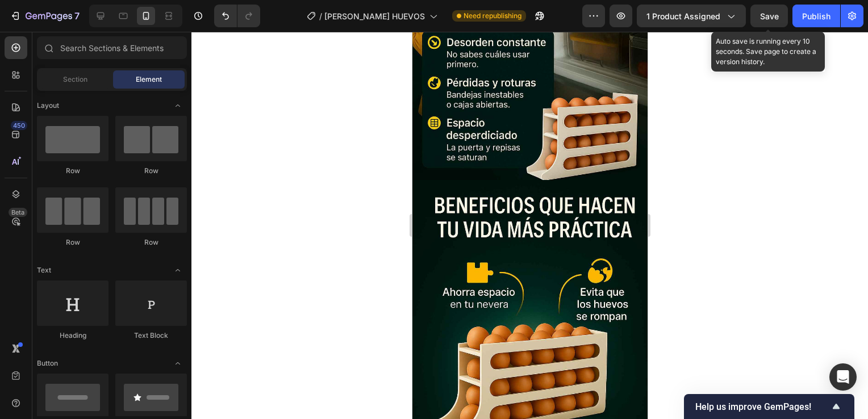
click at [778, 16] on span "Save" at bounding box center [769, 16] width 19 height 10
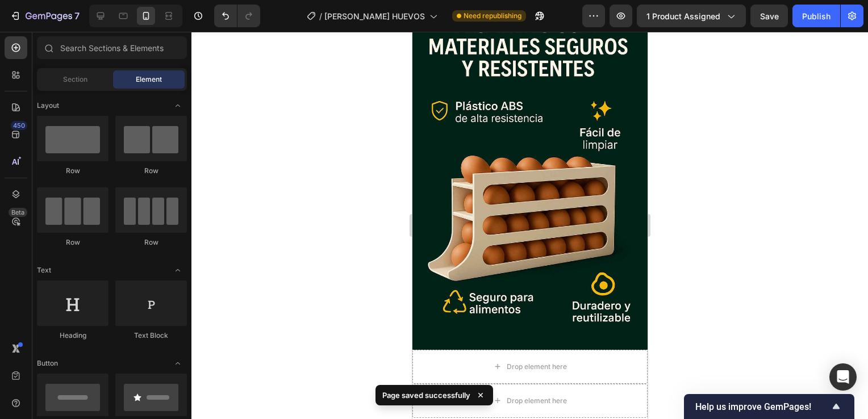
scroll to position [1228, 0]
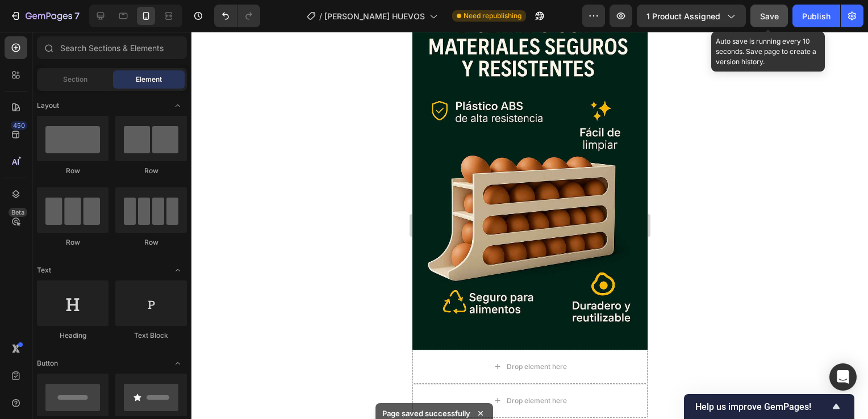
click at [782, 17] on button "Save" at bounding box center [770, 16] width 38 height 23
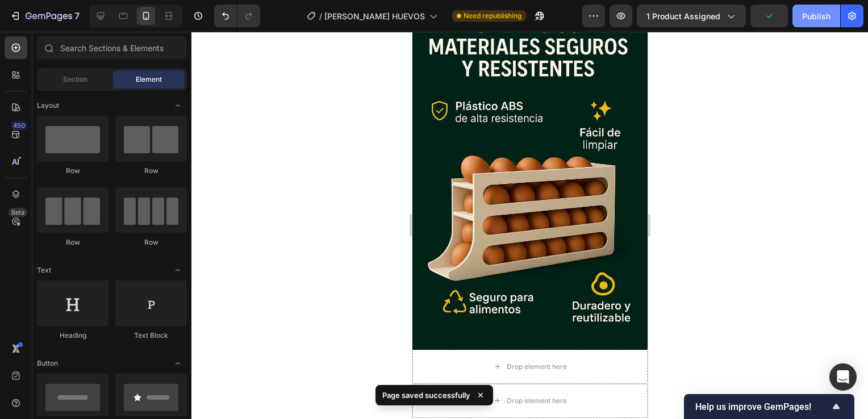
click at [797, 17] on button "Publish" at bounding box center [817, 16] width 48 height 23
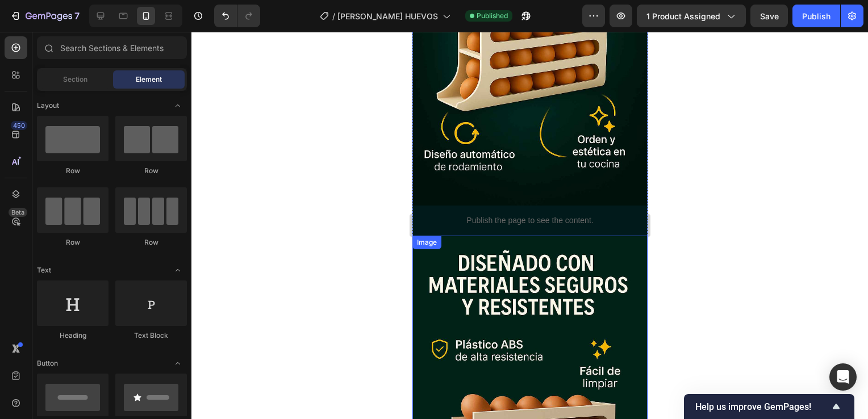
scroll to position [973, 0]
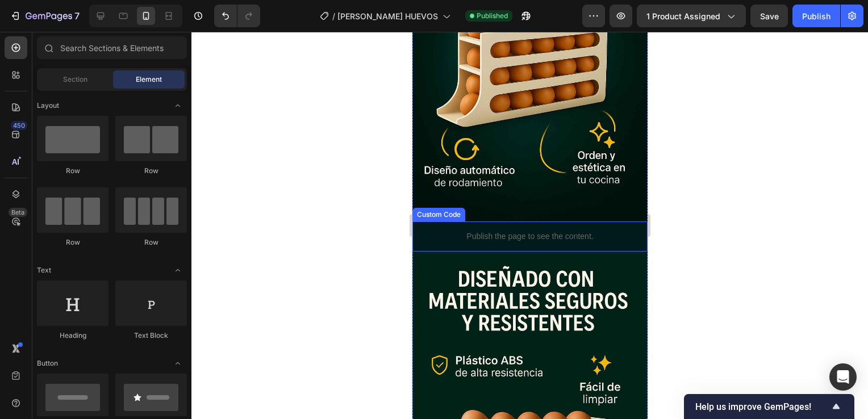
click at [485, 231] on p "Publish the page to see the content." at bounding box center [529, 237] width 235 height 12
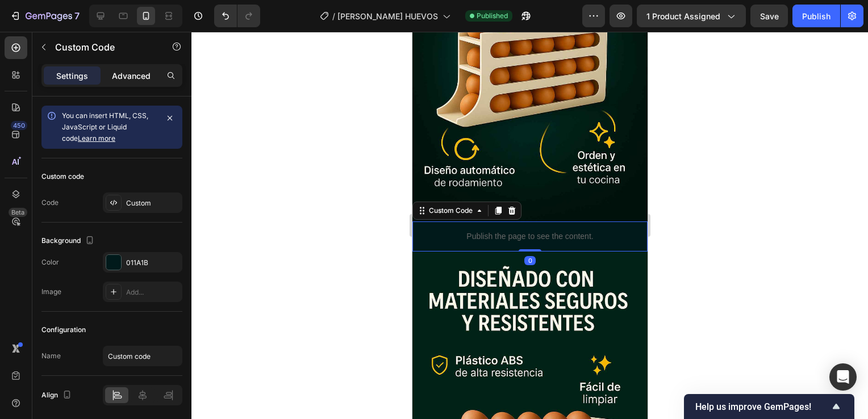
click at [127, 83] on div "Advanced" at bounding box center [131, 75] width 57 height 18
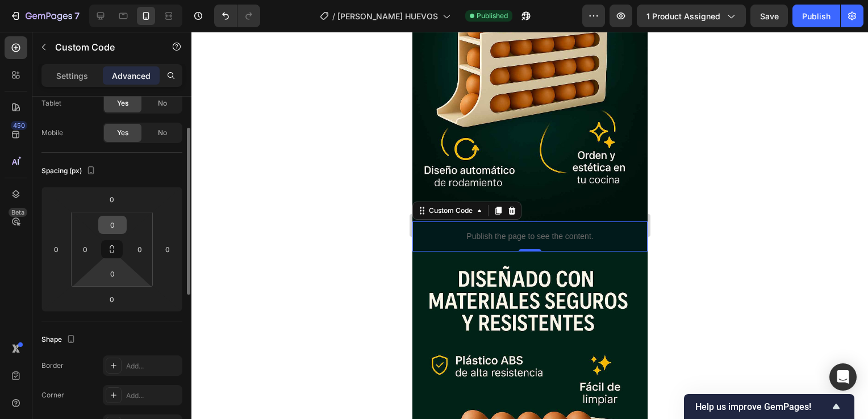
scroll to position [68, 0]
click at [110, 272] on input "0" at bounding box center [112, 272] width 23 height 17
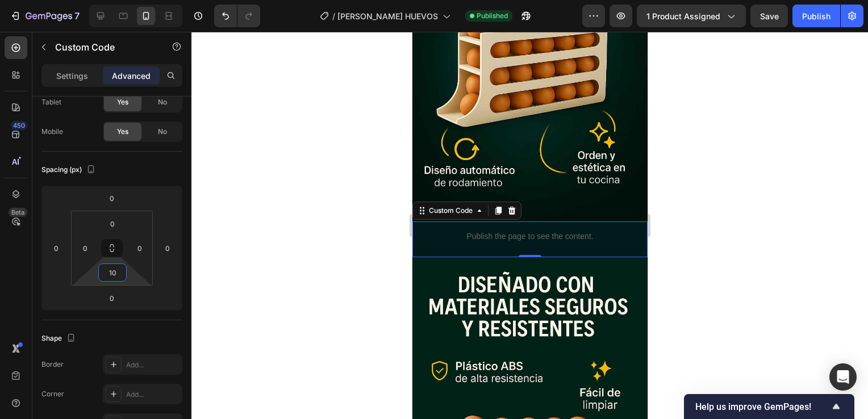
type input "10"
click at [771, 11] on span "Save" at bounding box center [769, 16] width 19 height 10
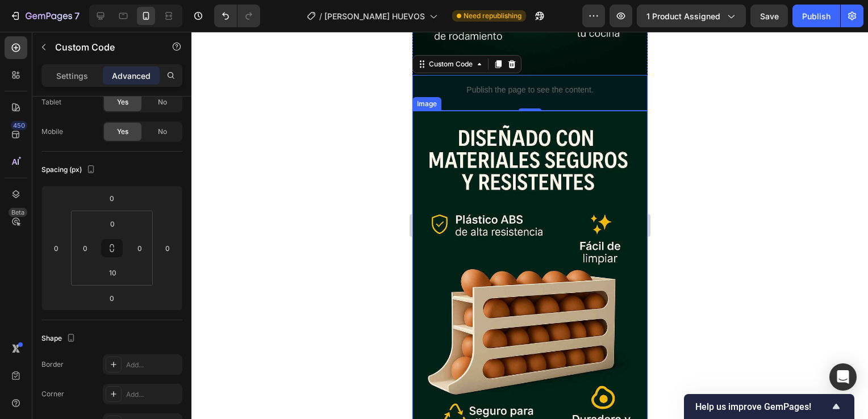
scroll to position [1114, 0]
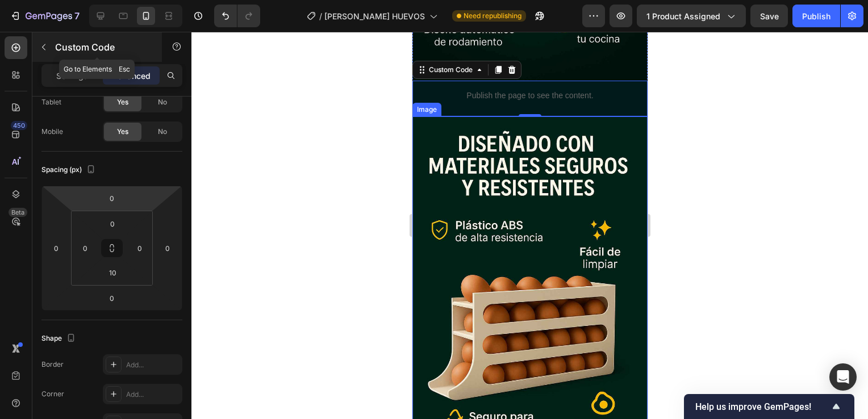
click at [49, 49] on button "button" at bounding box center [44, 47] width 18 height 18
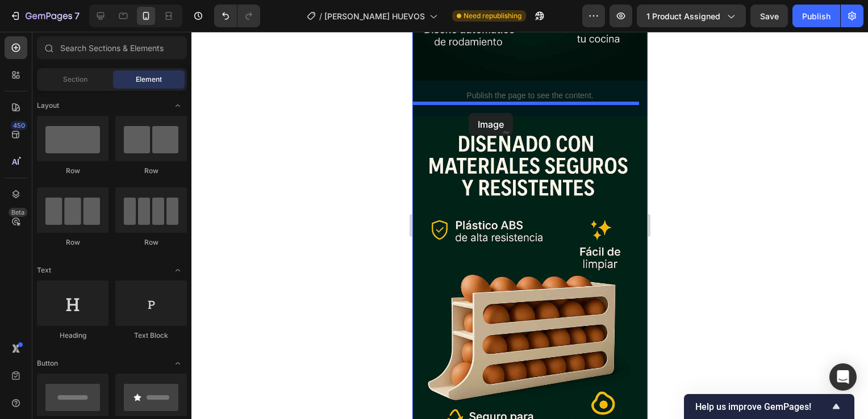
drag, startPoint x: 476, startPoint y: 276, endPoint x: 468, endPoint y: 113, distance: 163.3
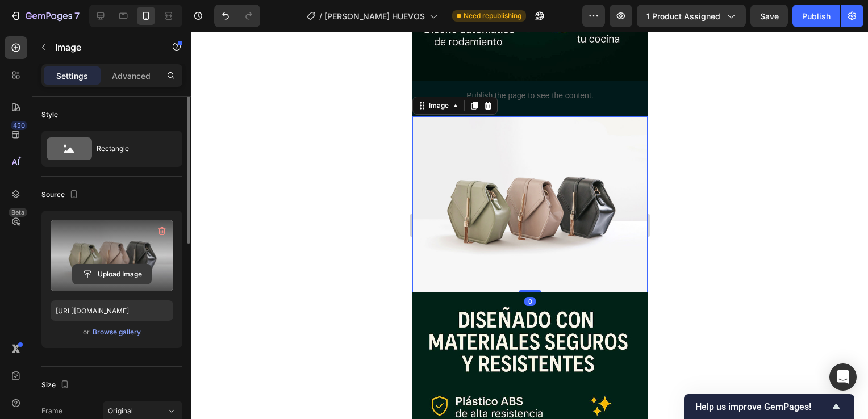
click at [115, 267] on input "file" at bounding box center [112, 274] width 78 height 19
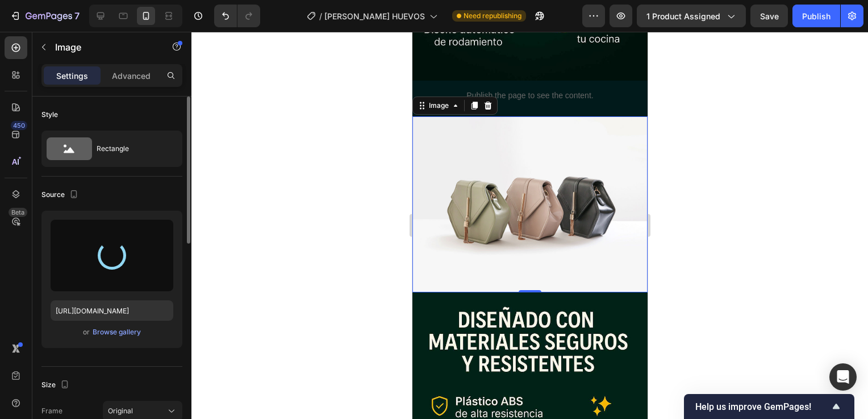
type input "https://cdn.shopify.com/s/files/1/0697/2588/0534/files/gempages_529978560060851…"
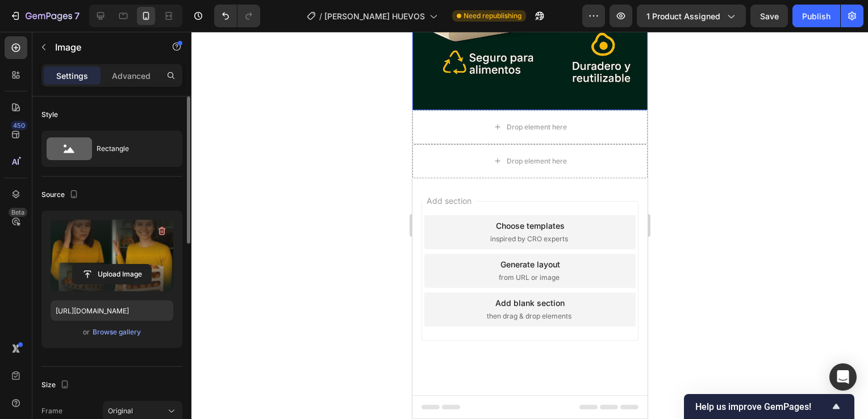
scroll to position [1614, 0]
click at [52, 40] on button "button" at bounding box center [44, 47] width 18 height 18
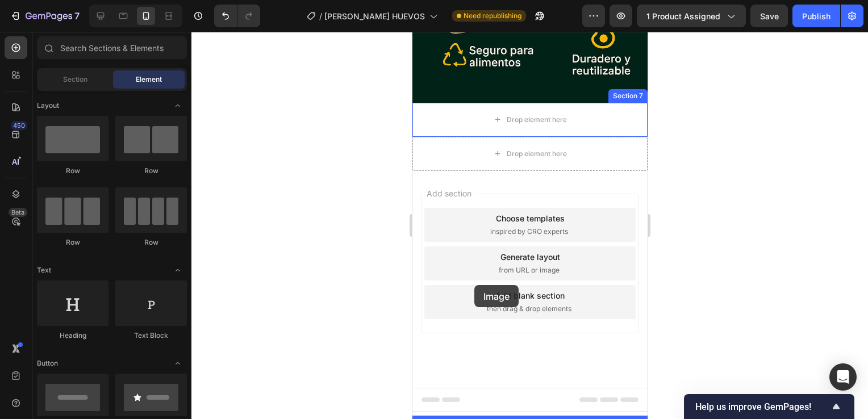
drag, startPoint x: 483, startPoint y: 266, endPoint x: 474, endPoint y: 285, distance: 21.1
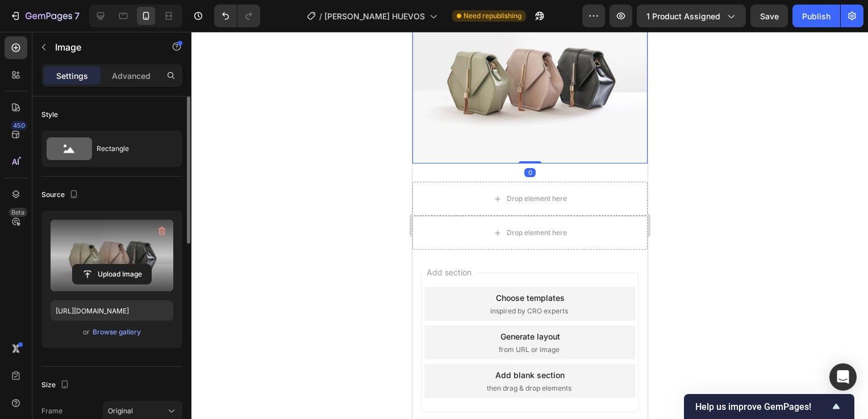
click at [164, 276] on div "Upload Image" at bounding box center [112, 274] width 123 height 20
click at [118, 275] on input "file" at bounding box center [112, 274] width 78 height 19
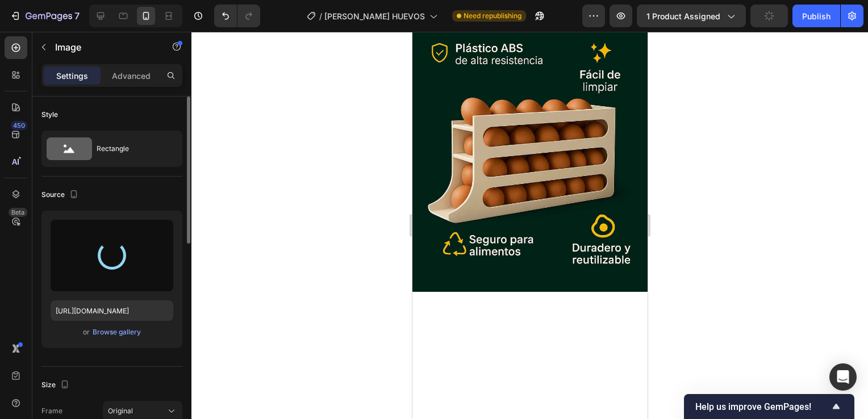
type input "https://cdn.shopify.com/s/files/1/0697/2588/0534/files/gempages_529978560060851…"
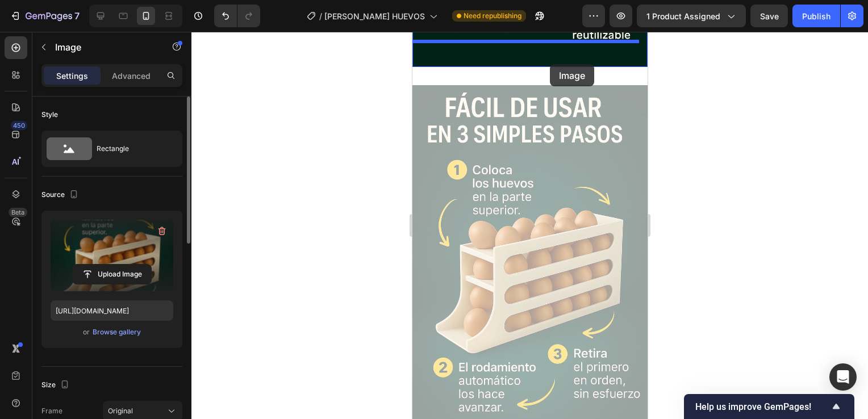
scroll to position [1484, 0]
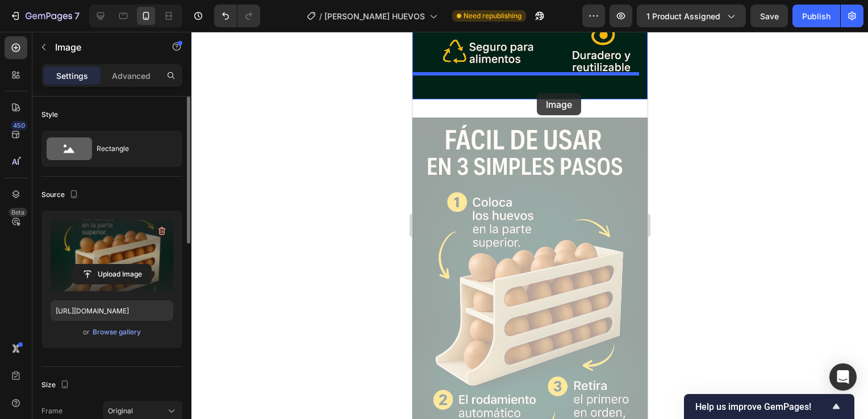
drag, startPoint x: 507, startPoint y: 371, endPoint x: 537, endPoint y: 93, distance: 279.5
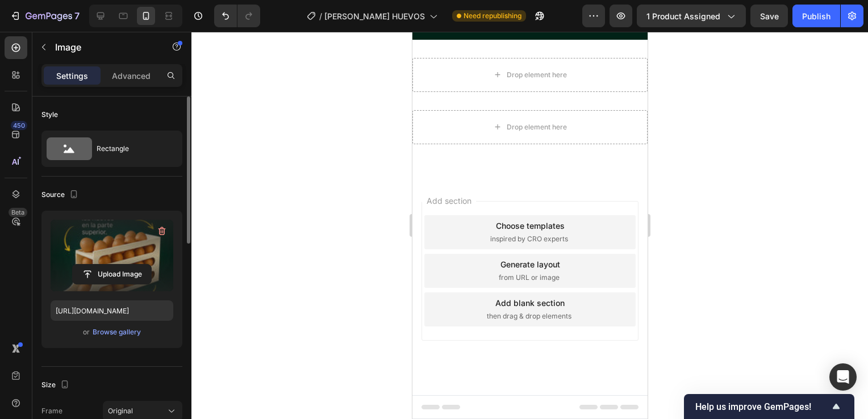
scroll to position [1919, 0]
click at [677, 240] on div at bounding box center [530, 226] width 677 height 388
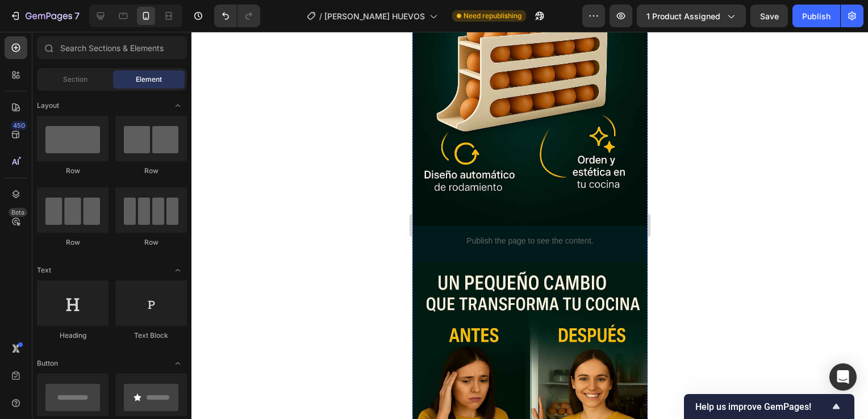
scroll to position [970, 0]
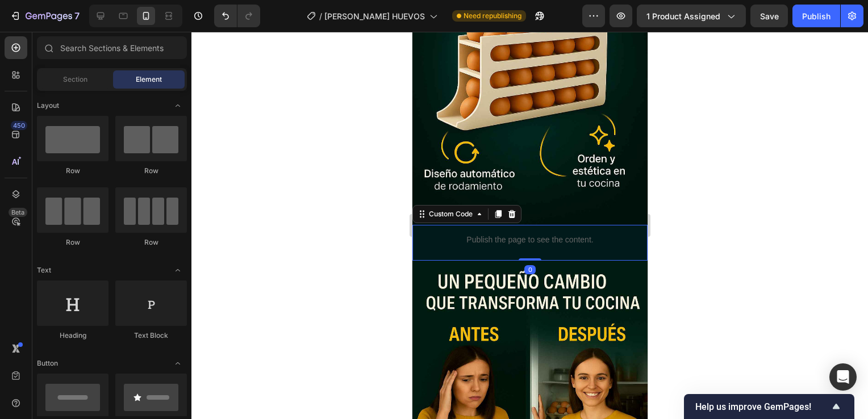
click at [512, 234] on p "Publish the page to see the content." at bounding box center [529, 240] width 235 height 12
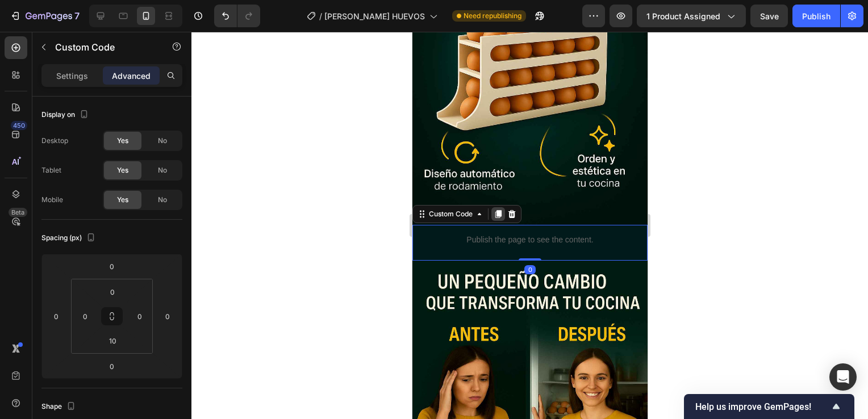
click at [494, 210] on icon at bounding box center [497, 214] width 9 height 9
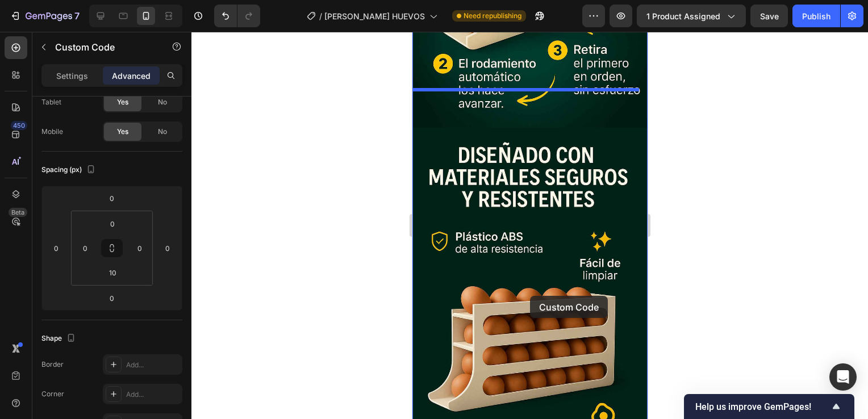
scroll to position [1929, 0]
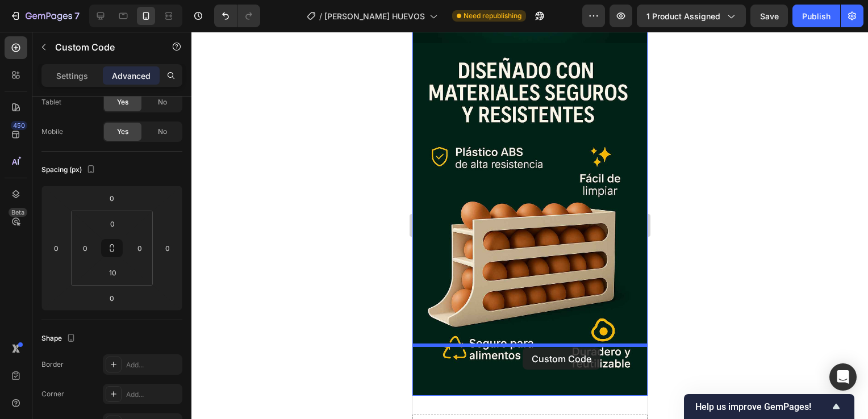
drag, startPoint x: 541, startPoint y: 210, endPoint x: 521, endPoint y: 347, distance: 137.8
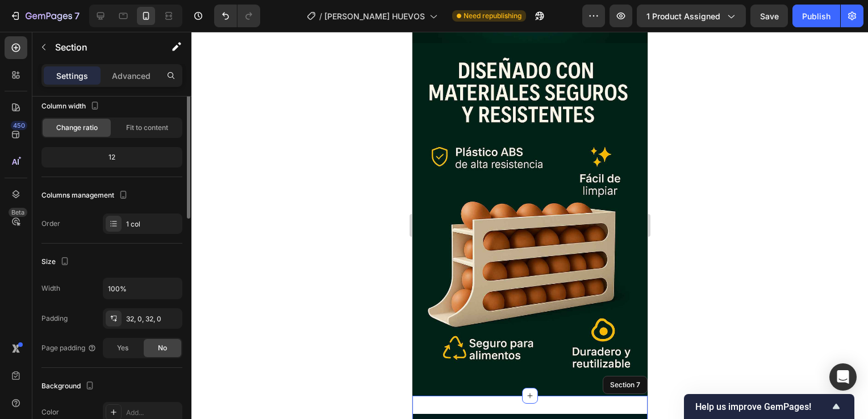
scroll to position [0, 0]
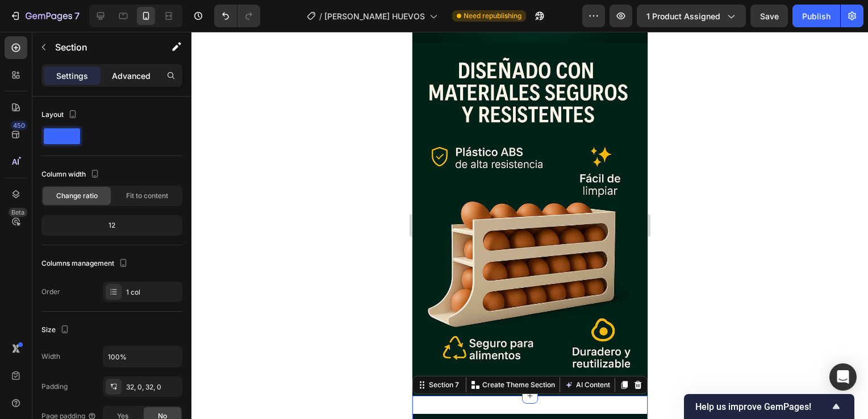
click at [120, 76] on p "Advanced" at bounding box center [131, 76] width 39 height 12
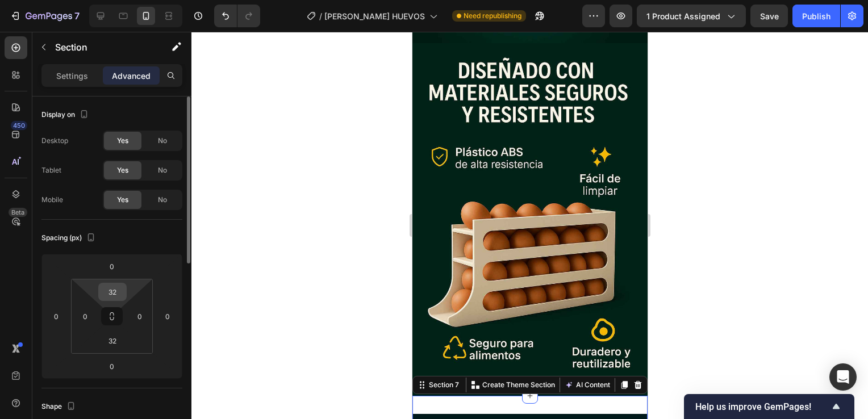
click at [120, 292] on input "32" at bounding box center [112, 292] width 23 height 17
type input "3"
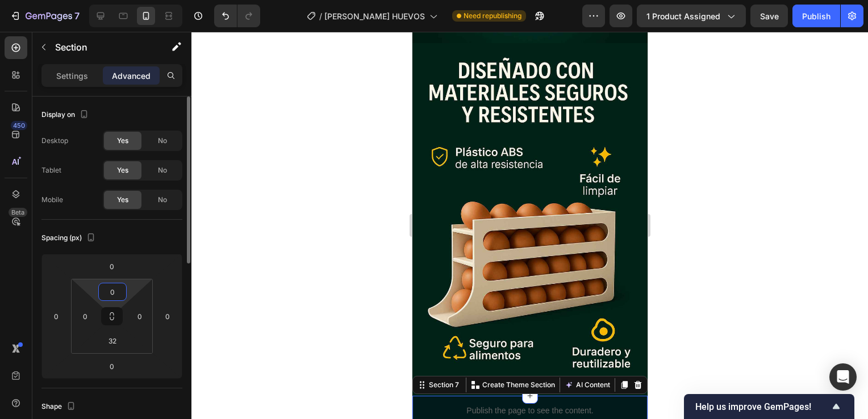
type input "0"
click at [140, 239] on div "Spacing (px)" at bounding box center [111, 238] width 141 height 18
click at [113, 344] on input "32" at bounding box center [112, 340] width 23 height 17
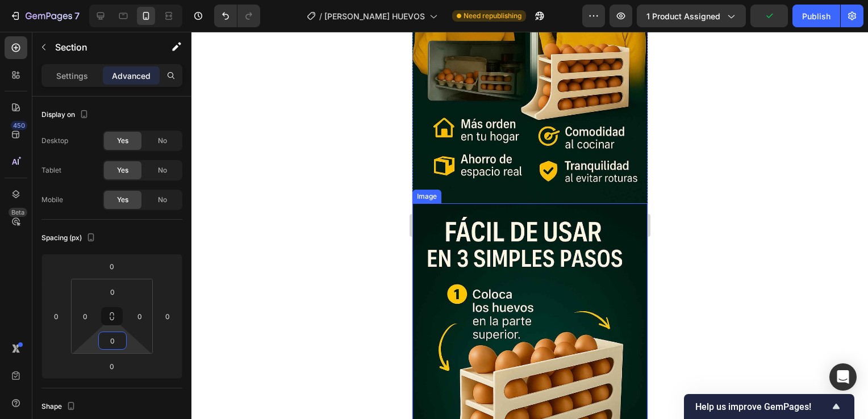
scroll to position [1376, 0]
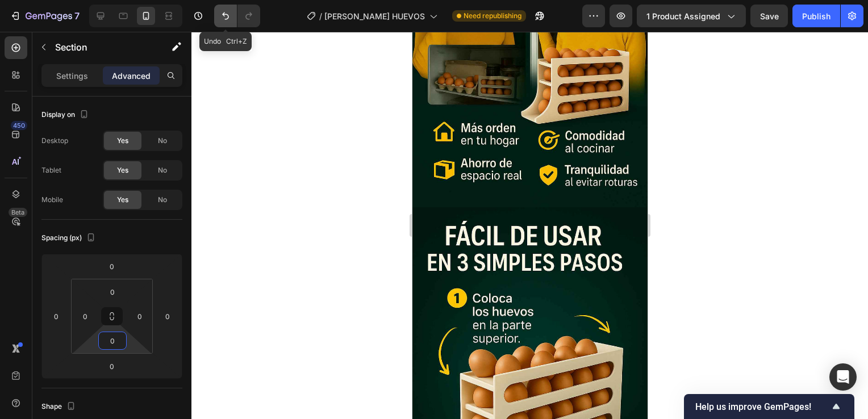
click at [218, 15] on button "Undo/Redo" at bounding box center [225, 16] width 23 height 23
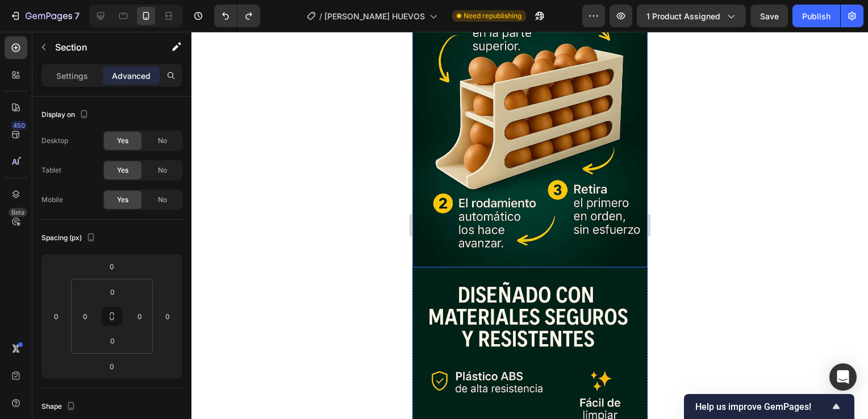
scroll to position [1663, 0]
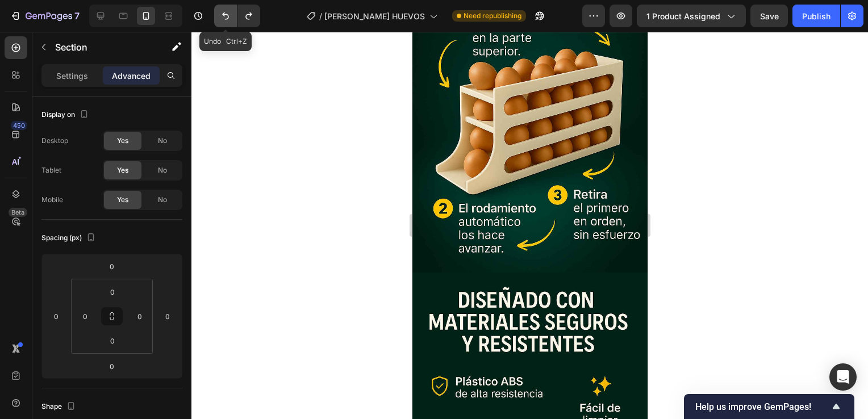
click at [215, 17] on button "Undo/Redo" at bounding box center [225, 16] width 23 height 23
type input "32"
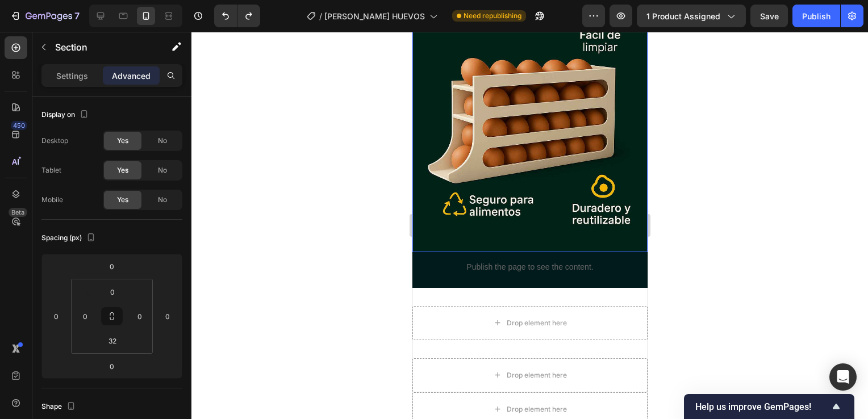
scroll to position [2037, 0]
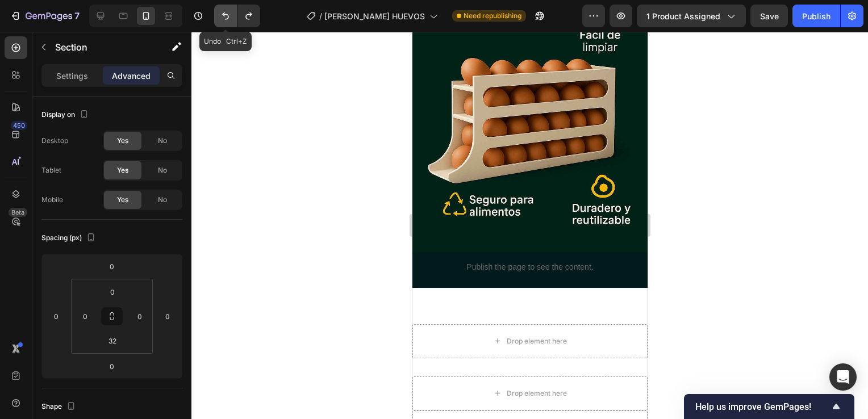
click at [224, 15] on icon "Undo/Redo" at bounding box center [225, 15] width 11 height 11
click at [224, 19] on icon "Undo/Redo" at bounding box center [225, 15] width 11 height 11
type input "32"
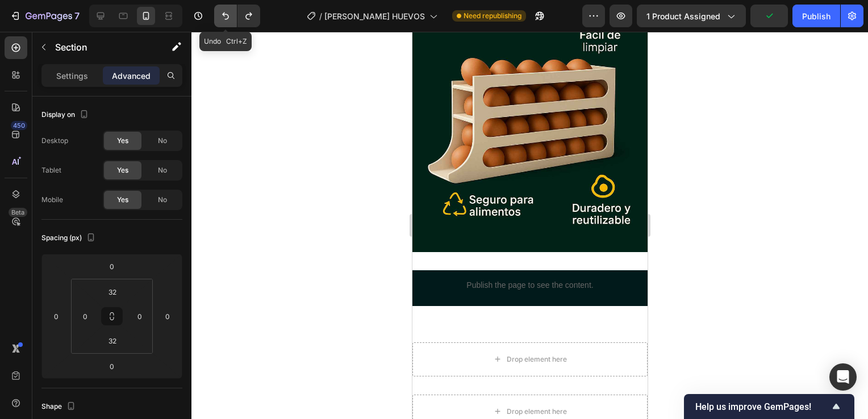
click at [224, 19] on icon "Undo/Redo" at bounding box center [225, 15] width 11 height 11
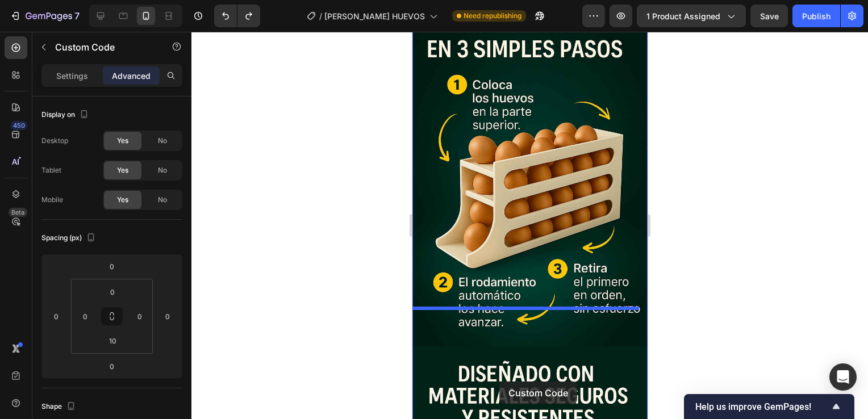
scroll to position [1746, 0]
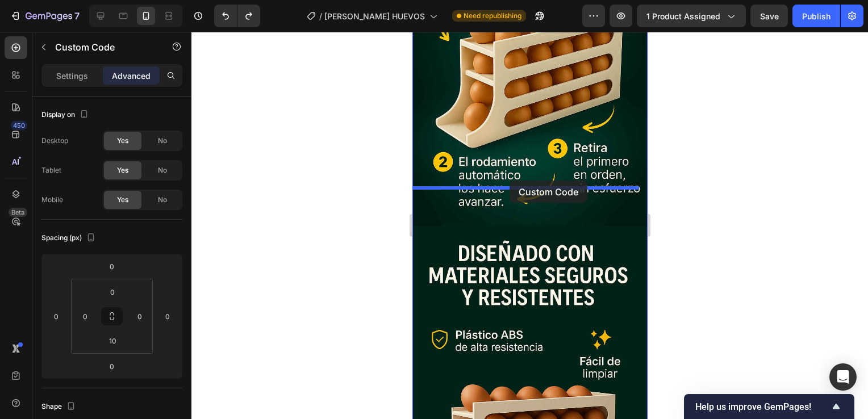
drag, startPoint x: 487, startPoint y: 165, endPoint x: 509, endPoint y: 181, distance: 27.3
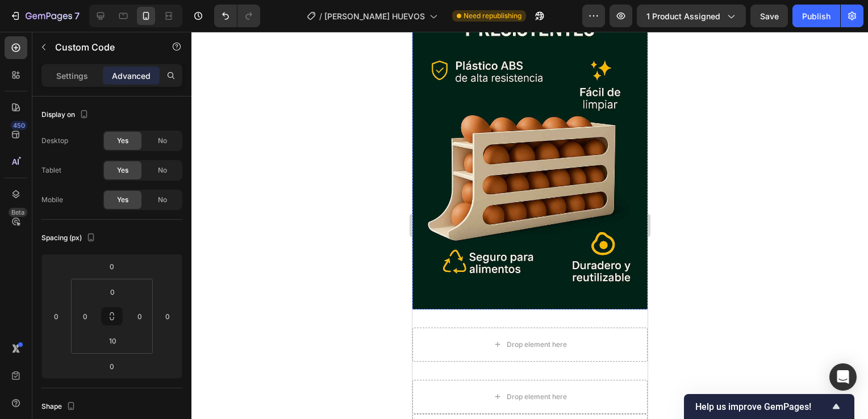
scroll to position [2023, 0]
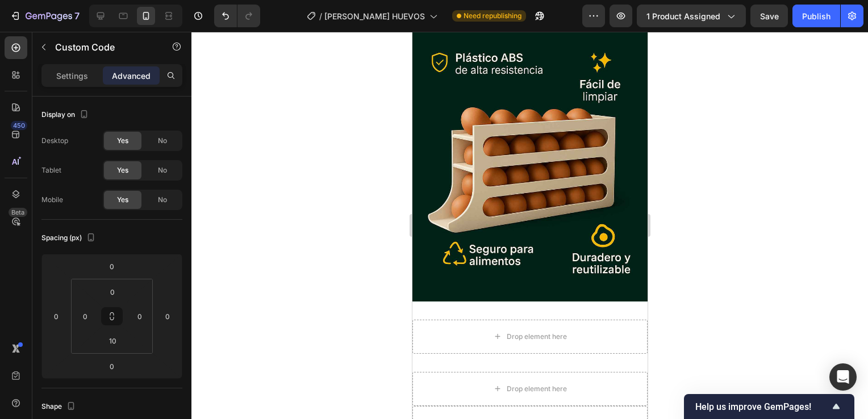
click at [384, 273] on div at bounding box center [530, 226] width 677 height 388
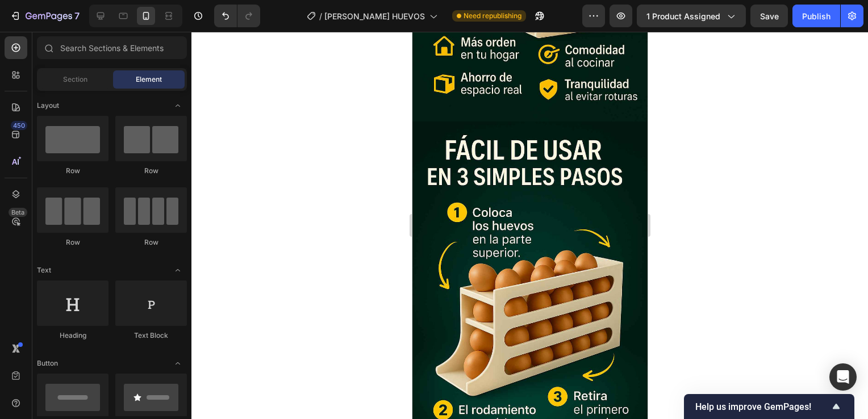
scroll to position [1549, 0]
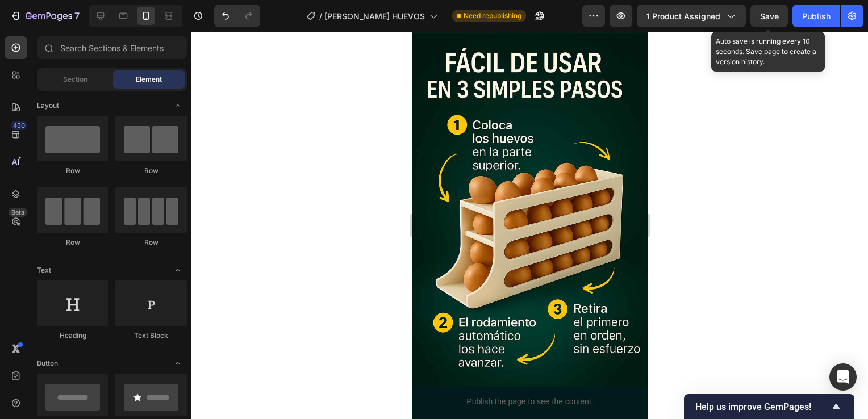
click at [766, 19] on span "Save" at bounding box center [769, 16] width 19 height 10
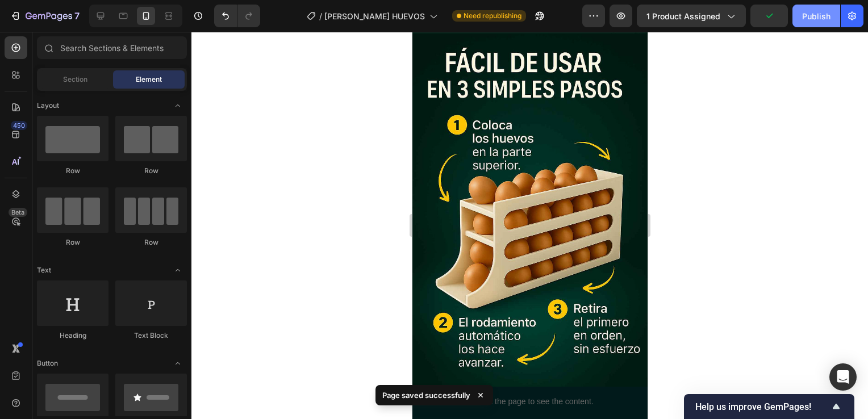
click at [809, 21] on div "Publish" at bounding box center [816, 16] width 28 height 12
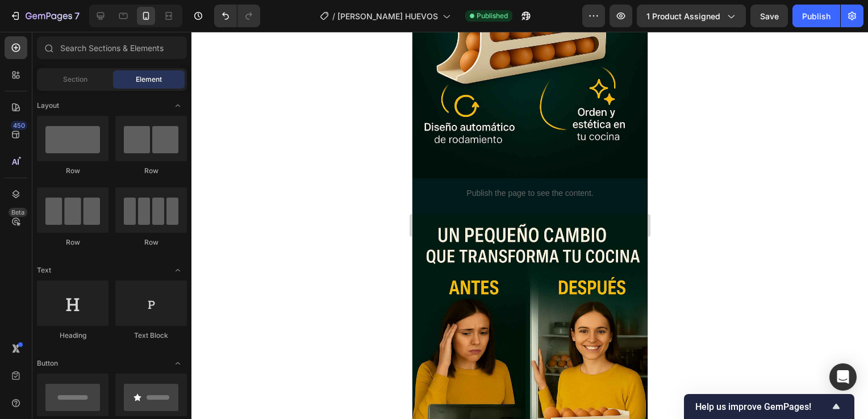
scroll to position [1018, 0]
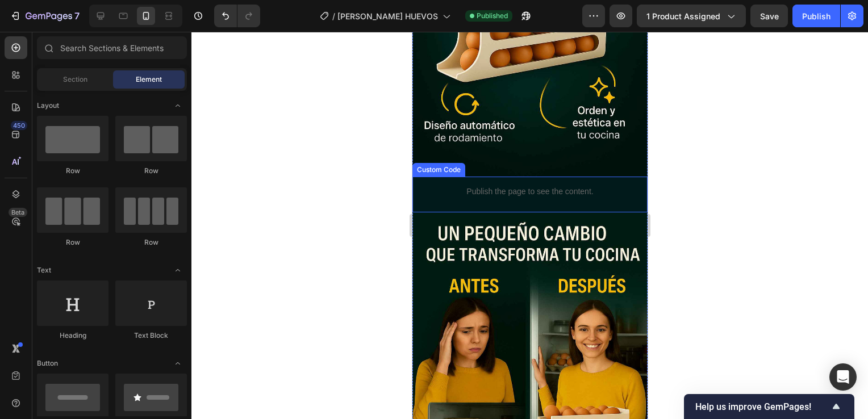
click at [439, 186] on p "Publish the page to see the content." at bounding box center [529, 192] width 235 height 12
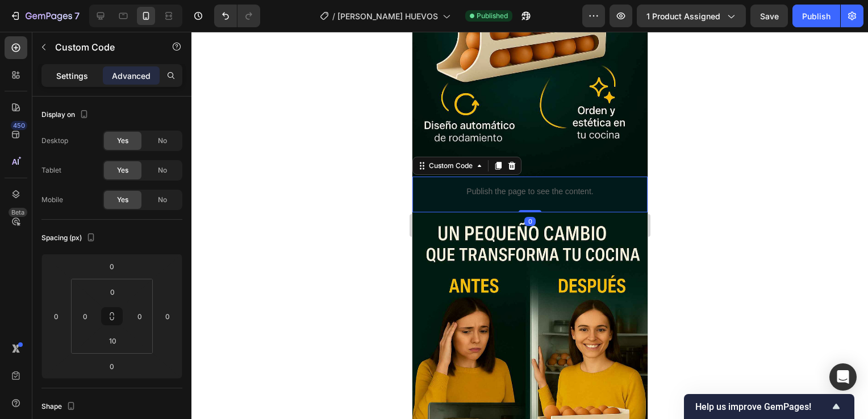
click at [87, 67] on div "Settings" at bounding box center [72, 75] width 57 height 18
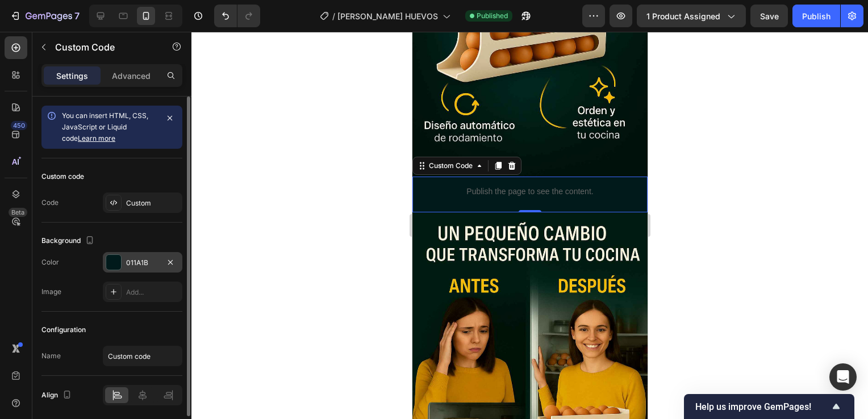
click at [132, 267] on div "011A1B" at bounding box center [143, 262] width 80 height 20
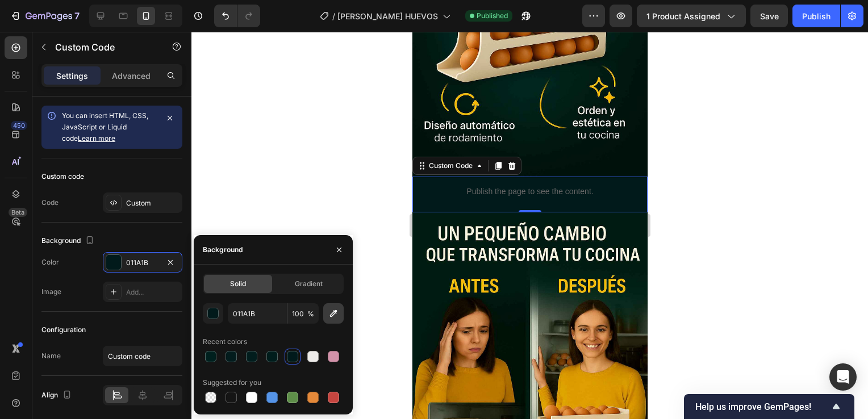
click at [327, 321] on button "button" at bounding box center [333, 313] width 20 height 20
type input "00110C"
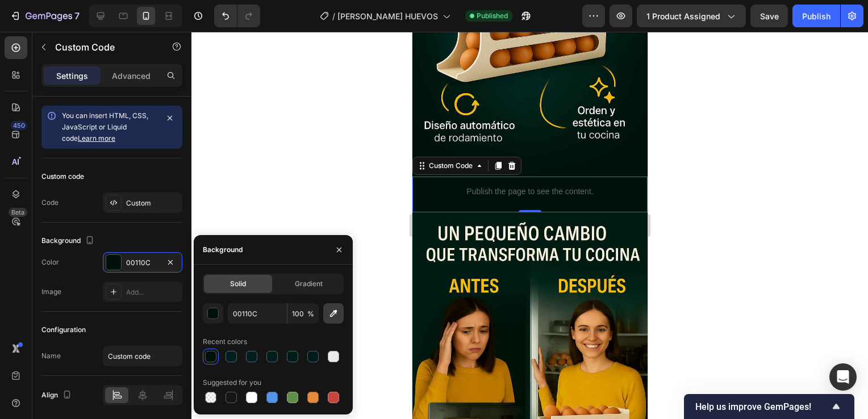
click at [334, 317] on icon "button" at bounding box center [333, 313] width 11 height 11
click at [337, 252] on icon "button" at bounding box center [339, 250] width 5 height 5
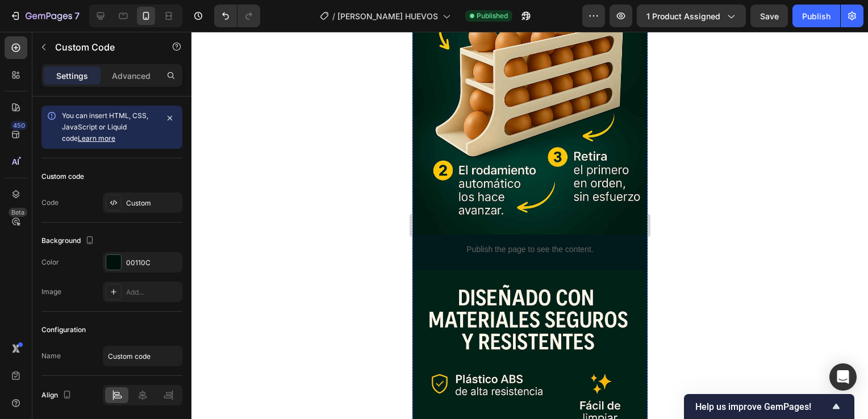
scroll to position [1716, 0]
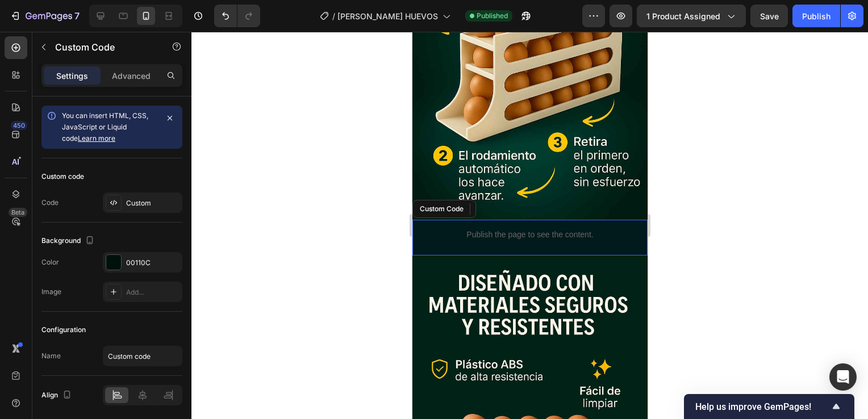
click at [444, 220] on div "Publish the page to see the content." at bounding box center [529, 235] width 235 height 30
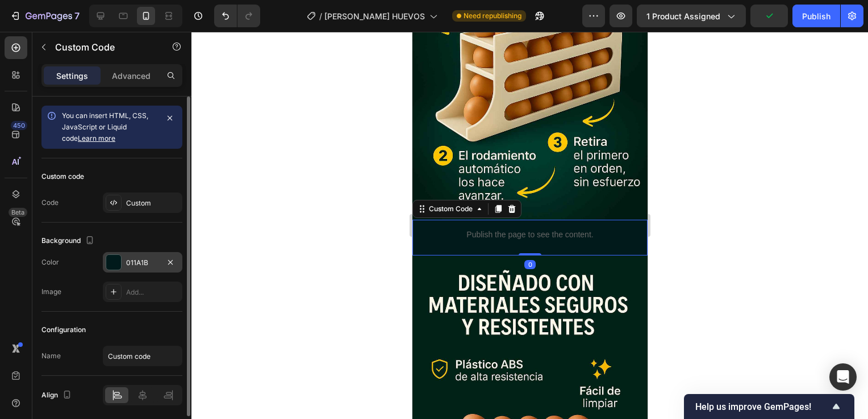
click at [122, 264] on div "011A1B" at bounding box center [143, 262] width 80 height 20
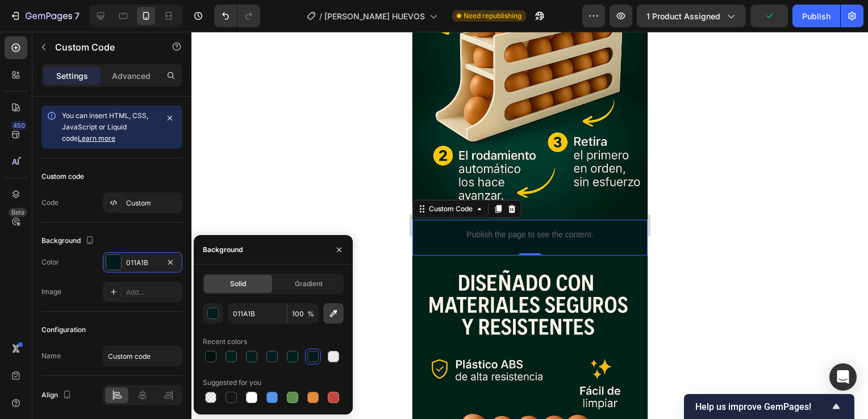
click at [333, 314] on icon "button" at bounding box center [333, 313] width 11 height 11
type input "021F15"
click at [343, 246] on icon "button" at bounding box center [339, 250] width 9 height 9
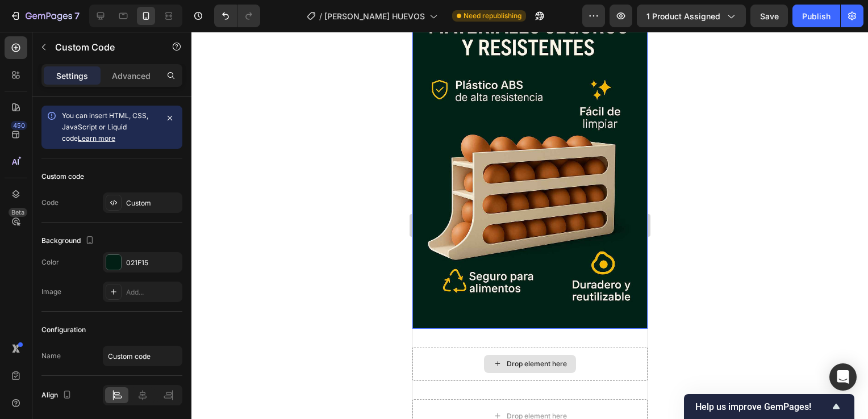
scroll to position [1997, 0]
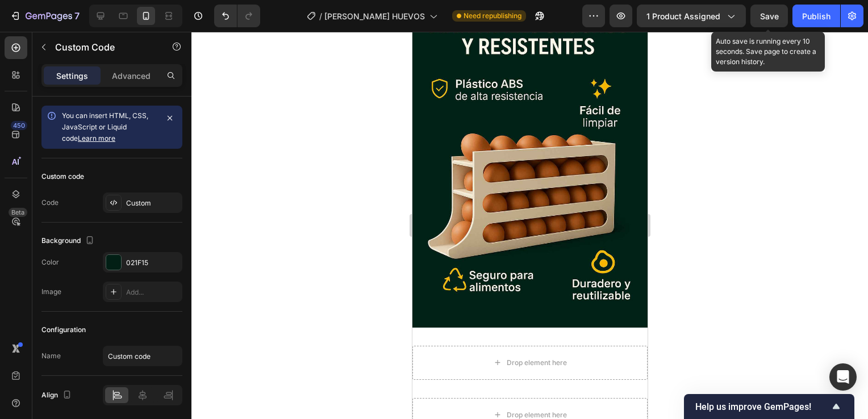
click at [761, 22] on div "Save" at bounding box center [769, 16] width 19 height 12
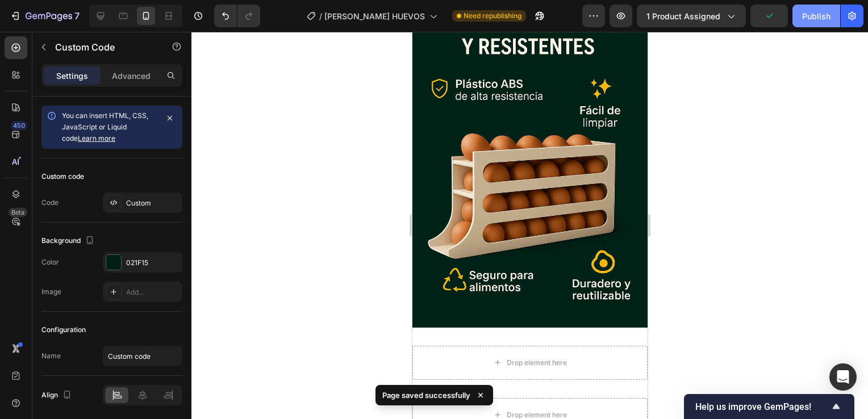
click at [824, 13] on div "Publish" at bounding box center [816, 16] width 28 height 12
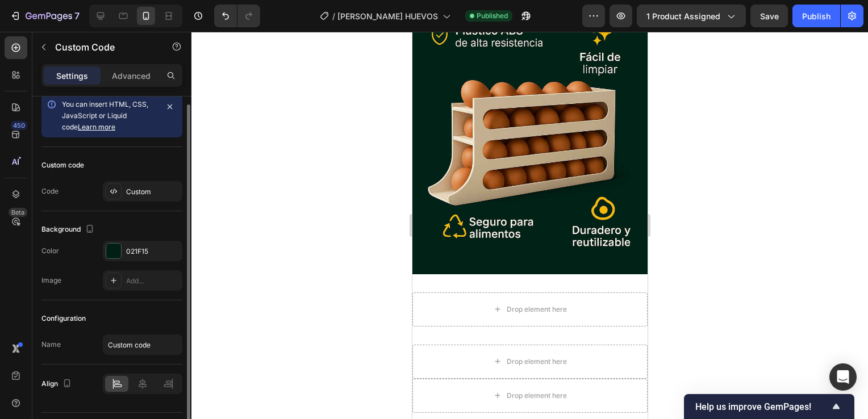
scroll to position [11, 0]
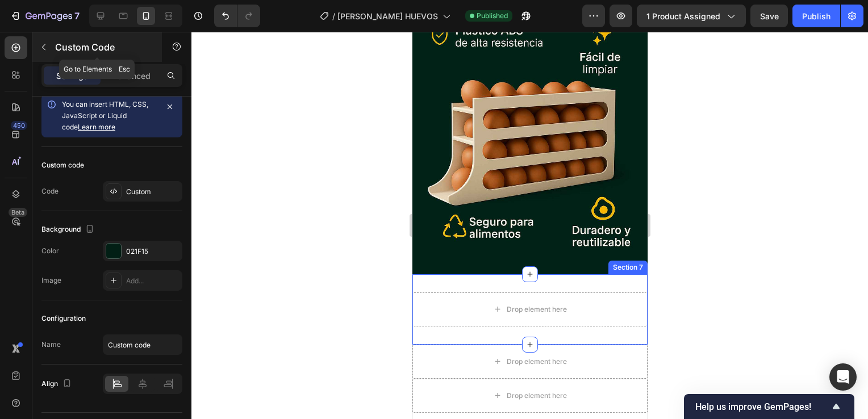
click at [60, 52] on p "Custom Code" at bounding box center [103, 47] width 97 height 14
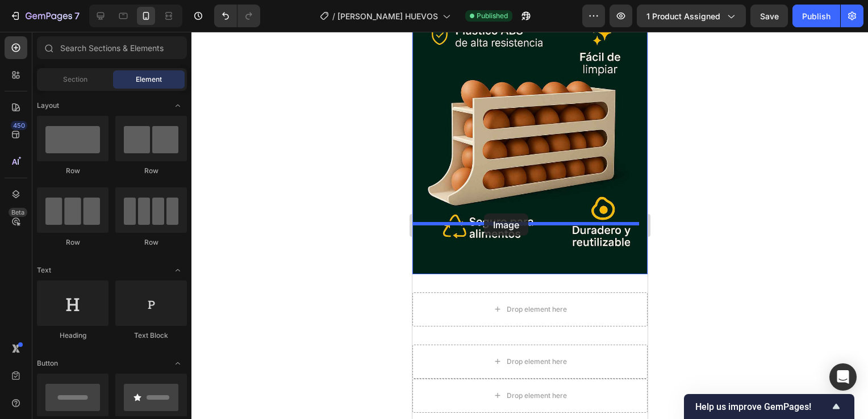
drag, startPoint x: 484, startPoint y: 259, endPoint x: 484, endPoint y: 213, distance: 46.0
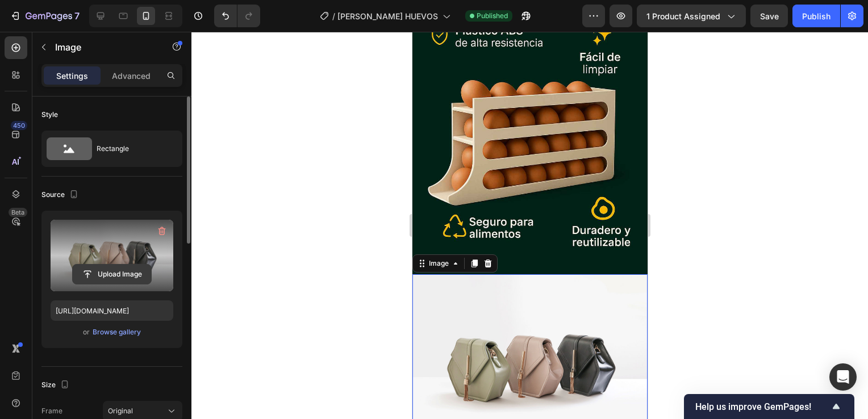
click at [127, 272] on input "file" at bounding box center [112, 274] width 78 height 19
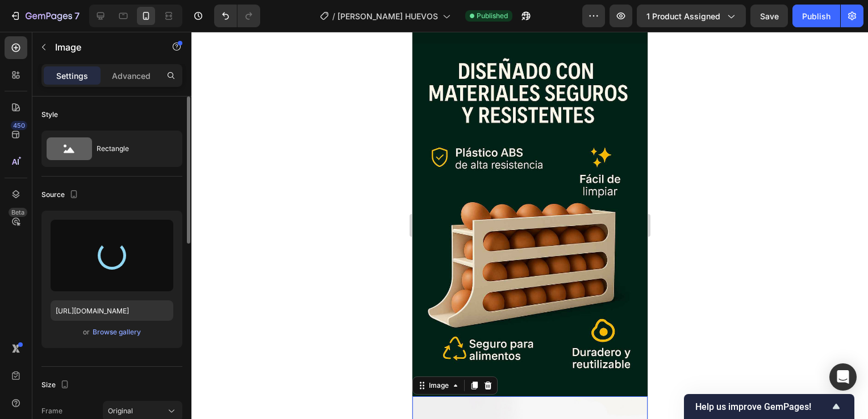
type input "https://cdn.shopify.com/s/files/1/0697/2588/0534/files/gempages_529978560060851…"
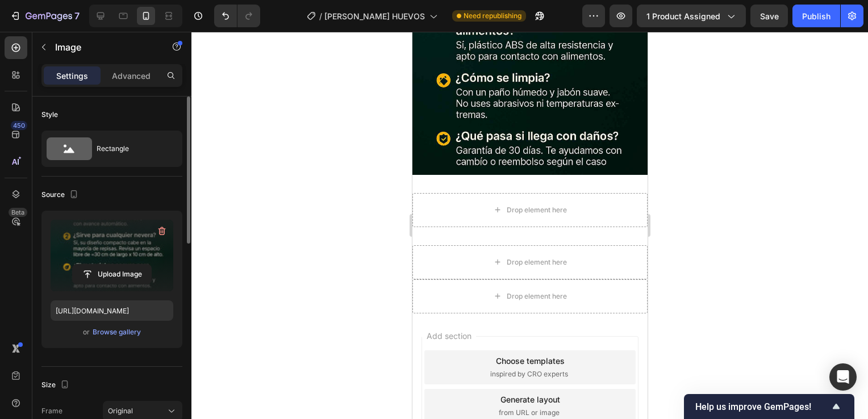
scroll to position [2536, 0]
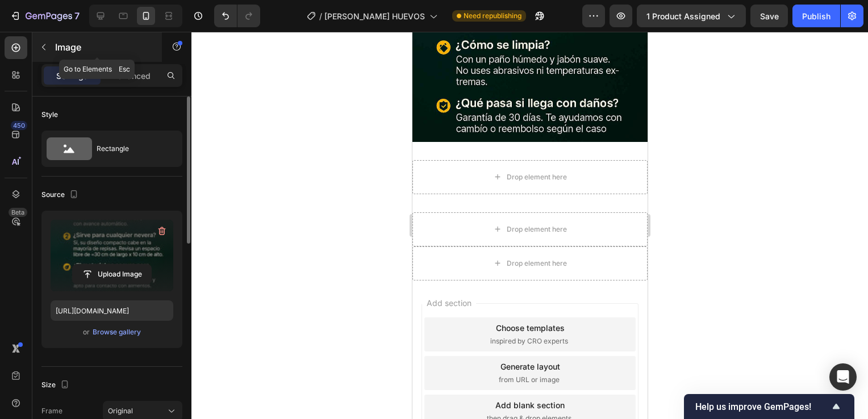
click at [53, 48] on div "Image" at bounding box center [97, 47] width 130 height 30
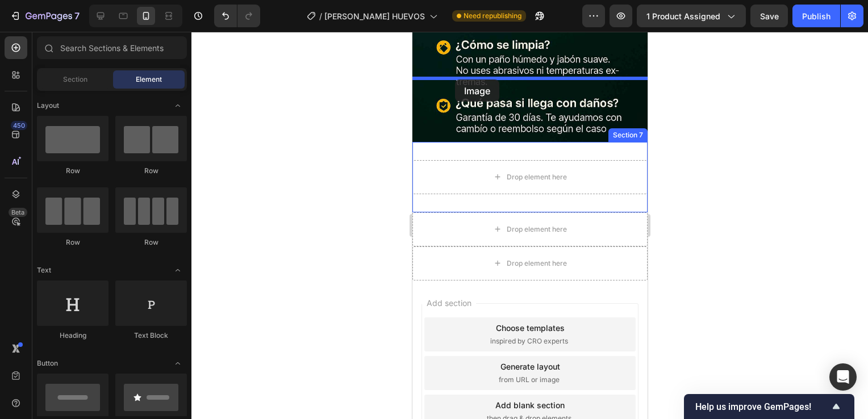
drag, startPoint x: 488, startPoint y: 278, endPoint x: 455, endPoint y: 80, distance: 201.6
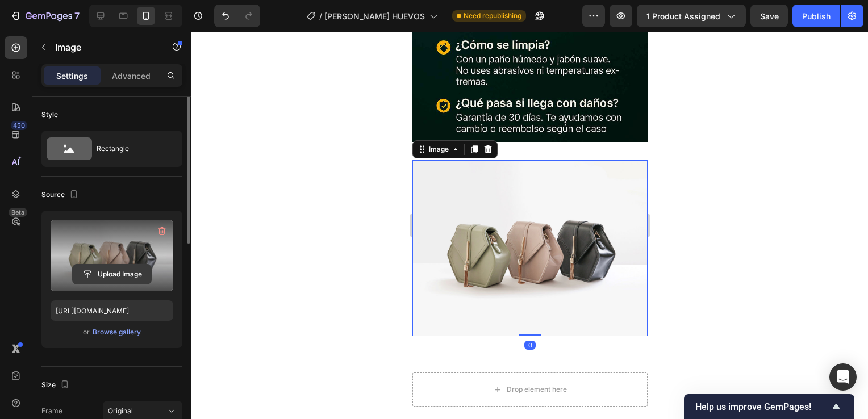
click at [138, 267] on input "file" at bounding box center [112, 274] width 78 height 19
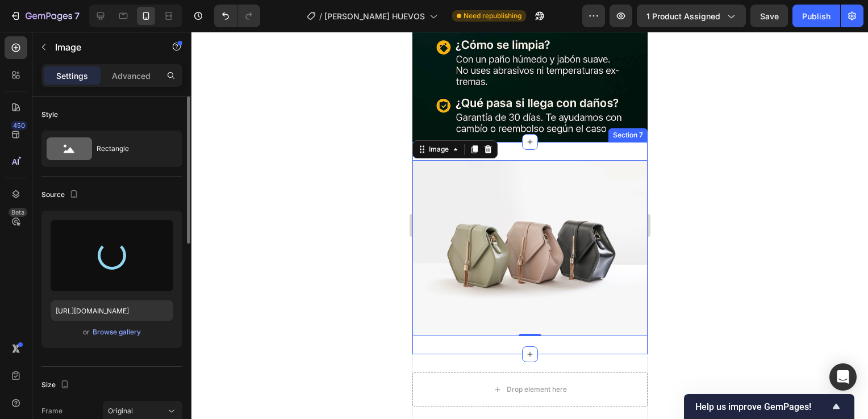
type input "https://cdn.shopify.com/s/files/1/0697/2588/0534/files/gempages_529978560060851…"
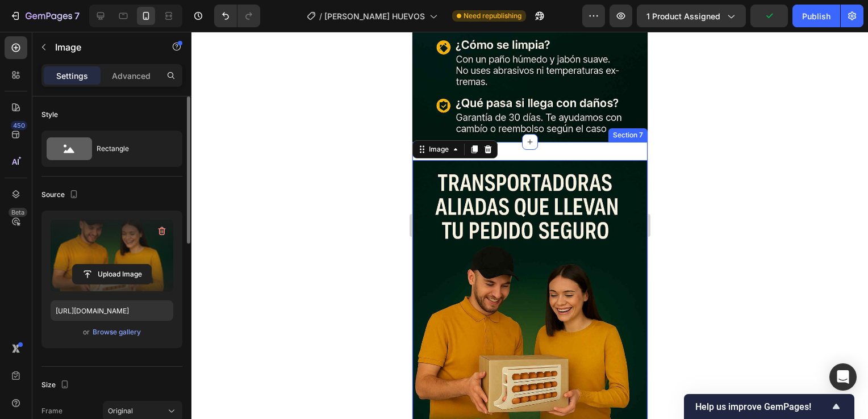
click at [553, 142] on div "Image 0 Section 7" at bounding box center [529, 336] width 235 height 389
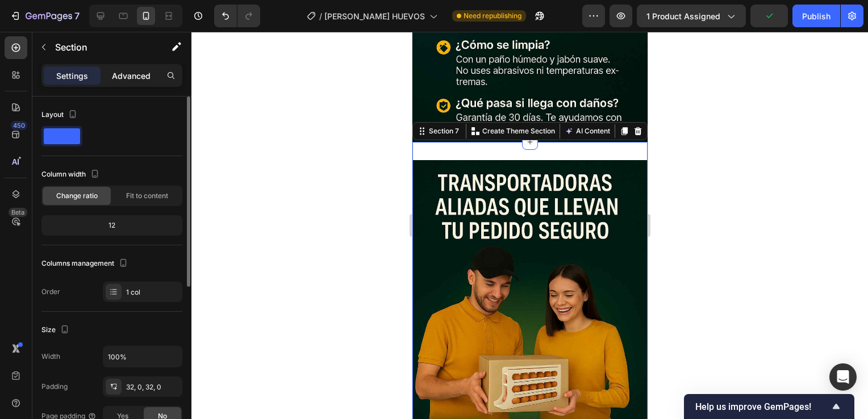
click at [132, 80] on p "Advanced" at bounding box center [131, 76] width 39 height 12
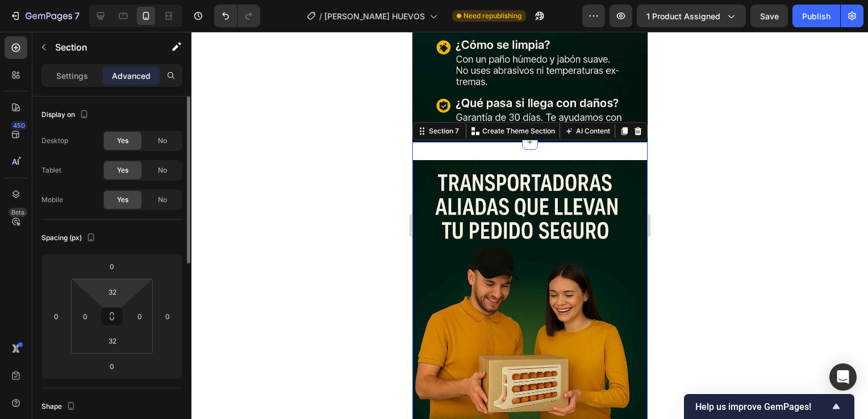
click at [110, 0] on html "7 Version history / [PERSON_NAME] HUEVOS Need republishing Preview 1 product as…" at bounding box center [434, 0] width 868 height 0
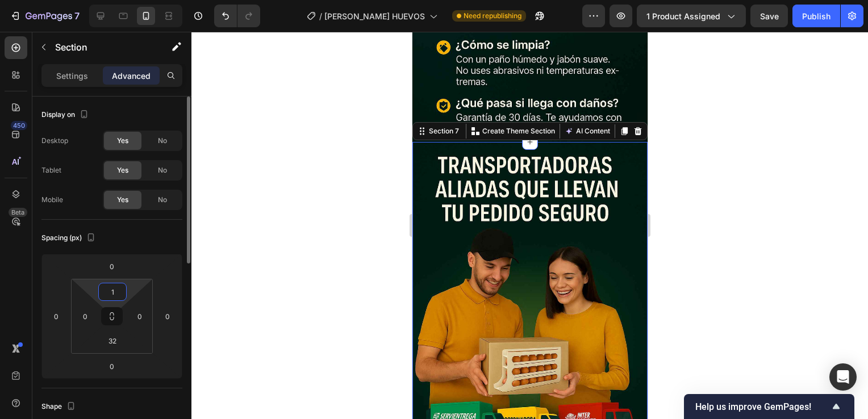
type input "0"
click at [115, 344] on input "32" at bounding box center [112, 340] width 23 height 17
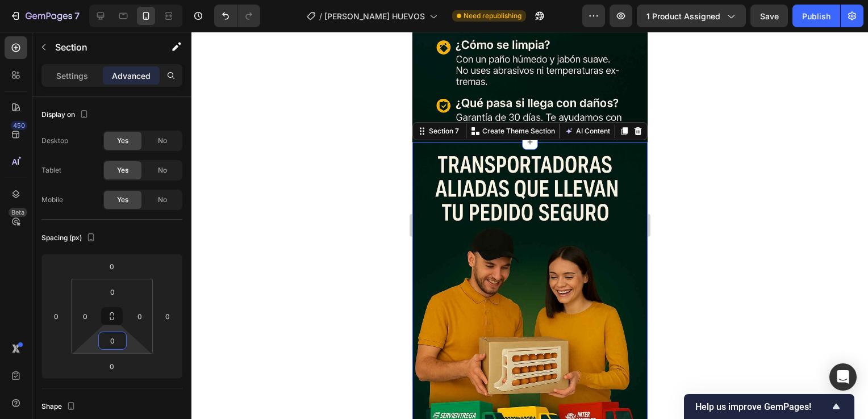
type input "0"
click at [251, 206] on div at bounding box center [530, 226] width 677 height 388
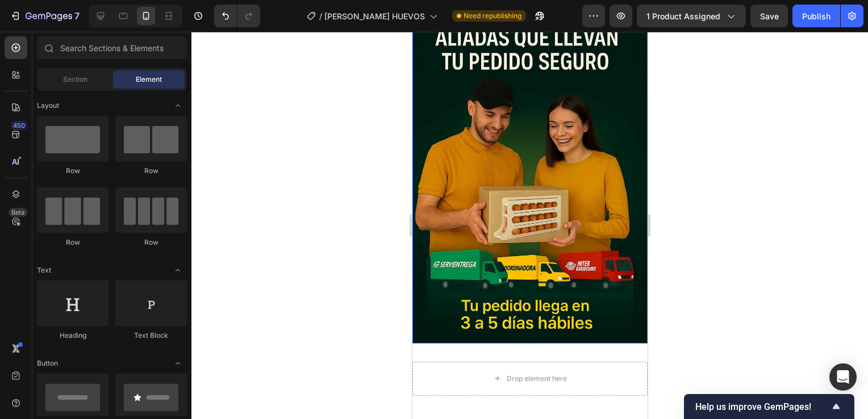
scroll to position [2688, 0]
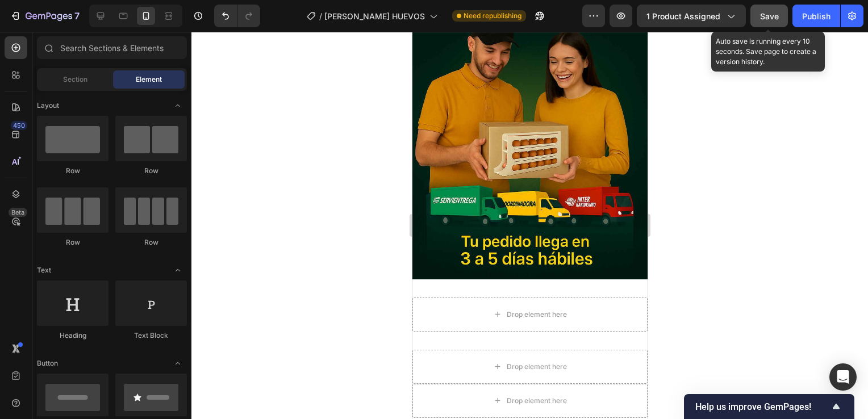
click at [768, 7] on button "Save" at bounding box center [770, 16] width 38 height 23
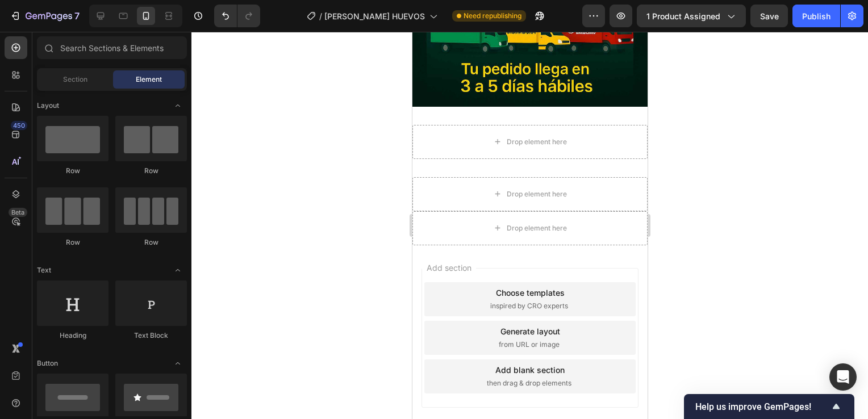
scroll to position [2837, 0]
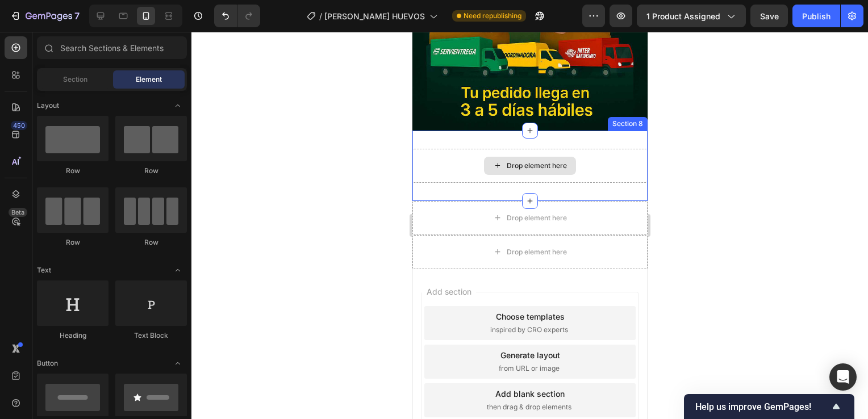
click at [578, 149] on div "Drop element here" at bounding box center [529, 166] width 235 height 34
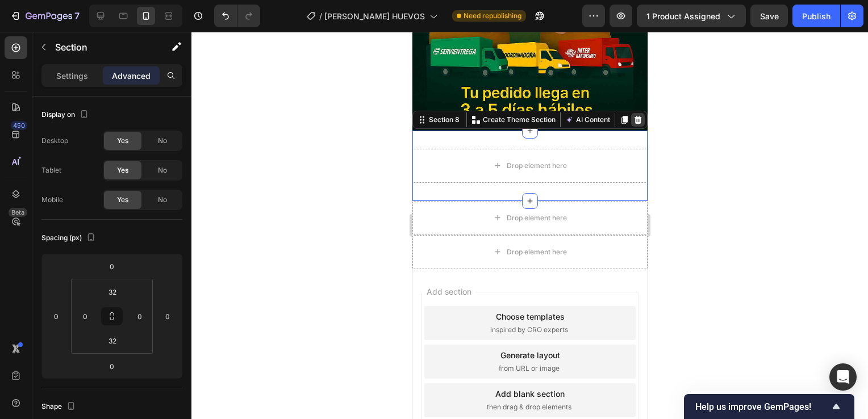
click at [634, 115] on icon at bounding box center [637, 119] width 7 height 8
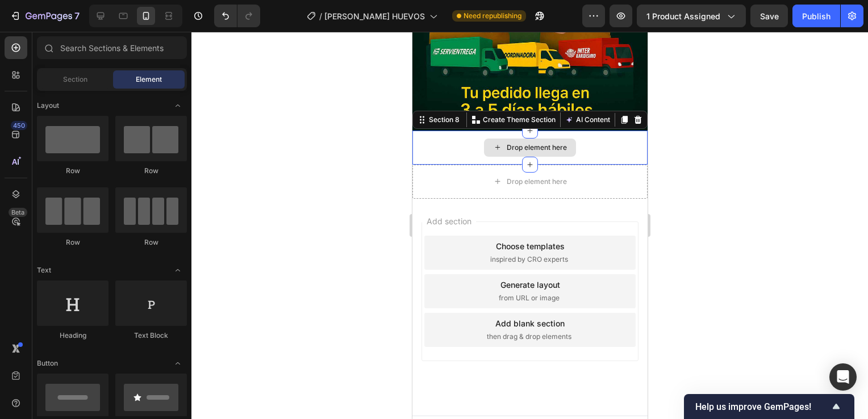
click at [601, 142] on div "Drop element here" at bounding box center [529, 148] width 235 height 34
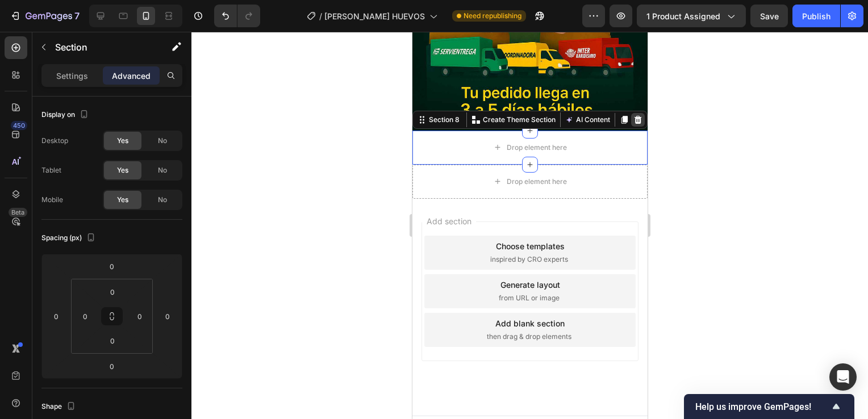
click at [633, 115] on icon at bounding box center [637, 119] width 9 height 9
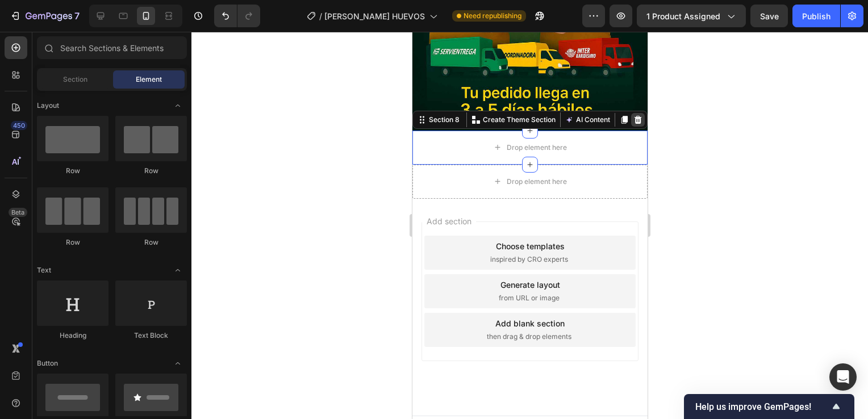
scroll to position [2810, 0]
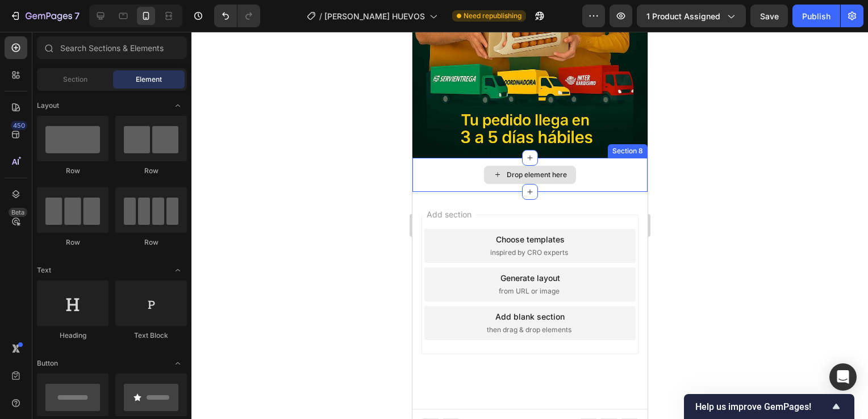
click at [599, 159] on div "Drop element here" at bounding box center [529, 175] width 235 height 34
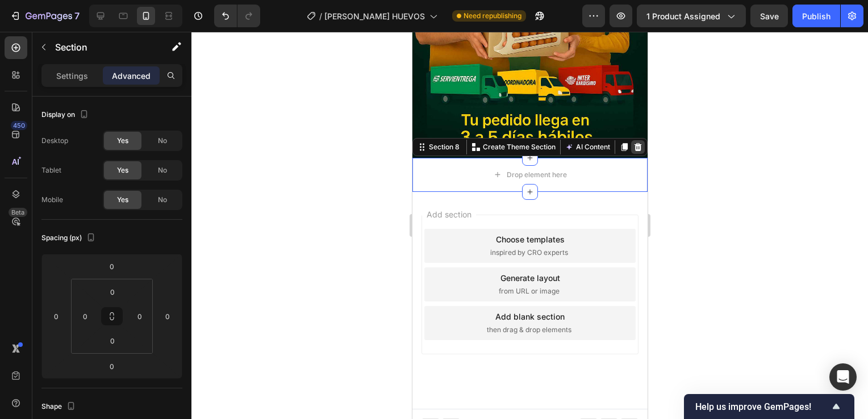
click at [634, 143] on icon at bounding box center [637, 147] width 7 height 8
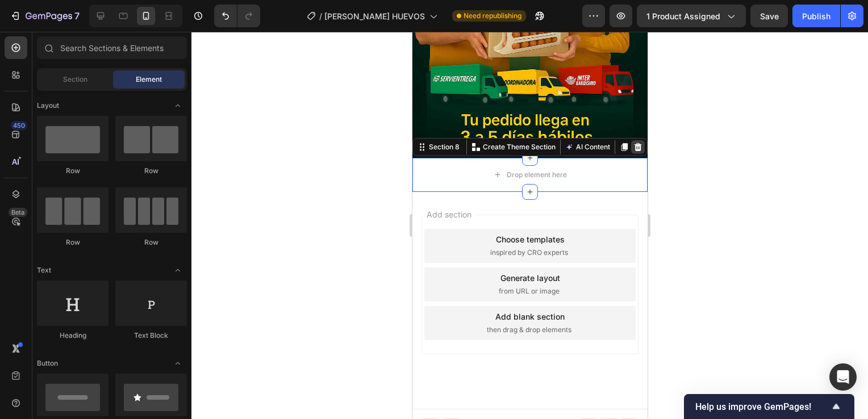
scroll to position [2776, 0]
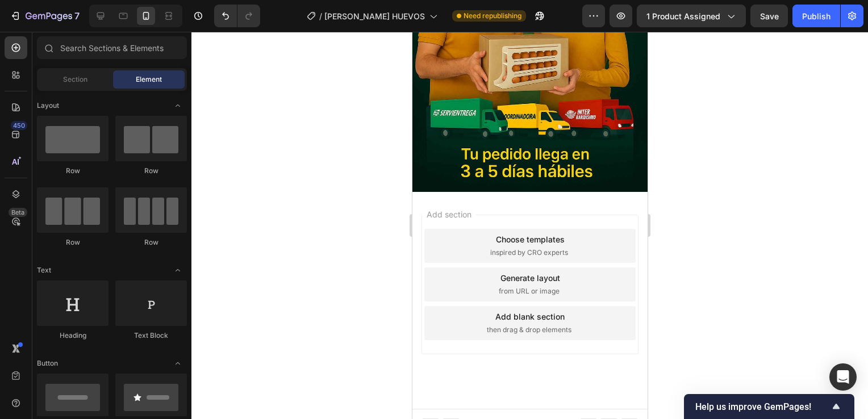
click at [558, 215] on div "Add section Choose templates inspired by CRO experts Generate layout from URL o…" at bounding box center [529, 285] width 217 height 140
click at [219, 22] on button "Undo/Redo" at bounding box center [225, 16] width 23 height 23
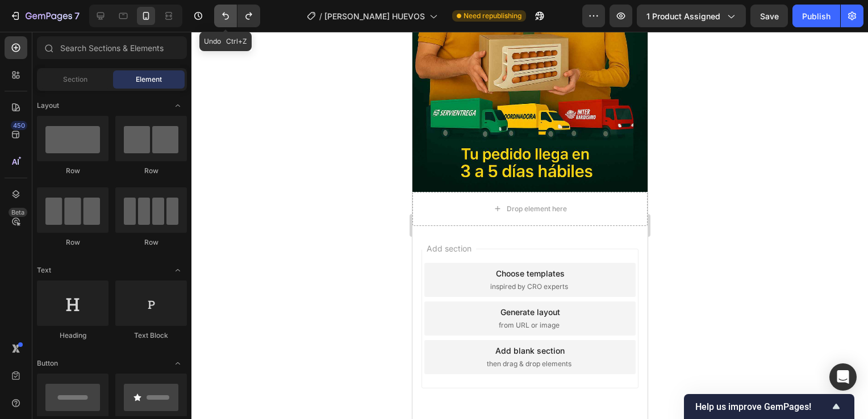
click at [219, 22] on button "Undo/Redo" at bounding box center [225, 16] width 23 height 23
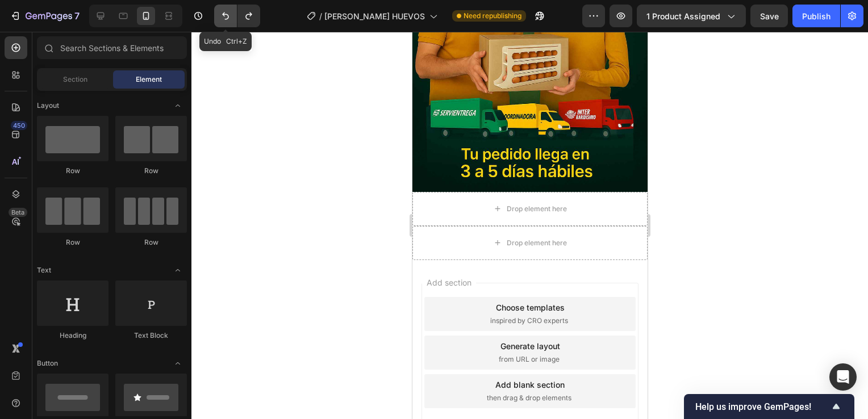
click at [219, 22] on button "Undo/Redo" at bounding box center [225, 16] width 23 height 23
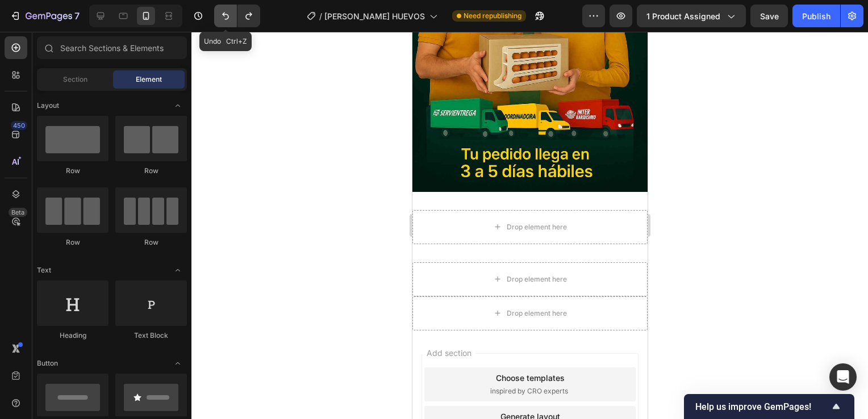
click at [219, 22] on button "Undo/Redo" at bounding box center [225, 16] width 23 height 23
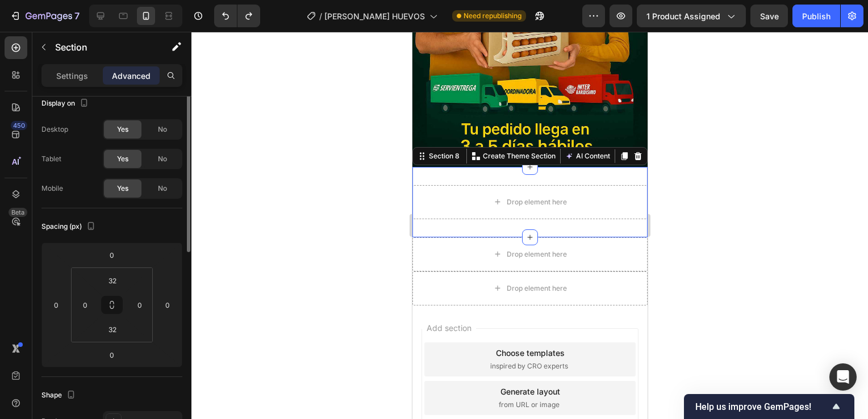
scroll to position [0, 0]
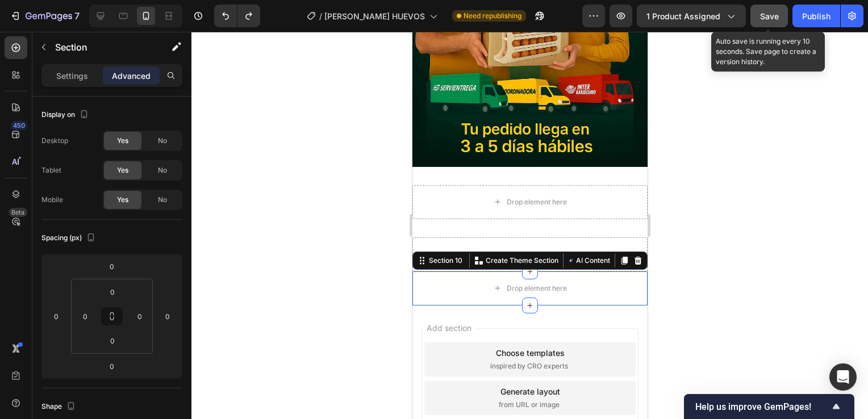
click at [769, 22] on button "Save" at bounding box center [770, 16] width 38 height 23
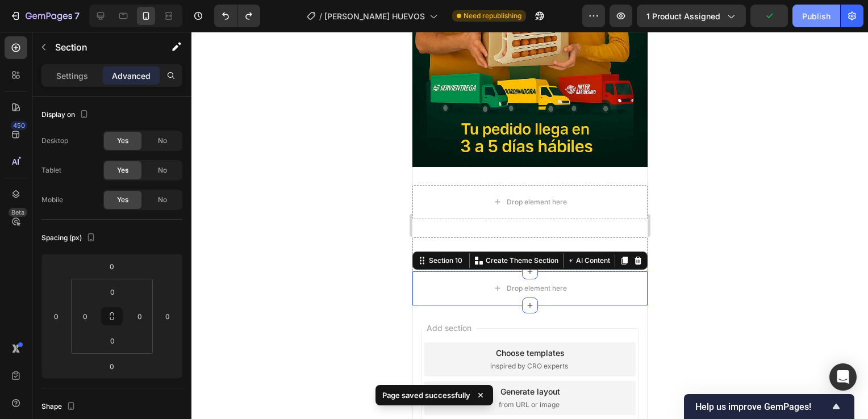
click at [811, 24] on button "Publish" at bounding box center [817, 16] width 48 height 23
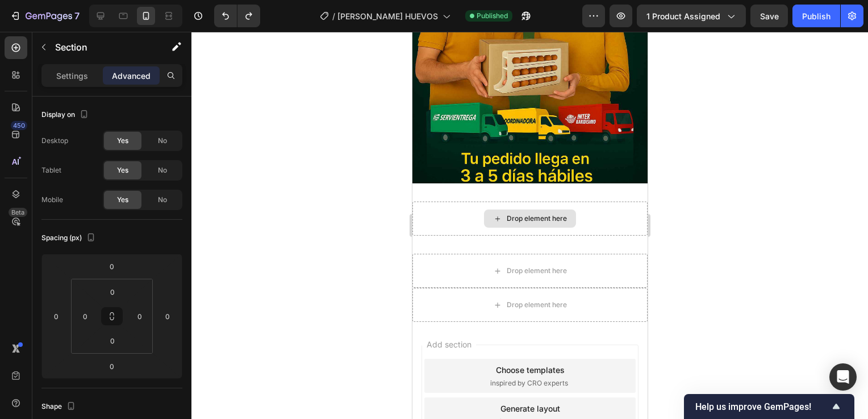
scroll to position [2802, 0]
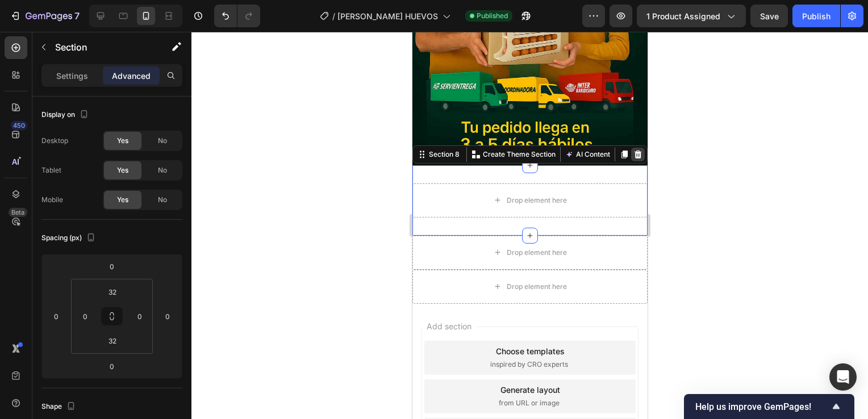
click at [633, 150] on icon at bounding box center [637, 154] width 9 height 9
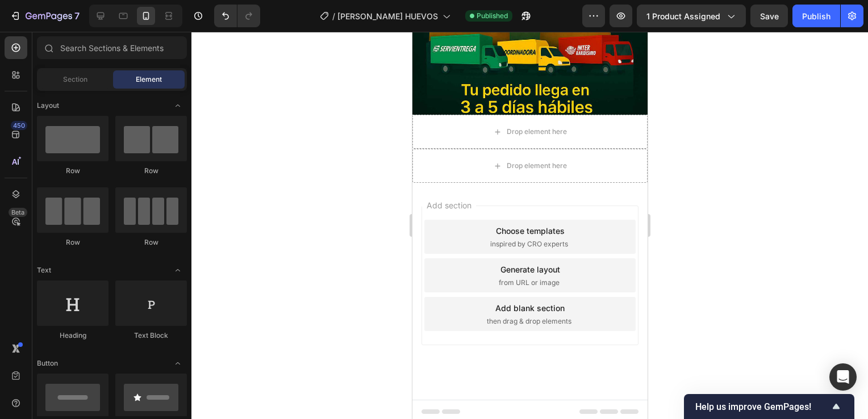
scroll to position [1142, 0]
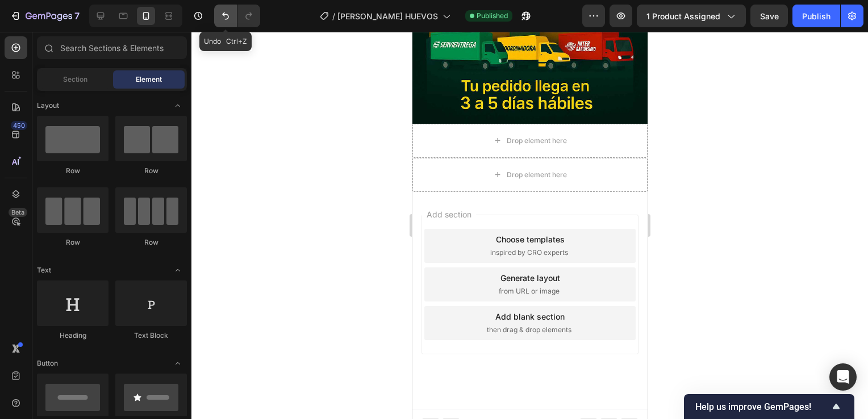
click at [218, 19] on button "Undo/Redo" at bounding box center [225, 16] width 23 height 23
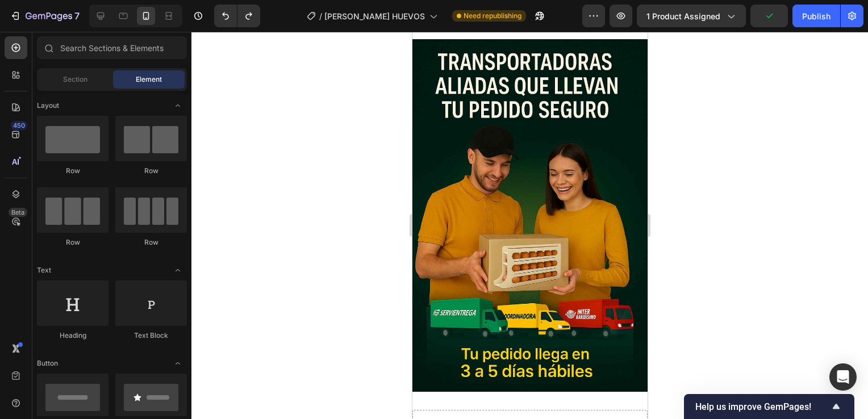
scroll to position [871, 0]
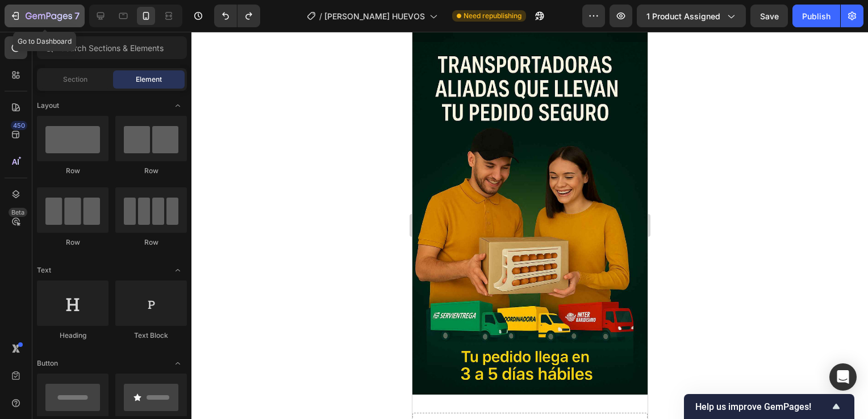
click at [39, 13] on icon "button" at bounding box center [49, 17] width 47 height 10
